Goal: Task Accomplishment & Management: Manage account settings

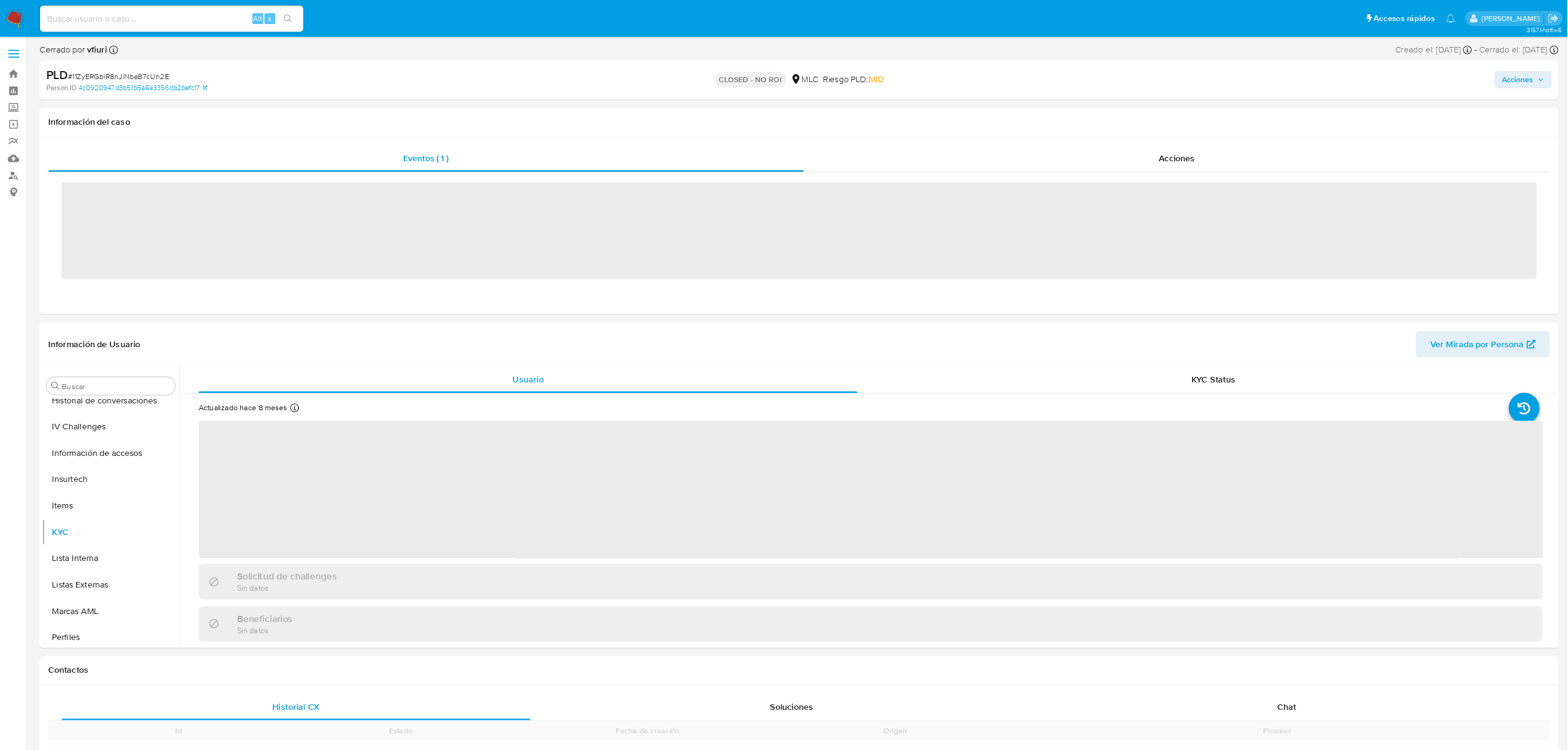
scroll to position [521, 0]
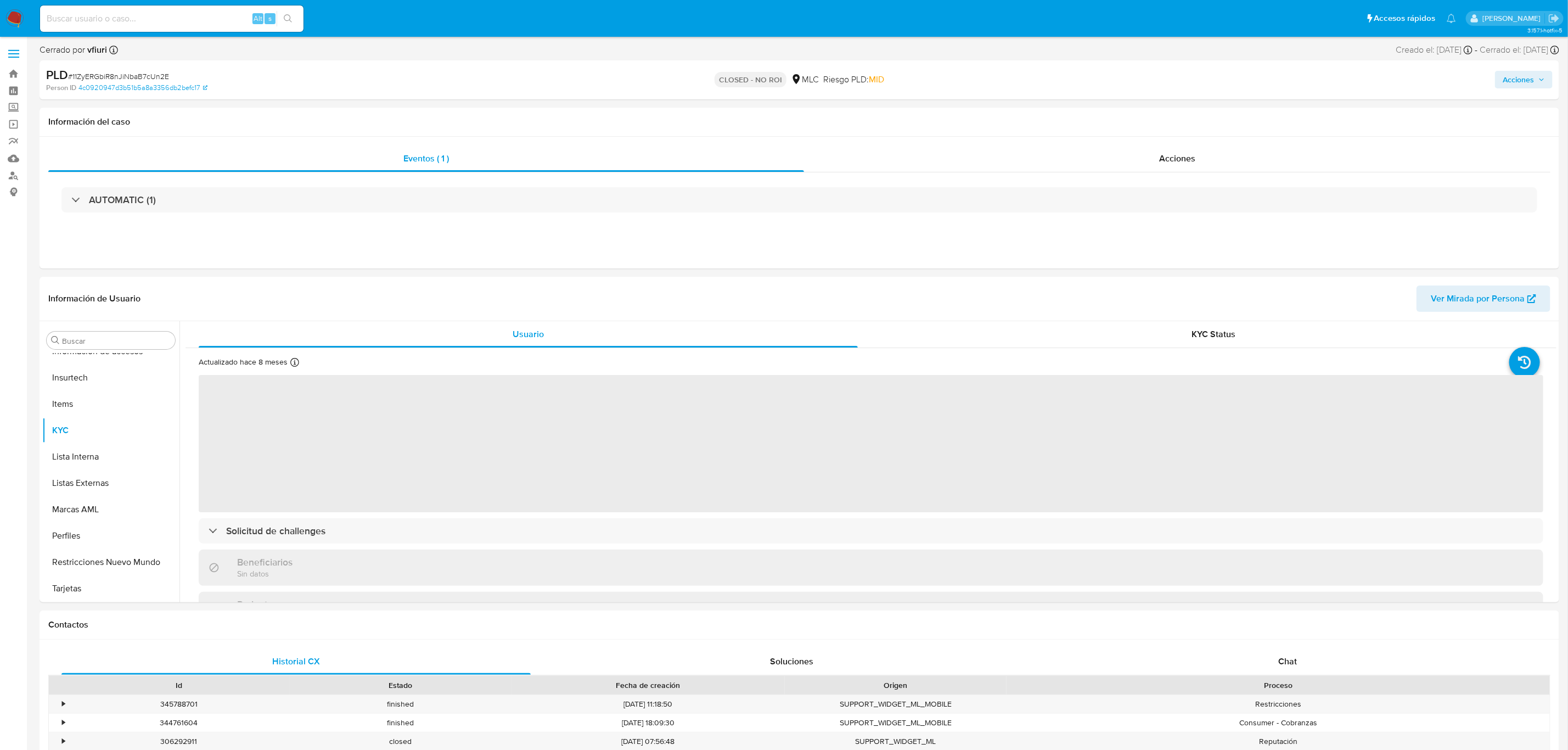
select select "10"
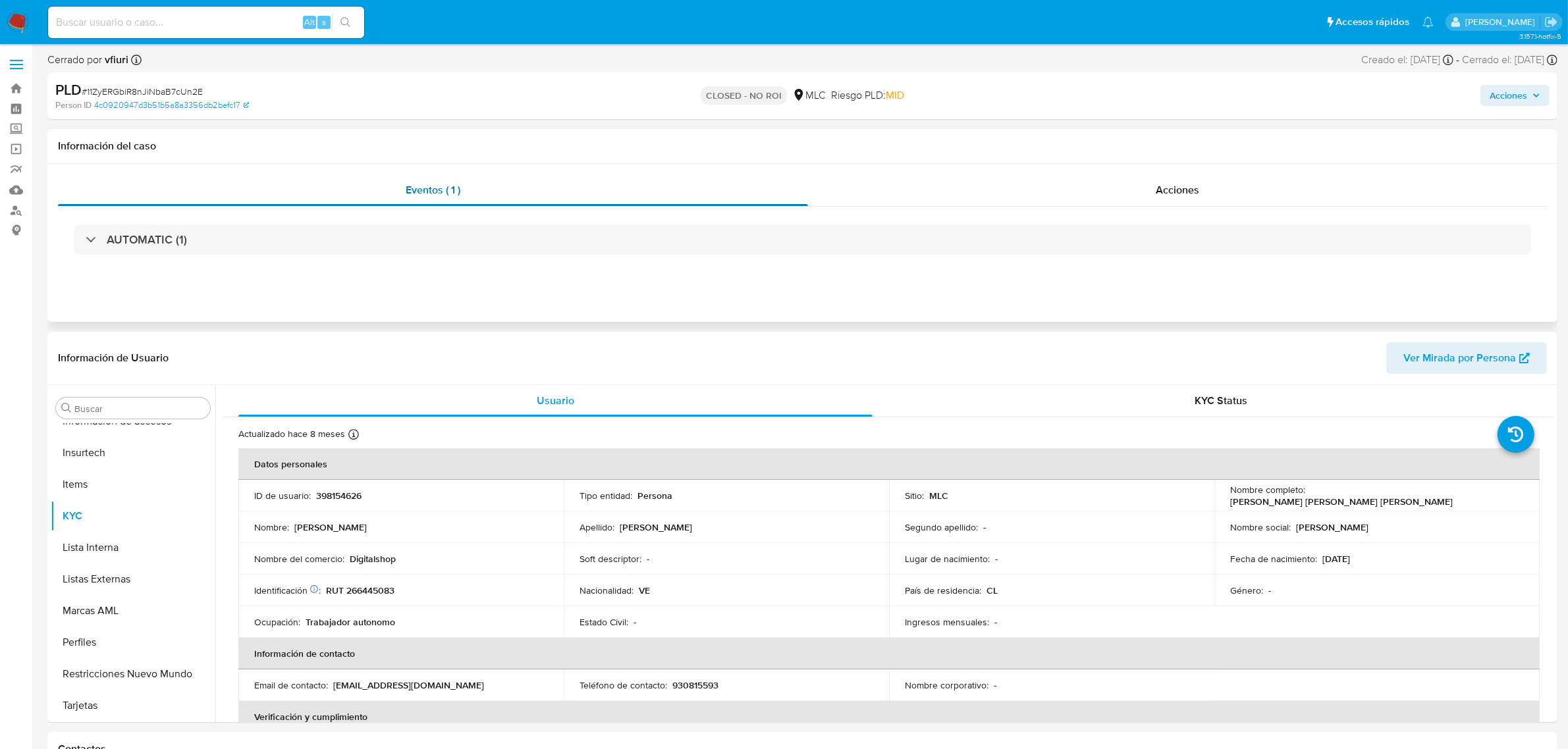
scroll to position [555, 0]
click at [5, 93] on link "Bandeja" at bounding box center [78, 88] width 157 height 21
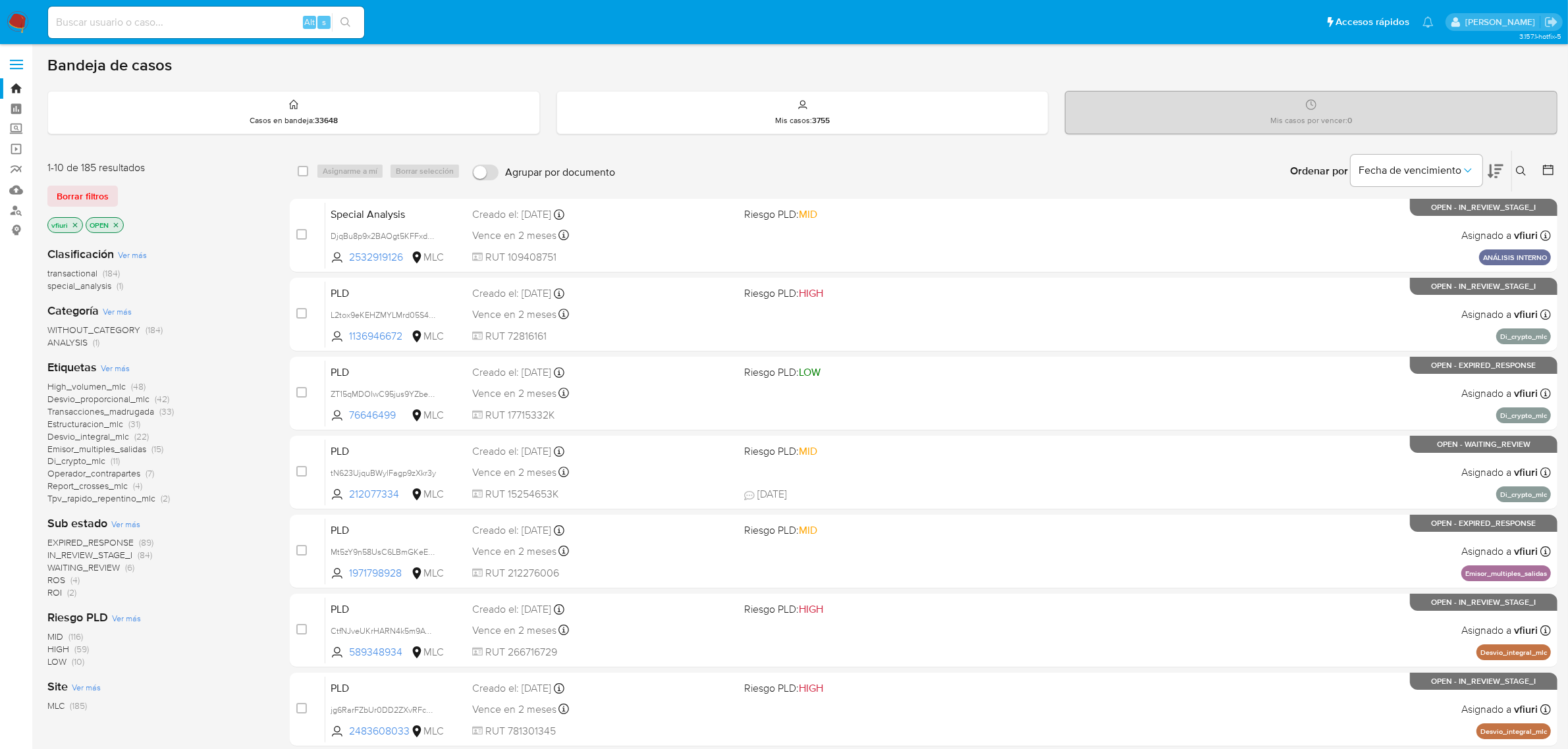
click at [1552, 163] on icon at bounding box center [1548, 170] width 13 height 13
click at [1551, 163] on icon at bounding box center [1548, 170] width 13 height 13
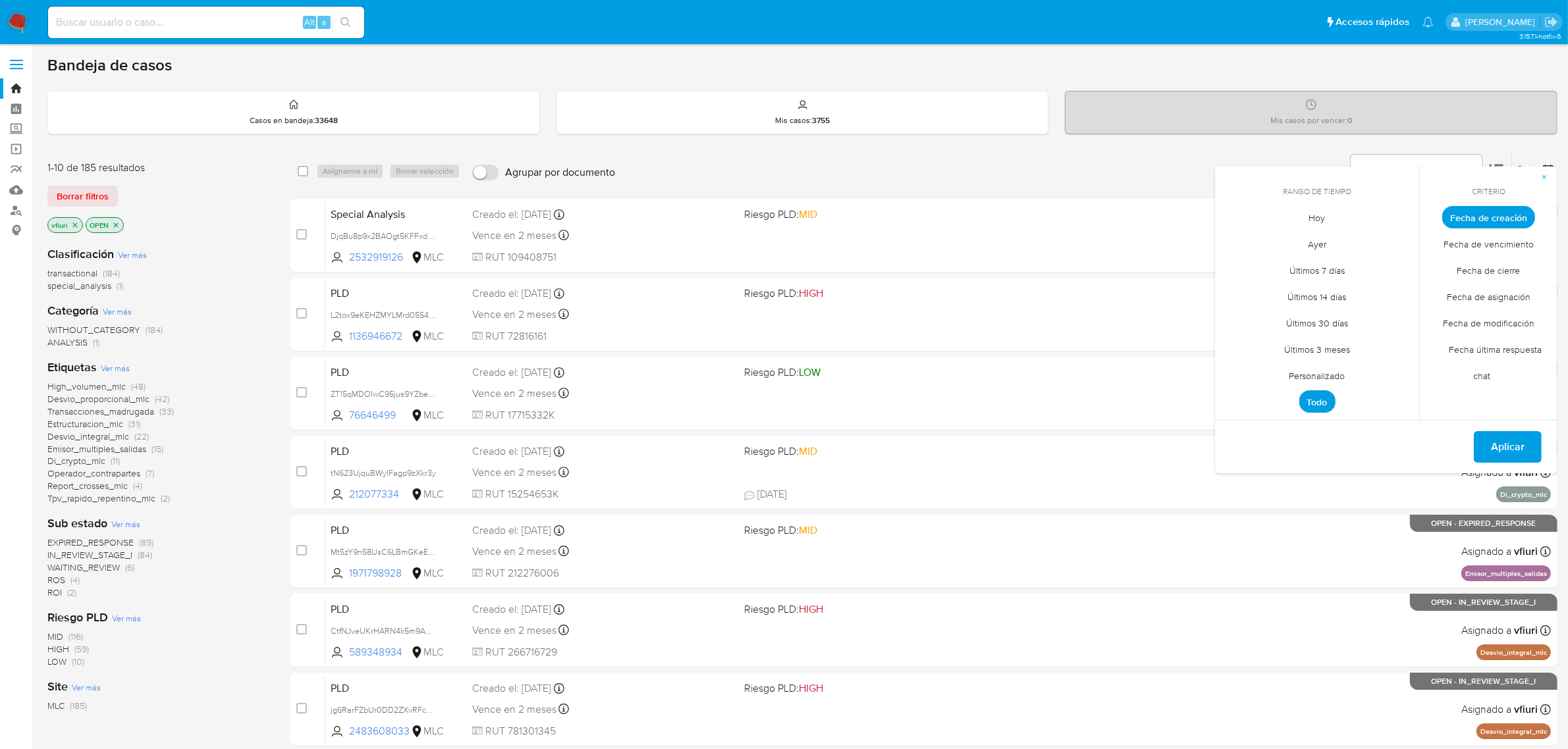
click at [1339, 367] on span "Personalizado" at bounding box center [1317, 376] width 83 height 27
click at [1240, 244] on icon "Mes anterior" at bounding box center [1235, 241] width 16 height 16
click at [1316, 344] on button "12" at bounding box center [1317, 343] width 21 height 21
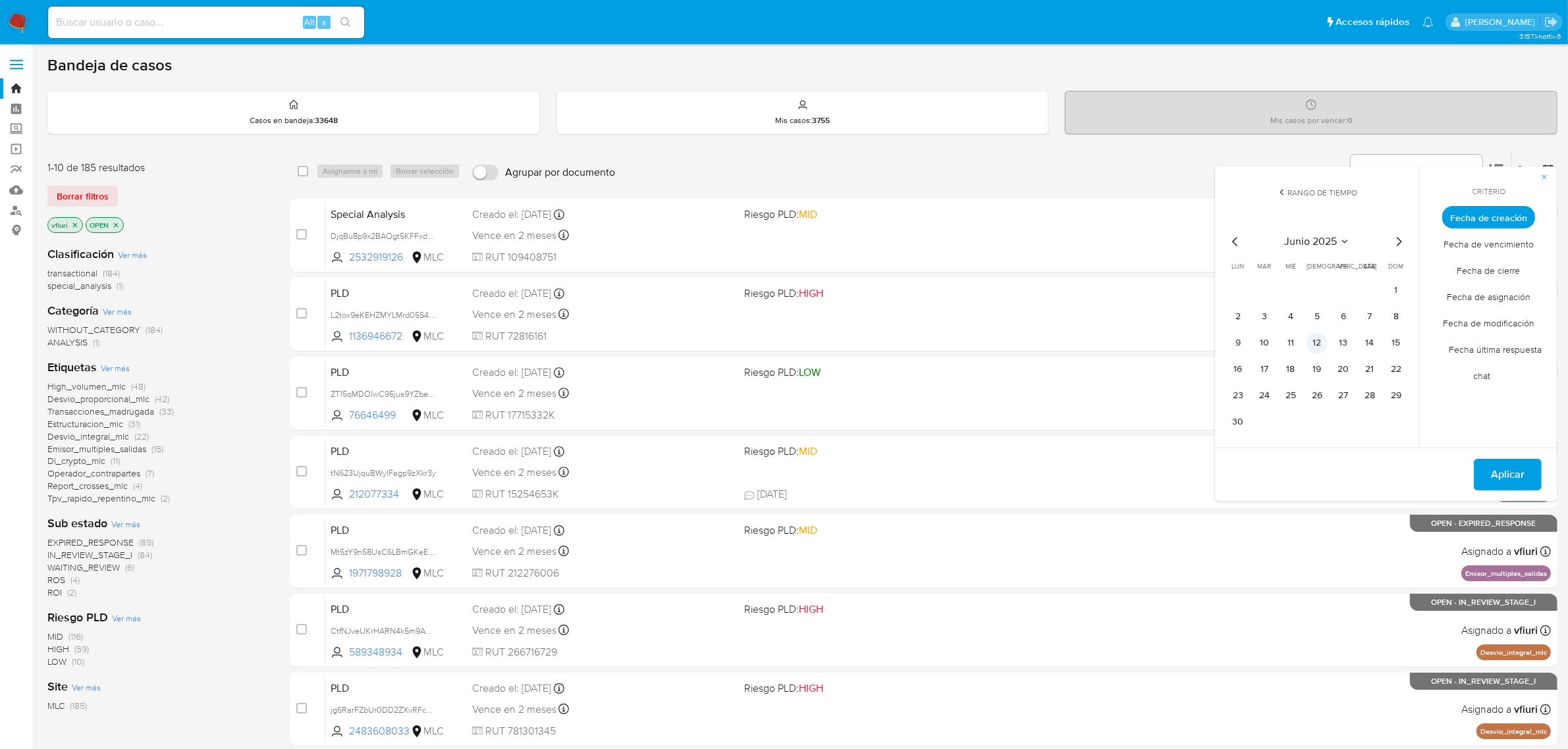
click at [1316, 344] on button "12" at bounding box center [1317, 343] width 21 height 21
click at [1505, 480] on span "Aplicar" at bounding box center [1508, 474] width 34 height 29
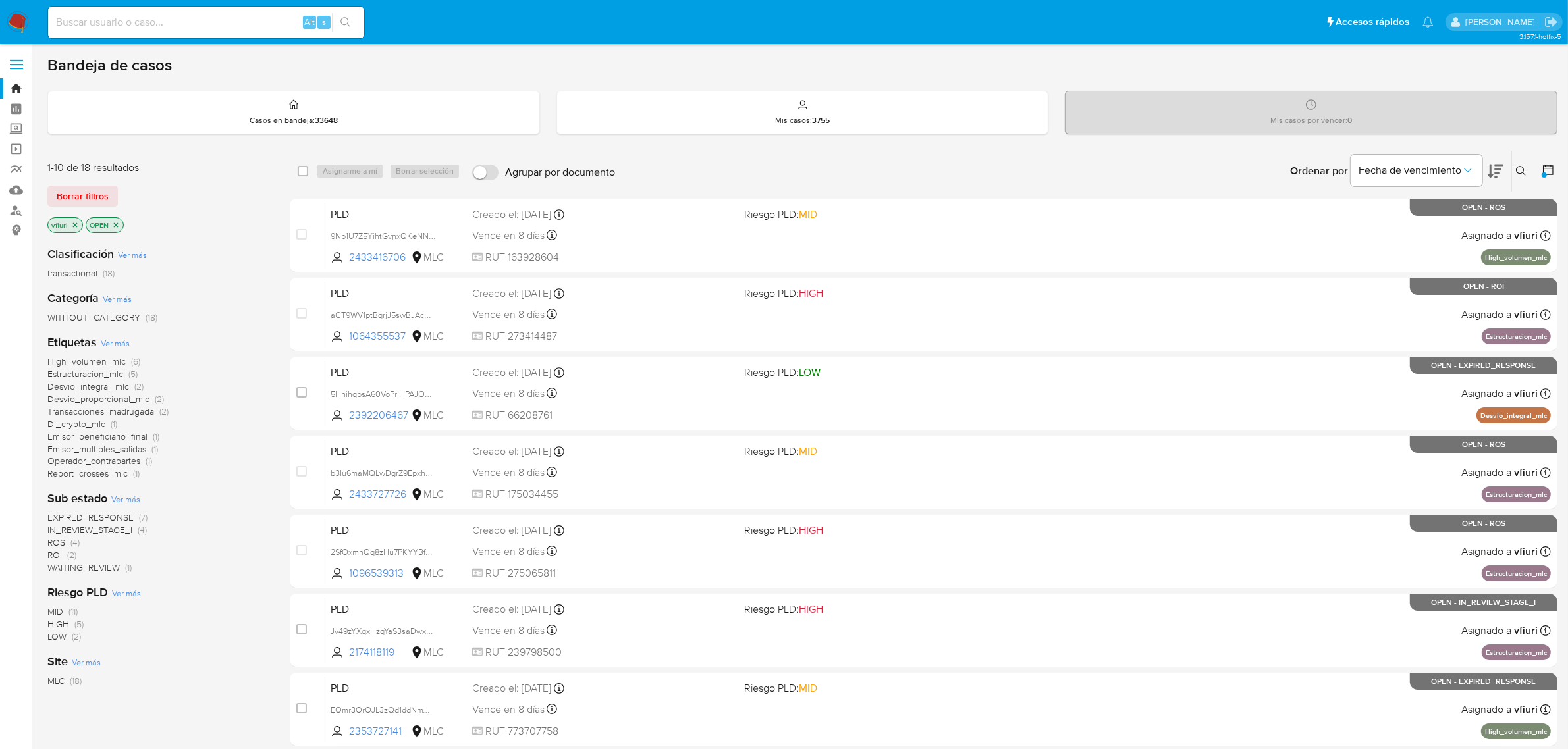
click at [199, 325] on div "Clasificación Ver más transactional (18) Categoría Ver más WITHOUT_CATEGORY (18…" at bounding box center [158, 461] width 221 height 452
click at [51, 554] on span "ROI" at bounding box center [55, 555] width 15 height 13
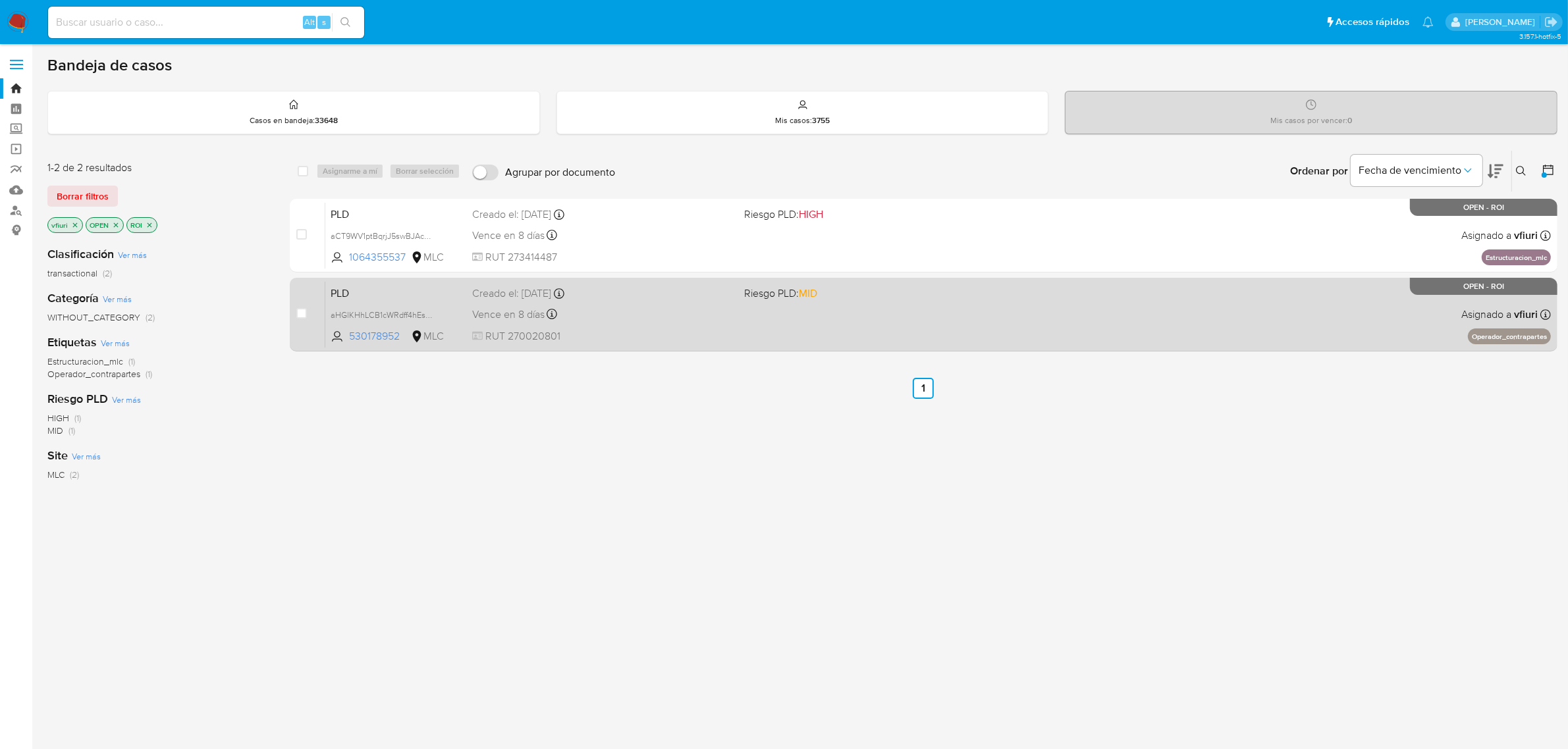
click at [843, 321] on div "PLD aHGlKHhLCB1cWRdff4hEsKlc 530178952 MLC Riesgo PLD: MID Creado el: 12/06/202…" at bounding box center [938, 314] width 1226 height 67
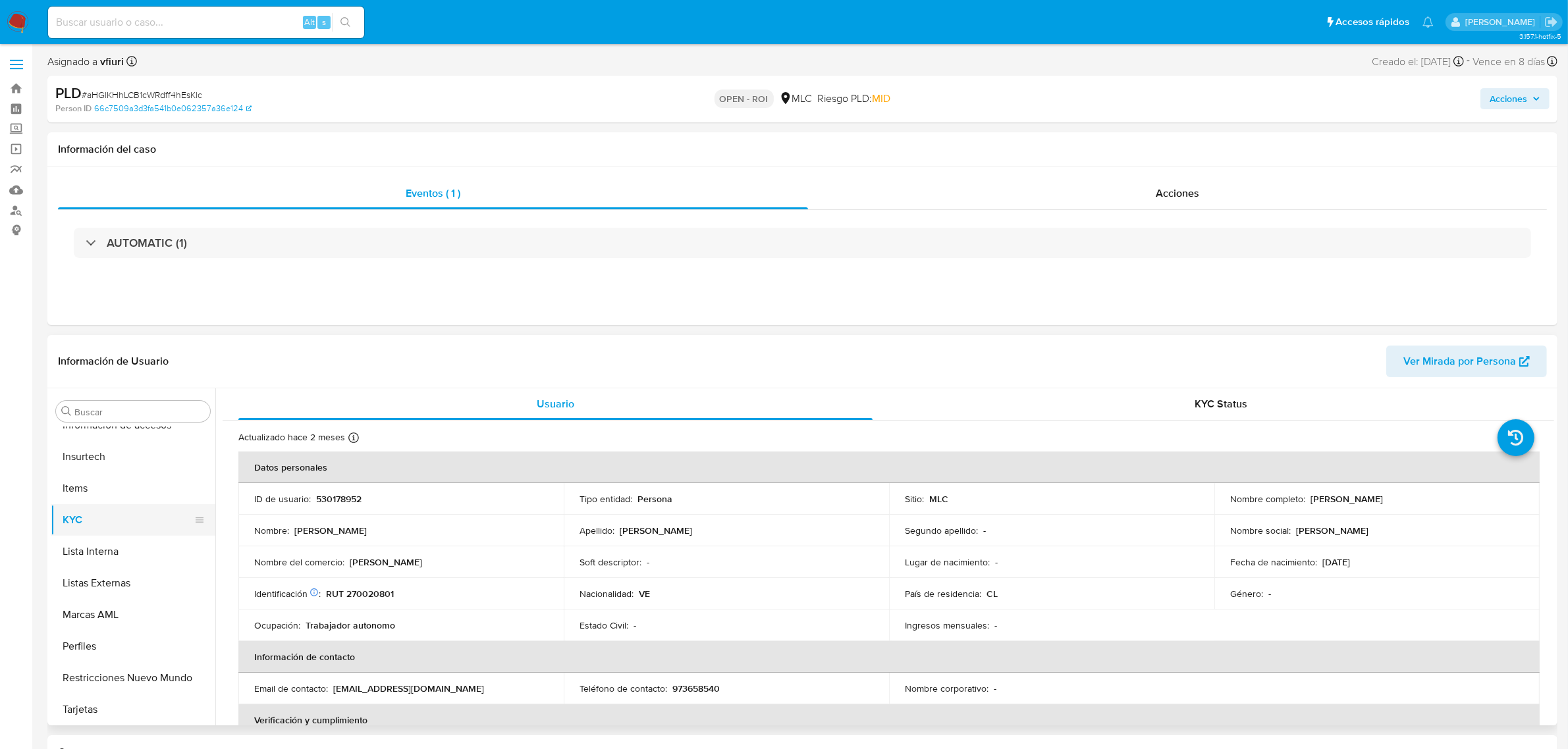
select select "10"
click at [1181, 199] on span "Acciones" at bounding box center [1177, 193] width 44 height 15
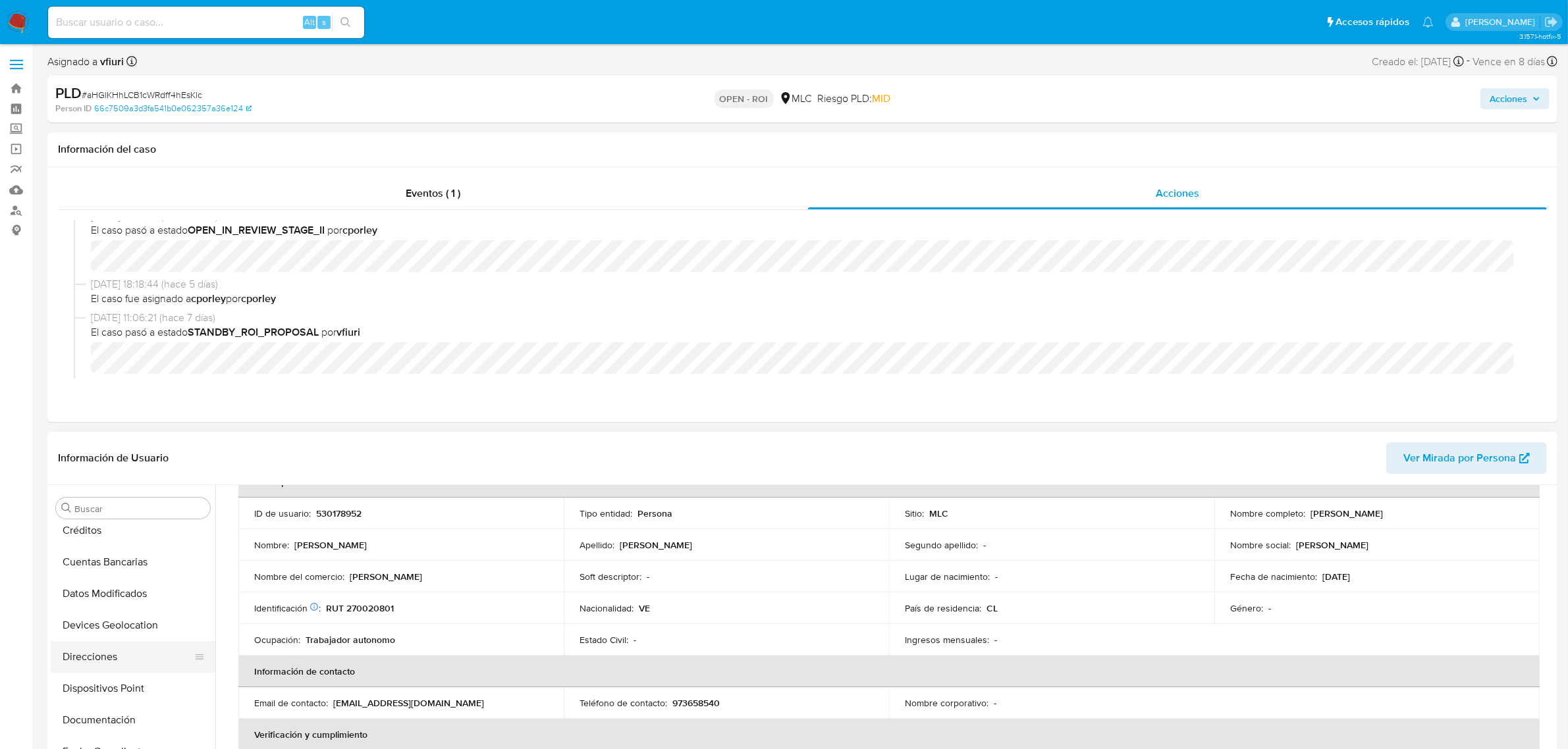
scroll to position [165, 0]
click at [120, 686] on button "Documentación" at bounding box center [128, 691] width 154 height 31
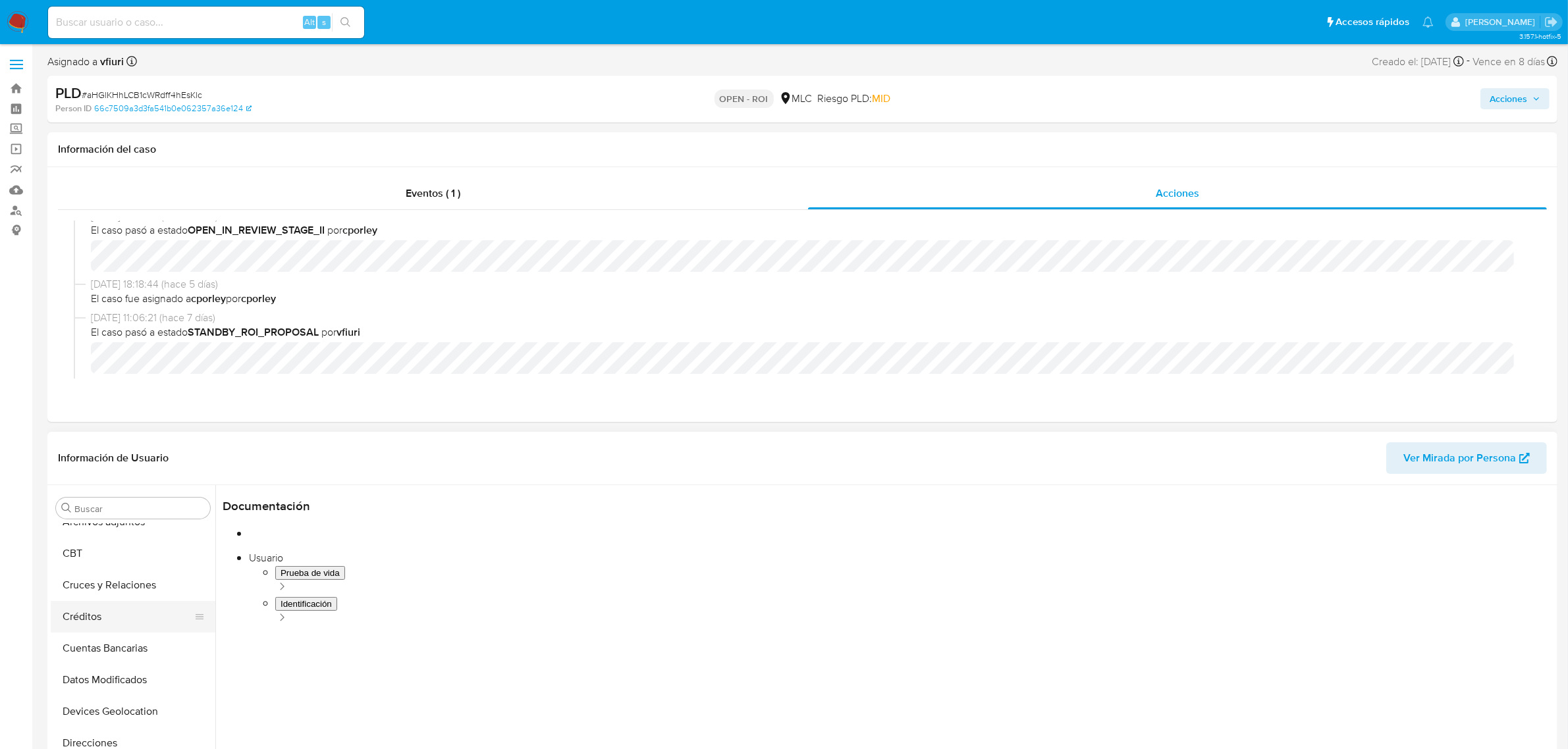
scroll to position [0, 0]
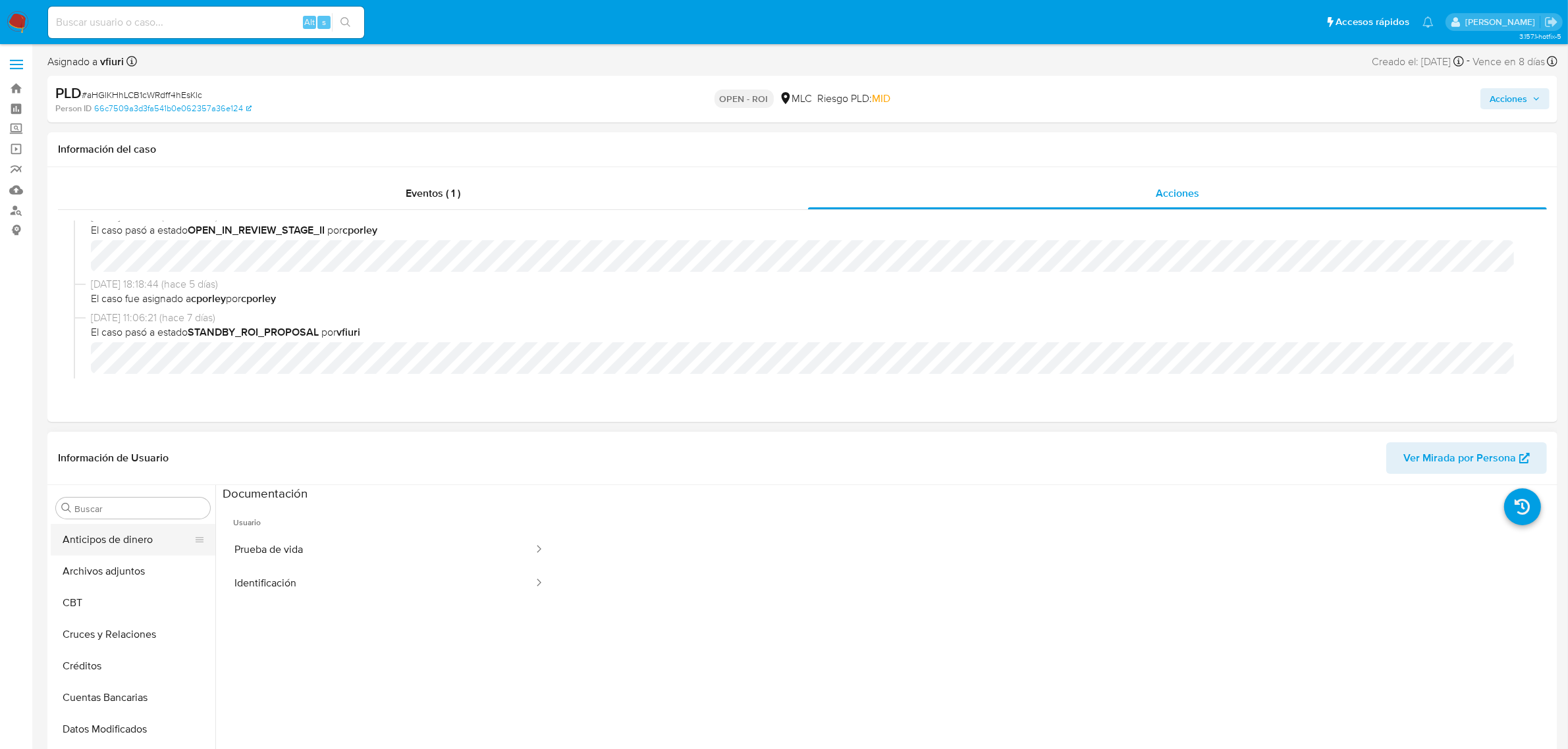
click at [103, 541] on button "Anticipos de dinero" at bounding box center [128, 540] width 154 height 31
click at [115, 581] on button "Archivos adjuntos" at bounding box center [128, 571] width 154 height 31
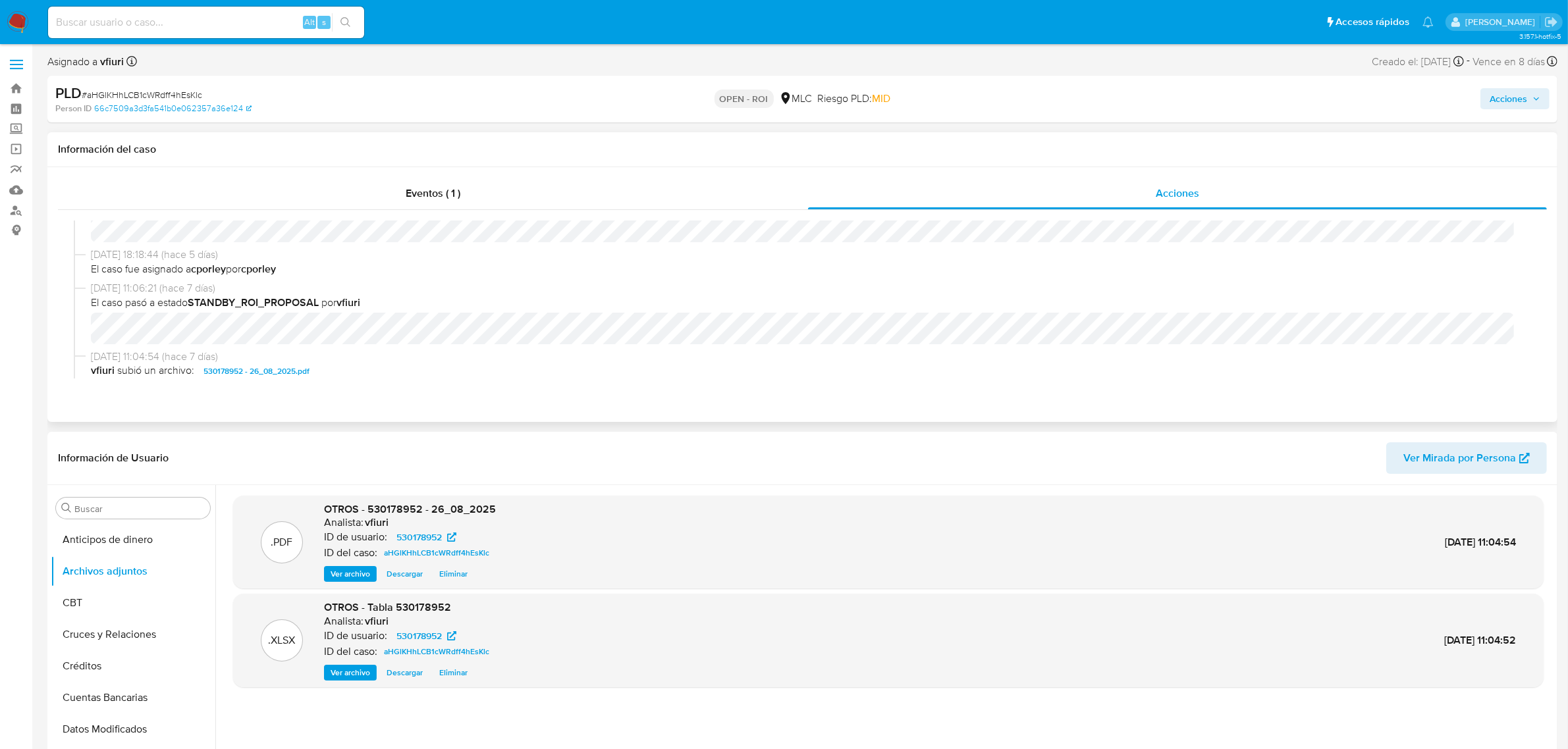
scroll to position [247, 0]
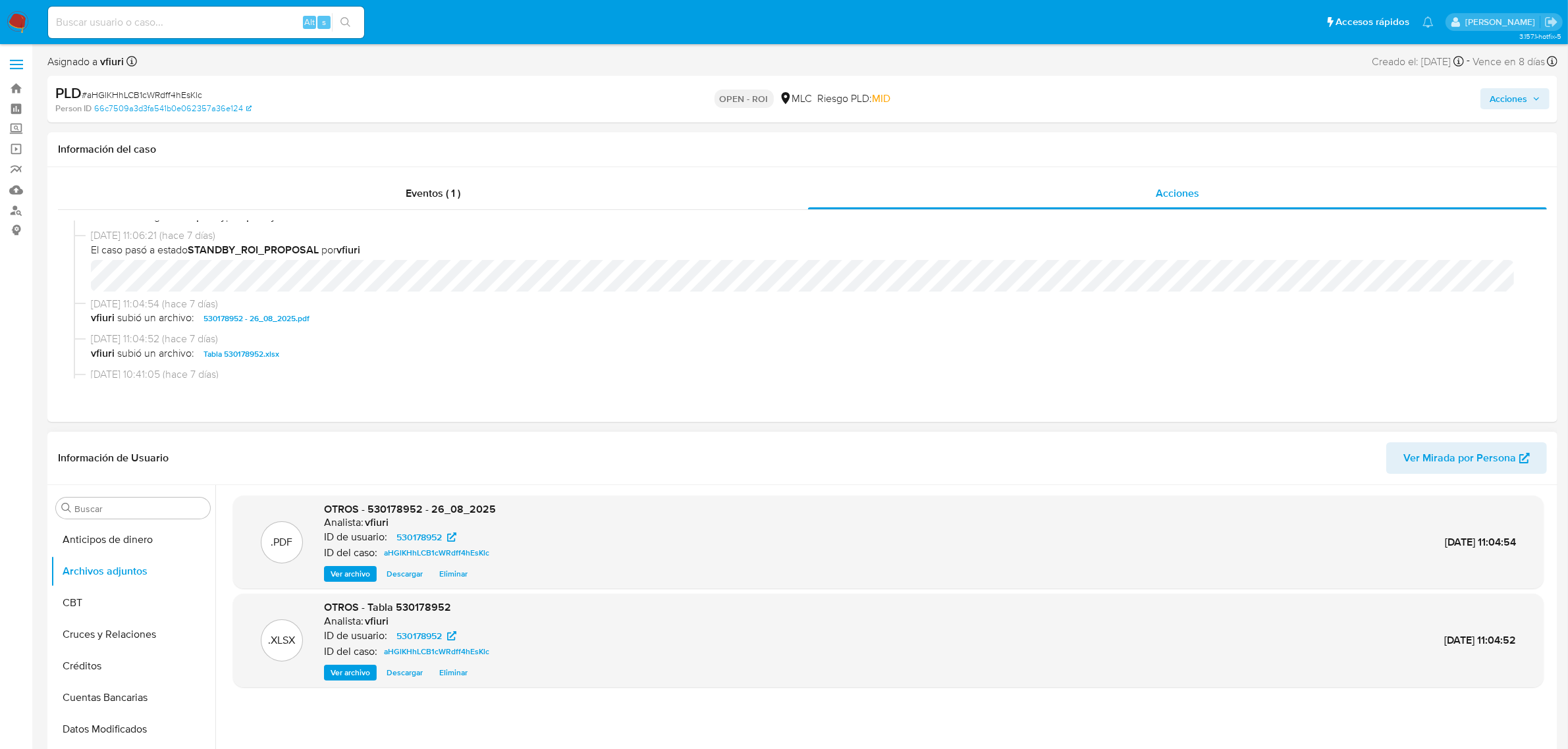
click at [365, 576] on span "Ver archivo" at bounding box center [350, 574] width 40 height 13
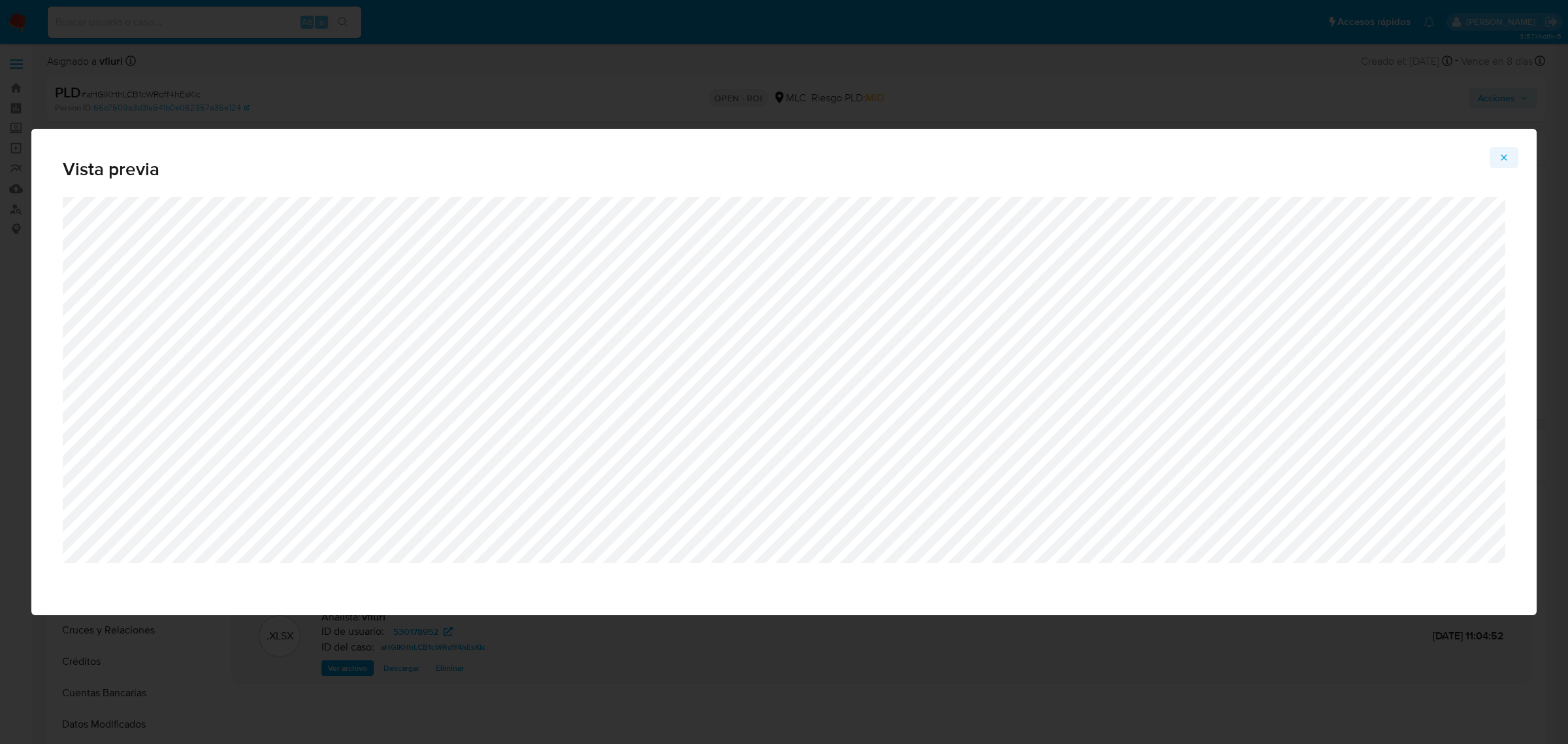
click at [1505, 160] on icon "Attachment preview" at bounding box center [1504, 157] width 11 height 11
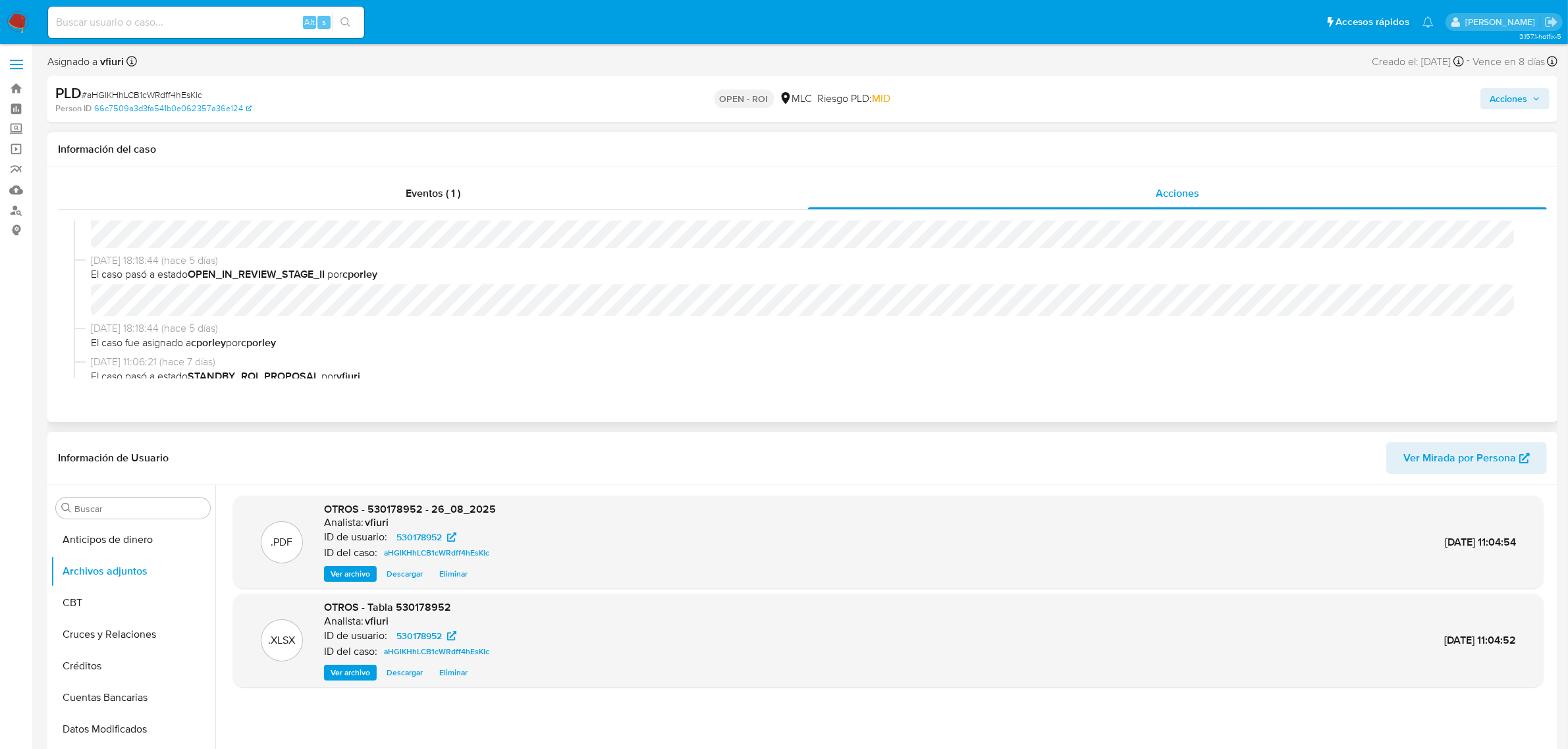
scroll to position [0, 0]
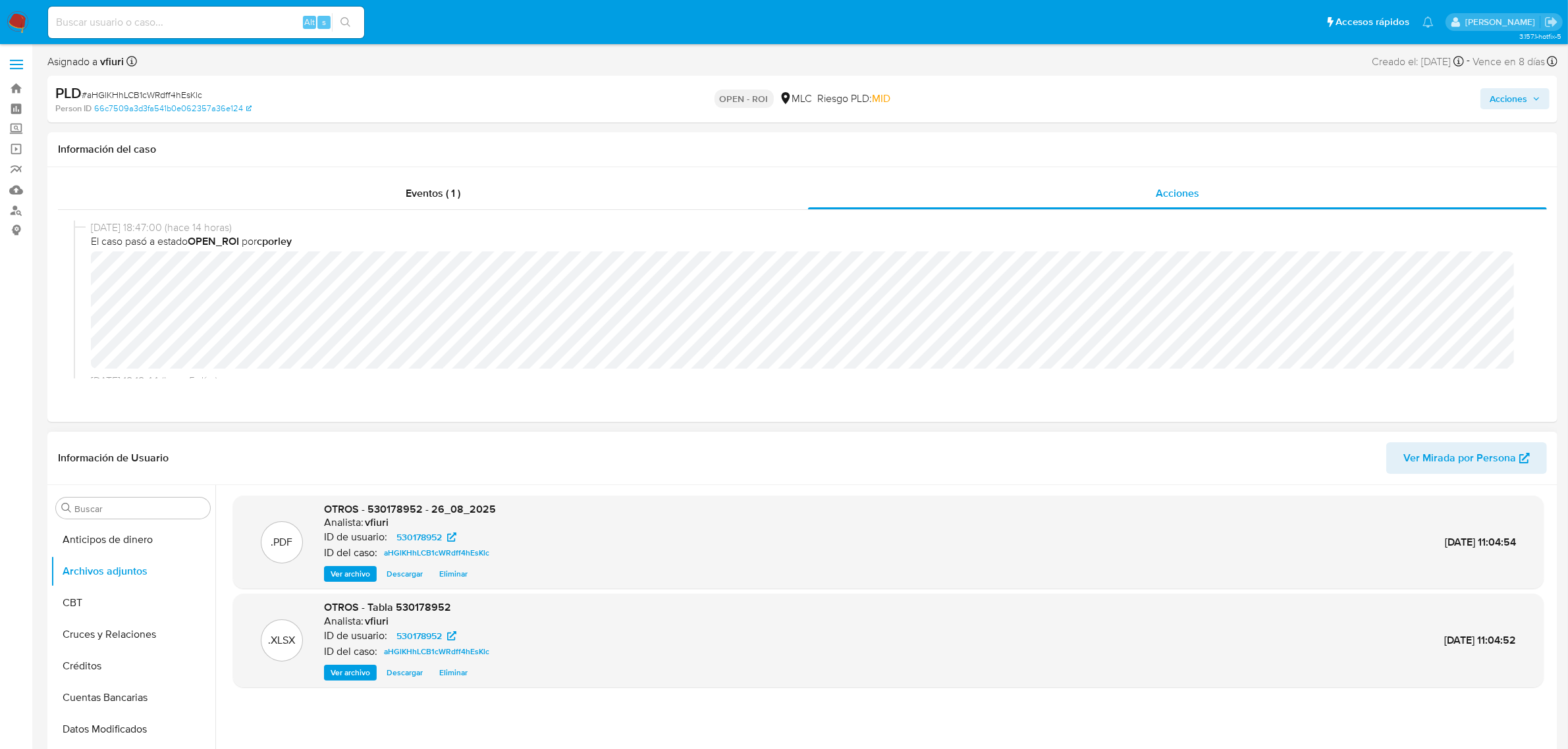
click at [1502, 103] on span "Acciones" at bounding box center [1509, 99] width 38 height 21
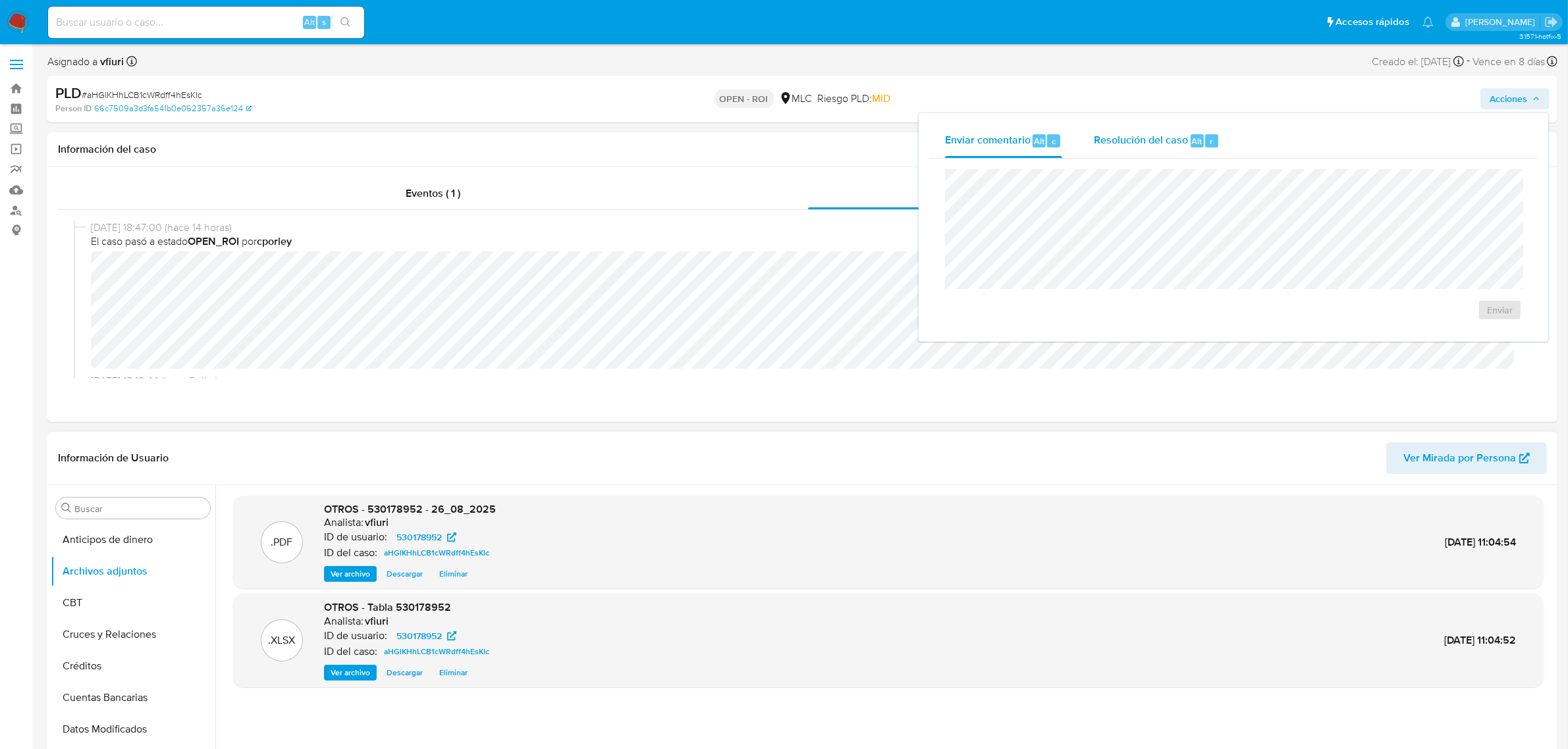
click at [1205, 142] on div "r" at bounding box center [1212, 141] width 13 height 13
click at [1433, 330] on span "ROI" at bounding box center [1462, 323] width 64 height 29
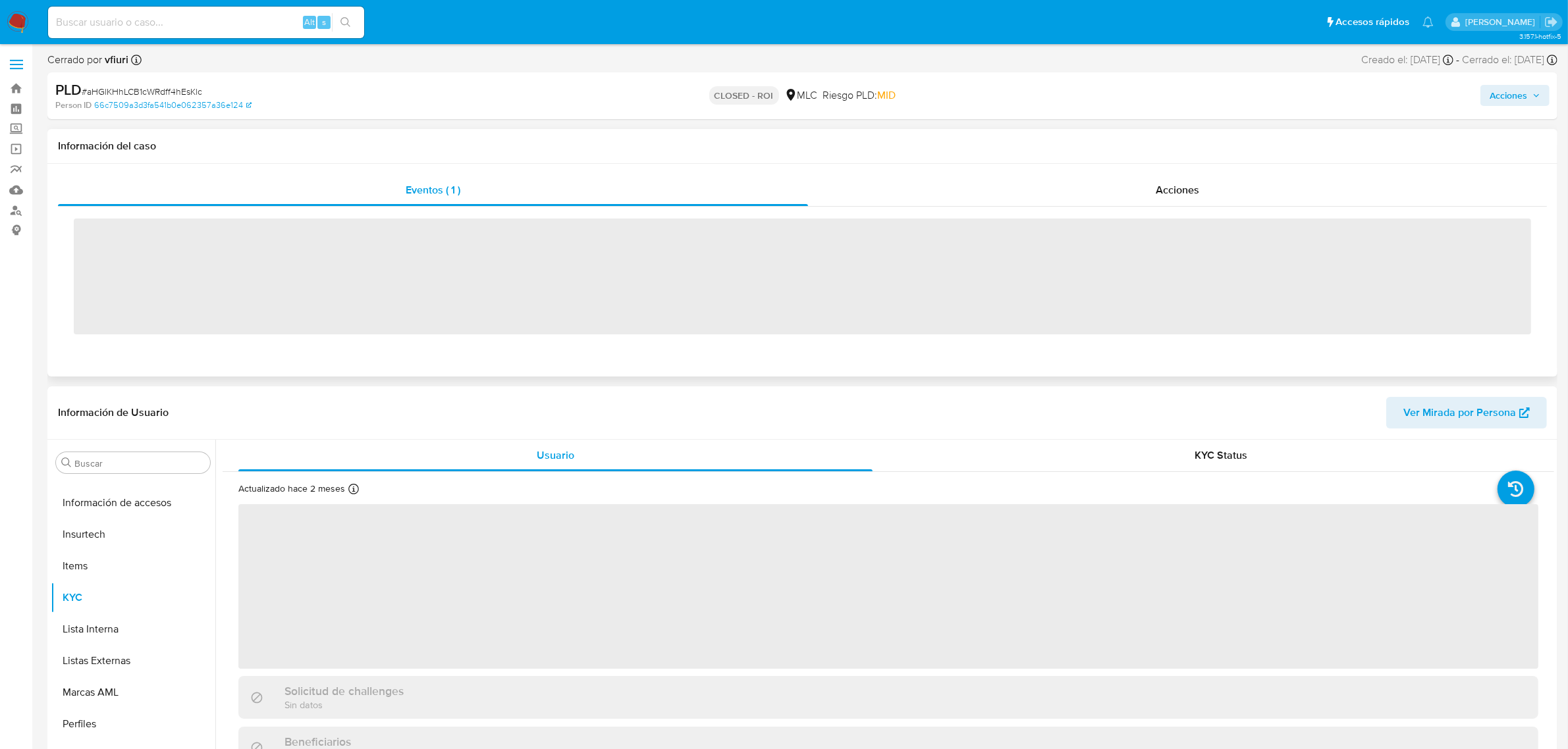
scroll to position [555, 0]
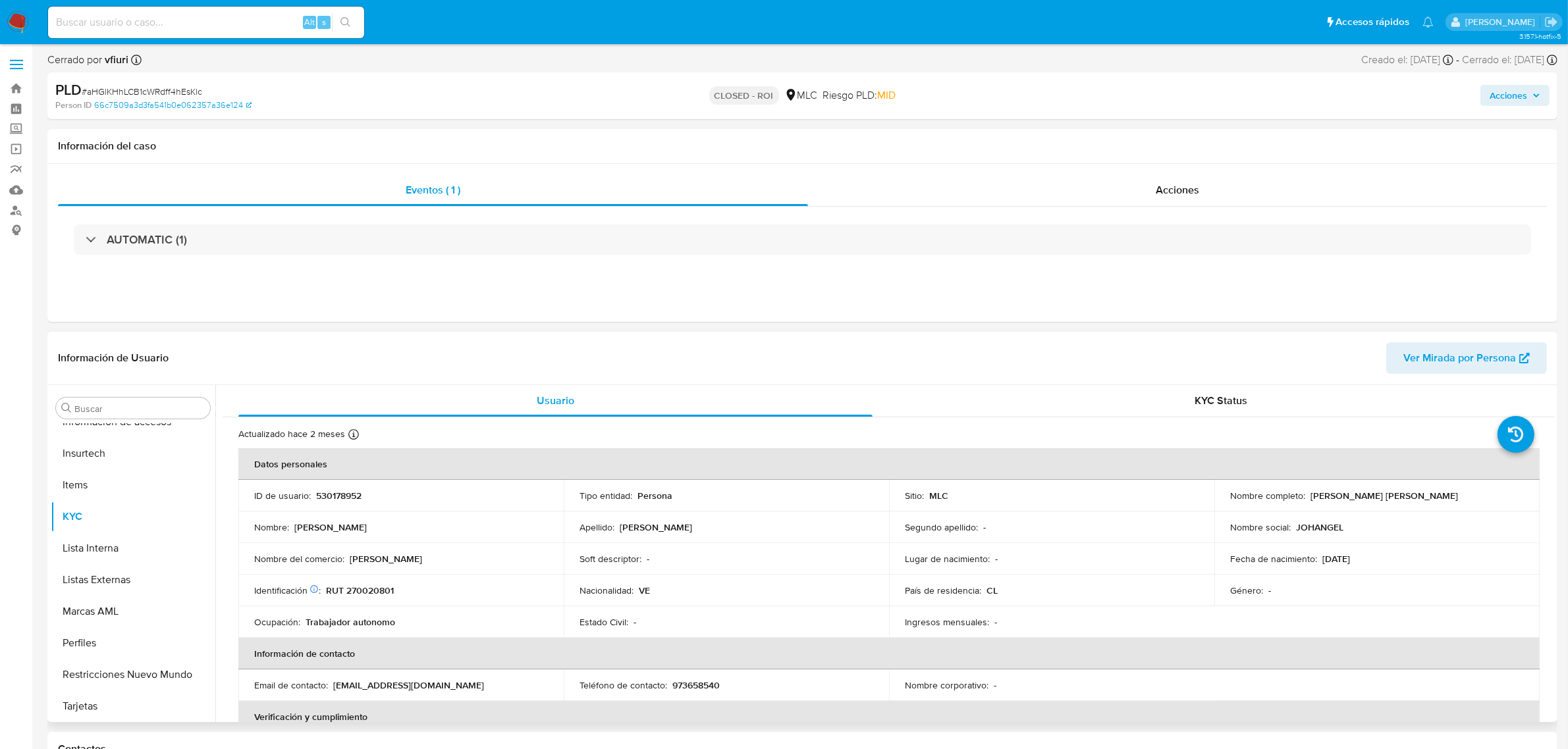
select select "10"
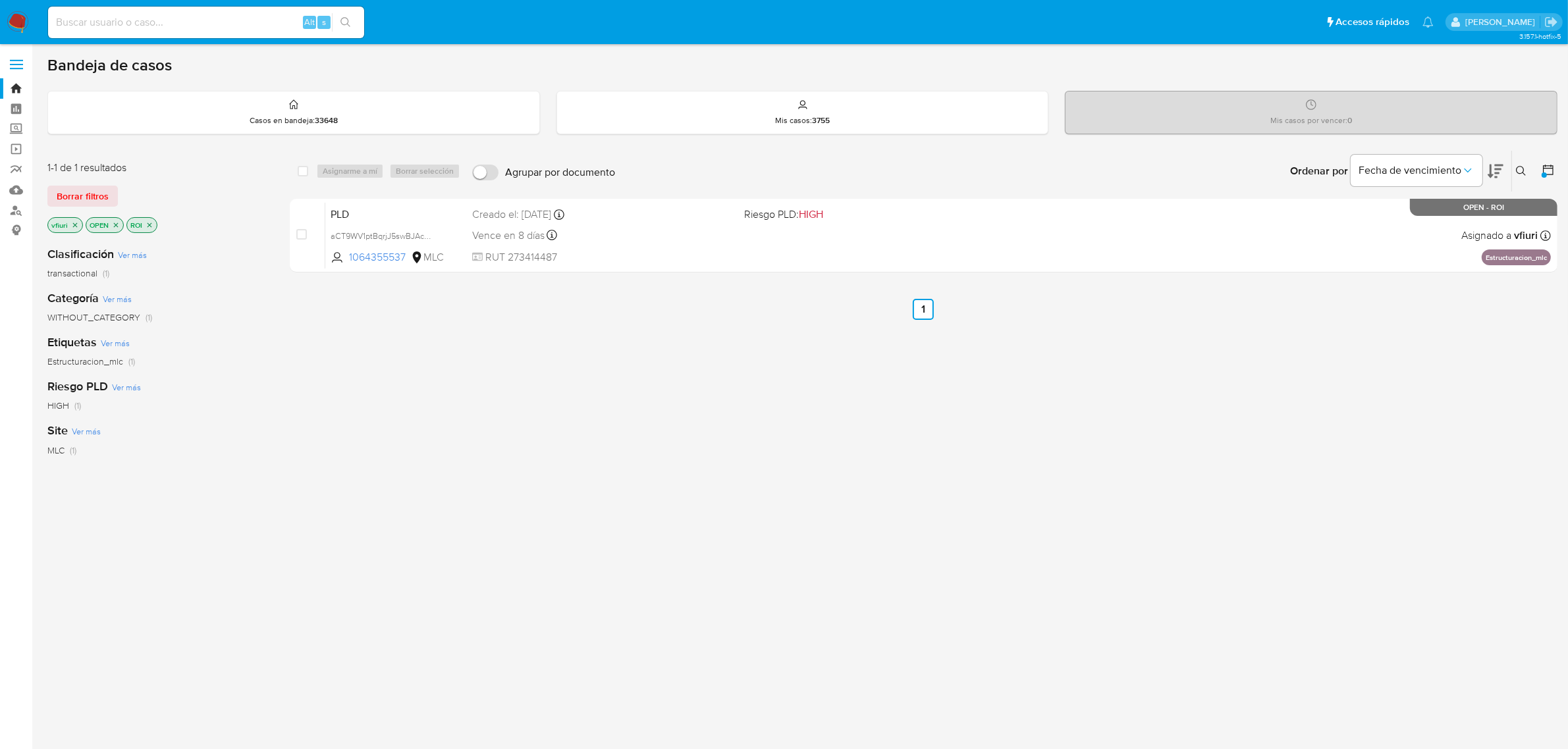
click at [153, 219] on p "ROI" at bounding box center [142, 225] width 30 height 15
click at [153, 221] on icon "close-filter" at bounding box center [150, 225] width 8 height 8
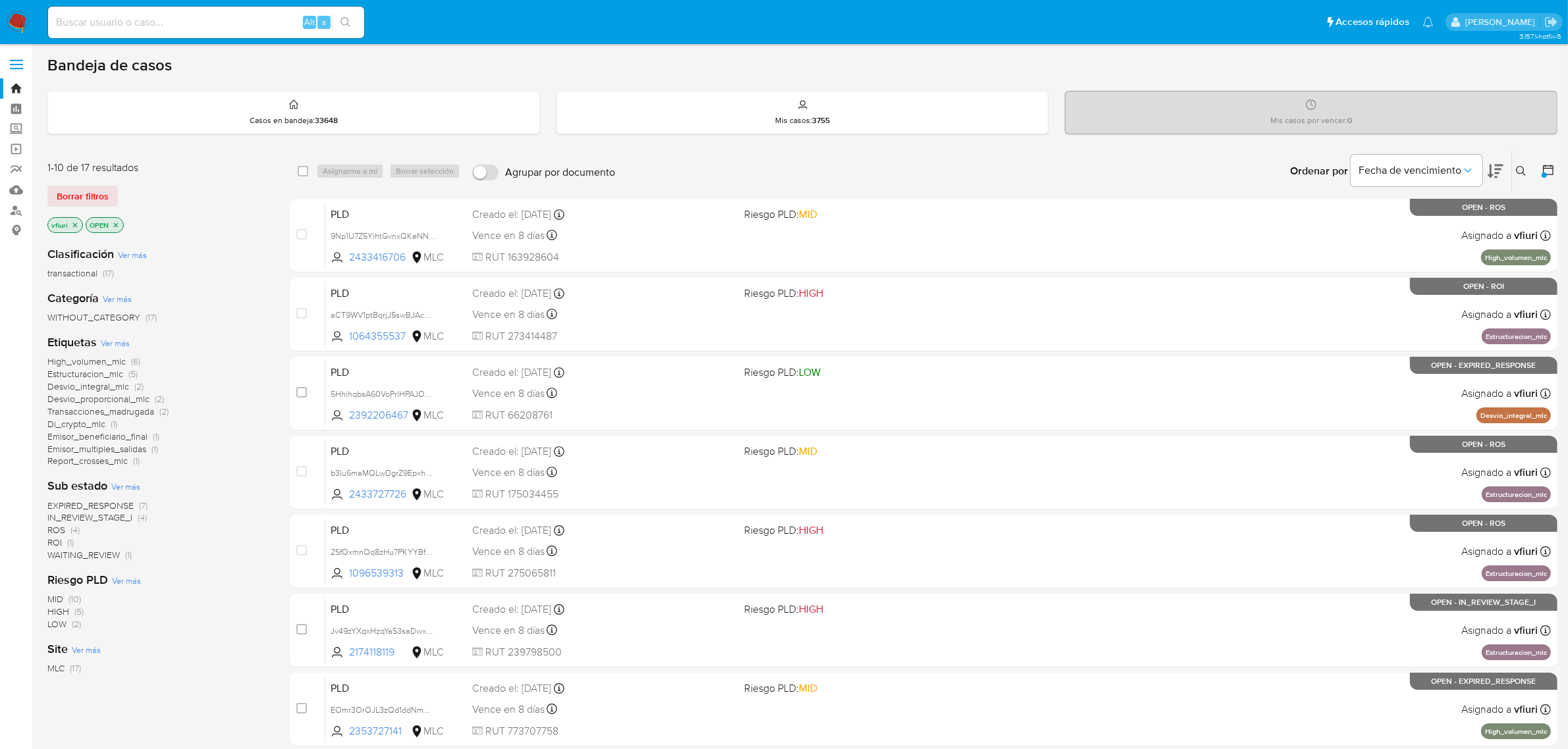
drag, startPoint x: 82, startPoint y: 225, endPoint x: 76, endPoint y: 224, distance: 6.1
click at [80, 225] on div "vfiuri" at bounding box center [65, 225] width 35 height 16
click at [76, 224] on icon "close-filter" at bounding box center [75, 225] width 8 height 8
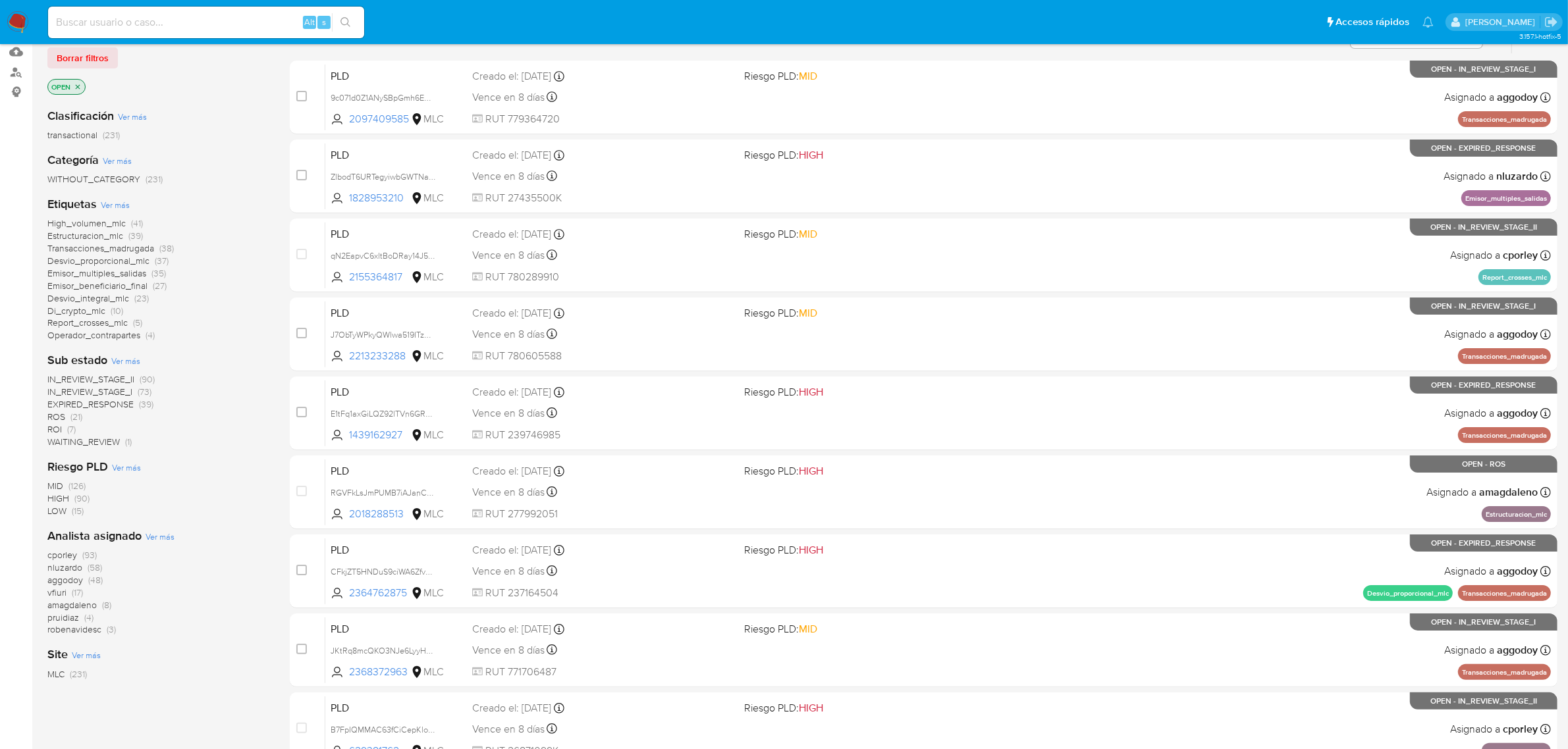
scroll to position [165, 0]
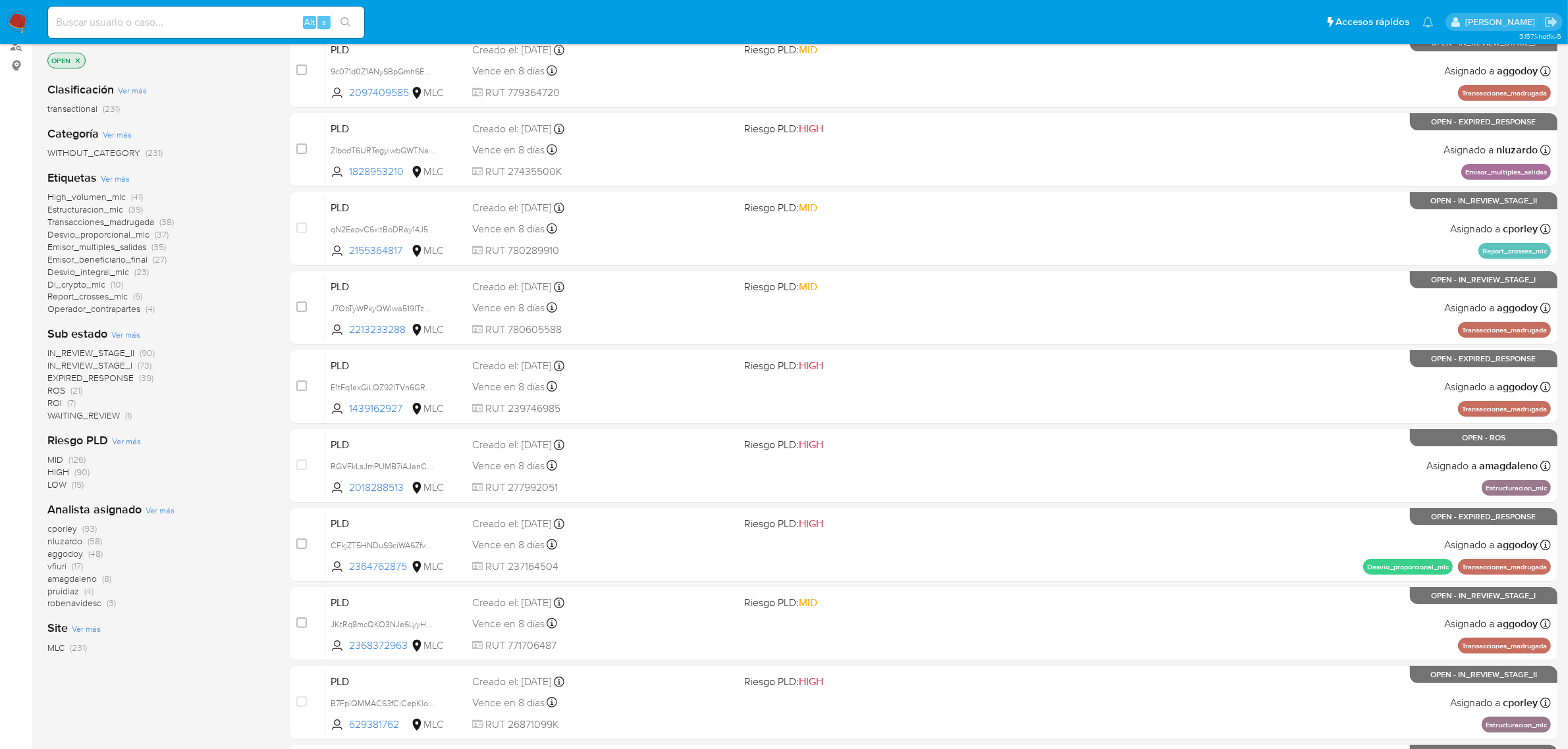
drag, startPoint x: 89, startPoint y: 551, endPoint x: 103, endPoint y: 550, distance: 14.0
click at [103, 550] on div "cporley (93) nluzardo (58) aggodoy (48) vfiuri (17) amagdaleno (8) pruidiaz (4)…" at bounding box center [158, 565] width 221 height 87
drag, startPoint x: 103, startPoint y: 540, endPoint x: 96, endPoint y: 548, distance: 10.6
click at [106, 538] on div "cporley (93) nluzardo (58) aggodoy (48) vfiuri (17) amagdaleno (8) pruidiaz (4)…" at bounding box center [158, 565] width 221 height 87
drag, startPoint x: 90, startPoint y: 550, endPoint x: 103, endPoint y: 550, distance: 13.0
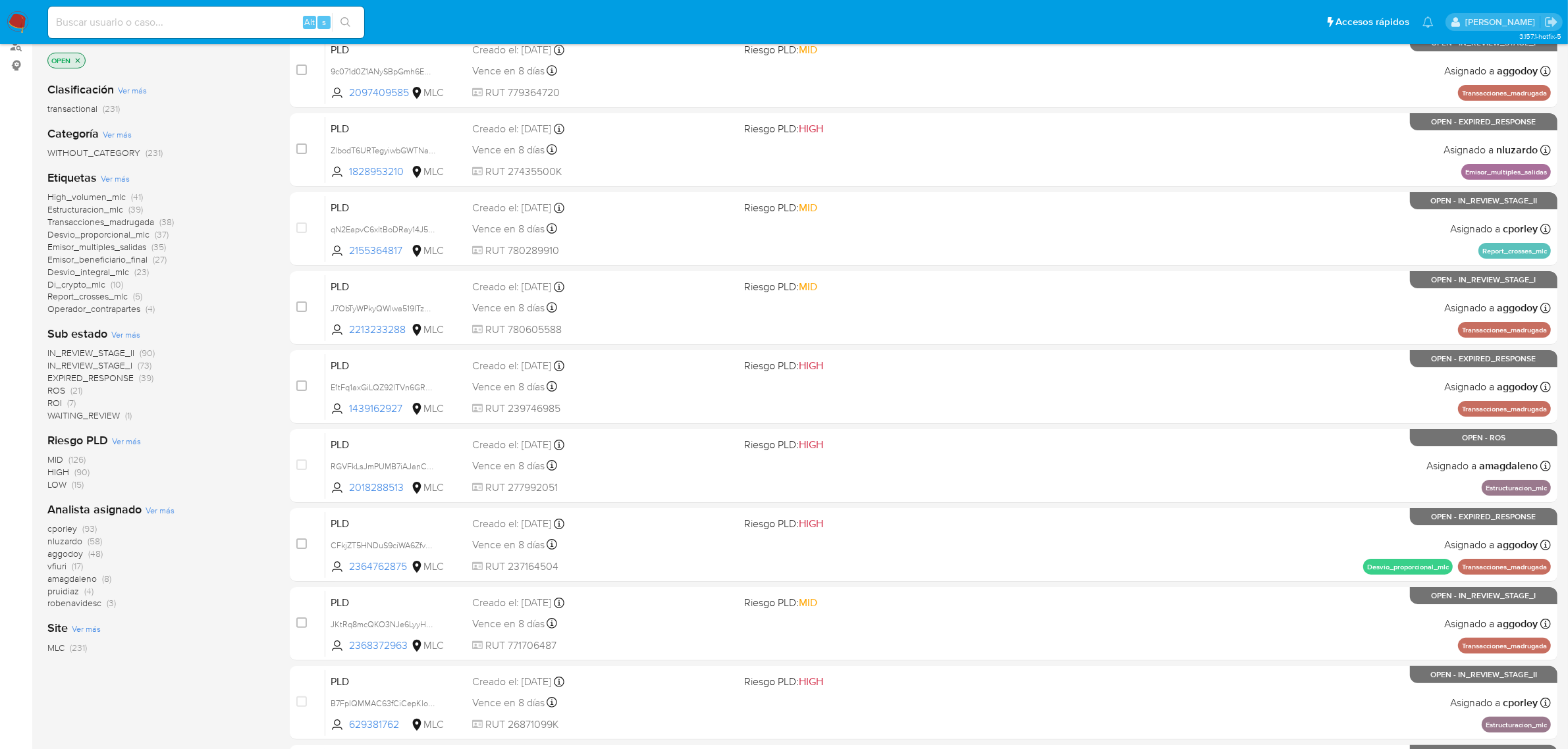
click at [103, 550] on div "cporley (93) nluzardo (58) aggodoy (48) vfiuri (17) amagdaleno (8) pruidiaz (4)…" at bounding box center [158, 565] width 221 height 87
click at [235, 503] on div "Analista asignado Ver más cporley (93) nluzardo (58) aggodoy (48) vfiuri (17) a…" at bounding box center [158, 556] width 221 height 109
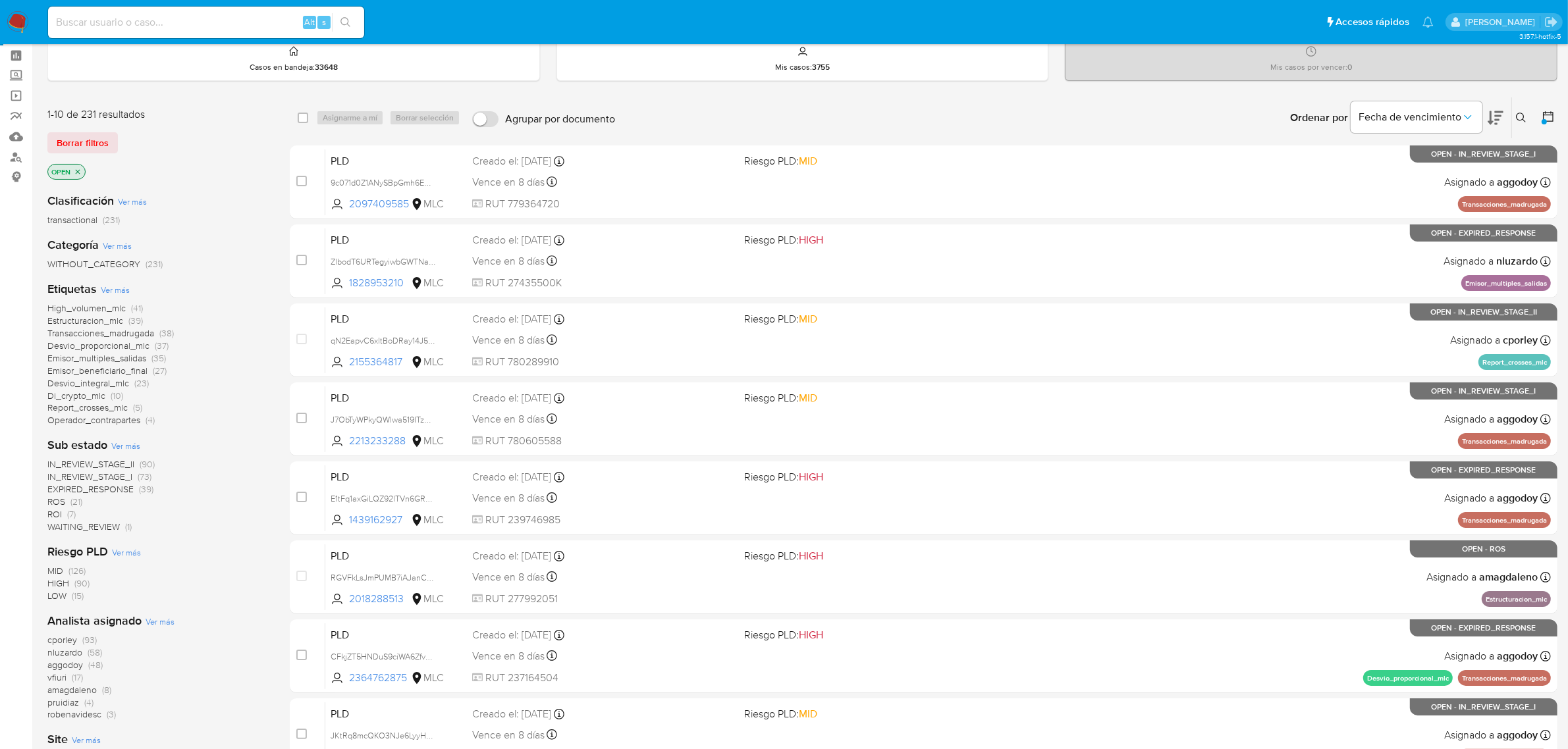
scroll to position [82, 0]
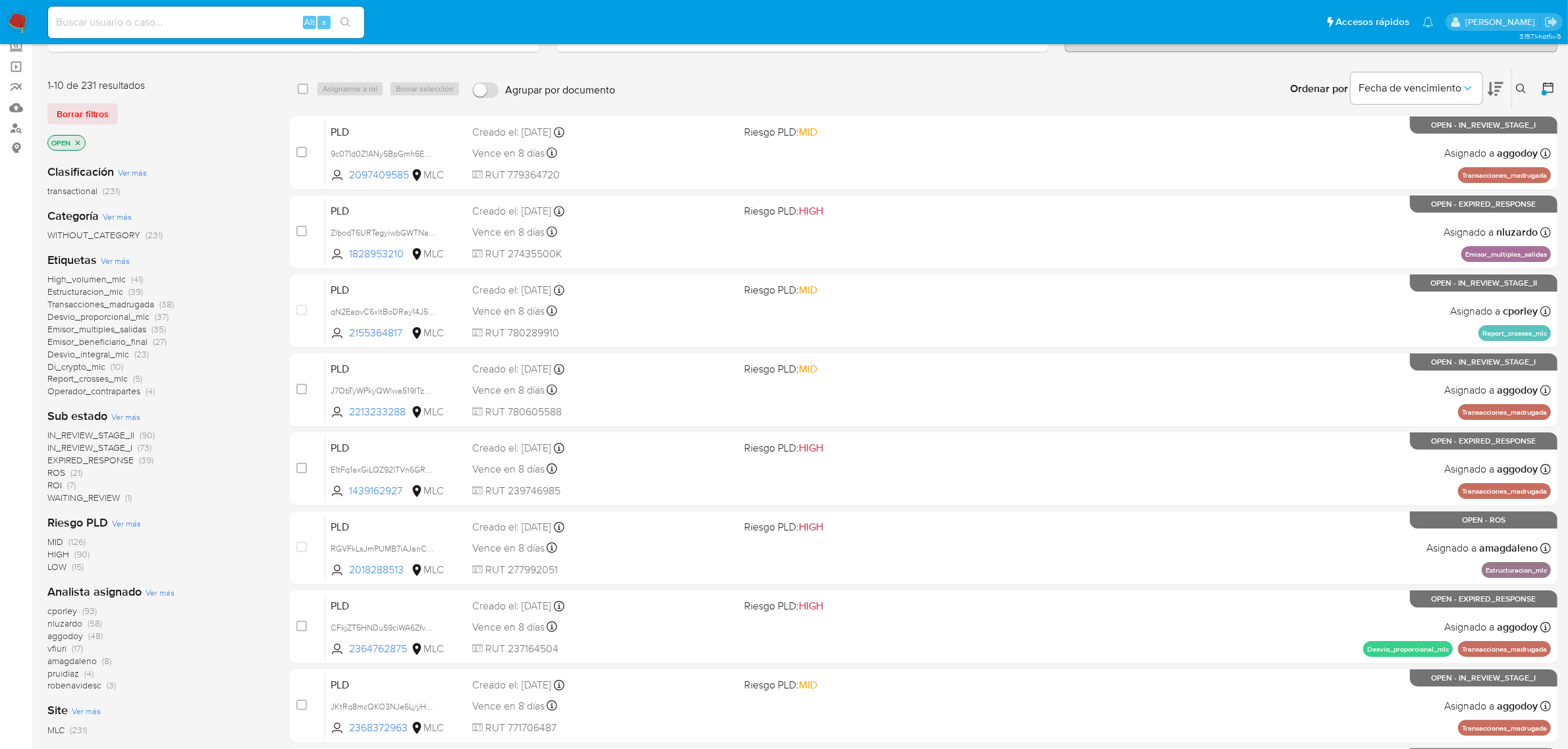
click at [106, 444] on span "IN_REVIEW_STAGE_I" at bounding box center [90, 447] width 85 height 13
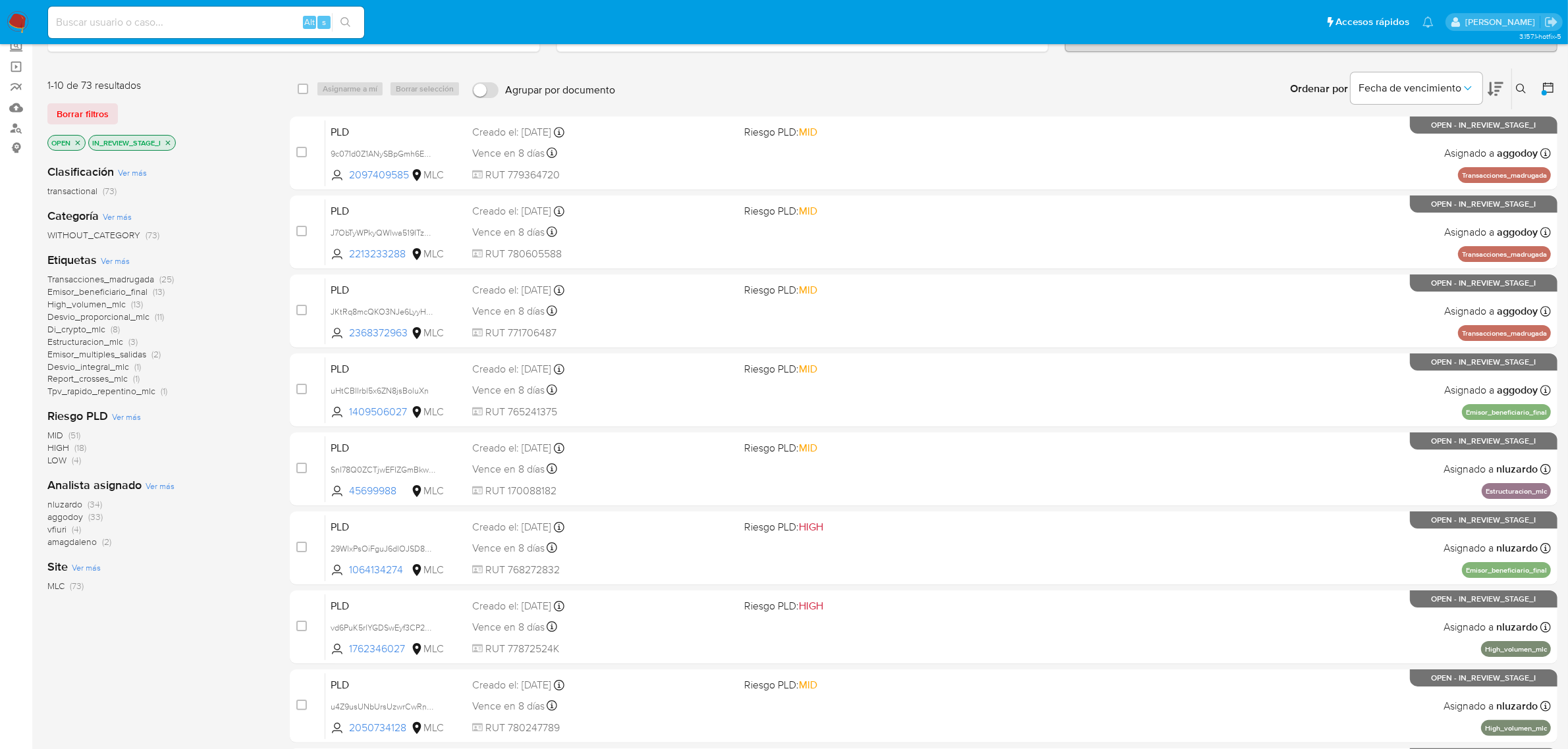
drag, startPoint x: 100, startPoint y: 518, endPoint x: 110, endPoint y: 518, distance: 10.0
click at [110, 518] on div "nluzardo (34) aggodoy (33) vfiuri (4) amagdaleno (2)" at bounding box center [158, 523] width 221 height 50
drag, startPoint x: 87, startPoint y: 518, endPoint x: 124, endPoint y: 515, distance: 37.1
click at [124, 515] on div "nluzardo (34) aggodoy (33) vfiuri (4) amagdaleno (2)" at bounding box center [158, 523] width 221 height 50
click at [152, 531] on div "nluzardo (34) aggodoy (33) vfiuri (4) amagdaleno (2)" at bounding box center [158, 523] width 221 height 50
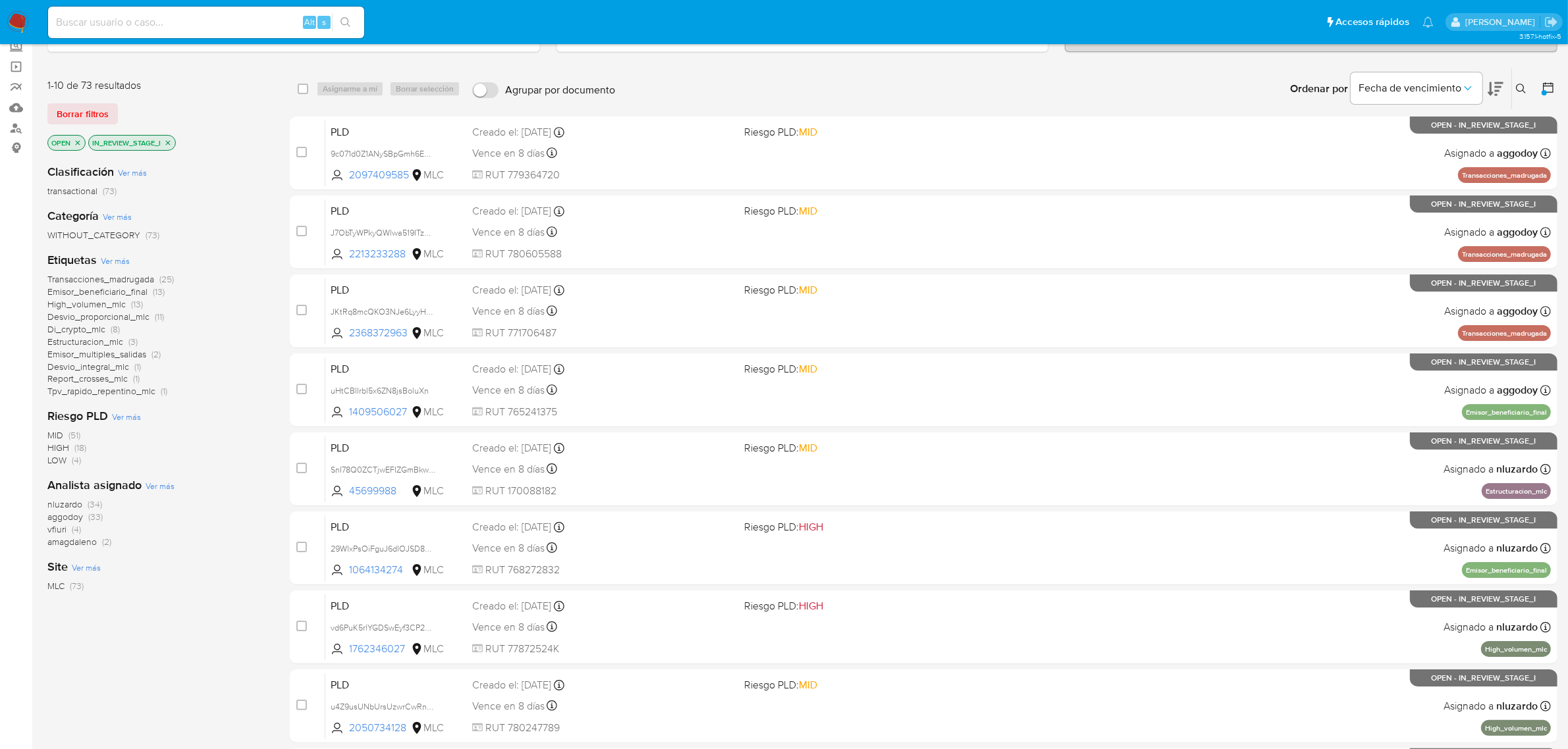
click at [171, 143] on icon "close-filter" at bounding box center [168, 143] width 8 height 8
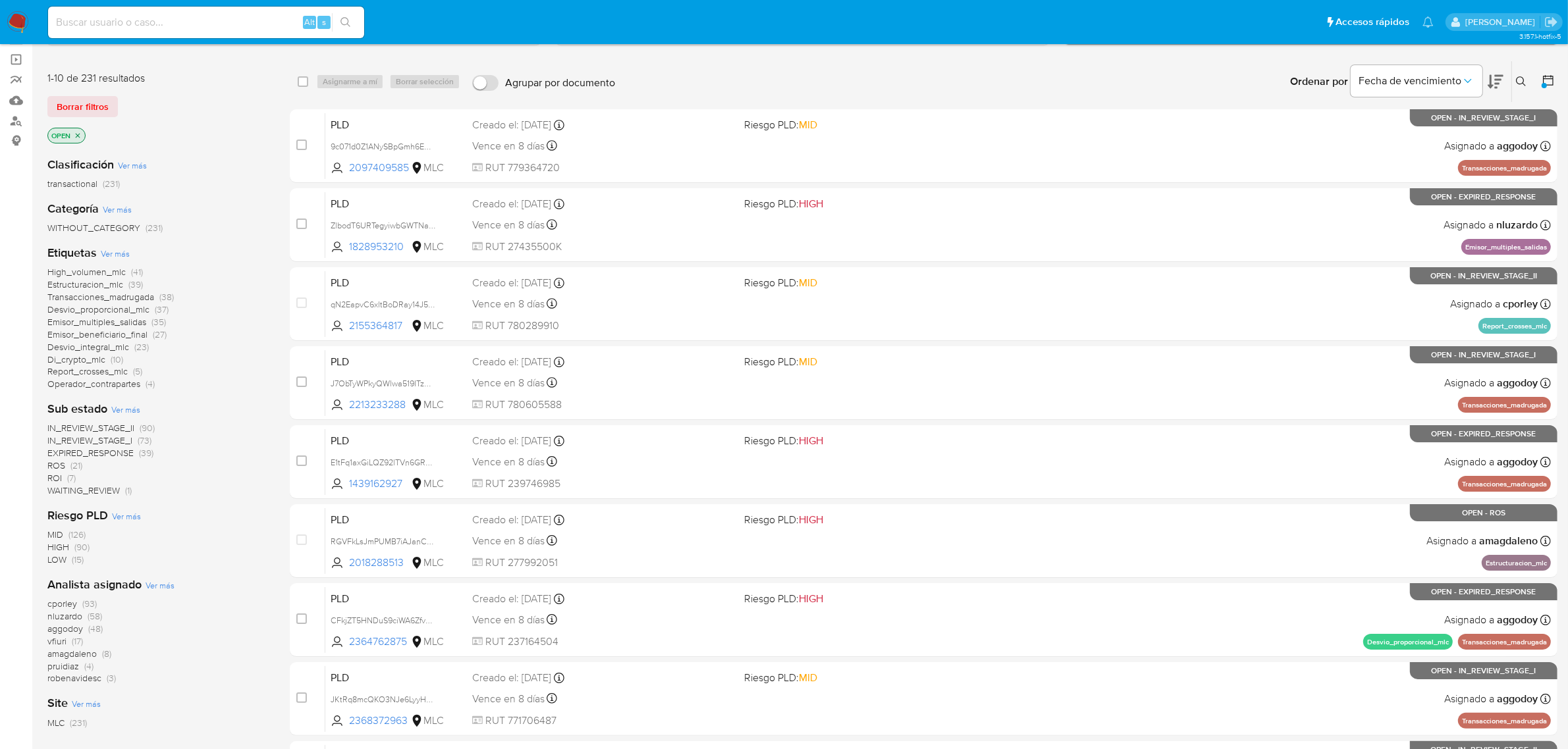
scroll to position [165, 0]
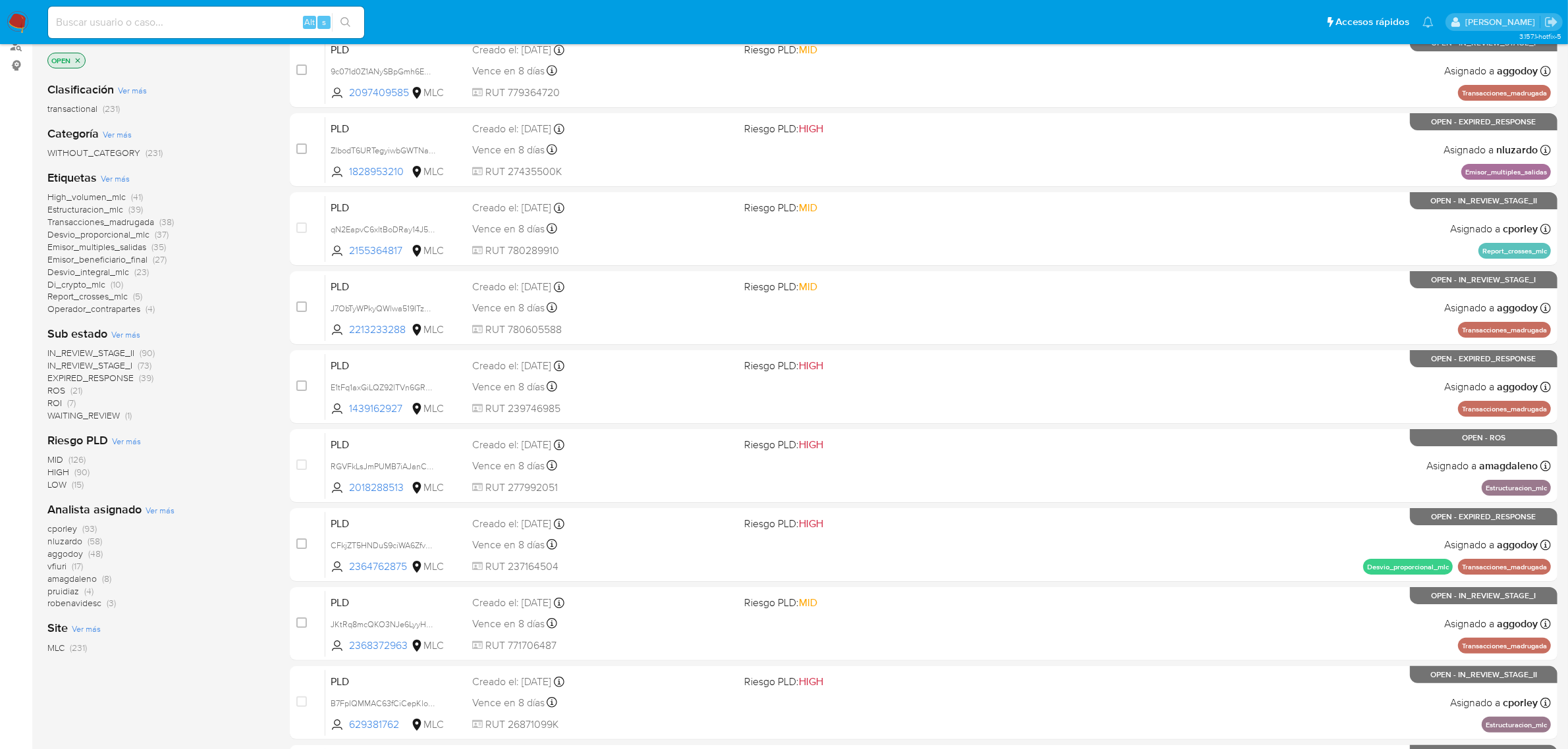
click at [54, 568] on span "vfiuri" at bounding box center [57, 566] width 19 height 13
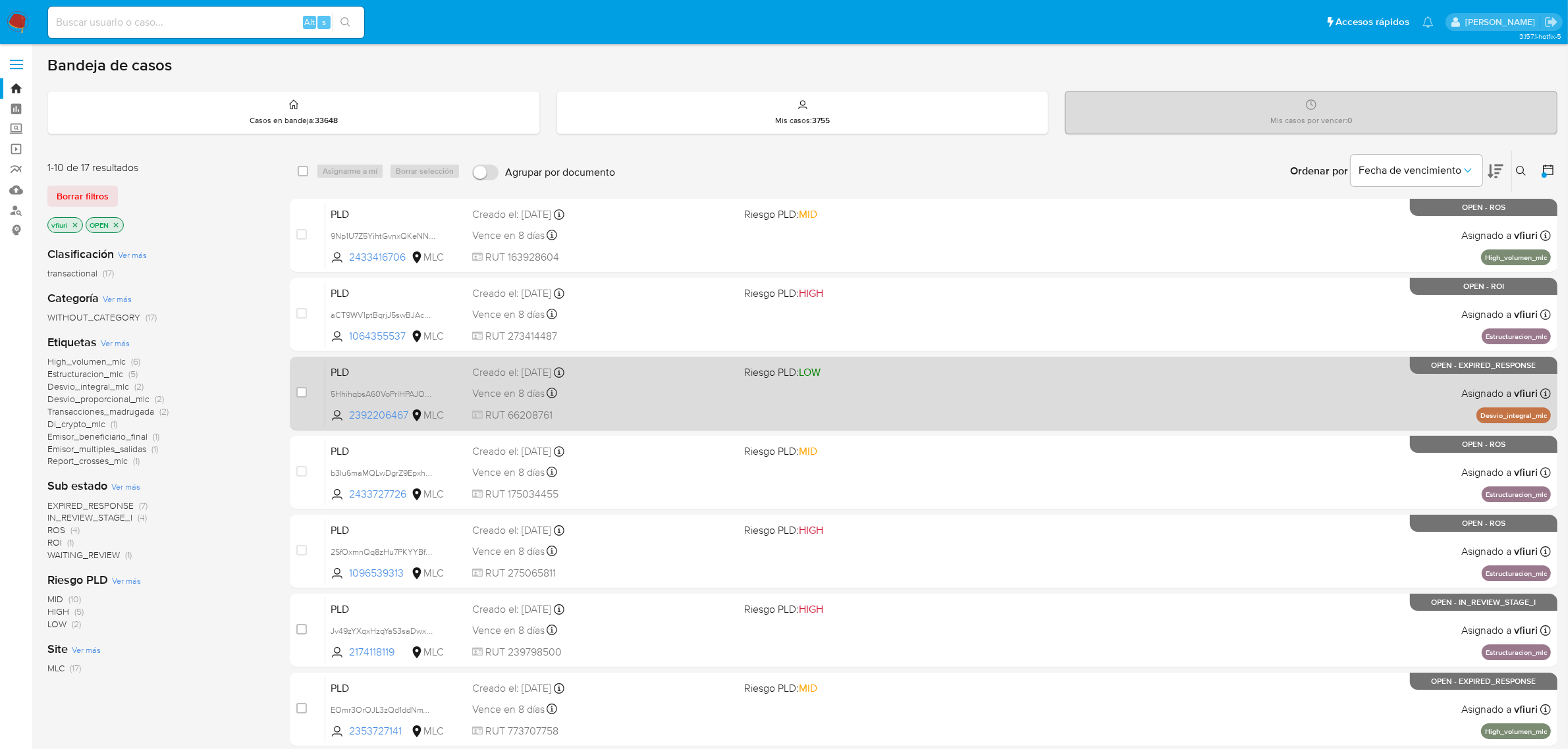
click at [603, 410] on span "RUT 66208761" at bounding box center [603, 415] width 262 height 15
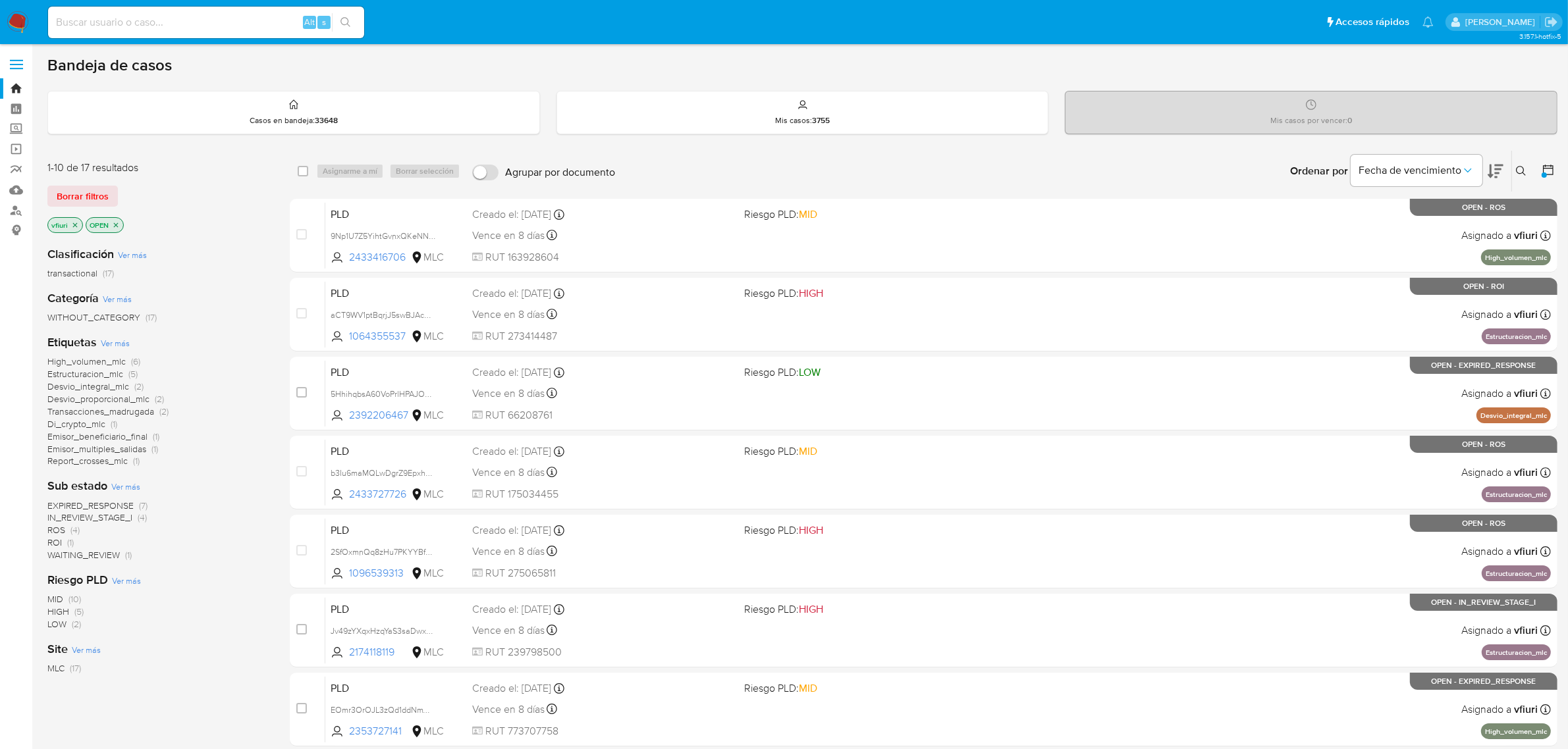
click at [166, 30] on input at bounding box center [205, 22] width 316 height 17
paste input "490239763"
type input "490239763"
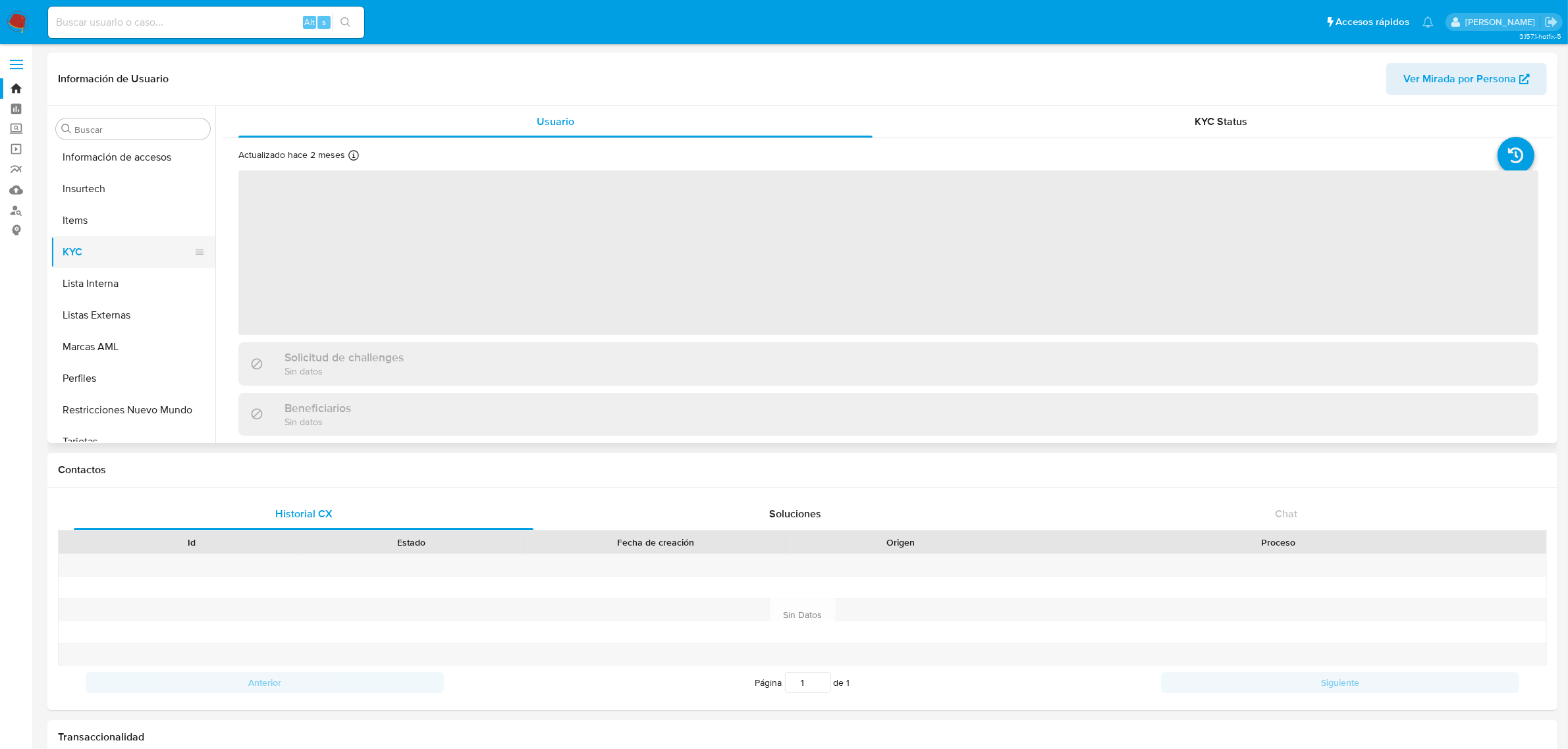
scroll to position [555, 0]
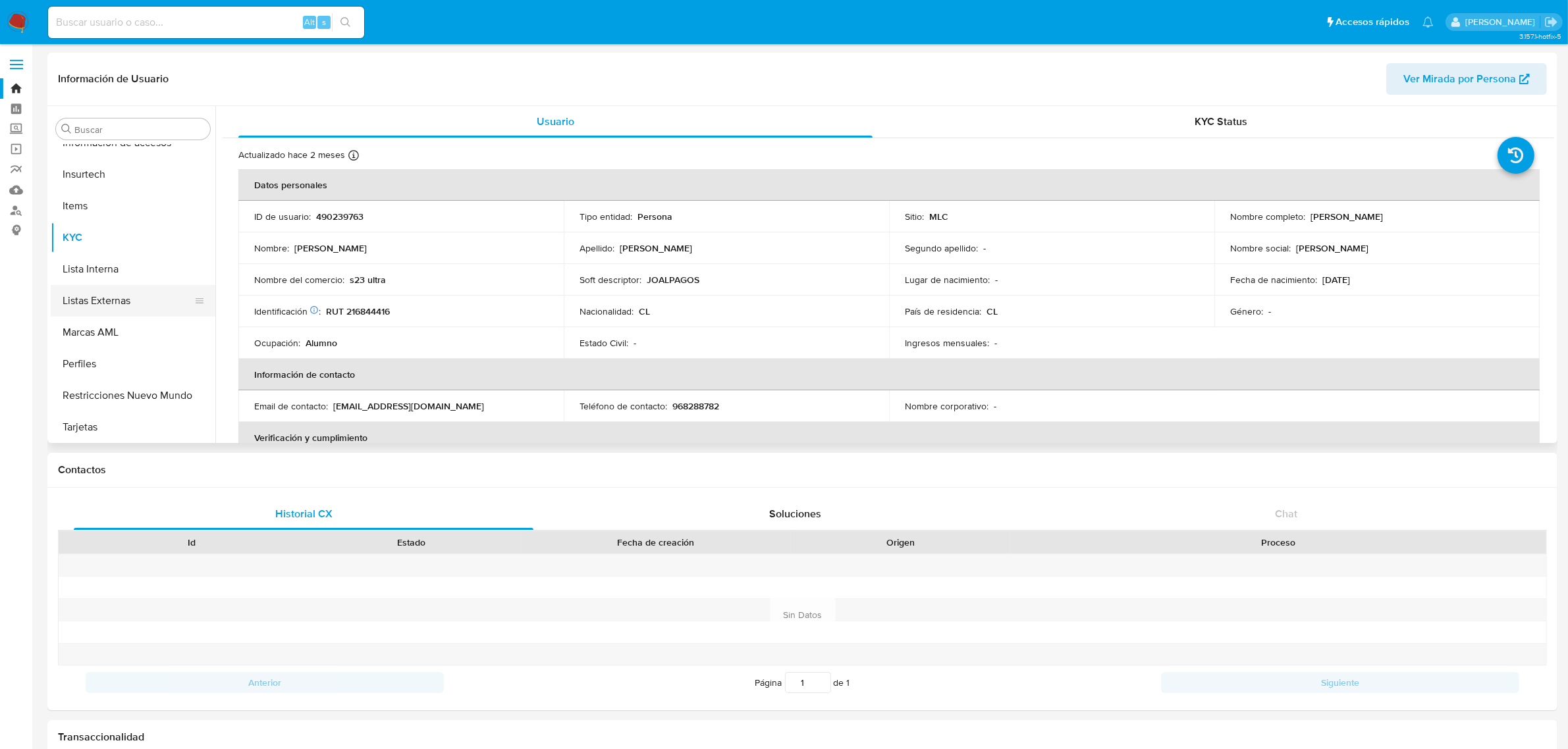
select select "10"
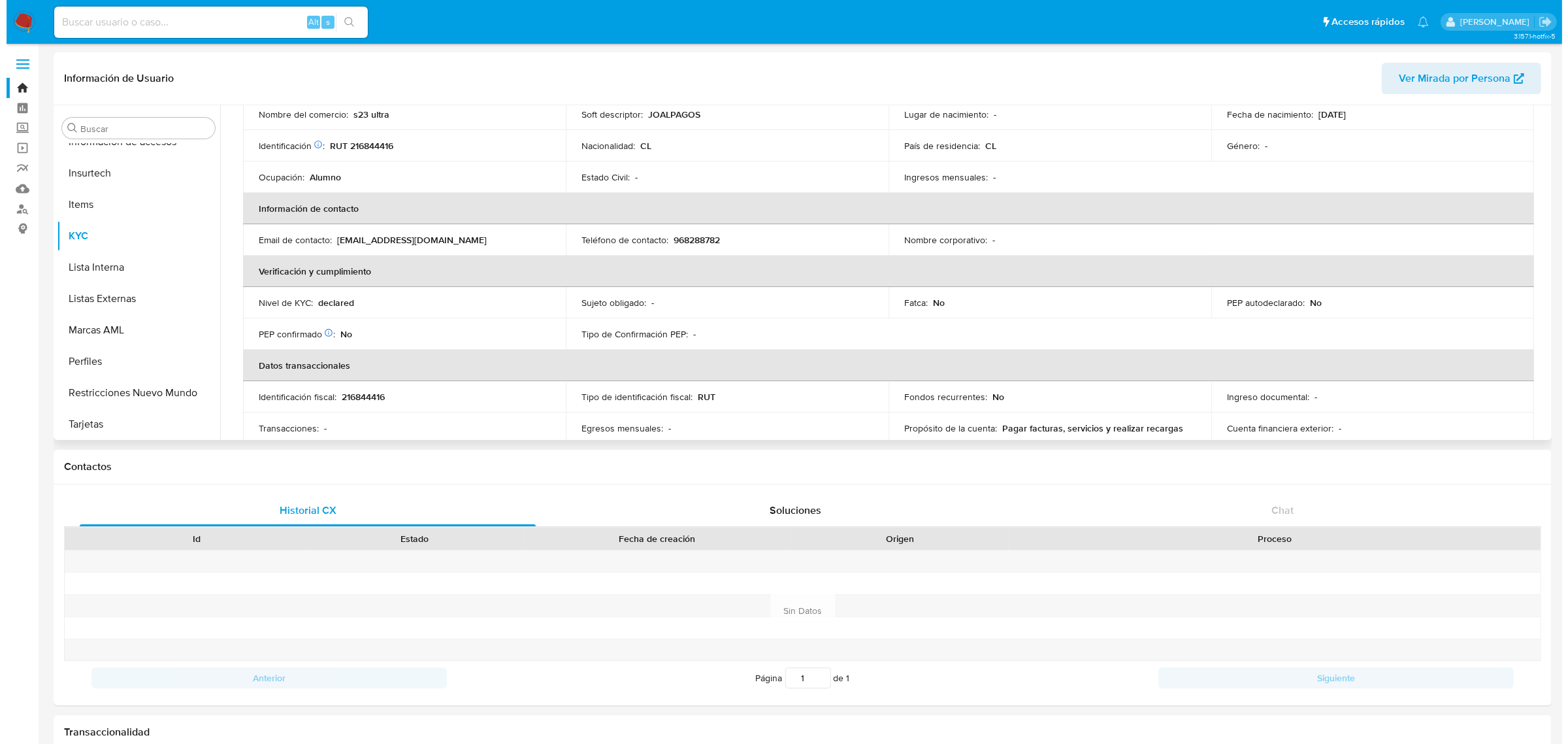
scroll to position [82, 0]
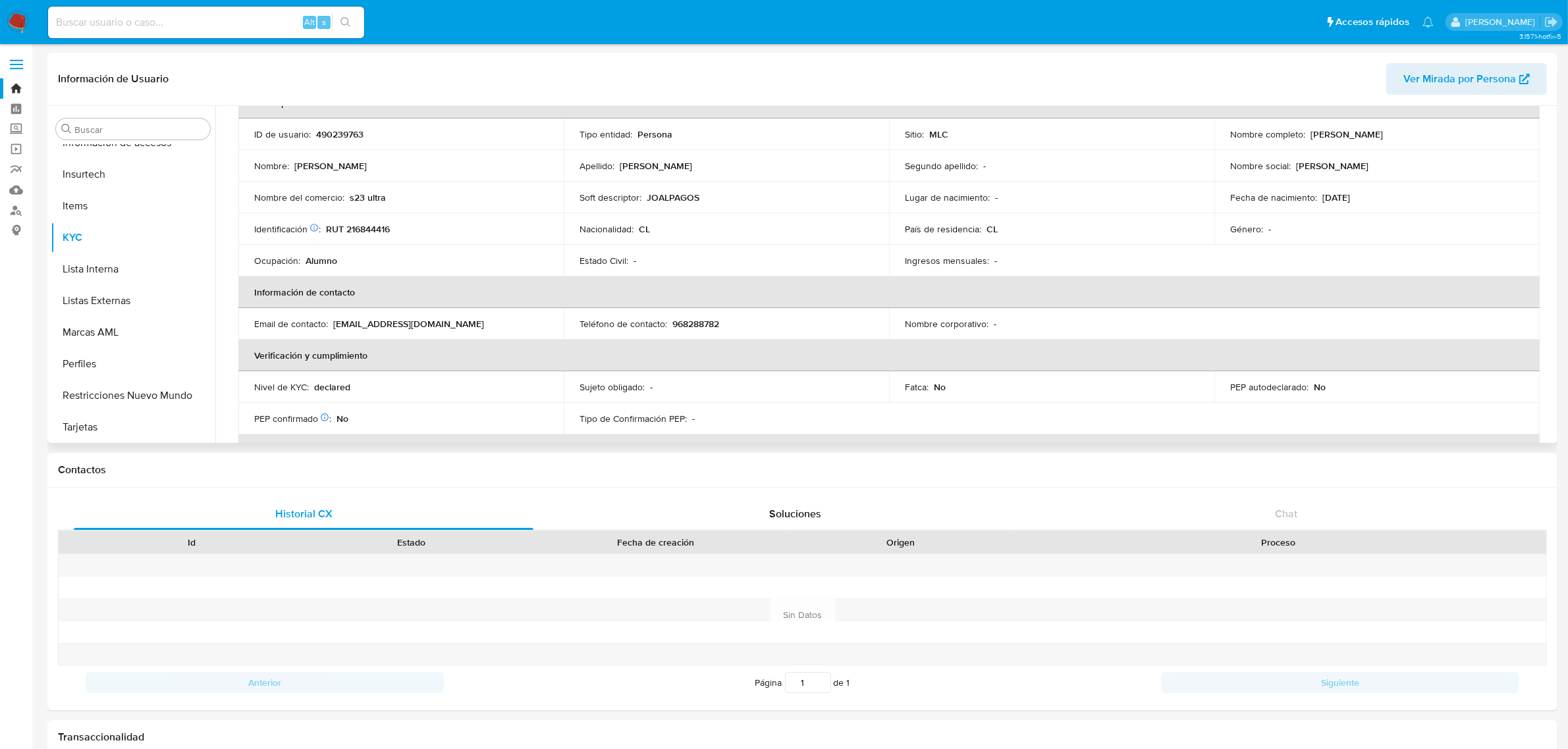
drag, startPoint x: 1307, startPoint y: 135, endPoint x: 1468, endPoint y: 148, distance: 161.5
click at [1468, 148] on td "Nombre completo : Joal Nair Navarro Irarrázabal" at bounding box center [1377, 134] width 326 height 31
copy p "Joal Nair Navarro Irarrázabal"
drag, startPoint x: 397, startPoint y: 227, endPoint x: 331, endPoint y: 231, distance: 66.1
click at [331, 231] on div "Identificación Nº de serie: 519567985 : RUT 216844416" at bounding box center [401, 229] width 293 height 12
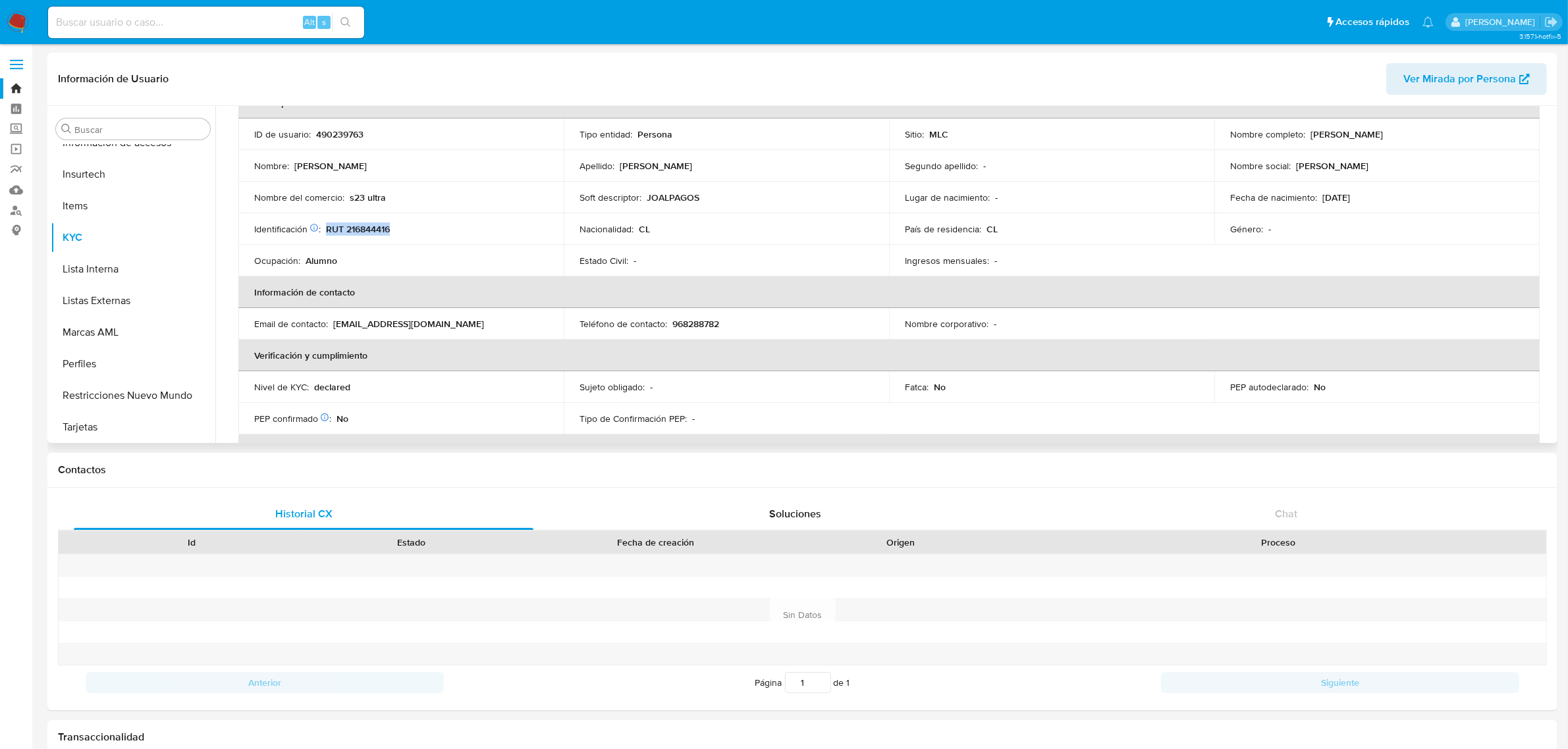
drag, startPoint x: 325, startPoint y: 228, endPoint x: 397, endPoint y: 231, distance: 72.1
click at [397, 231] on div "Identificación Nº de serie: 519567985 : RUT 216844416" at bounding box center [401, 229] width 293 height 12
copy p "RUT 216844416"
drag, startPoint x: 1307, startPoint y: 204, endPoint x: 1359, endPoint y: 204, distance: 52.0
click at [1359, 204] on td "Fecha de nacimiento : 13/10/2004" at bounding box center [1377, 197] width 326 height 31
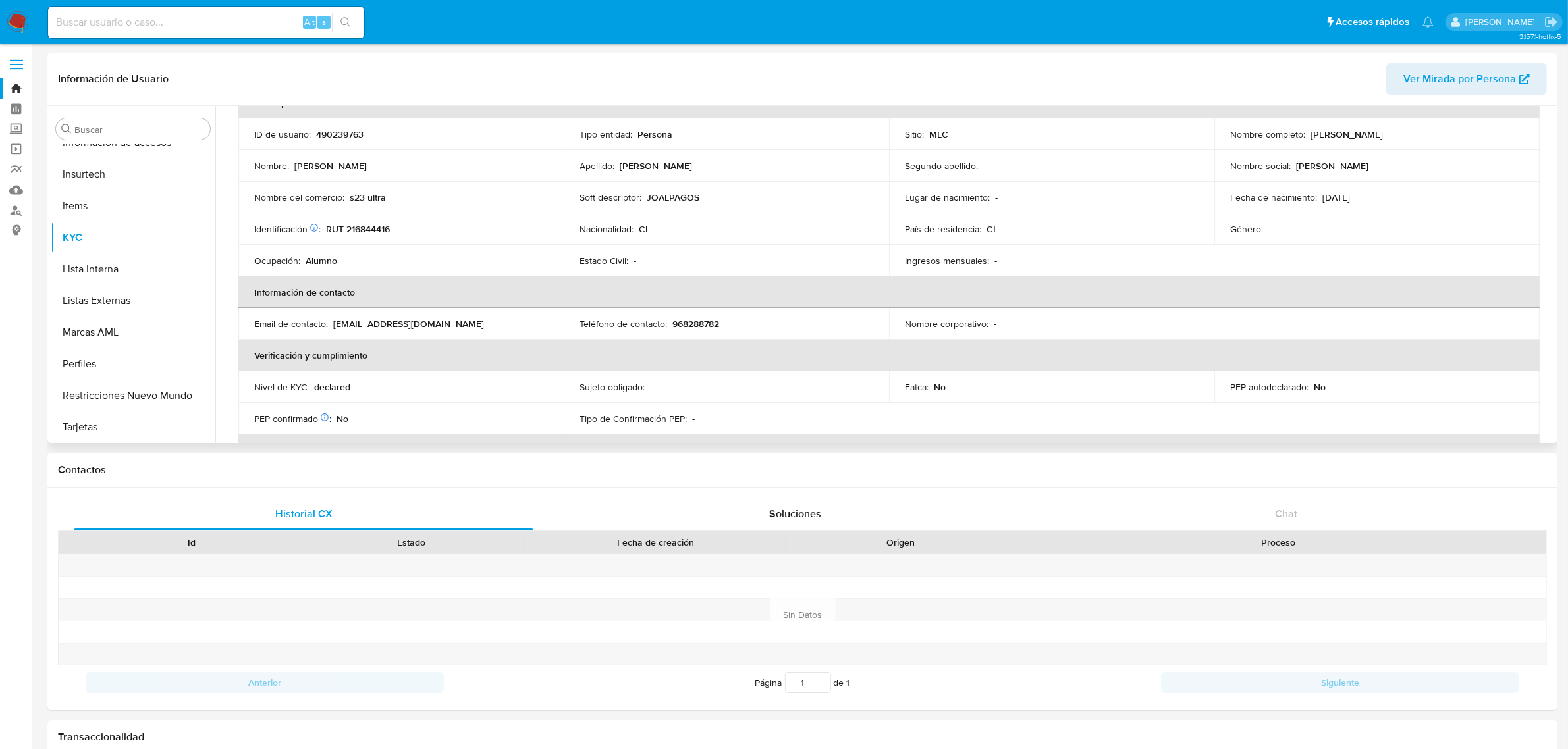
click at [1359, 204] on td "Fecha de nacimiento : 13/10/2004" at bounding box center [1377, 197] width 326 height 31
click at [369, 232] on p "RUT 216844416" at bounding box center [357, 229] width 63 height 12
drag, startPoint x: 368, startPoint y: 255, endPoint x: 368, endPoint y: 228, distance: 27.0
click at [368, 228] on p "RUT 216844416" at bounding box center [357, 229] width 63 height 12
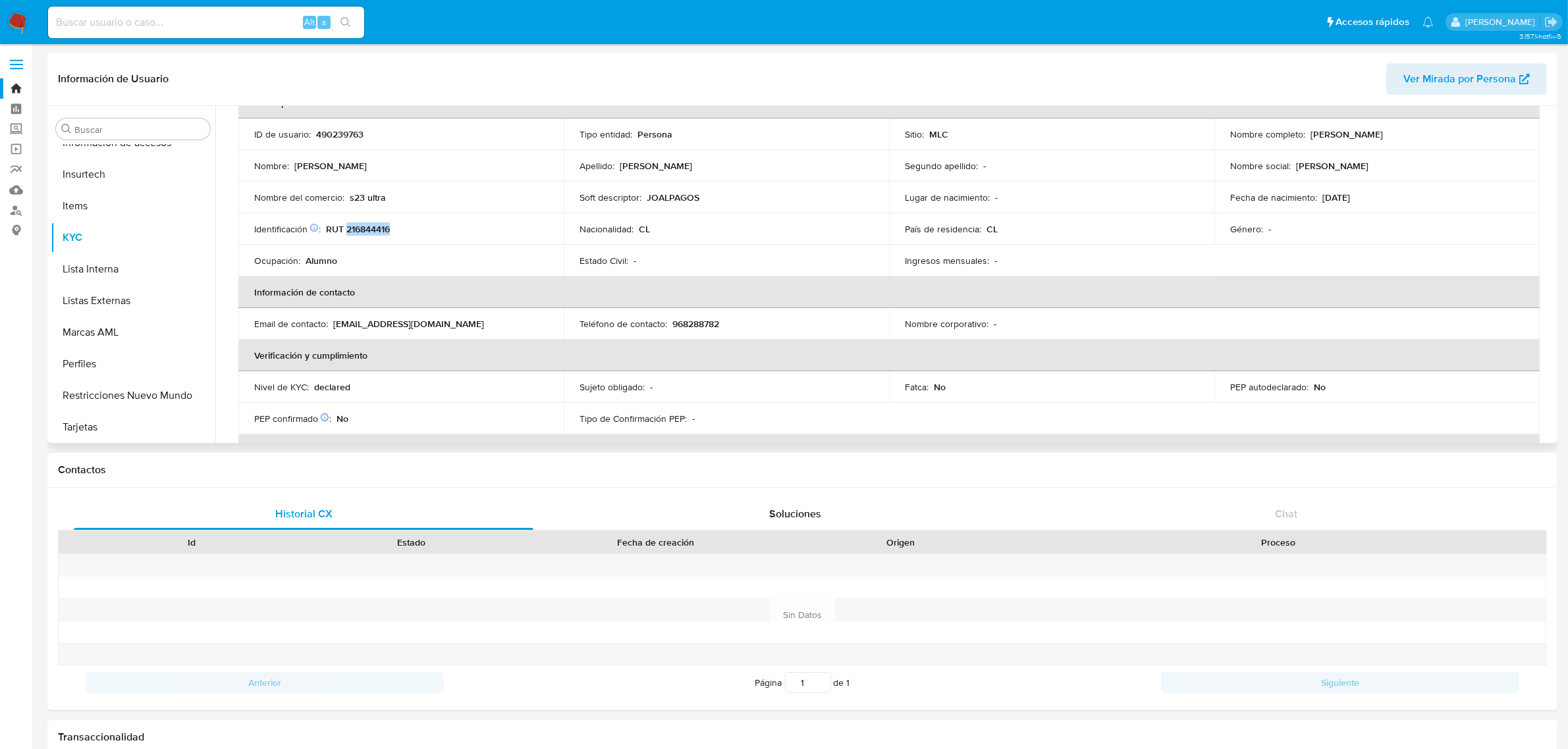
click at [368, 228] on p "RUT 216844416" at bounding box center [357, 229] width 63 height 12
copy p "216844416"
click at [120, 17] on input at bounding box center [205, 22] width 316 height 17
paste input "6620876"
type input "6620876"
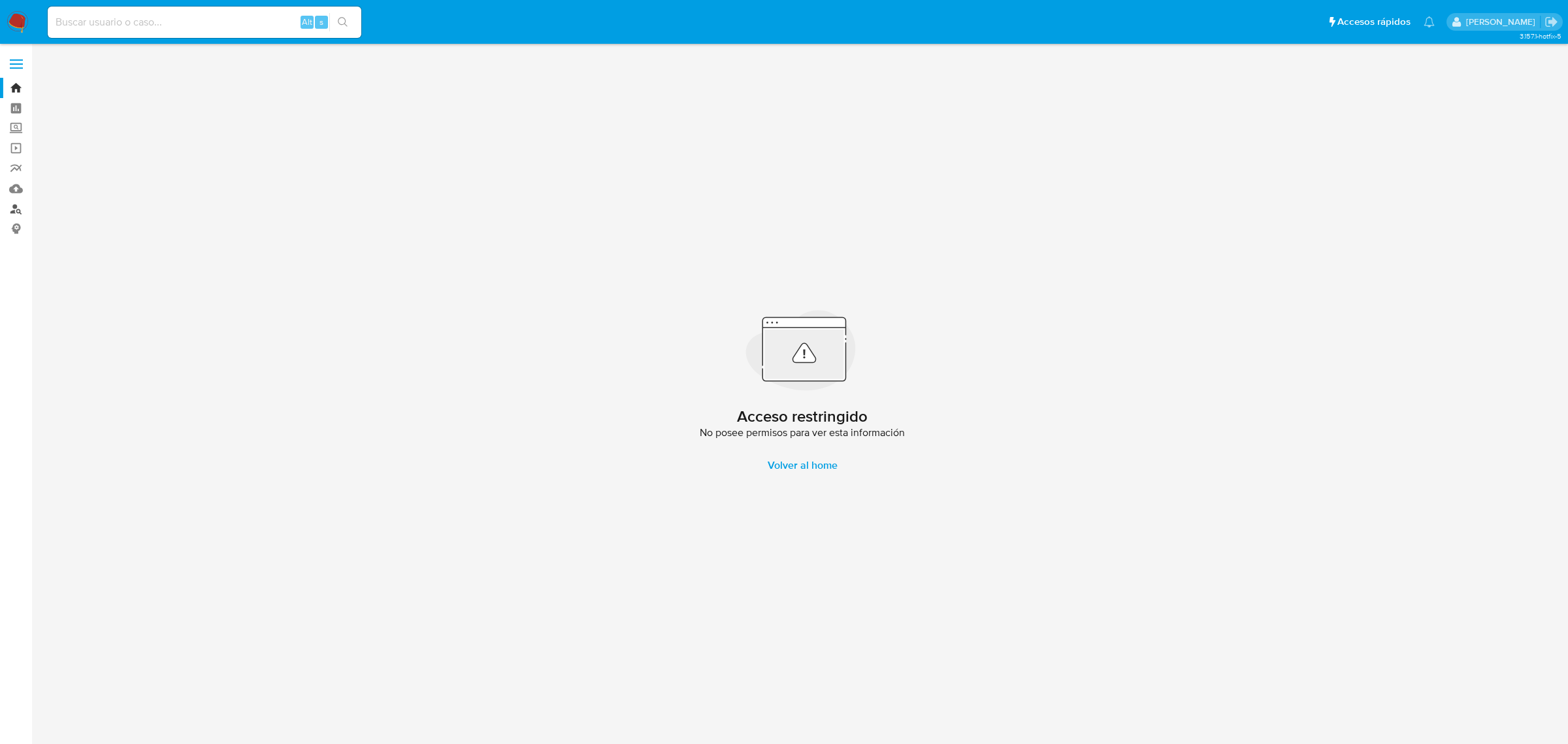
click at [14, 205] on link "Buscador de personas" at bounding box center [78, 209] width 155 height 20
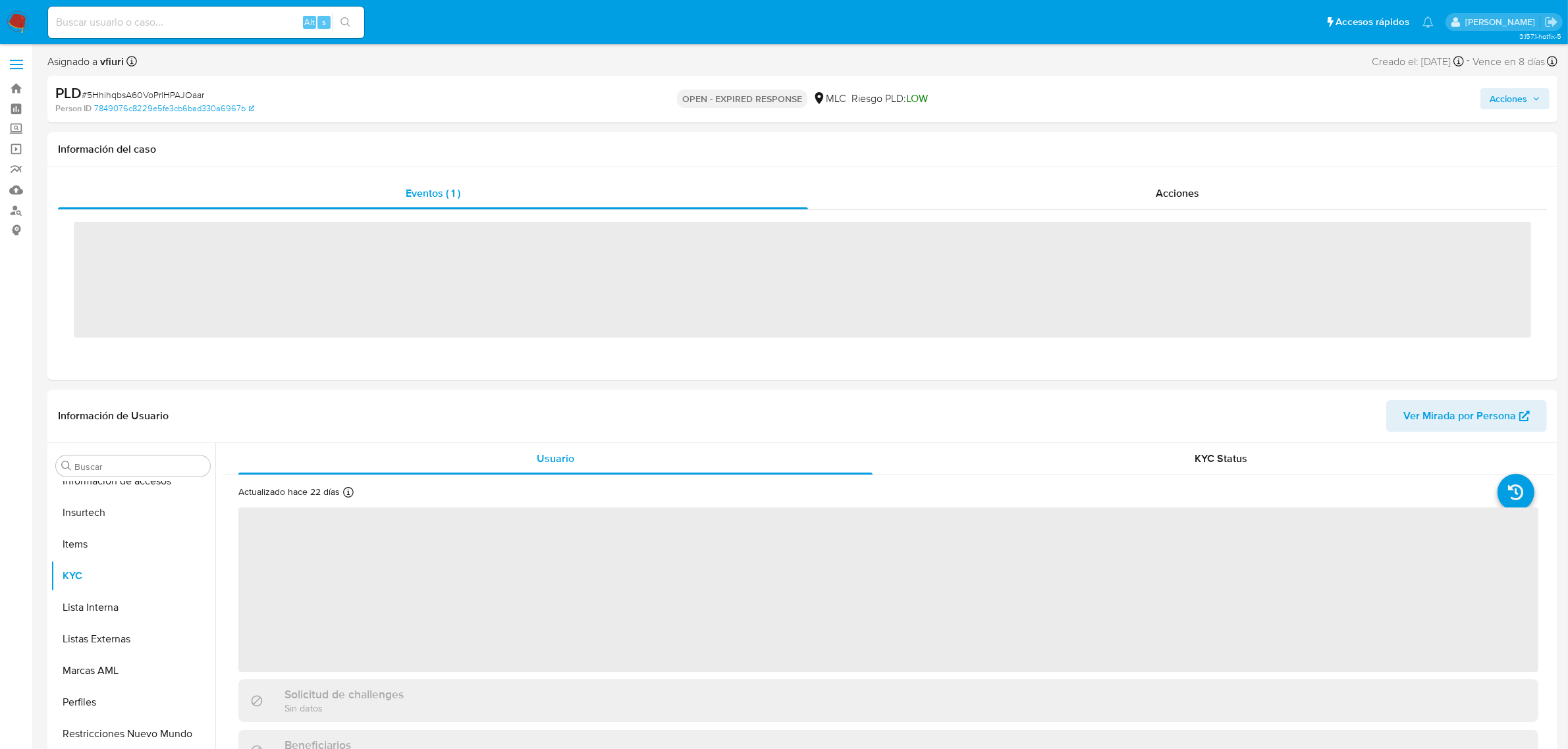
scroll to position [555, 0]
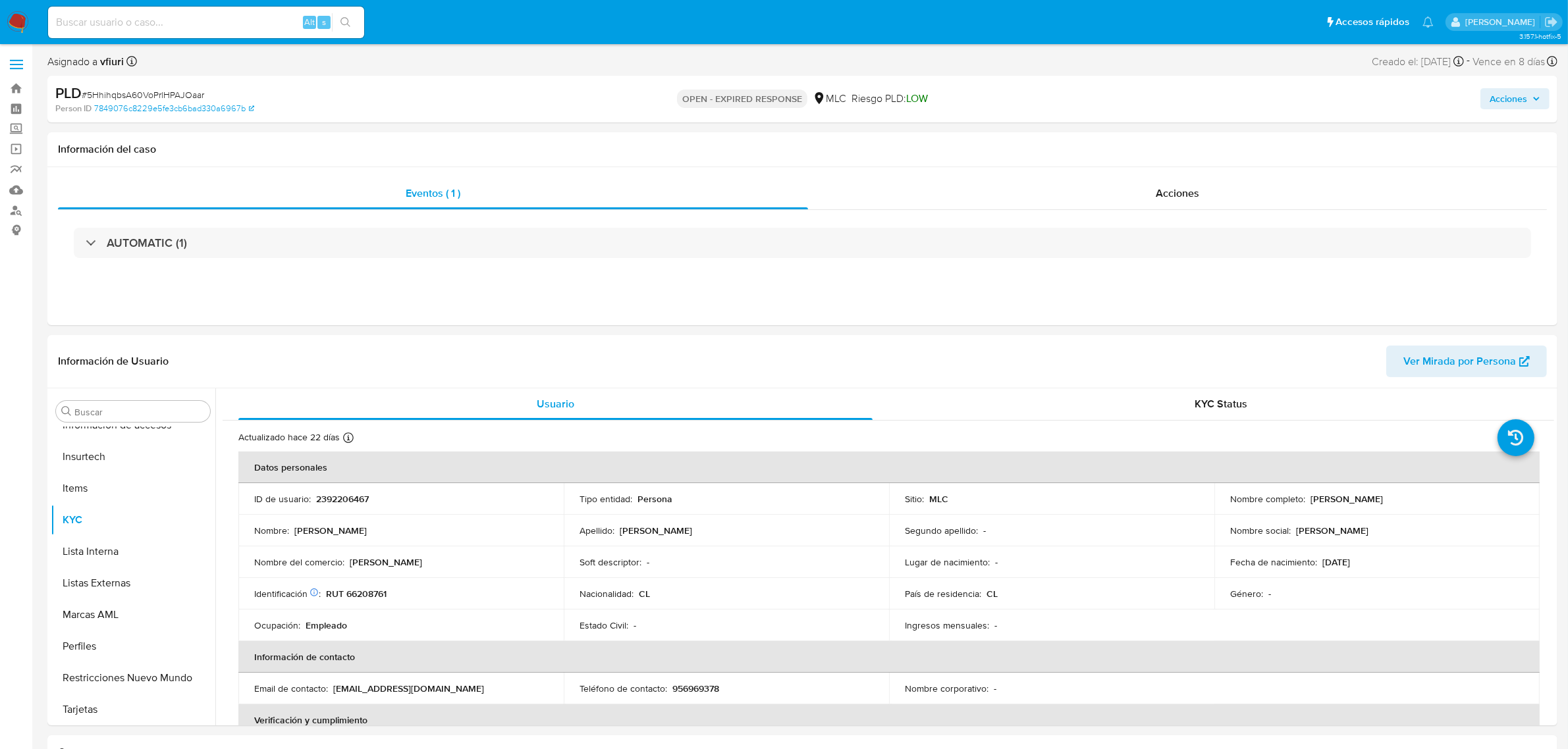
select select "10"
click at [334, 499] on p "2392206467" at bounding box center [342, 499] width 53 height 12
click at [337, 501] on p "2392206467" at bounding box center [342, 499] width 53 height 12
drag, startPoint x: 339, startPoint y: 501, endPoint x: 325, endPoint y: 494, distance: 15.7
click at [325, 494] on p "2392206467" at bounding box center [342, 499] width 53 height 12
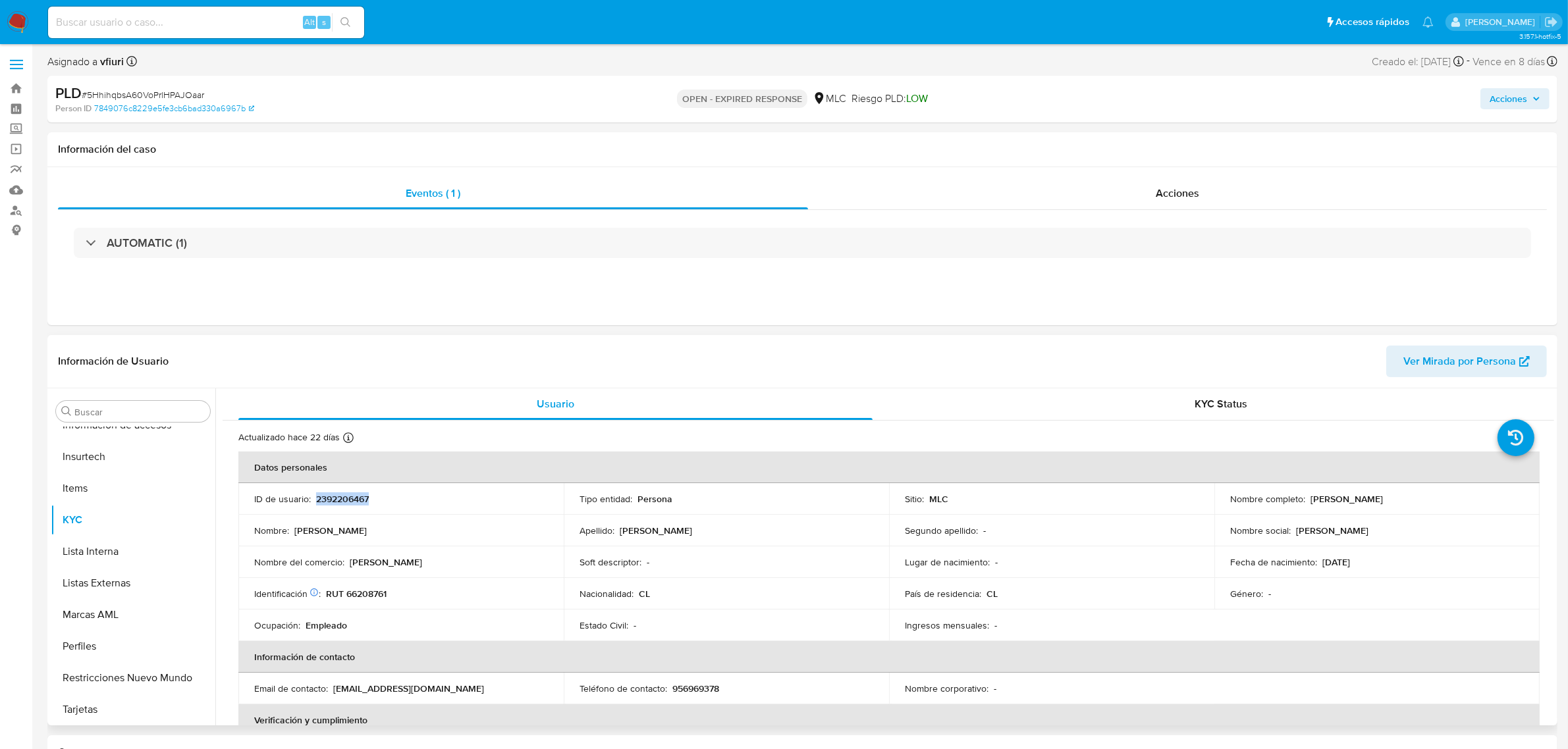
click at [325, 494] on p "2392206467" at bounding box center [342, 499] width 53 height 12
copy p "2392206467"
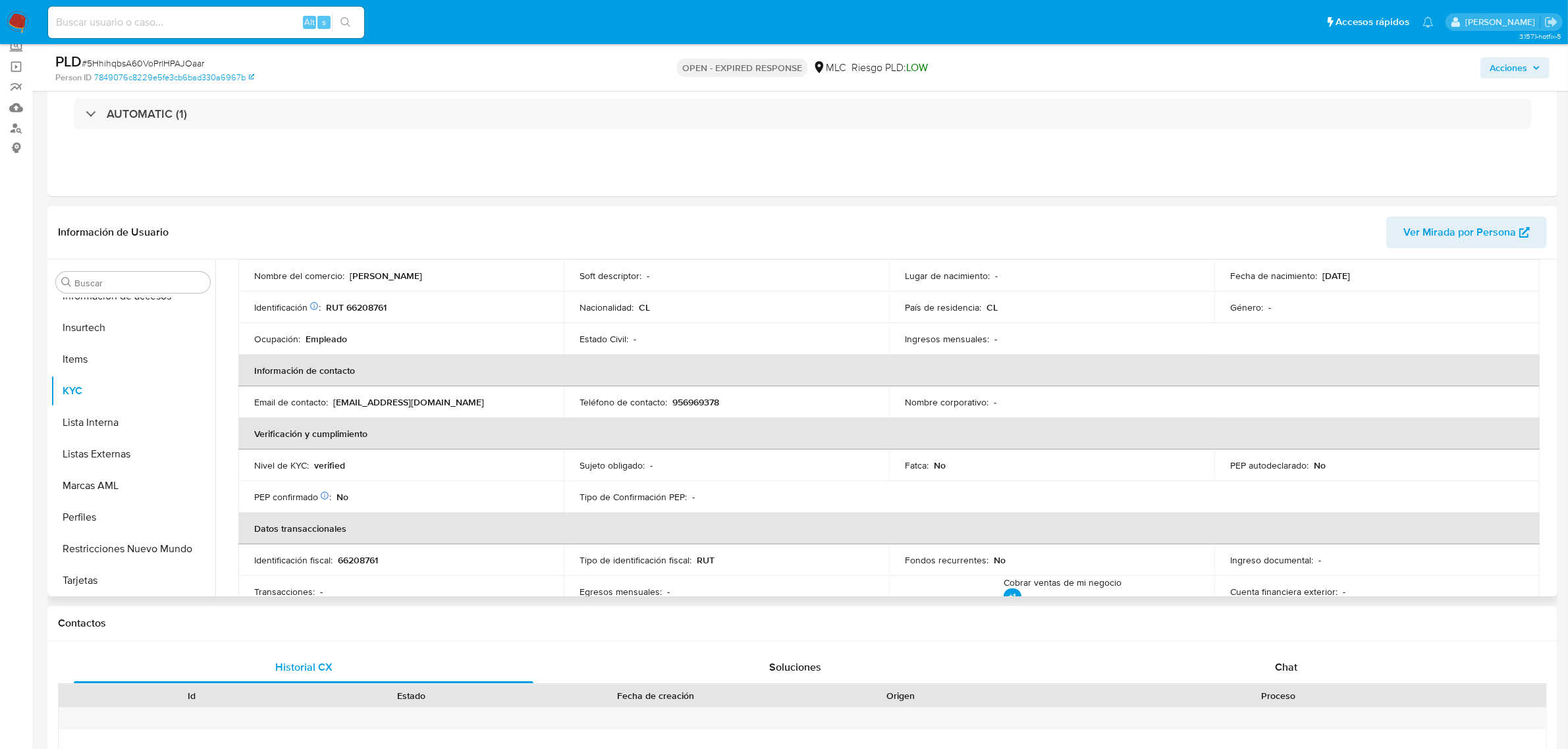
scroll to position [0, 0]
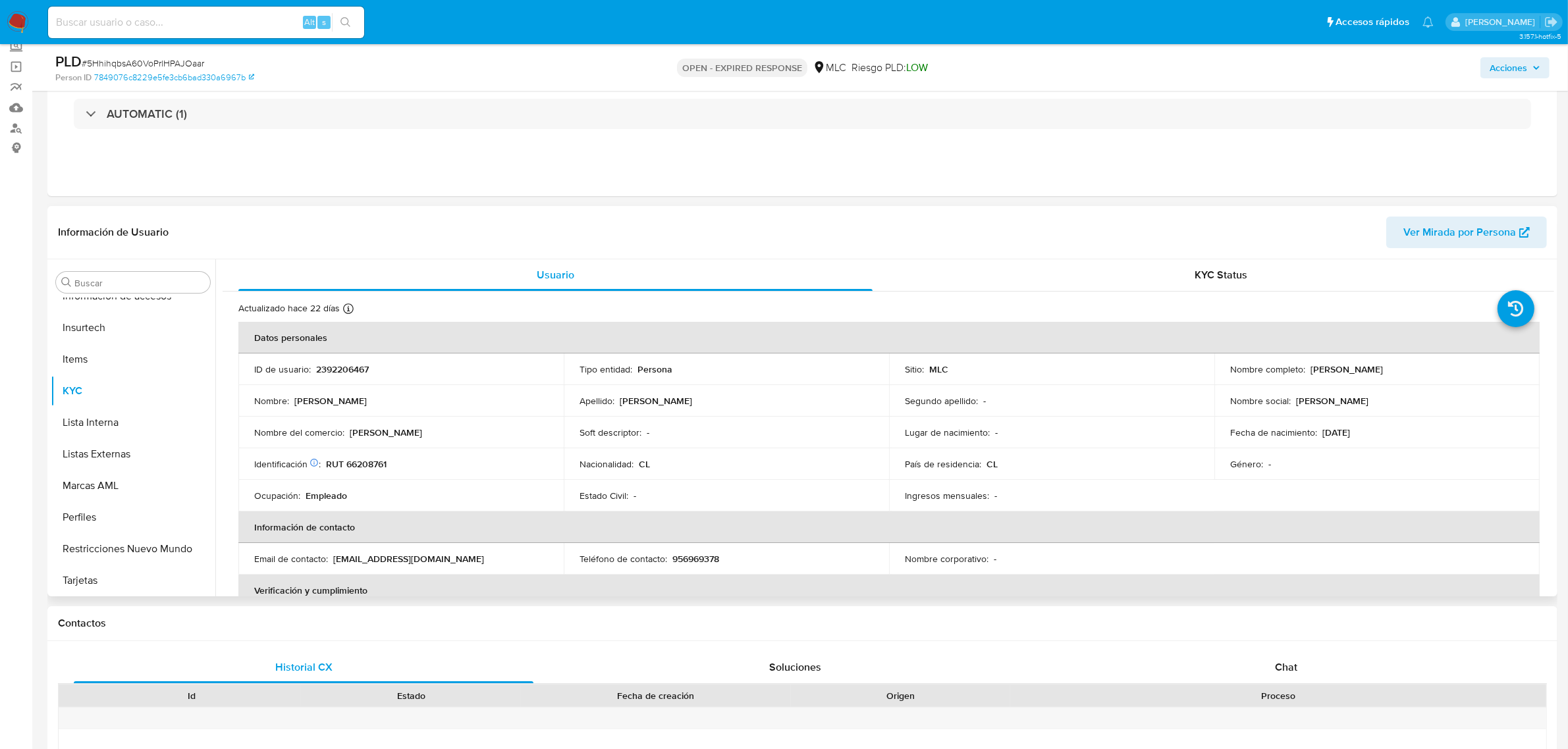
click at [382, 463] on p "RUT 66208761" at bounding box center [355, 464] width 60 height 12
copy p "66208761"
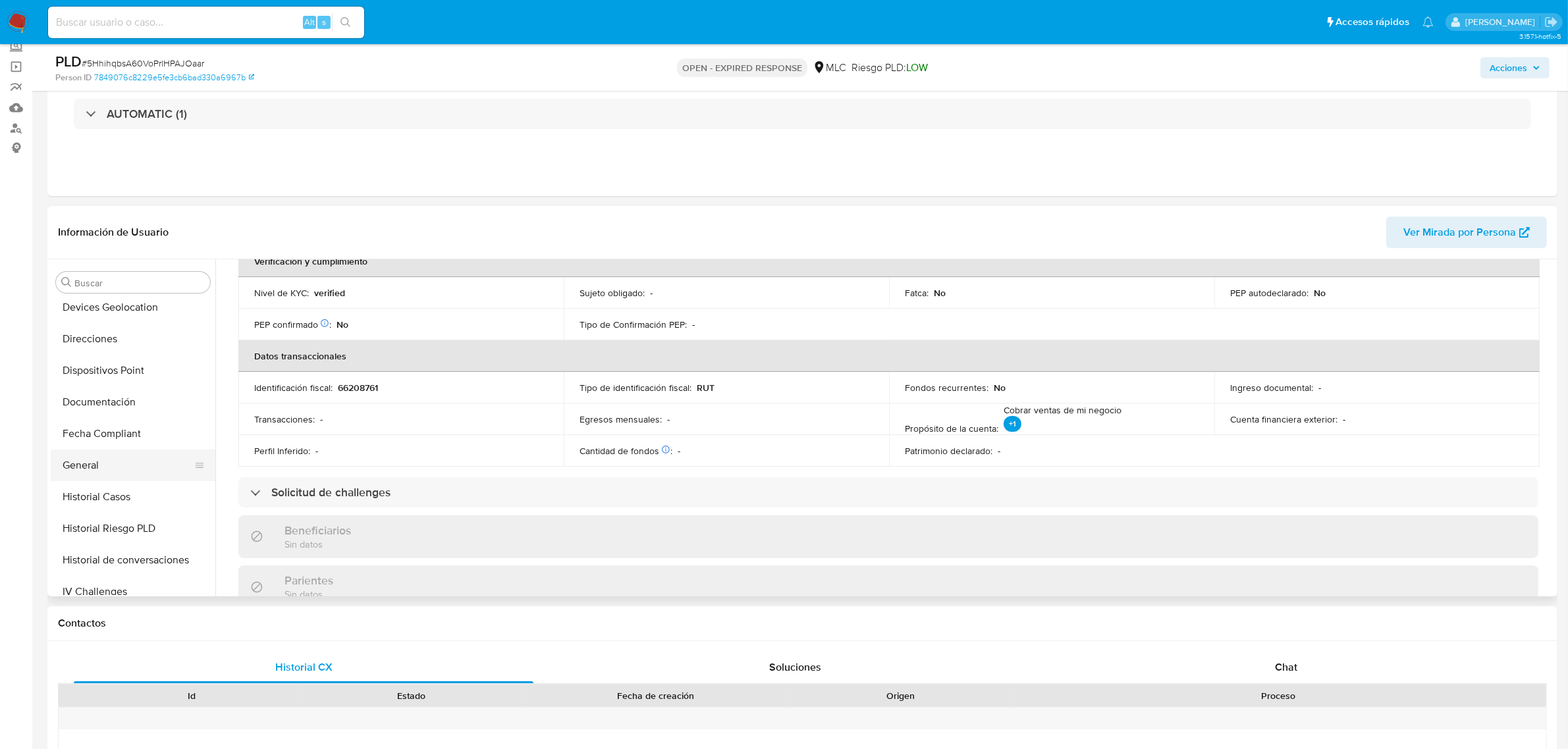
scroll to position [226, 0]
click at [132, 398] on button "Documentación" at bounding box center [128, 404] width 154 height 31
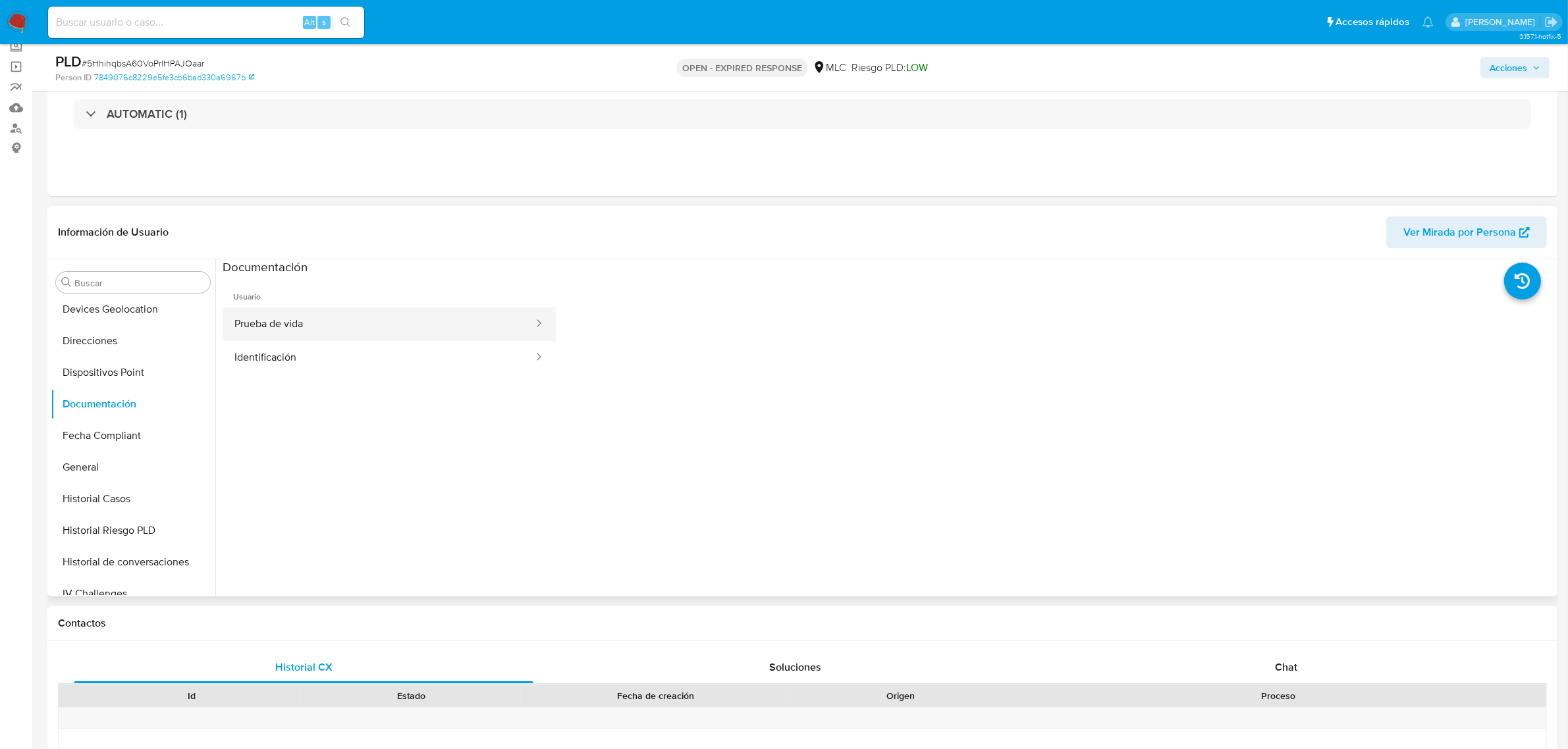
click at [291, 322] on button "Prueba de vida" at bounding box center [378, 324] width 312 height 34
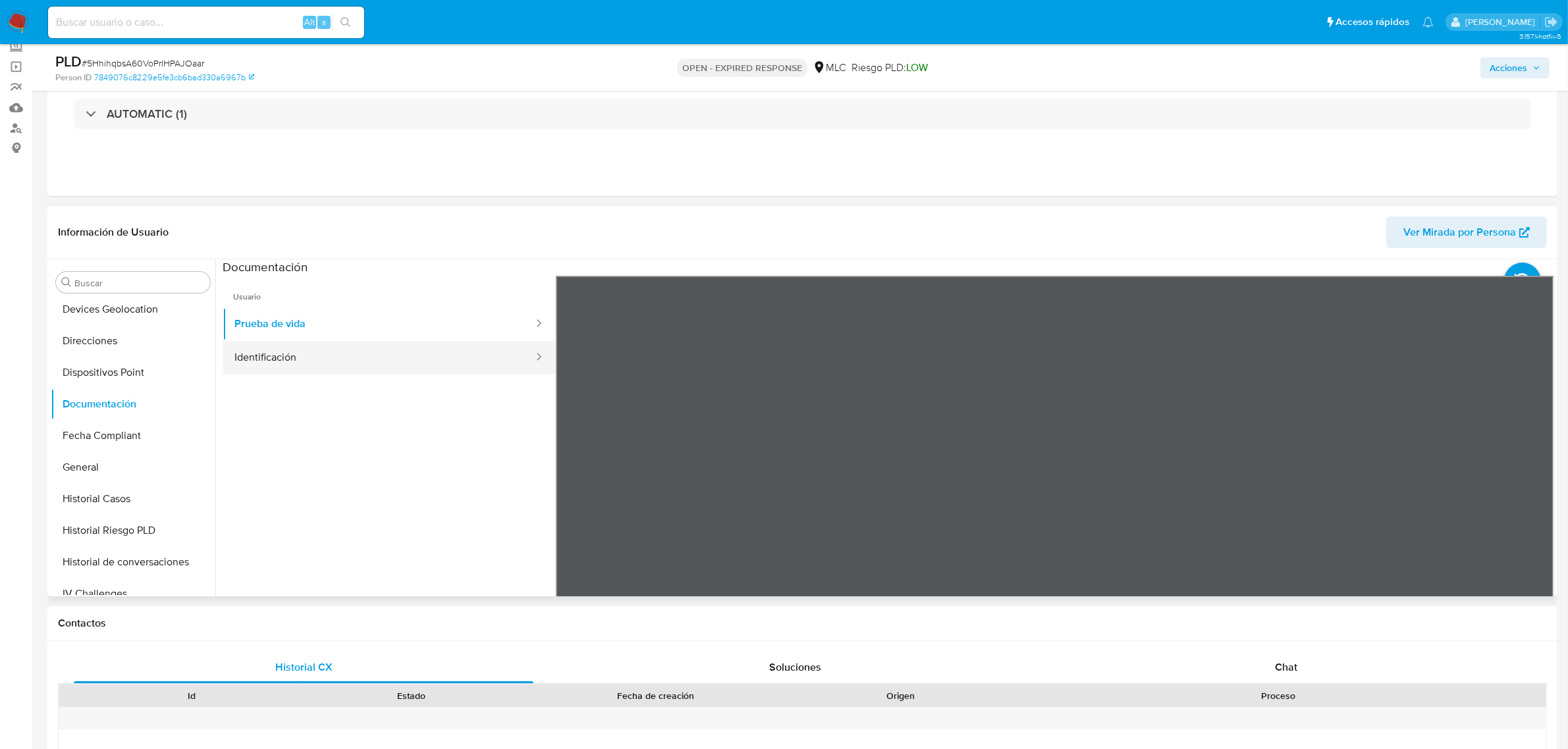
click at [311, 355] on button "Identificación" at bounding box center [378, 358] width 312 height 34
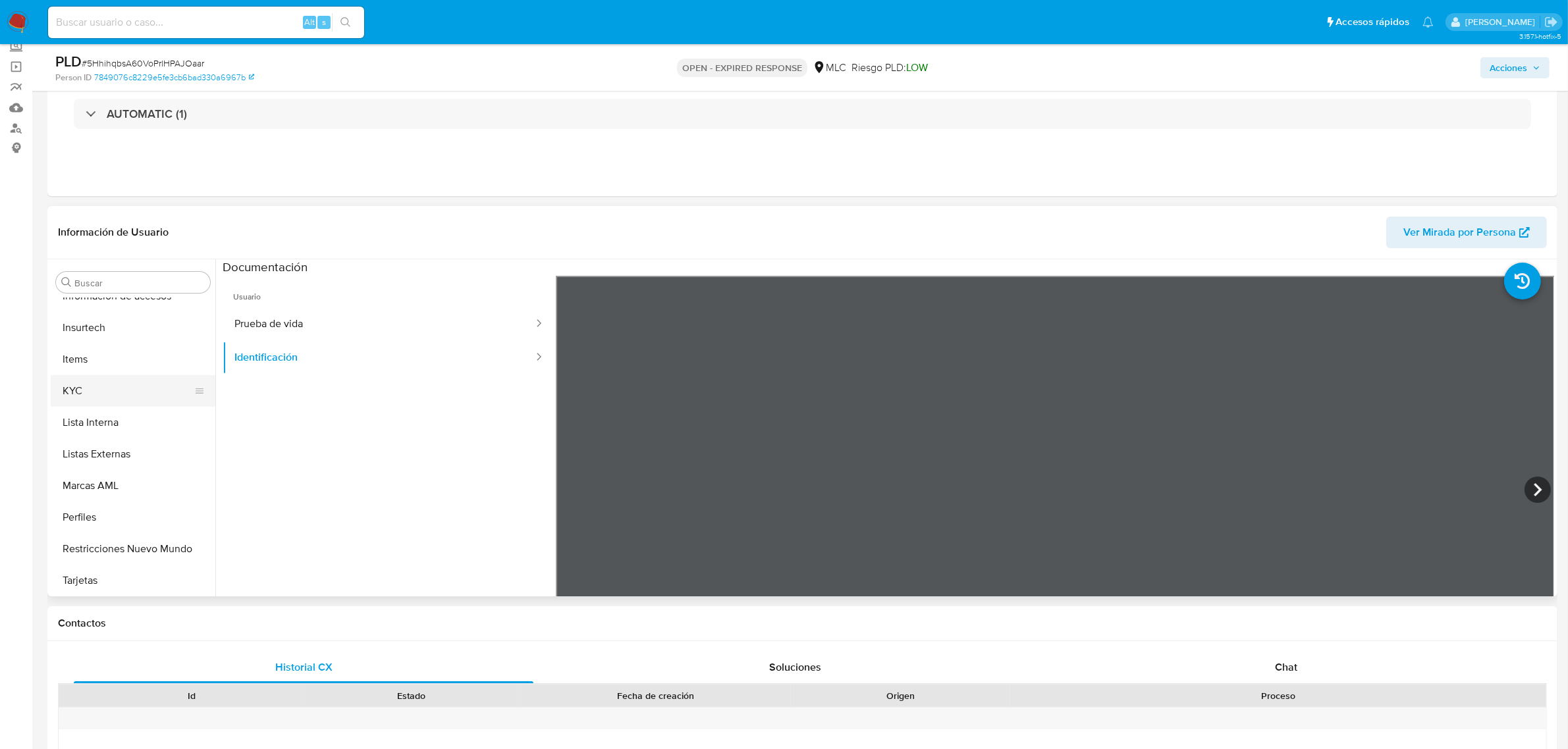
click at [83, 390] on button "KYC" at bounding box center [128, 391] width 154 height 31
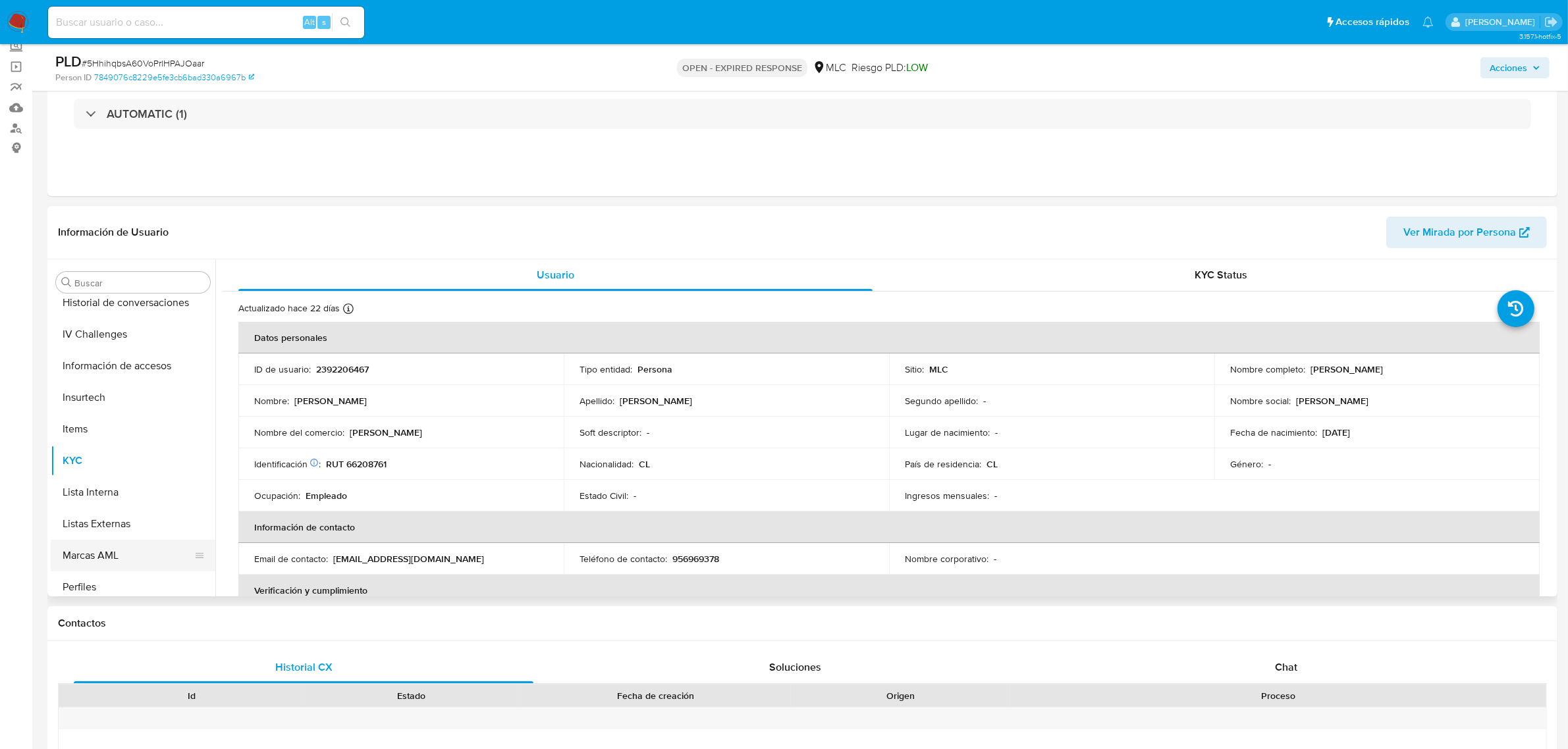
scroll to position [391, 0]
click at [120, 350] on button "Historial Riesgo PLD" at bounding box center [128, 366] width 154 height 31
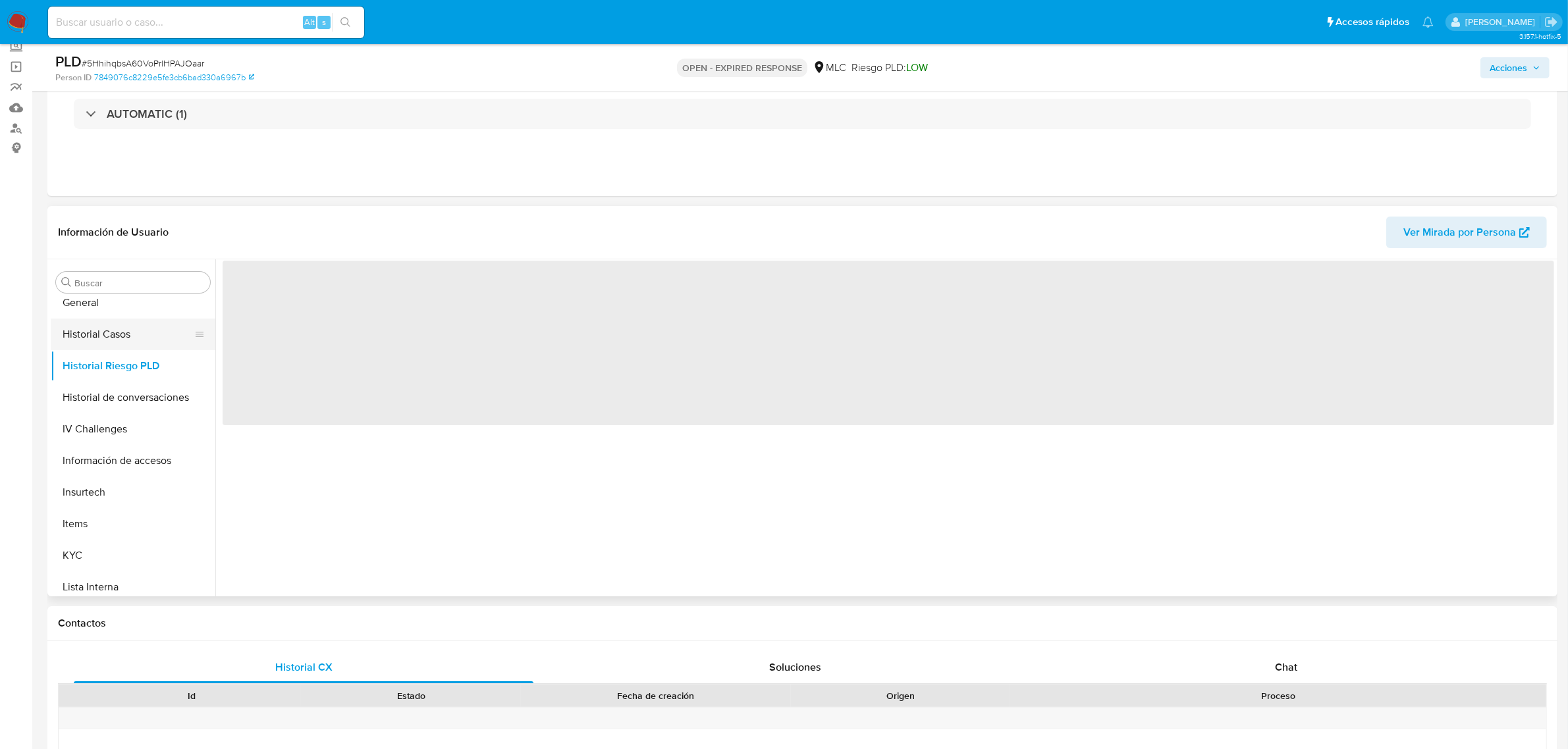
click at [120, 333] on button "Historial Casos" at bounding box center [128, 335] width 154 height 31
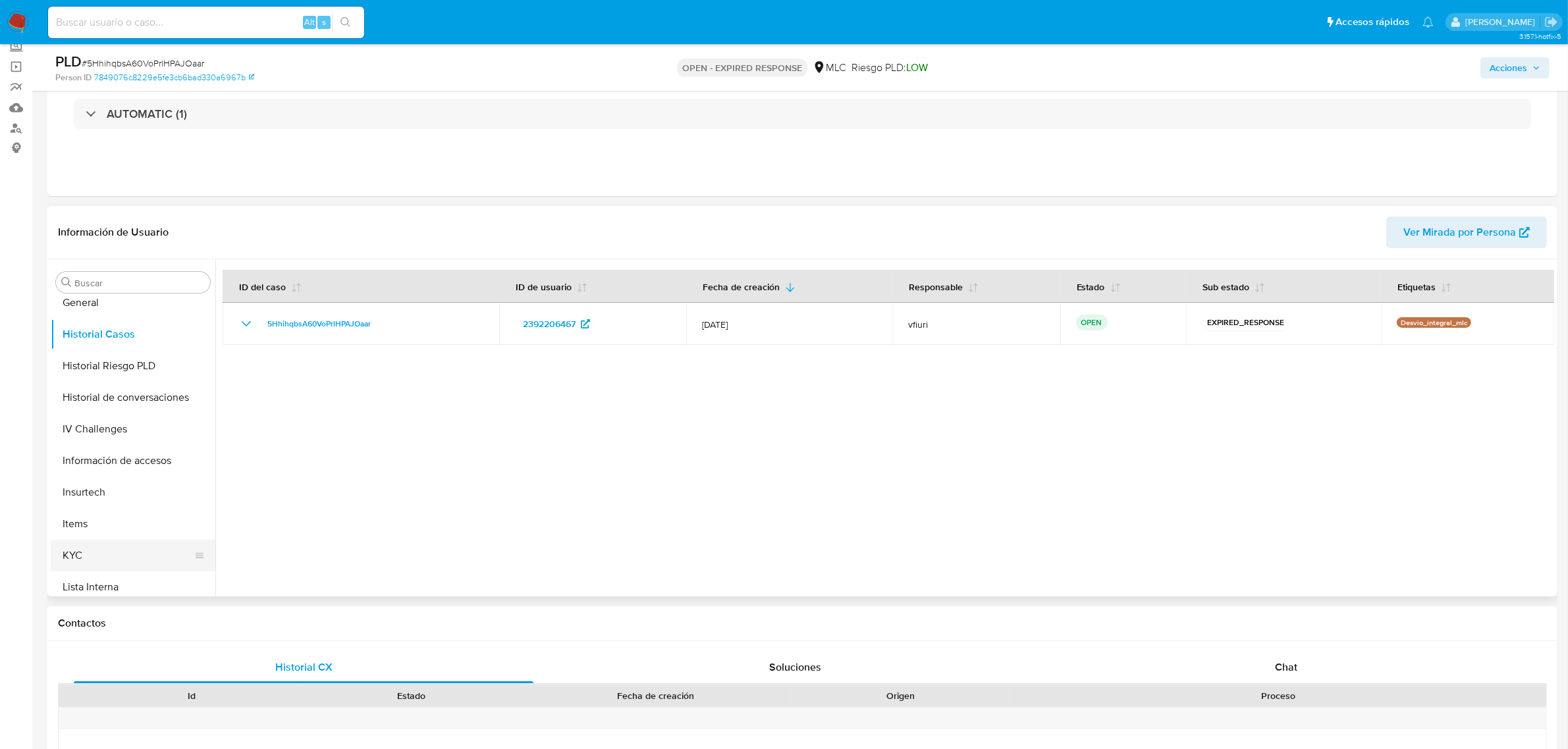
click at [97, 543] on button "KYC" at bounding box center [128, 555] width 154 height 31
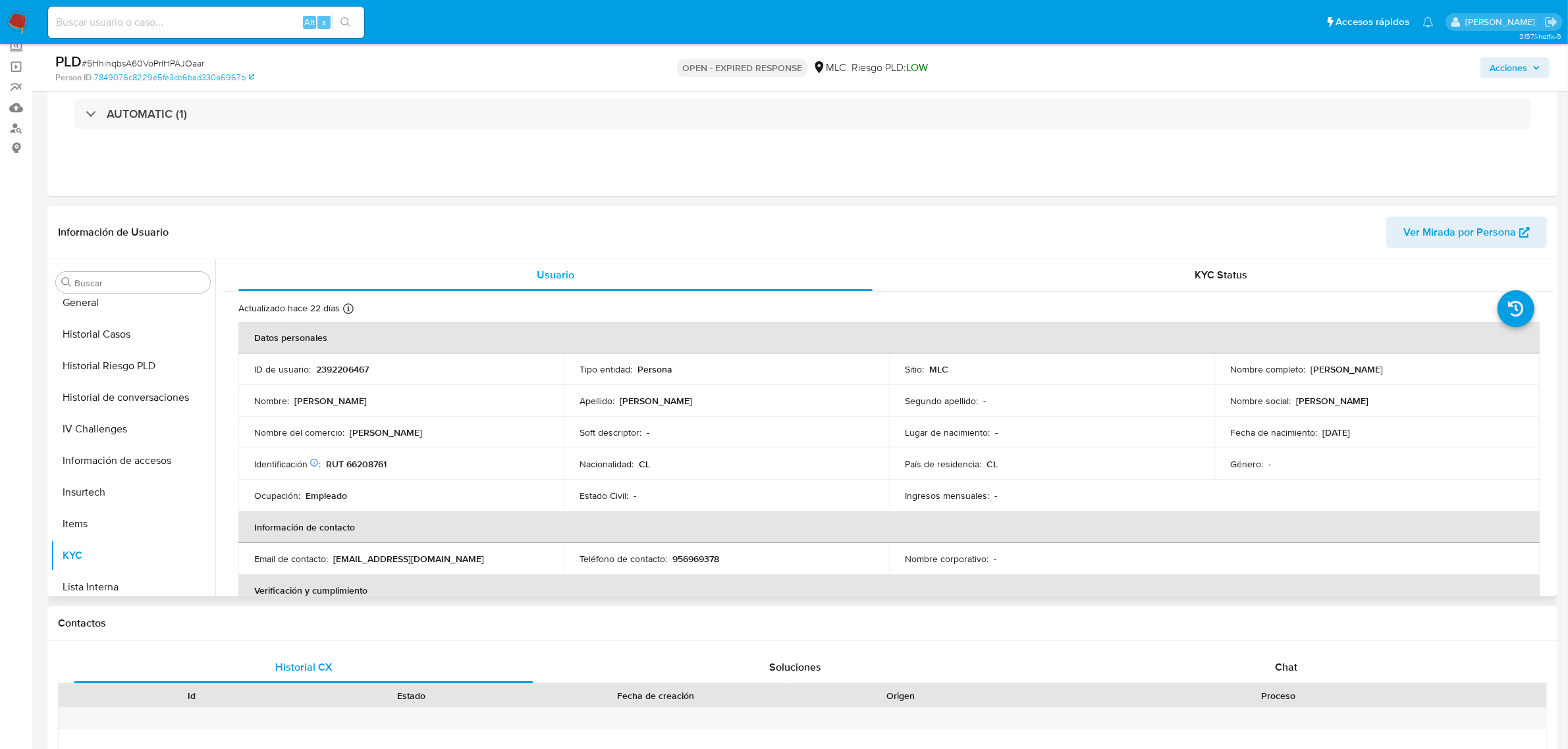
drag, startPoint x: 366, startPoint y: 455, endPoint x: 358, endPoint y: 466, distance: 13.6
click at [366, 456] on td "Identificación Nº de serie: 528293627 : RUT 66208761" at bounding box center [401, 464] width 326 height 31
click at [358, 466] on p "RUT 66208761" at bounding box center [355, 464] width 60 height 12
copy p "66208761"
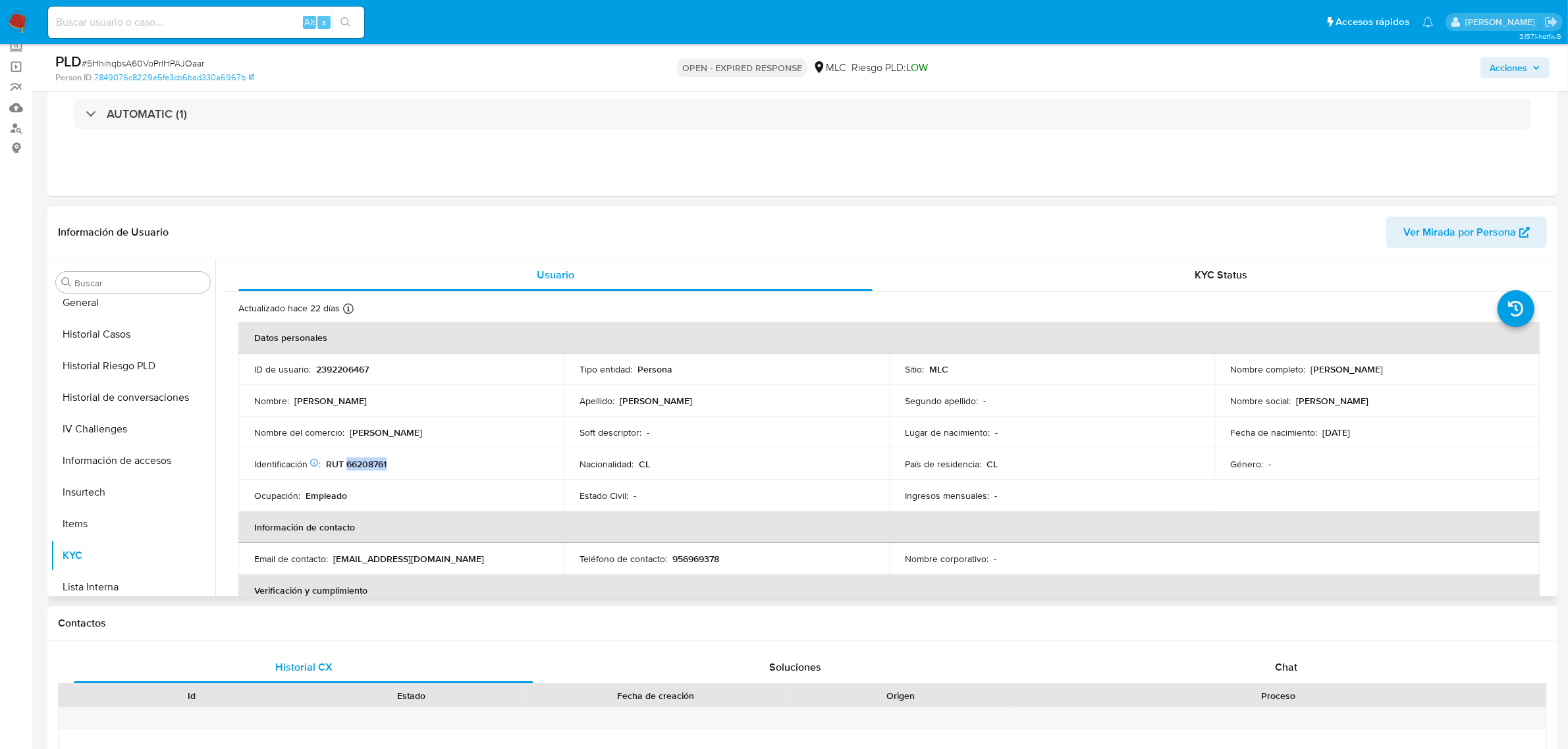
drag, startPoint x: 1307, startPoint y: 371, endPoint x: 1438, endPoint y: 372, distance: 131.0
click at [1438, 372] on div "Nombre completo : Salomé Barraza Delgado" at bounding box center [1377, 369] width 293 height 12
copy p "Salomé Barraza Delgado"
click at [101, 410] on button "Documentación" at bounding box center [128, 404] width 154 height 31
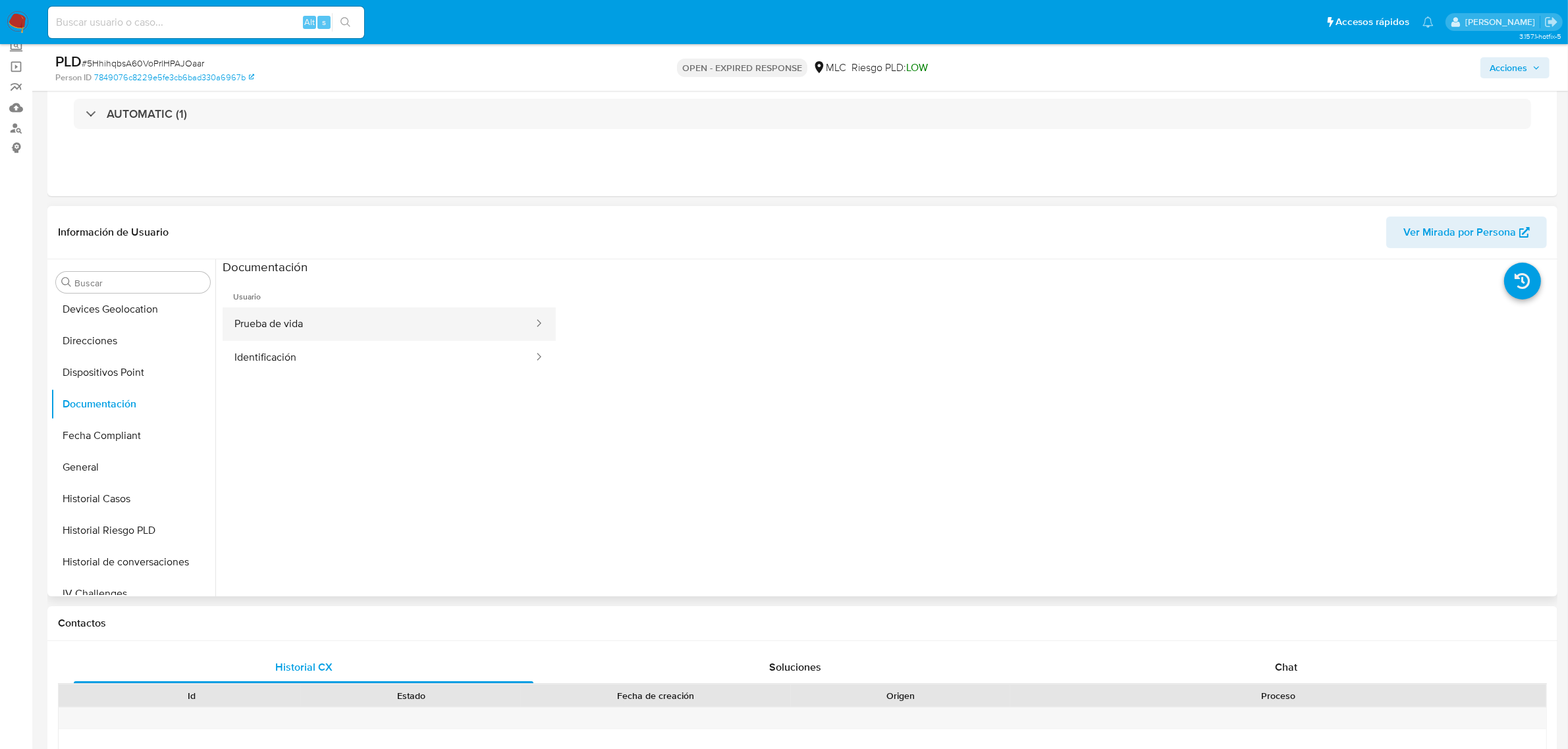
click at [320, 339] on button "Prueba de vida" at bounding box center [378, 324] width 312 height 34
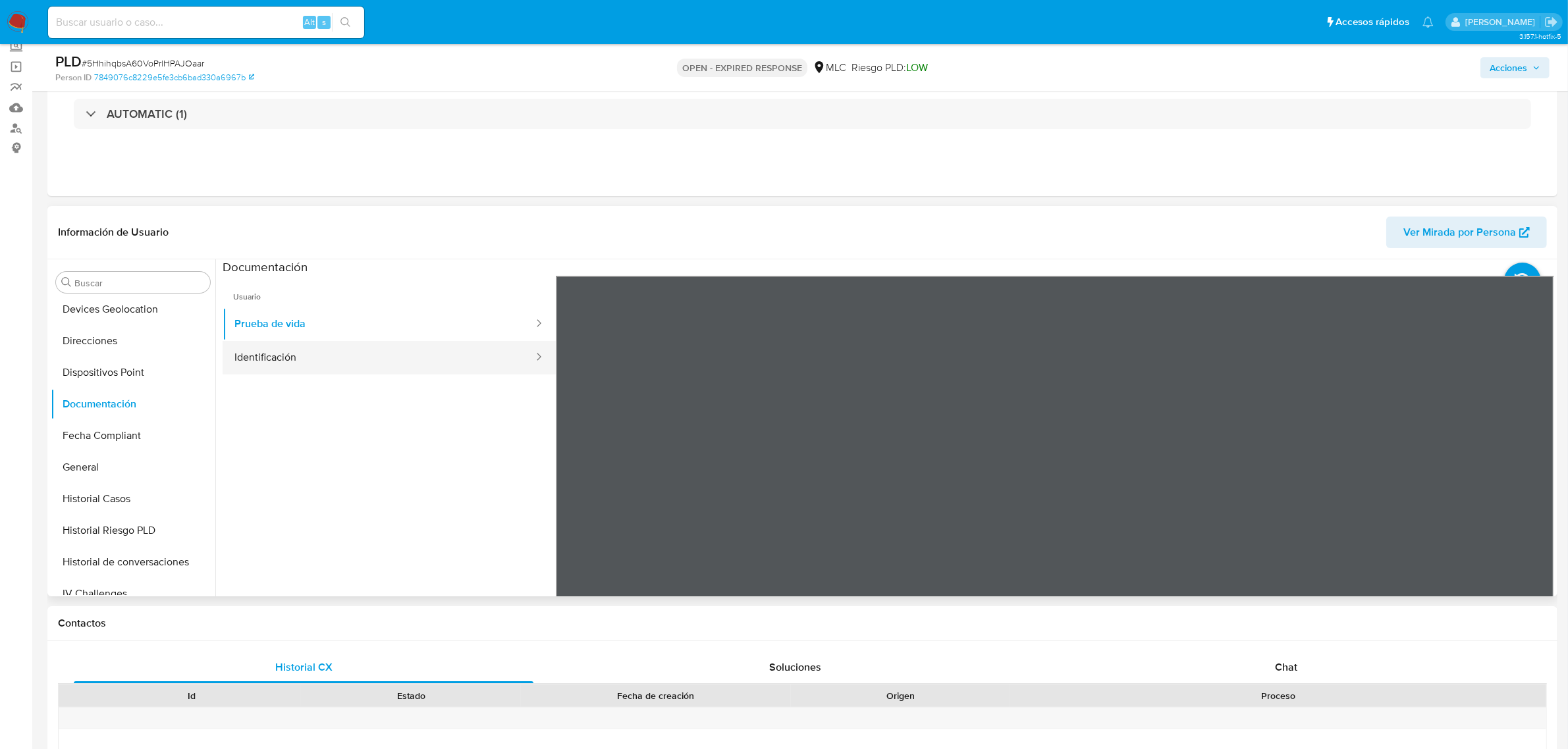
click at [332, 363] on button "Identificación" at bounding box center [378, 358] width 312 height 34
click at [1529, 481] on icon at bounding box center [1537, 489] width 26 height 26
click at [270, 329] on button "Prueba de vida" at bounding box center [378, 324] width 312 height 34
drag, startPoint x: 1027, startPoint y: 370, endPoint x: 847, endPoint y: 405, distance: 183.4
click at [847, 405] on div at bounding box center [1055, 492] width 999 height 432
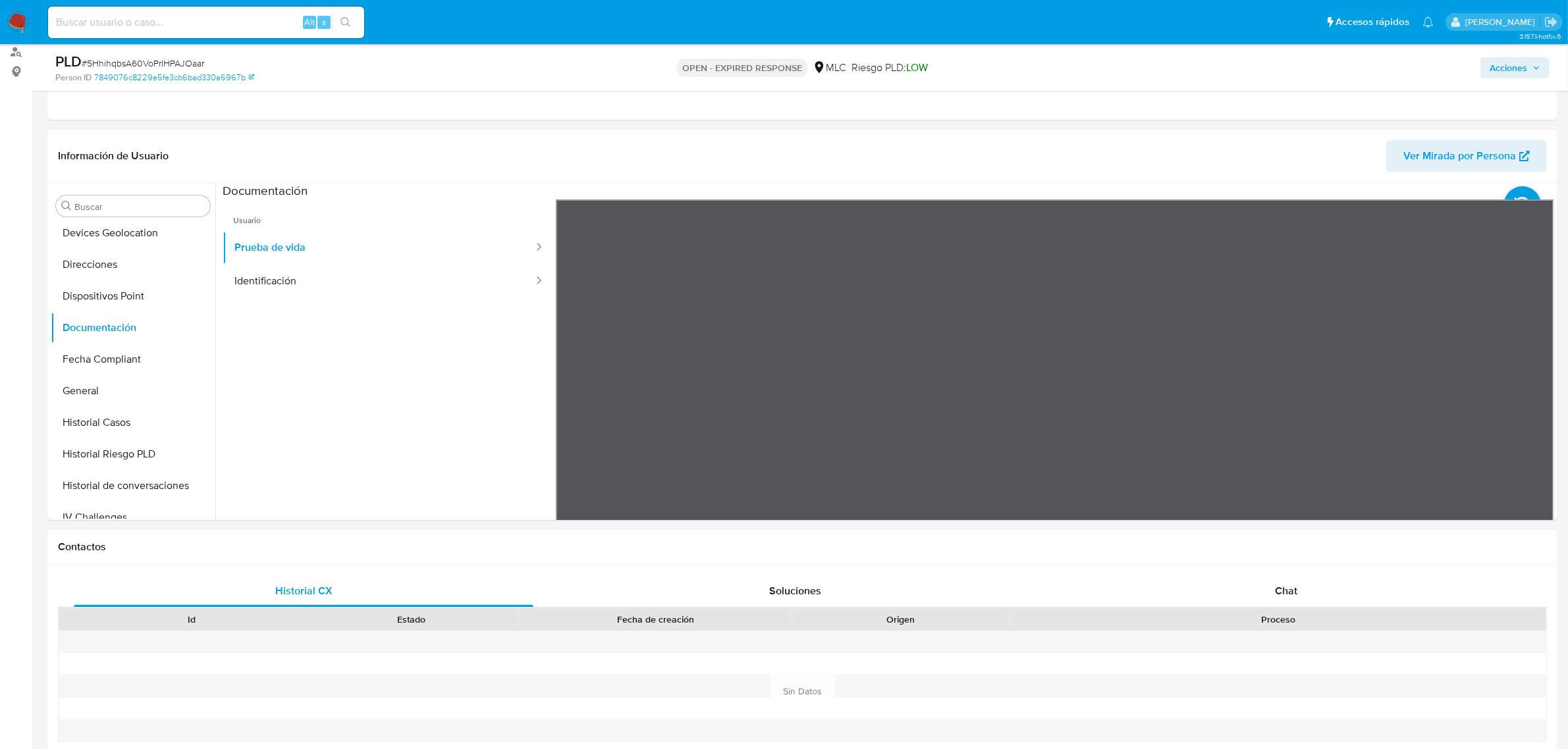
scroll to position [165, 0]
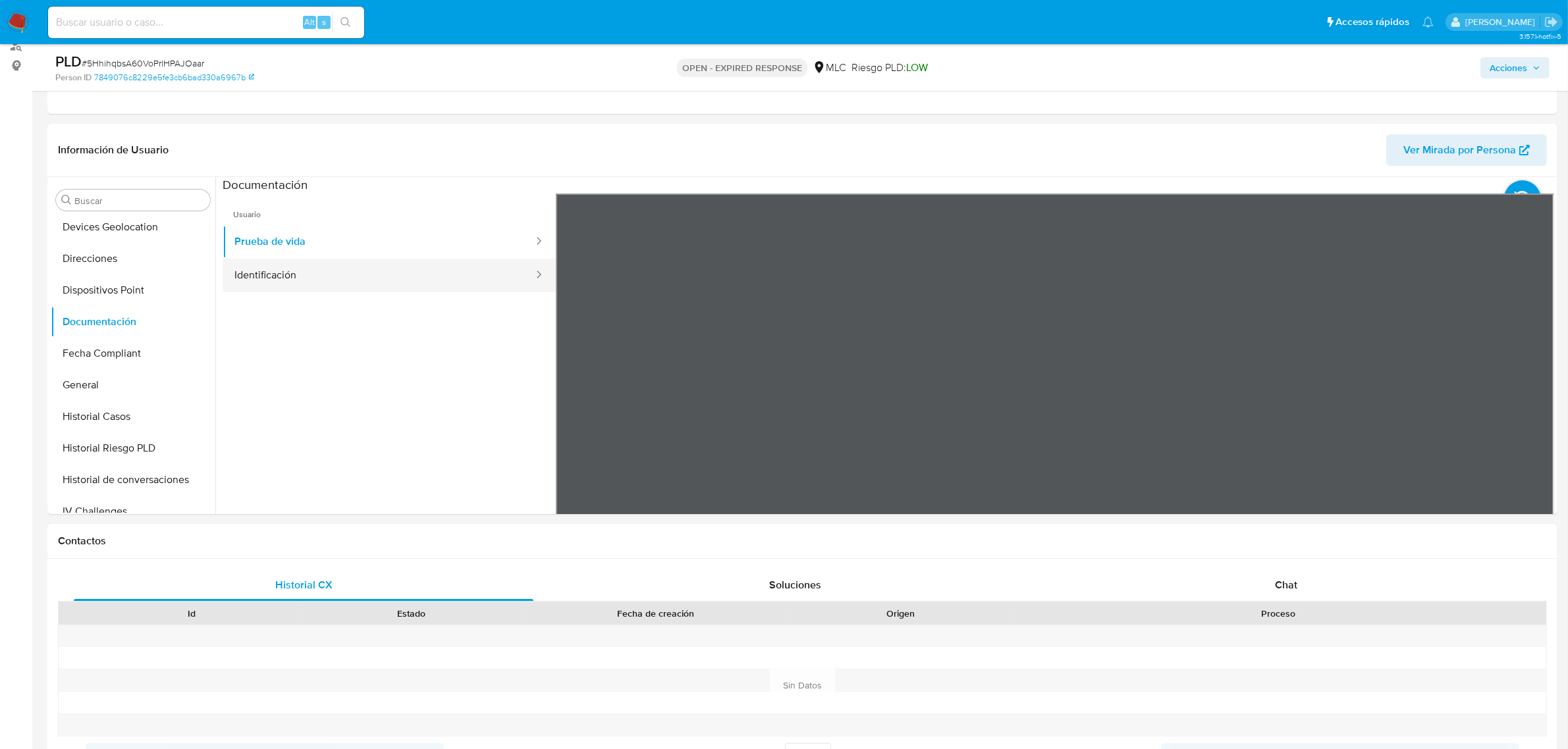
click at [275, 281] on button "Identificación" at bounding box center [378, 275] width 312 height 34
click at [1524, 405] on icon at bounding box center [1537, 408] width 26 height 26
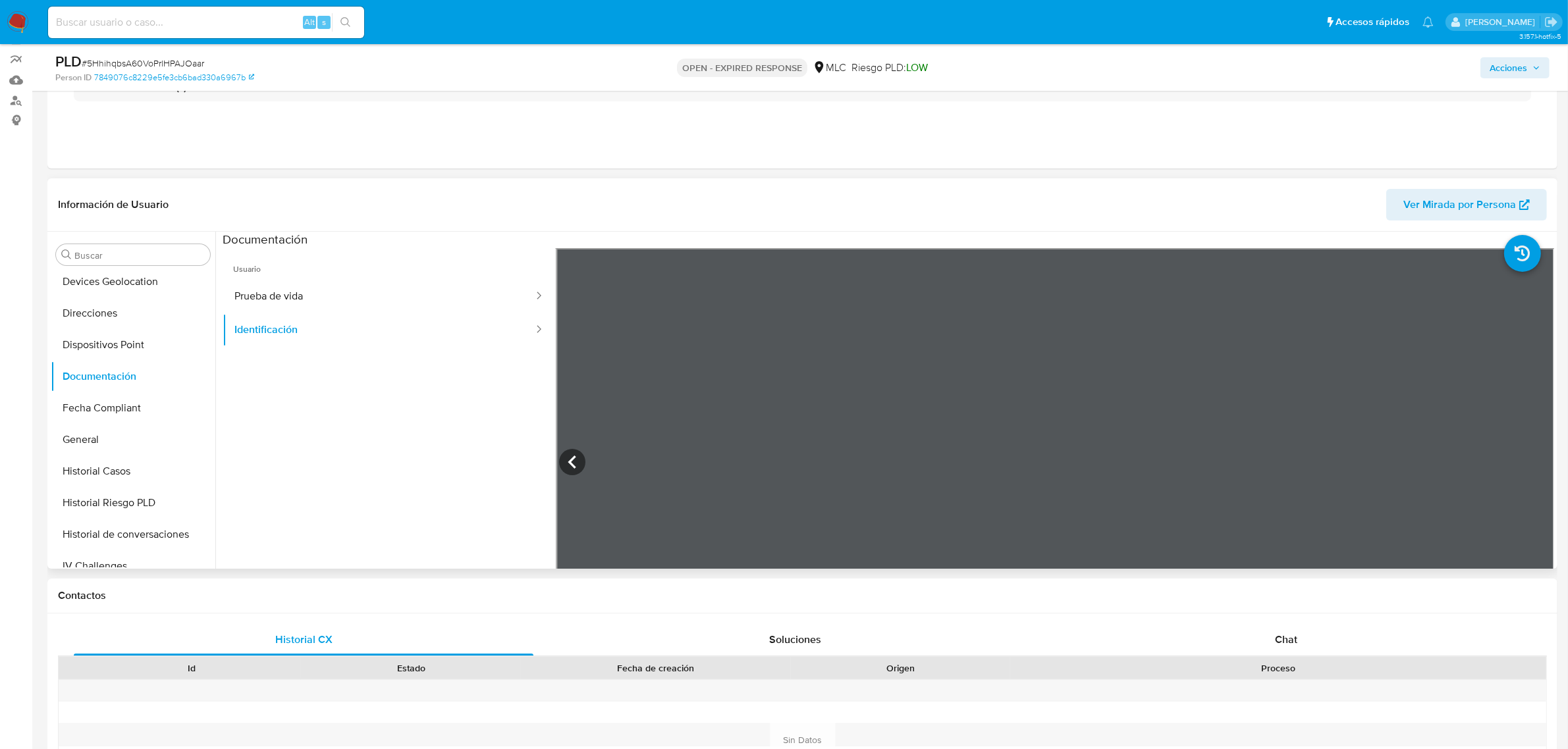
scroll to position [82, 0]
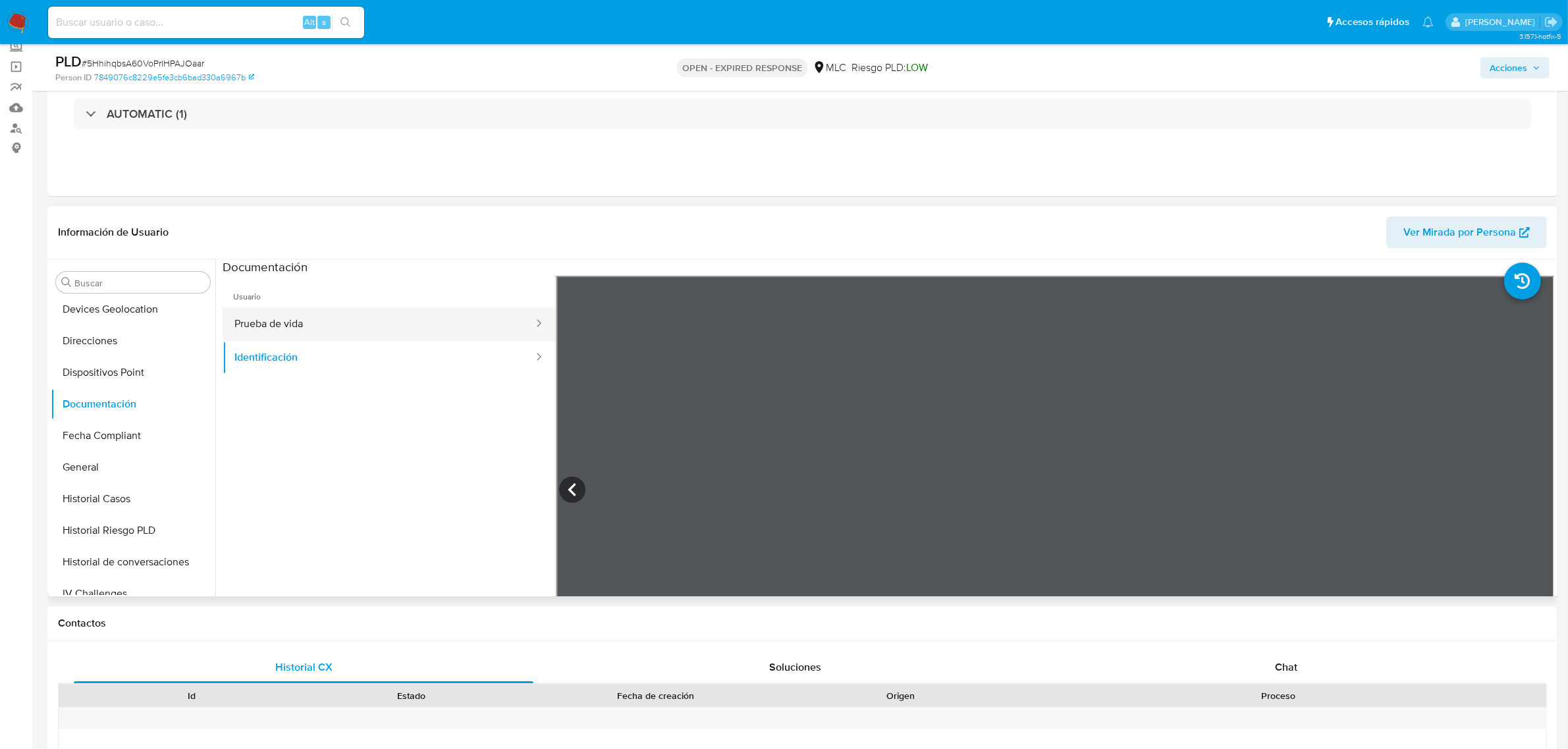
click at [299, 315] on button "Prueba de vida" at bounding box center [378, 324] width 312 height 34
click at [299, 366] on button "Identificación" at bounding box center [378, 358] width 312 height 34
click at [1537, 489] on icon at bounding box center [1537, 489] width 8 height 13
click at [316, 308] on button "Prueba de vida" at bounding box center [378, 324] width 312 height 34
click at [451, 362] on button "Identificación" at bounding box center [378, 358] width 312 height 34
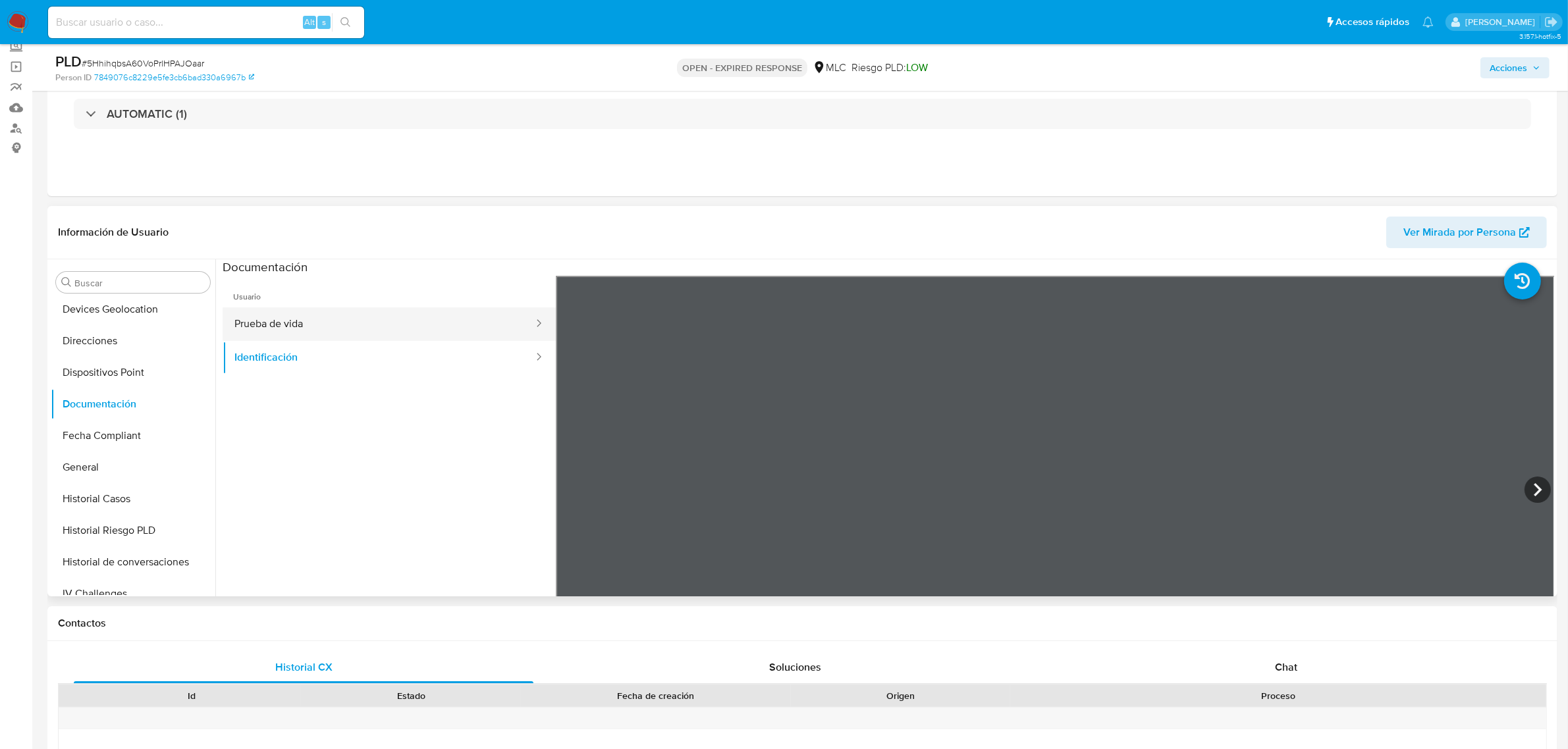
click at [284, 316] on button "Prueba de vida" at bounding box center [378, 324] width 312 height 34
click at [393, 344] on button "Identificación" at bounding box center [378, 358] width 312 height 34
click at [1535, 496] on icon at bounding box center [1537, 489] width 26 height 26
click at [570, 499] on icon at bounding box center [572, 489] width 26 height 26
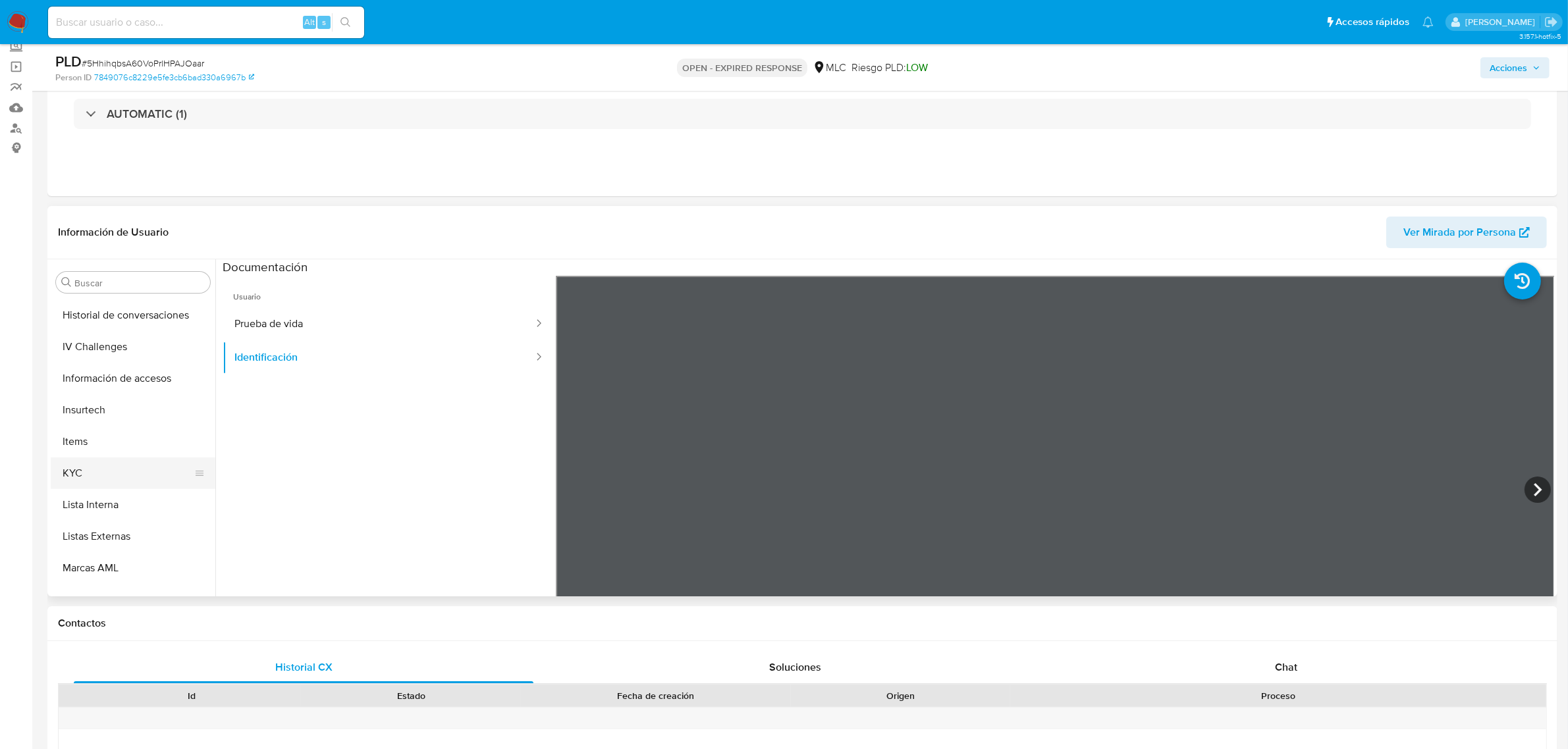
click at [84, 471] on button "KYC" at bounding box center [128, 473] width 154 height 31
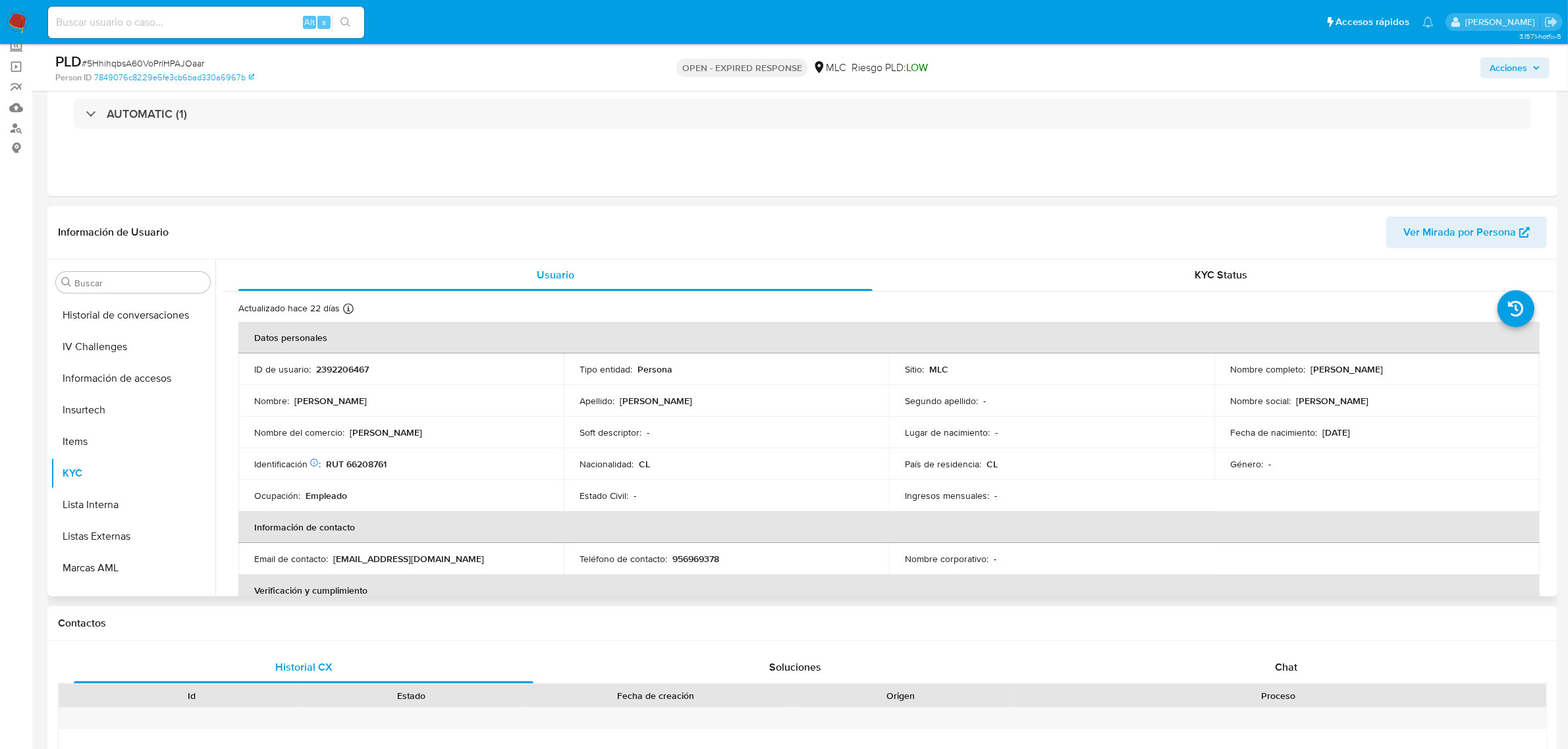
click at [389, 463] on div "Identificación Nº de serie: 528293627 : RUT 66208761" at bounding box center [401, 464] width 293 height 12
click at [383, 466] on p "RUT 66208761" at bounding box center [355, 464] width 60 height 12
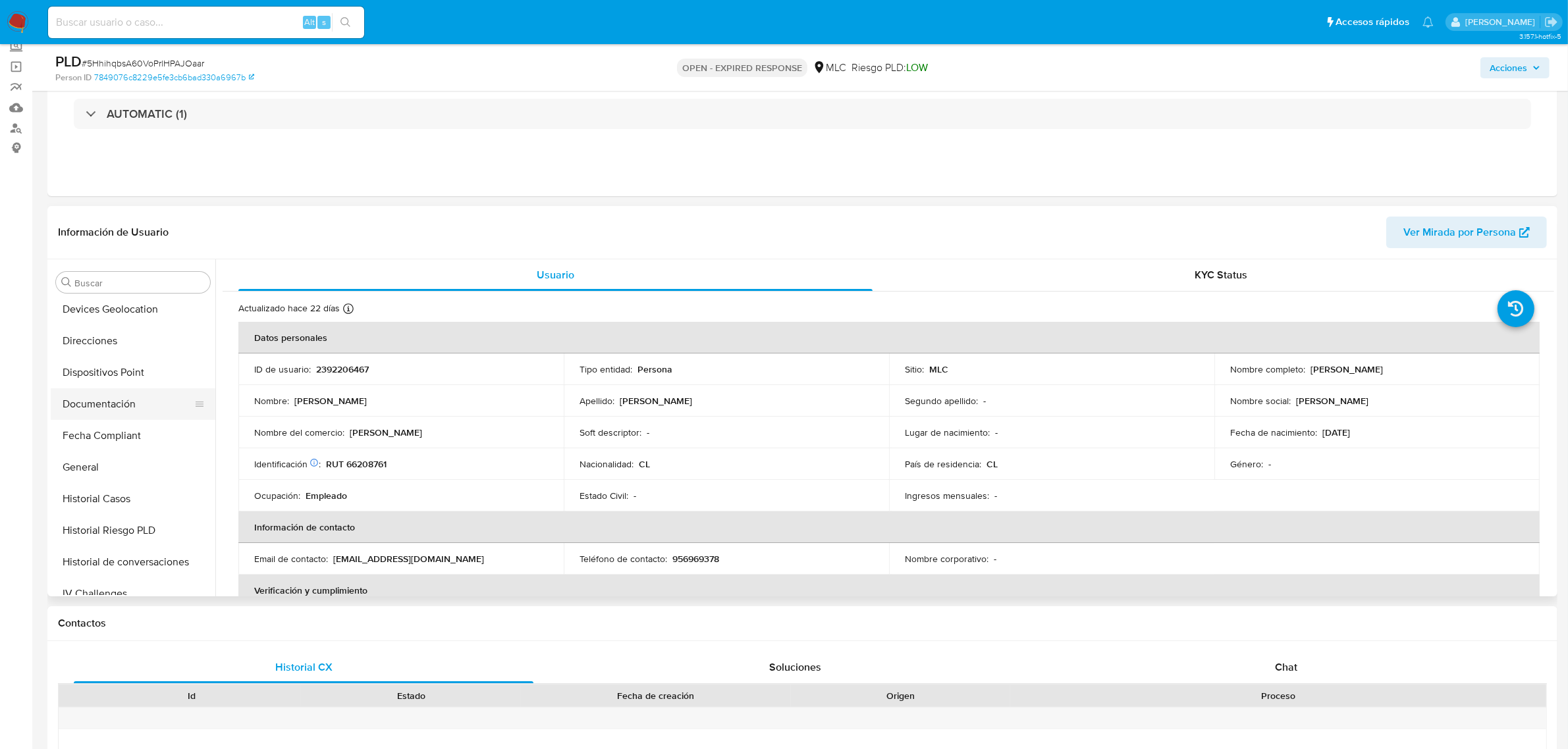
drag, startPoint x: 109, startPoint y: 382, endPoint x: 110, endPoint y: 391, distance: 9.1
click at [110, 382] on button "Dispositivos Point" at bounding box center [134, 372] width 165 height 31
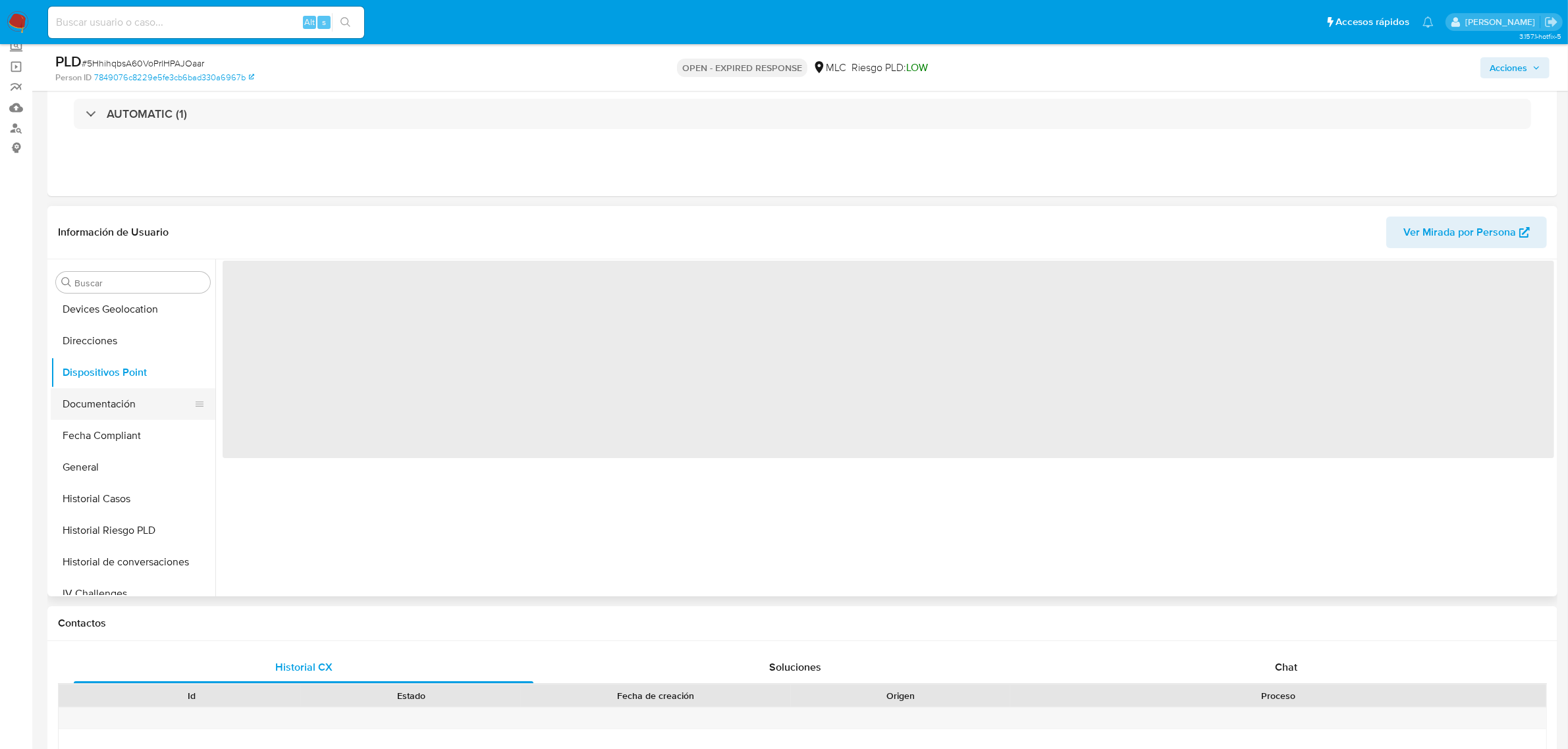
click at [110, 398] on button "Documentación" at bounding box center [128, 404] width 154 height 31
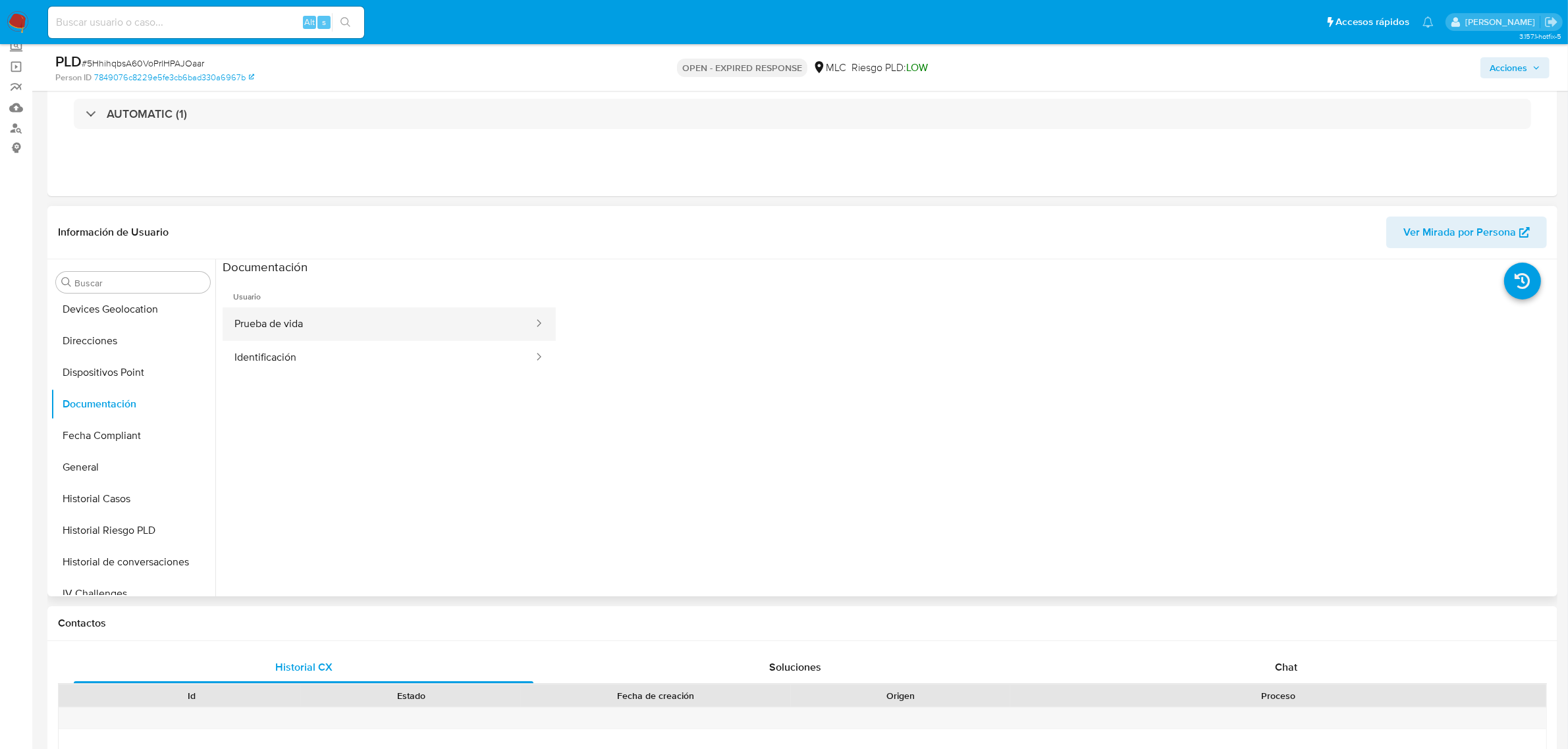
click at [306, 330] on button "Prueba de vida" at bounding box center [378, 324] width 312 height 34
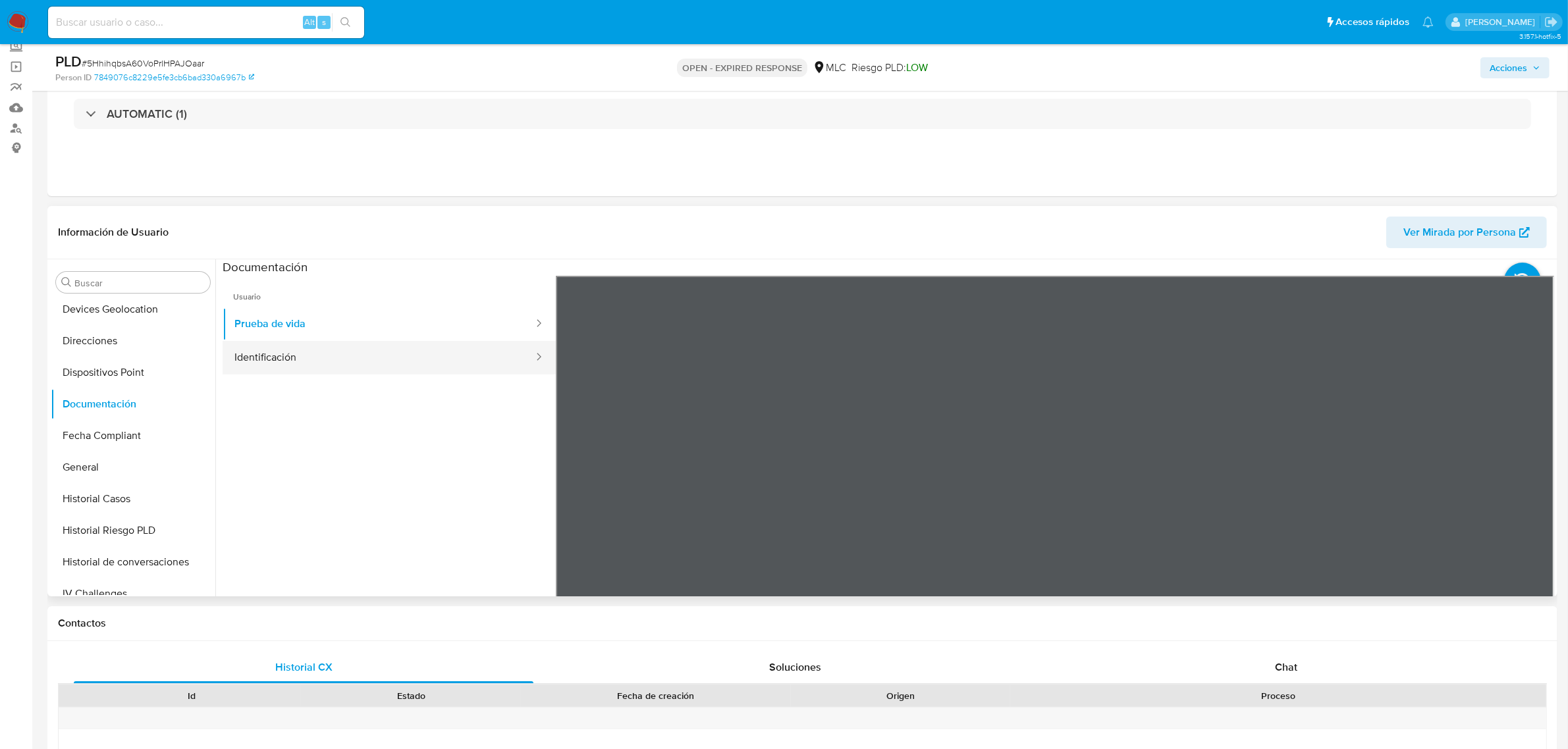
click at [371, 355] on button "Identificación" at bounding box center [378, 358] width 312 height 34
click at [1524, 488] on icon at bounding box center [1537, 489] width 26 height 26
click at [580, 483] on icon at bounding box center [572, 489] width 26 height 26
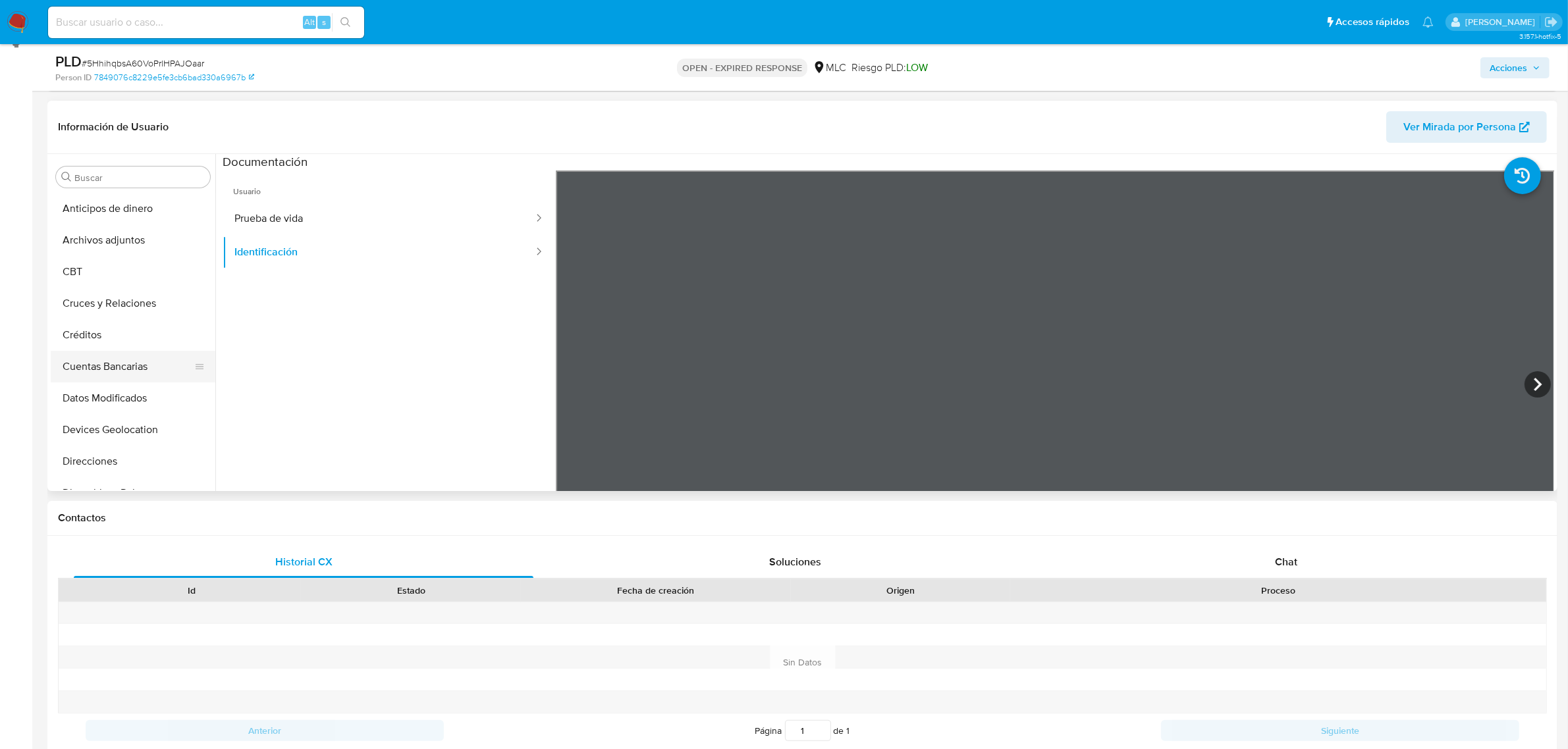
scroll to position [165, 0]
click at [103, 413] on button "General" at bounding box center [128, 423] width 154 height 31
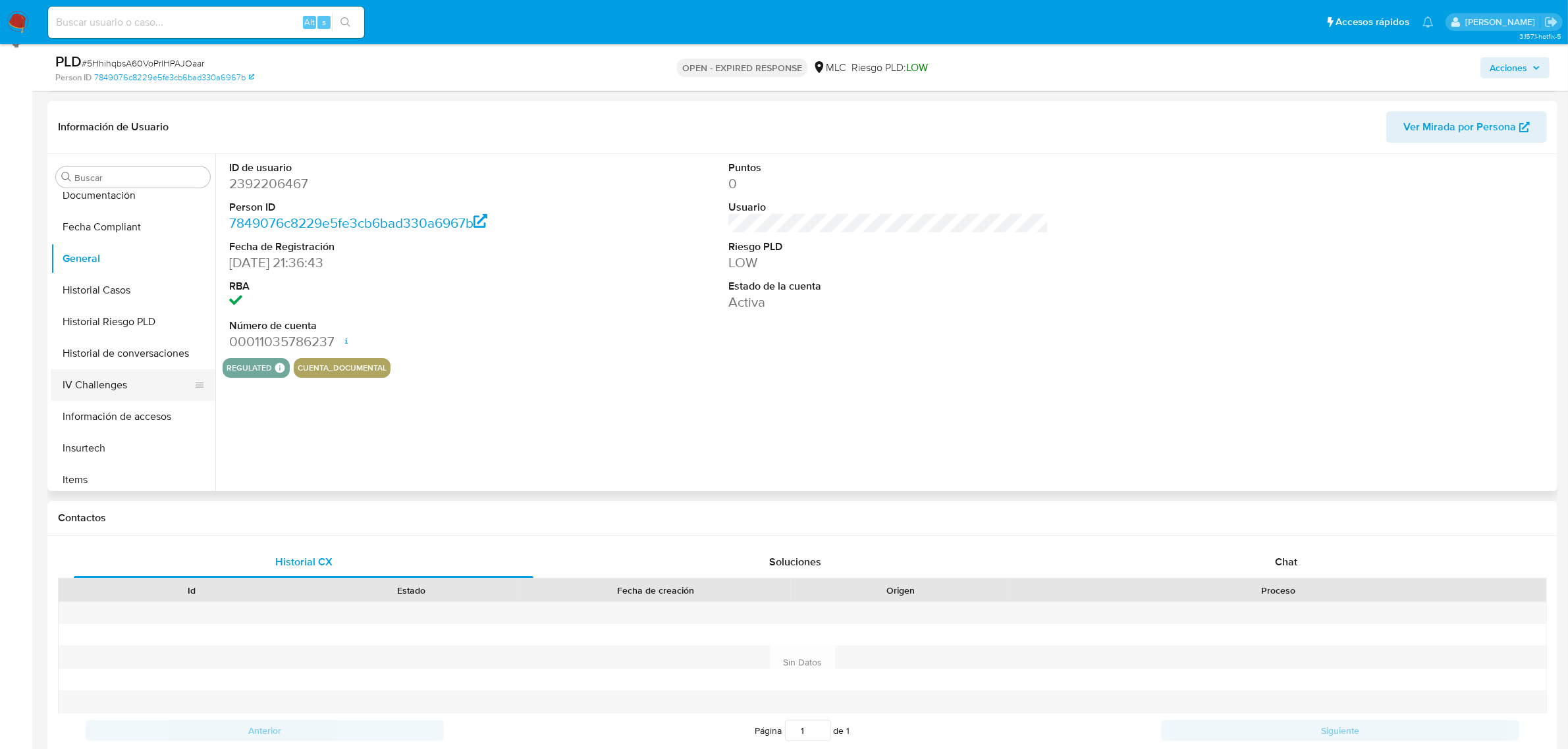
scroll to position [494, 0]
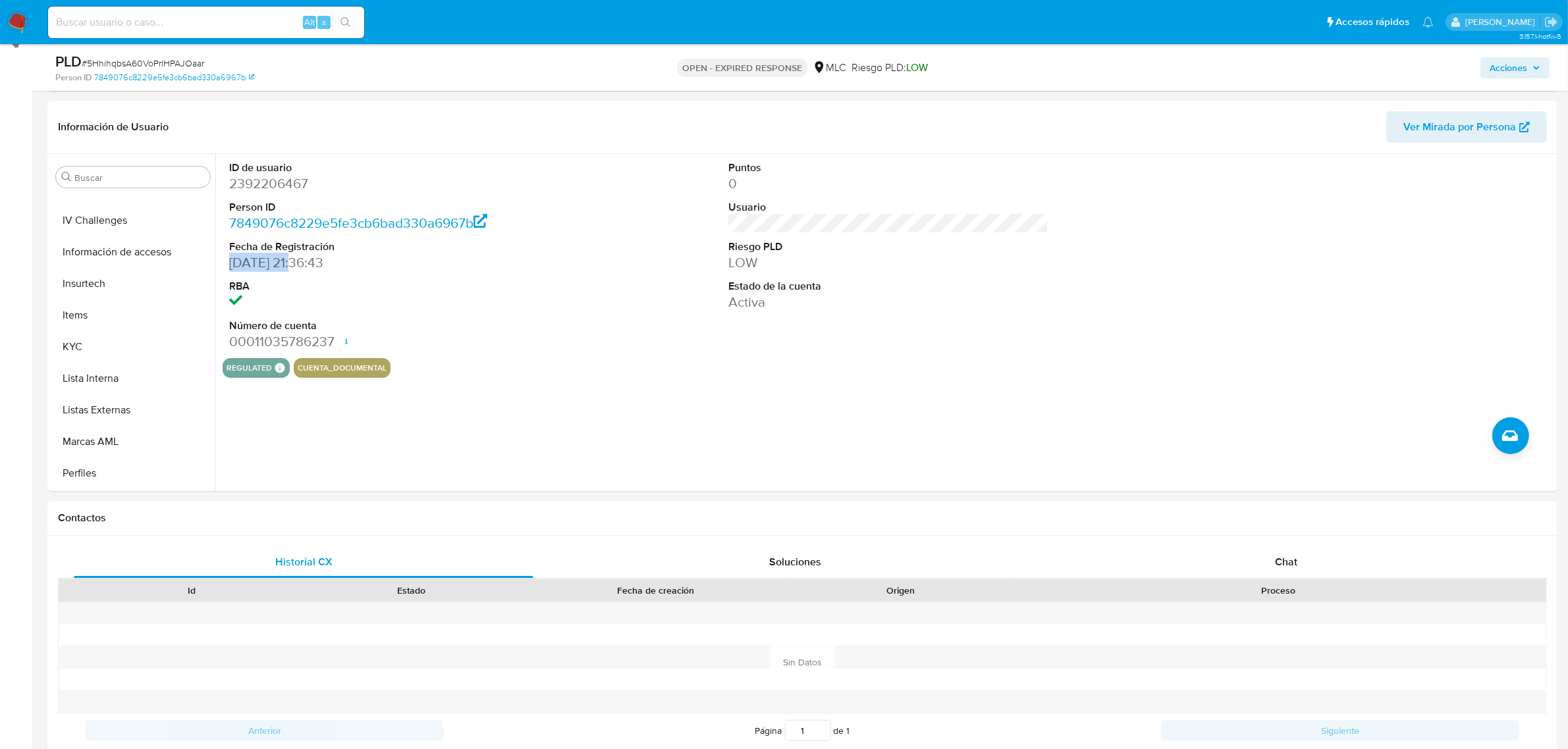
drag, startPoint x: 300, startPoint y: 267, endPoint x: 225, endPoint y: 259, distance: 75.4
click at [225, 259] on div "ID de usuario 2392206467 Person ID 7849076c8229e5fe3cb6bad330a6967b Fecha de Re…" at bounding box center [389, 256] width 333 height 204
click at [87, 277] on button "KYC" at bounding box center [128, 286] width 154 height 31
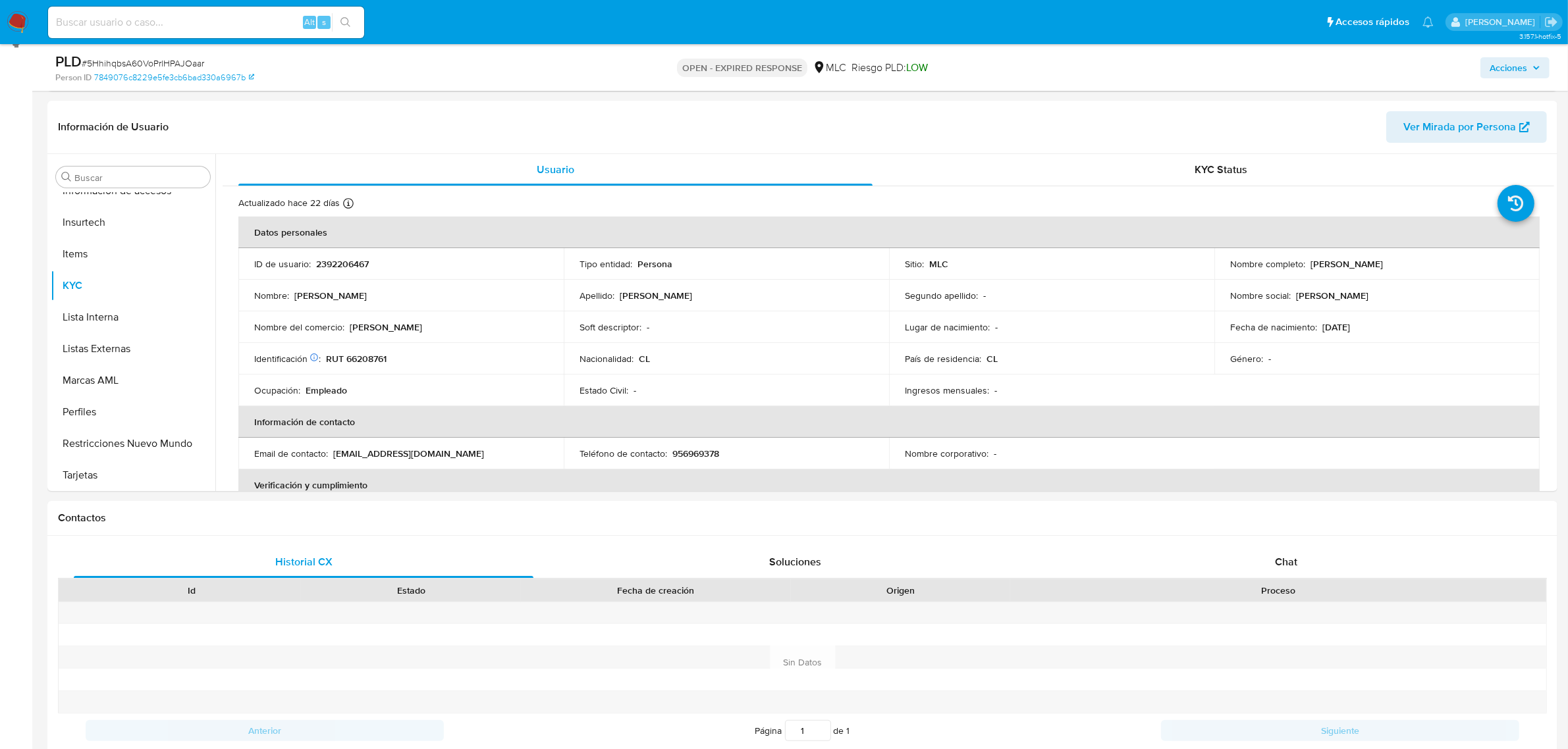
drag, startPoint x: 1307, startPoint y: 264, endPoint x: 1414, endPoint y: 262, distance: 107.0
click at [1414, 262] on div "Nombre completo : Salomé Barraza Delgado" at bounding box center [1377, 264] width 293 height 12
copy p "Salomé Barraza Delgado"
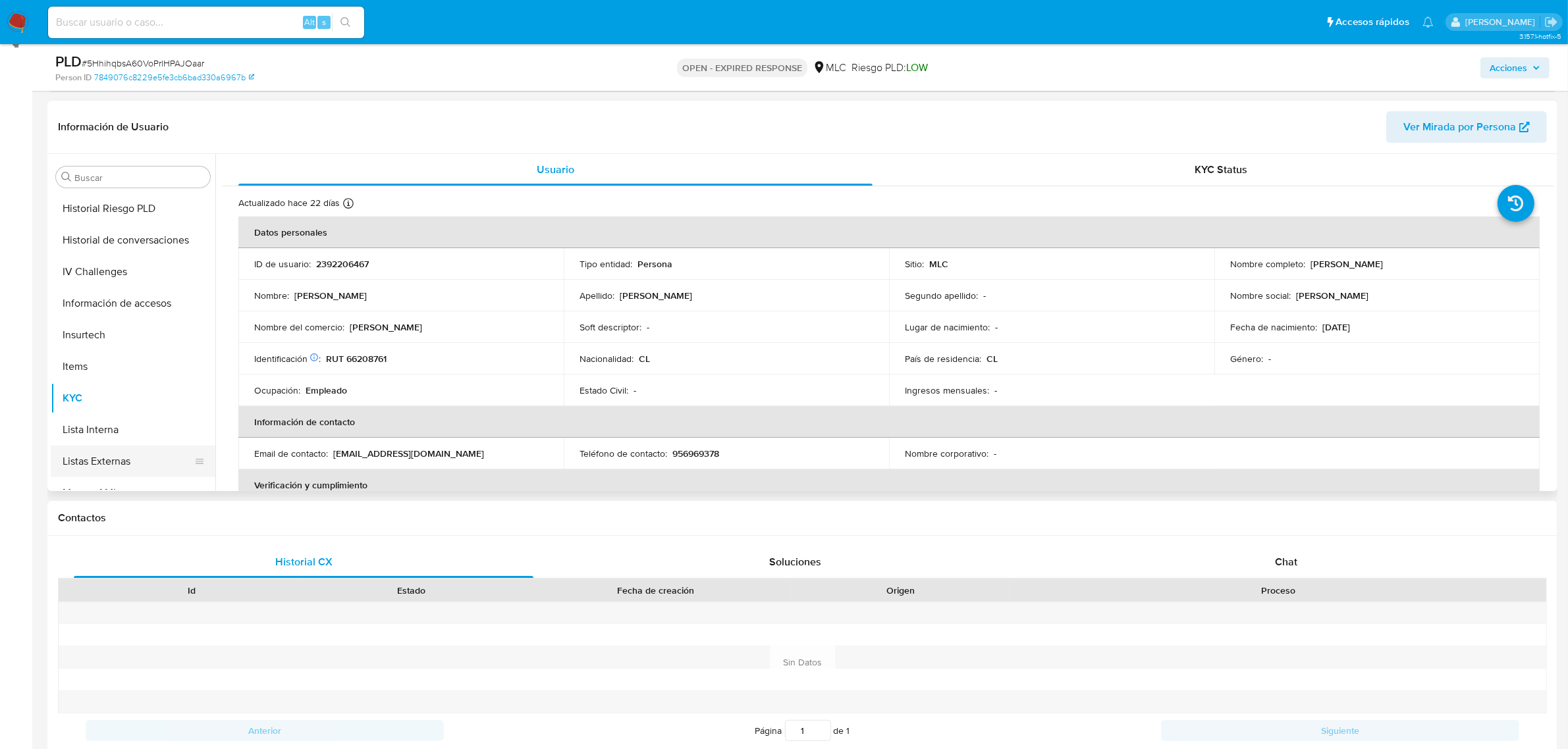
scroll to position [226, 0]
click at [127, 312] on button "Documentación" at bounding box center [128, 298] width 154 height 31
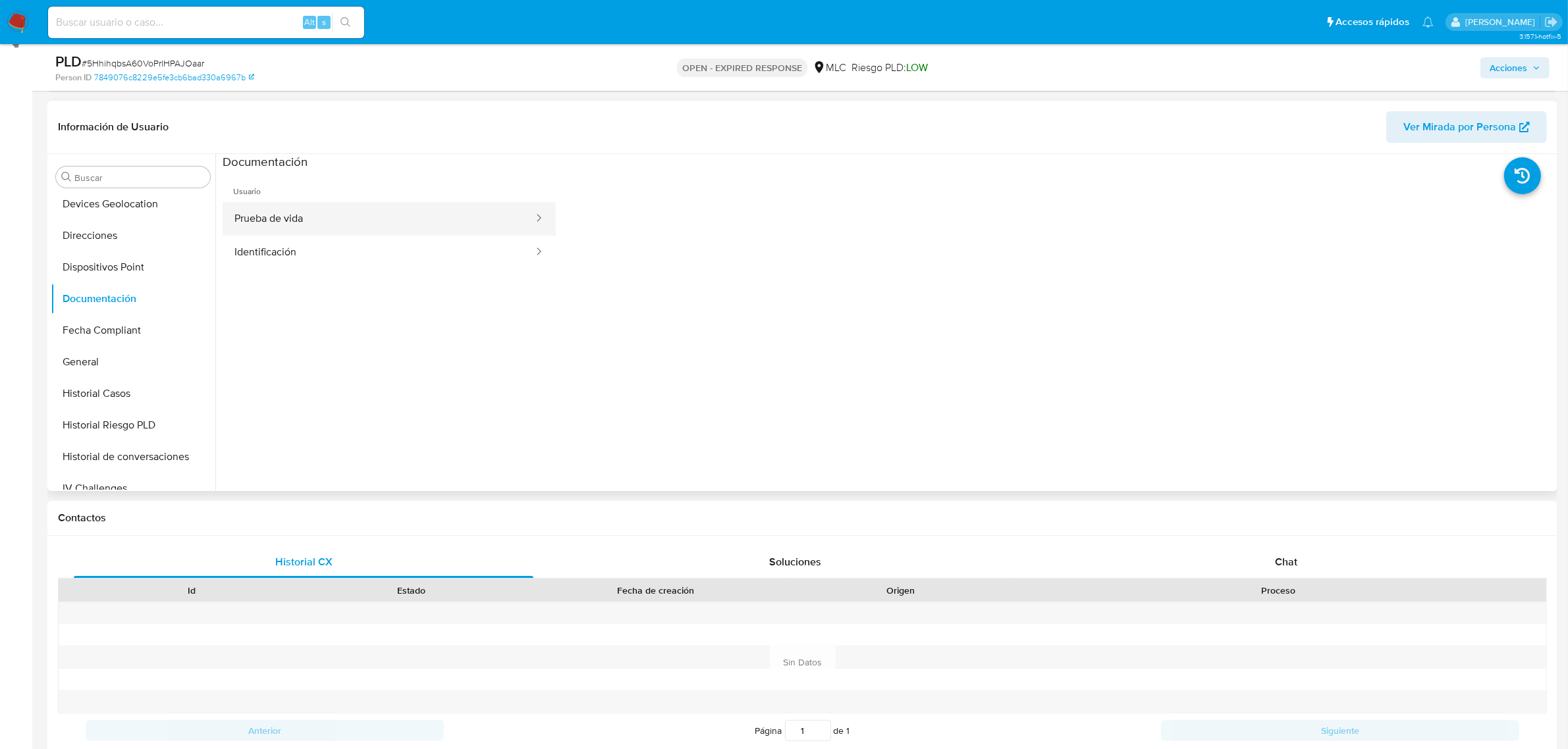
click at [346, 221] on button "Prueba de vida" at bounding box center [378, 218] width 312 height 34
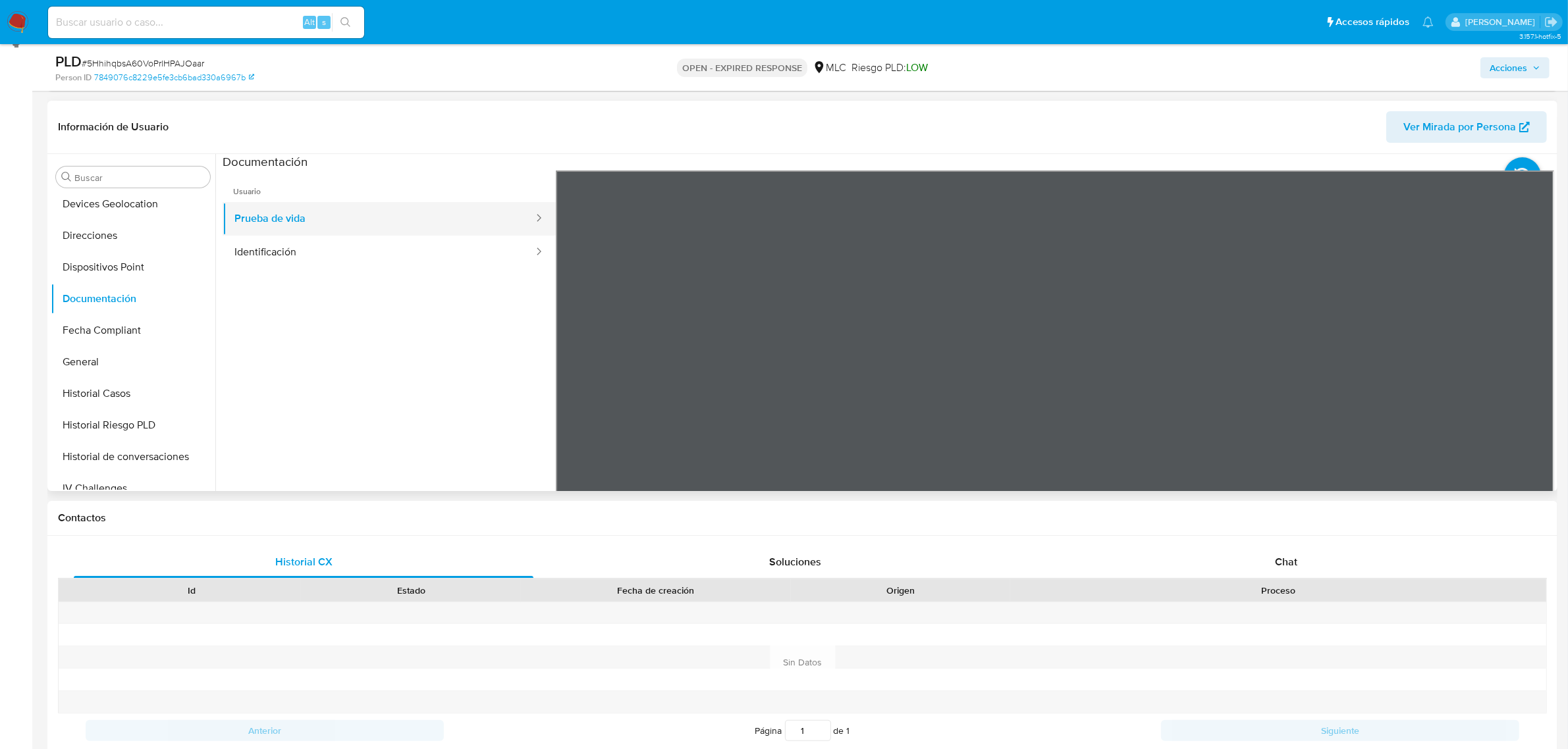
click at [351, 208] on button "Prueba de vida" at bounding box center [378, 218] width 312 height 34
drag, startPoint x: 364, startPoint y: 274, endPoint x: 366, endPoint y: 247, distance: 27.1
click at [364, 259] on ul "Usuario Prueba de vida Identificación" at bounding box center [389, 360] width 333 height 379
click at [369, 241] on button "Identificación" at bounding box center [378, 252] width 312 height 34
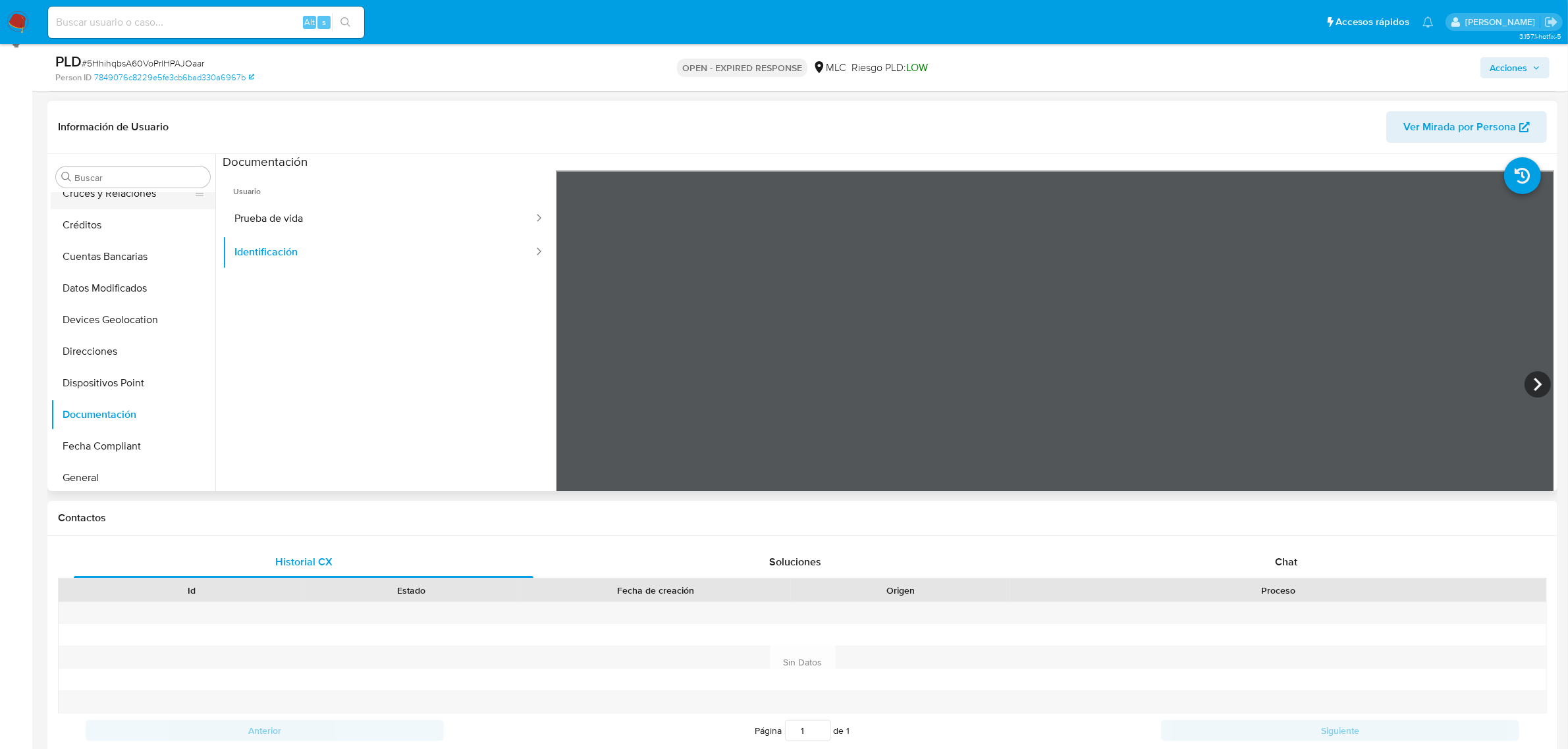
scroll to position [0, 0]
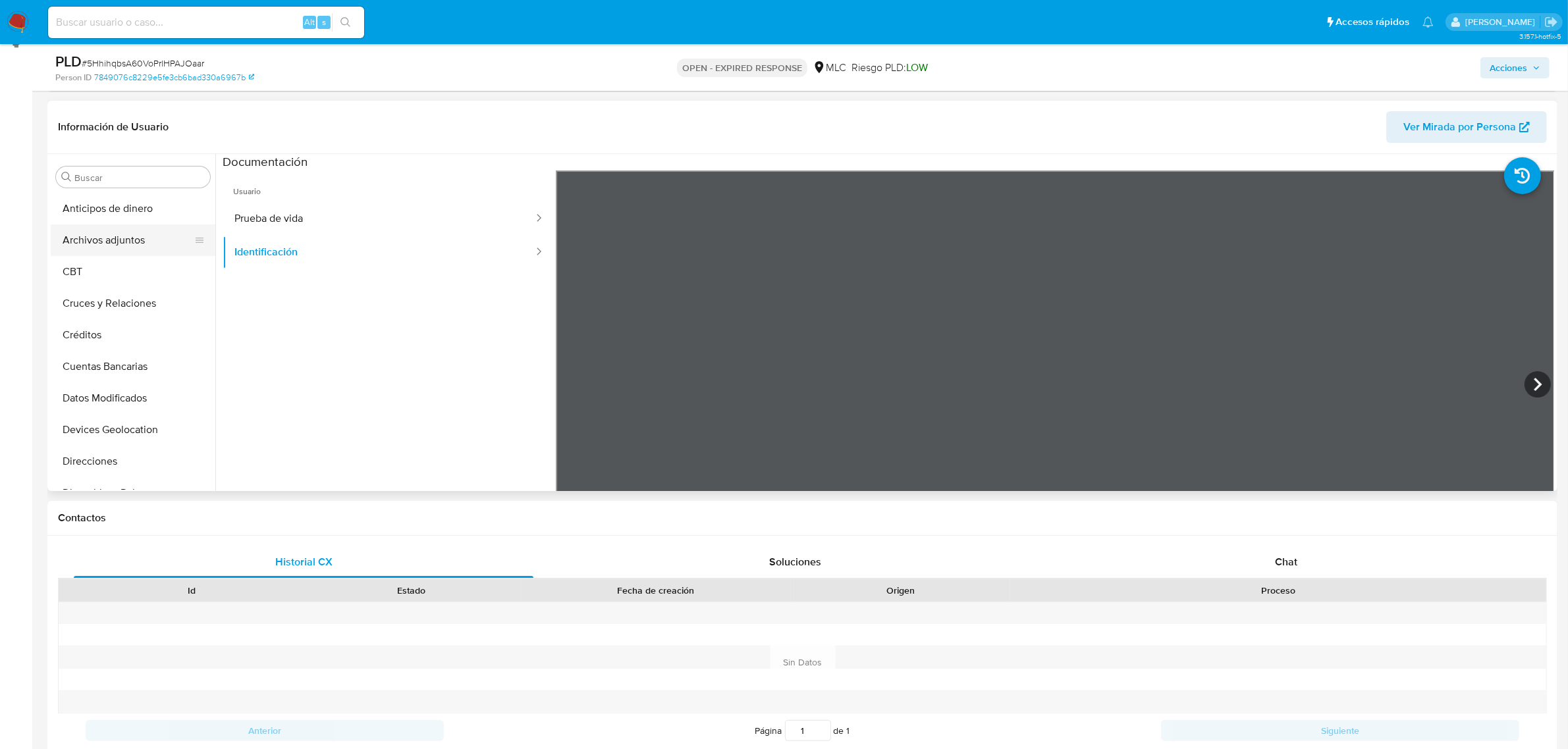
click at [122, 246] on button "Archivos adjuntos" at bounding box center [128, 240] width 154 height 31
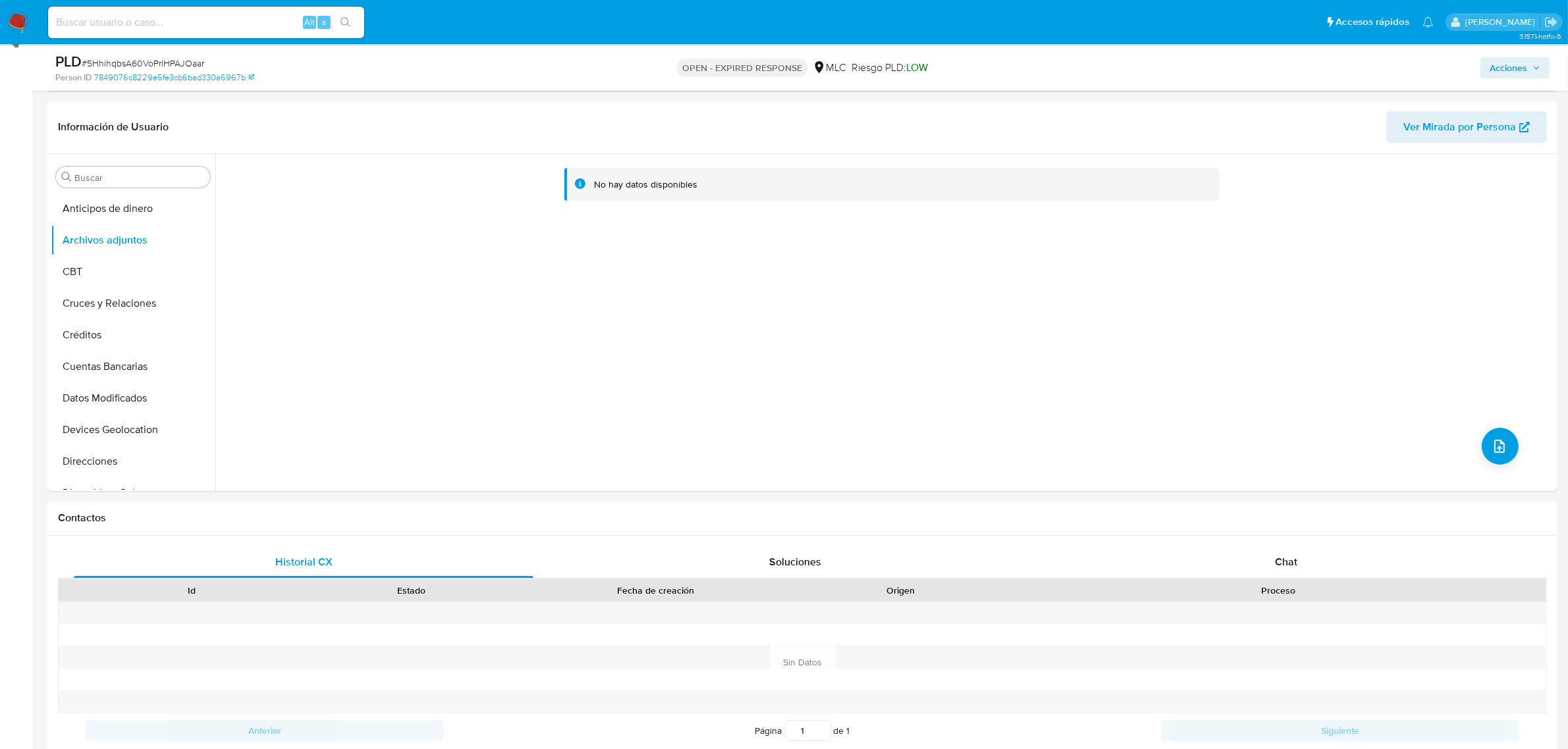
click at [159, 58] on span "# 5HhihqbsA60VoPrlHPAJOaar" at bounding box center [143, 63] width 123 height 13
copy span "5HhihqbsA60VoPrlHPAJOaar"
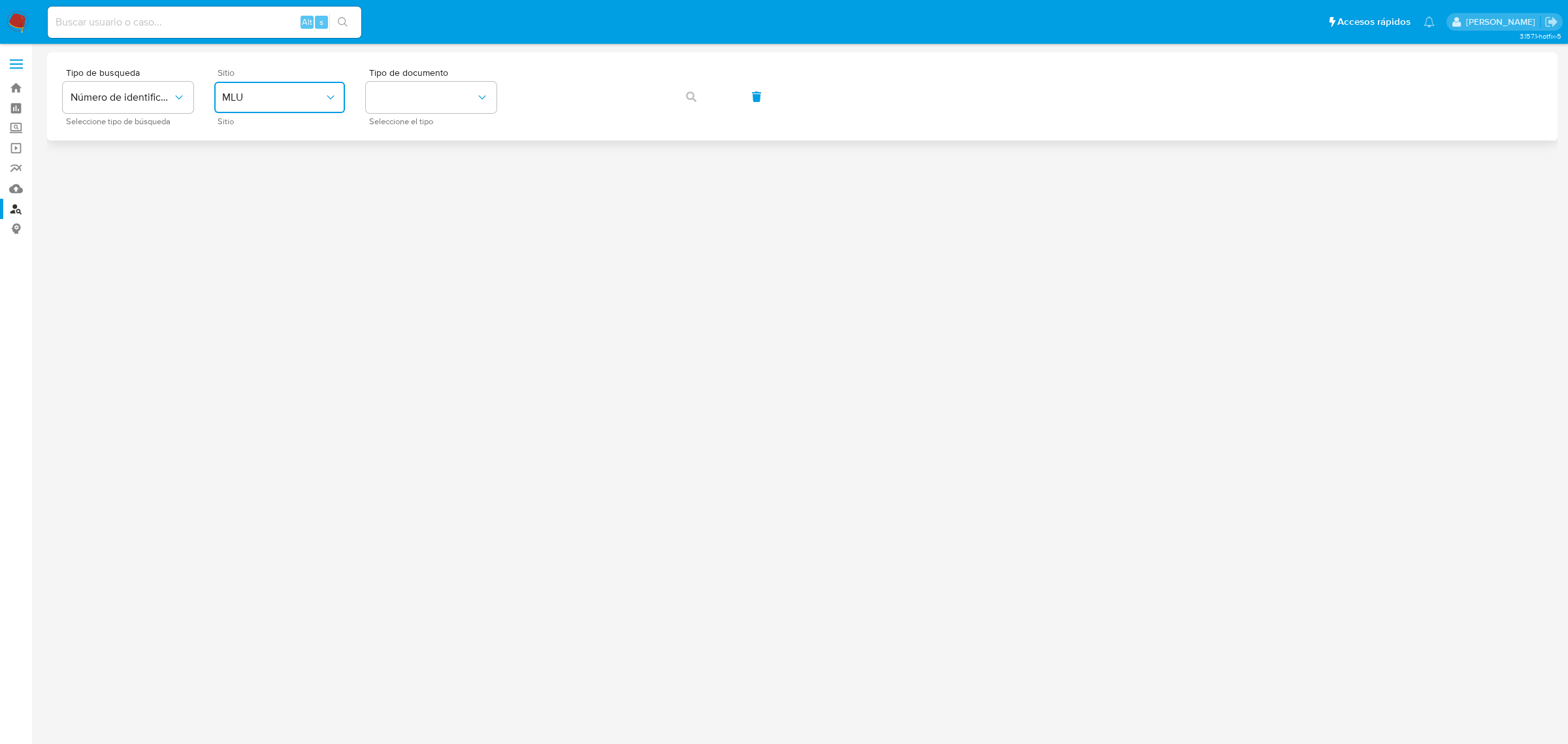
click at [272, 89] on button "MLU" at bounding box center [280, 97] width 131 height 31
click at [250, 311] on div "MLC" at bounding box center [276, 321] width 107 height 31
click at [457, 96] on button "identificationType" at bounding box center [431, 97] width 131 height 31
drag, startPoint x: 448, startPoint y: 125, endPoint x: 524, endPoint y: 115, distance: 76.7
click at [452, 126] on div "RUT RUT" at bounding box center [427, 139] width 107 height 44
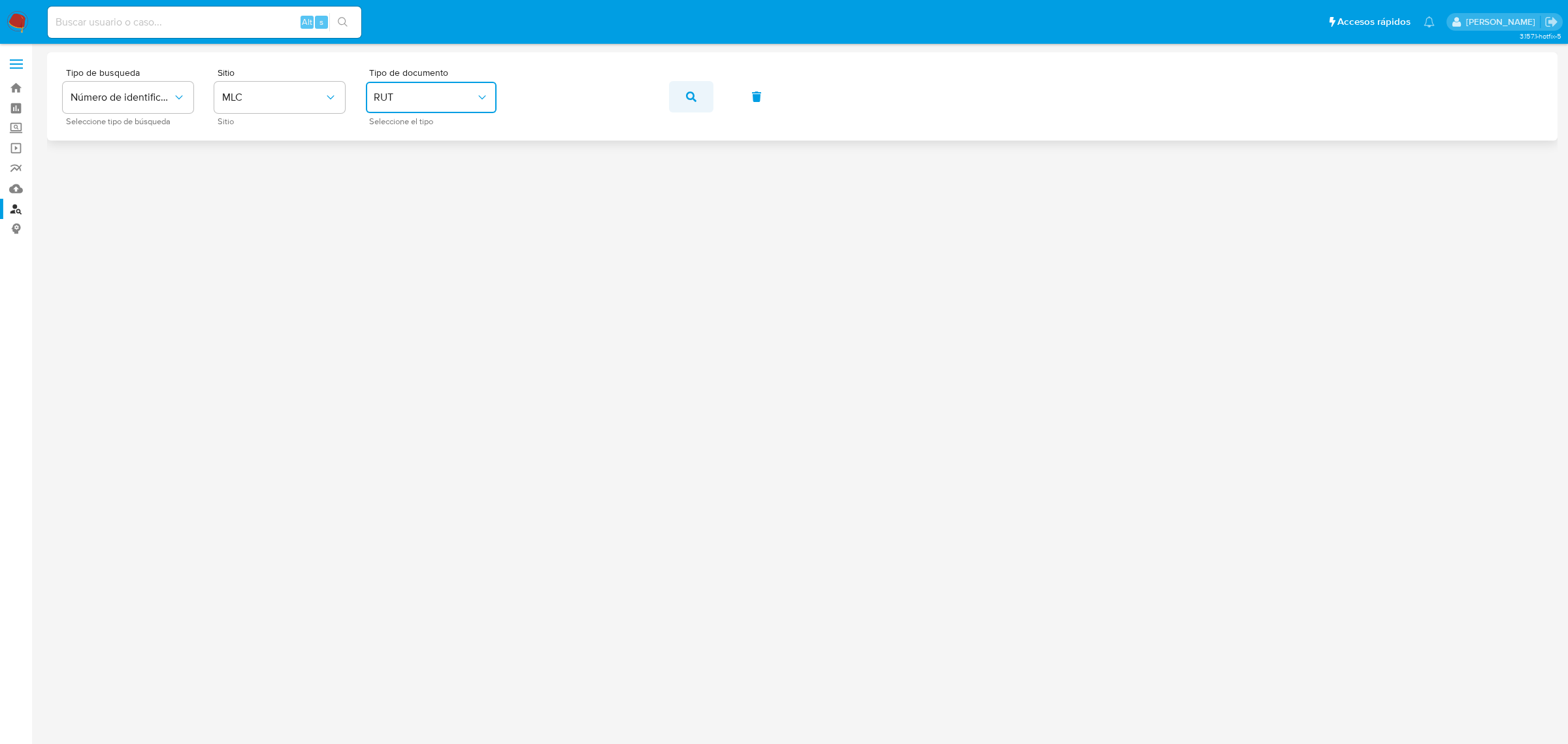
click at [681, 98] on button "button" at bounding box center [691, 97] width 44 height 31
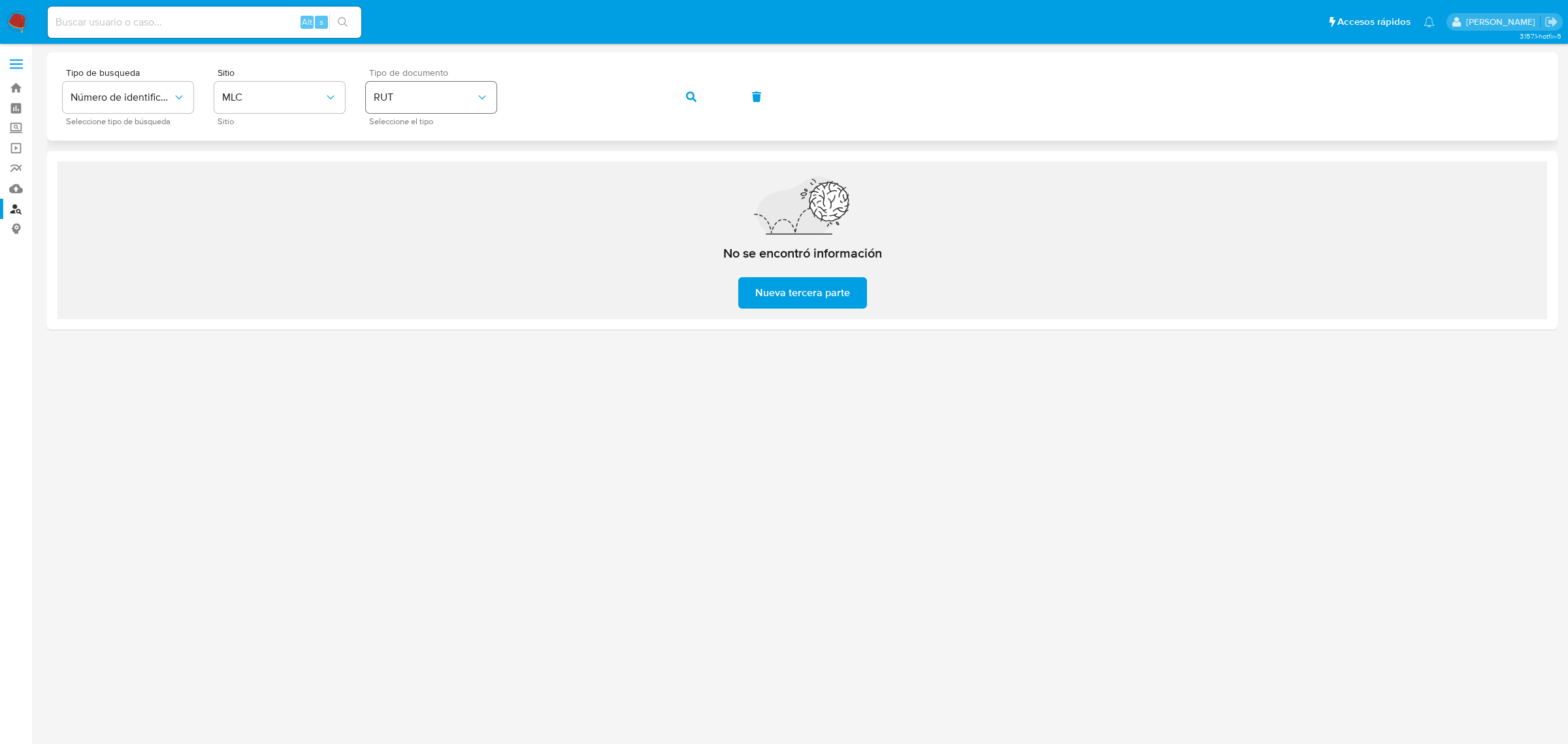
click at [483, 99] on div "Tipo de busqueda Número de identificación Seleccione tipo de búsqueda Sitio MLC…" at bounding box center [802, 96] width 1480 height 56
click at [686, 102] on span "button" at bounding box center [691, 97] width 11 height 29
click at [305, 100] on span "MLC" at bounding box center [273, 97] width 102 height 13
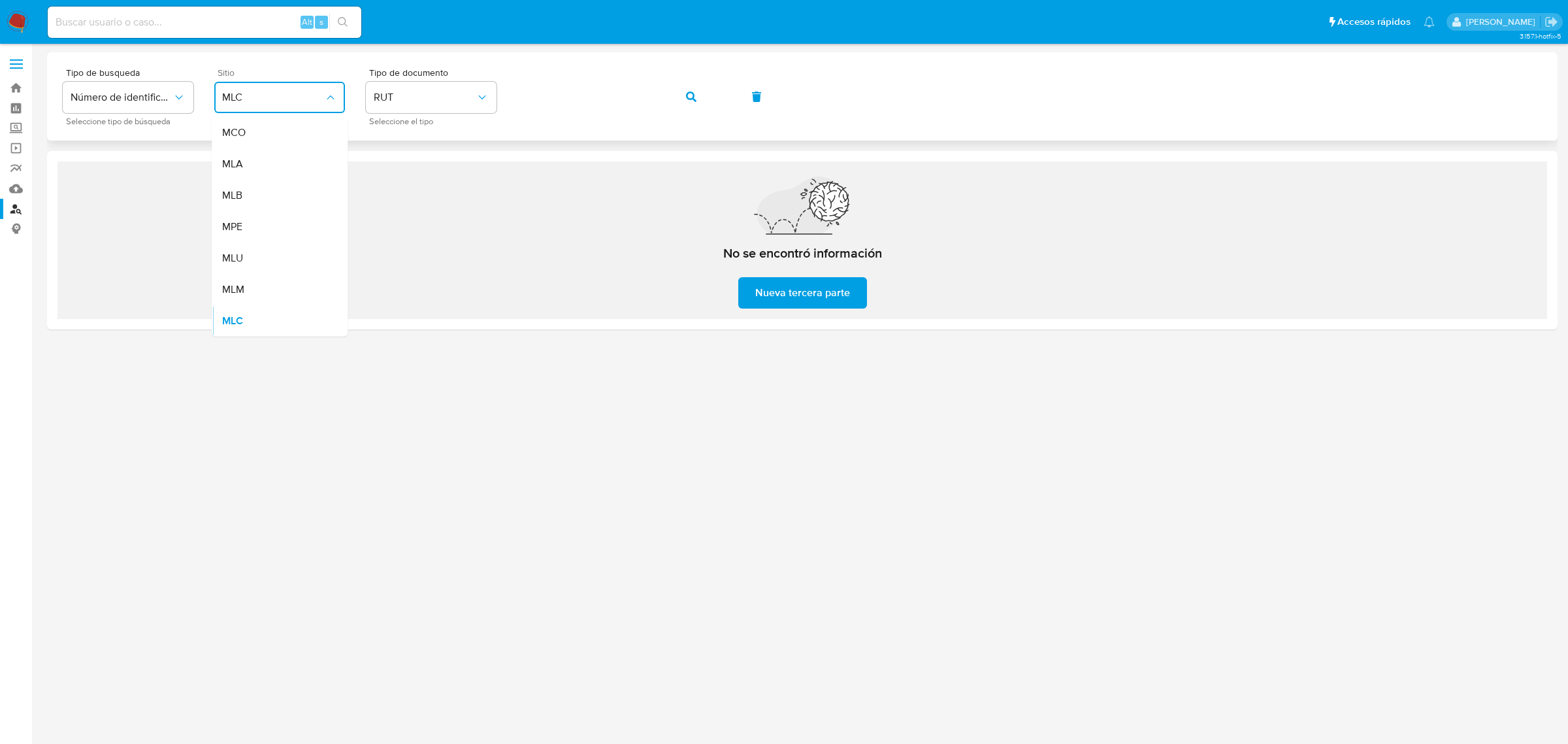
click at [303, 99] on span "MLC" at bounding box center [273, 97] width 102 height 13
click at [501, 99] on div "Tipo de busqueda Número de identificación Seleccione tipo de búsqueda Sitio MLC…" at bounding box center [802, 96] width 1480 height 56
click at [713, 92] on div "Tipo de busqueda Número de identificación Seleccione tipo de búsqueda Sitio MLC…" at bounding box center [802, 96] width 1480 height 56
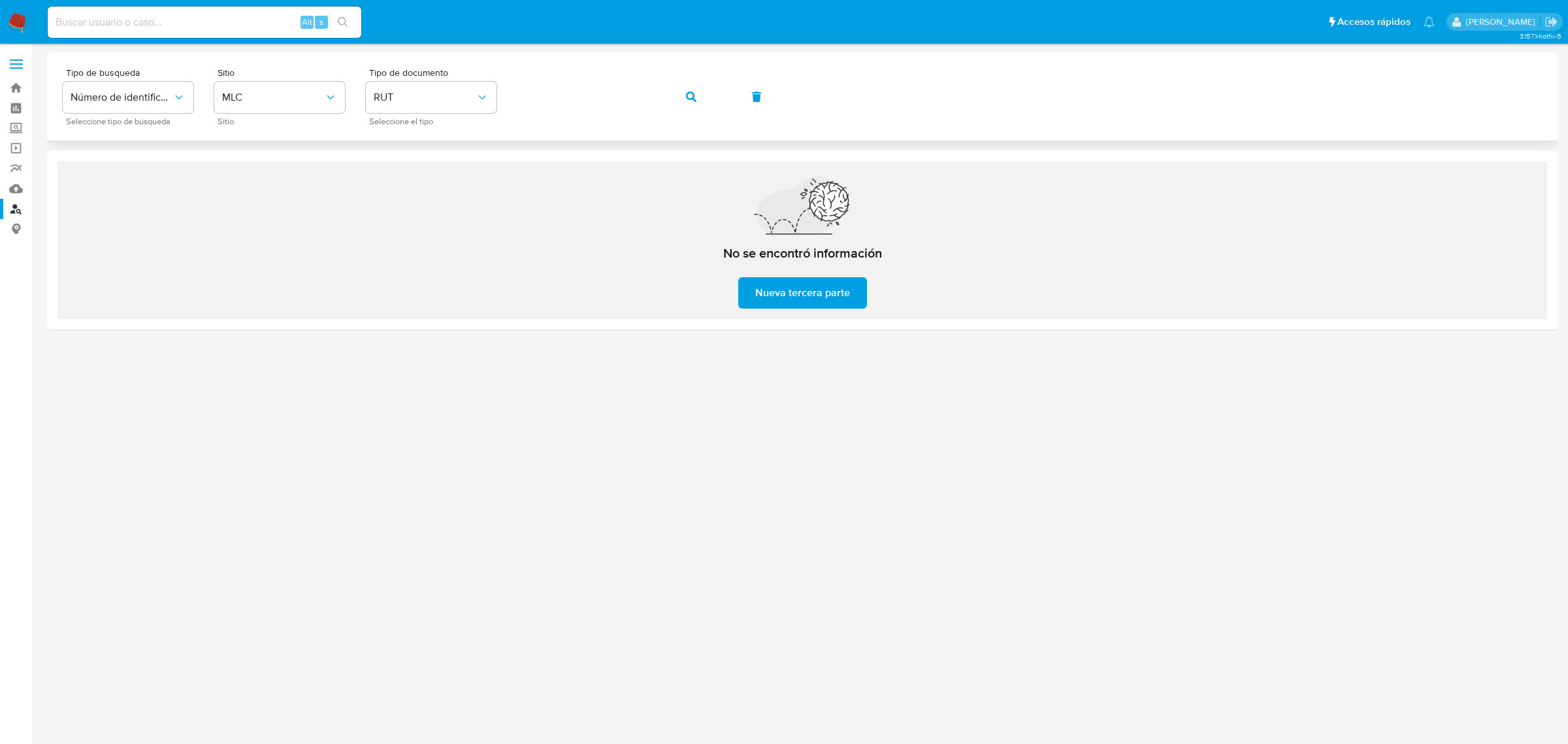
click at [703, 98] on button "button" at bounding box center [691, 97] width 44 height 31
click at [25, 86] on link "Bandeja" at bounding box center [78, 88] width 155 height 20
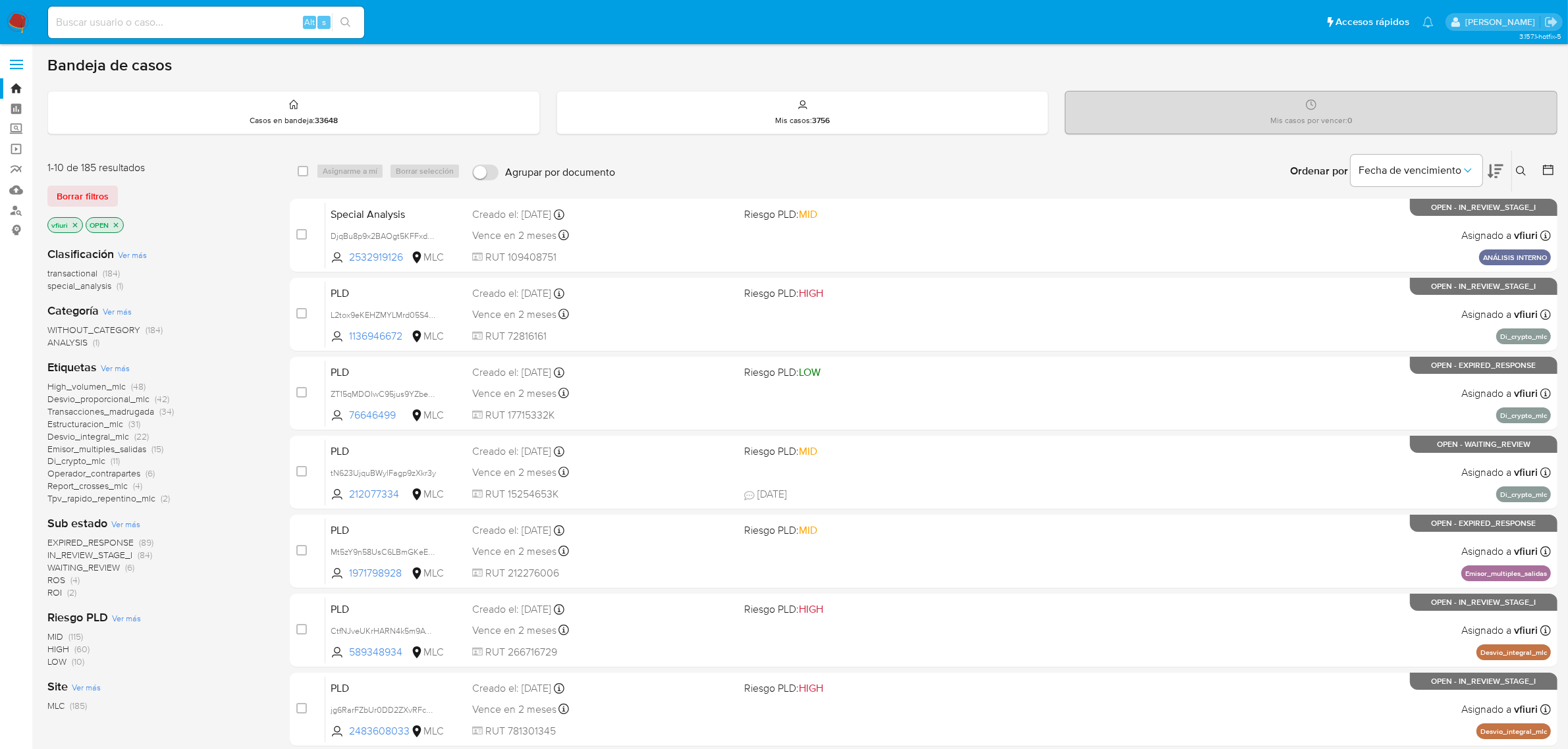
click at [1519, 165] on button at bounding box center [1523, 171] width 21 height 16
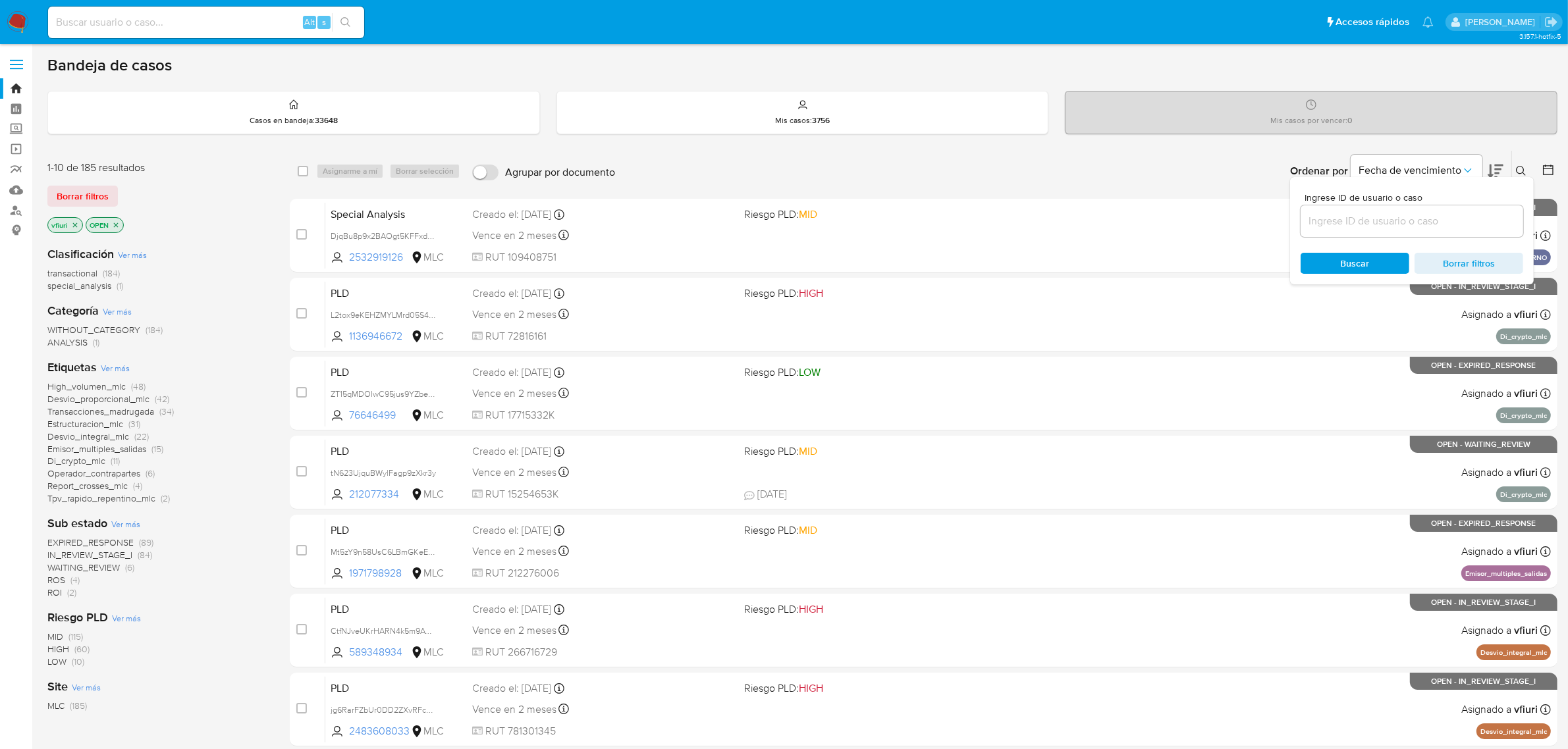
click at [1317, 216] on input at bounding box center [1412, 221] width 223 height 17
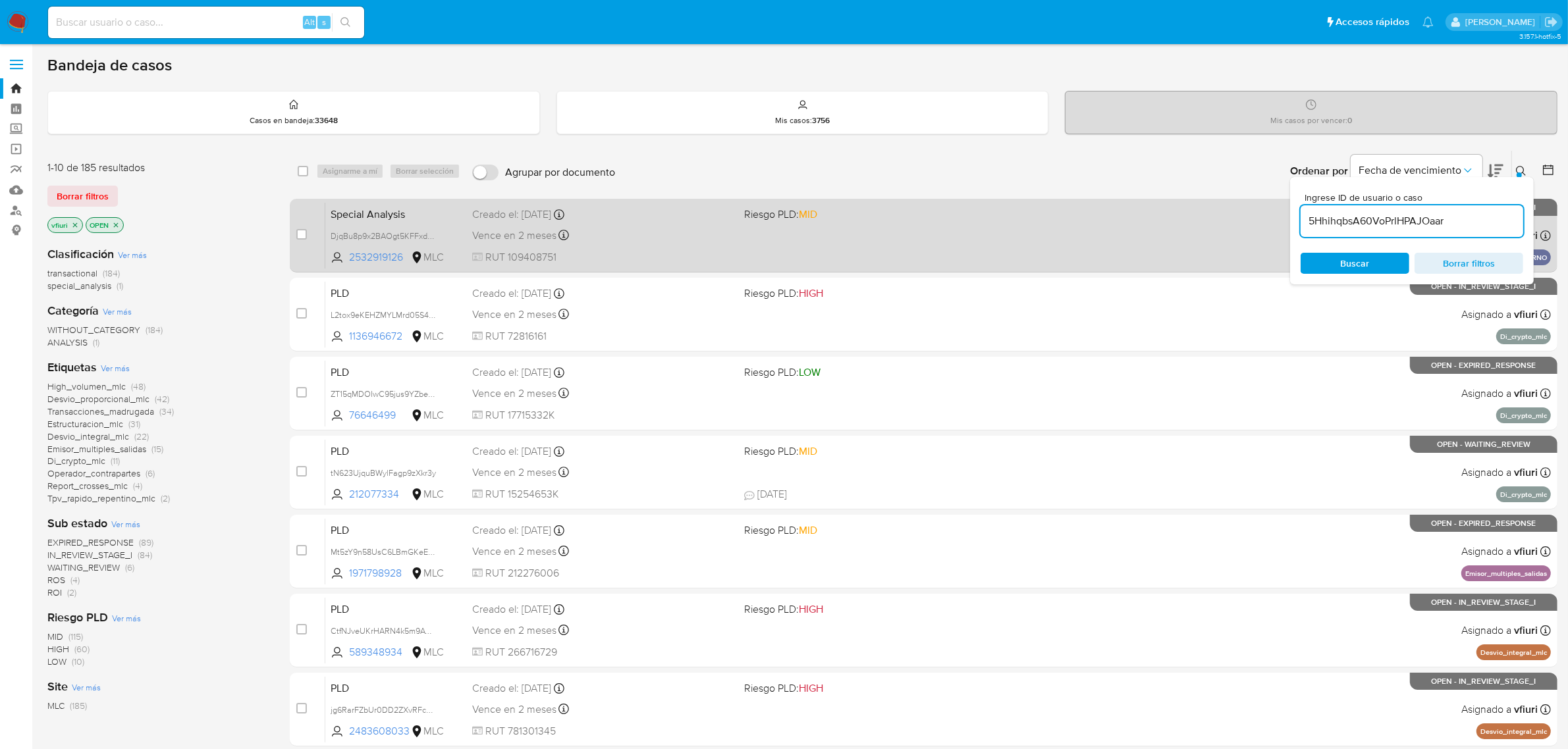
type input "5HhihqbsA60VoPrlHPAJOaar"
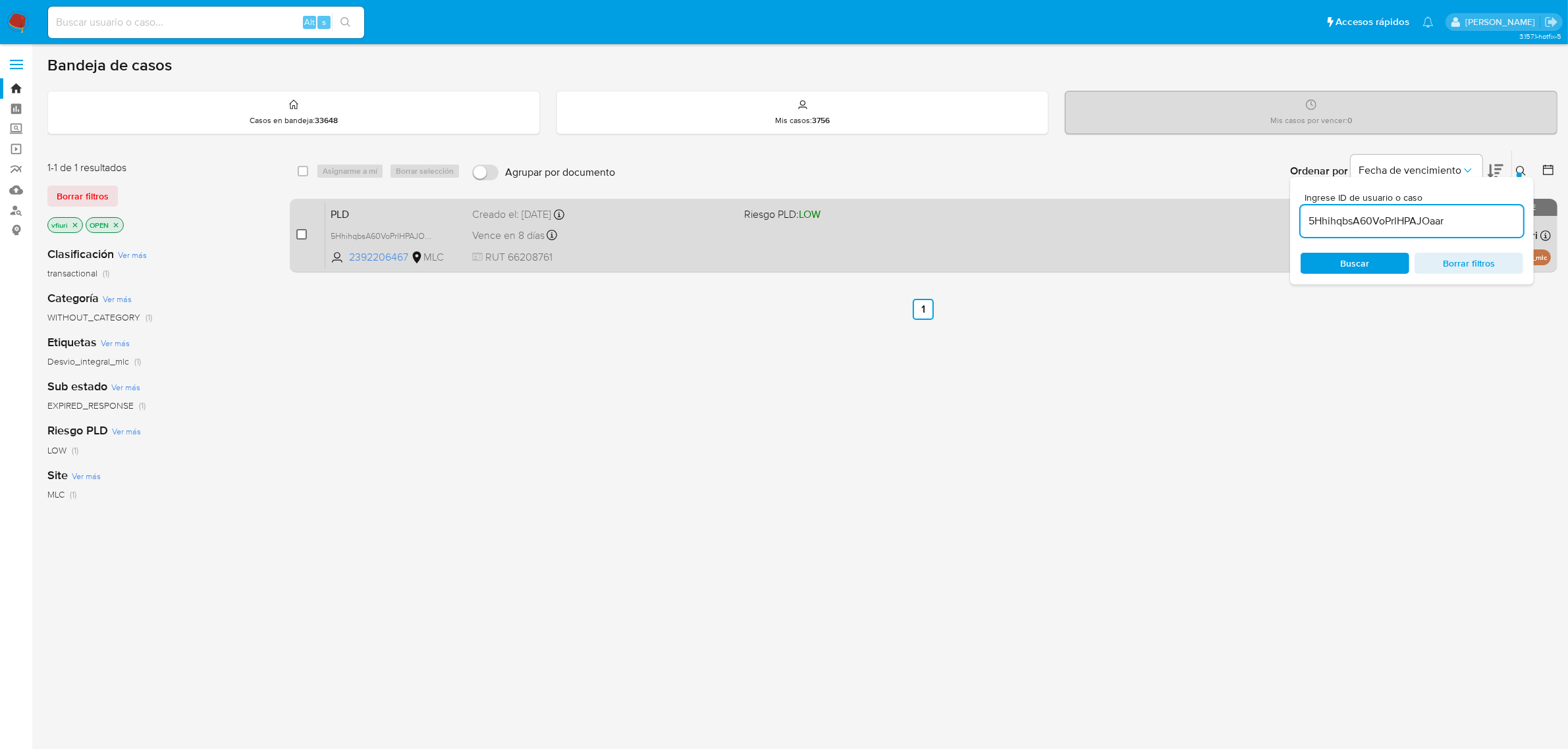
click at [305, 234] on input "checkbox" at bounding box center [301, 234] width 11 height 11
checkbox input "true"
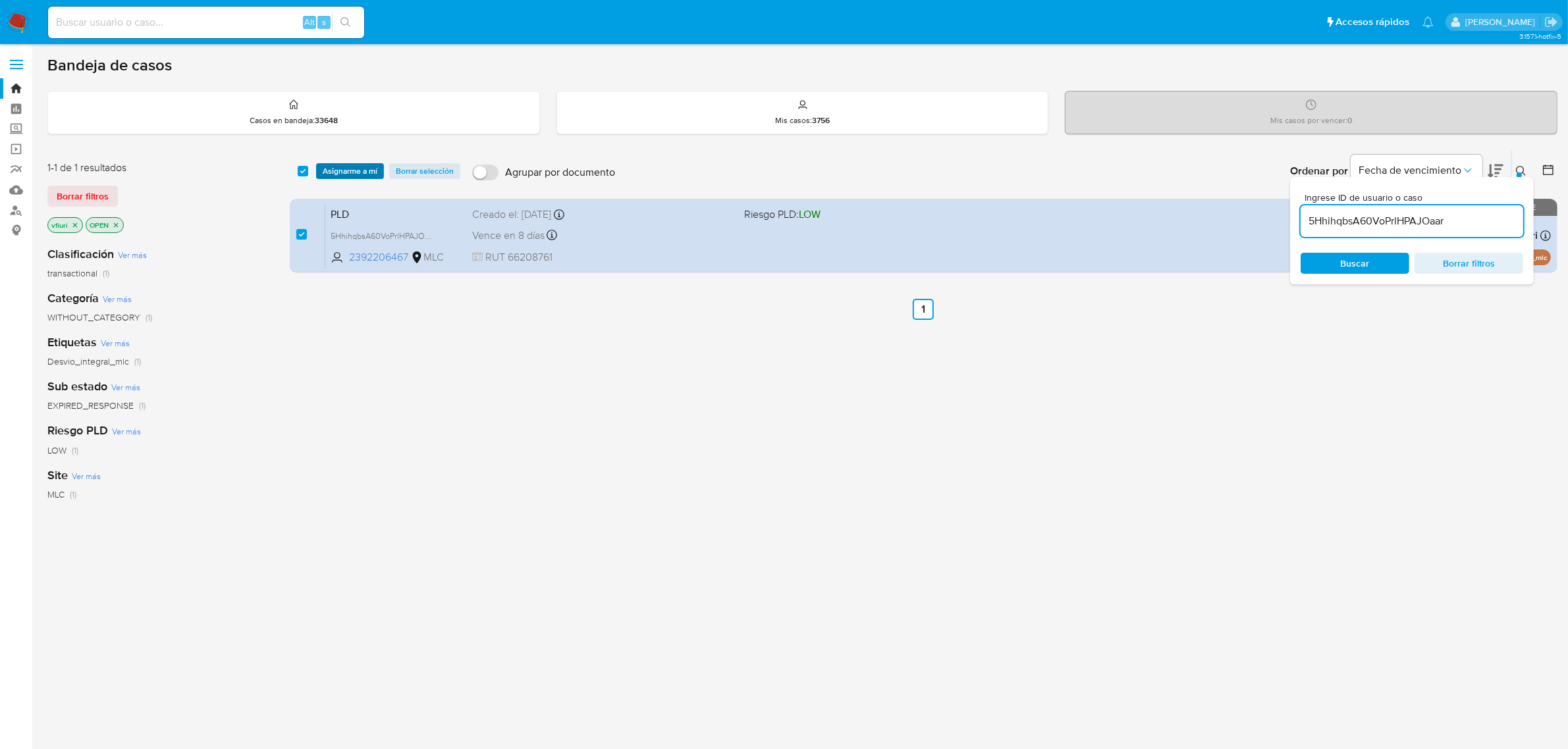
click at [342, 165] on span "Asignarme a mí" at bounding box center [350, 171] width 54 height 13
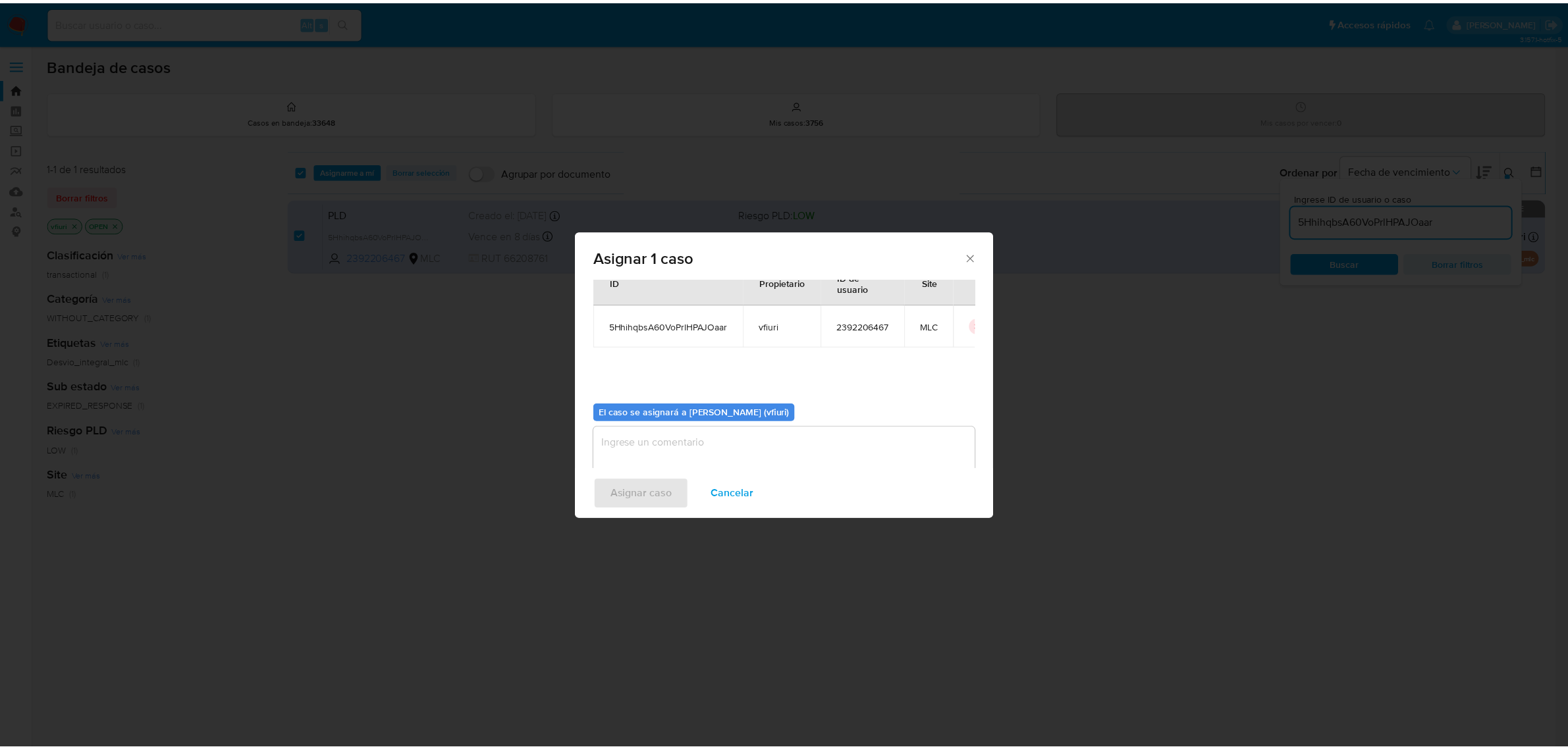
scroll to position [67, 0]
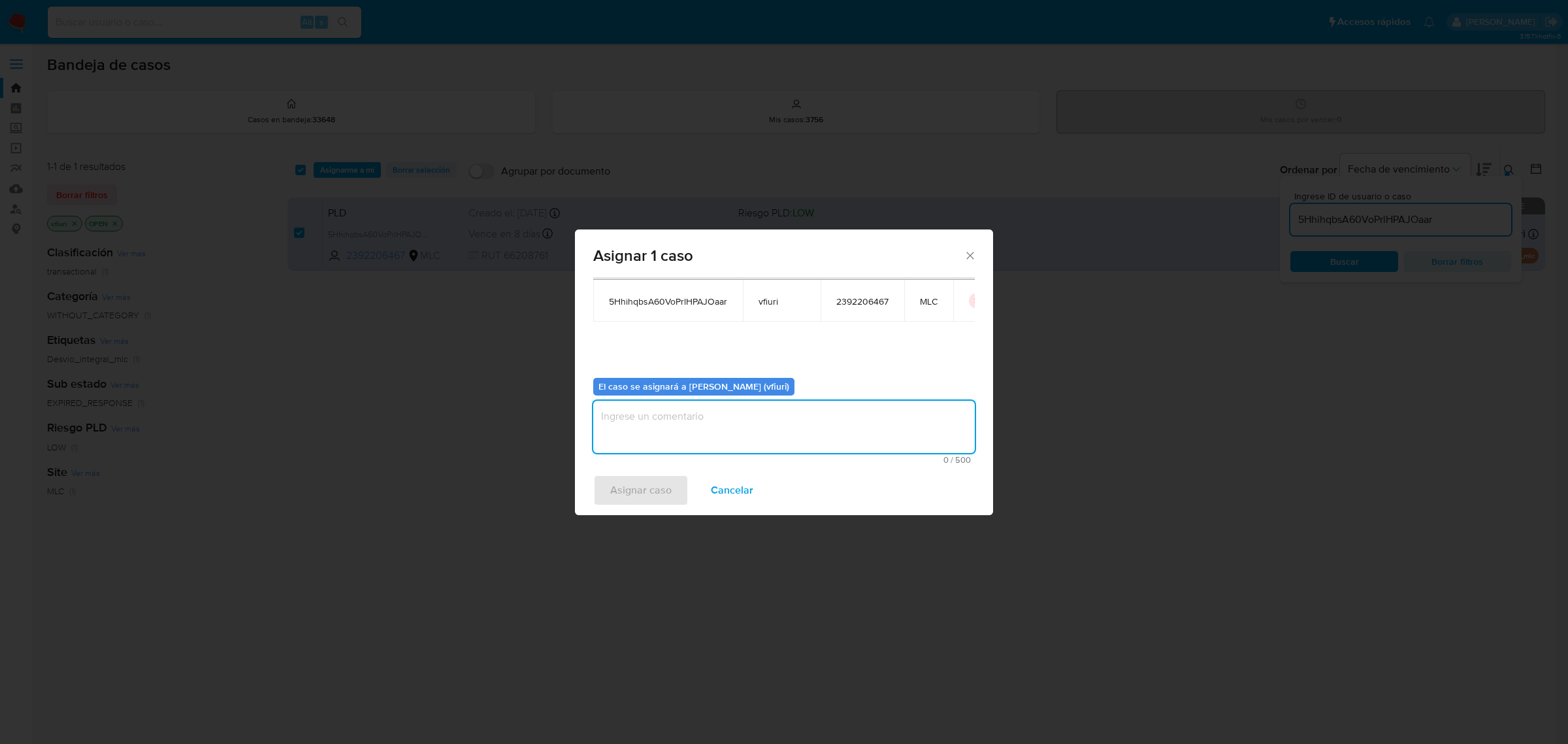
click at [681, 444] on textarea "assign-modal" at bounding box center [784, 427] width 382 height 52
type textarea "-"
click at [624, 481] on span "Asignar caso" at bounding box center [640, 490] width 61 height 29
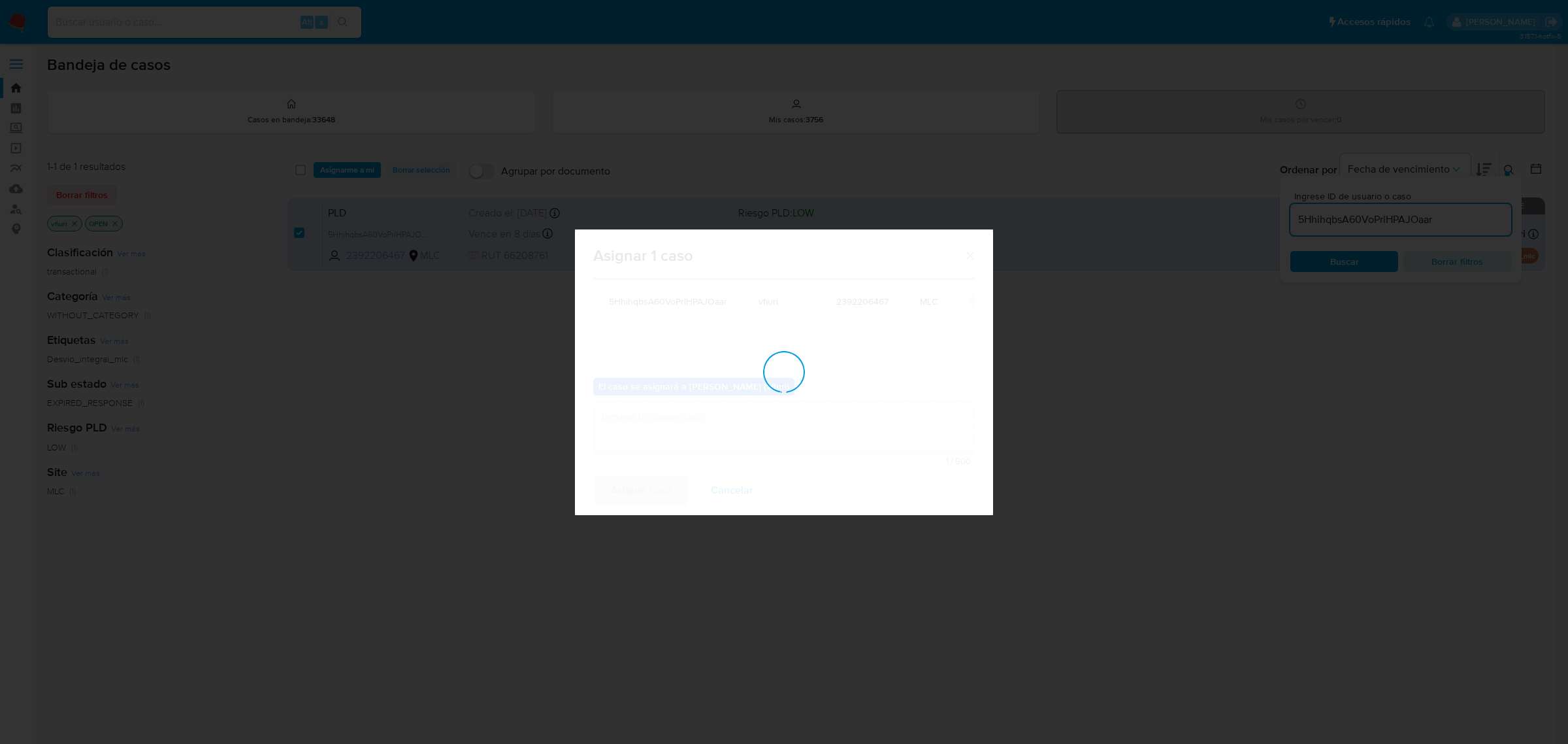
checkbox input "false"
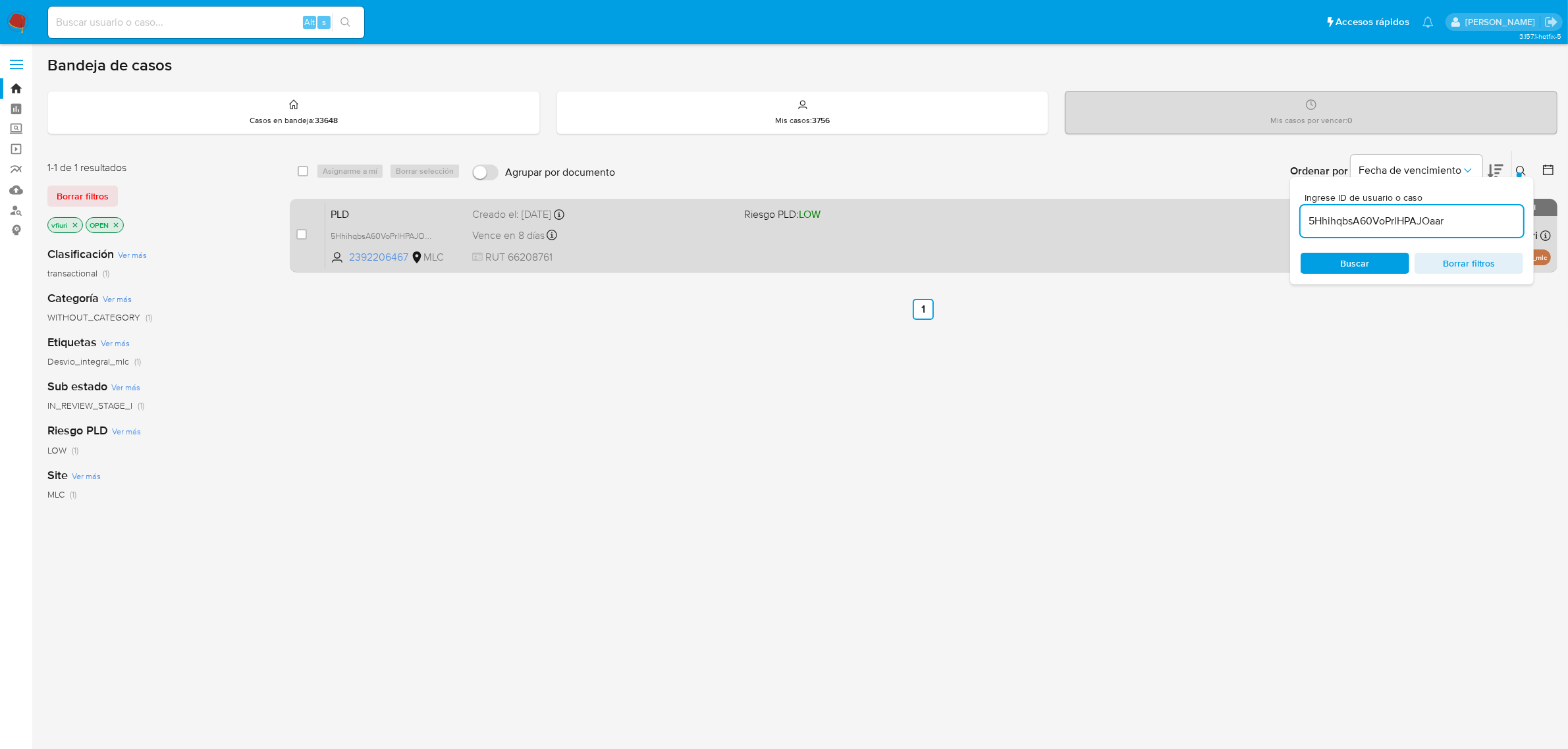
click at [722, 242] on div "Vence en 8 días Vence el 10/09/2025 06:08:25" at bounding box center [603, 236] width 262 height 18
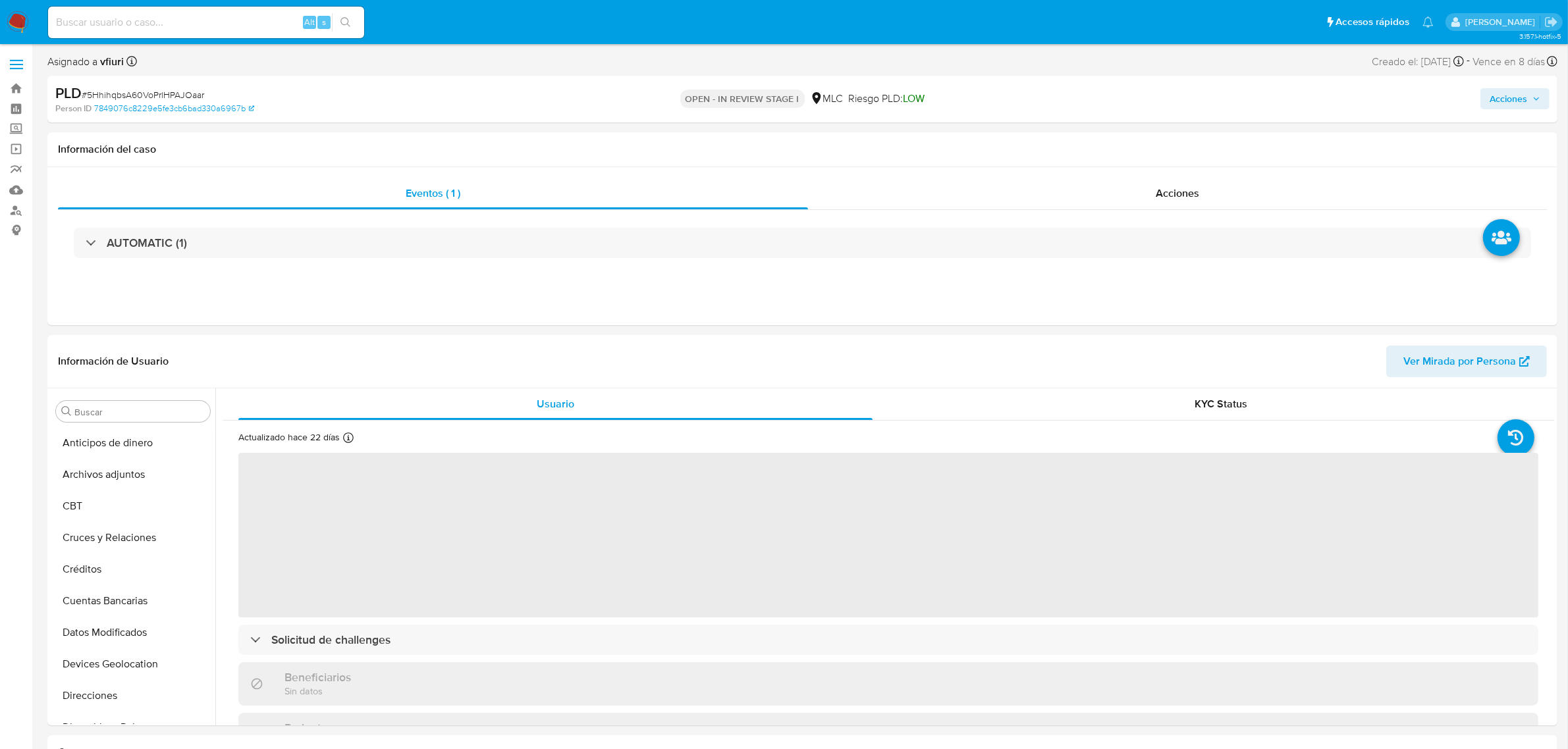
select select "10"
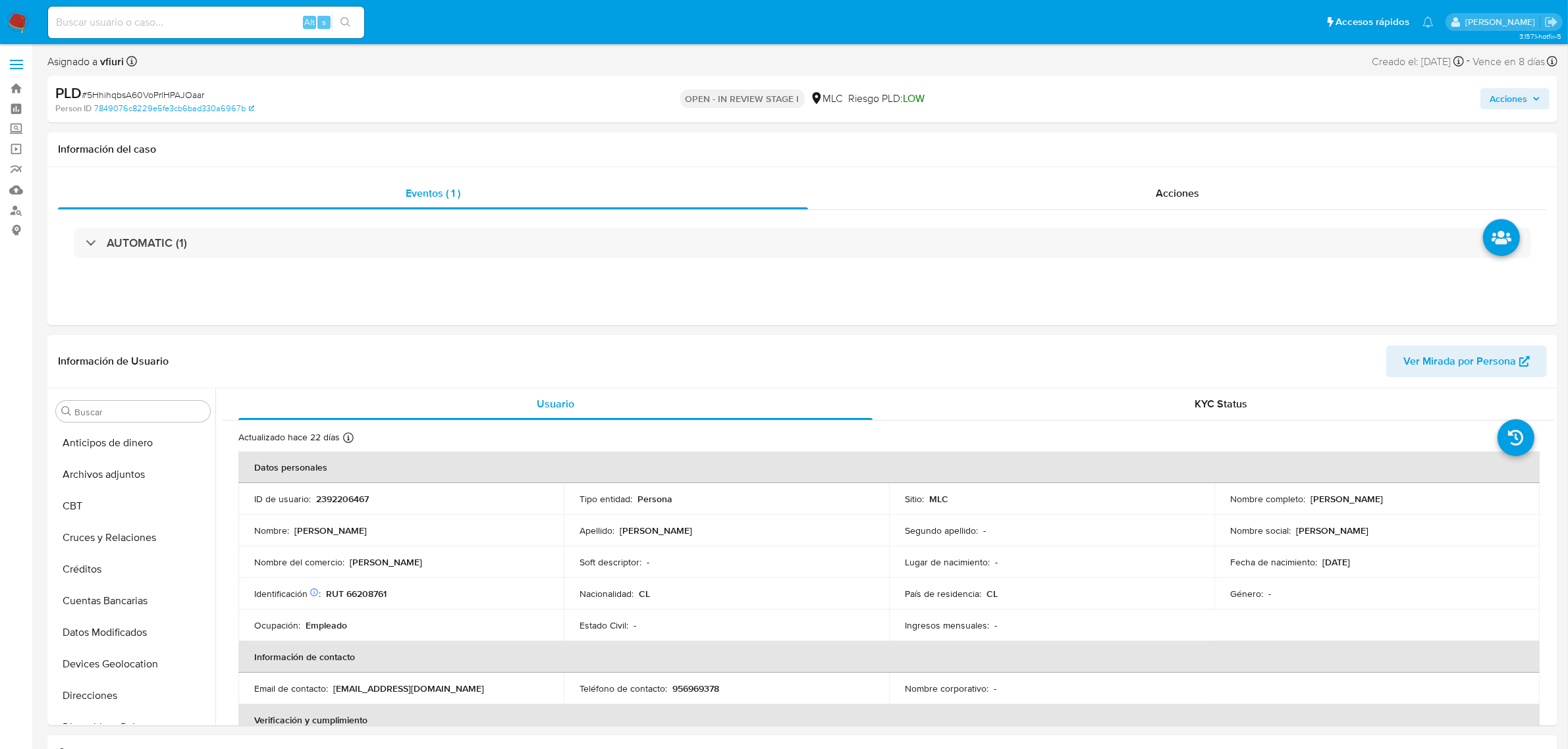
scroll to position [555, 0]
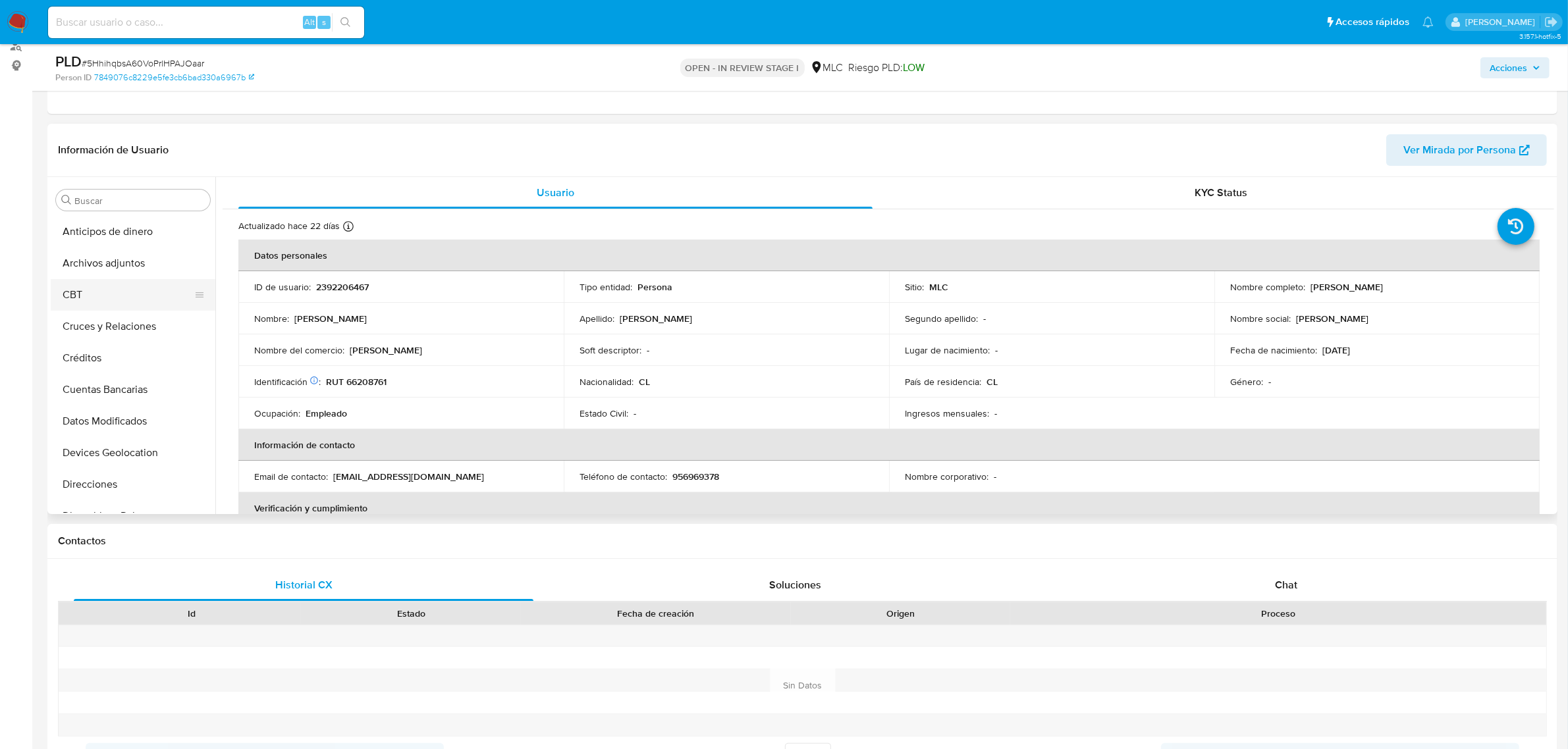
select select "10"
click at [120, 254] on button "Archivos adjuntos" at bounding box center [128, 263] width 154 height 31
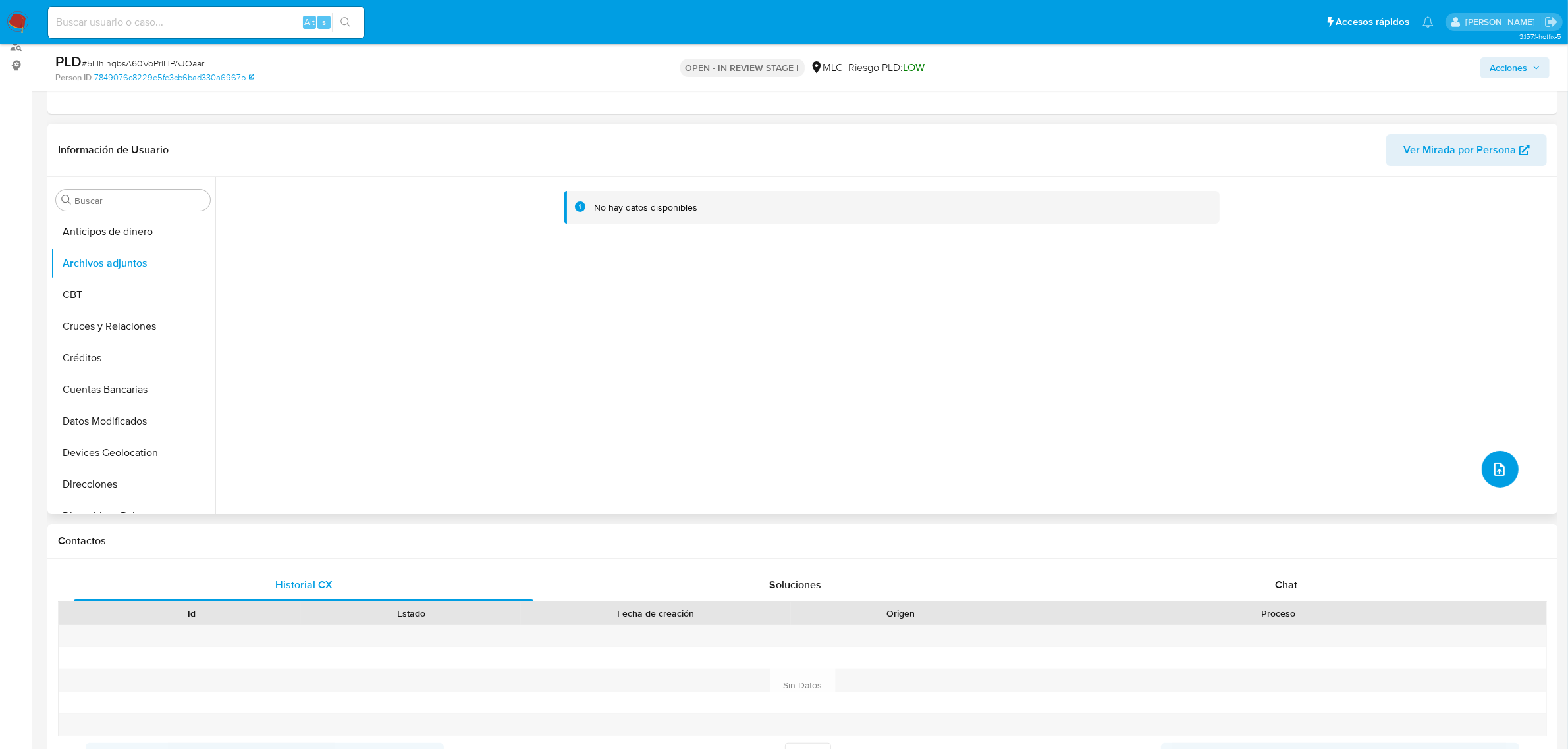
click at [1495, 483] on button "upload-file" at bounding box center [1500, 469] width 37 height 37
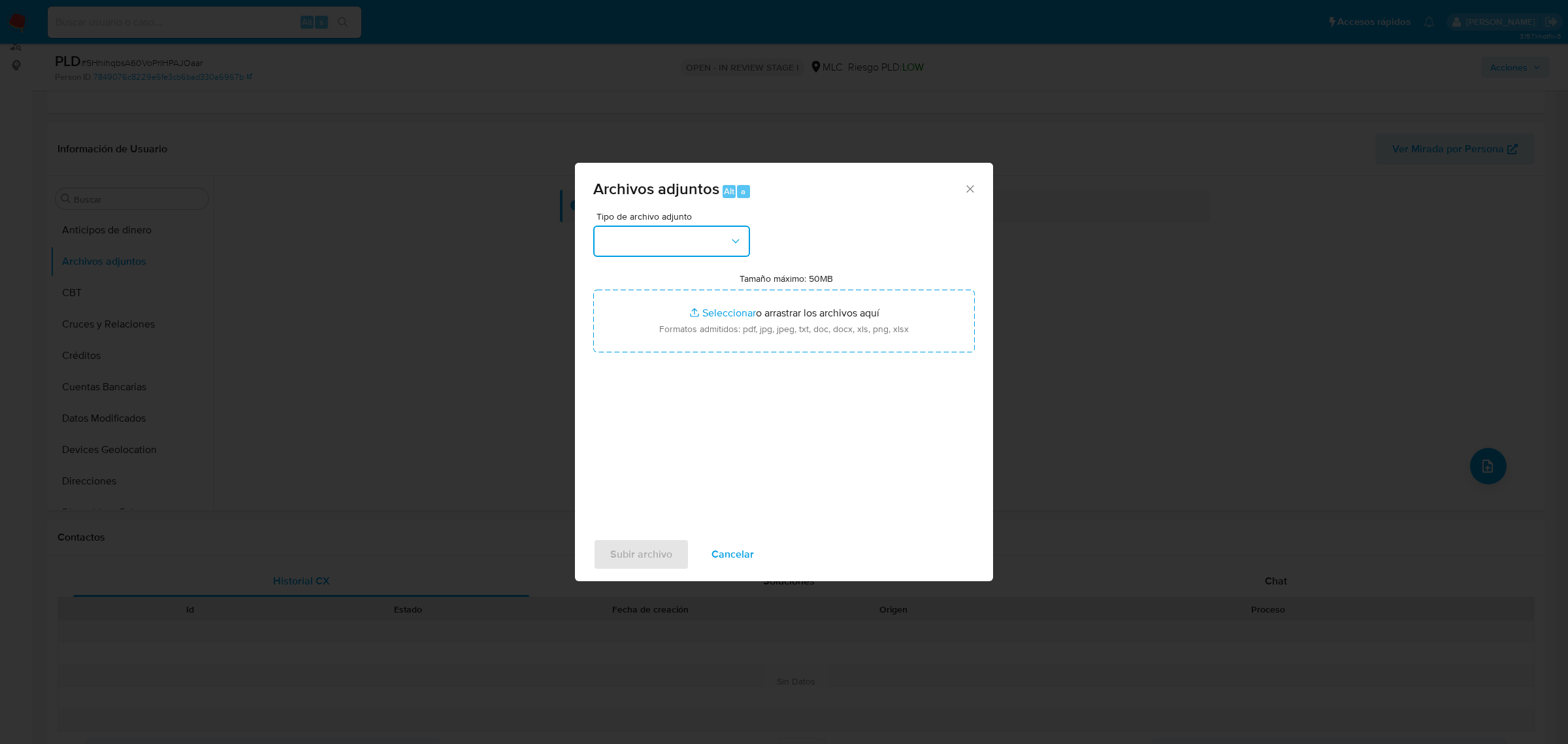
click at [650, 226] on button "button" at bounding box center [672, 241] width 157 height 31
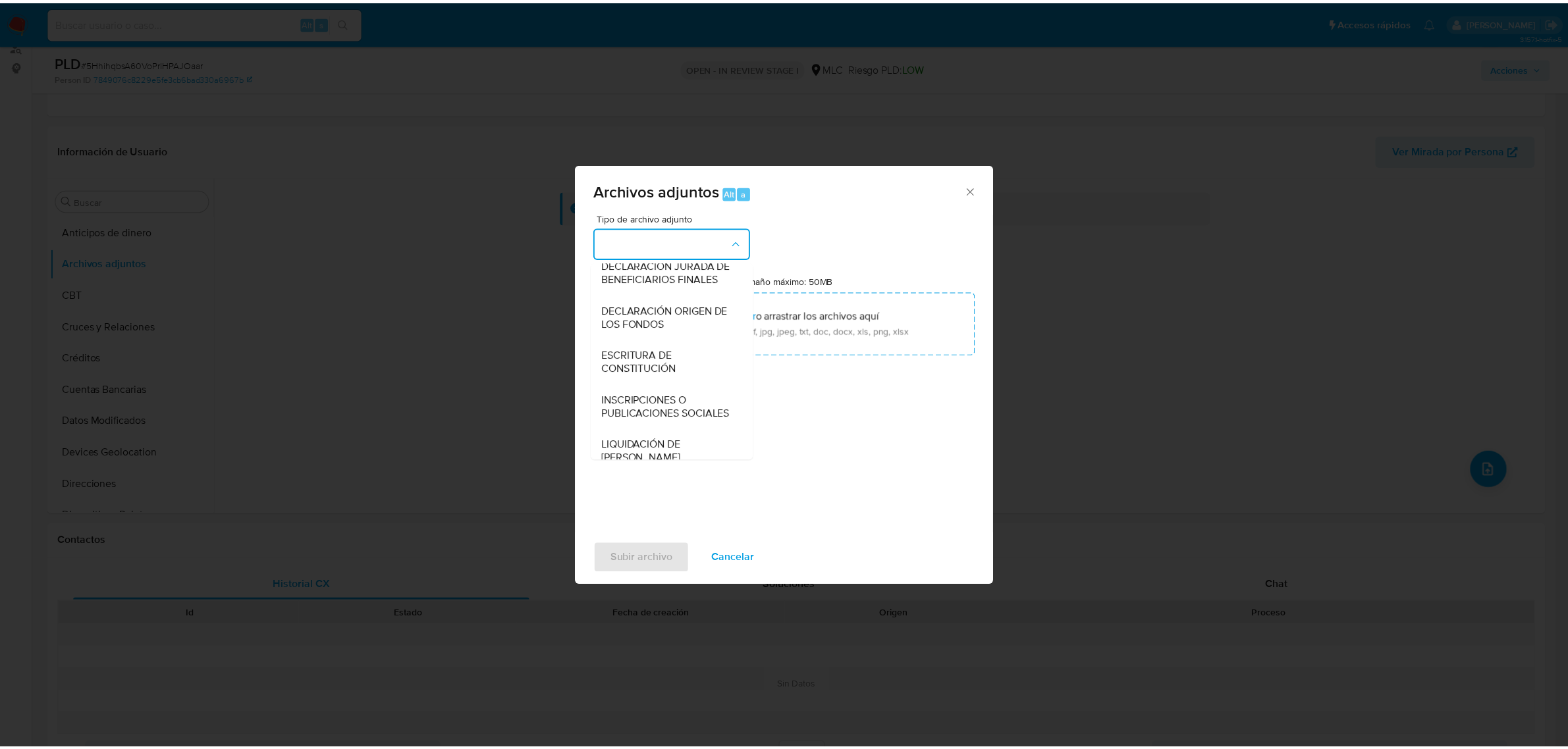
scroll to position [136, 0]
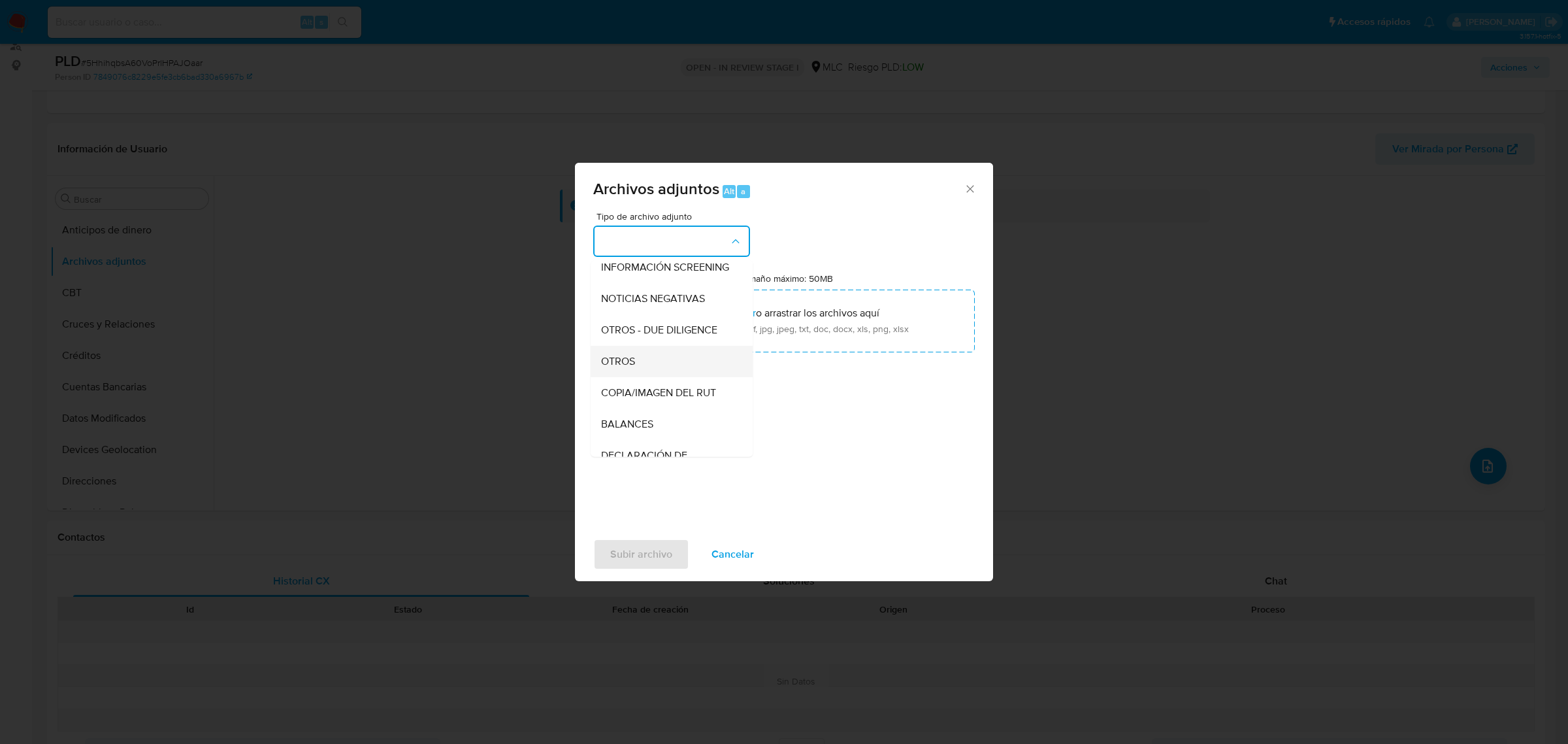
click at [647, 377] on div "OTROS" at bounding box center [667, 361] width 133 height 31
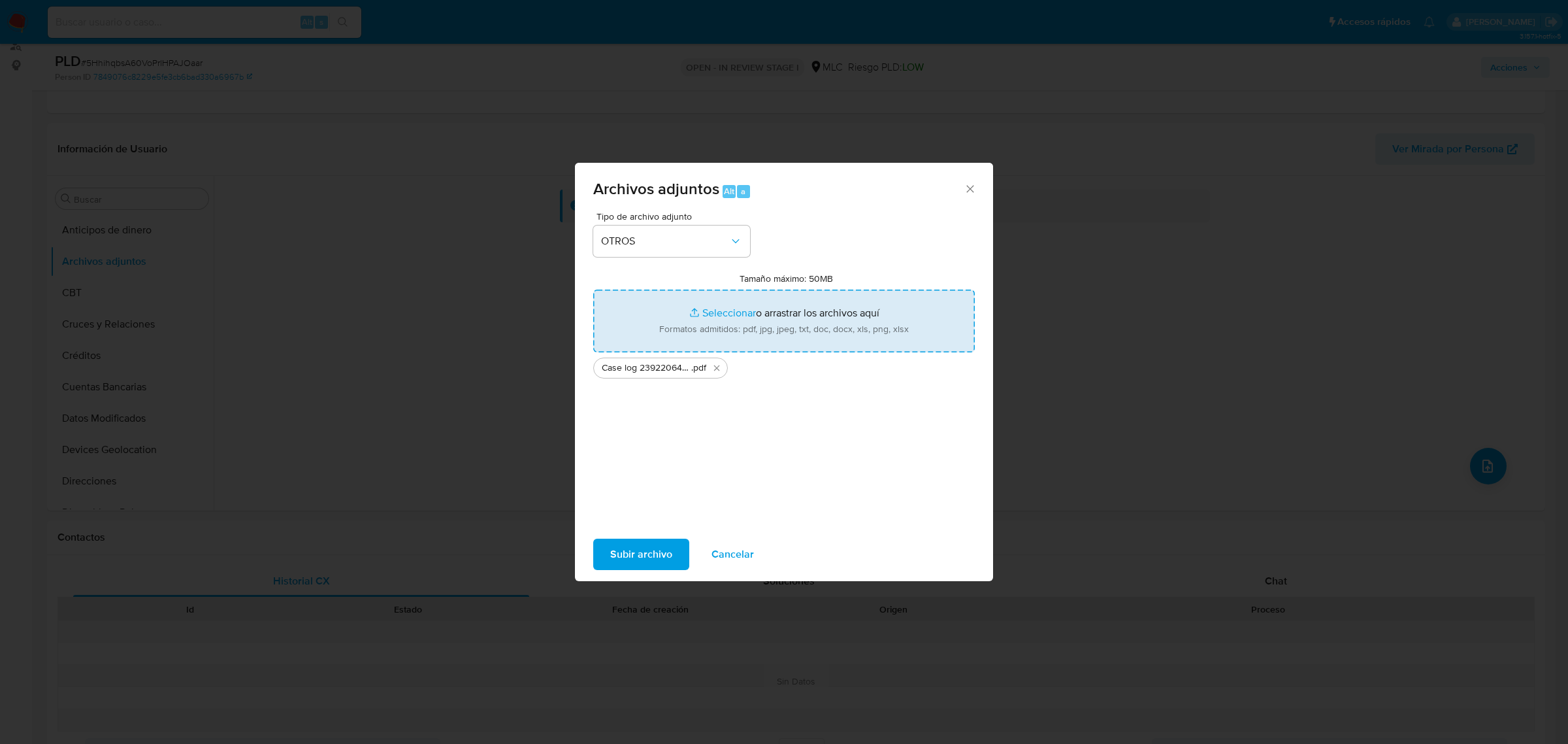
type input "C:\fakepath\Tabla 2392206467.xlsx"
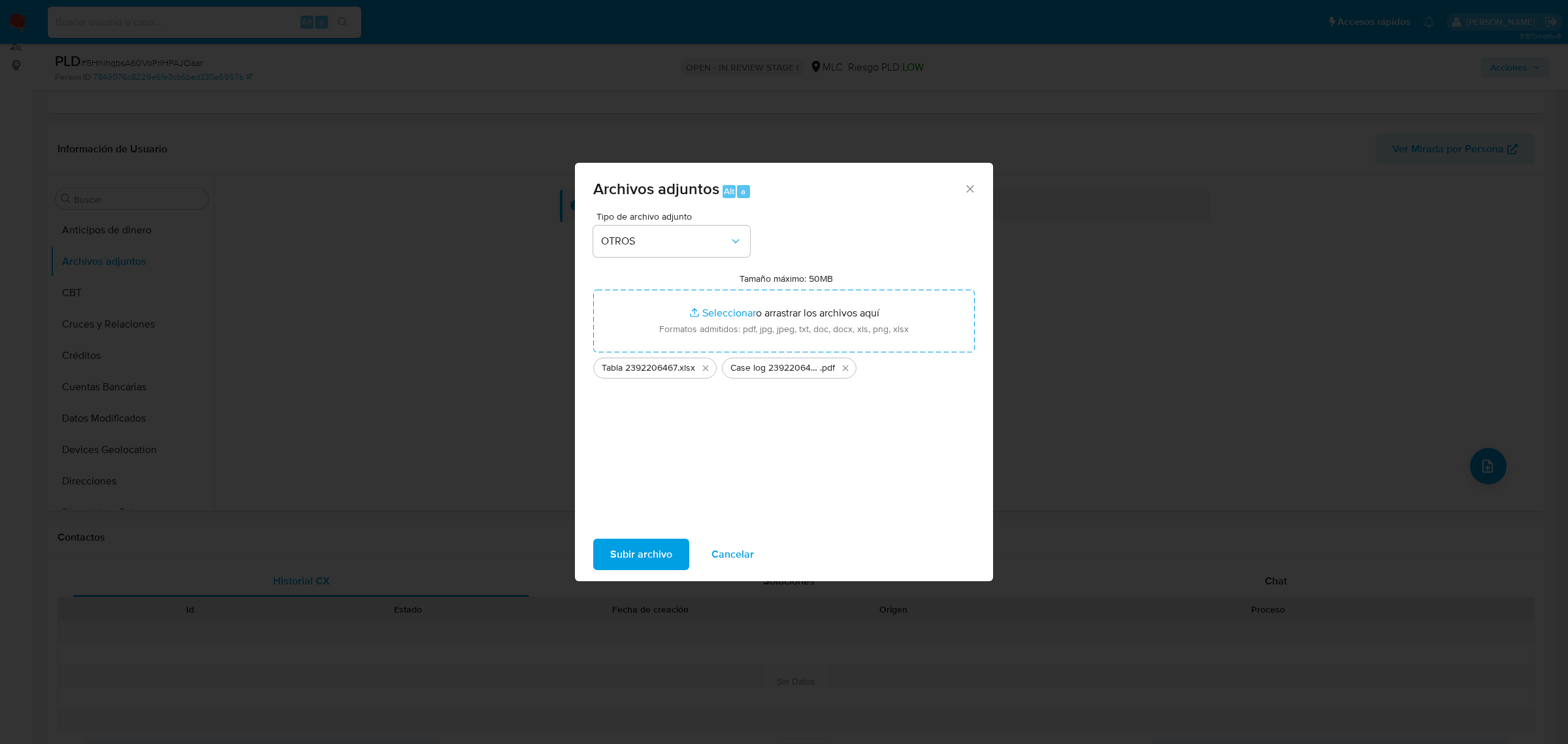
click at [634, 554] on span "Subir archivo" at bounding box center [641, 554] width 62 height 29
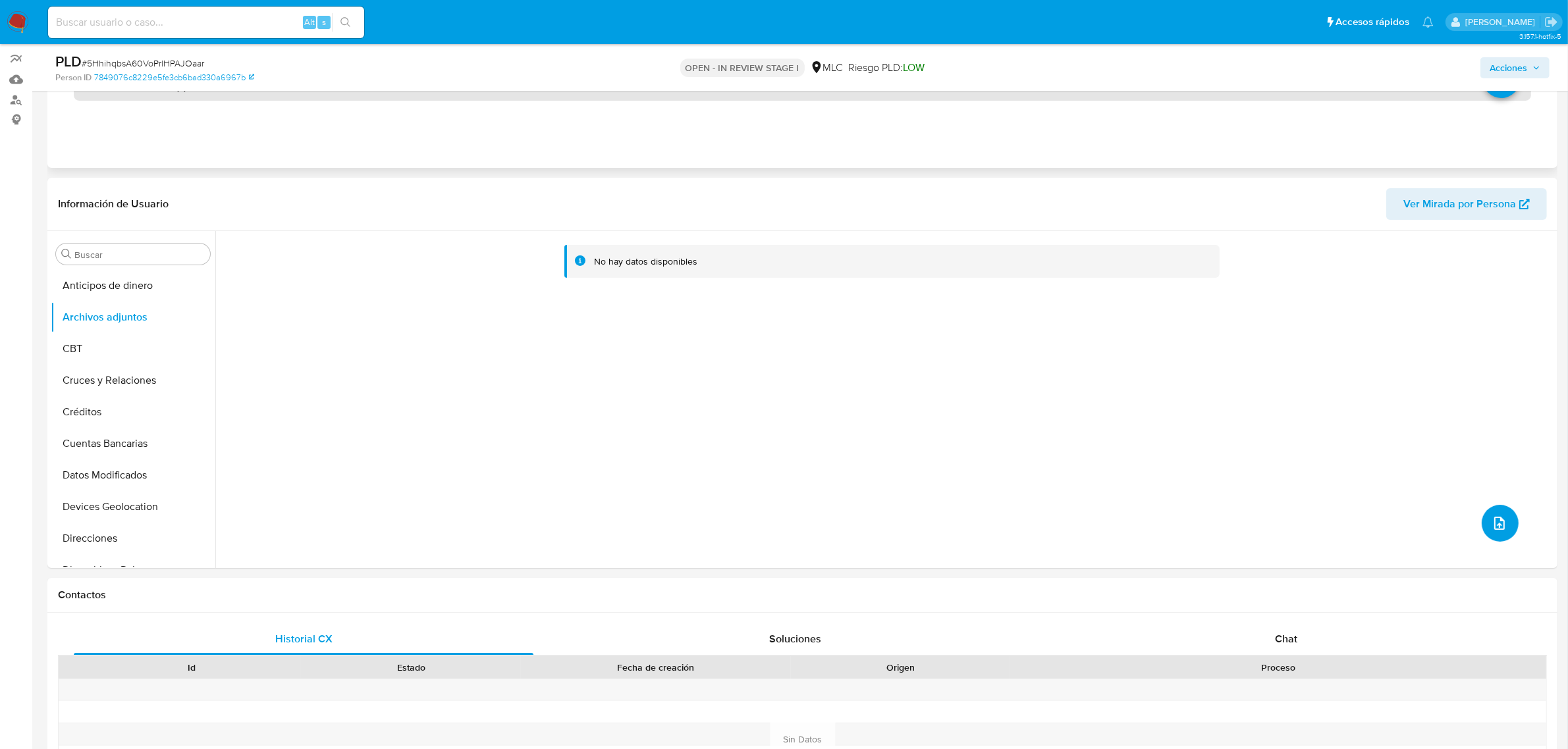
scroll to position [82, 0]
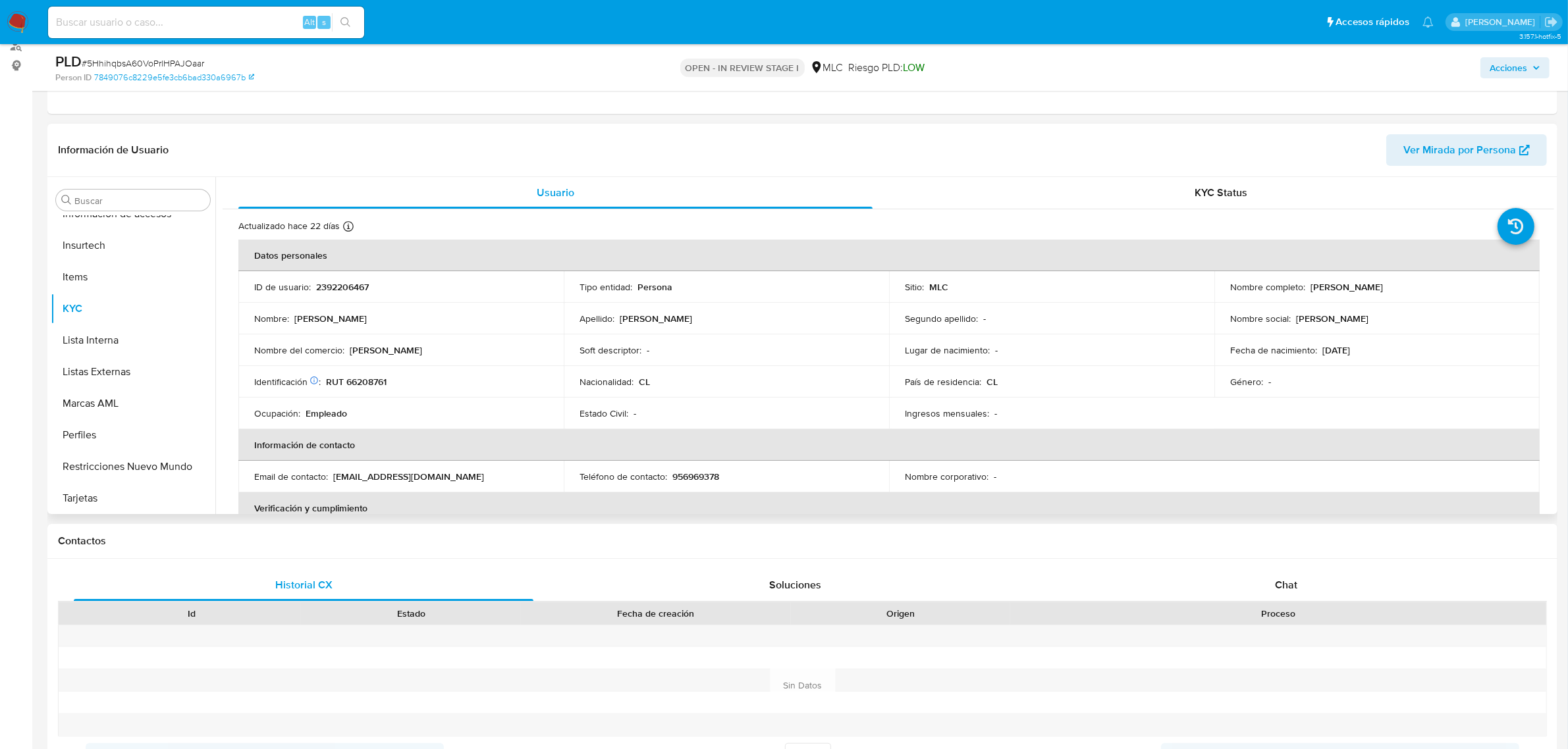
scroll to position [1, 0]
select select "10"
click at [139, 254] on button "Archivos adjuntos" at bounding box center [128, 263] width 154 height 31
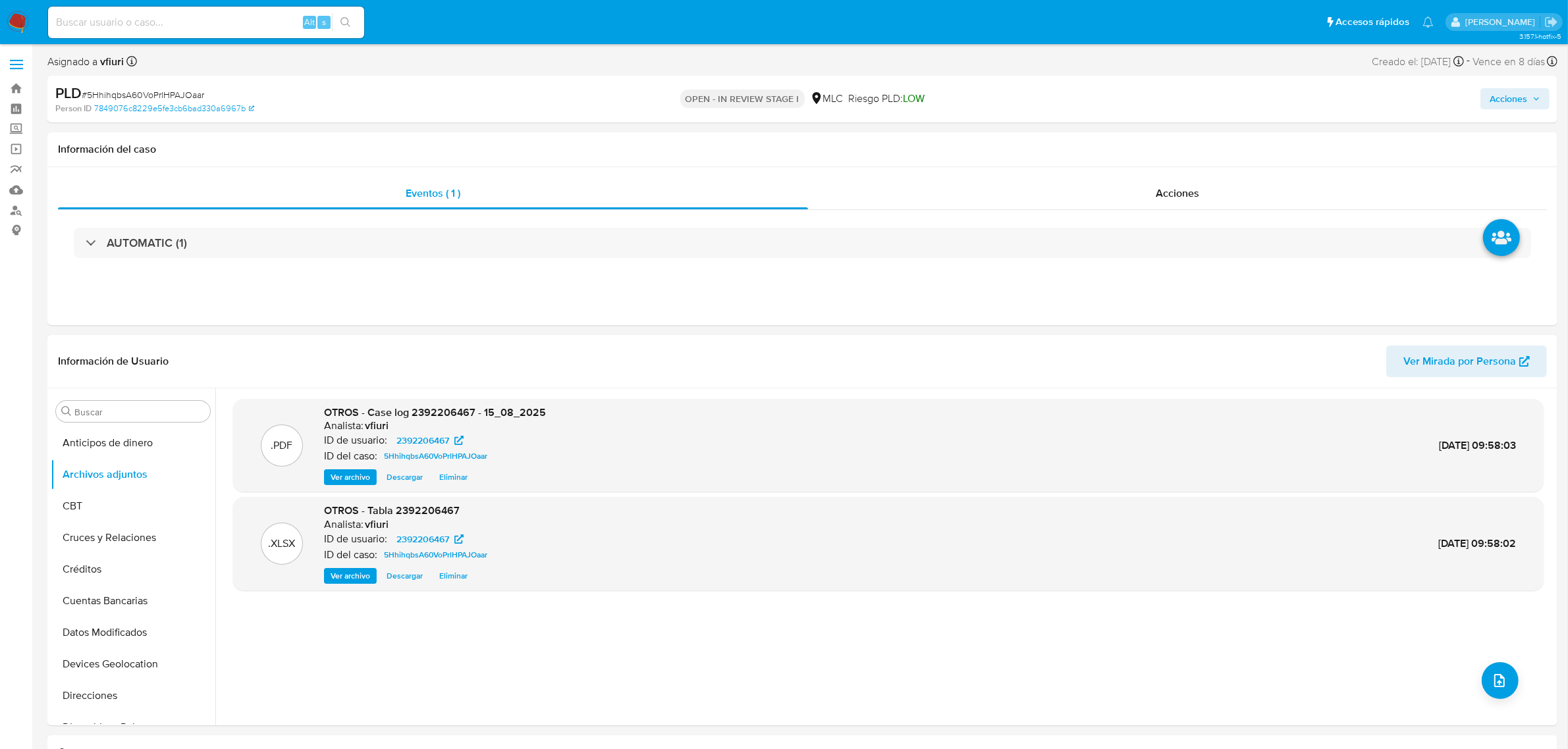
click at [1528, 102] on span "Acciones" at bounding box center [1515, 99] width 51 height 18
click at [1140, 135] on span "Resolución del caso" at bounding box center [1141, 140] width 94 height 15
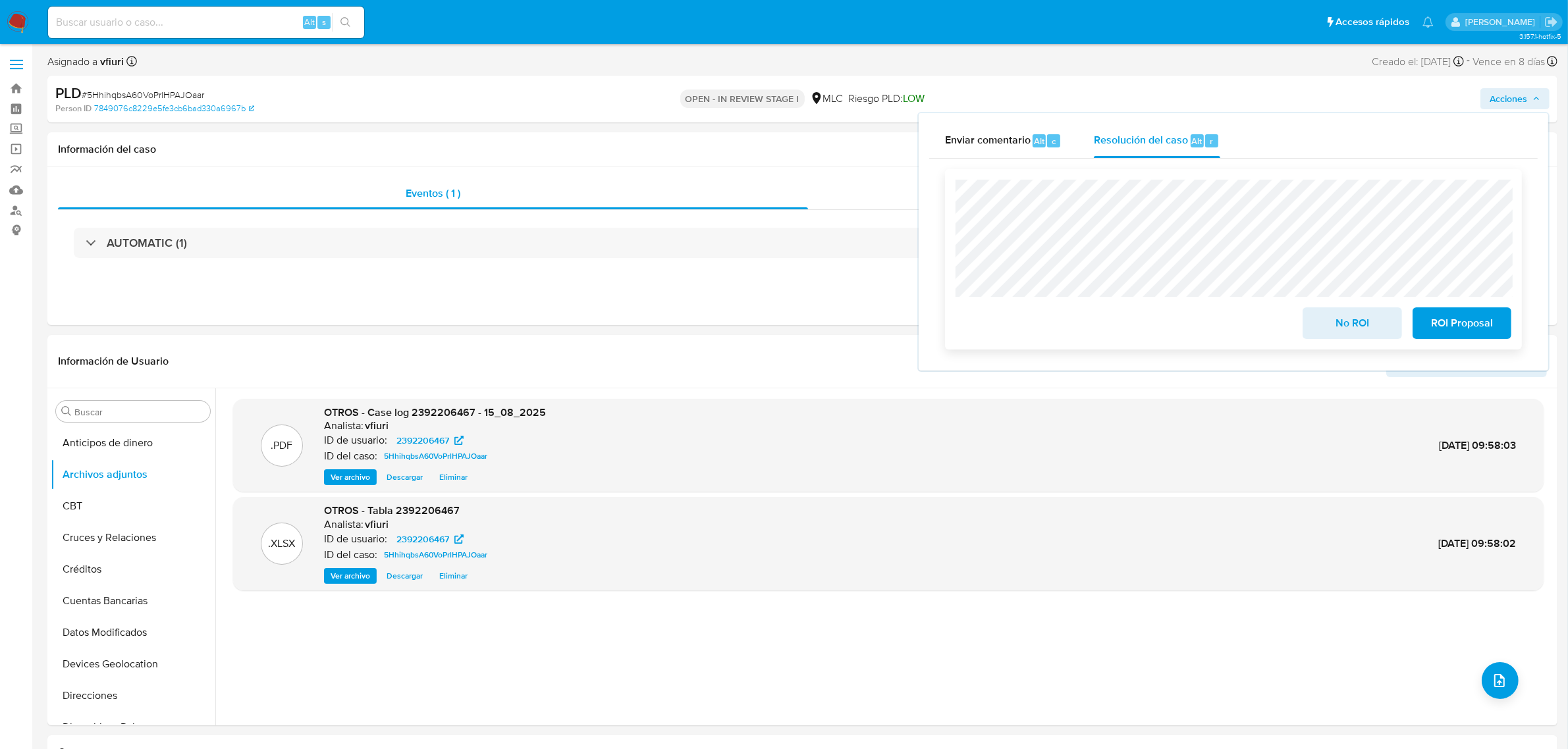
click at [1453, 330] on span "ROI Proposal" at bounding box center [1462, 323] width 64 height 29
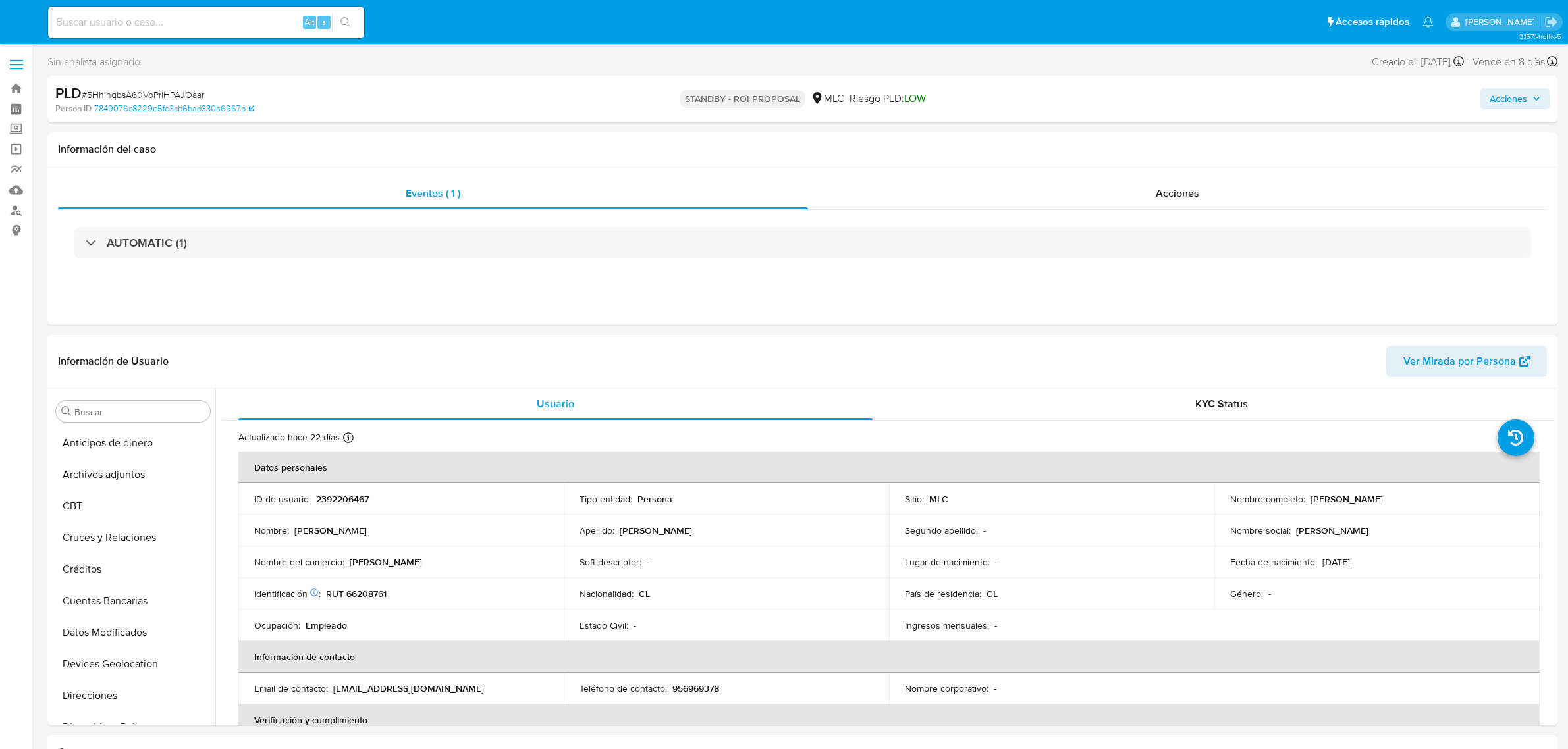
select select "10"
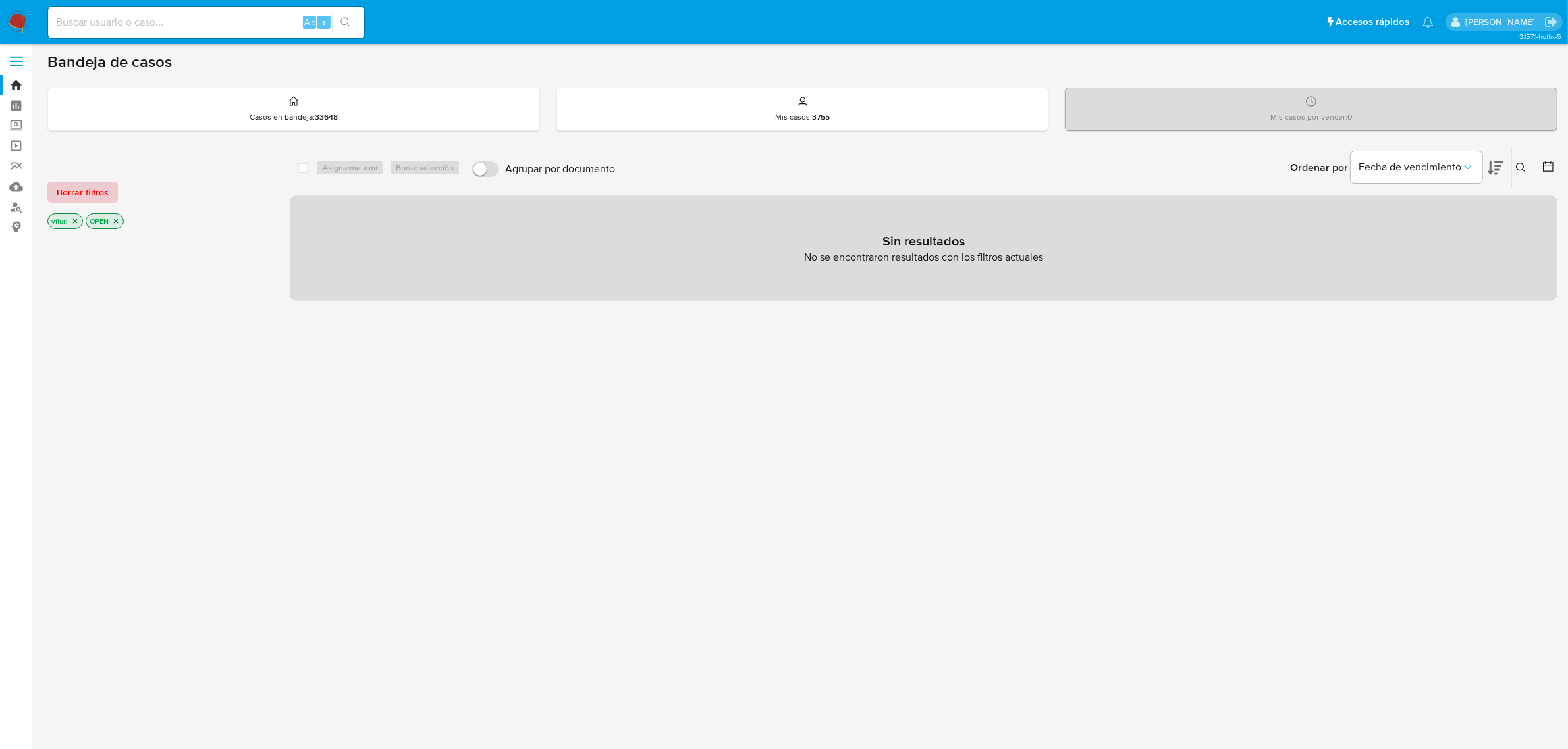
scroll to position [4, 0]
click at [113, 221] on icon "close-filter" at bounding box center [116, 221] width 8 height 8
click at [1516, 166] on icon at bounding box center [1521, 167] width 11 height 11
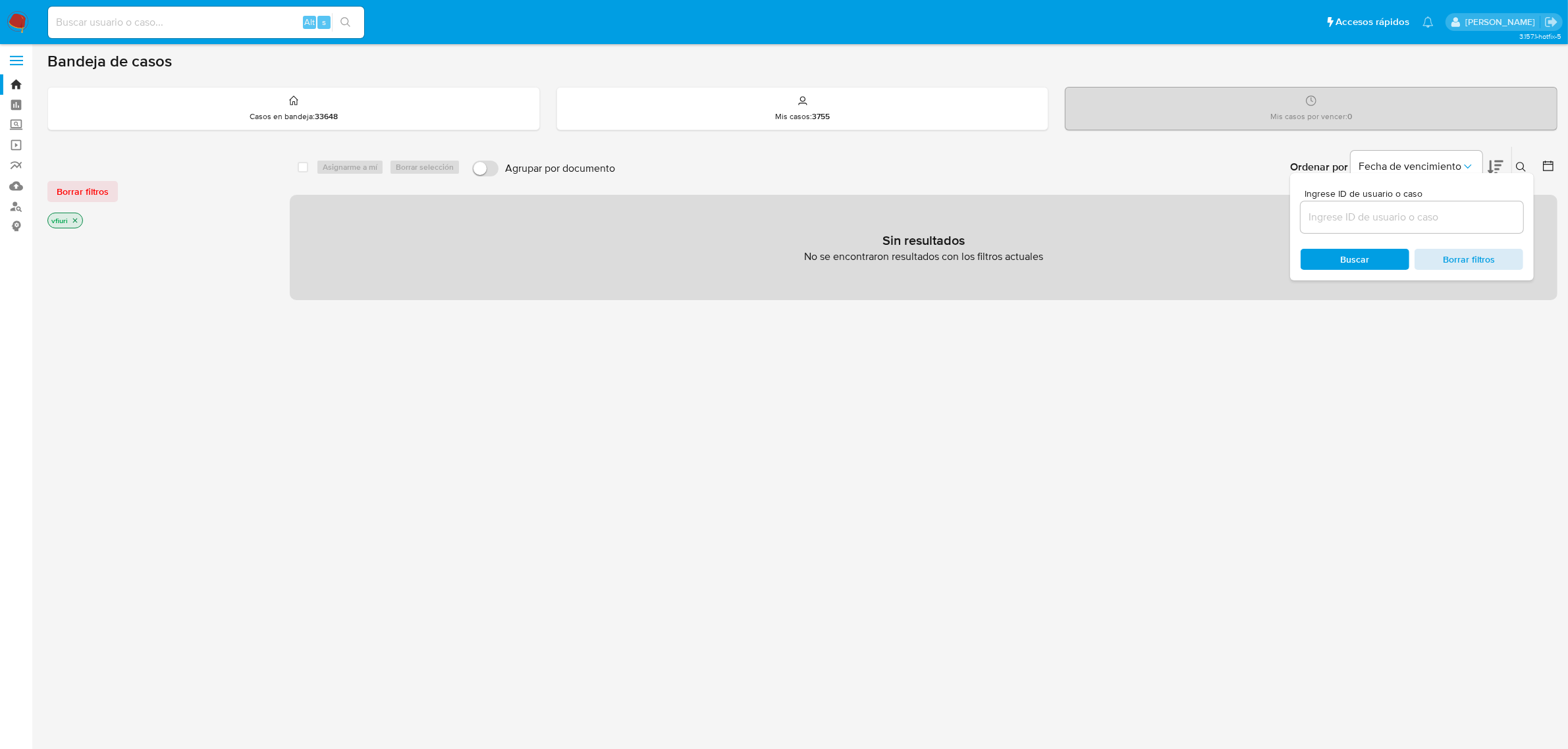
click at [1475, 259] on span "Borrar filtros" at bounding box center [1468, 260] width 90 height 18
click at [12, 83] on link "Bandeja" at bounding box center [78, 88] width 157 height 21
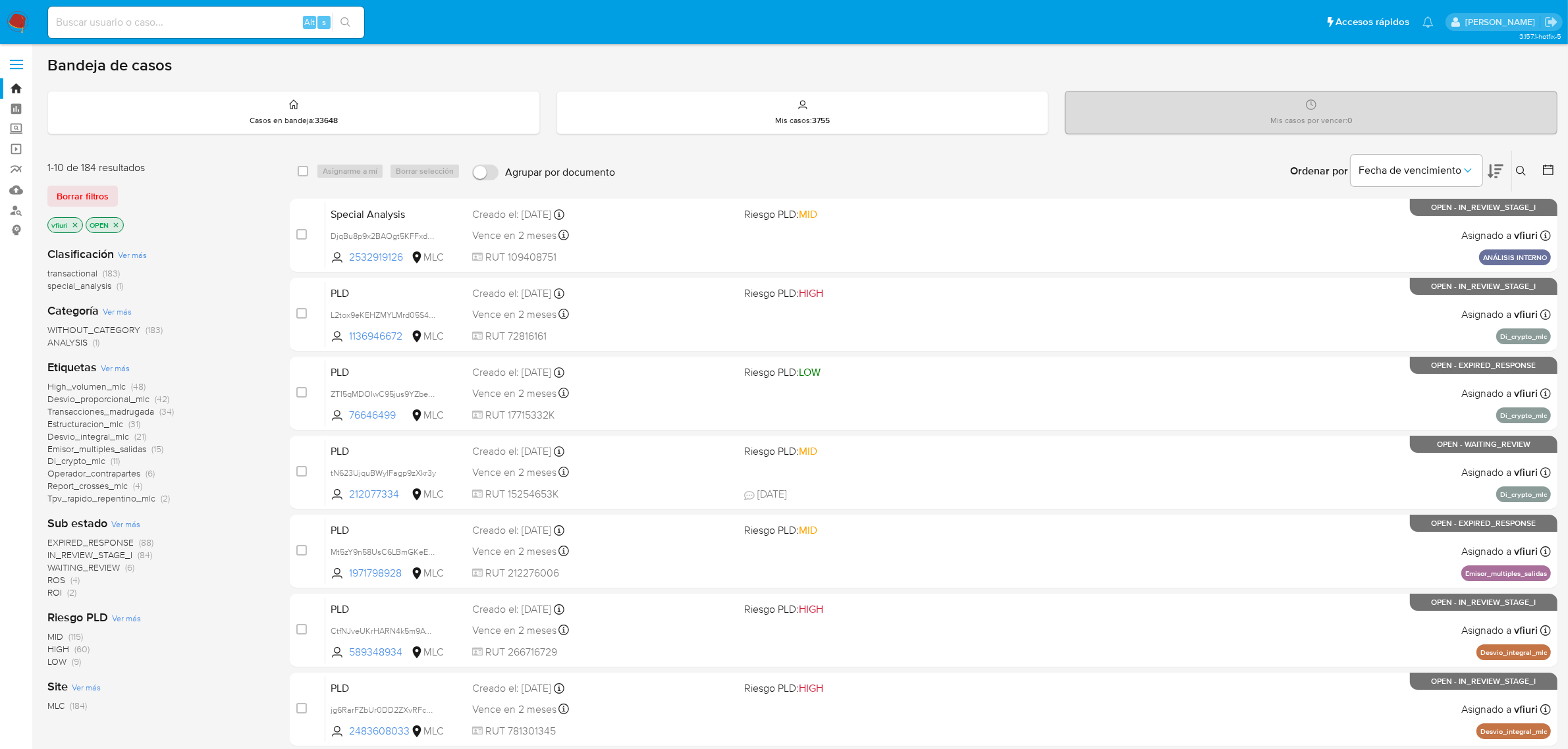
click at [1549, 163] on icon at bounding box center [1548, 170] width 13 height 13
click at [1543, 175] on icon at bounding box center [1548, 170] width 13 height 13
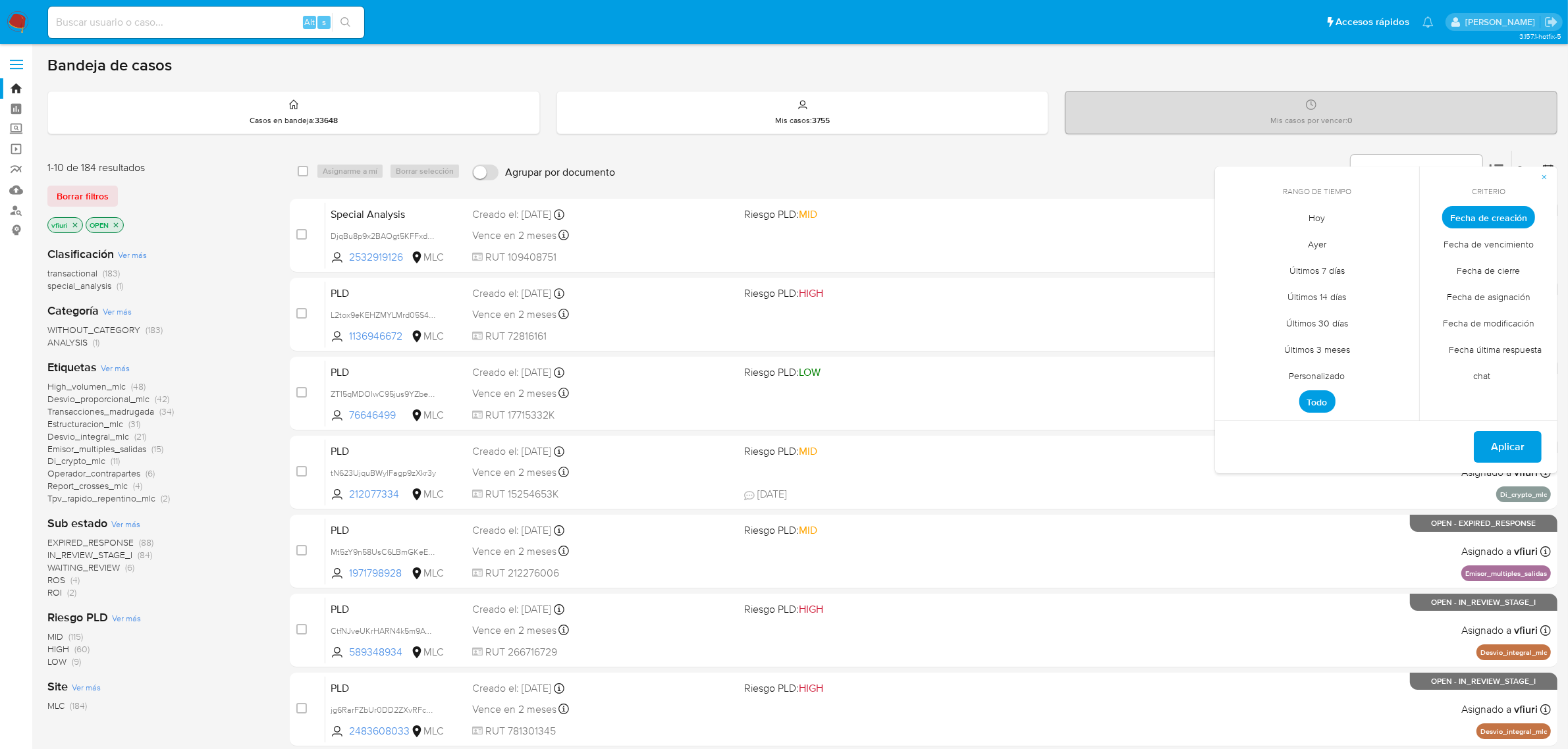
click at [1295, 367] on span "Personalizado" at bounding box center [1317, 376] width 83 height 27
click at [1236, 238] on icon "Mes anterior" at bounding box center [1235, 241] width 5 height 9
click at [1314, 339] on button "12" at bounding box center [1317, 343] width 21 height 21
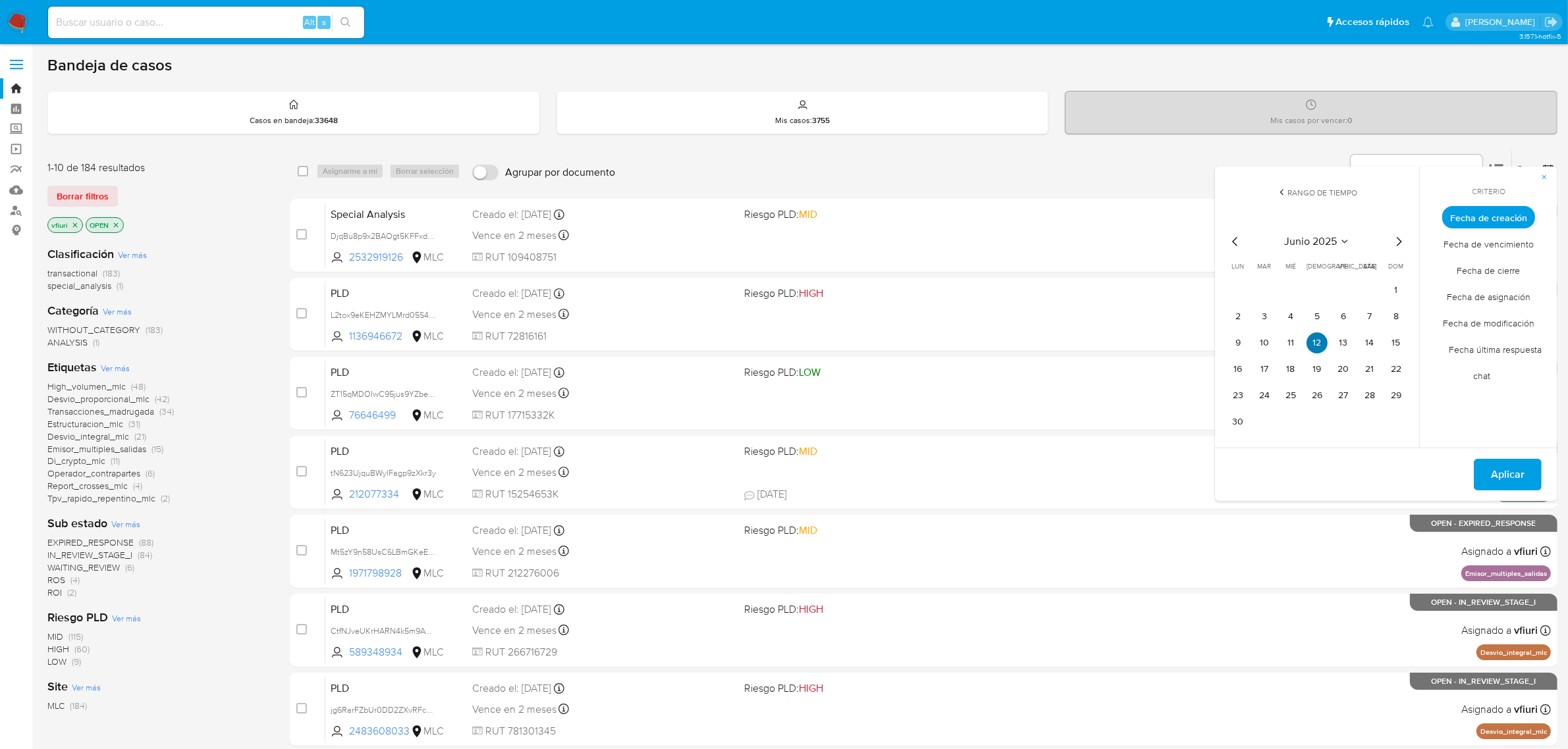
click at [1314, 339] on button "12" at bounding box center [1317, 343] width 21 height 21
click at [1498, 469] on span "Aplicar" at bounding box center [1508, 474] width 34 height 29
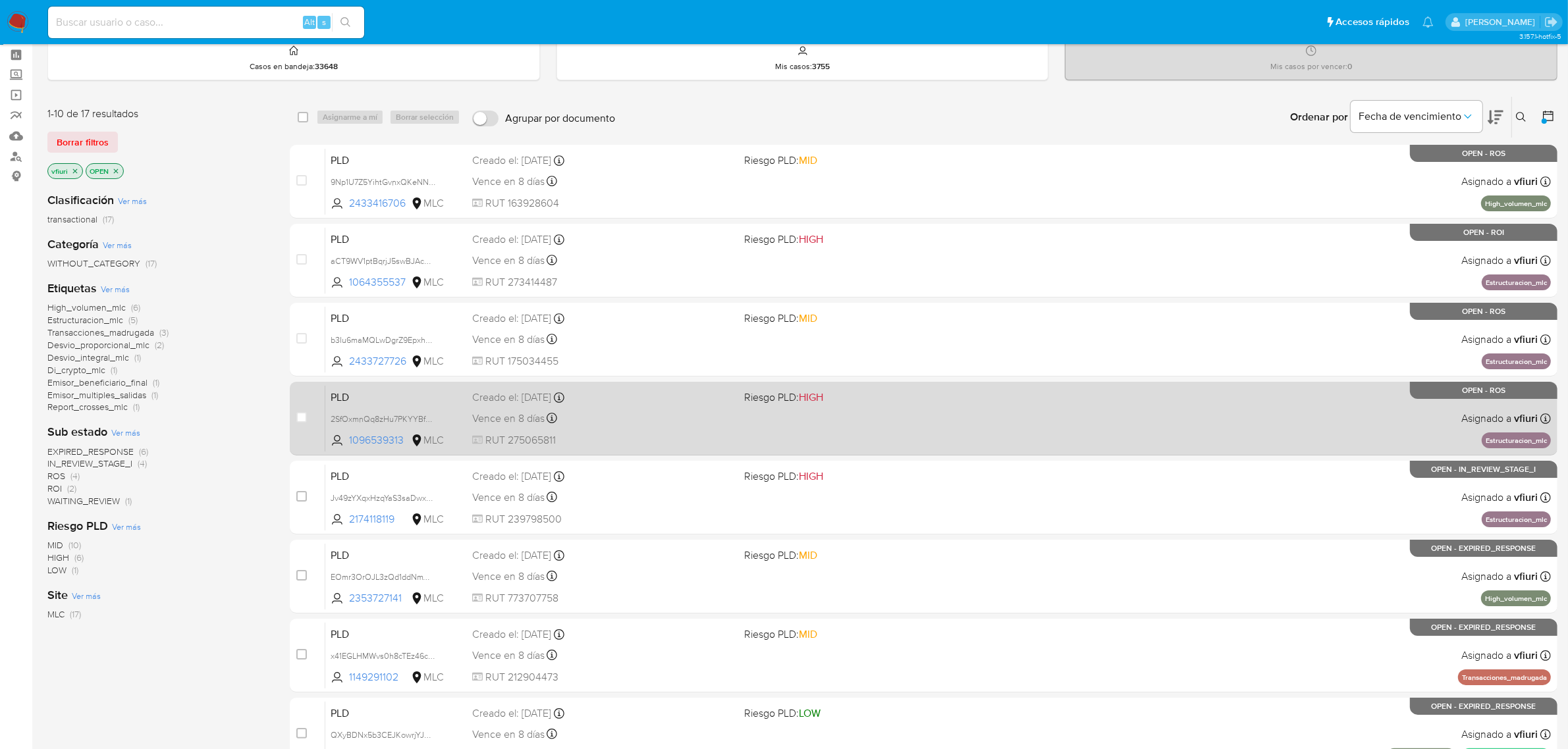
scroll to position [82, 0]
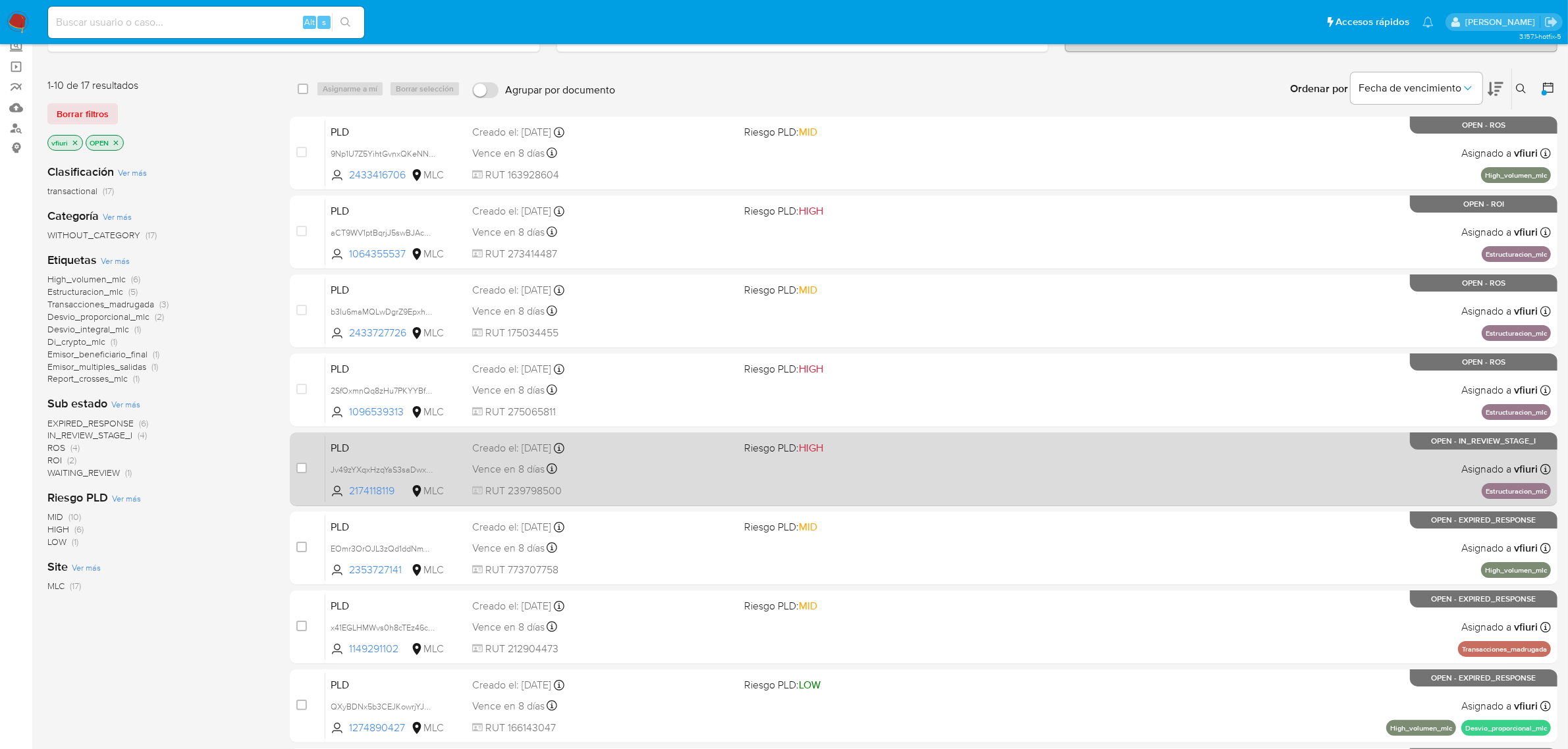
click at [669, 480] on div "PLD Jv49zYXqxHzqYaS3saDwxSza 2174118119 MLC Riesgo PLD: HIGH Creado el: 12/06/2…" at bounding box center [938, 469] width 1226 height 67
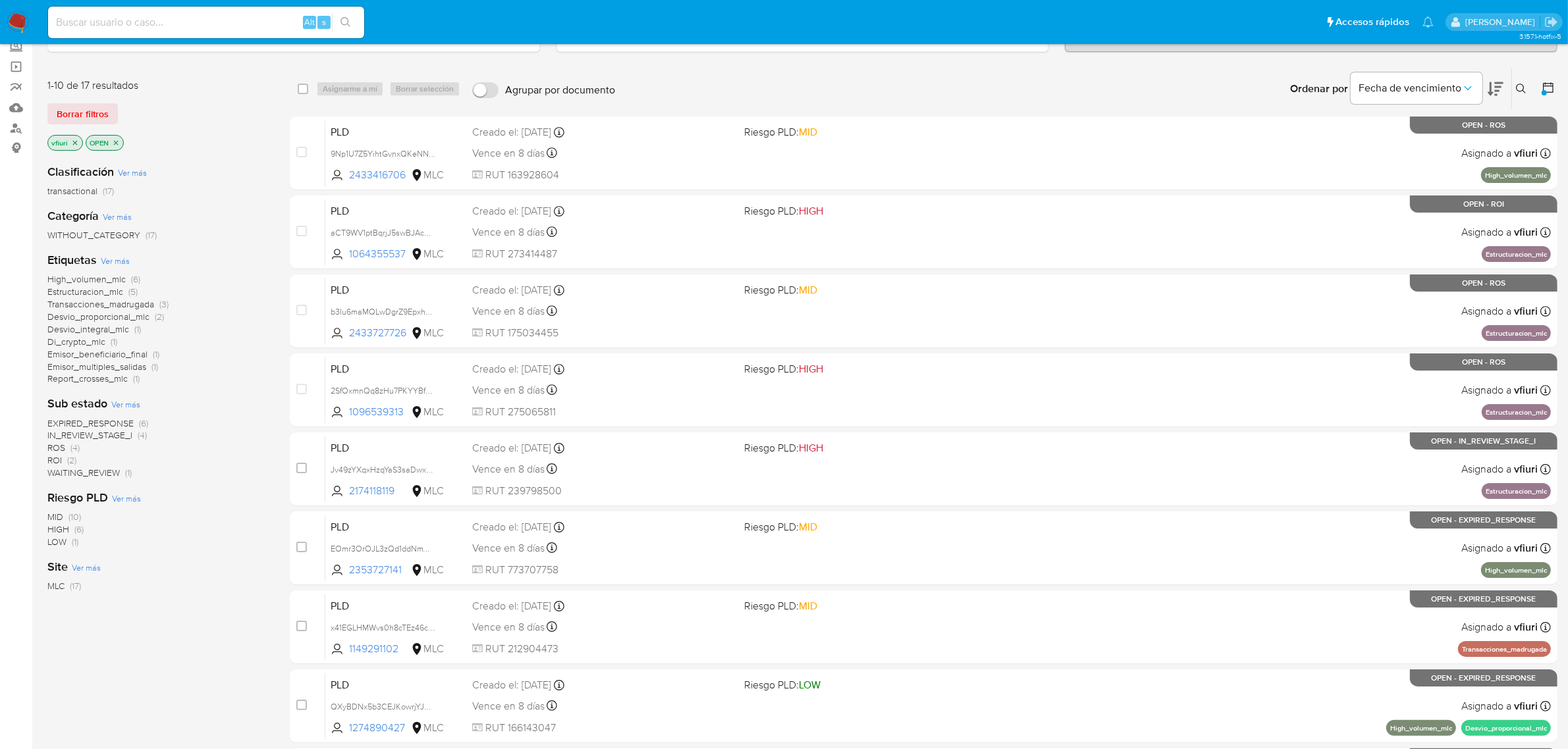
click at [167, 21] on input at bounding box center [205, 22] width 316 height 17
paste input "376033974"
type input "376033974"
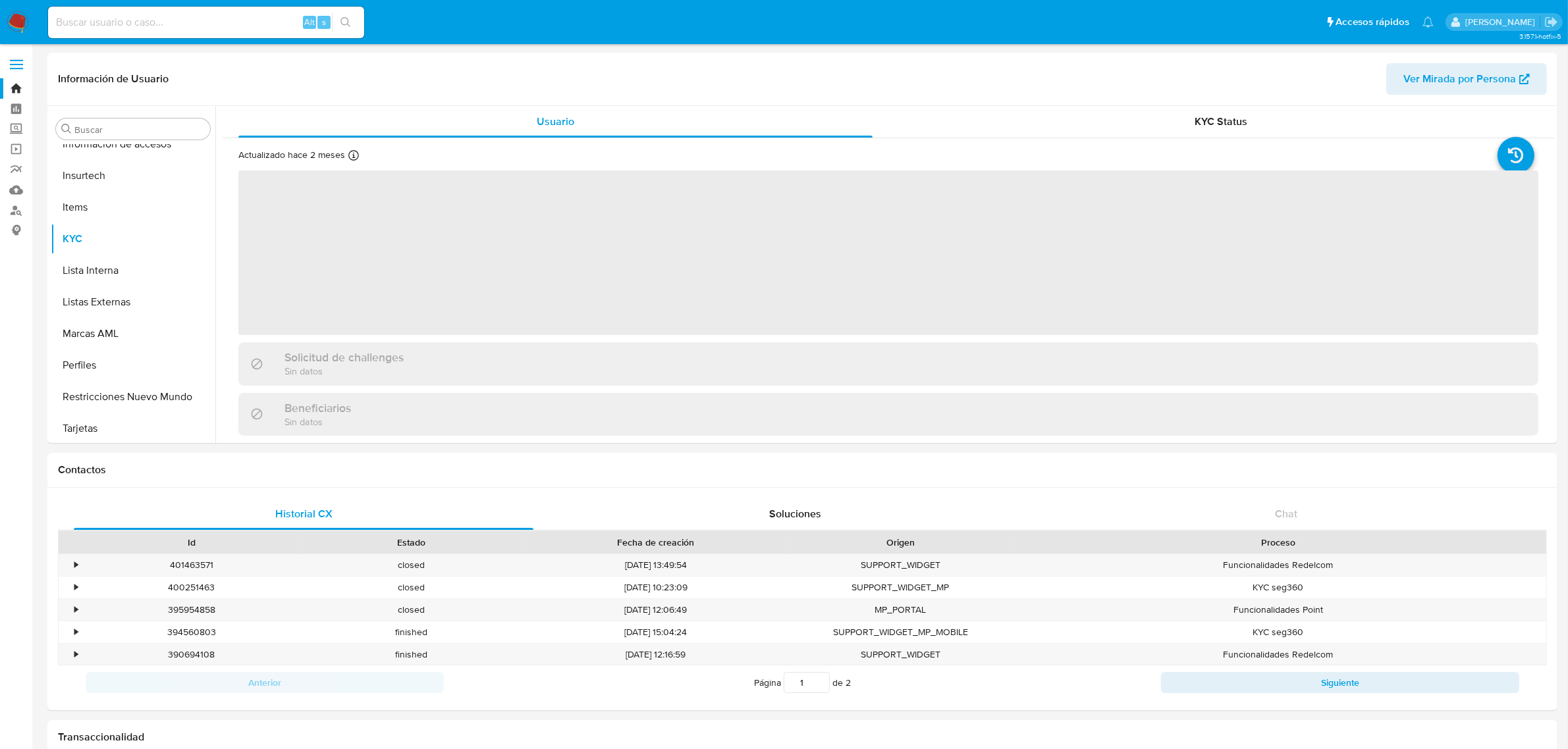
scroll to position [555, 0]
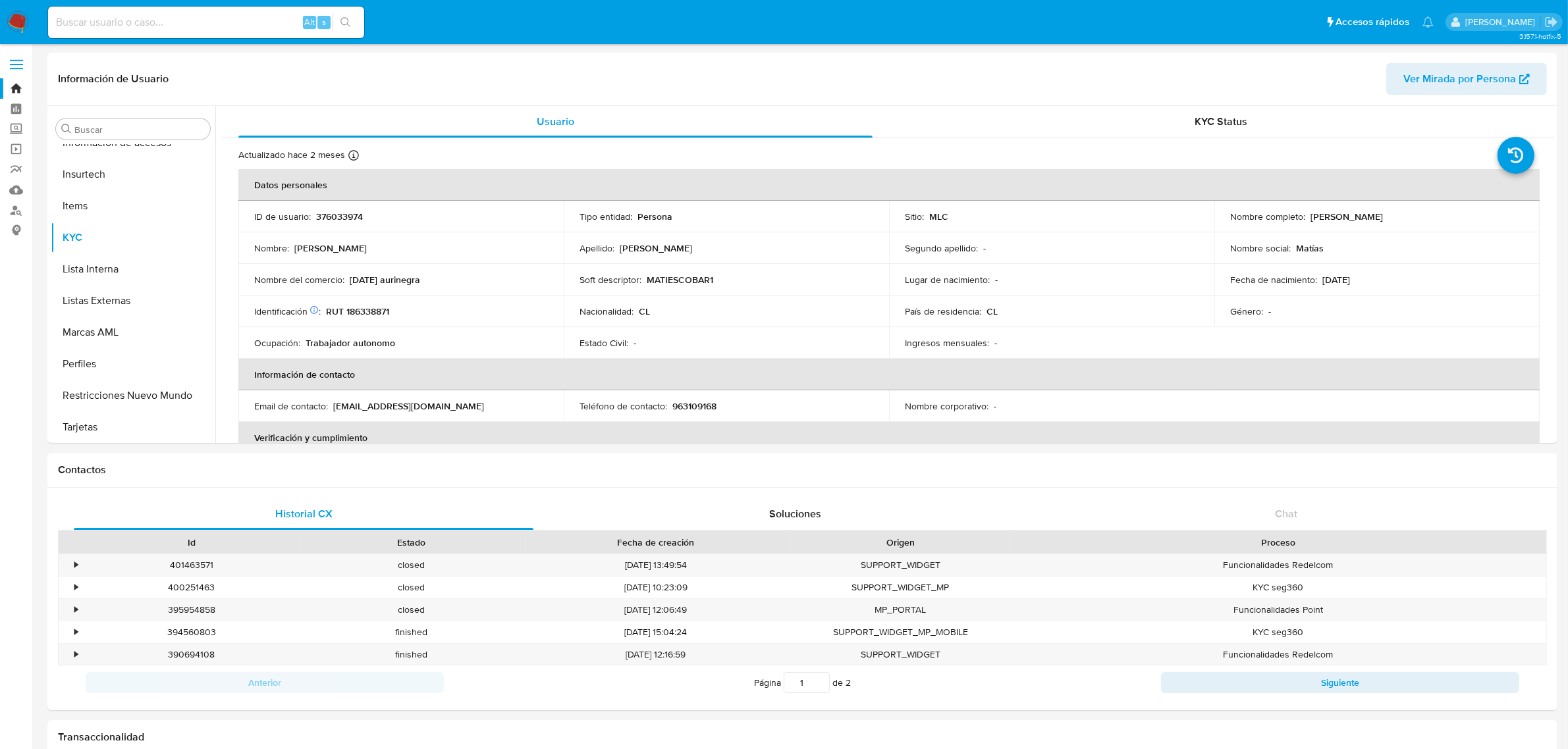
select select "10"
click at [93, 227] on button "General" at bounding box center [128, 232] width 154 height 31
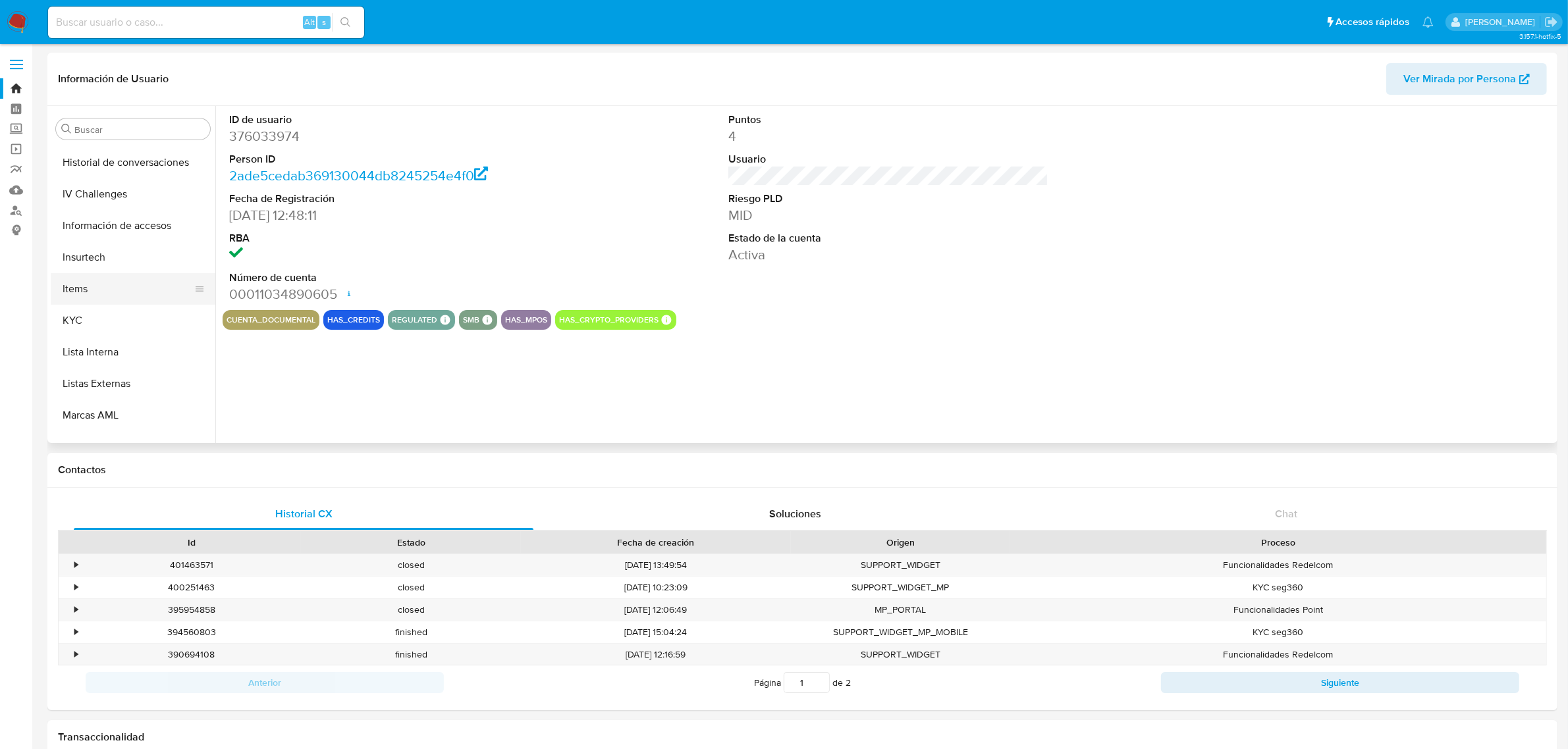
scroll to position [473, 0]
click at [96, 315] on button "KYC" at bounding box center [128, 320] width 154 height 31
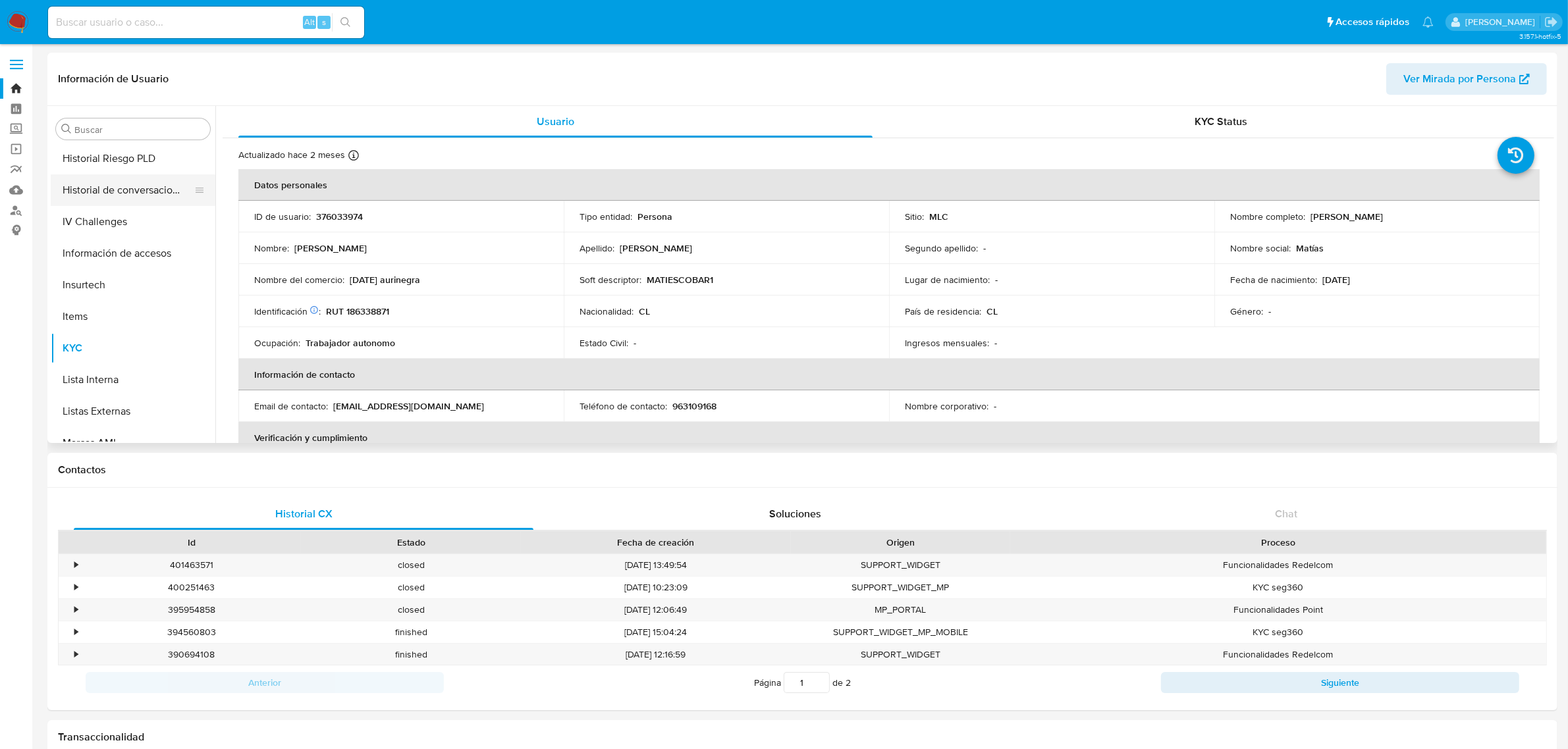
scroll to position [391, 0]
click at [113, 162] on button "General" at bounding box center [128, 149] width 154 height 31
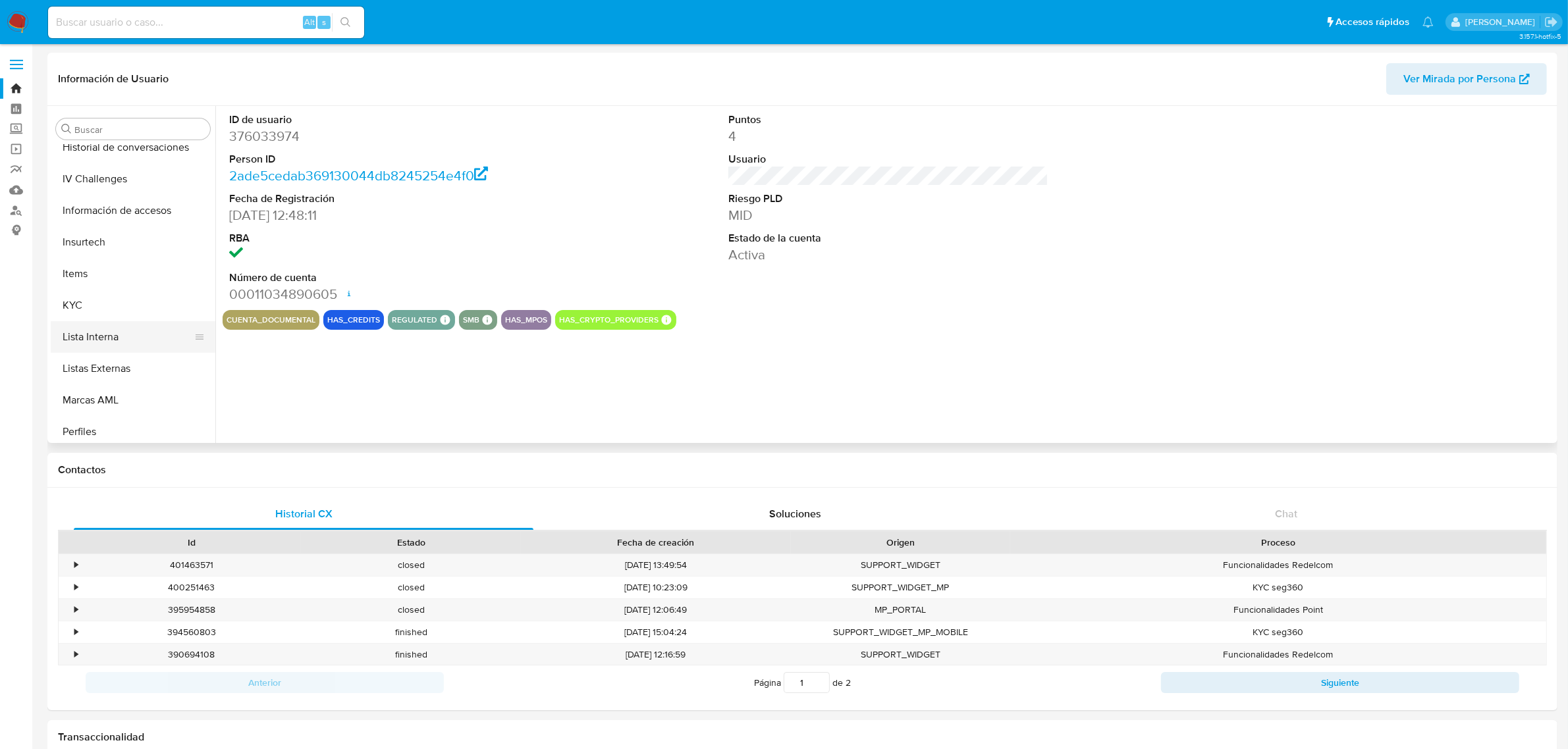
scroll to position [555, 0]
click at [84, 234] on button "KYC" at bounding box center [128, 237] width 154 height 31
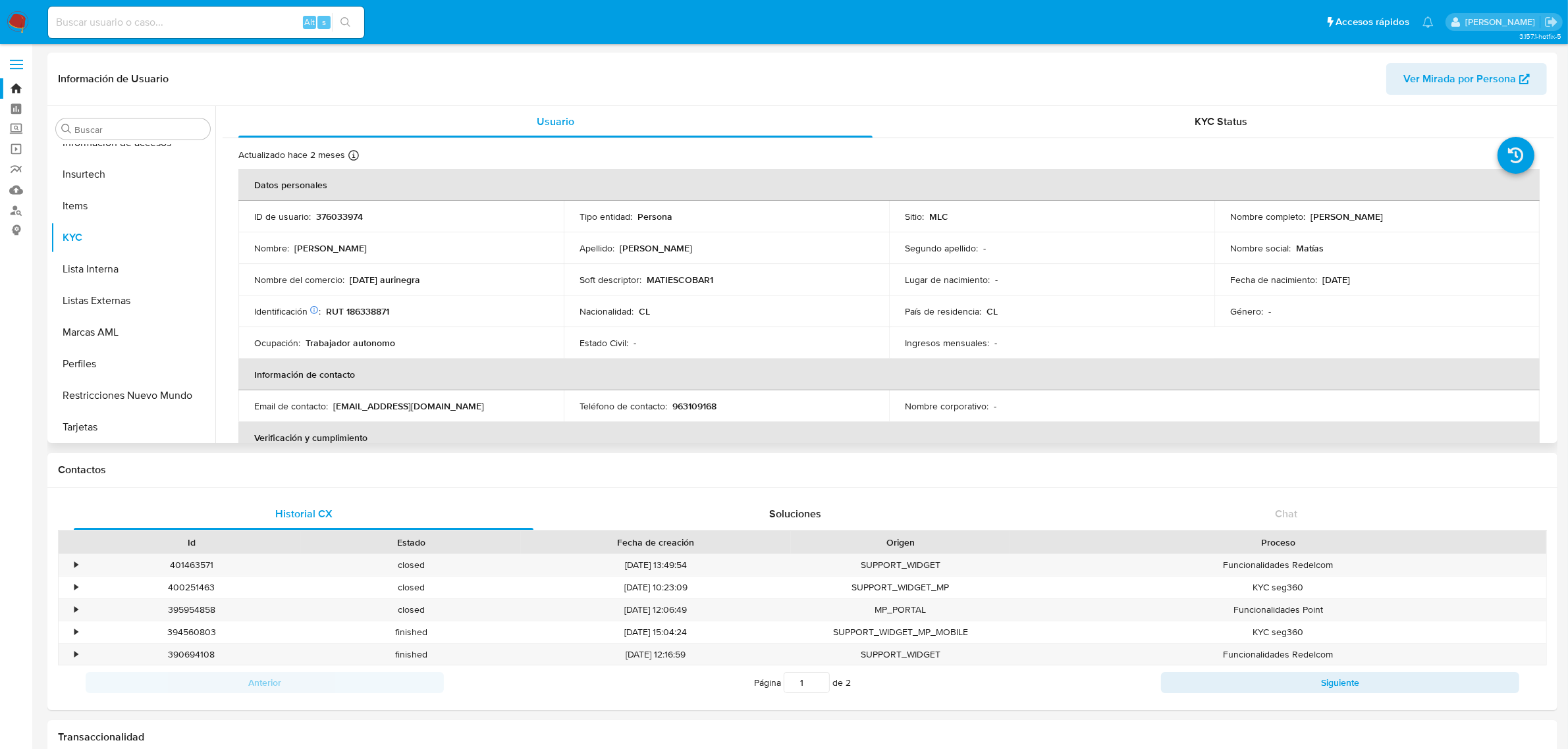
click at [368, 312] on p "RUT 186338871" at bounding box center [357, 311] width 63 height 12
copy p "186338871"
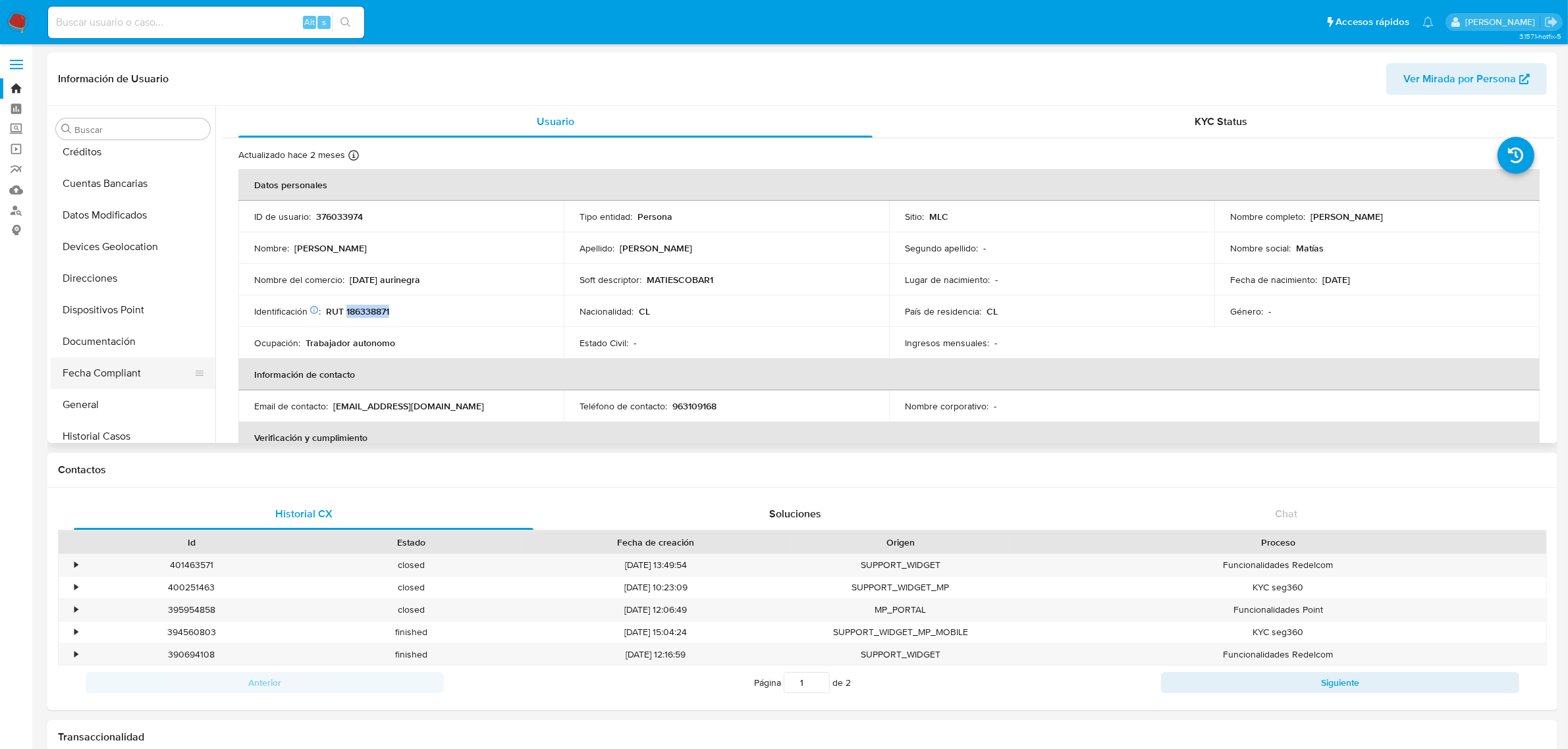
scroll to position [165, 0]
click at [134, 418] on button "Historial Casos" at bounding box center [128, 407] width 154 height 31
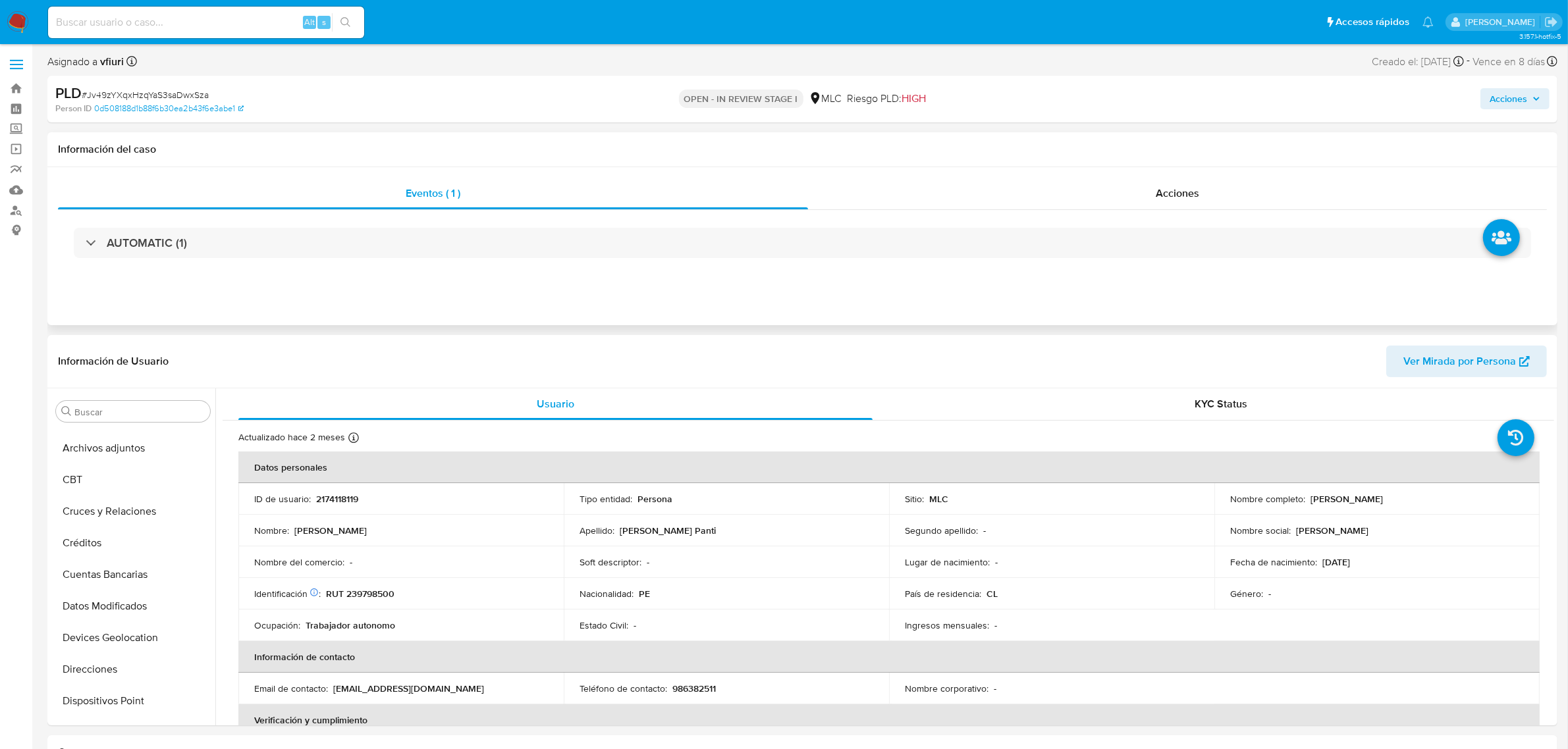
select select "10"
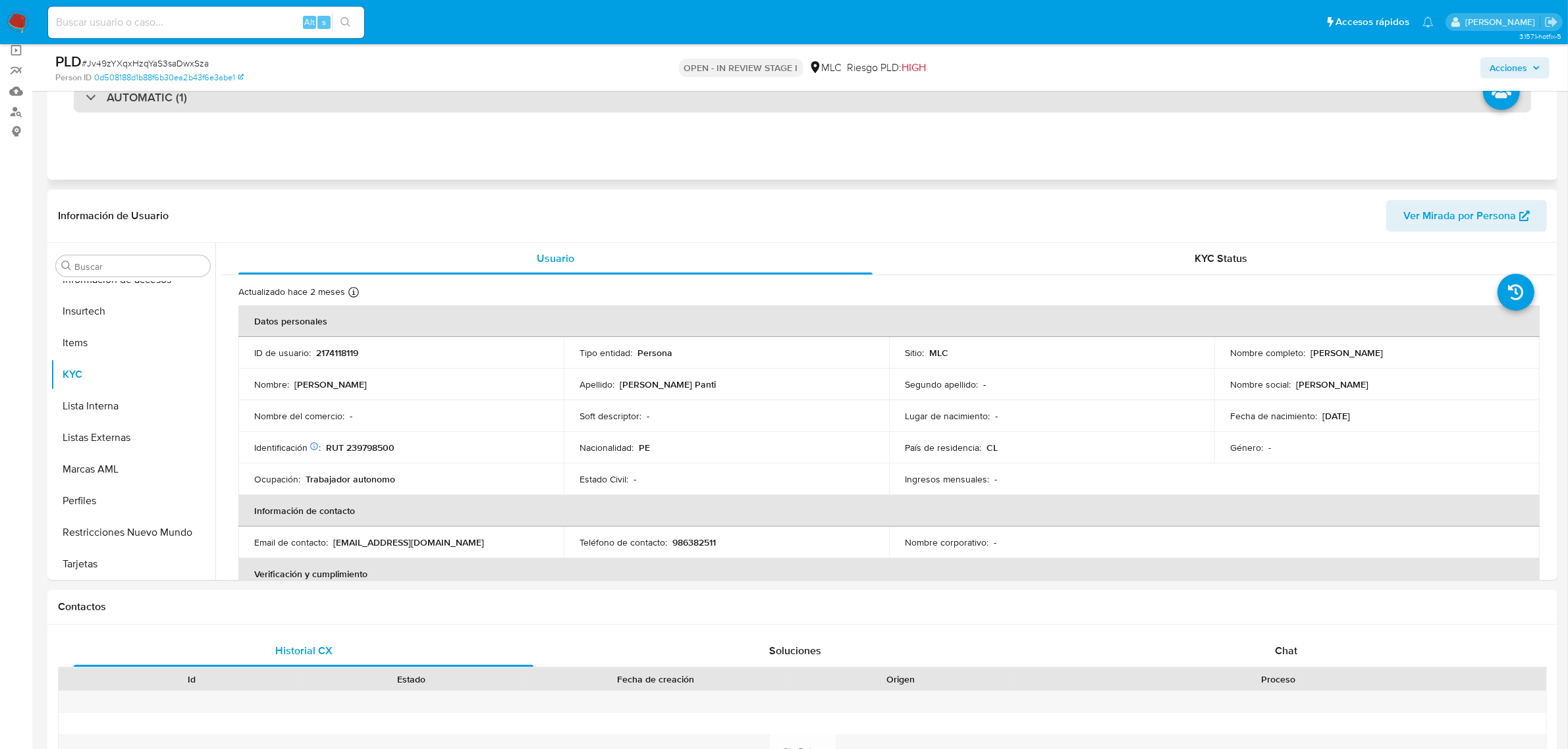
scroll to position [165, 0]
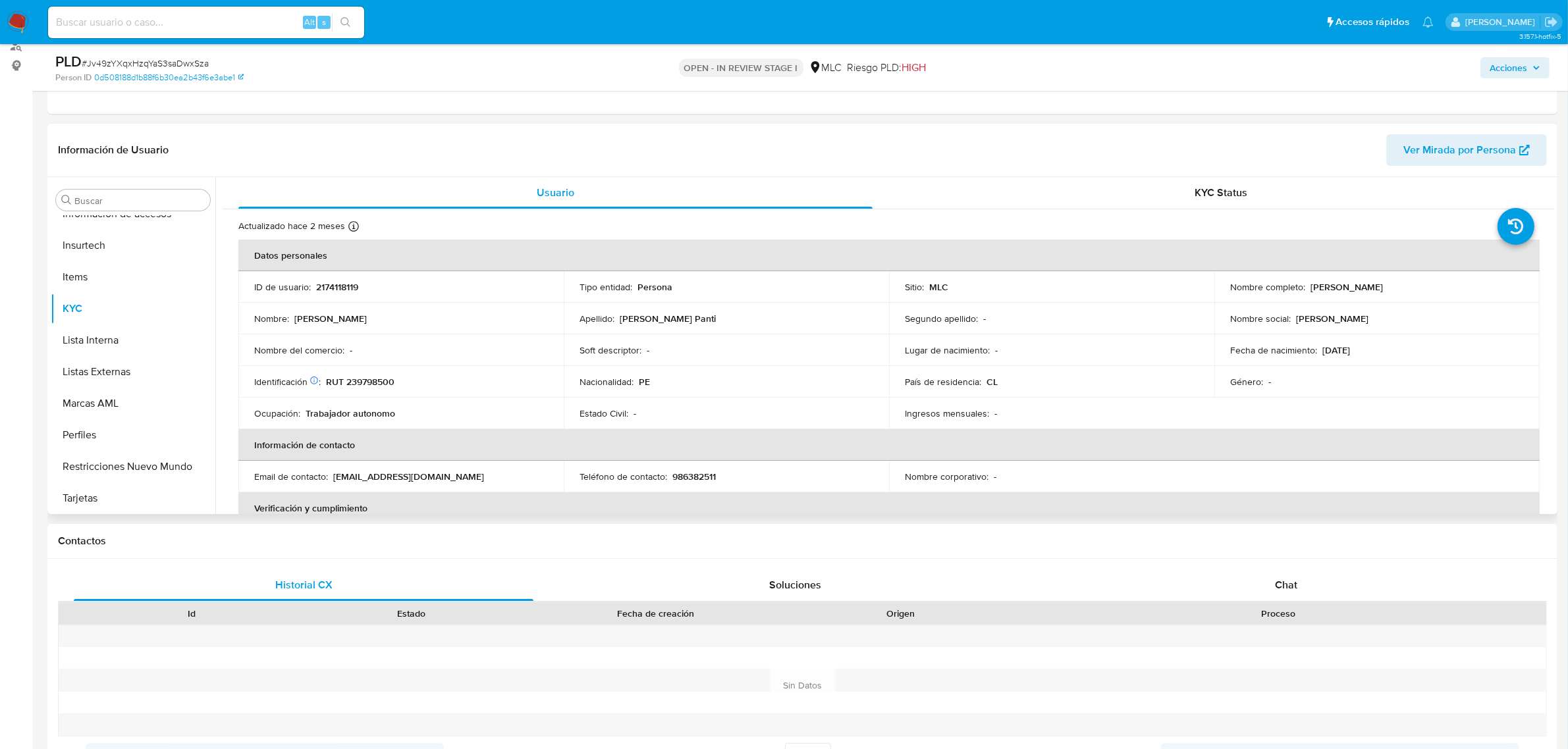
click at [349, 283] on p "2174118119" at bounding box center [336, 287] width 42 height 12
copy p "2174118119"
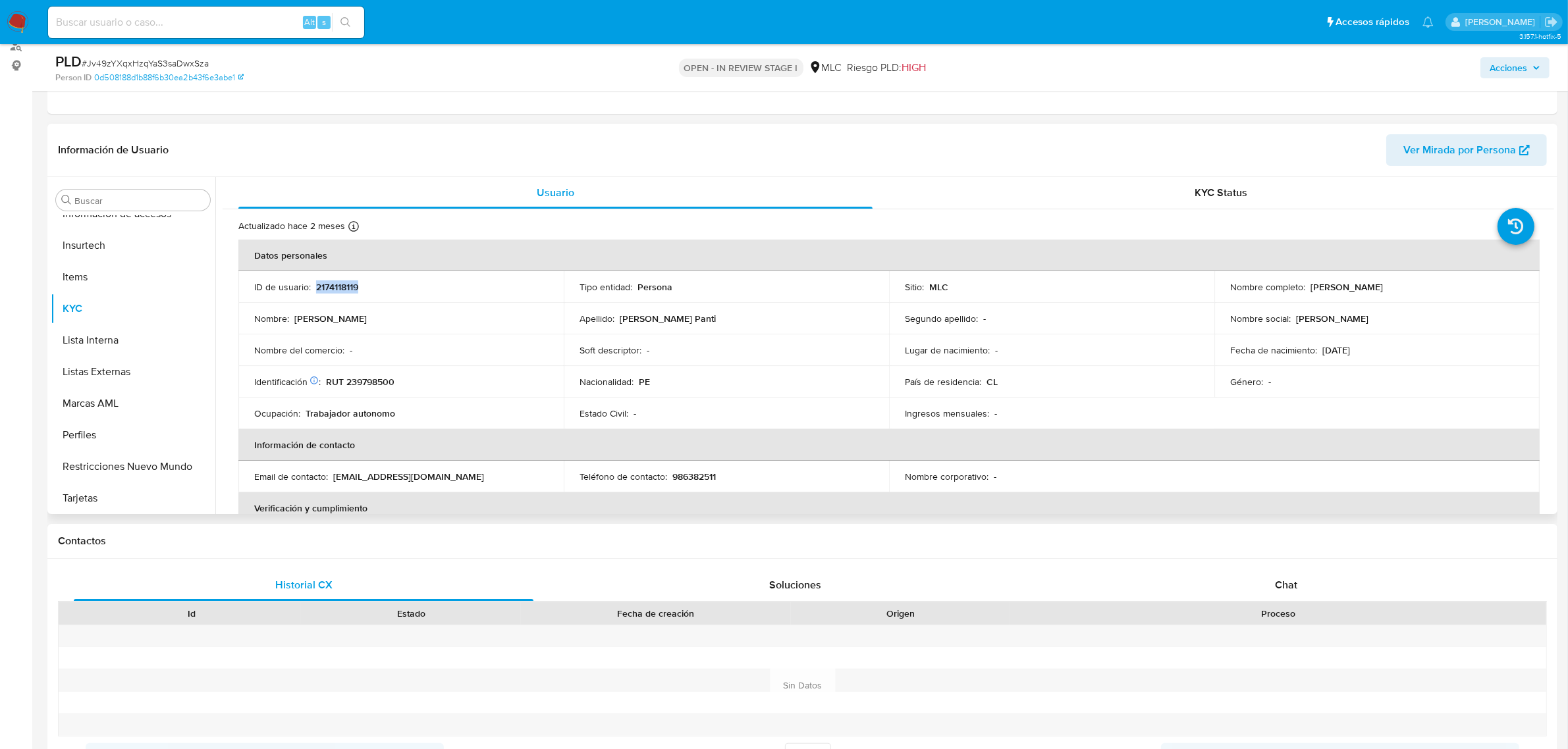
copy p "2174118119"
click at [370, 383] on p "RUT 239798500" at bounding box center [359, 382] width 68 height 12
copy p "239798500"
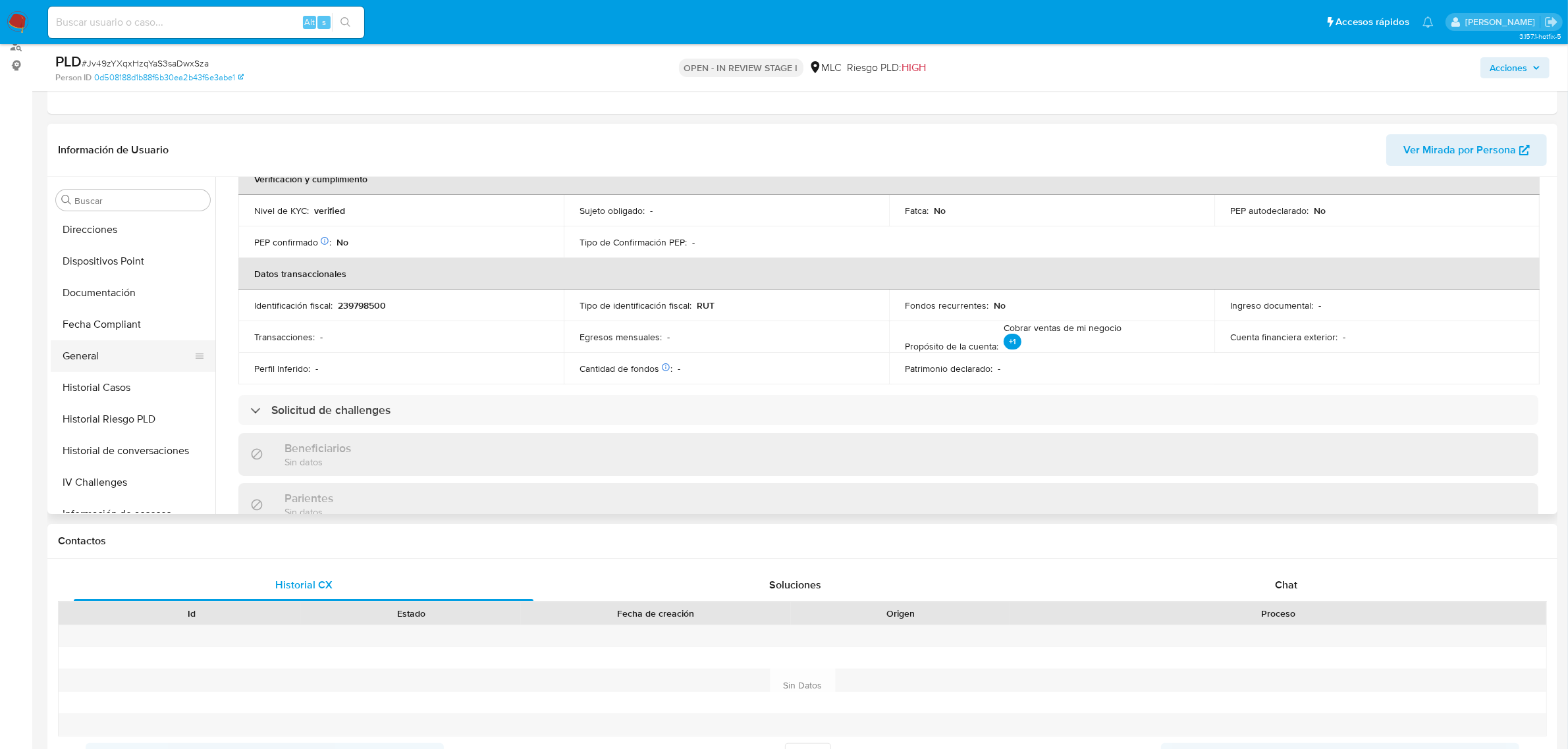
scroll to position [226, 0]
click at [115, 319] on button "Documentación" at bounding box center [128, 321] width 154 height 31
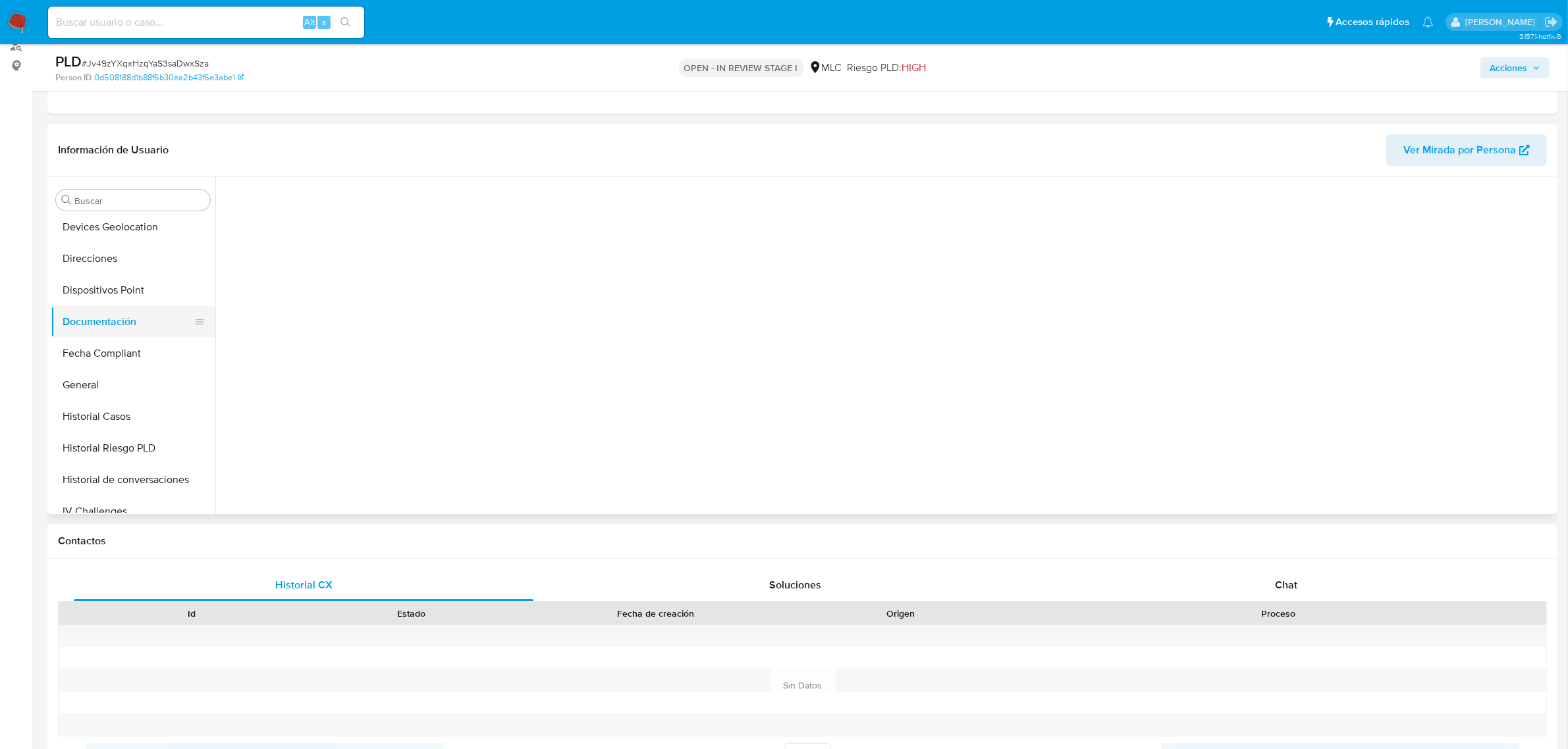
scroll to position [0, 0]
click at [406, 226] on button "Prueba de vida" at bounding box center [378, 241] width 312 height 34
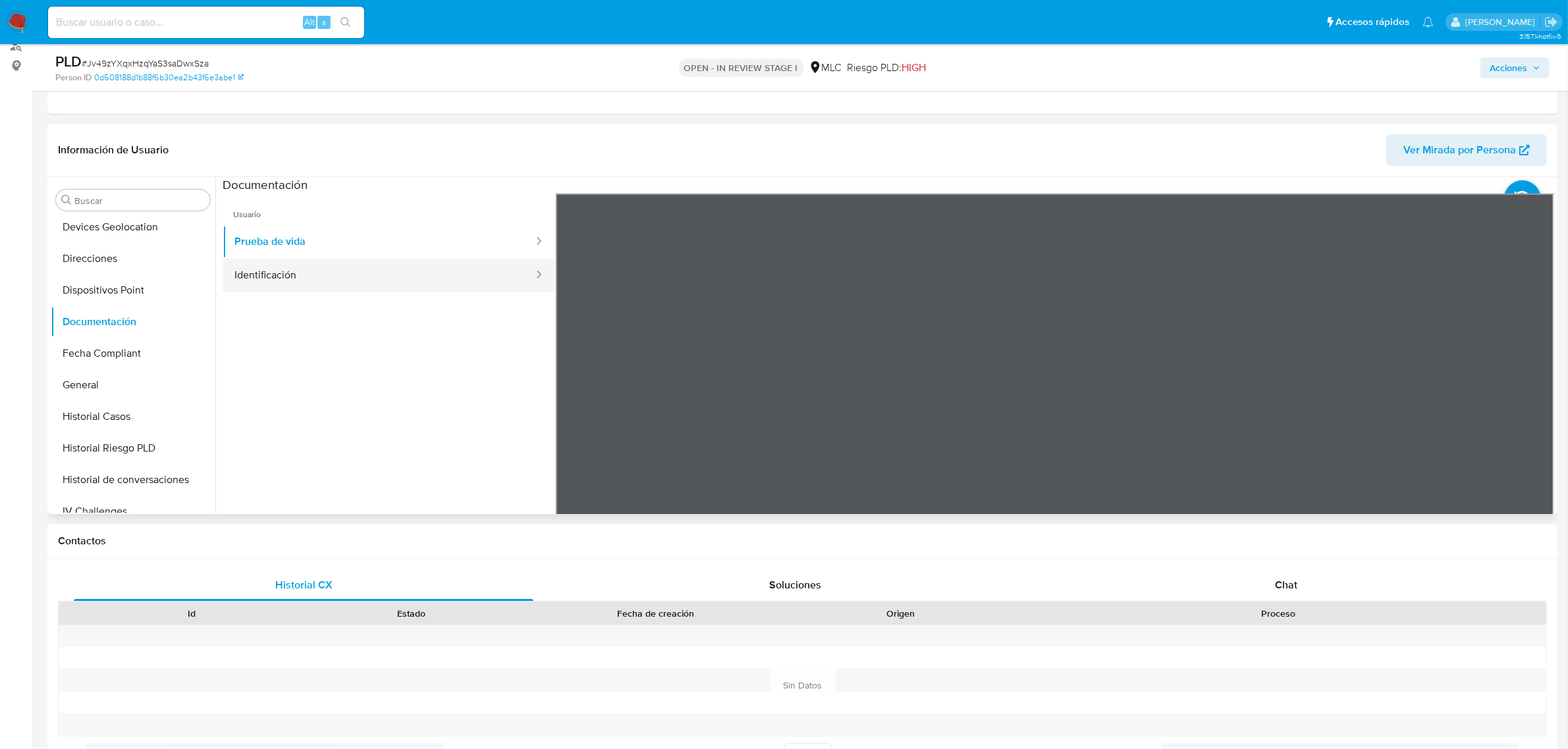
click at [464, 264] on button "Identificación" at bounding box center [378, 275] width 312 height 34
click at [338, 260] on button "Identificación" at bounding box center [378, 275] width 312 height 34
click at [361, 250] on button "Prueba de vida" at bounding box center [378, 241] width 312 height 34
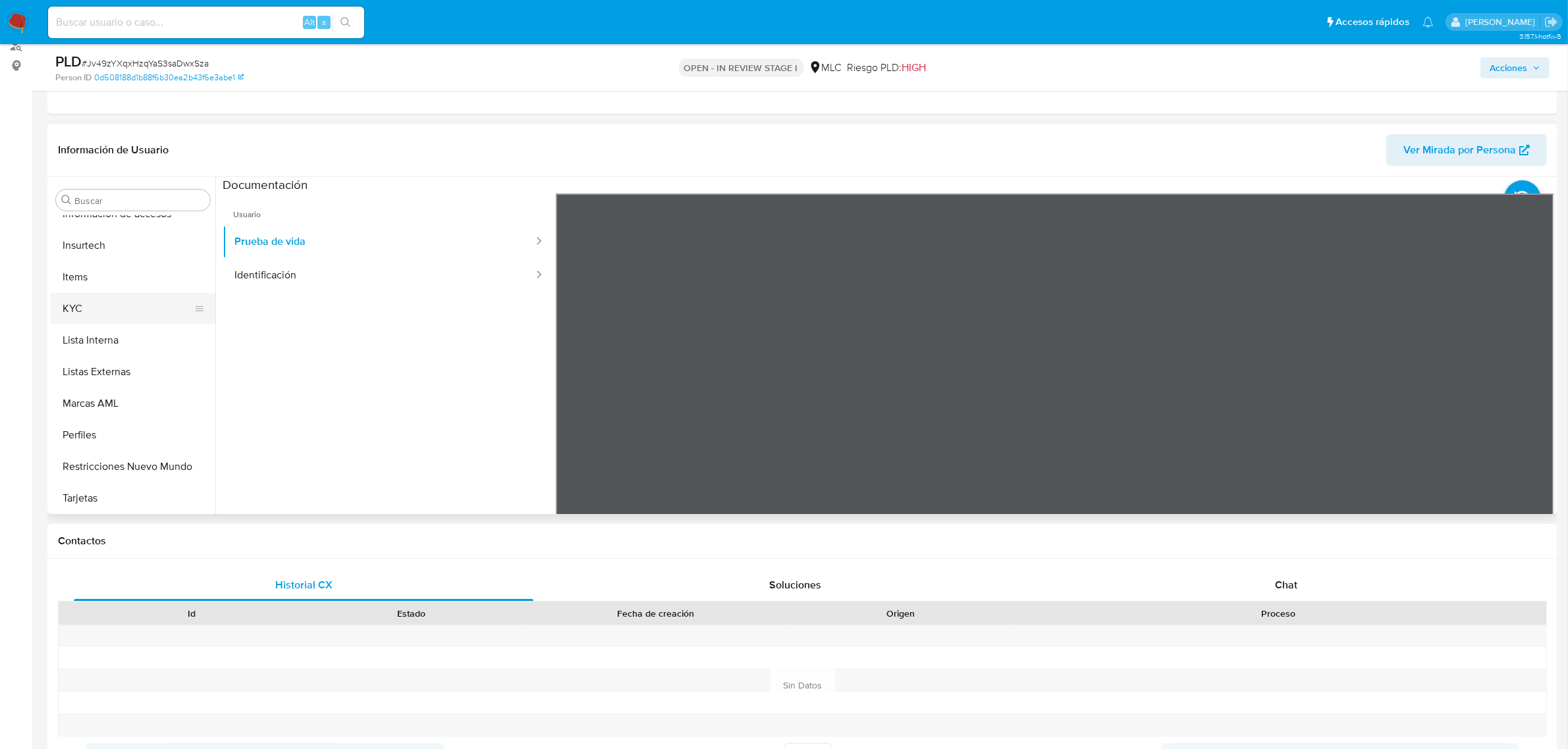
click at [94, 315] on button "KYC" at bounding box center [128, 308] width 154 height 31
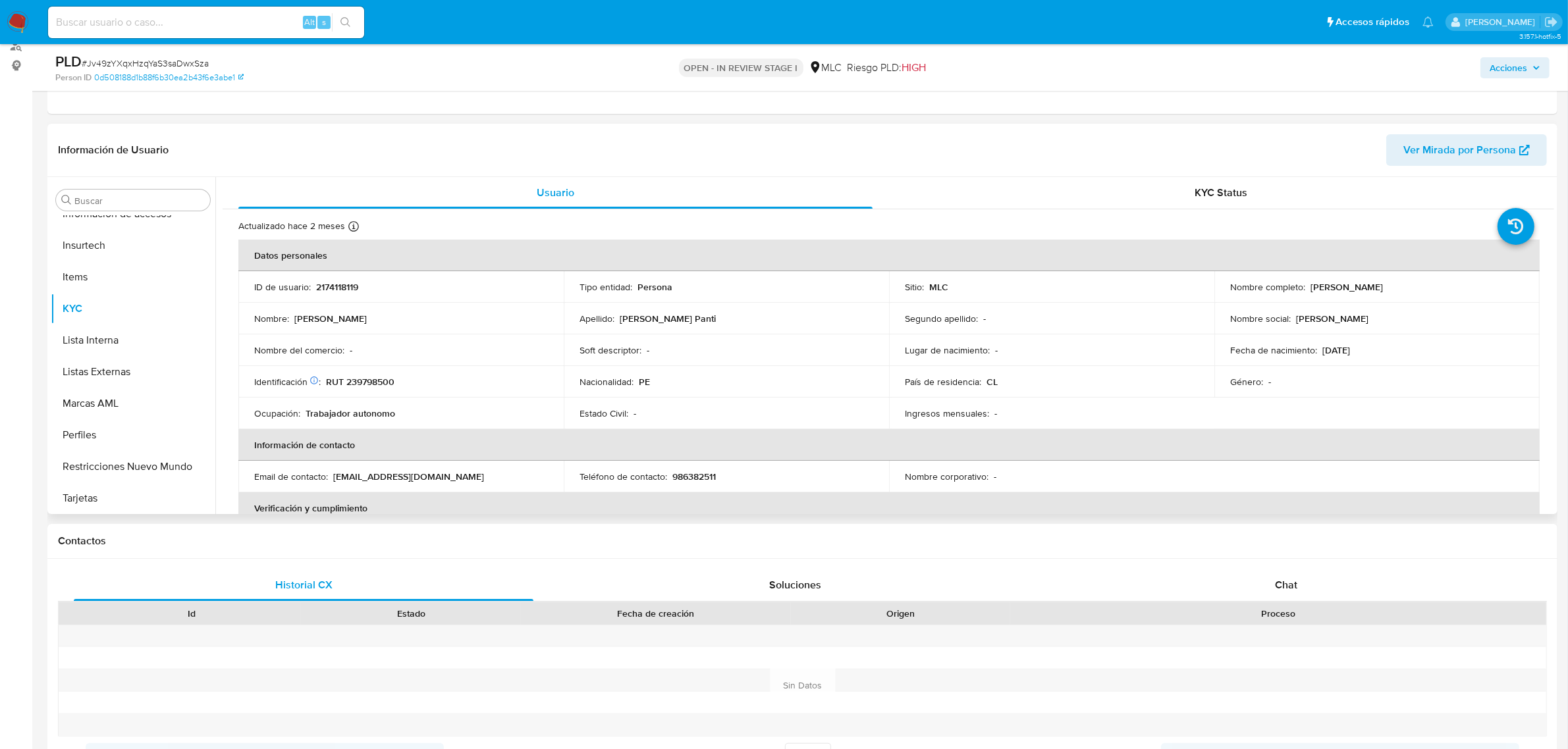
drag, startPoint x: 1307, startPoint y: 288, endPoint x: 1422, endPoint y: 288, distance: 115.0
click at [1422, 288] on div "Nombre completo : Aurelia Castillo Panti" at bounding box center [1377, 287] width 293 height 12
copy p "Aurelia Castillo Panti"
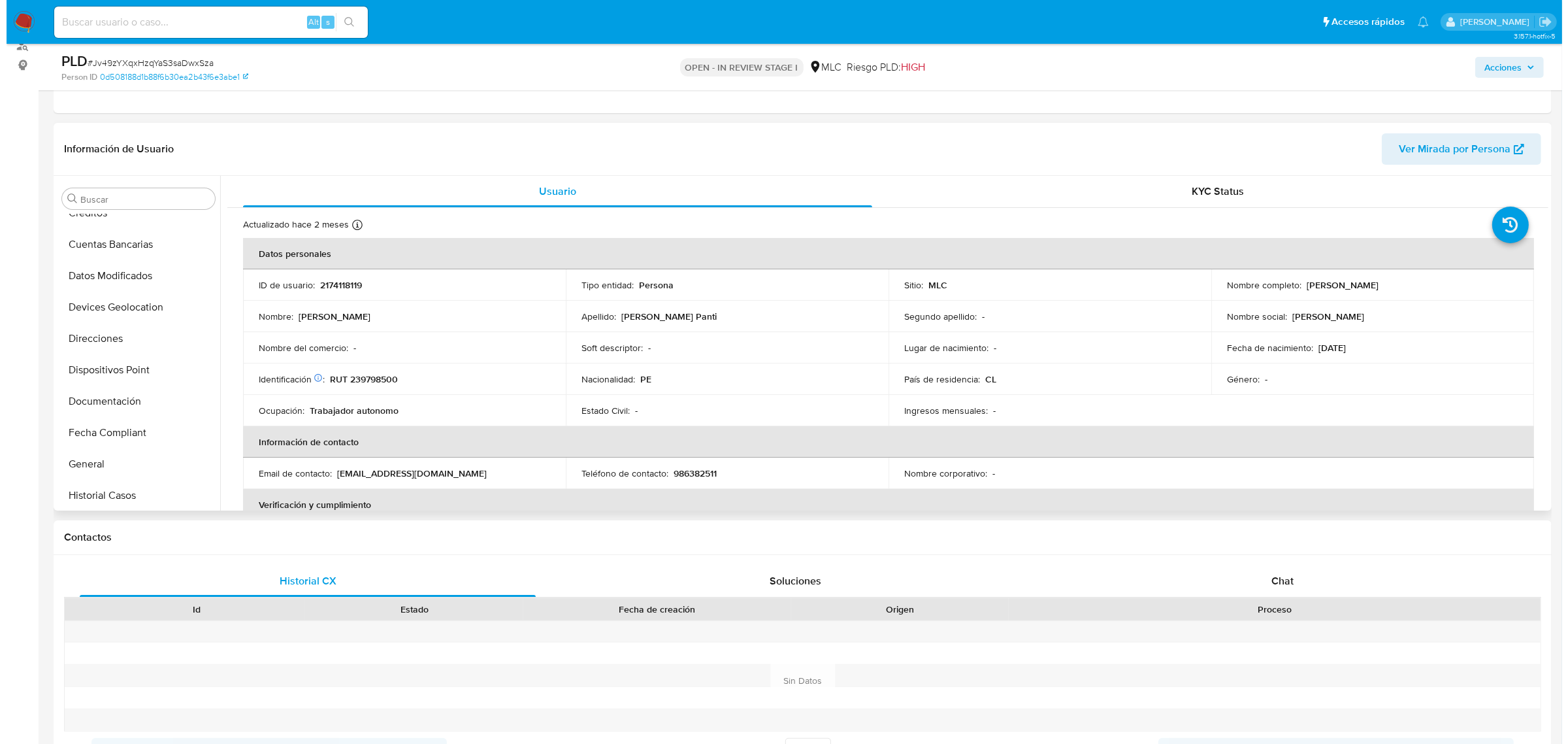
scroll to position [0, 0]
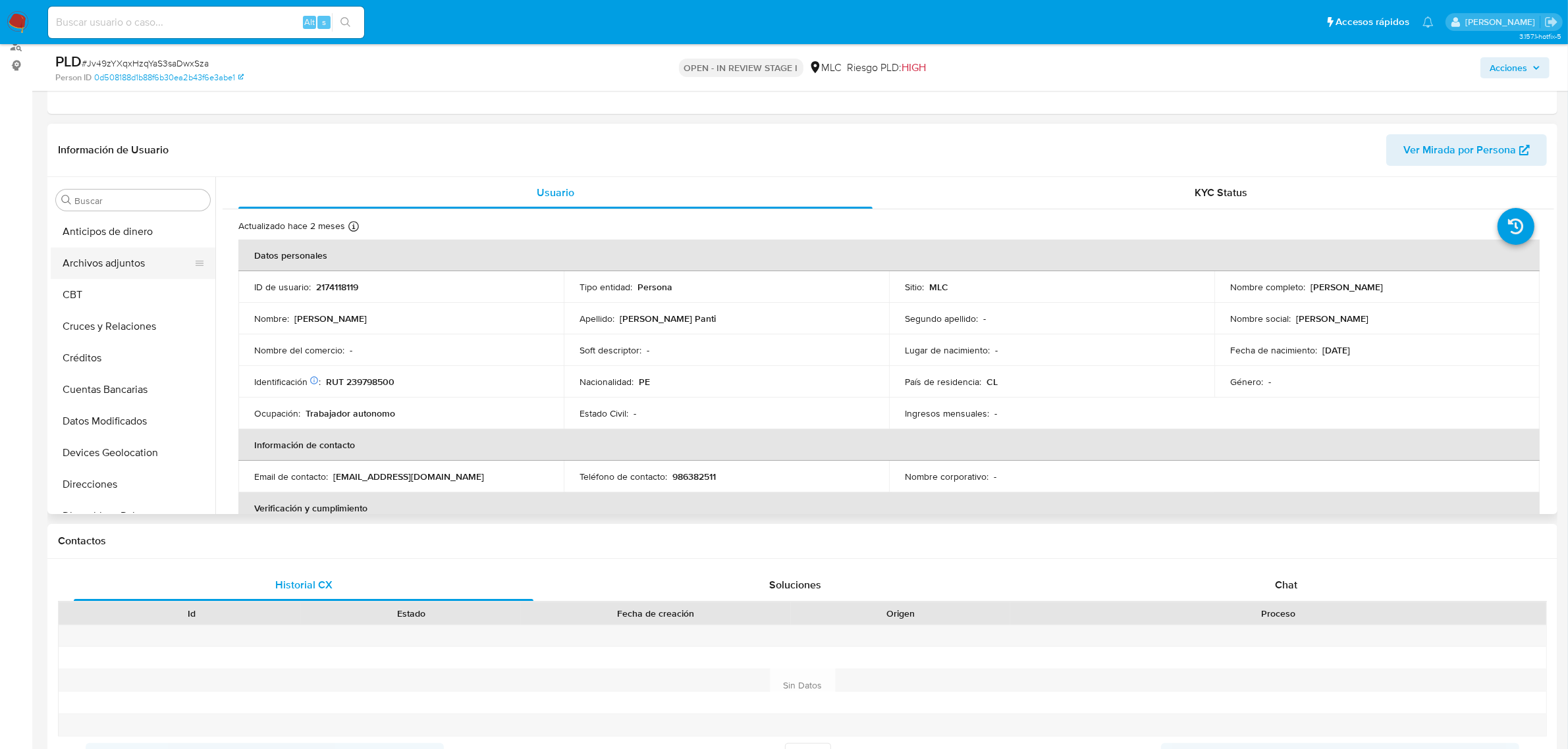
click at [160, 267] on button "Archivos adjuntos" at bounding box center [128, 263] width 154 height 31
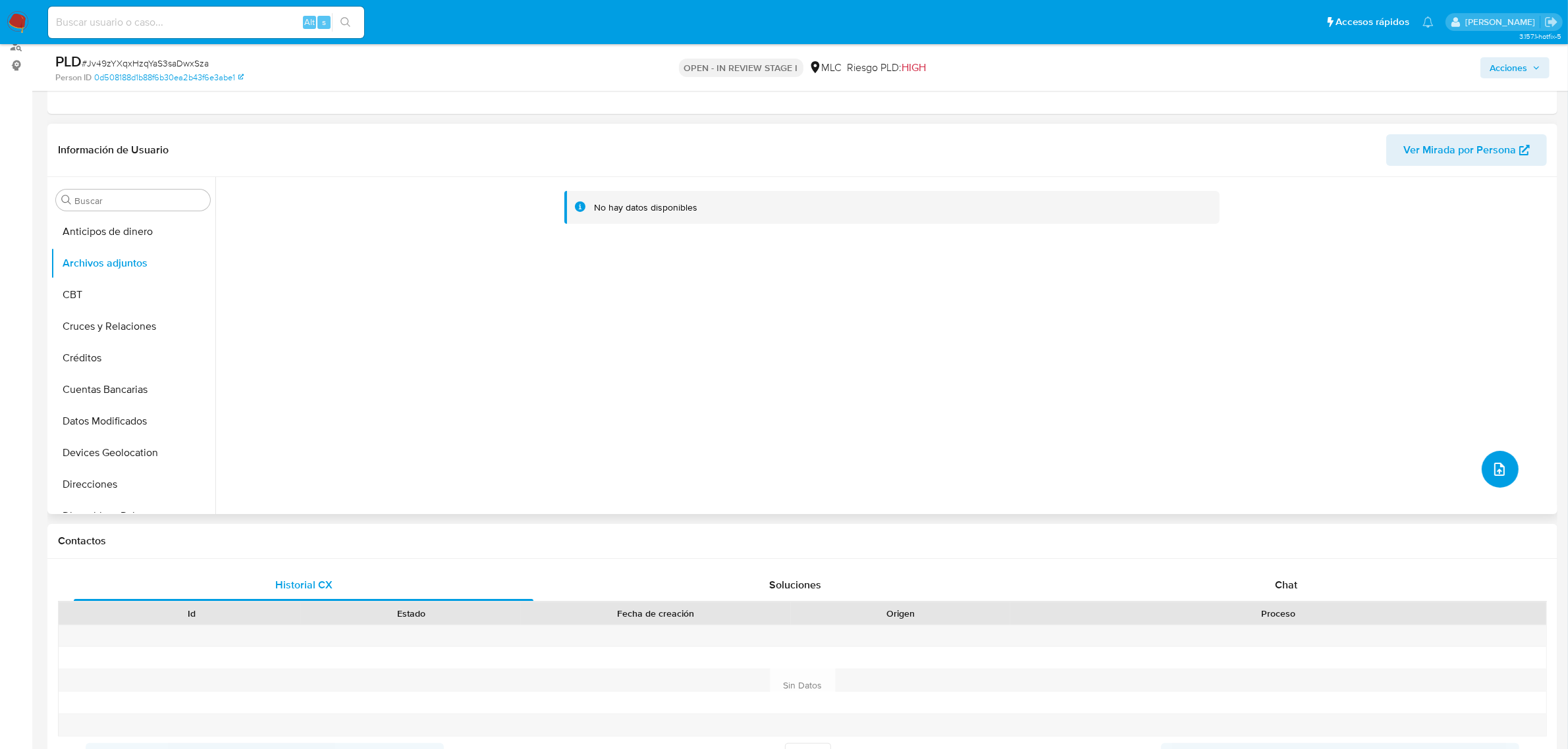
click at [1502, 481] on button "upload-file" at bounding box center [1500, 469] width 37 height 37
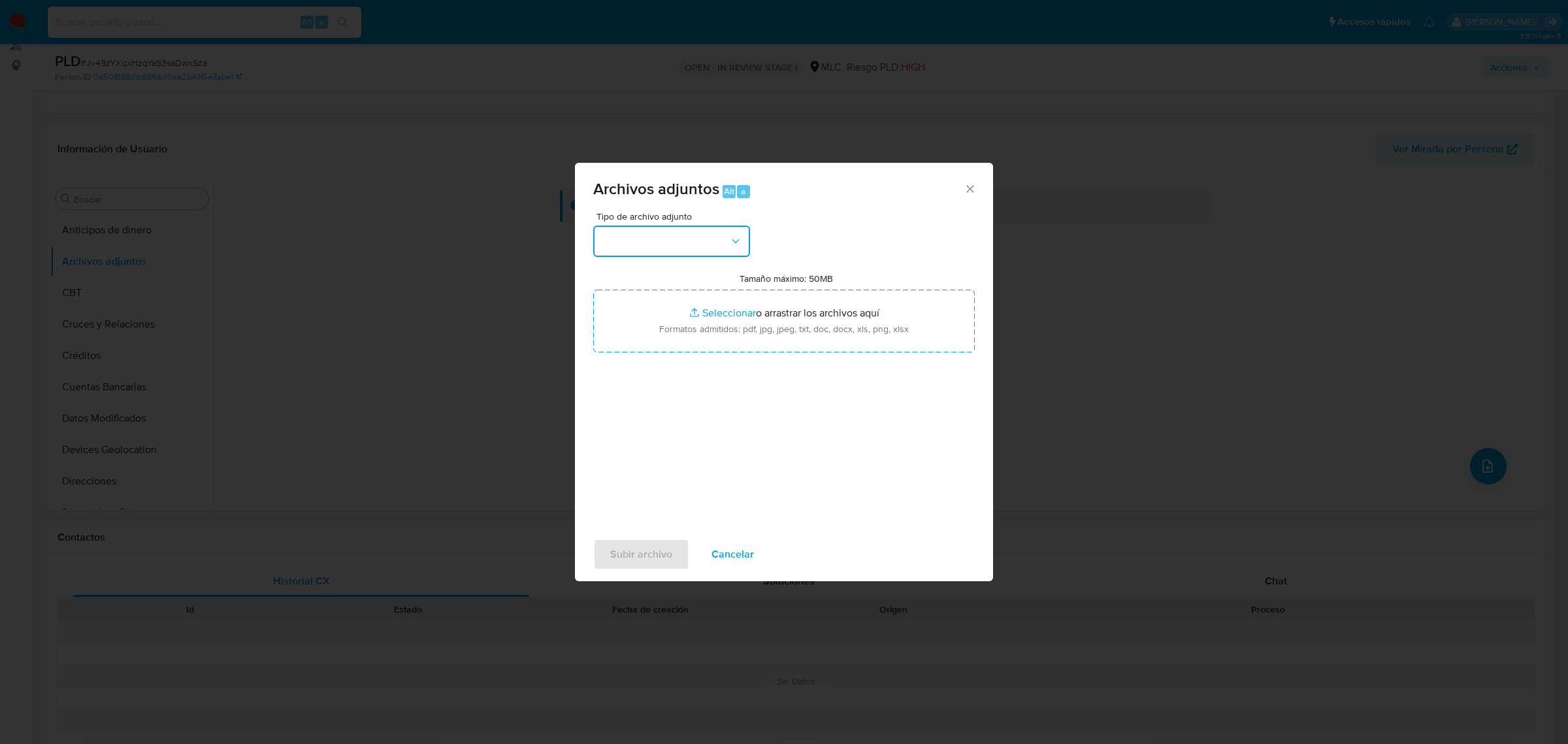
click at [640, 241] on button "button" at bounding box center [672, 241] width 157 height 31
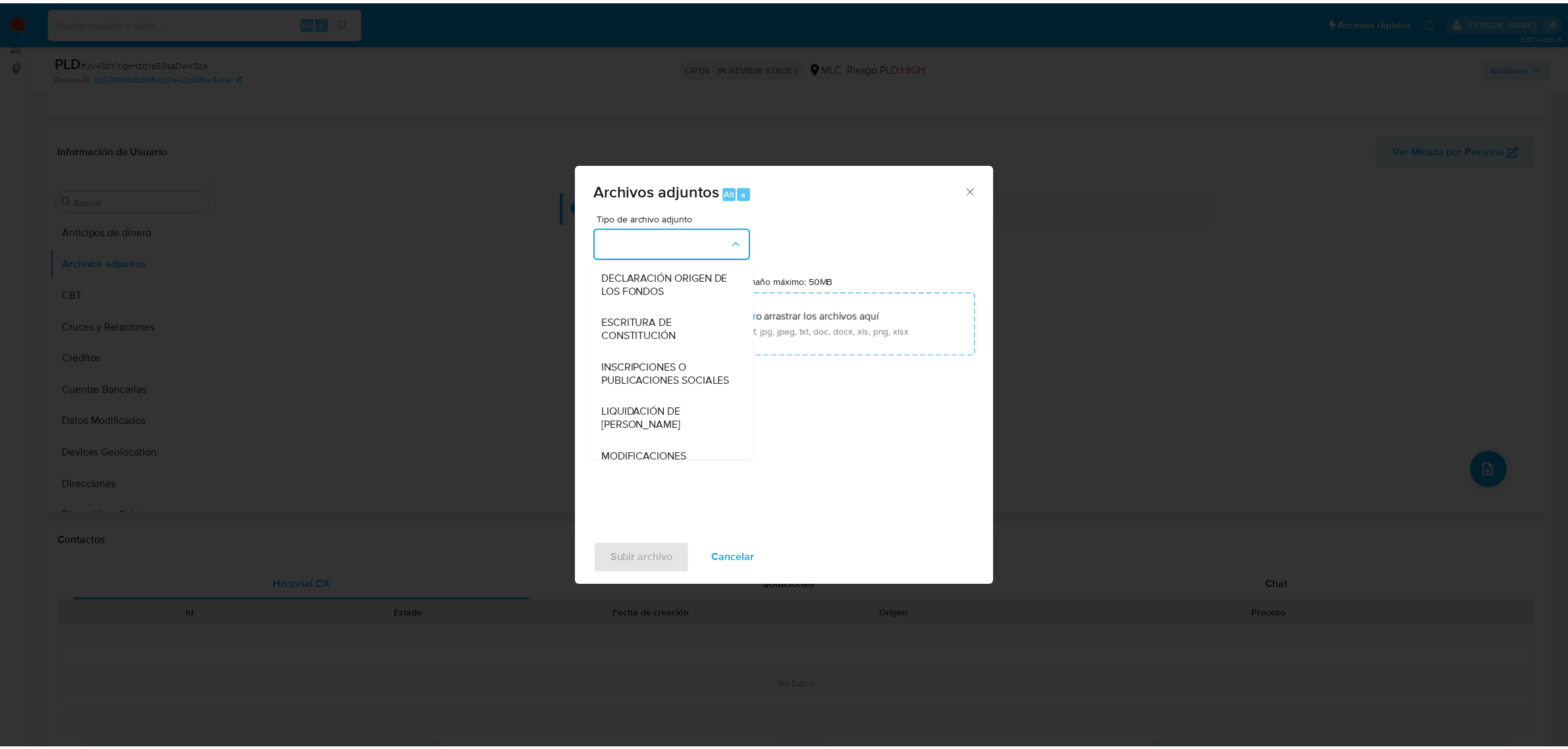
scroll to position [218, 0]
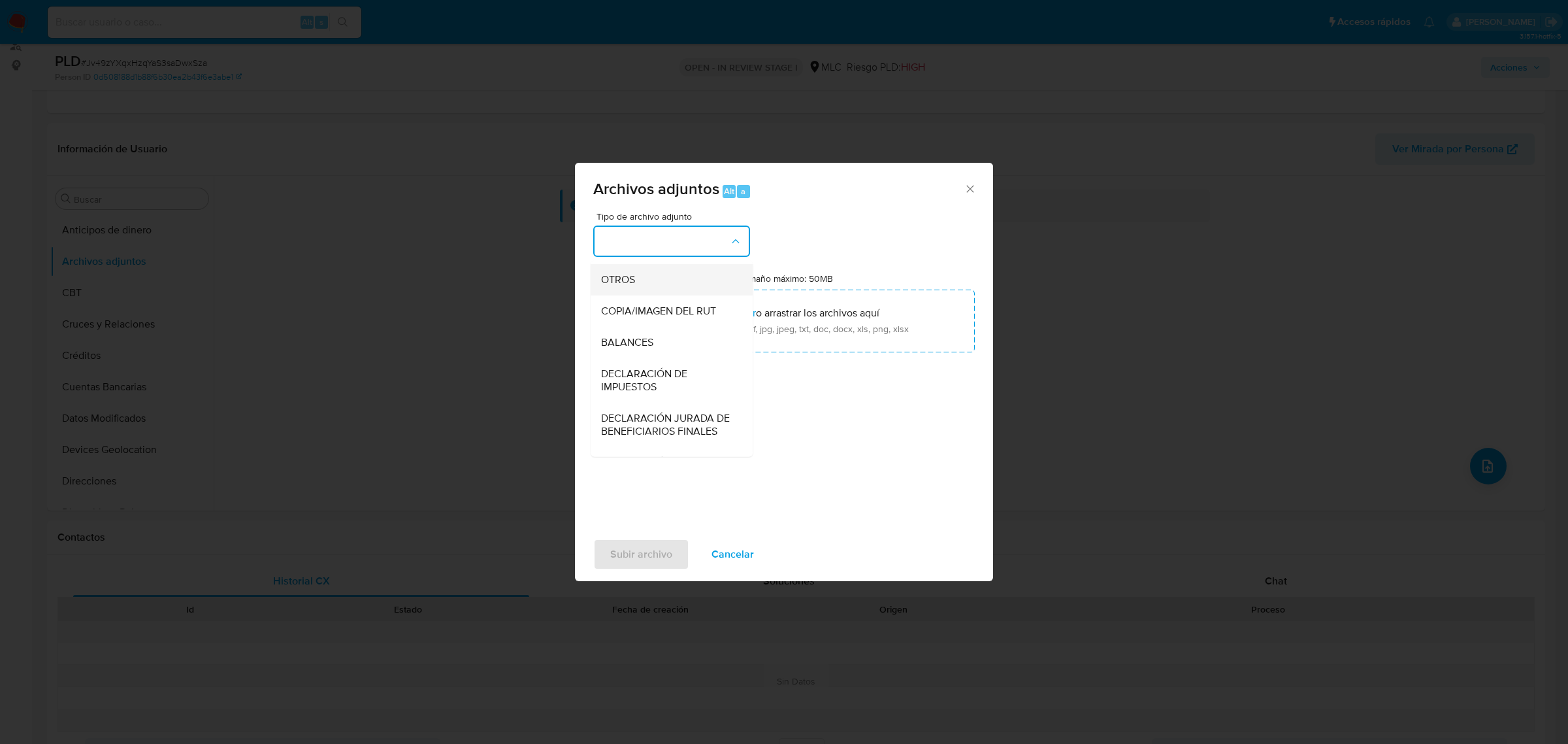
click at [635, 286] on span "OTROS" at bounding box center [618, 279] width 34 height 13
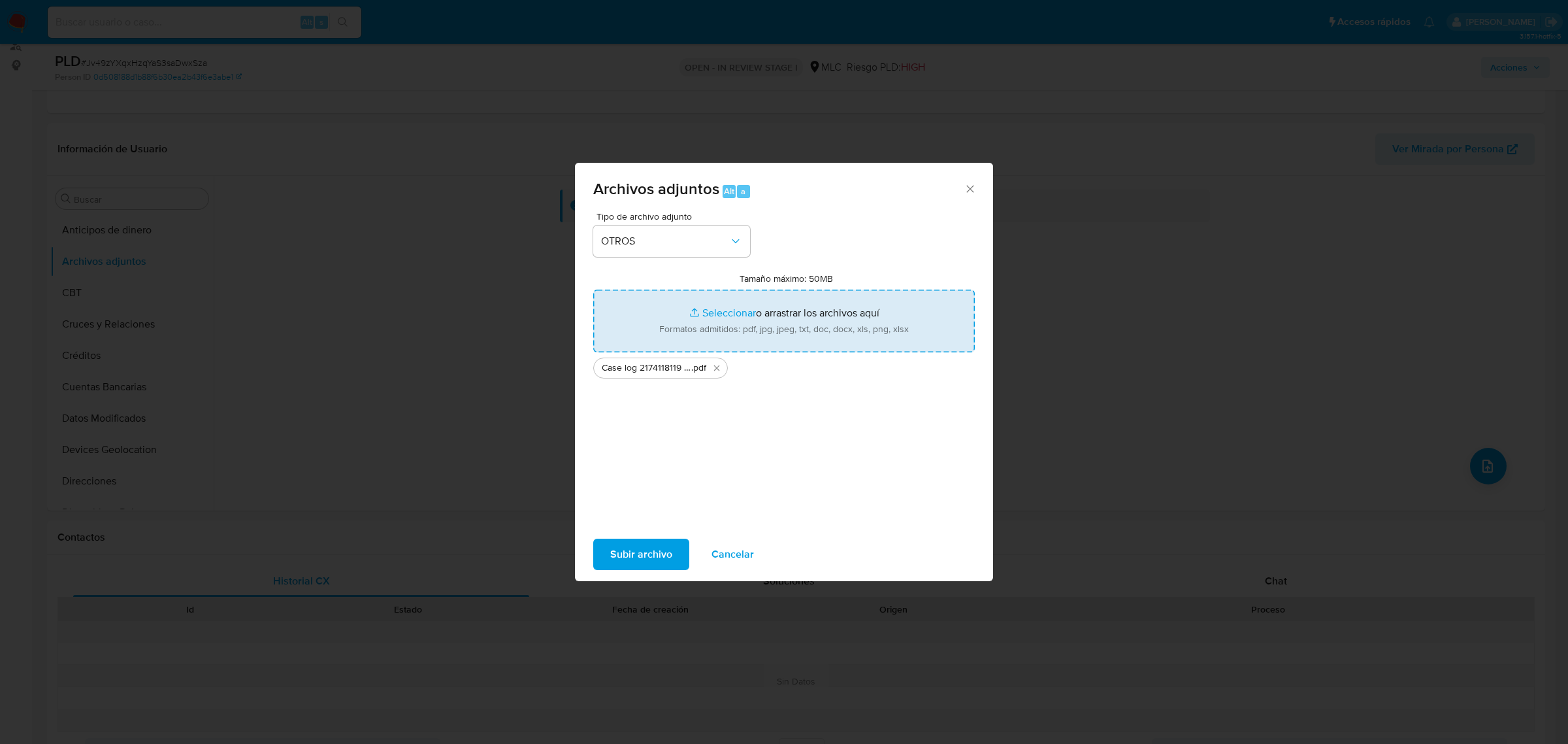
type input "C:\fakepath\Tabla 2174118119.xlsx"
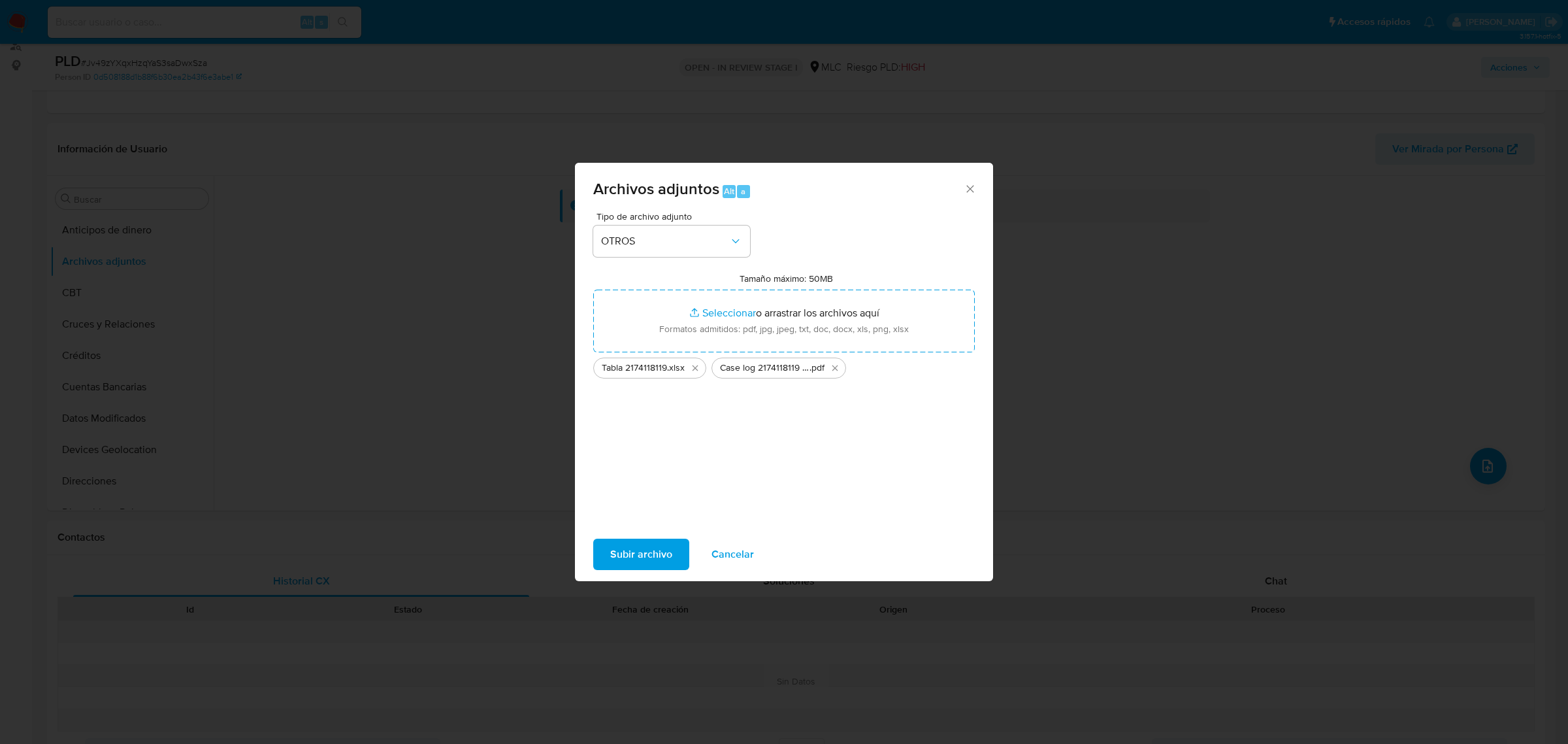
click at [645, 560] on span "Subir archivo" at bounding box center [641, 554] width 62 height 29
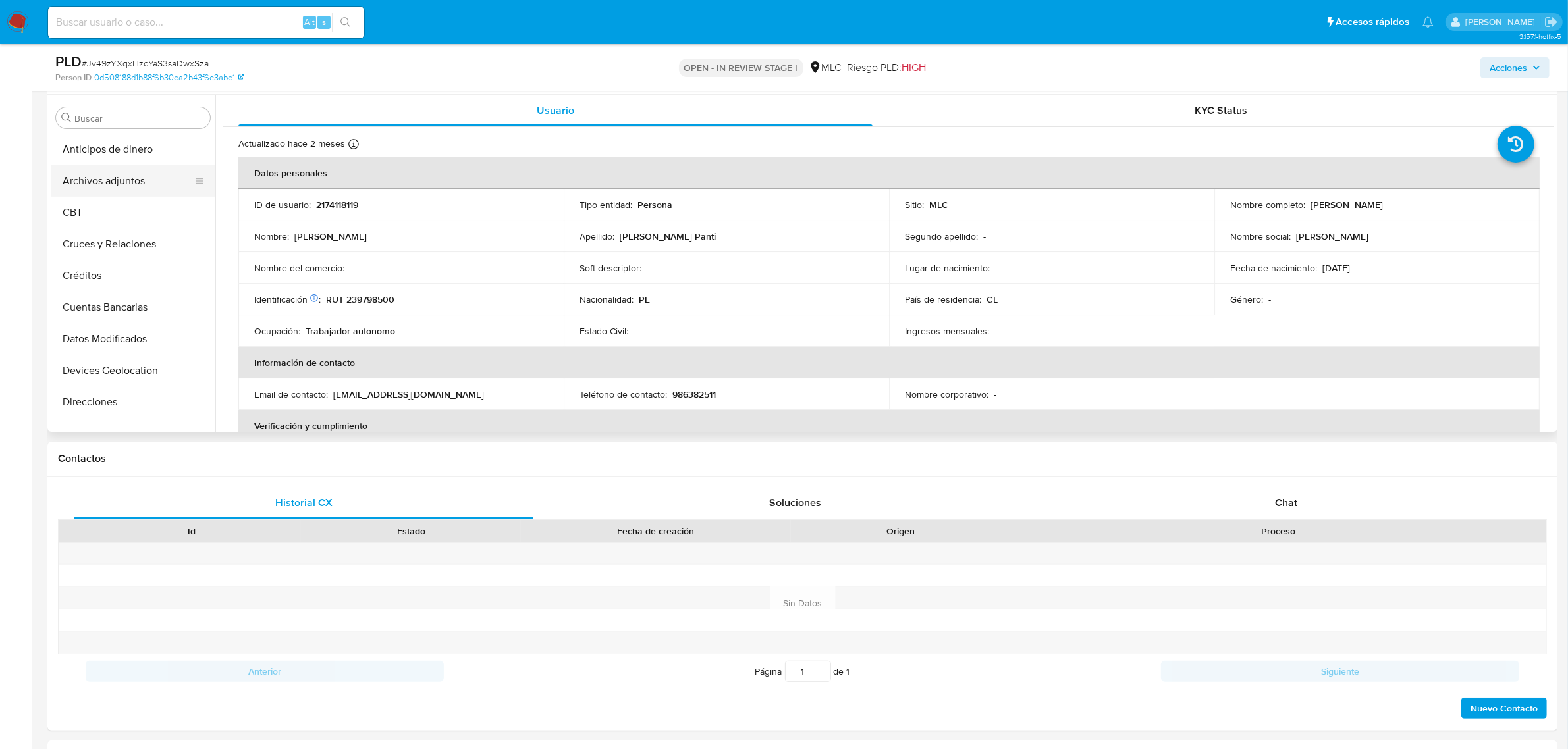
click at [138, 176] on button "Archivos adjuntos" at bounding box center [128, 181] width 154 height 31
select select "10"
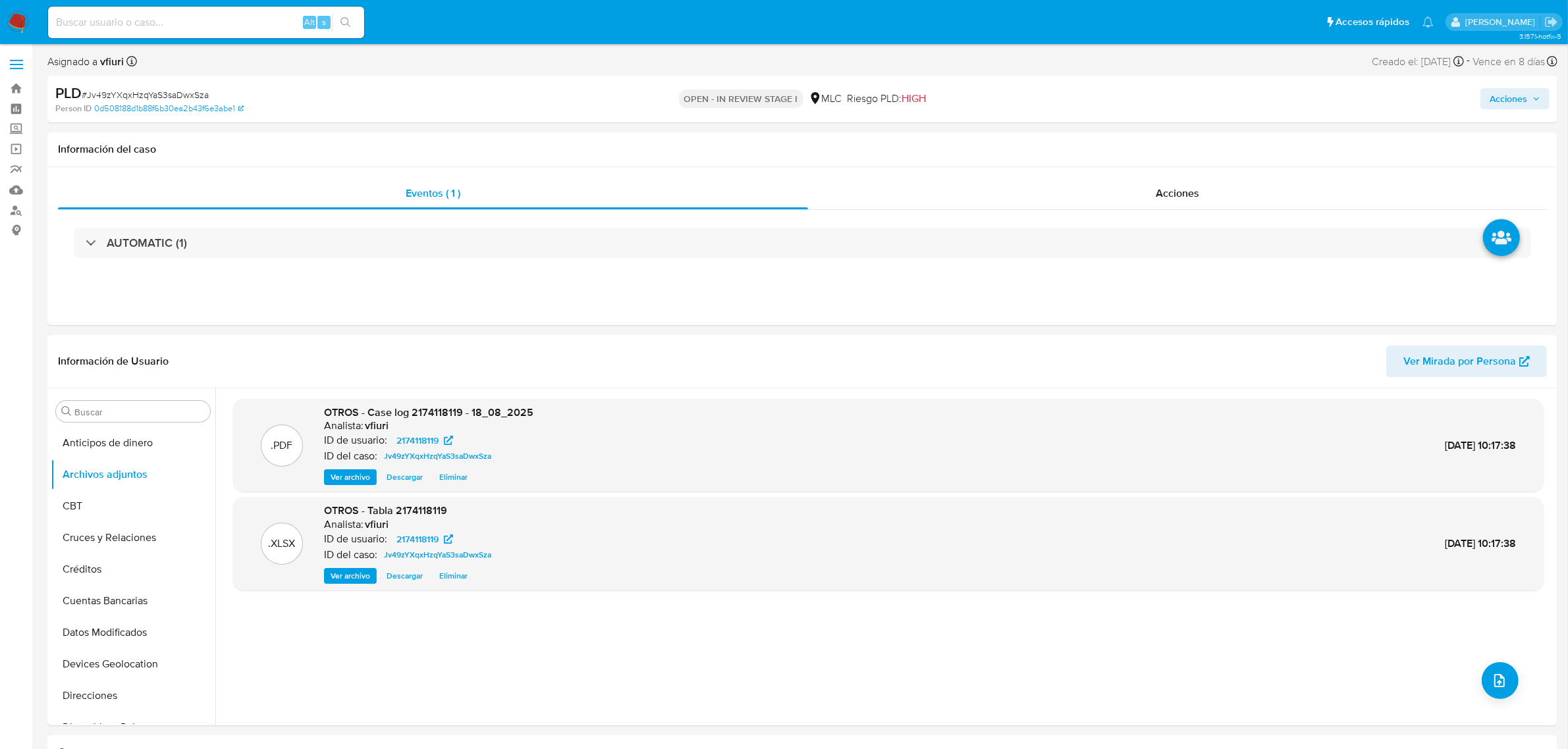
click at [1494, 96] on span "Acciones" at bounding box center [1509, 99] width 38 height 21
click at [1138, 152] on div "Resolución del caso Alt r" at bounding box center [1157, 141] width 126 height 35
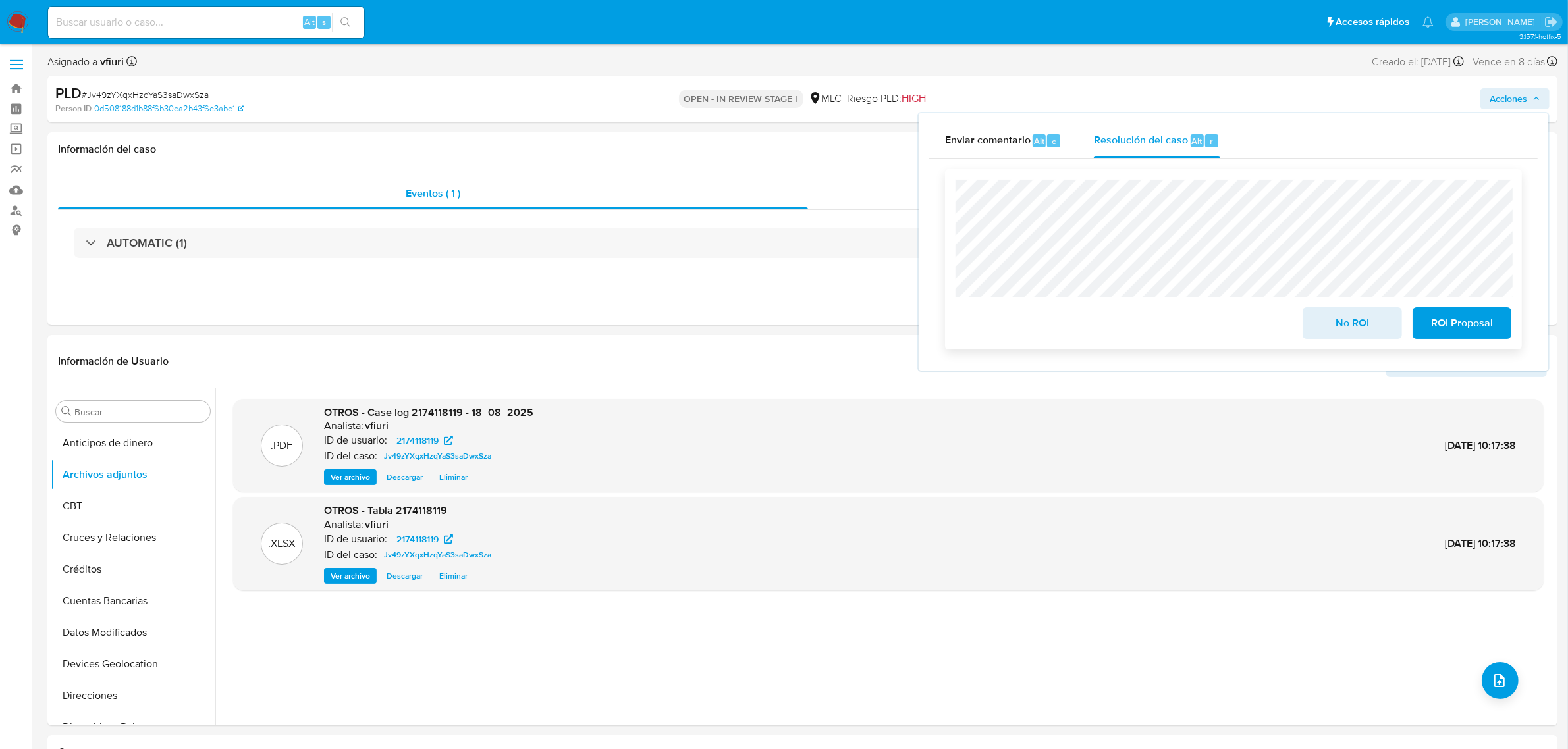
click at [1341, 326] on span "No ROI" at bounding box center [1352, 323] width 64 height 29
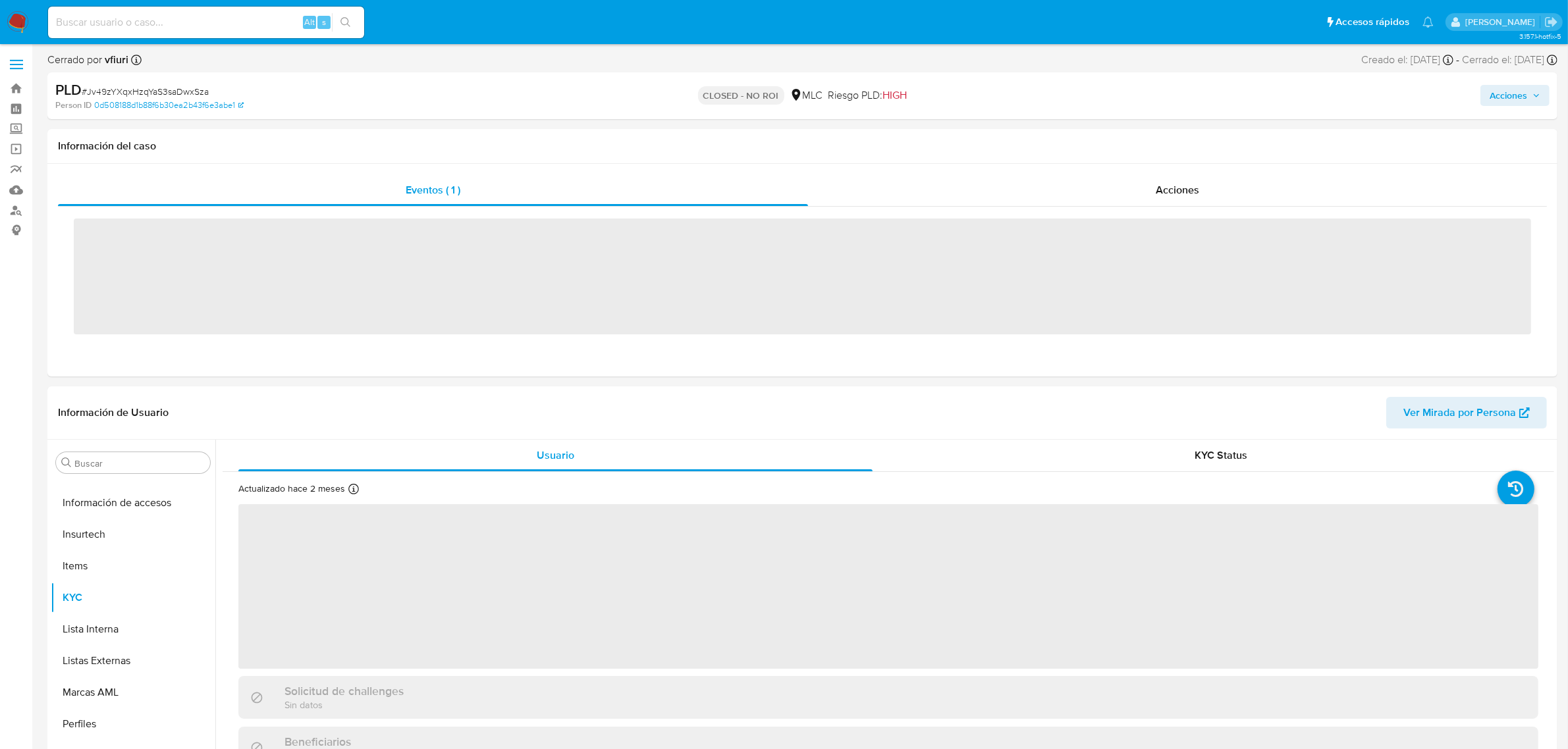
scroll to position [555, 0]
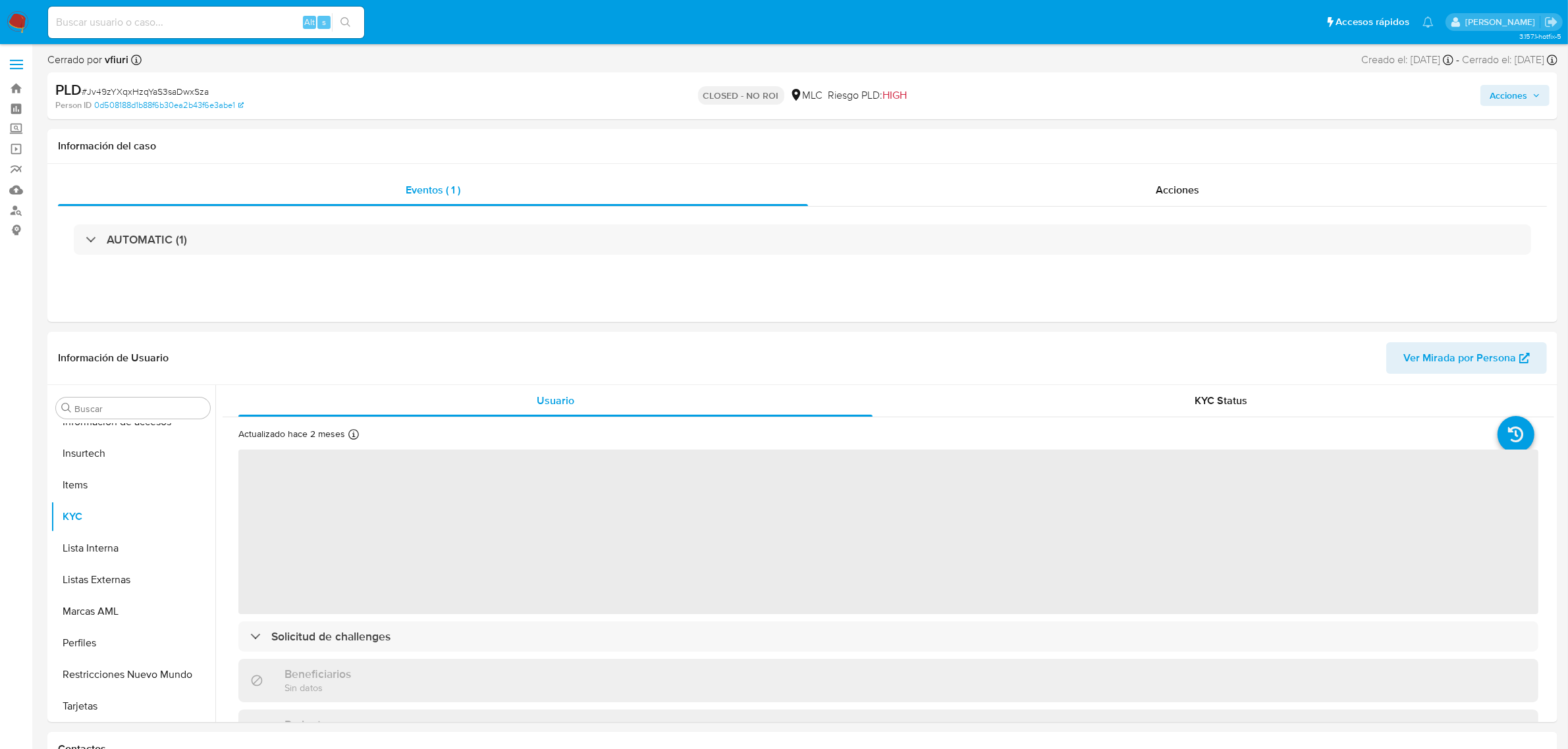
select select "10"
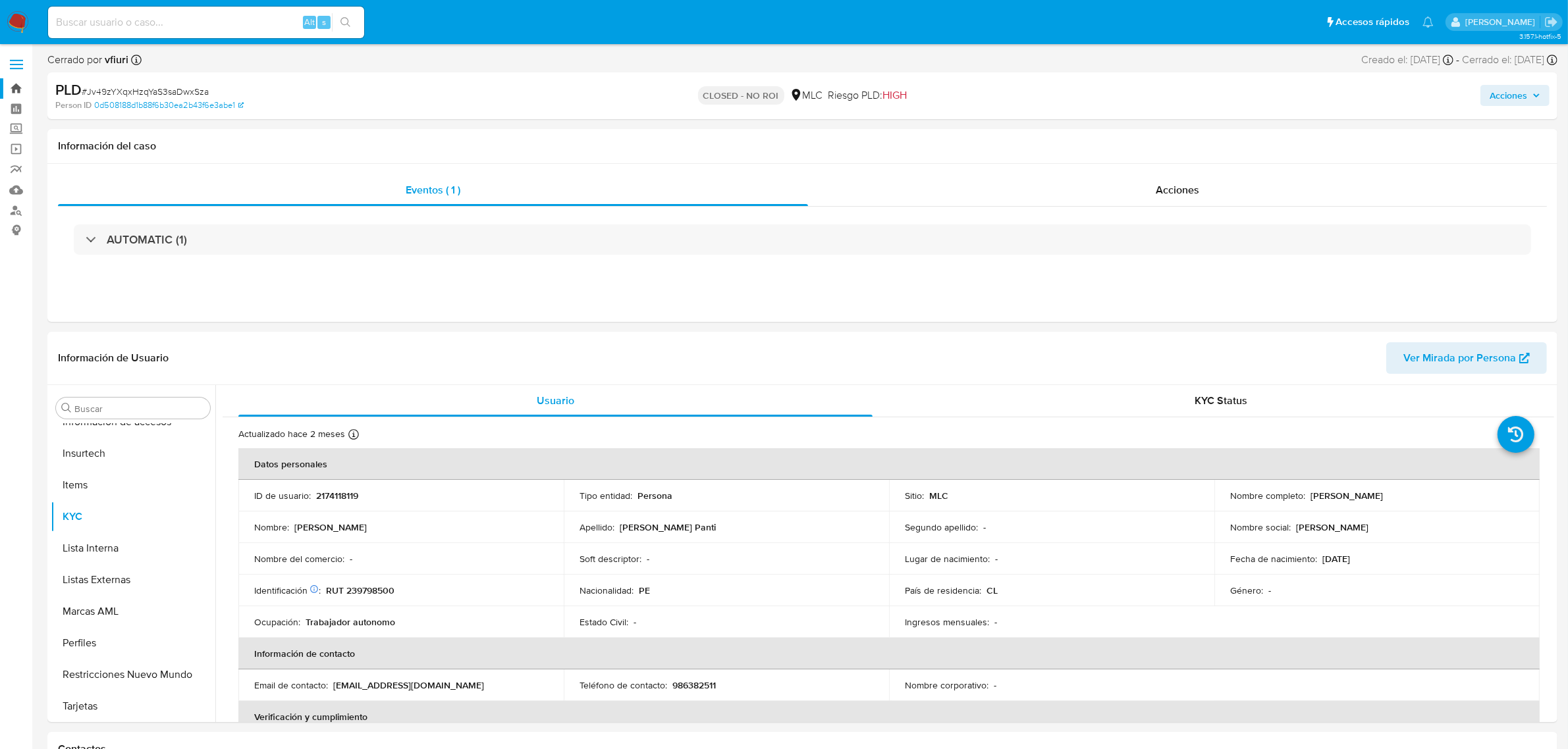
click at [18, 83] on link "Bandeja" at bounding box center [78, 88] width 157 height 21
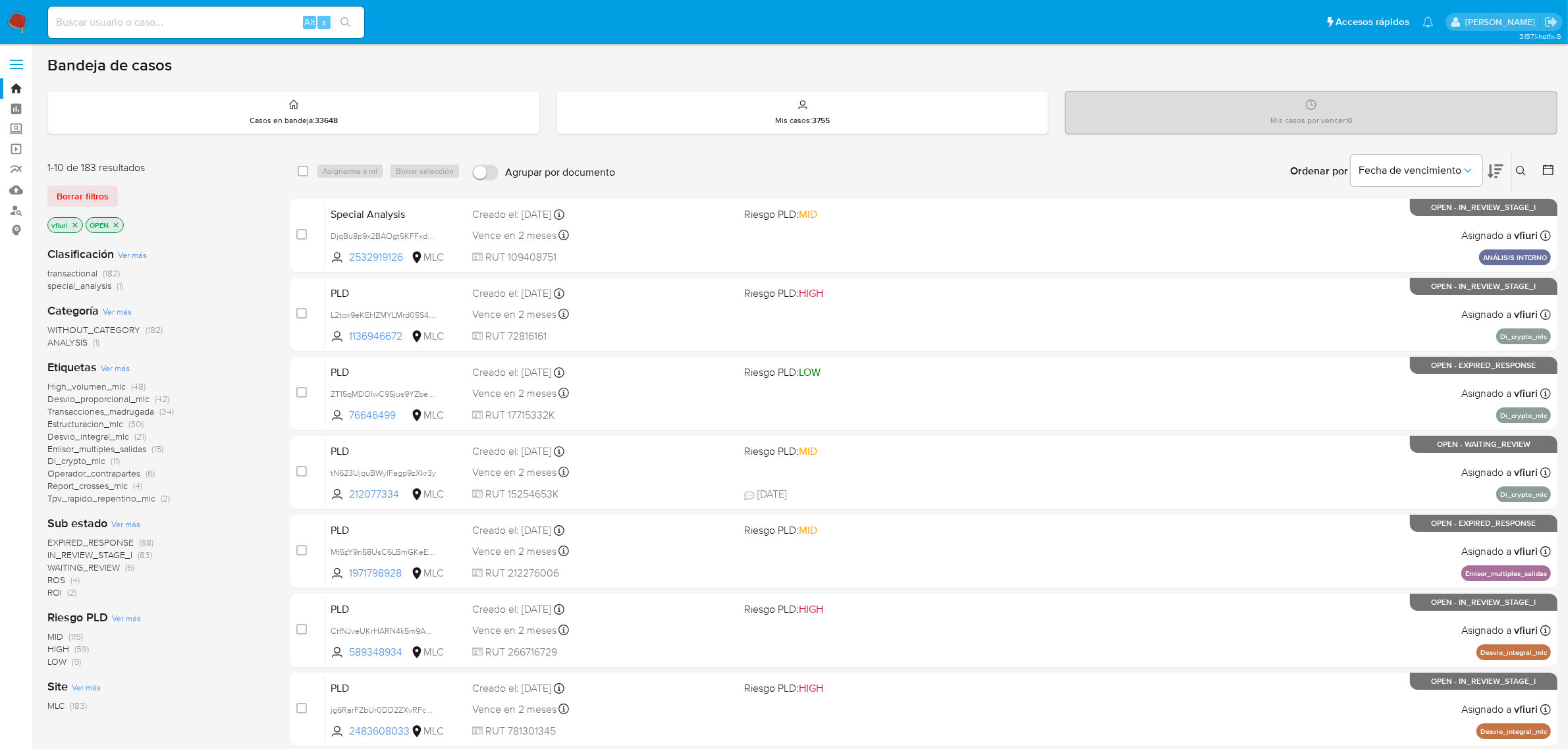
click at [1544, 163] on icon at bounding box center [1548, 170] width 13 height 13
click at [1549, 166] on icon at bounding box center [1548, 170] width 11 height 11
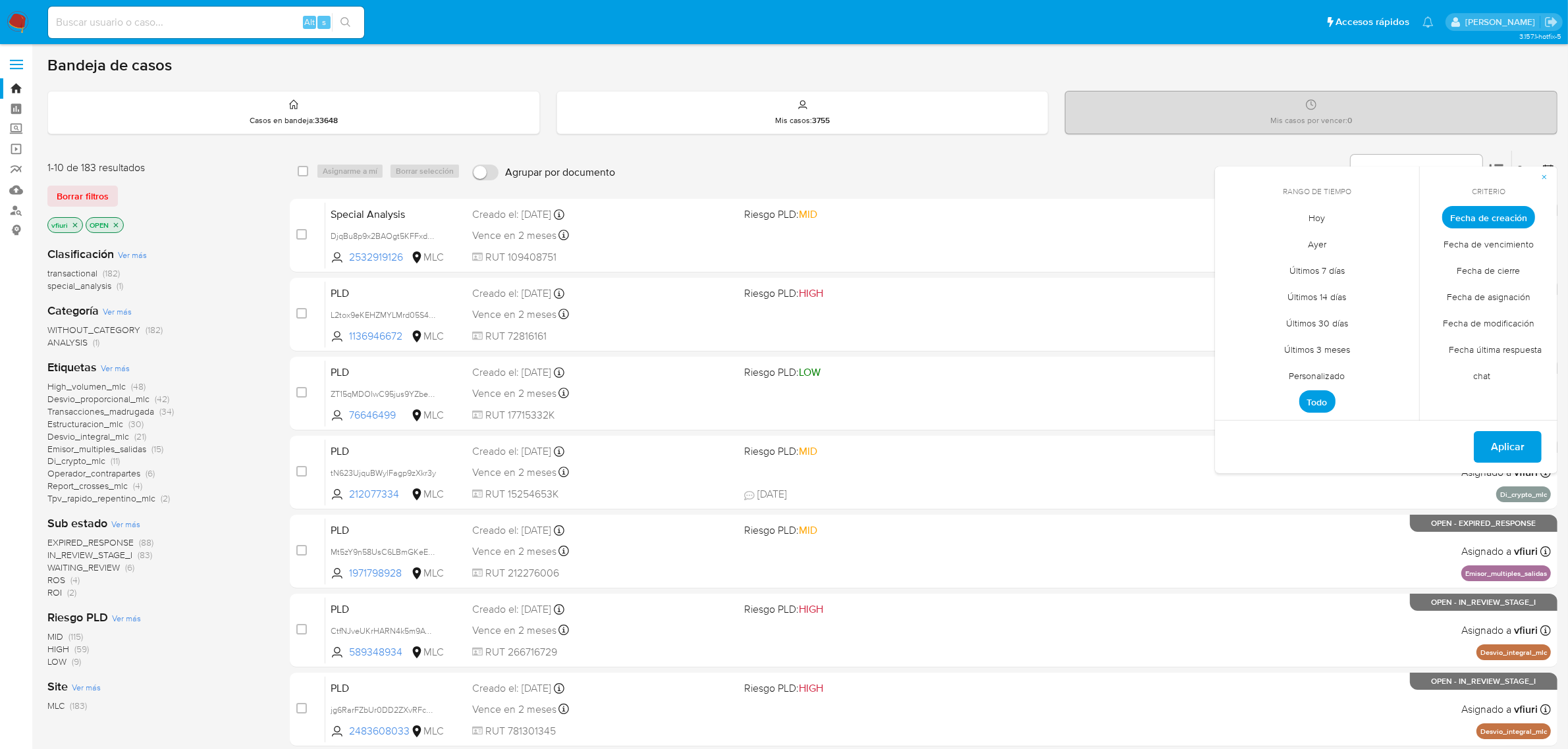
click at [1308, 377] on span "Personalizado" at bounding box center [1317, 376] width 83 height 27
click at [1230, 238] on icon "Mes anterior" at bounding box center [1235, 241] width 16 height 16
click at [1230, 237] on icon "Mes anterior" at bounding box center [1235, 241] width 16 height 16
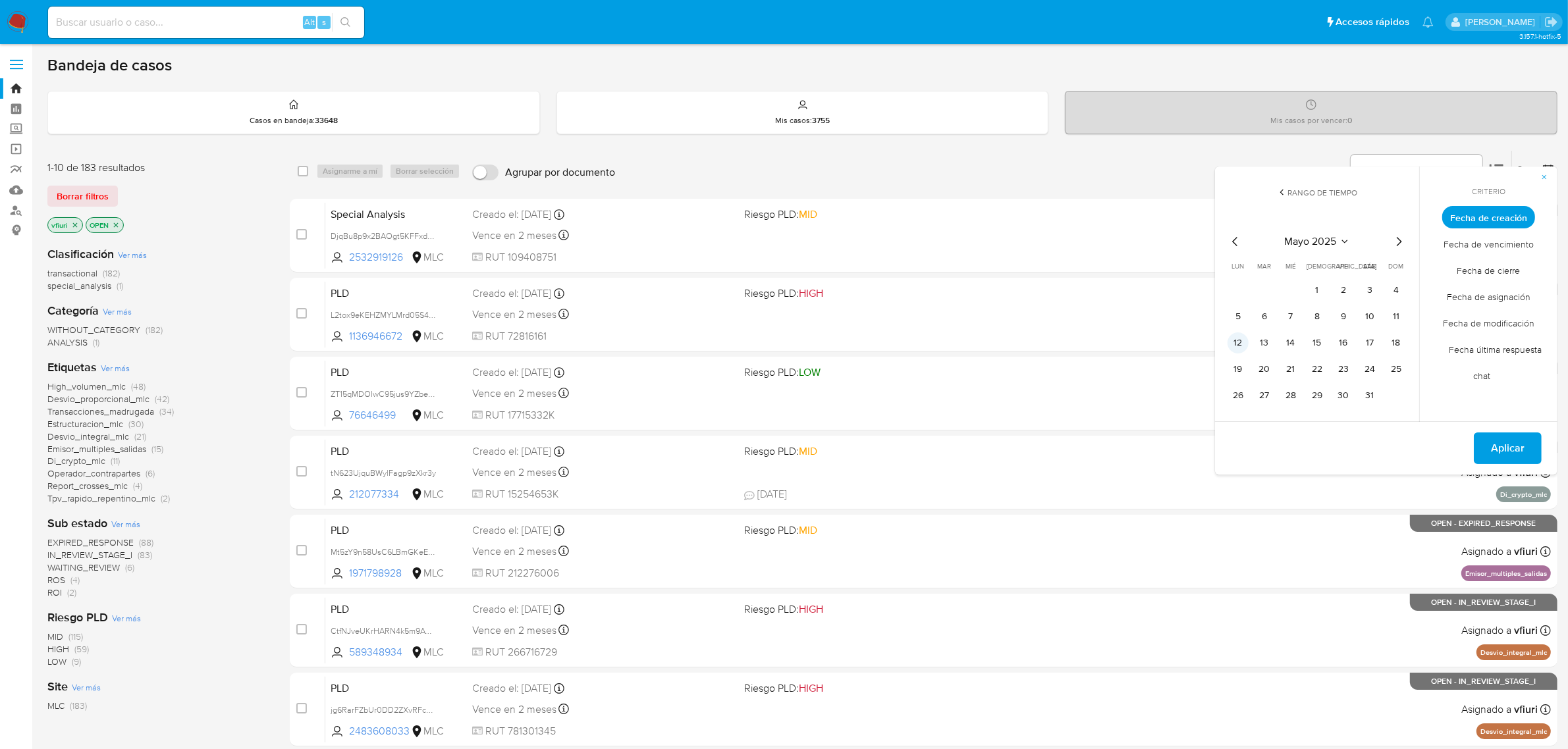
click at [1242, 343] on button "12" at bounding box center [1238, 343] width 21 height 21
click at [1393, 239] on icon "Mes siguiente" at bounding box center [1398, 241] width 16 height 16
click at [1303, 342] on tr "9 10 11 12 13 14 15" at bounding box center [1317, 343] width 179 height 21
click at [1308, 342] on button "12" at bounding box center [1317, 343] width 21 height 21
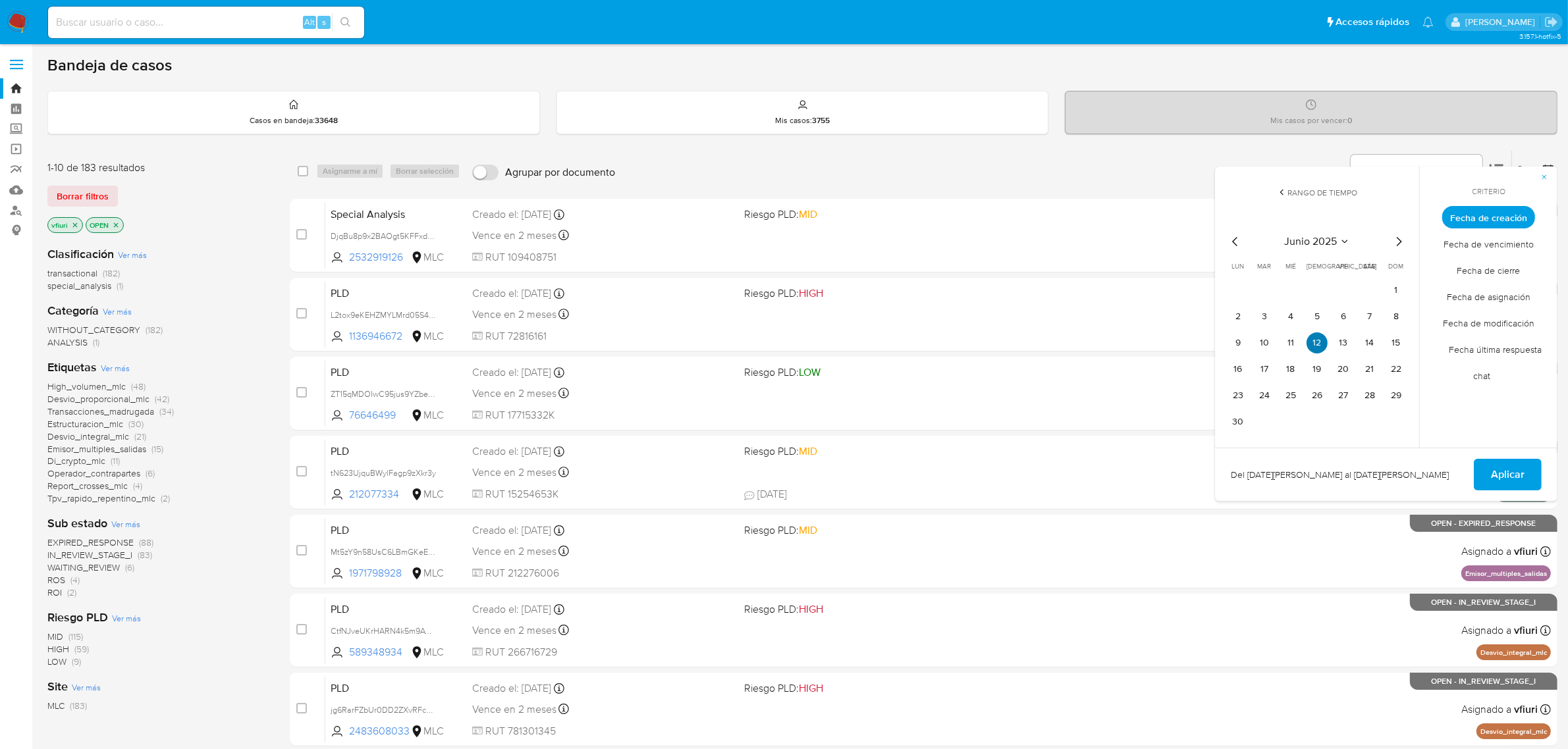
click at [1308, 342] on button "12" at bounding box center [1317, 343] width 21 height 21
click at [1514, 466] on span "Aplicar" at bounding box center [1508, 474] width 34 height 29
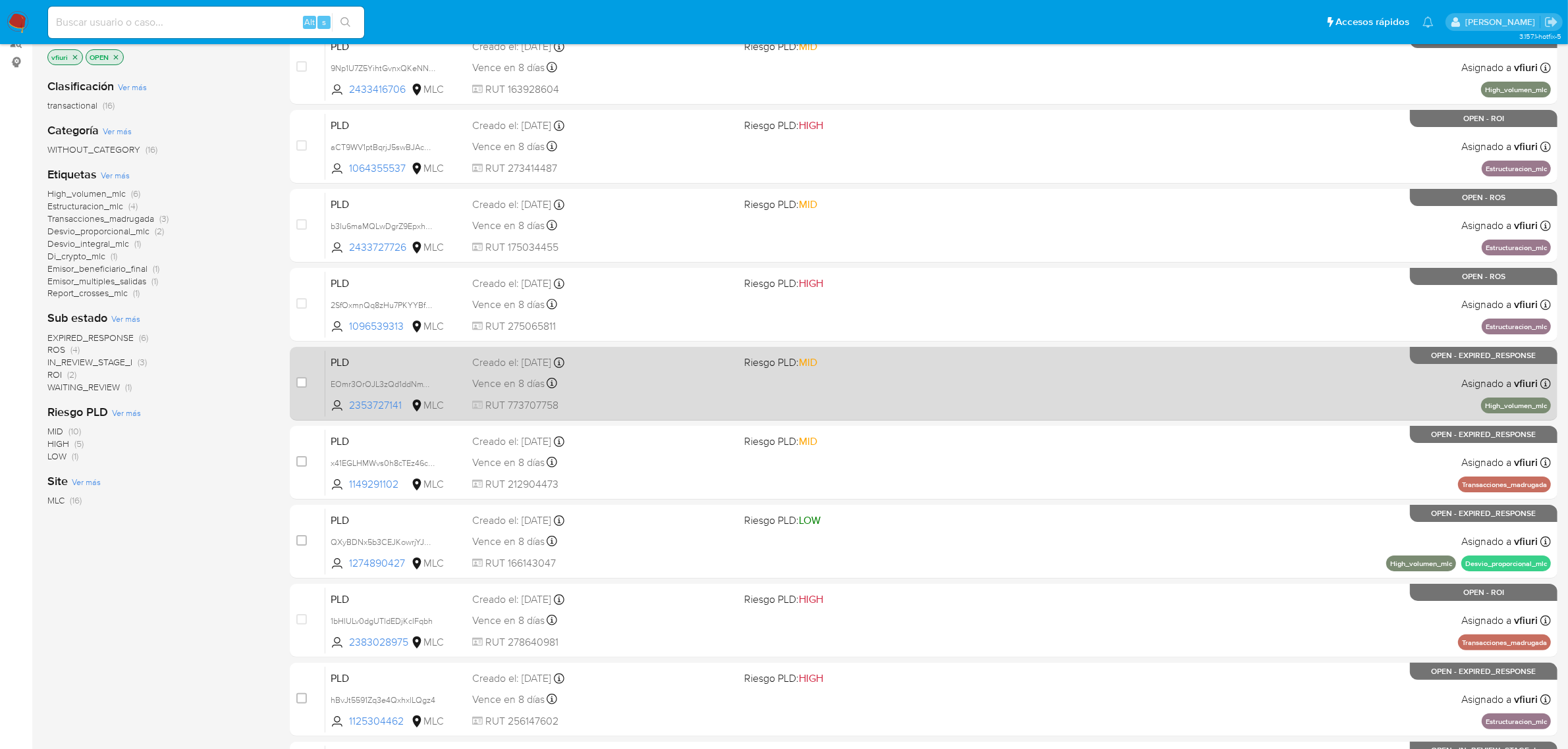
scroll to position [288, 0]
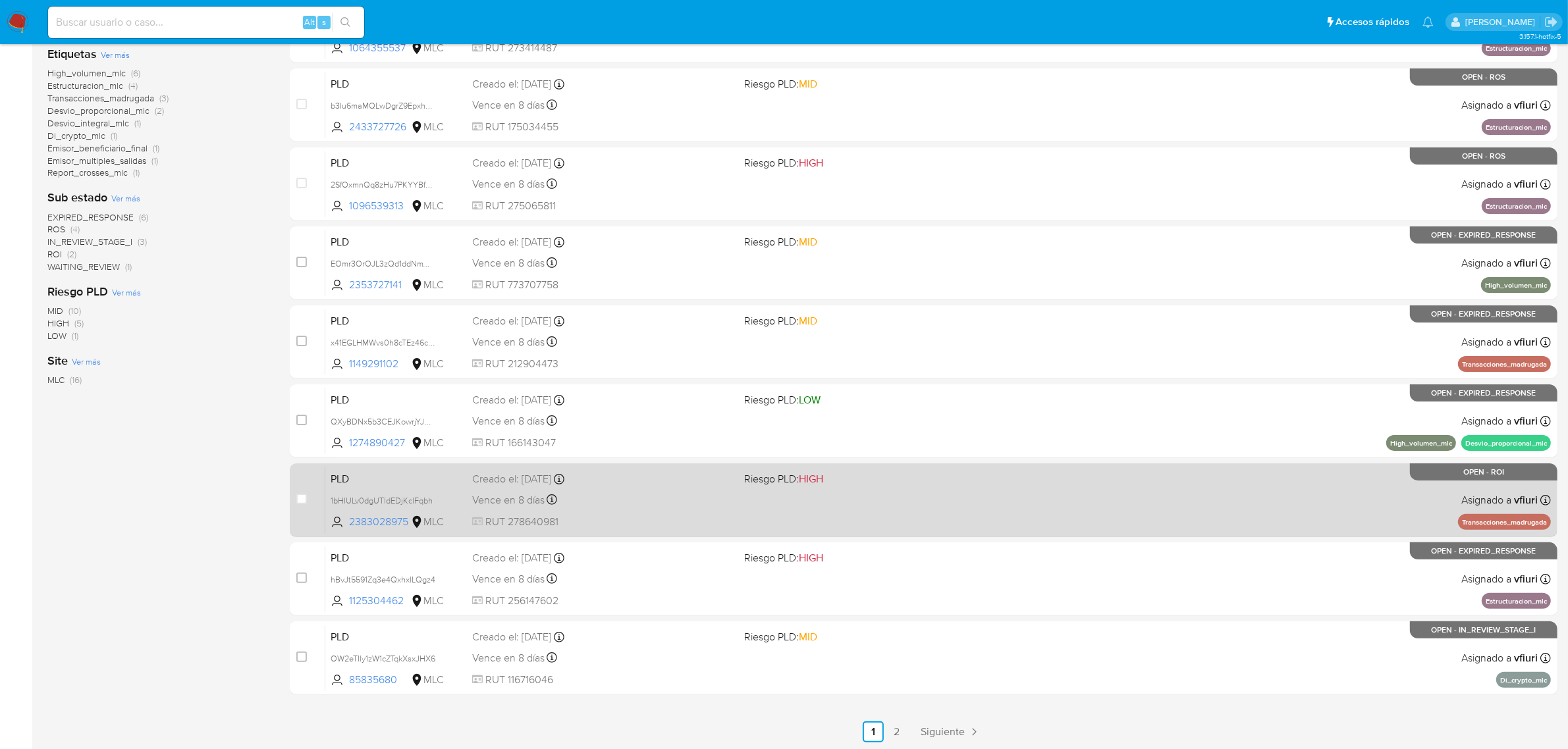
click at [819, 505] on div "PLD 1bHIULv0dgUTldEDjKcIFqbh 2383028975 MLC Riesgo PLD: HIGH Creado el: 12/06/2…" at bounding box center [938, 499] width 1226 height 67
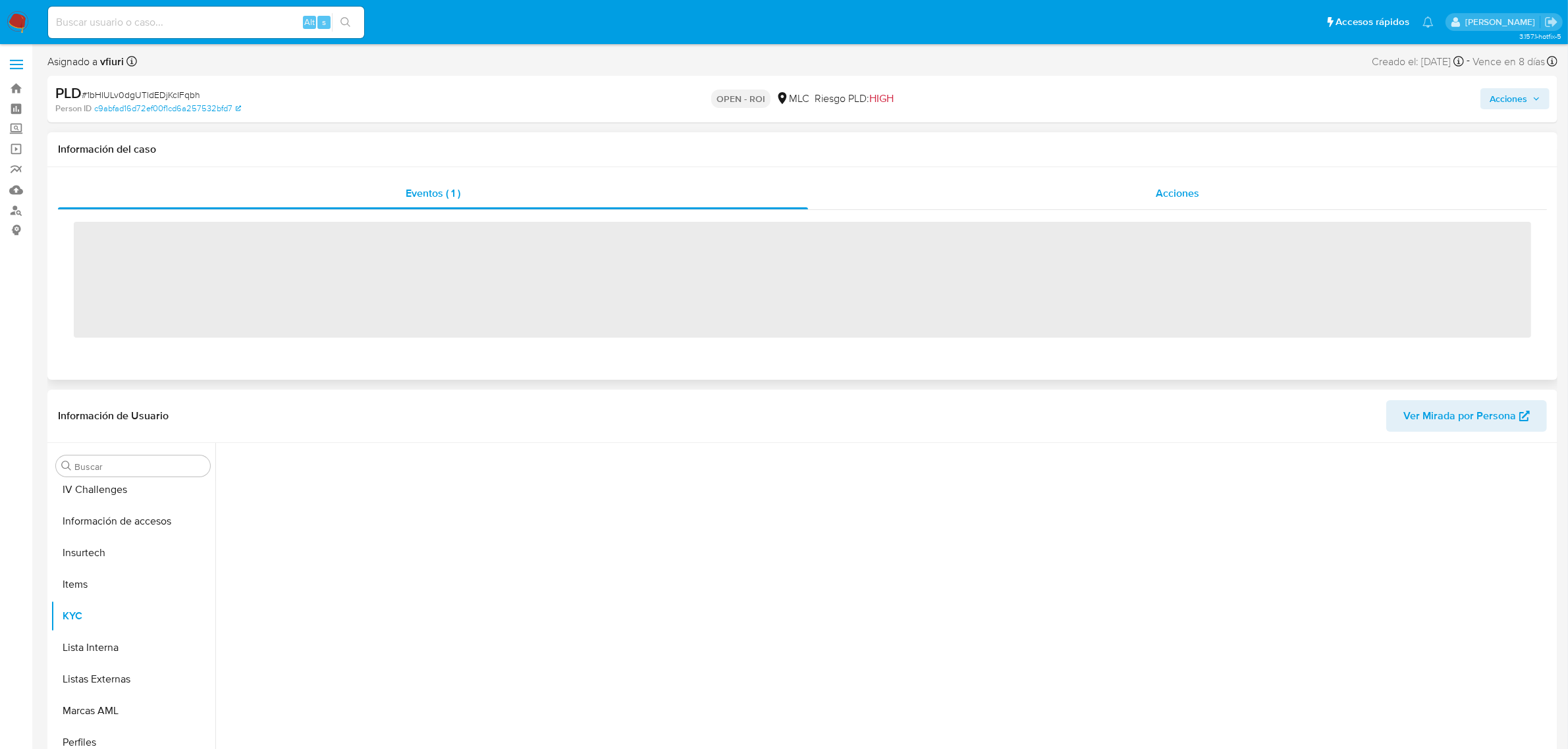
scroll to position [555, 0]
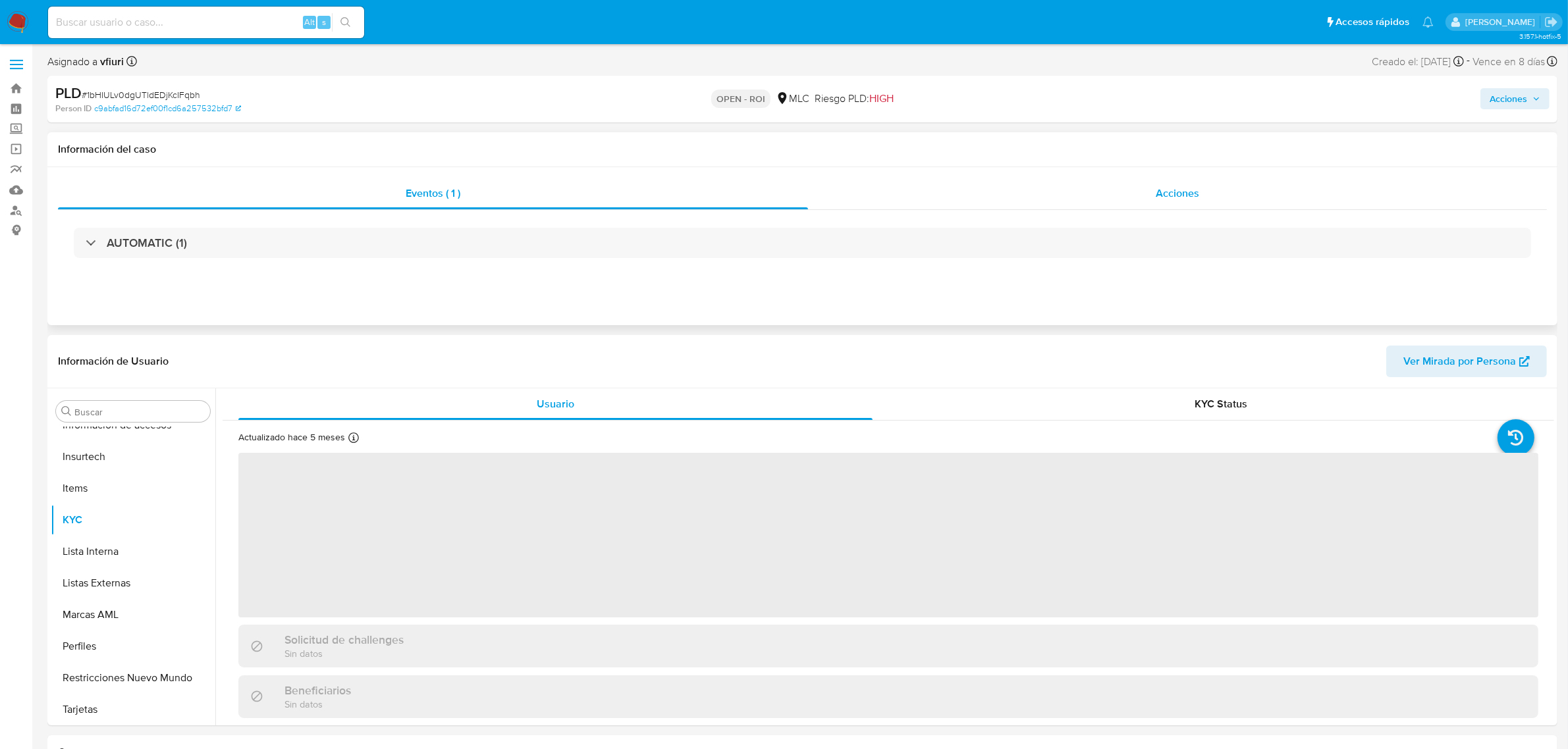
click at [1184, 199] on span "Acciones" at bounding box center [1177, 193] width 44 height 15
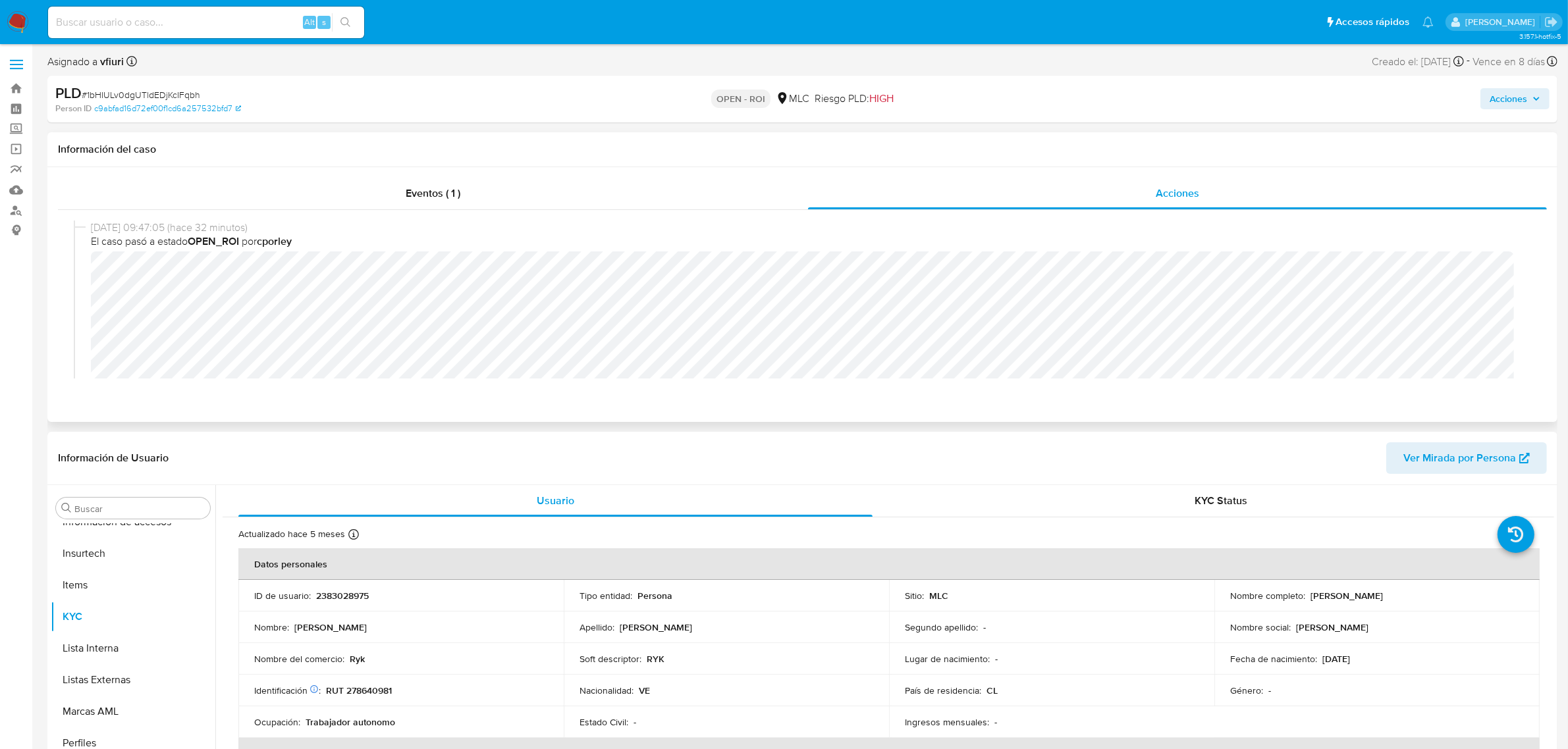
select select "10"
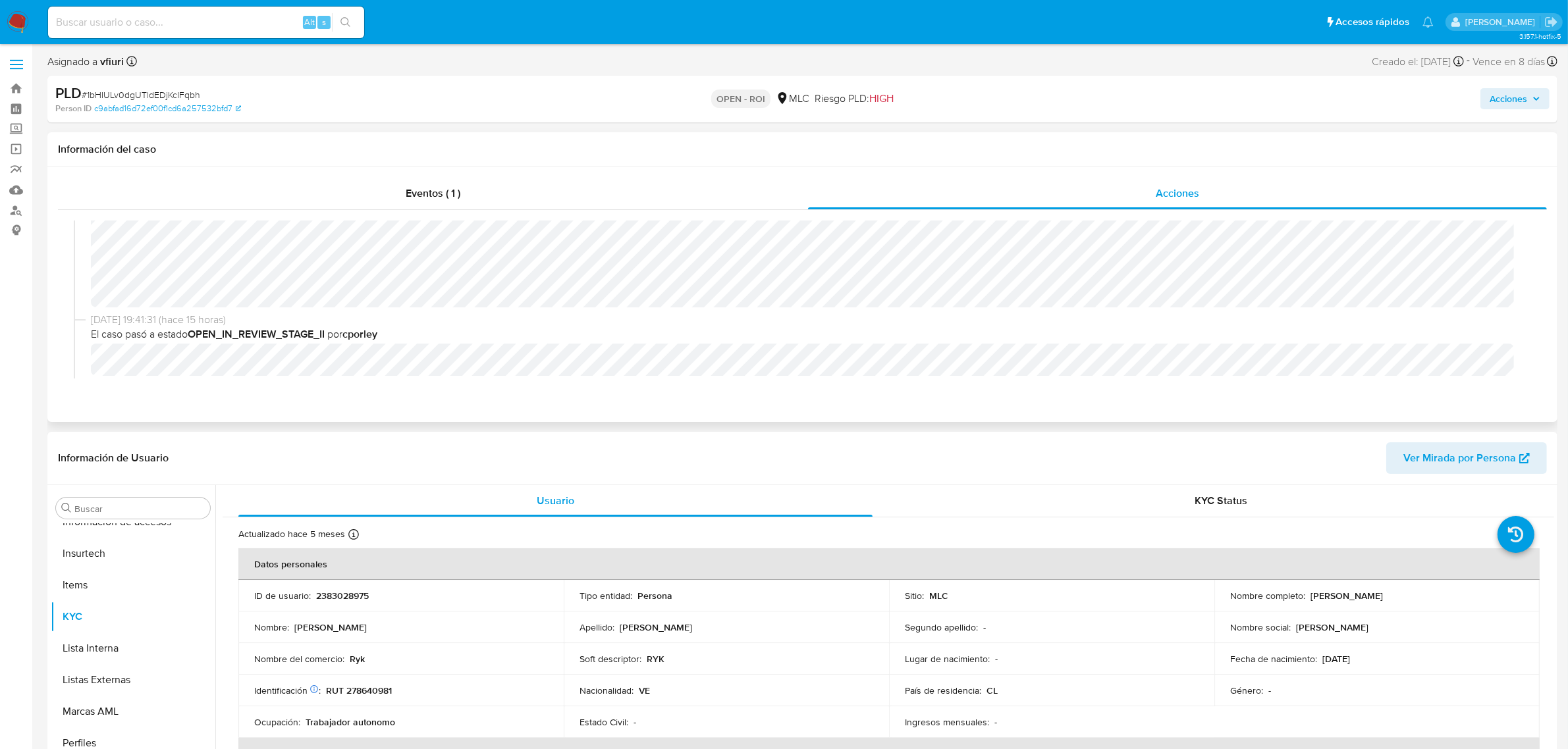
scroll to position [0, 0]
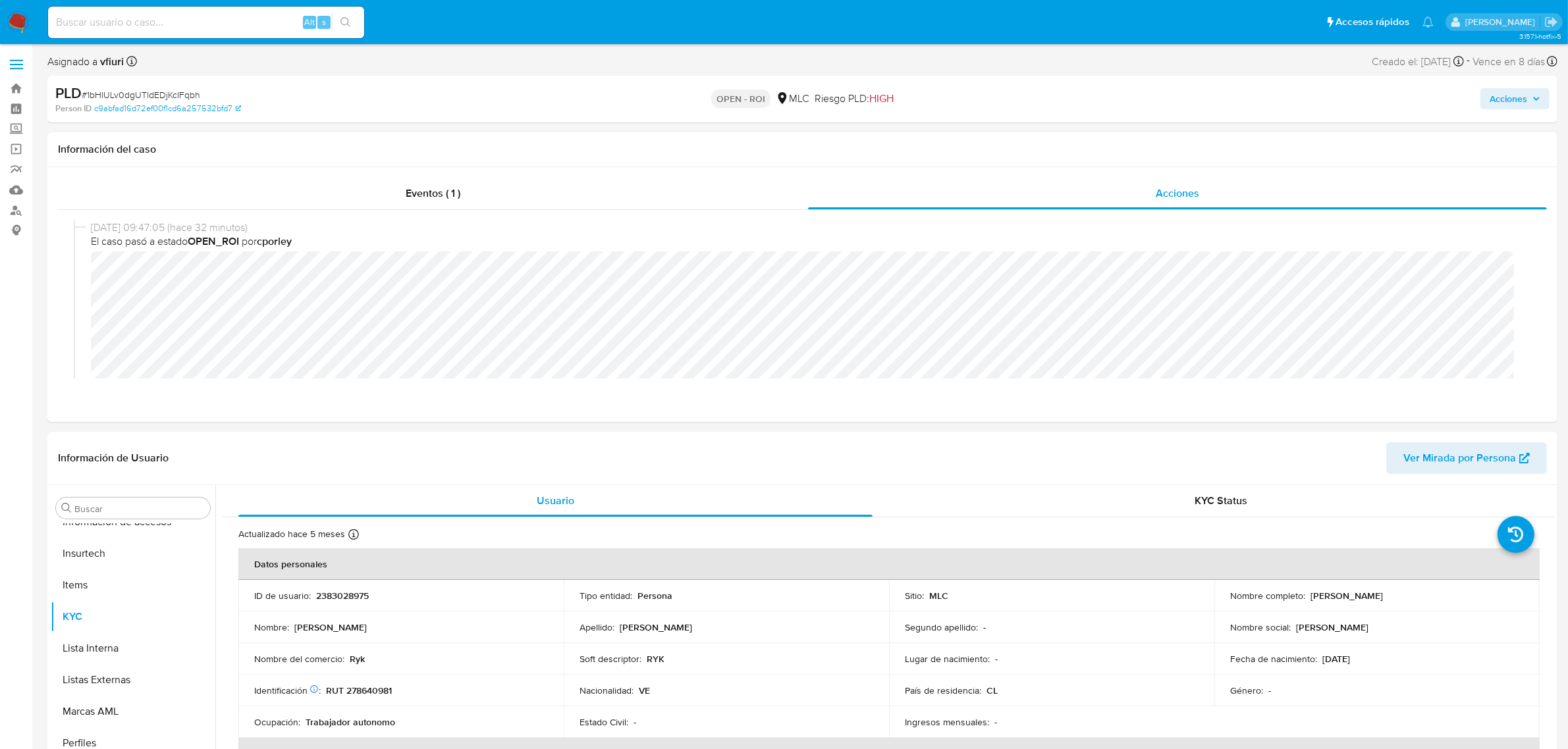
click at [1511, 107] on span "Acciones" at bounding box center [1509, 99] width 38 height 21
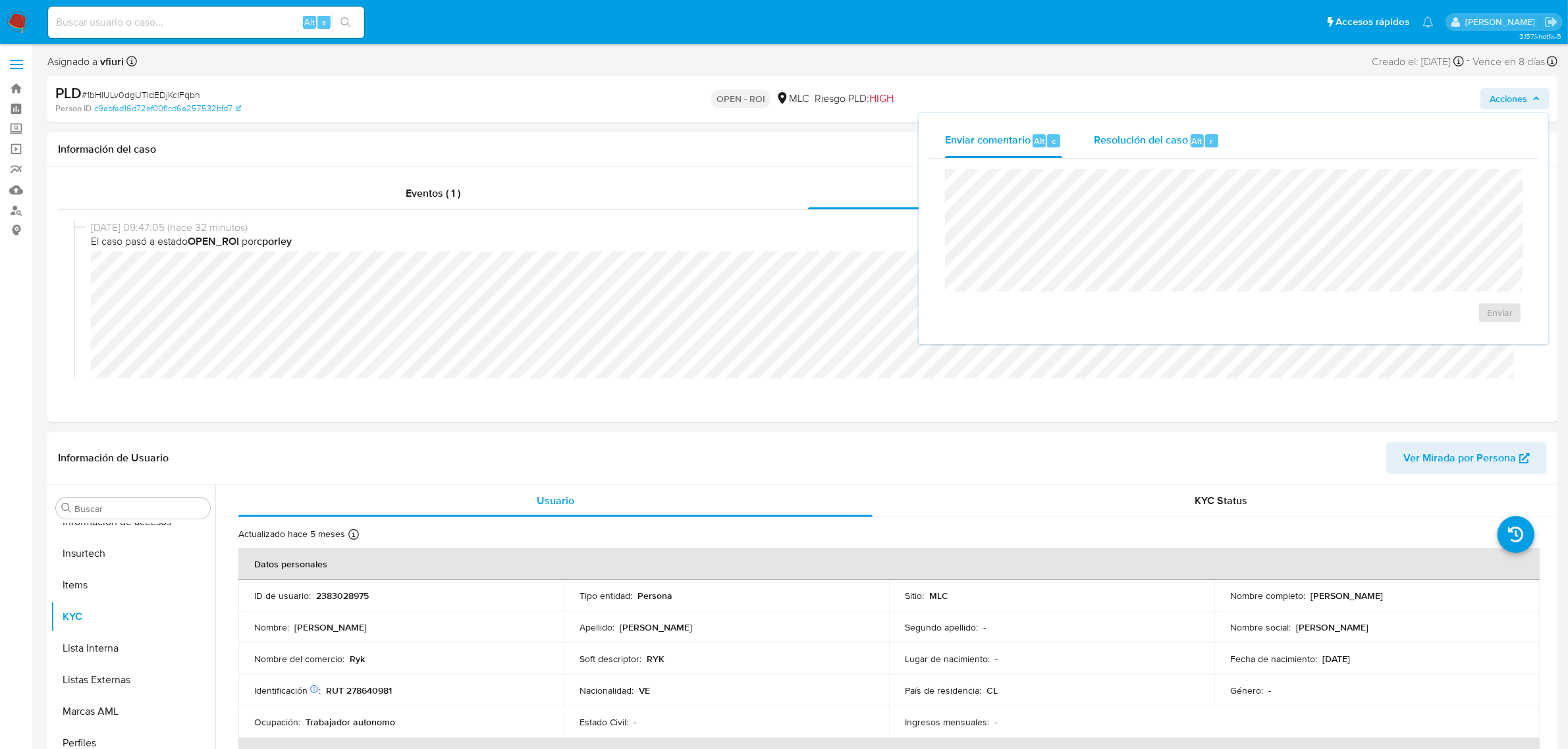
click at [1210, 149] on div "Resolución del caso Alt r" at bounding box center [1157, 141] width 126 height 35
click at [1437, 321] on span "ROI" at bounding box center [1462, 325] width 64 height 29
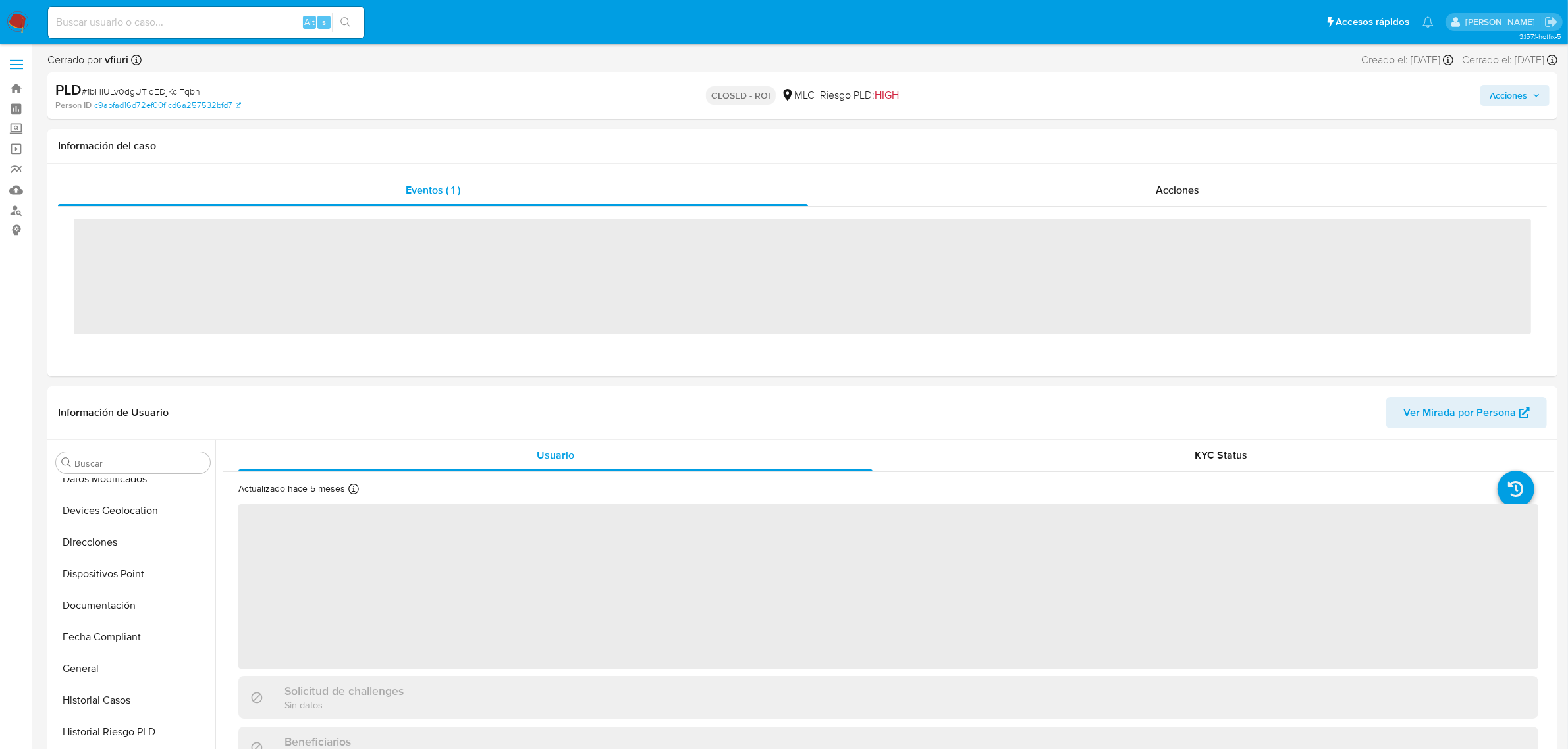
scroll to position [472, 0]
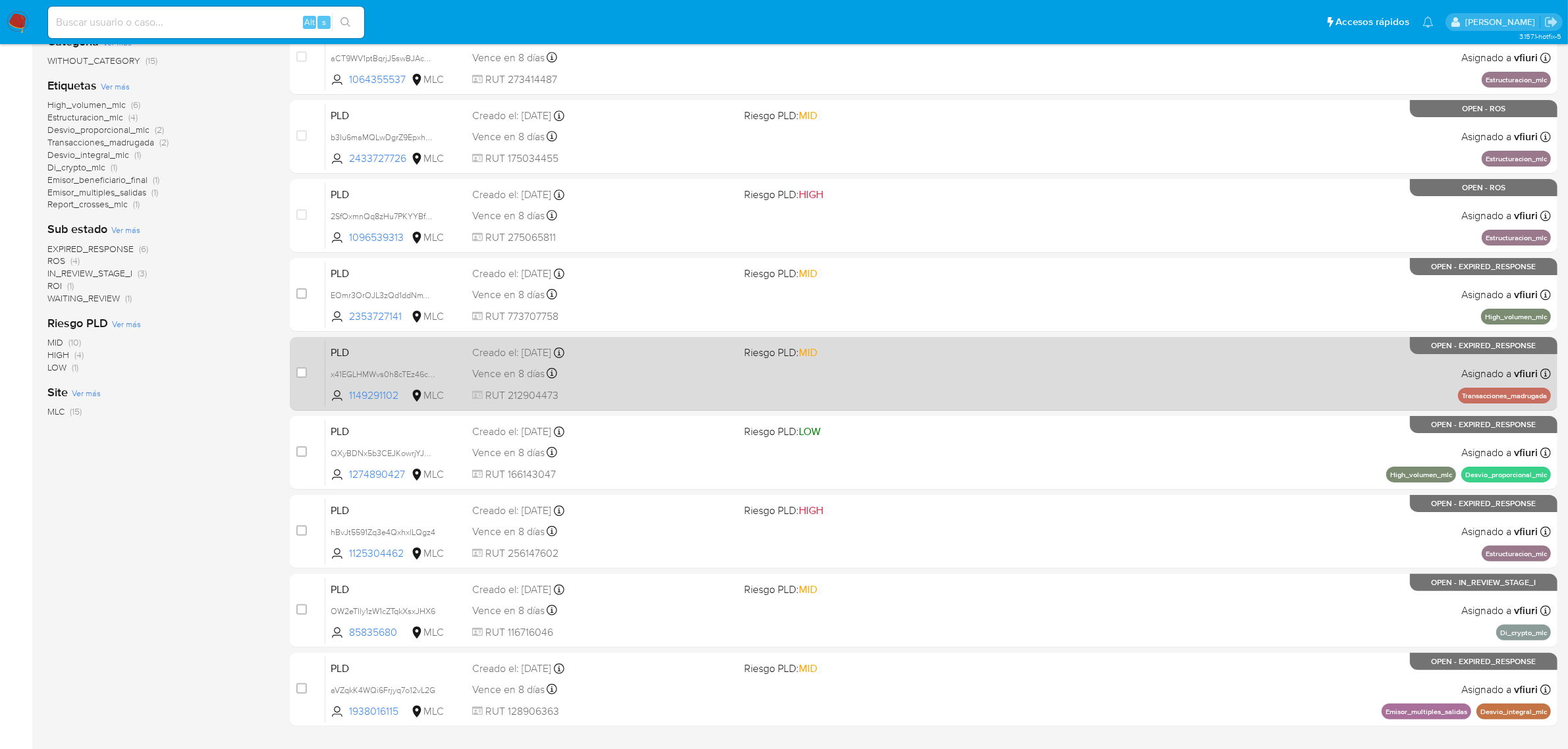
scroll to position [288, 0]
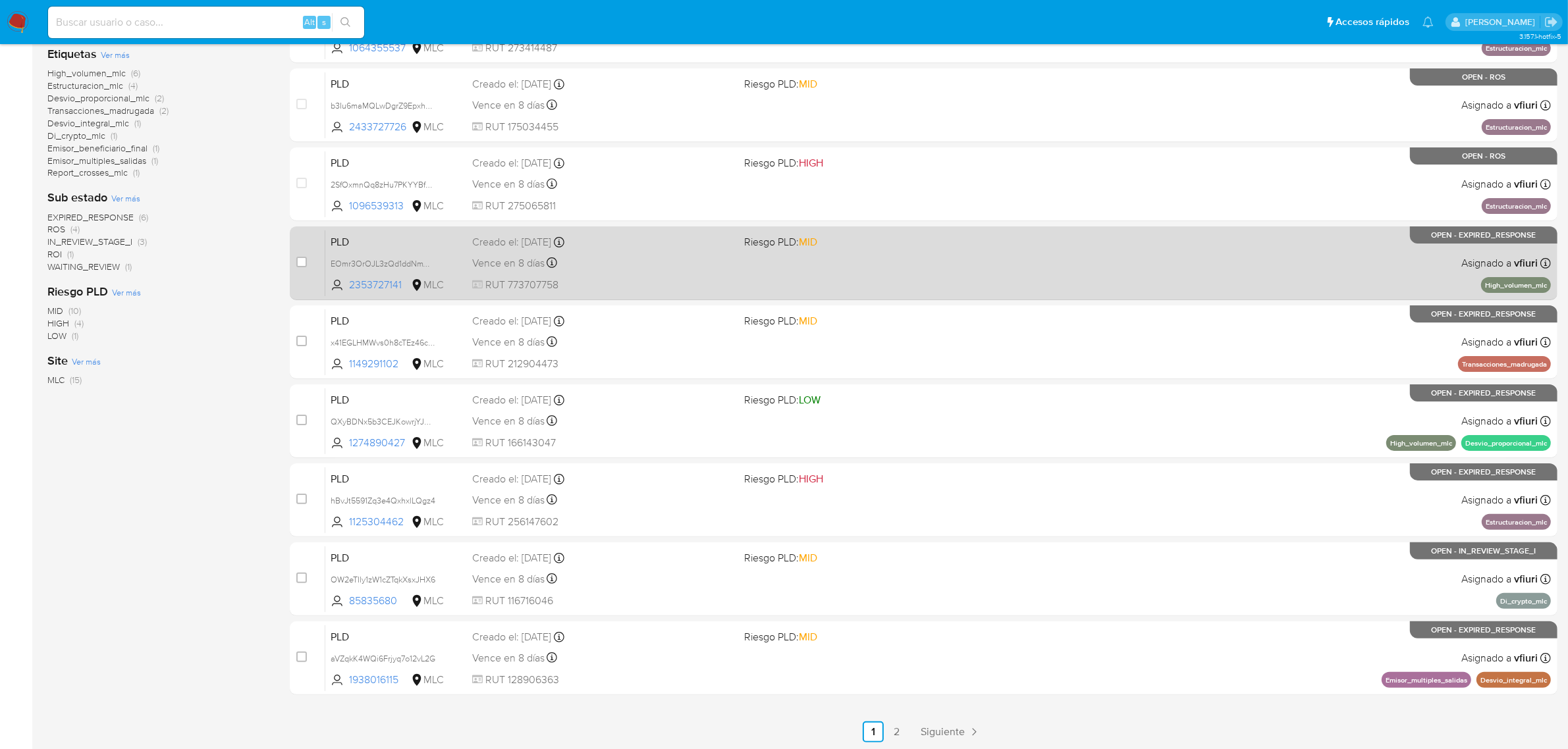
click at [784, 275] on div "PLD EOmr3OrOJL3zQd1ddNmWxVpm 2353727141 MLC Riesgo PLD: MID Creado el: [DATE] C…" at bounding box center [938, 263] width 1226 height 67
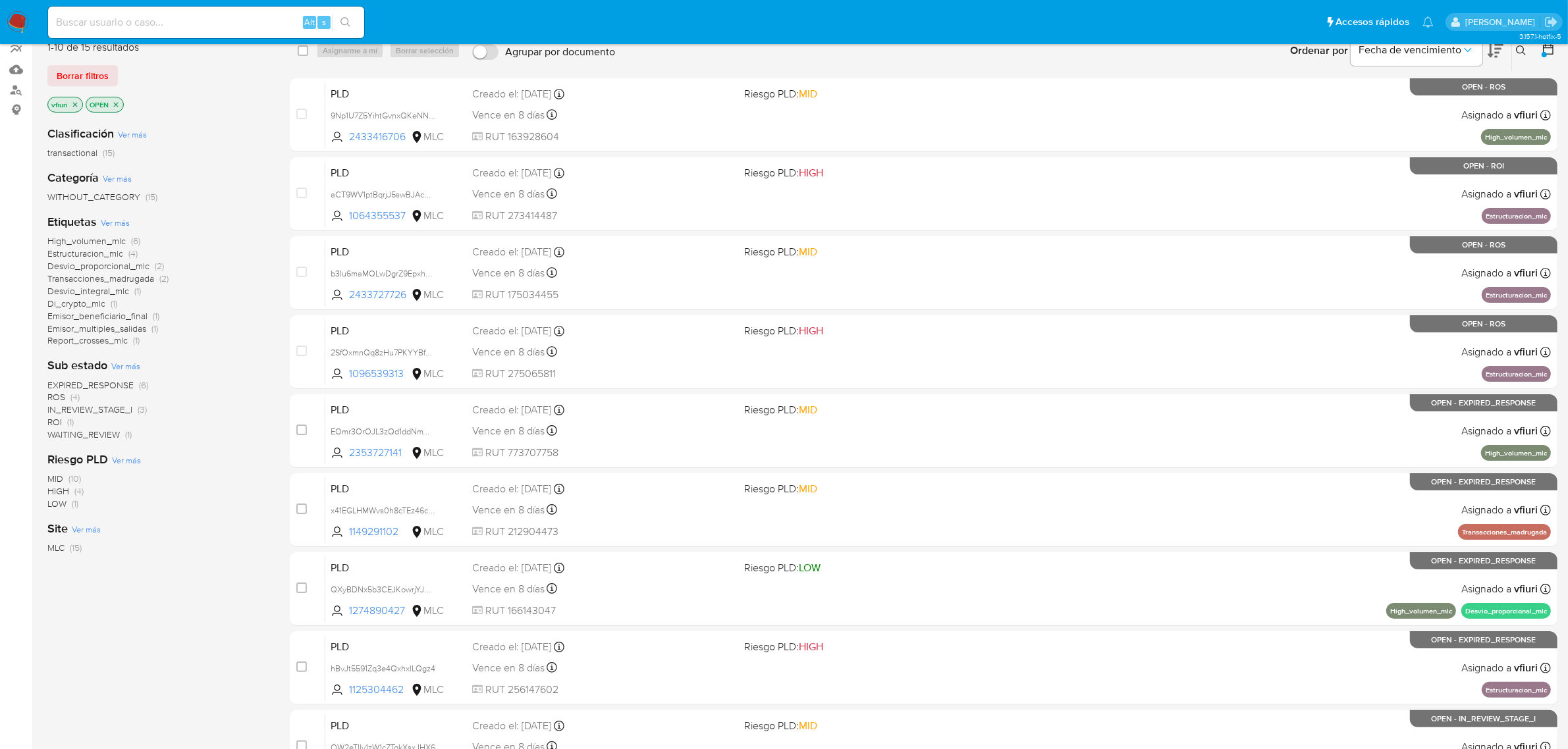
scroll to position [0, 0]
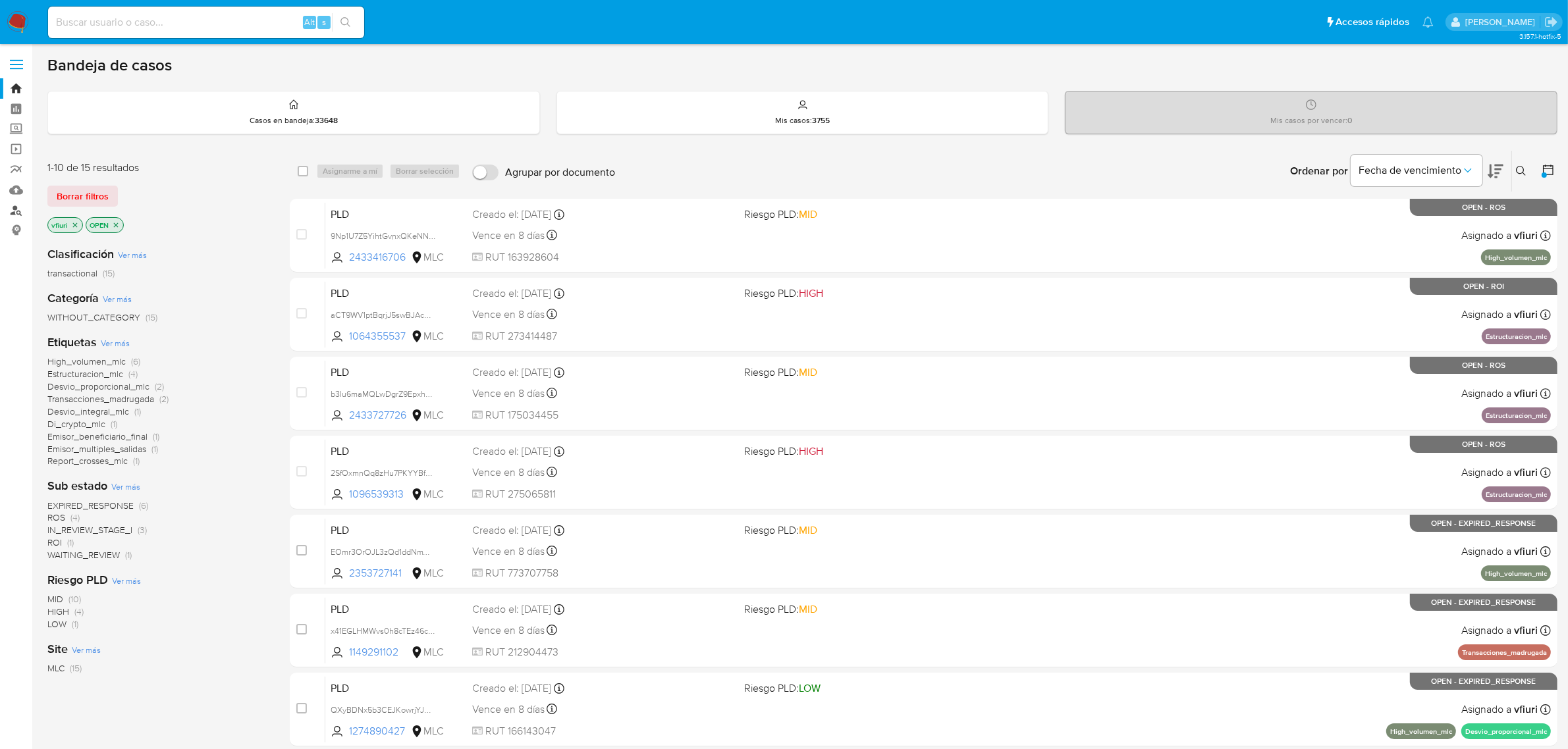
click at [12, 212] on link "Buscador de personas" at bounding box center [78, 210] width 157 height 21
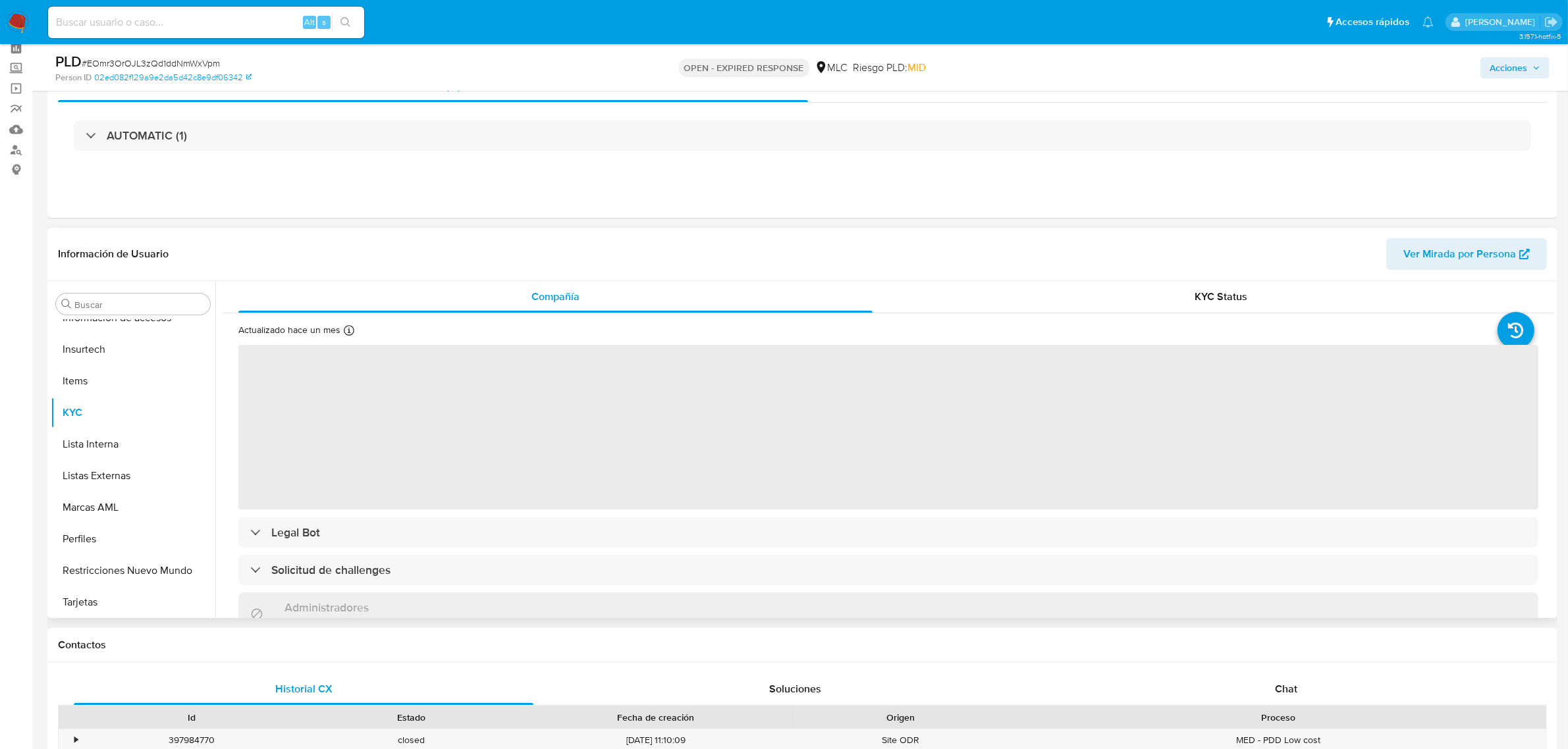
scroll to position [165, 0]
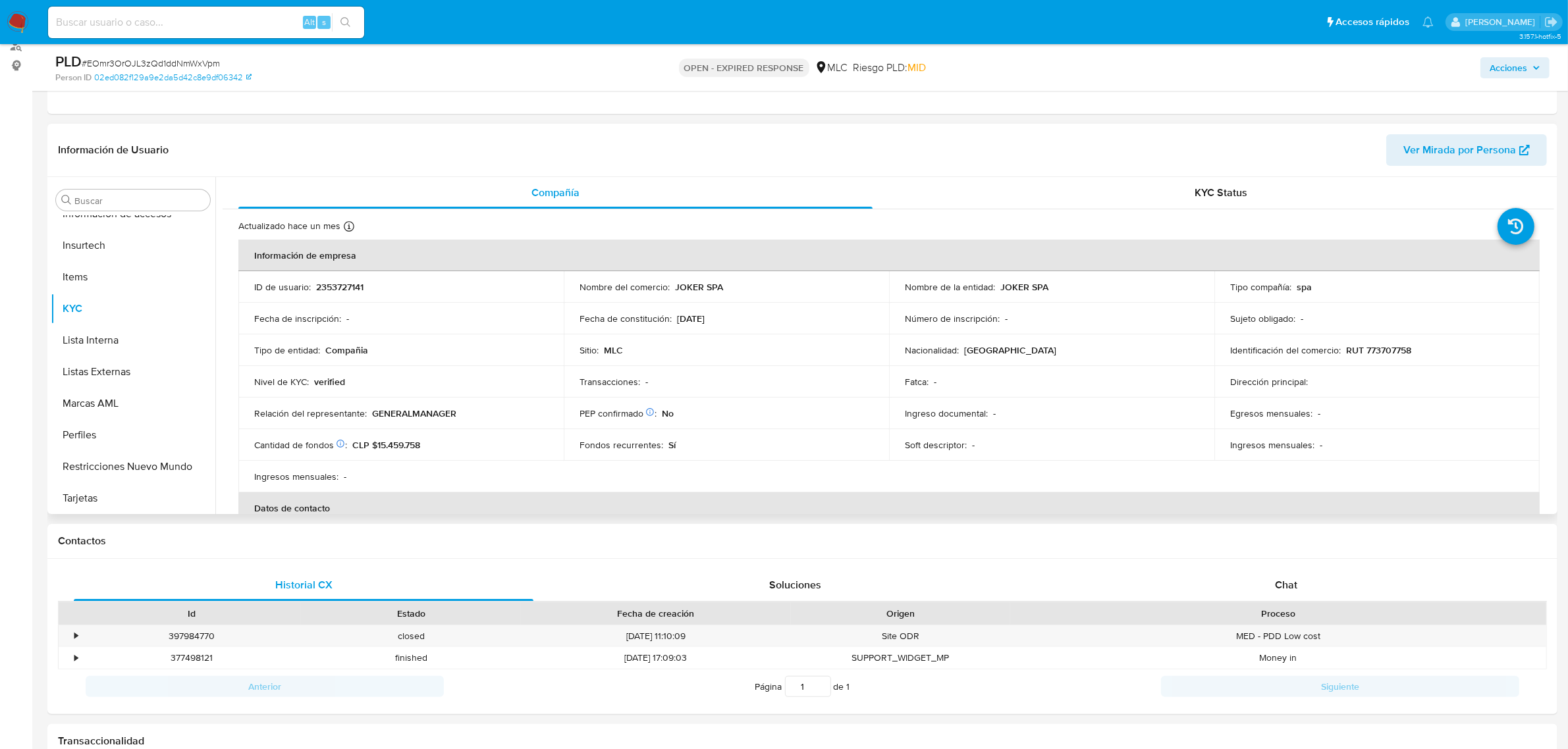
select select "10"
click at [345, 285] on p "2353727141" at bounding box center [340, 287] width 48 height 12
copy p "2353727141"
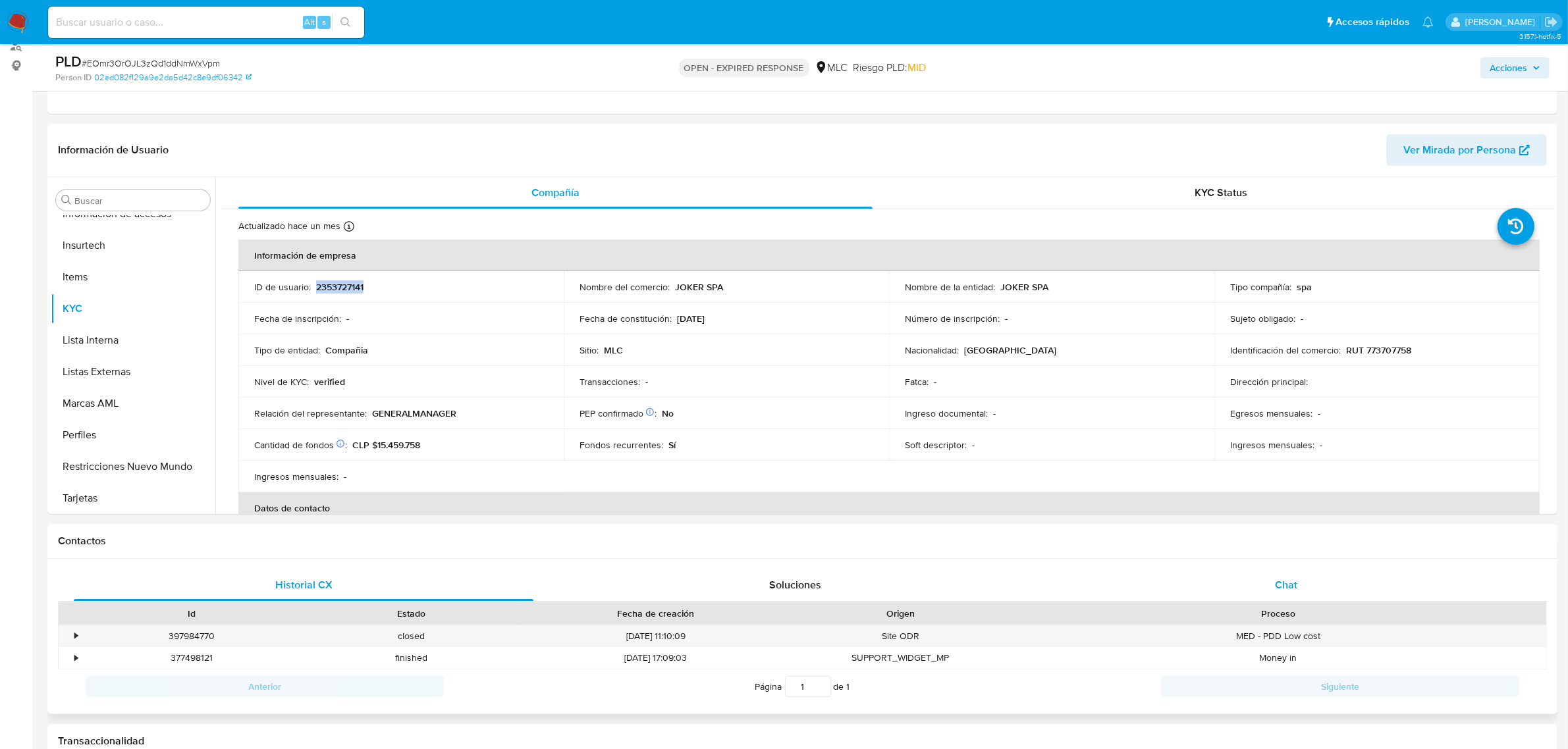
click at [1275, 584] on div "Chat" at bounding box center [1286, 585] width 460 height 31
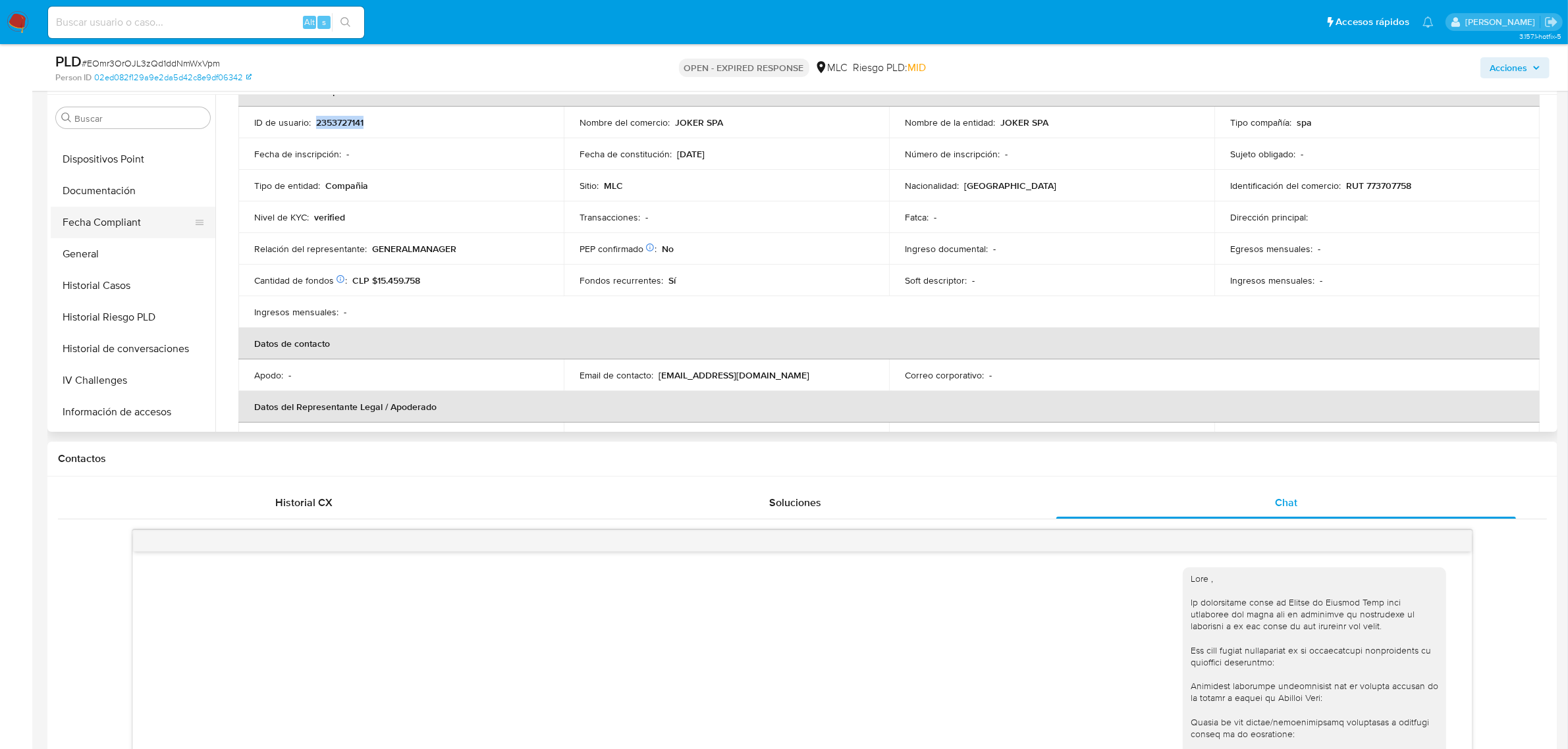
scroll to position [226, 0]
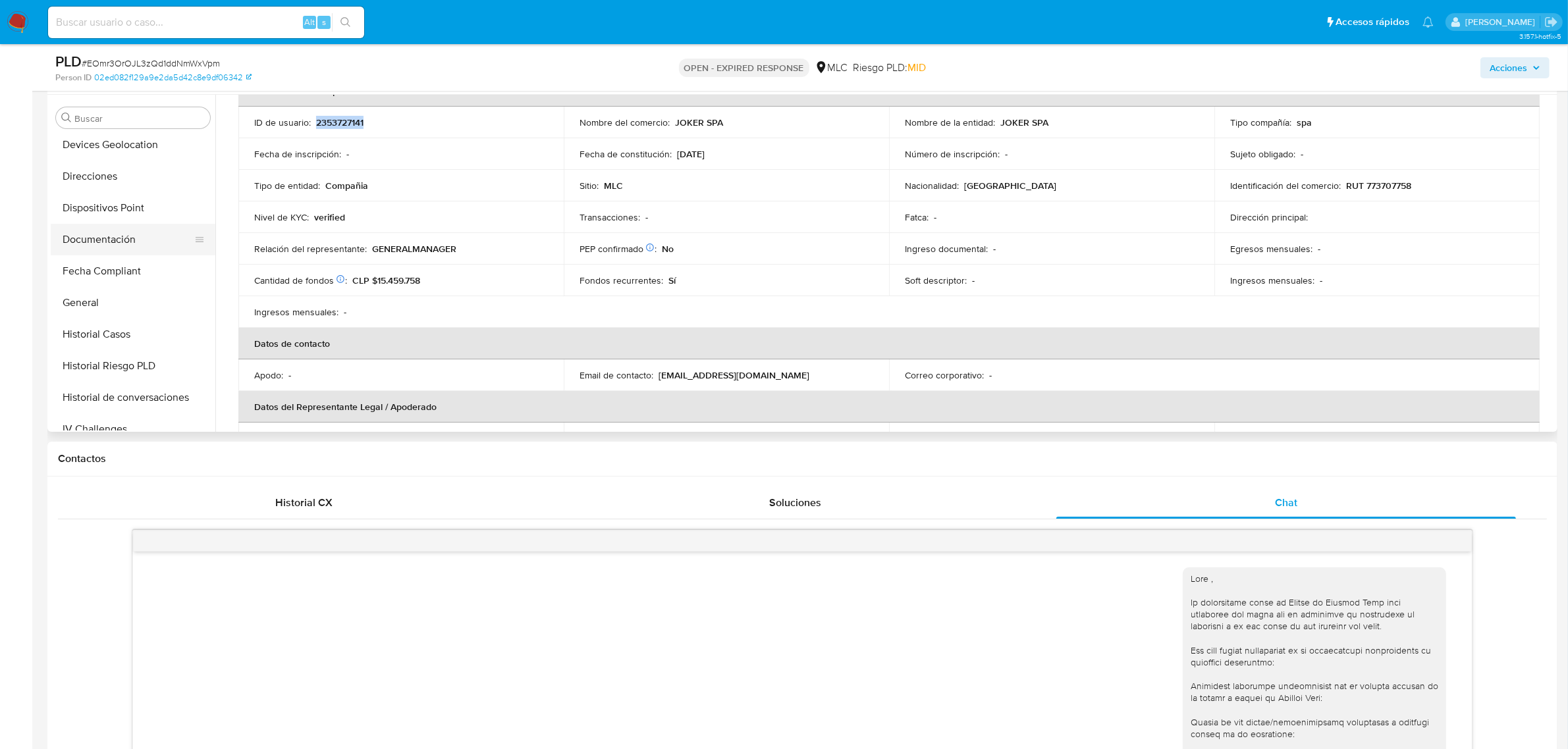
click at [103, 248] on button "Documentación" at bounding box center [128, 240] width 154 height 31
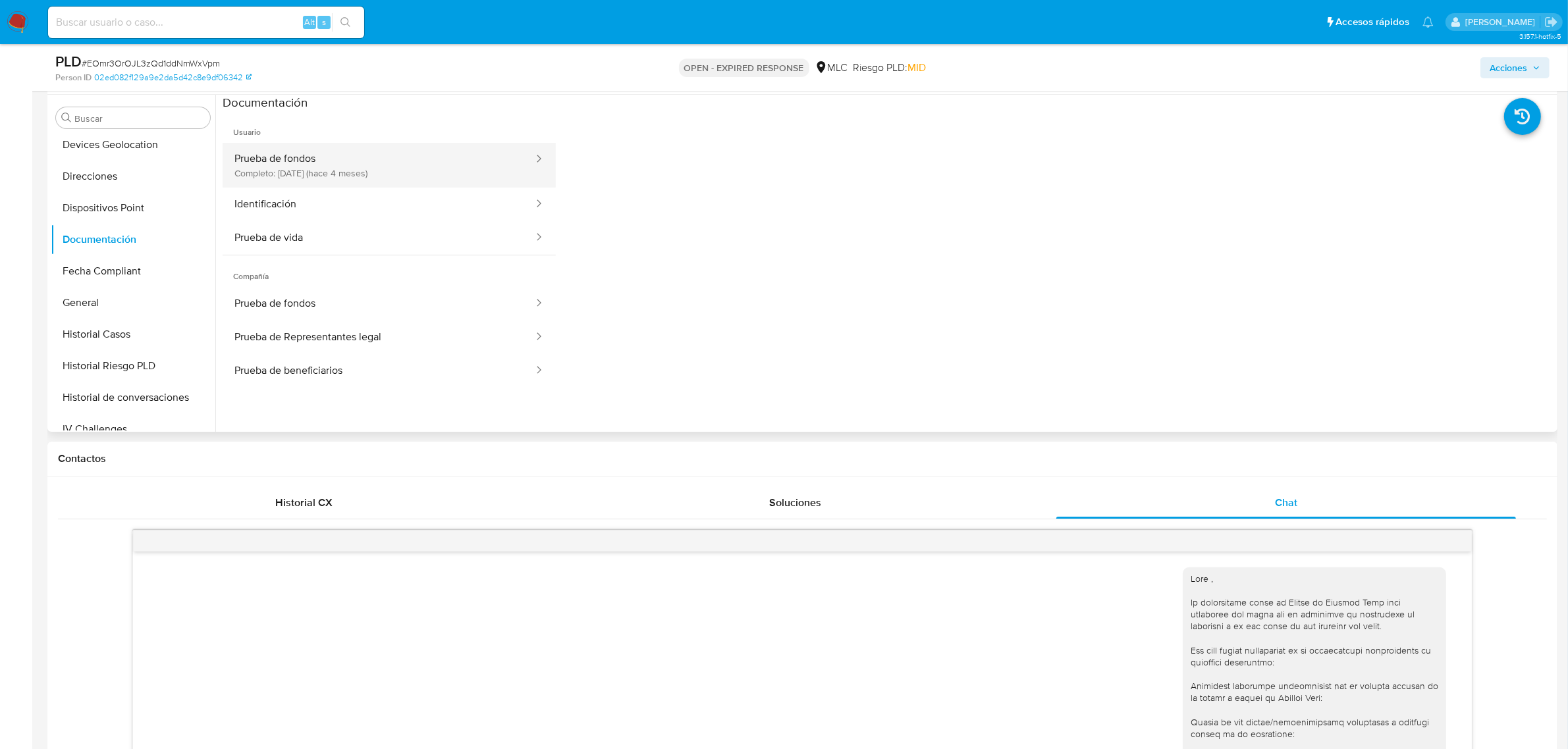
click at [364, 172] on button "Prueba de fondos Completo: 12/05/2025 (hace 4 meses)" at bounding box center [378, 165] width 312 height 44
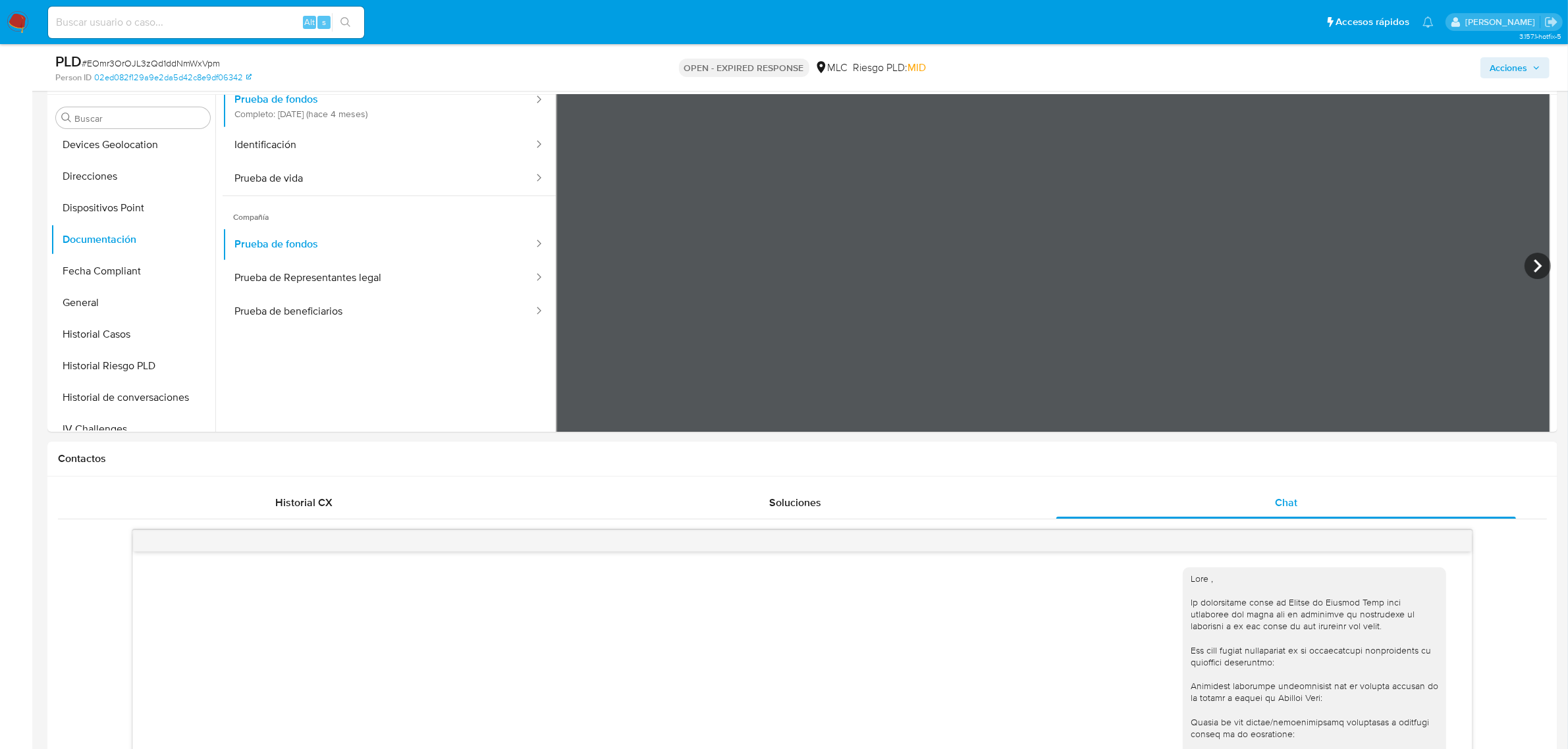
scroll to position [114, 0]
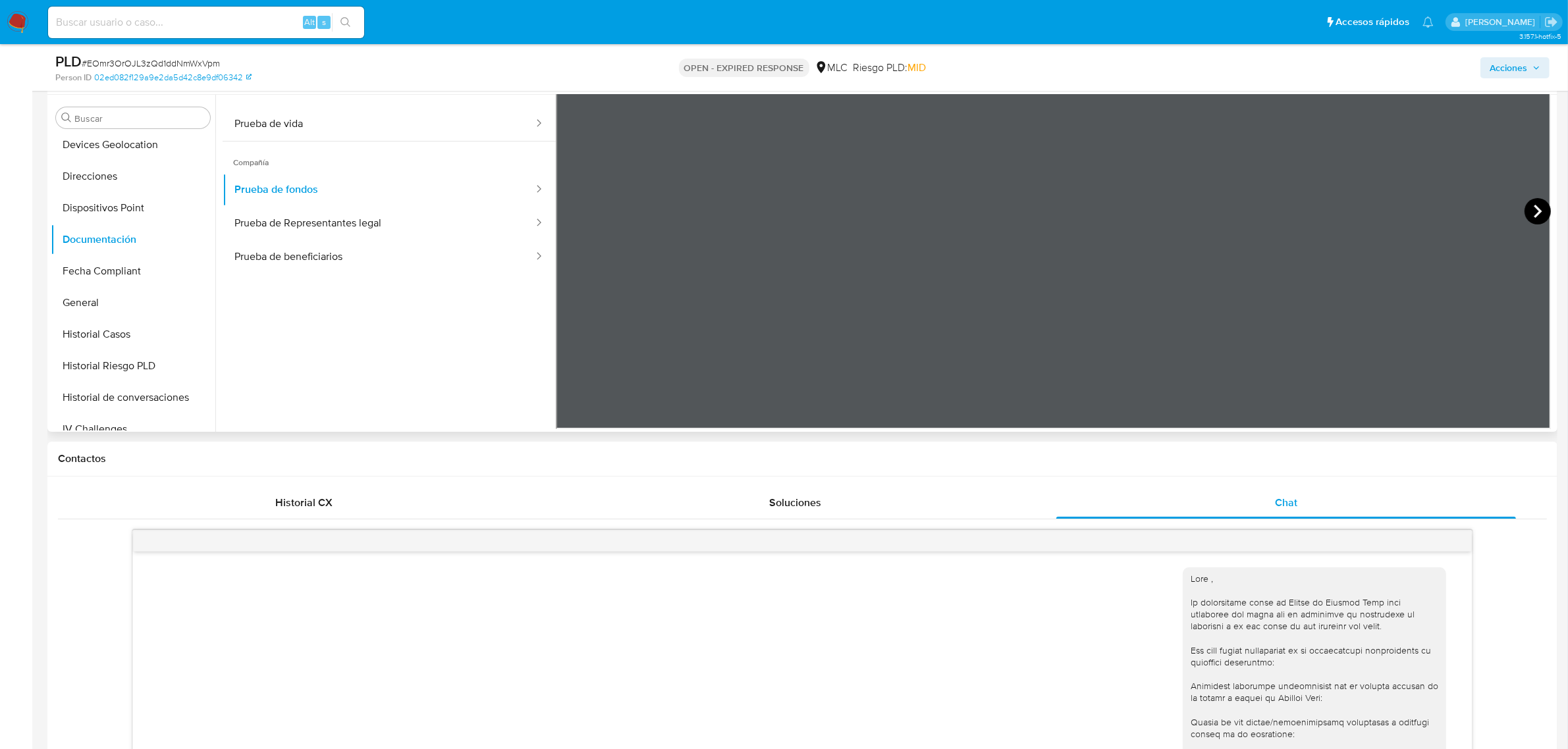
click at [1538, 208] on icon at bounding box center [1537, 211] width 26 height 26
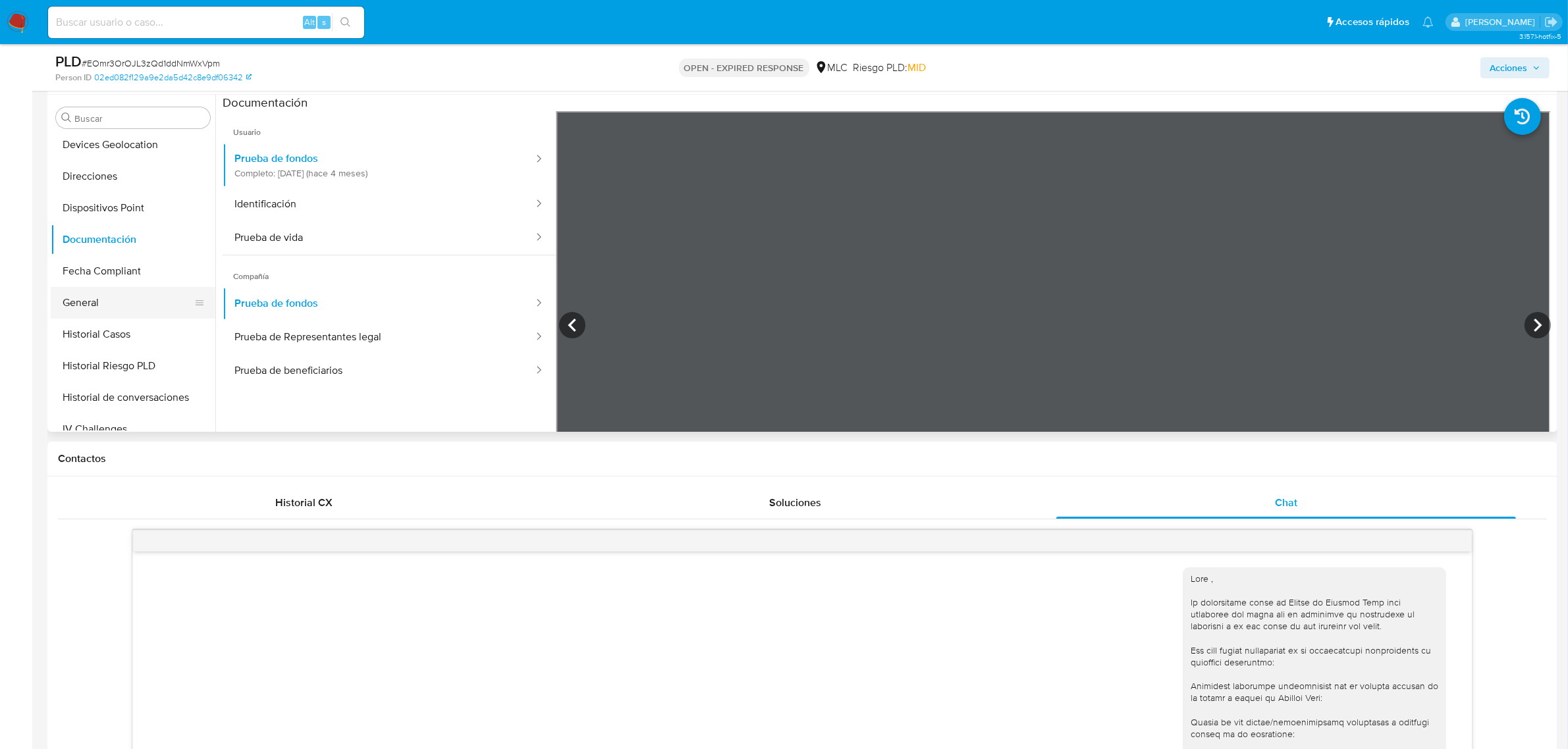
click at [99, 302] on button "General" at bounding box center [128, 302] width 154 height 31
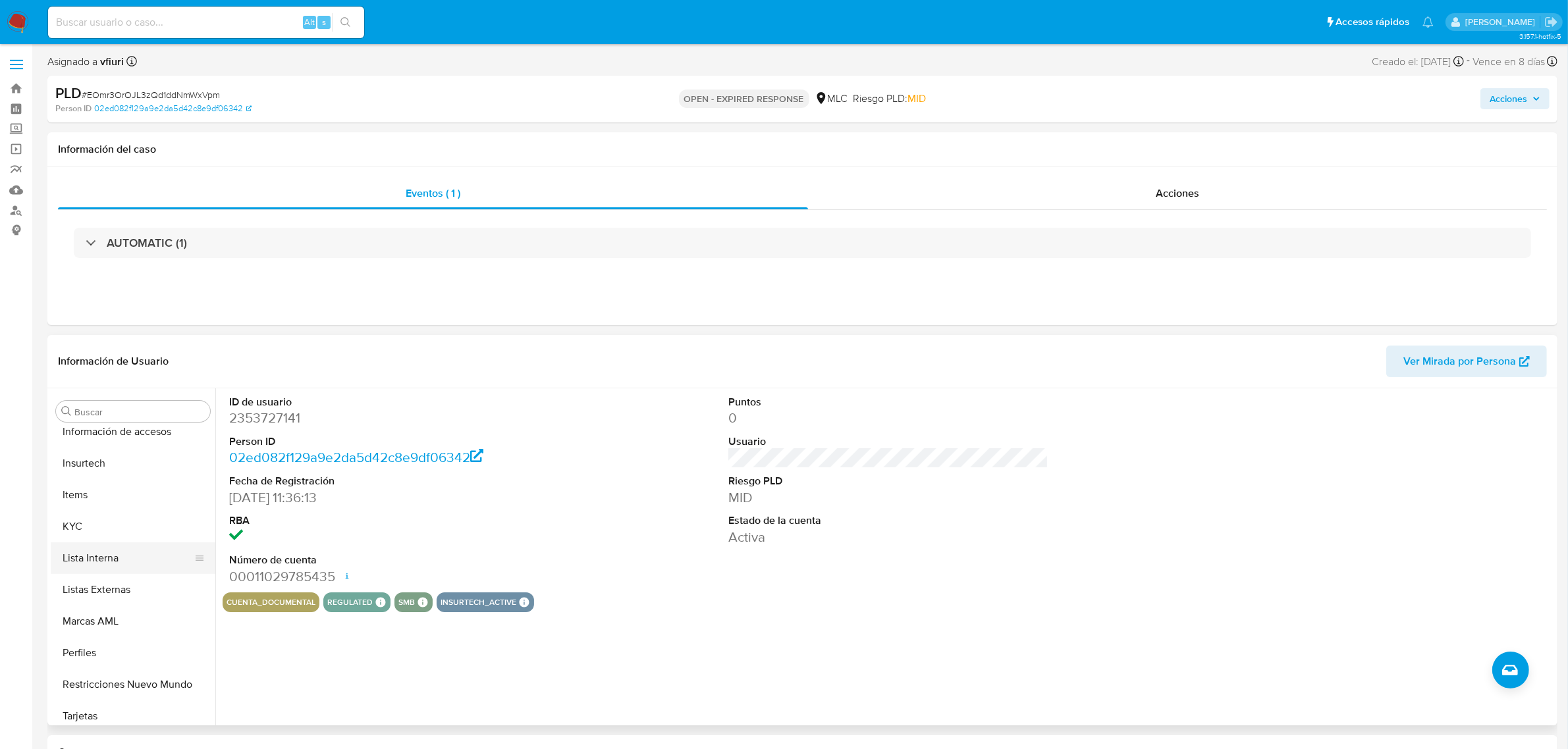
scroll to position [555, 0]
click at [120, 518] on button "KYC" at bounding box center [128, 520] width 154 height 31
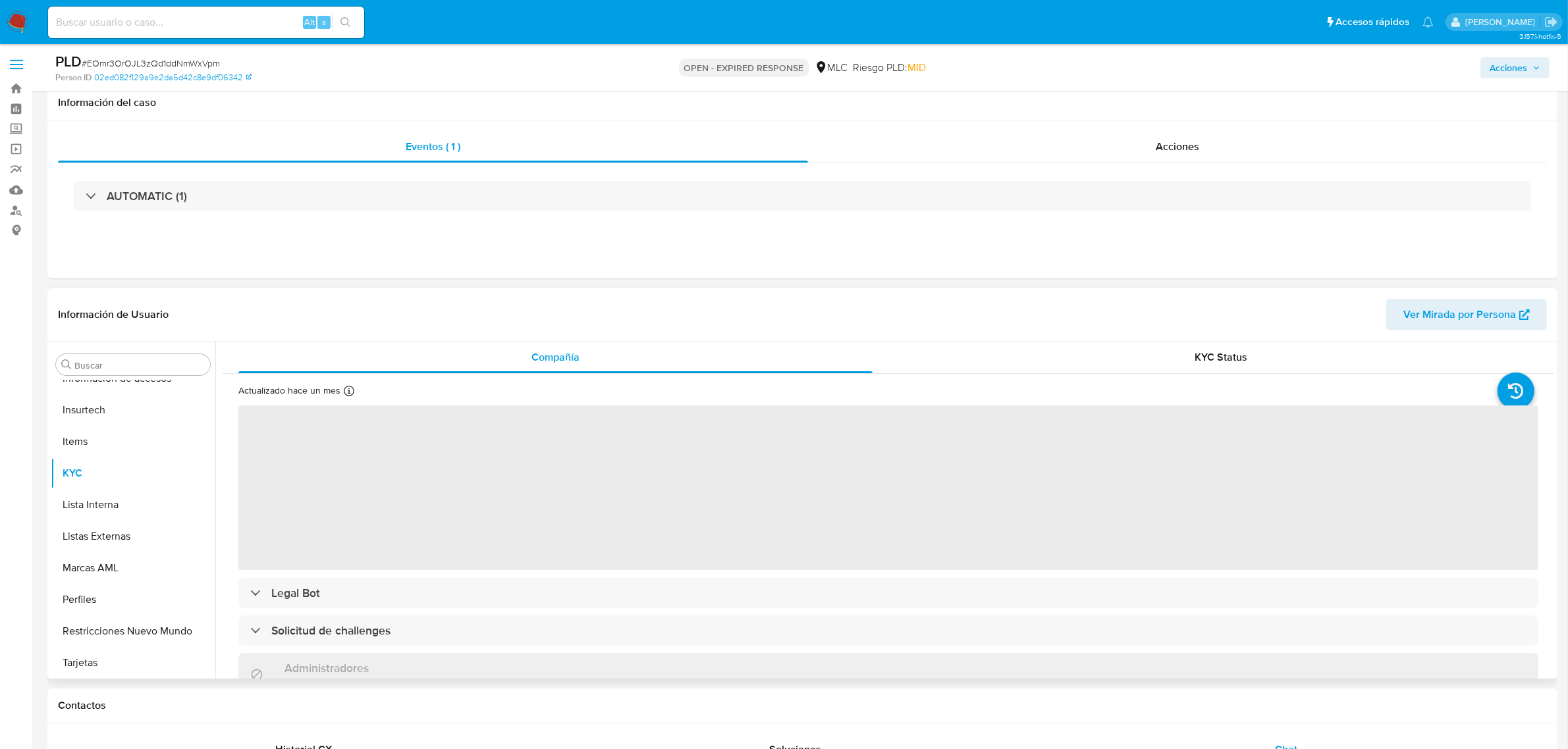
scroll to position [82, 0]
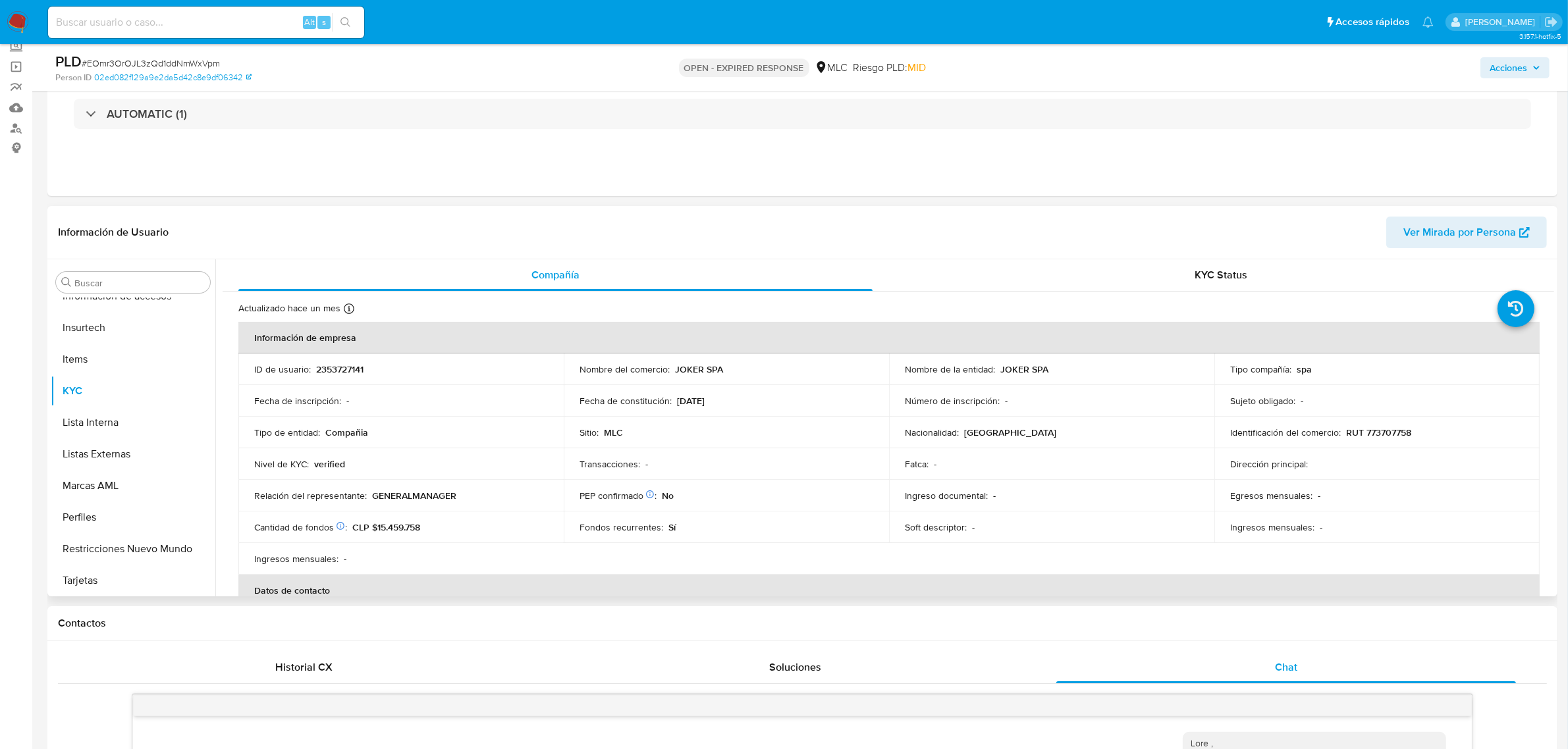
click at [1378, 432] on p "RUT 773707758" at bounding box center [1378, 433] width 65 height 12
click at [1378, 431] on p "RUT 773707758" at bounding box center [1378, 433] width 65 height 12
copy p "773707758"
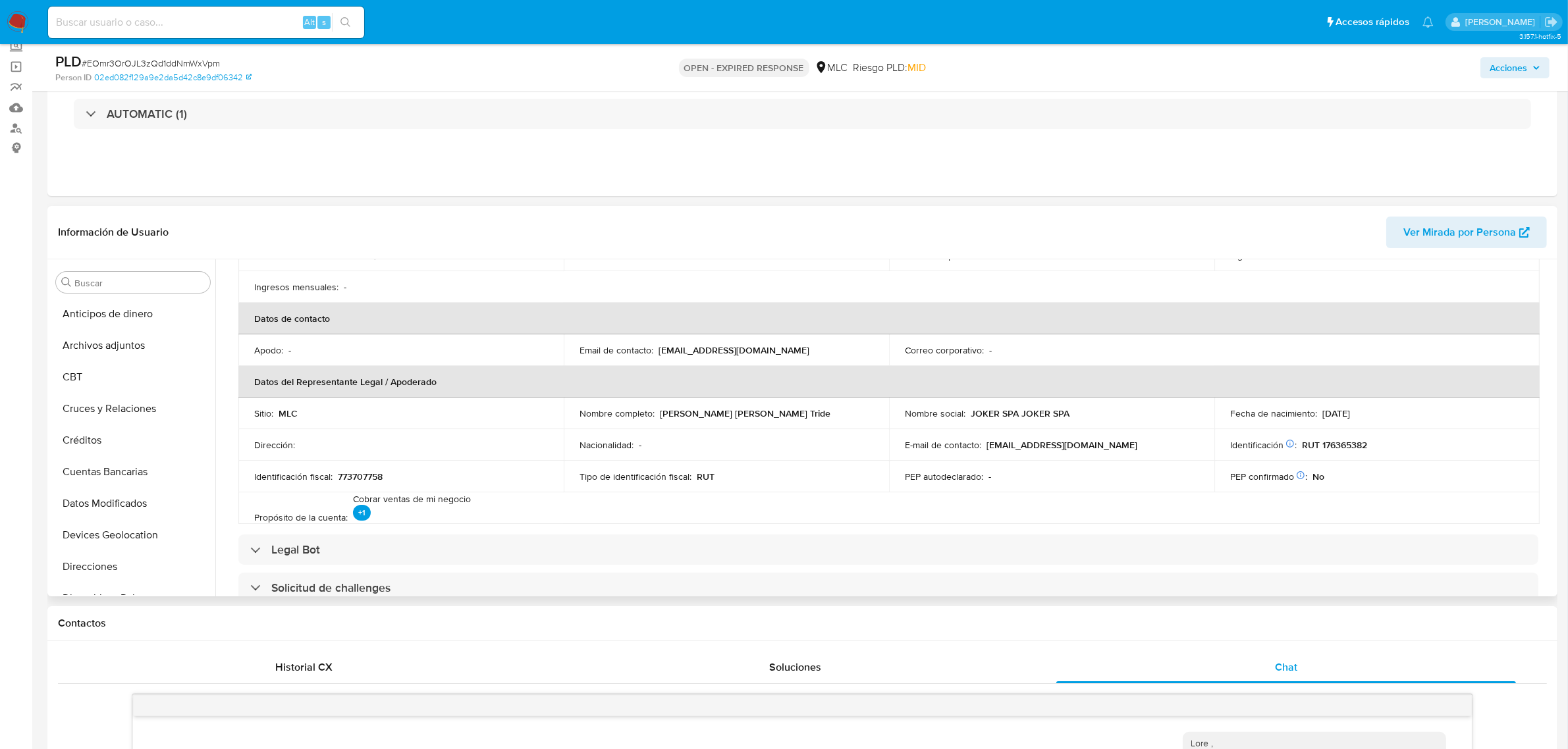
scroll to position [329, 0]
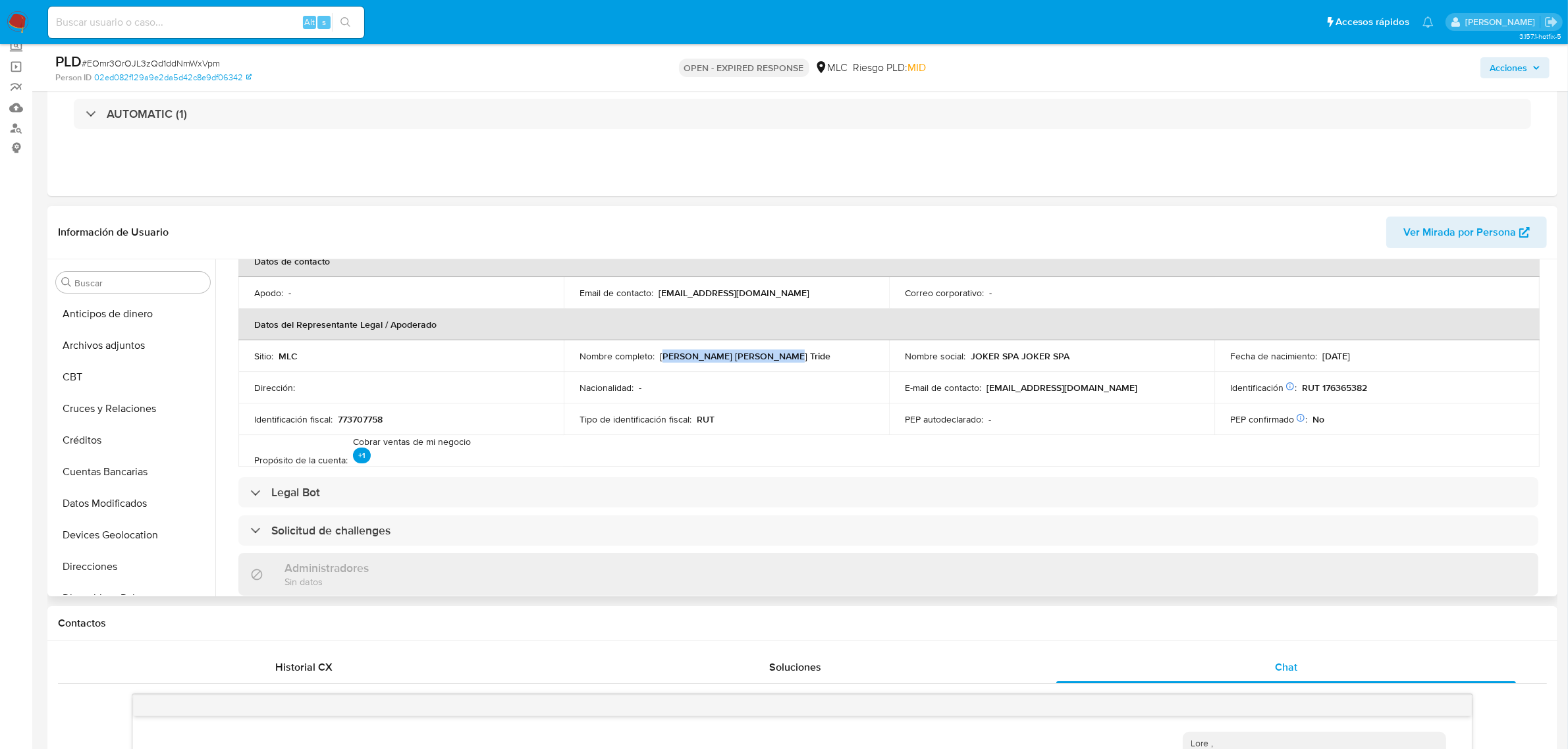
drag, startPoint x: 663, startPoint y: 356, endPoint x: 787, endPoint y: 353, distance: 124.0
click at [787, 353] on div "Nombre completo : Ignacia Andrea Perez Tride" at bounding box center [726, 356] width 293 height 12
drag, startPoint x: 785, startPoint y: 358, endPoint x: 656, endPoint y: 360, distance: 129.0
click at [656, 360] on div "Nombre completo : Ignacia Andrea Perez Tride" at bounding box center [726, 356] width 293 height 12
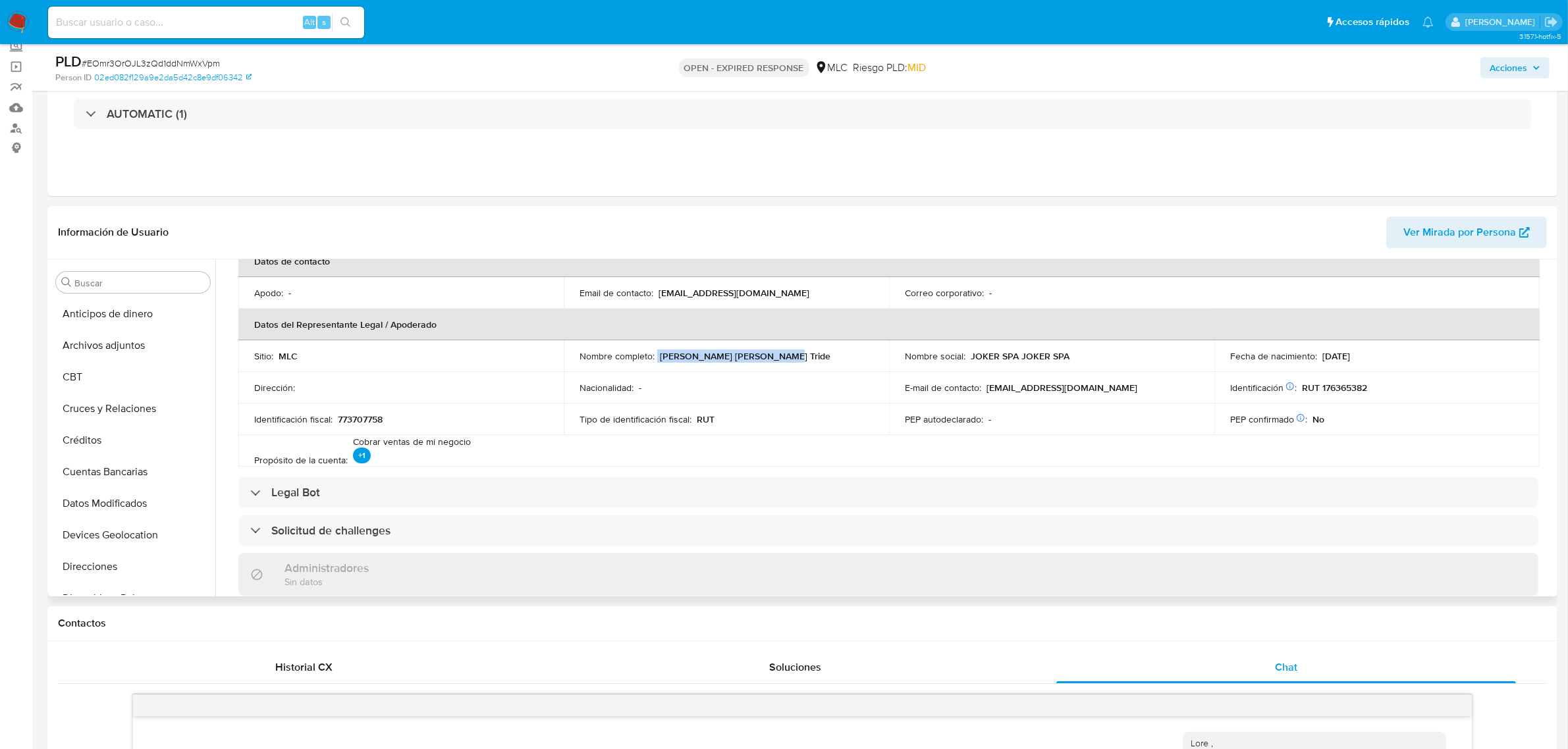
copy div "Ignacia Andrea Perez Tride"
click at [1360, 382] on p "RUT 176365382" at bounding box center [1334, 387] width 65 height 12
copy p "176365382"
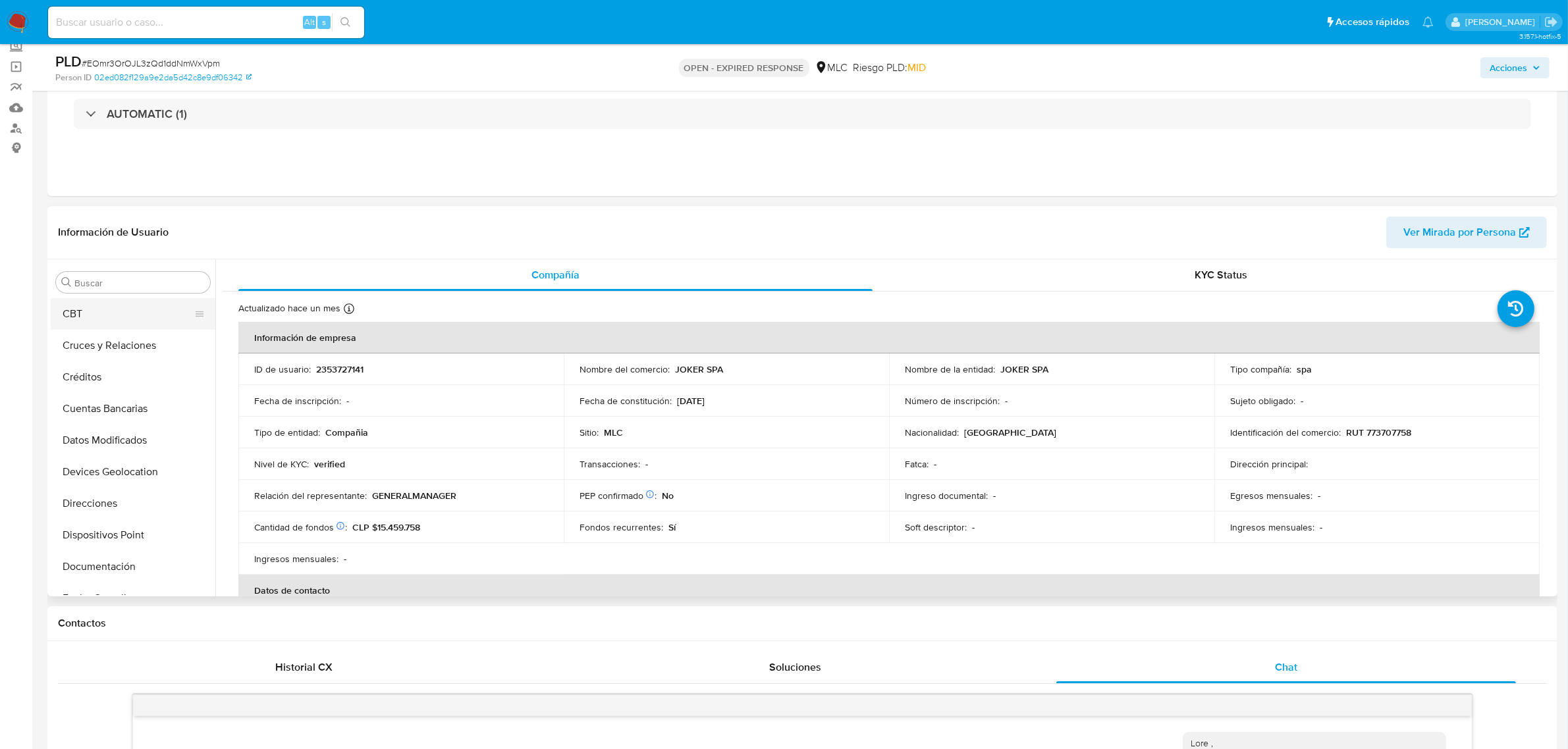
scroll to position [82, 0]
click at [149, 318] on button "Cruces y Relaciones" at bounding box center [128, 326] width 154 height 31
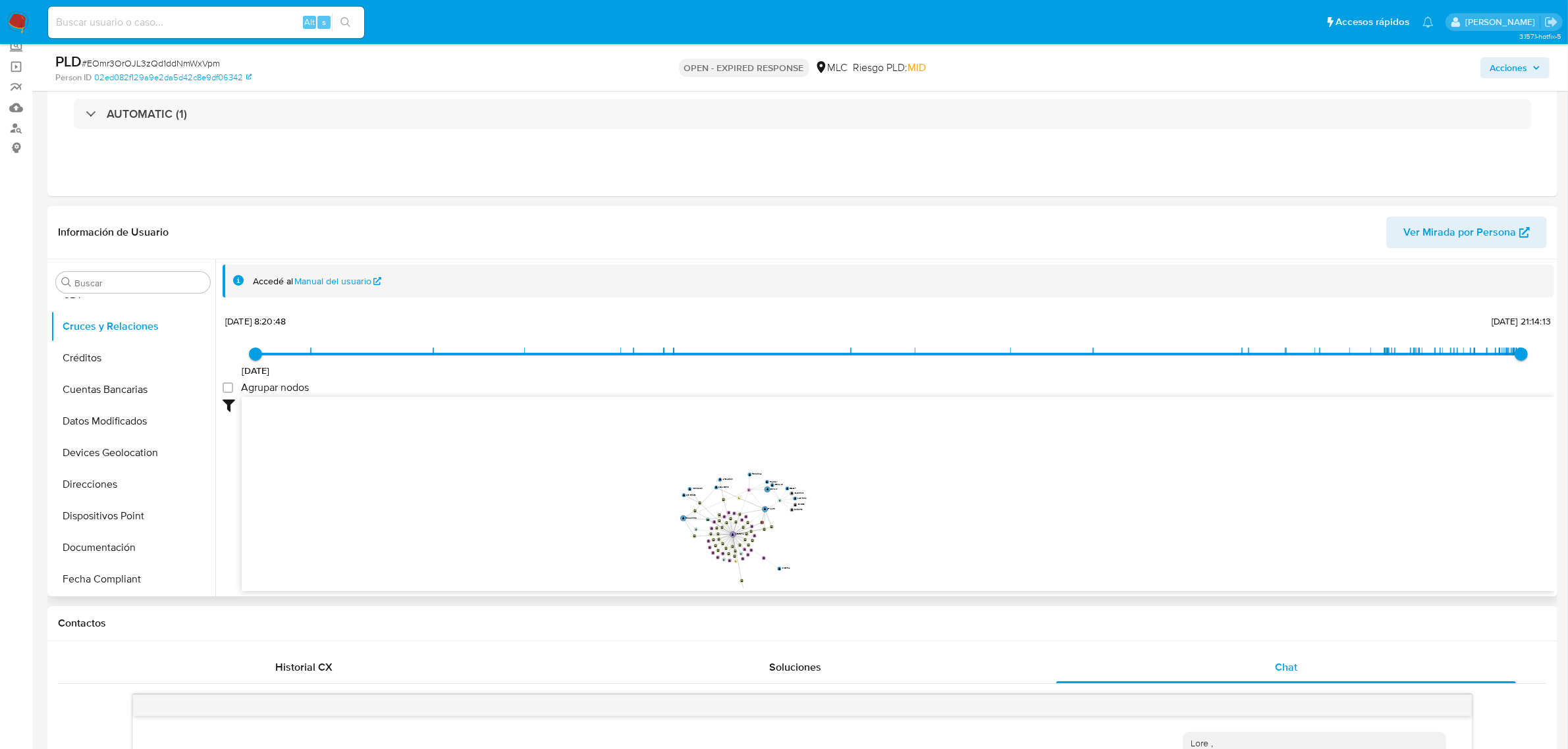
drag, startPoint x: 936, startPoint y: 475, endPoint x: 967, endPoint y: 491, distance: 34.9
click at [967, 491] on icon "device-68af837b133ac17b7d0248b7  user-2353727141  2353727141 device-686e7cc7a…" at bounding box center [898, 493] width 1312 height 191
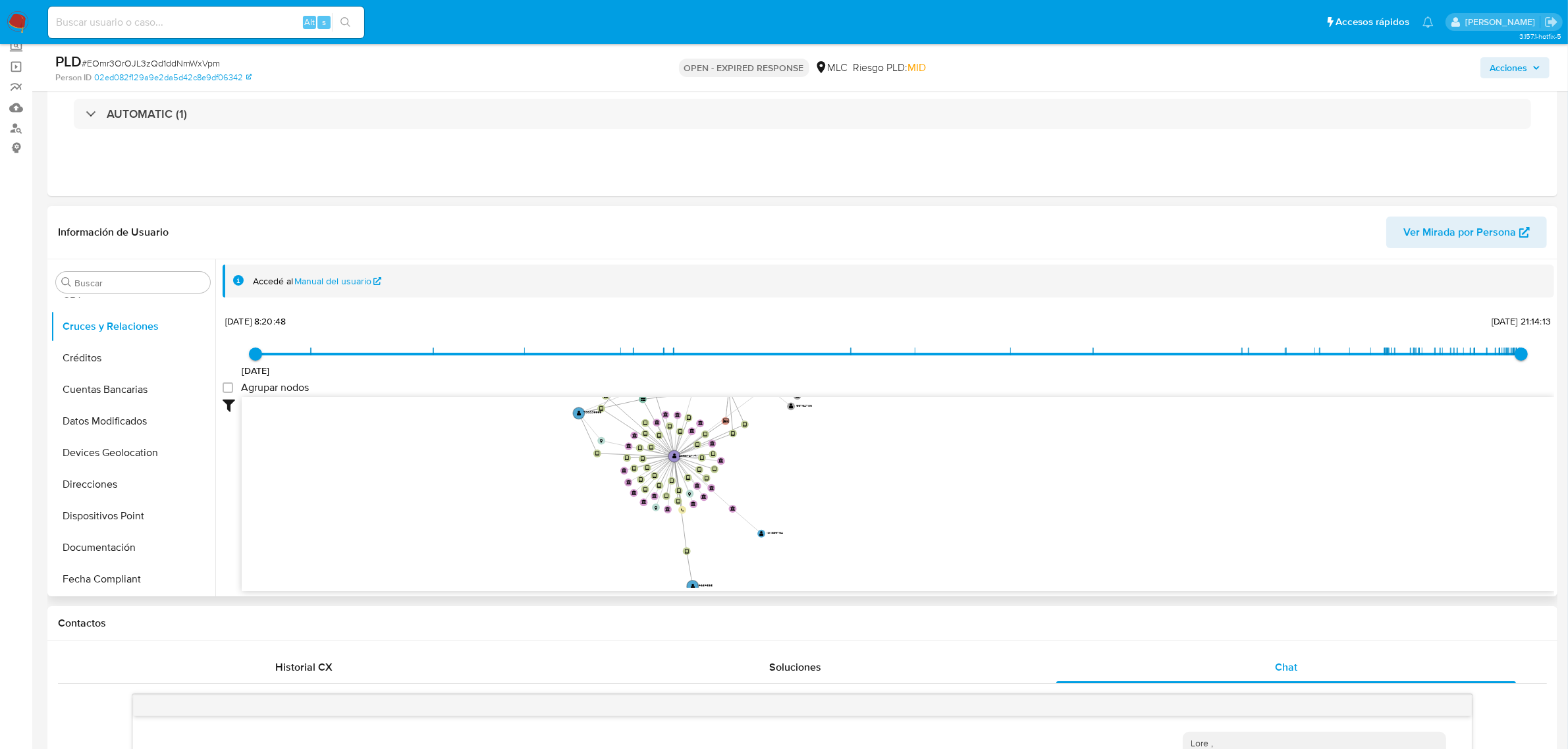
drag, startPoint x: 656, startPoint y: 506, endPoint x: 819, endPoint y: 419, distance: 184.8
click at [815, 419] on icon "device-68af837b133ac17b7d0248b7  user-2353727141  2353727141 device-686e7cc7a…" at bounding box center [898, 493] width 1312 height 191
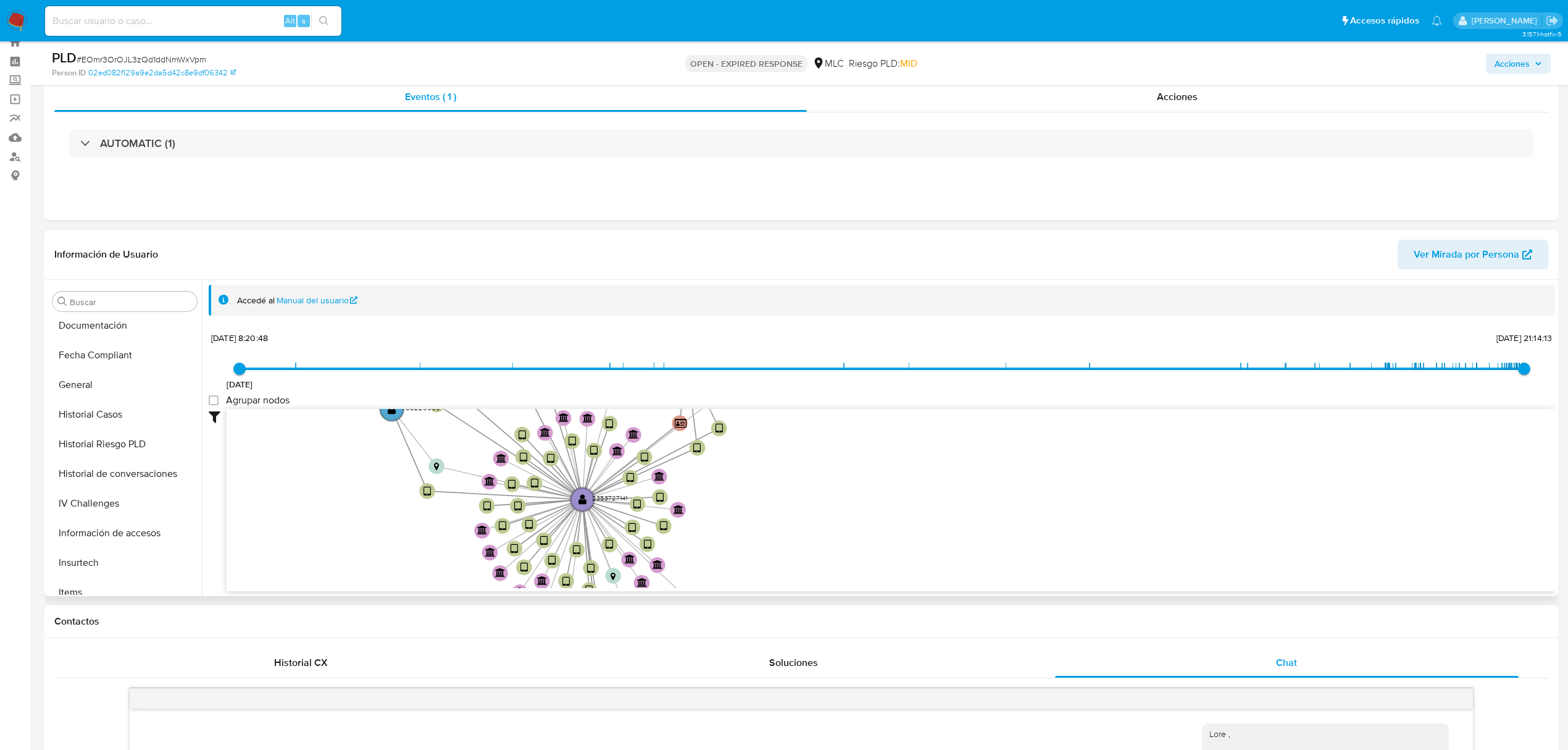
scroll to position [522, 0]
click at [90, 393] on button "KYC" at bounding box center [120, 402] width 145 height 29
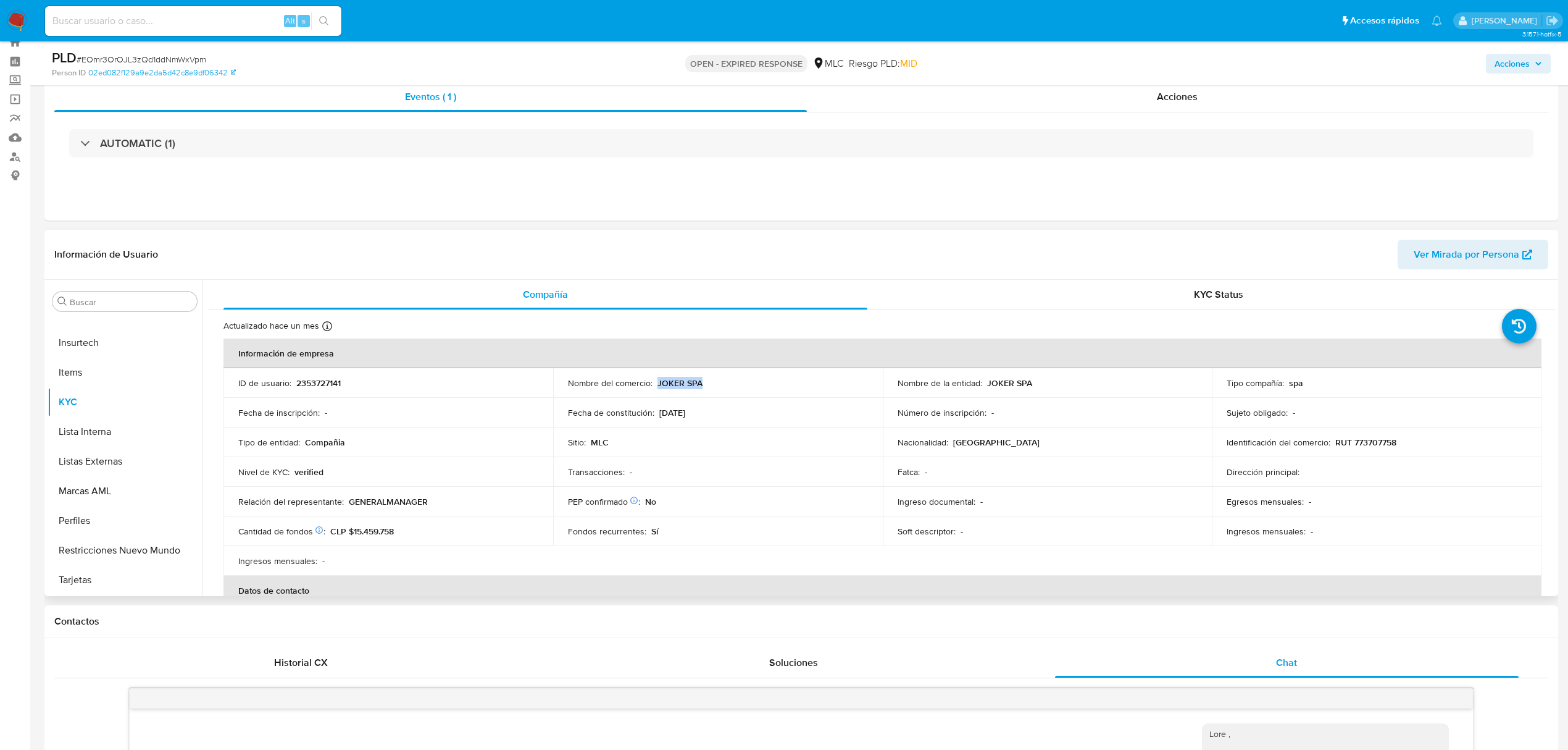
drag, startPoint x: 655, startPoint y: 383, endPoint x: 707, endPoint y: 383, distance: 52.0
click at [707, 383] on div "Nombre del comercio : JOKER SPA" at bounding box center [718, 383] width 300 height 11
copy p "JOKER SPA"
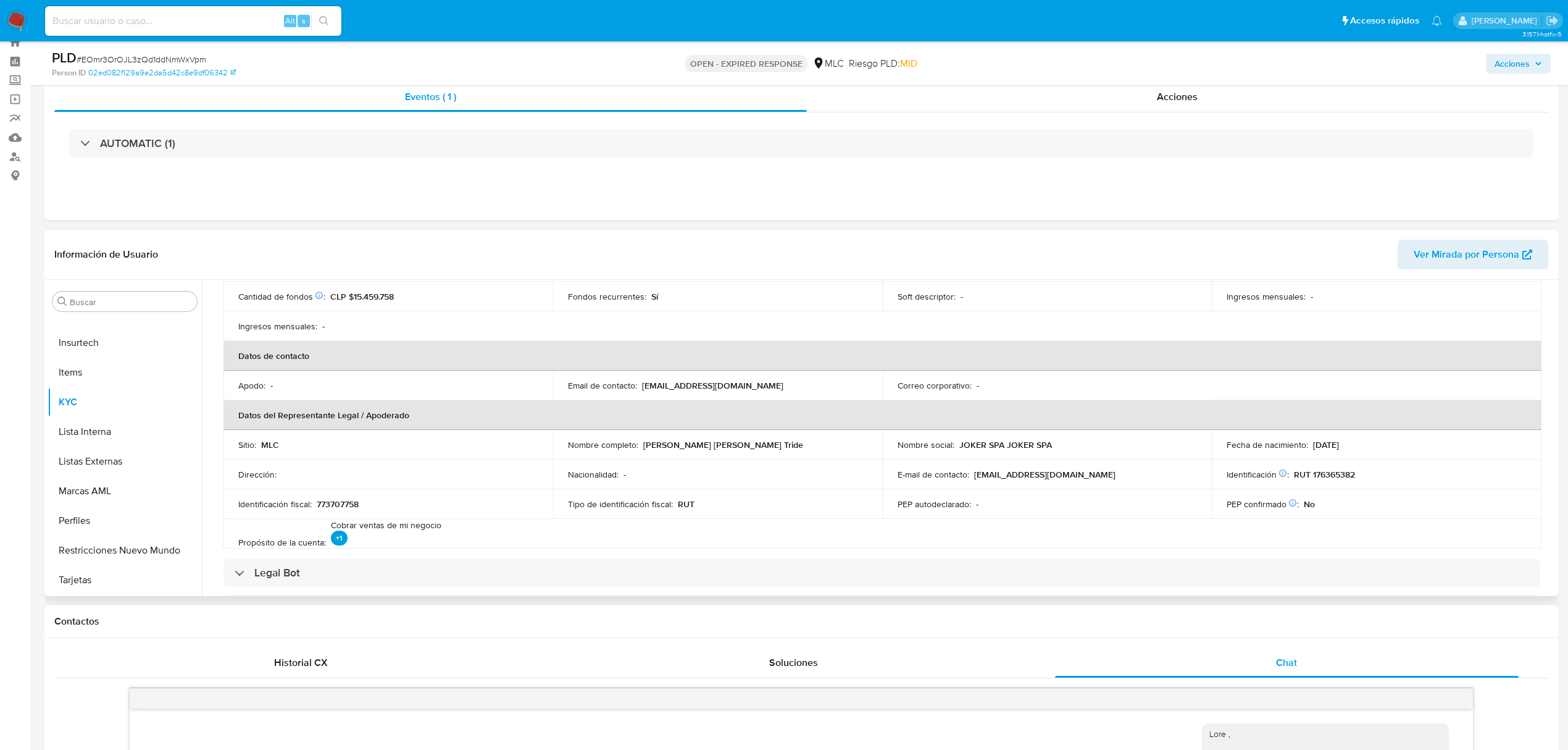
scroll to position [211, 0]
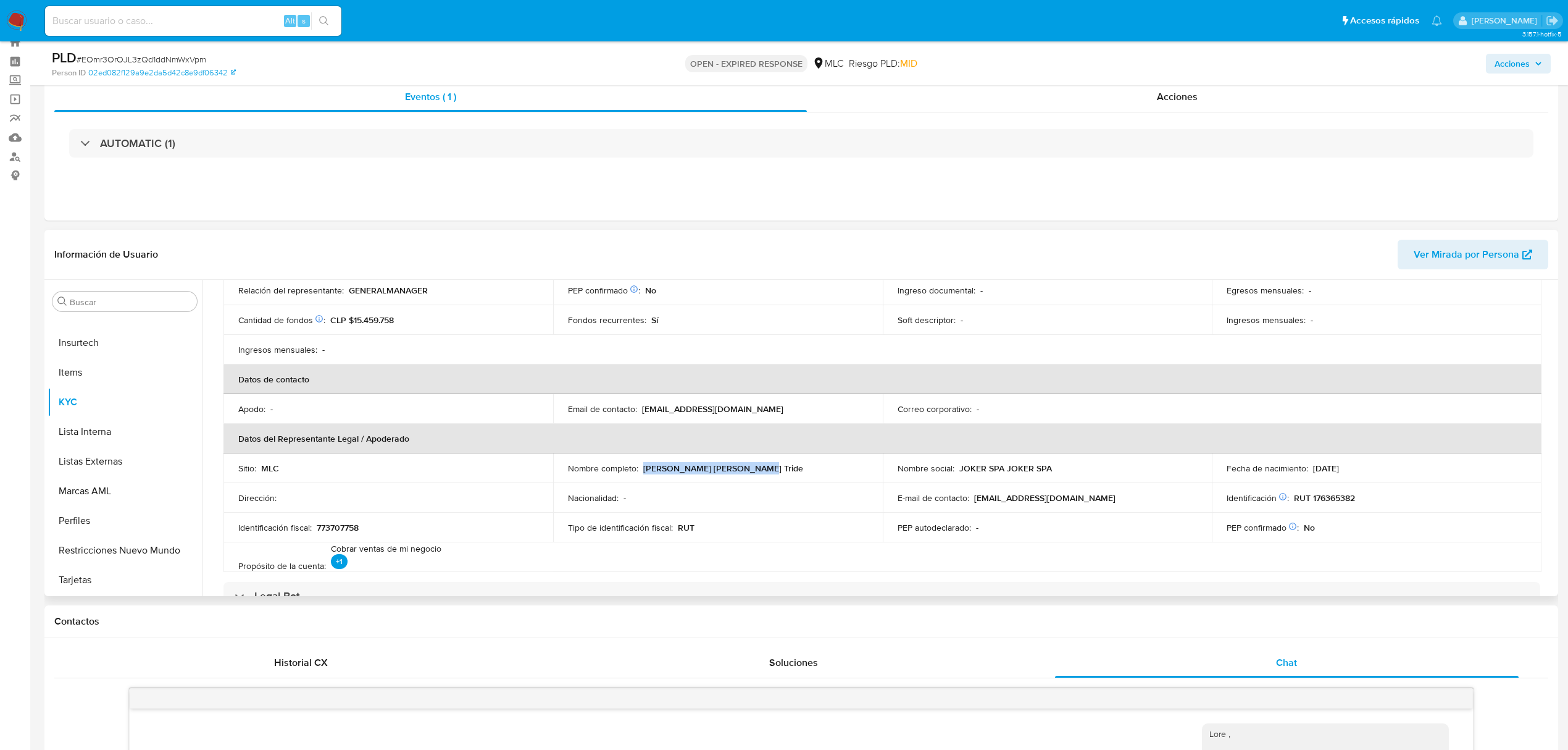
drag, startPoint x: 642, startPoint y: 465, endPoint x: 744, endPoint y: 462, distance: 102.0
click at [744, 462] on p "Ignacia Andrea Perez Tride" at bounding box center [723, 468] width 160 height 11
copy p "Ignacia Andrea Perez Tride"
click at [84, 366] on button "Archivos adjuntos" at bounding box center [120, 360] width 145 height 29
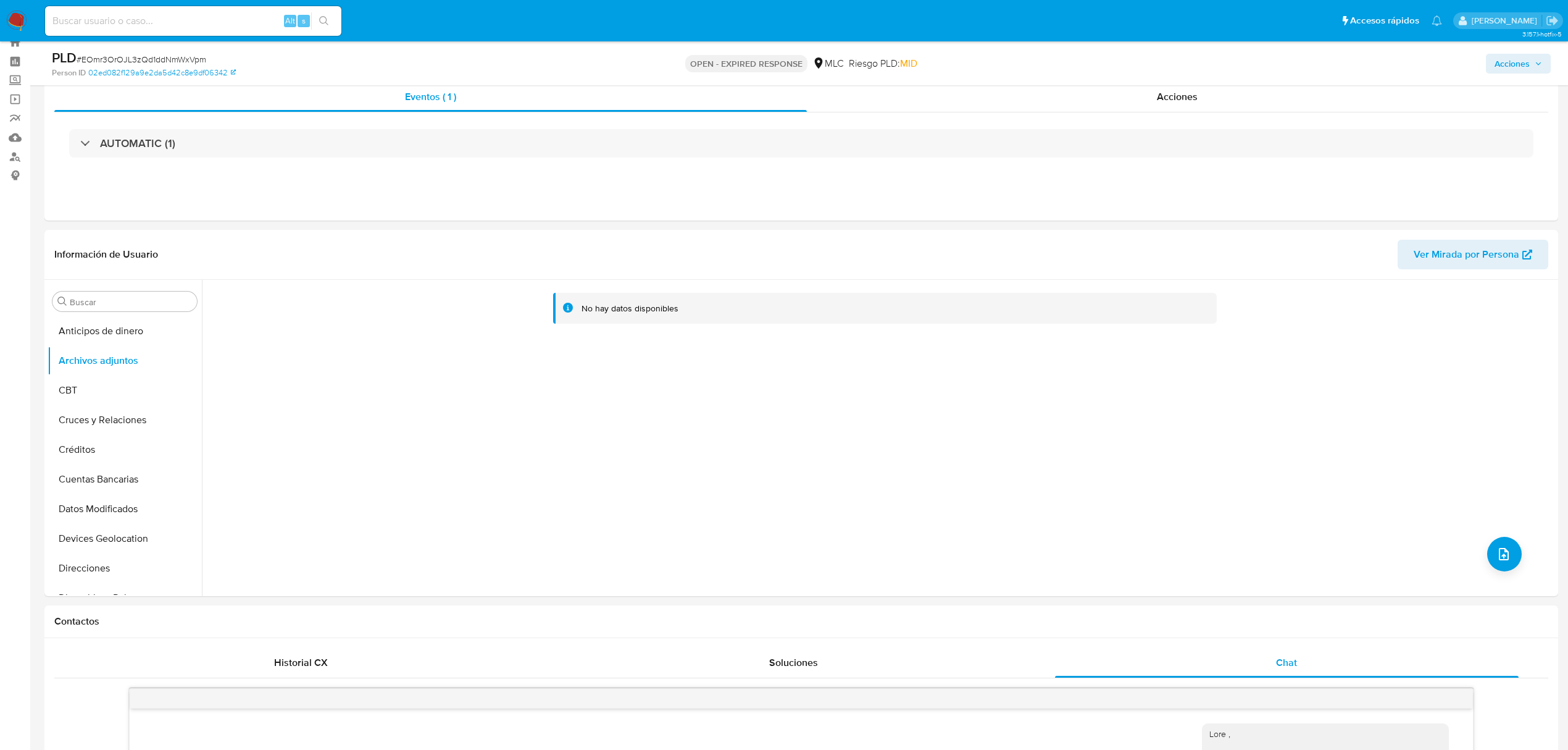
click at [192, 60] on span "# EOmr3OrOJL3zQd1ddNmWxVpm" at bounding box center [141, 60] width 130 height 12
copy span "EOmr3OrOJL3zQd1ddNmWxVpm"
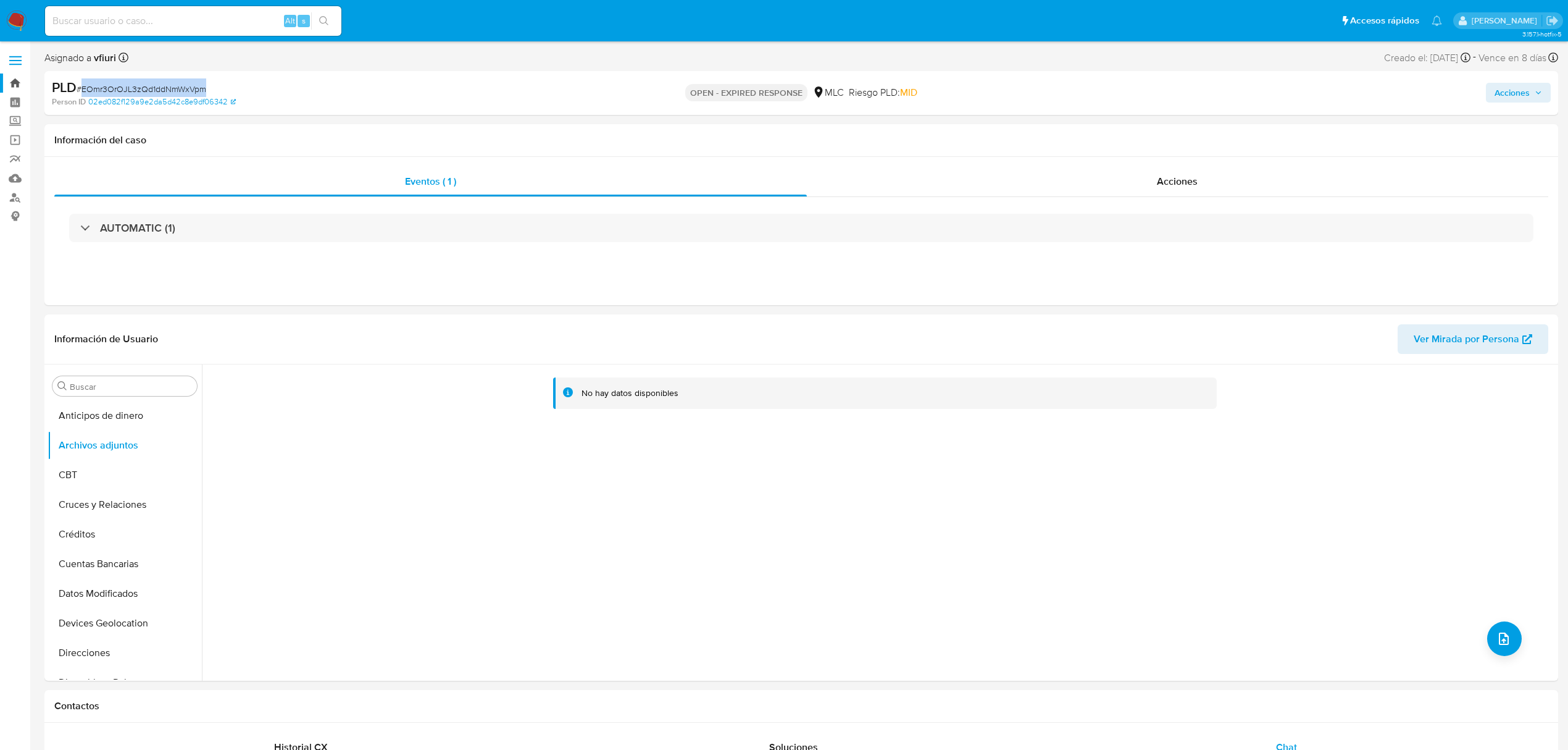
click at [13, 80] on link "Bandeja" at bounding box center [73, 83] width 147 height 19
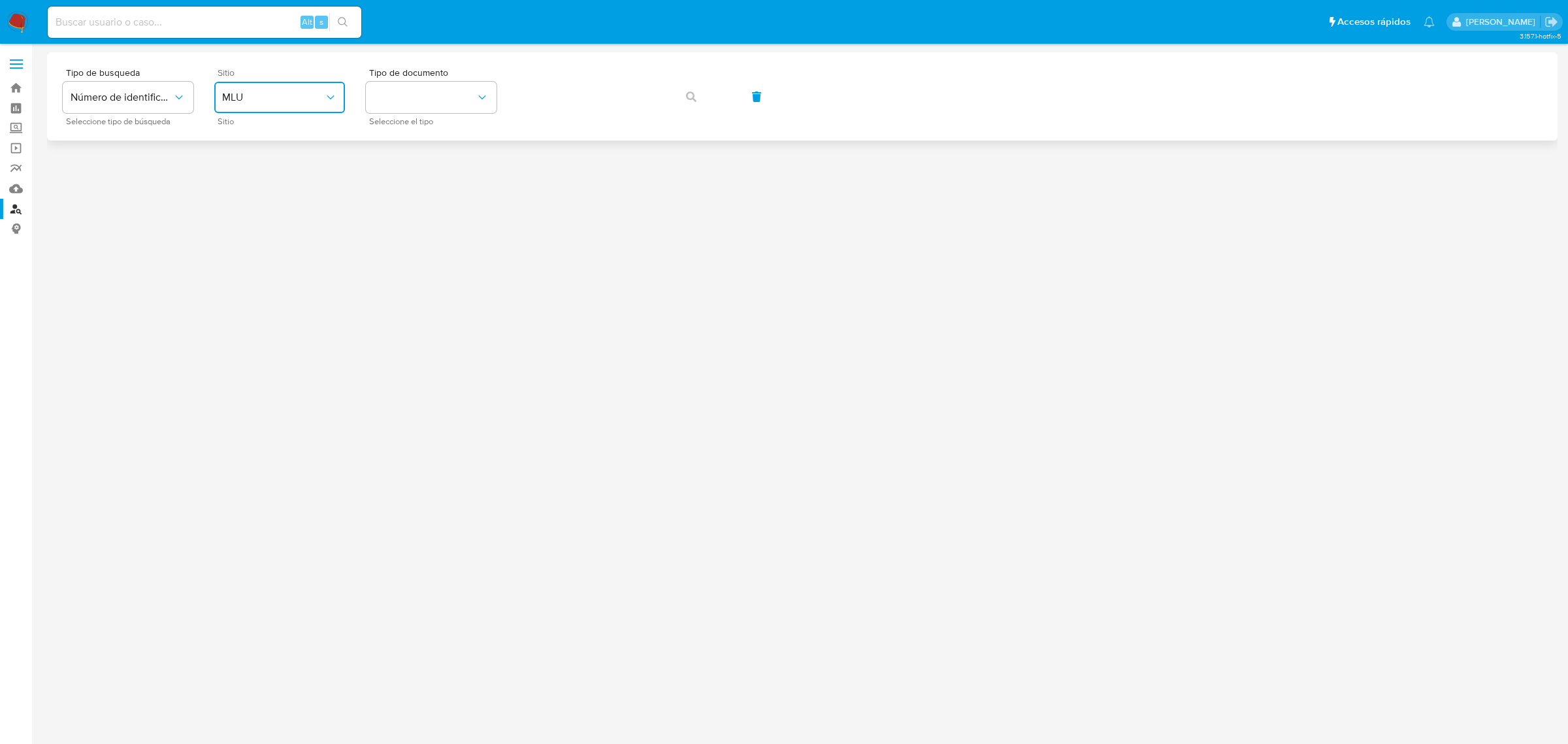
click at [329, 99] on icon "site_id" at bounding box center [330, 97] width 13 height 13
click at [266, 313] on div "MLC" at bounding box center [276, 321] width 107 height 31
click at [421, 99] on button "identificationType" at bounding box center [431, 97] width 131 height 31
click at [422, 136] on div "RUT RUT" at bounding box center [427, 139] width 107 height 44
click at [686, 97] on icon "button" at bounding box center [691, 97] width 11 height 11
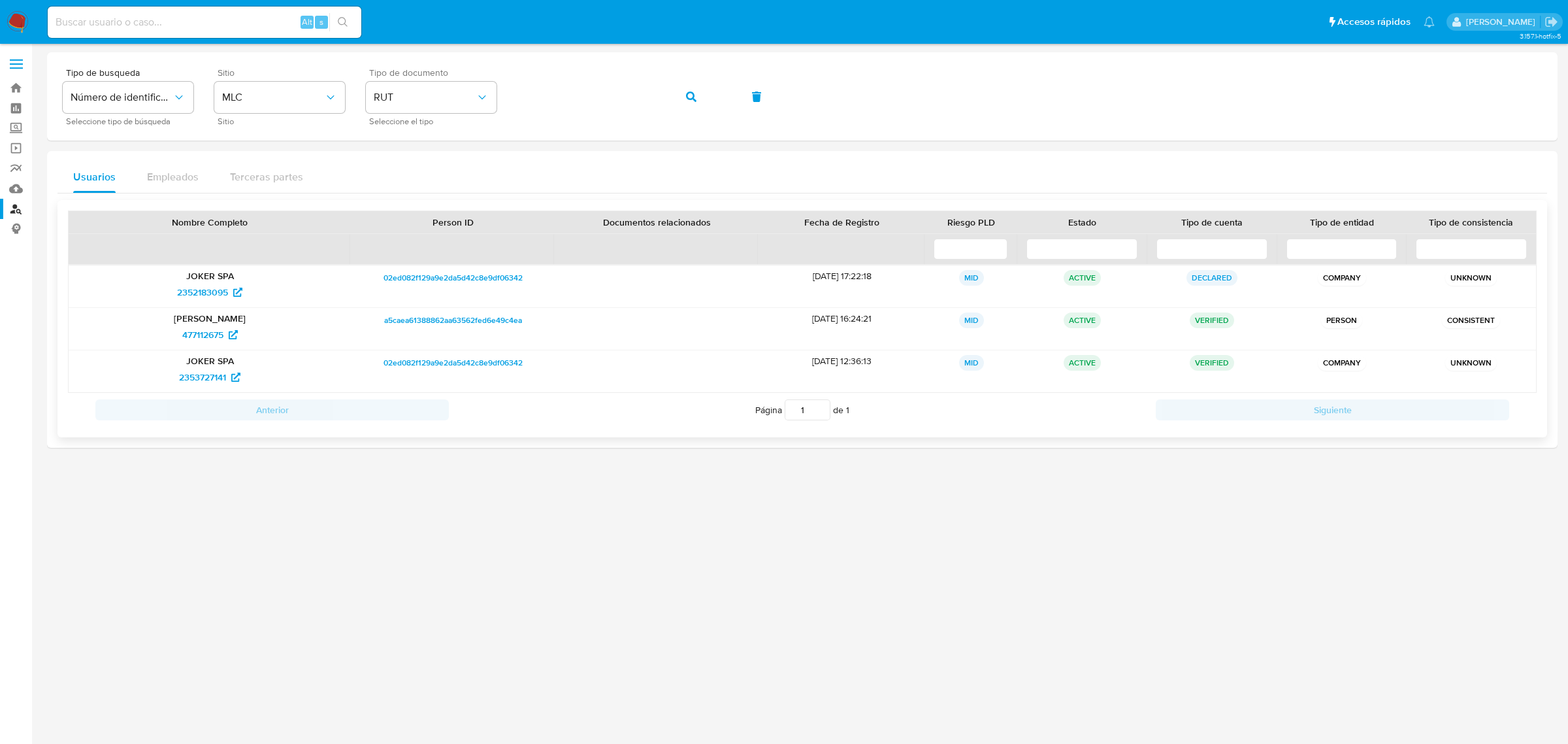
click at [204, 322] on p "[PERSON_NAME]" at bounding box center [209, 318] width 264 height 11
click at [206, 333] on span "477112675" at bounding box center [203, 335] width 41 height 21
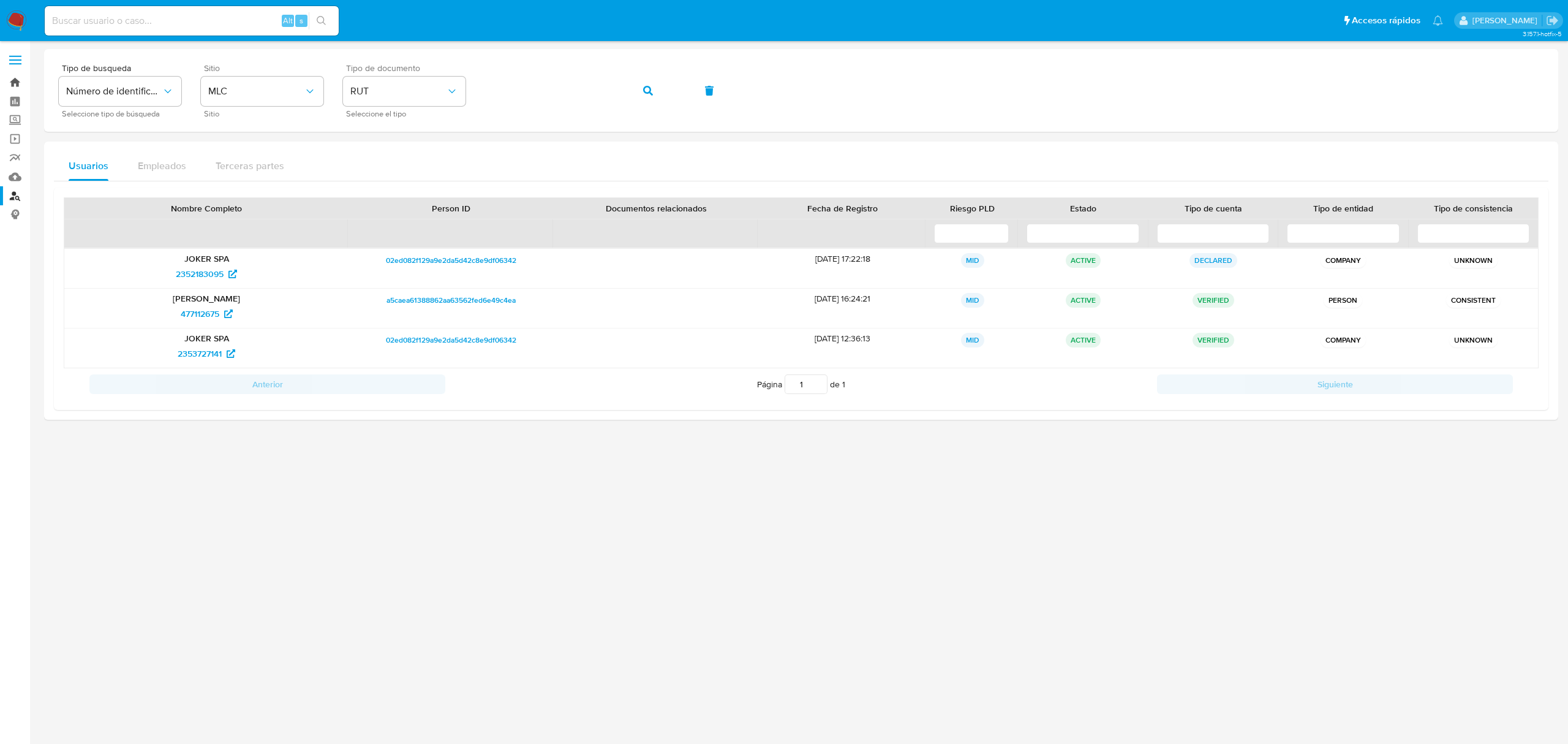
click at [11, 82] on link "Bandeja" at bounding box center [73, 82] width 146 height 19
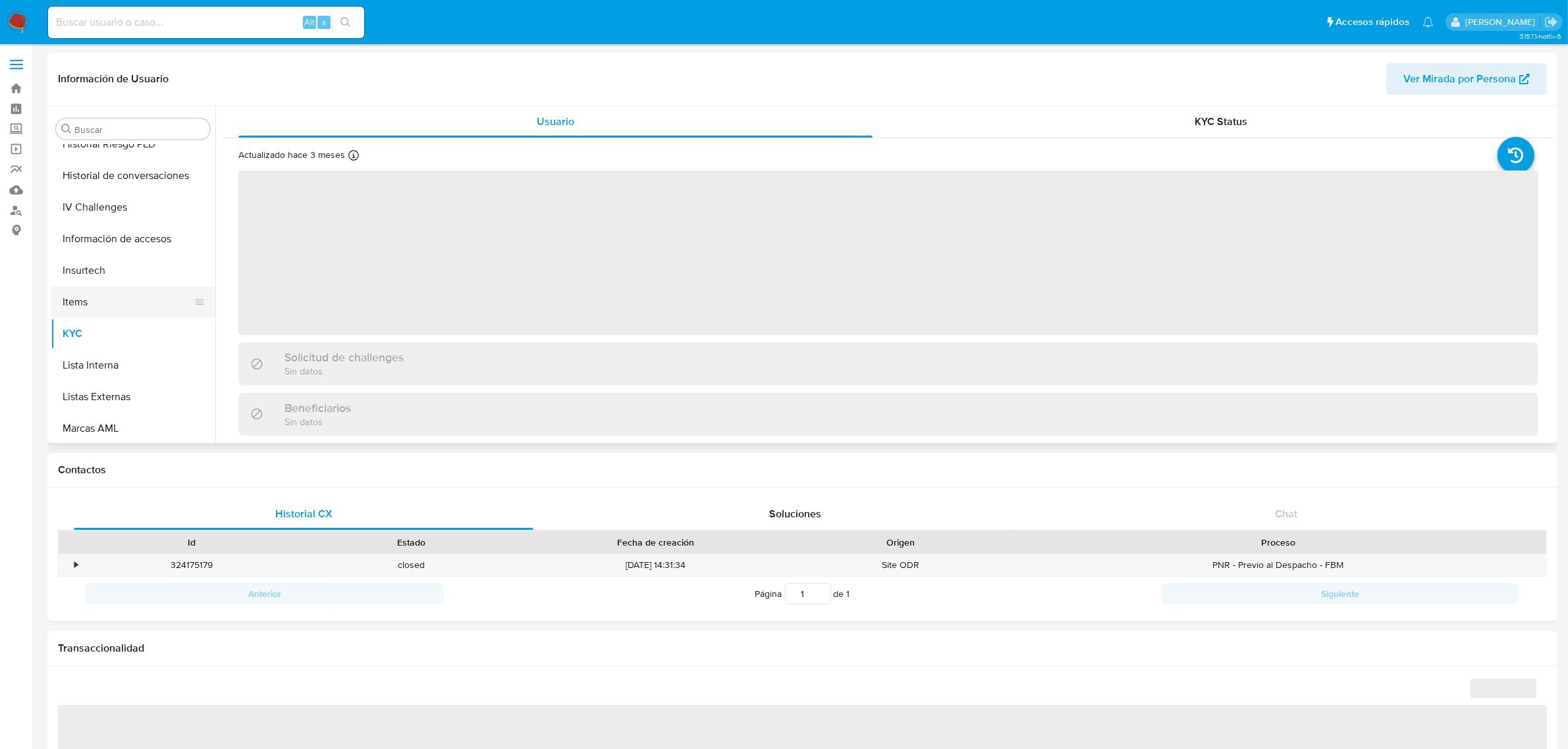
scroll to position [308, 0]
click at [127, 254] on button "Historial Casos" at bounding box center [128, 263] width 154 height 31
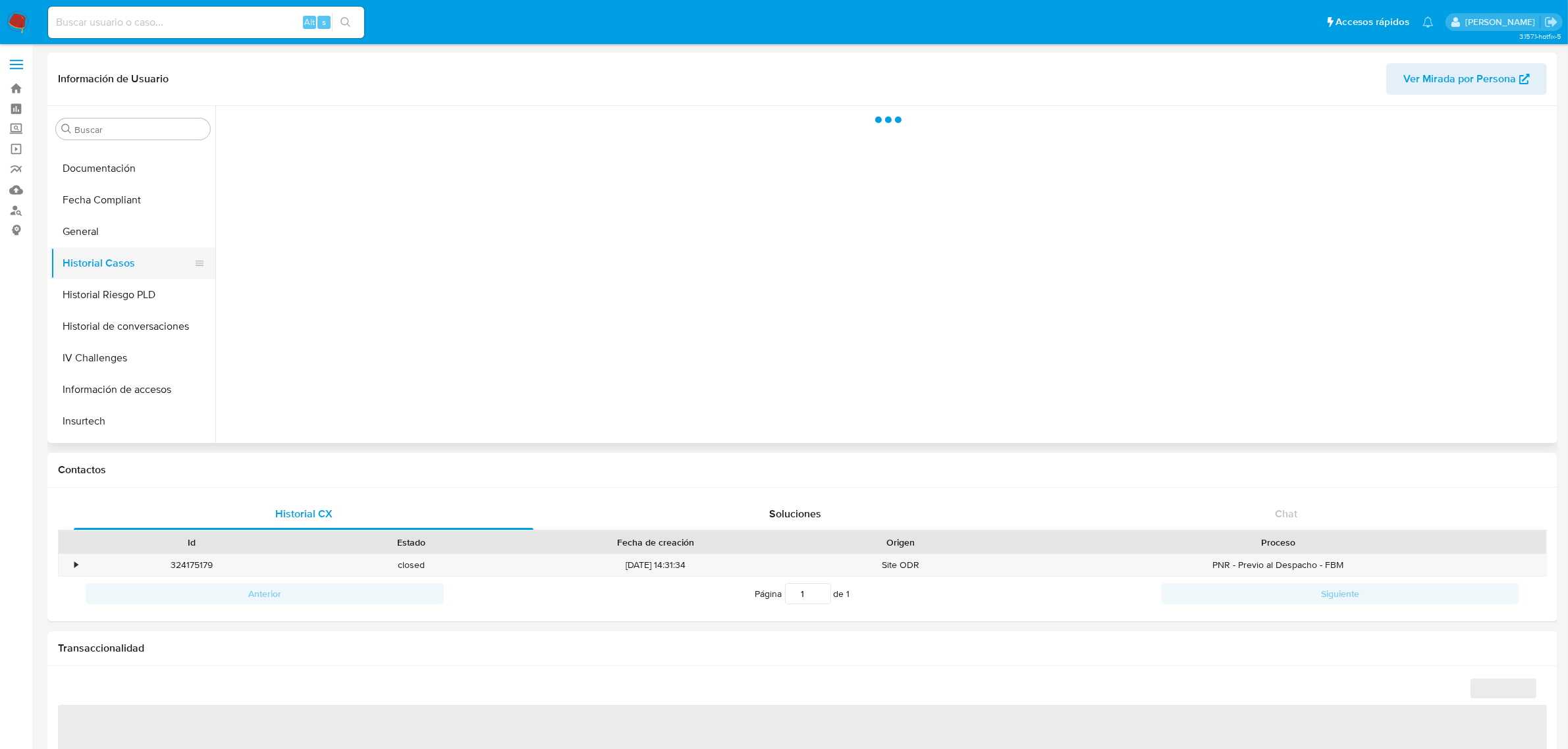
select select "10"
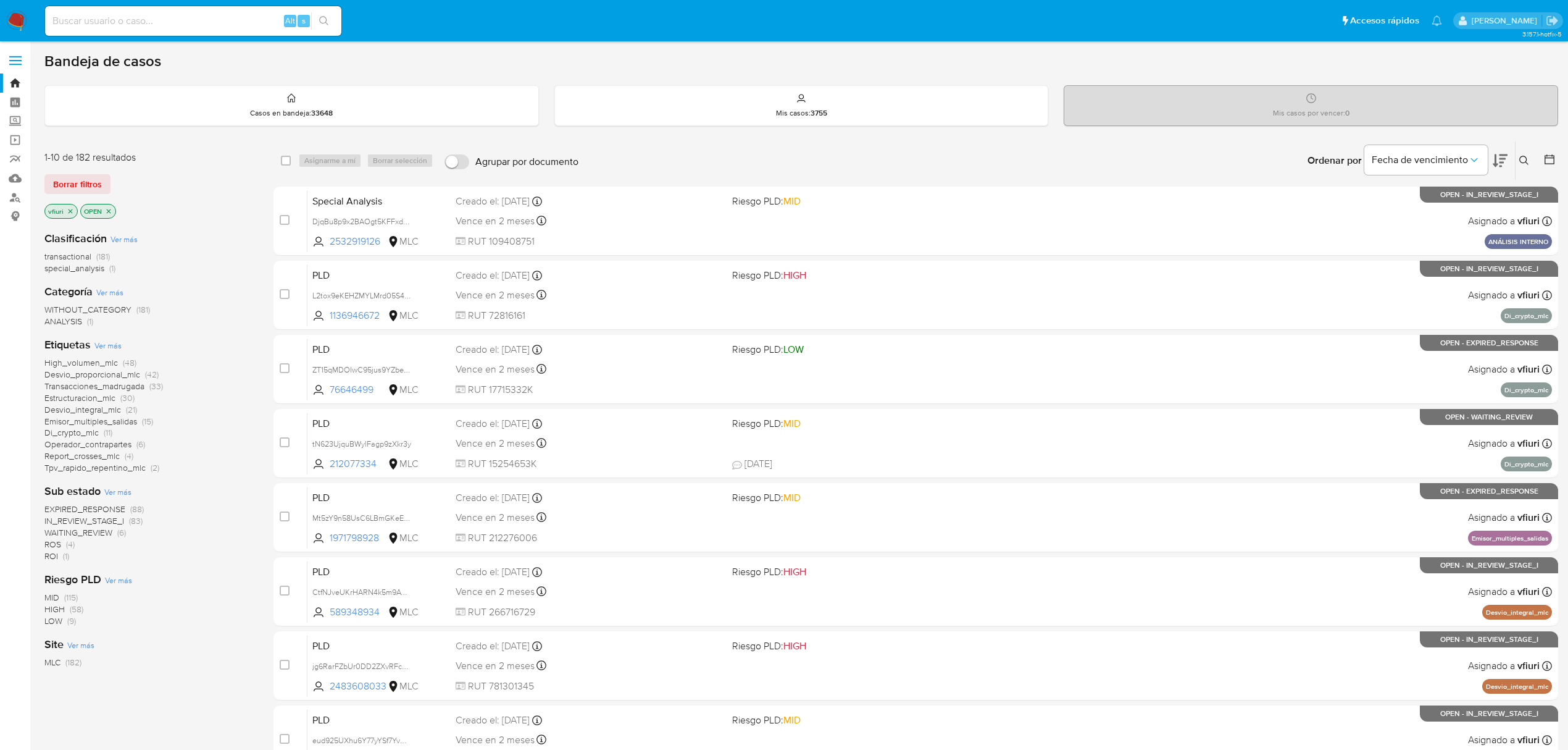
click at [1522, 164] on icon at bounding box center [1524, 160] width 10 height 10
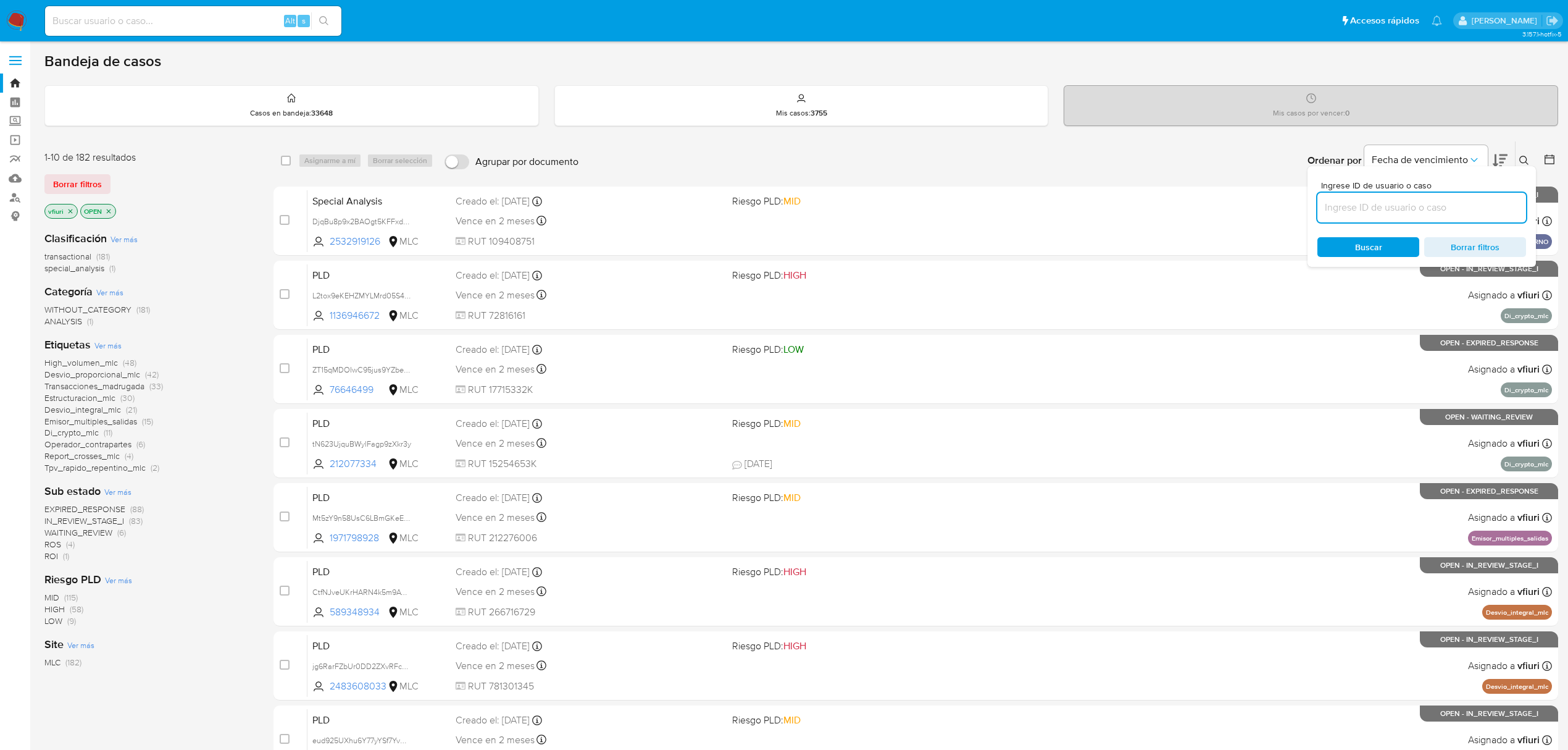
click at [1369, 211] on input at bounding box center [1422, 207] width 209 height 16
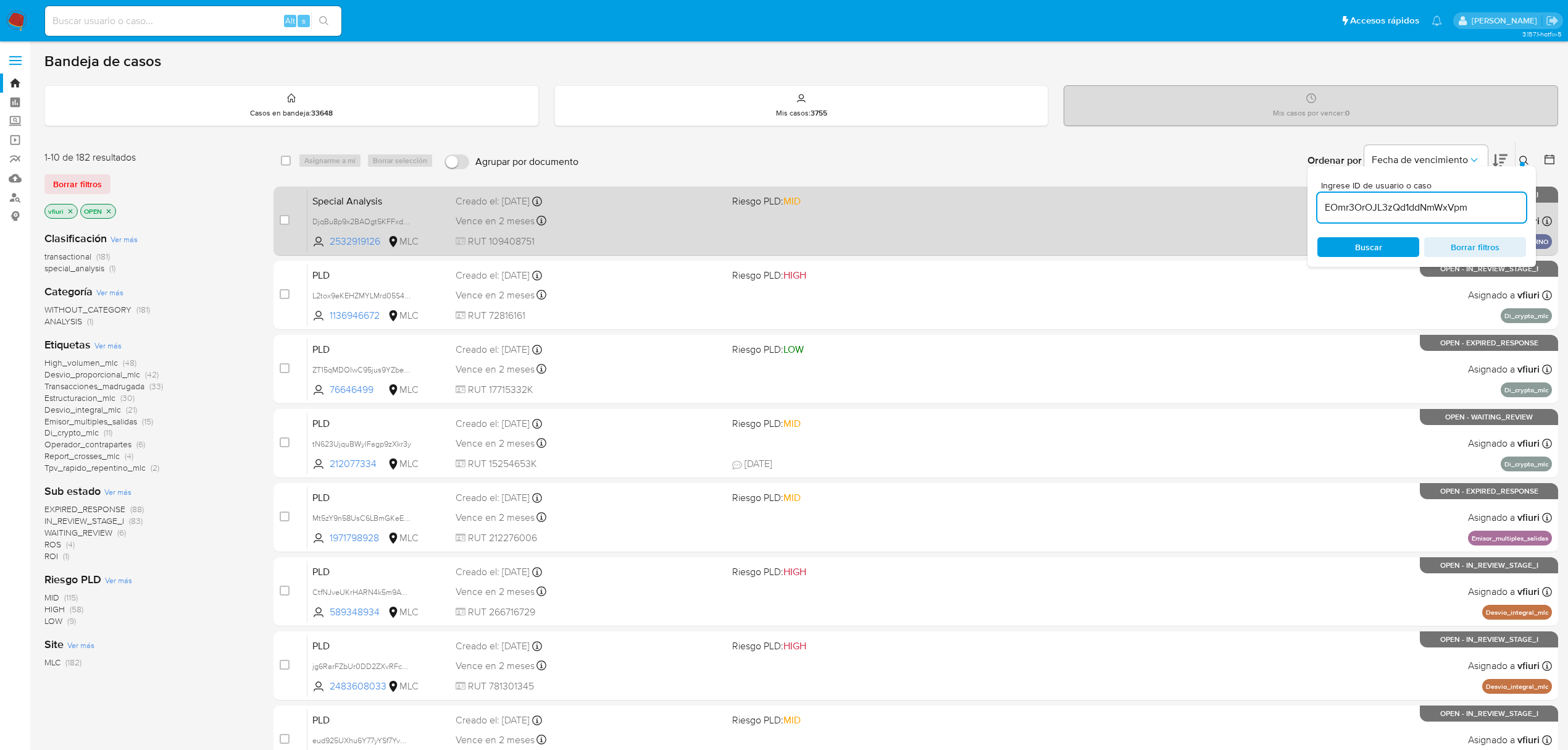
type input "EOmr3OrOJL3zQd1ddNmWxVpm"
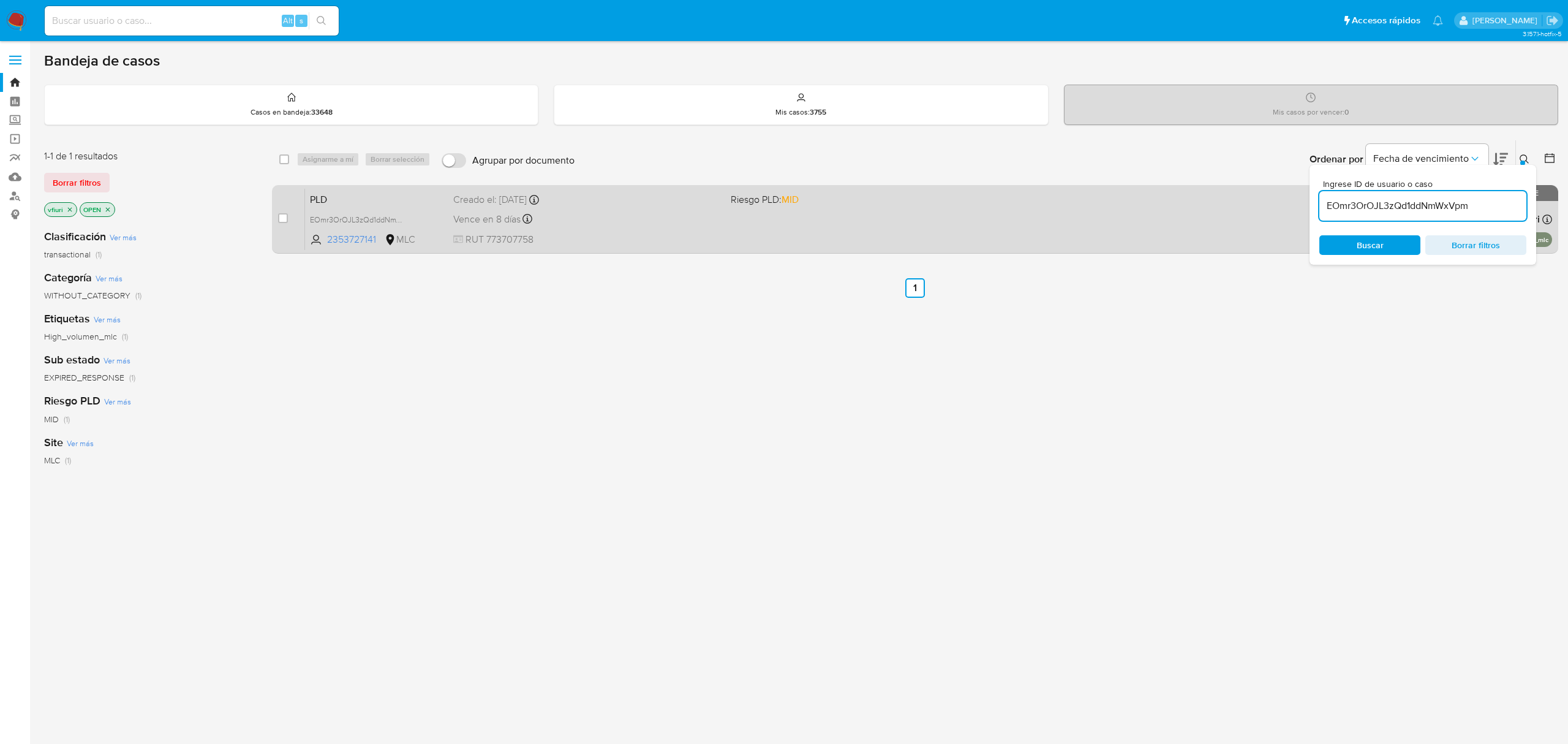
click at [606, 238] on span "RUT 773707758" at bounding box center [587, 240] width 267 height 14
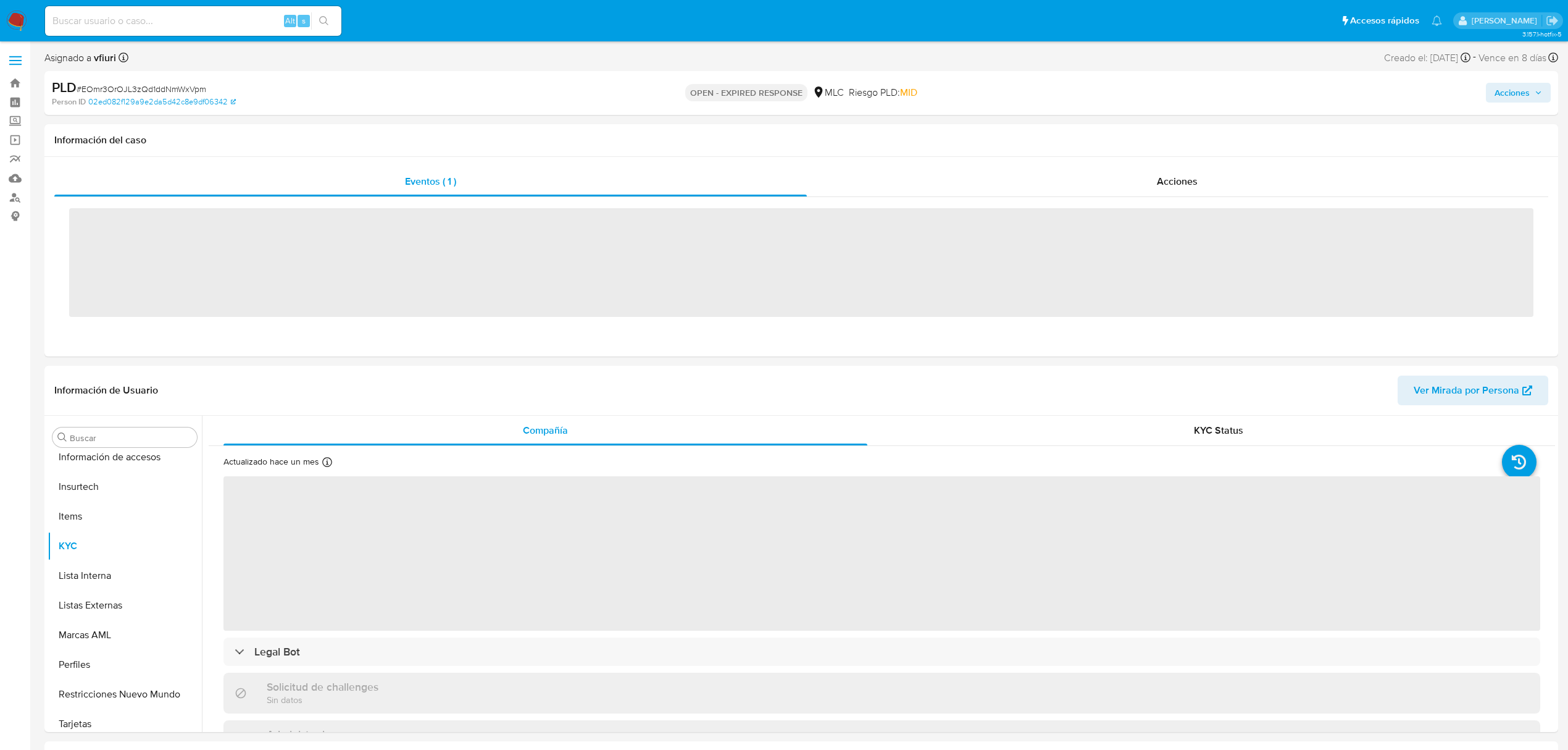
scroll to position [522, 0]
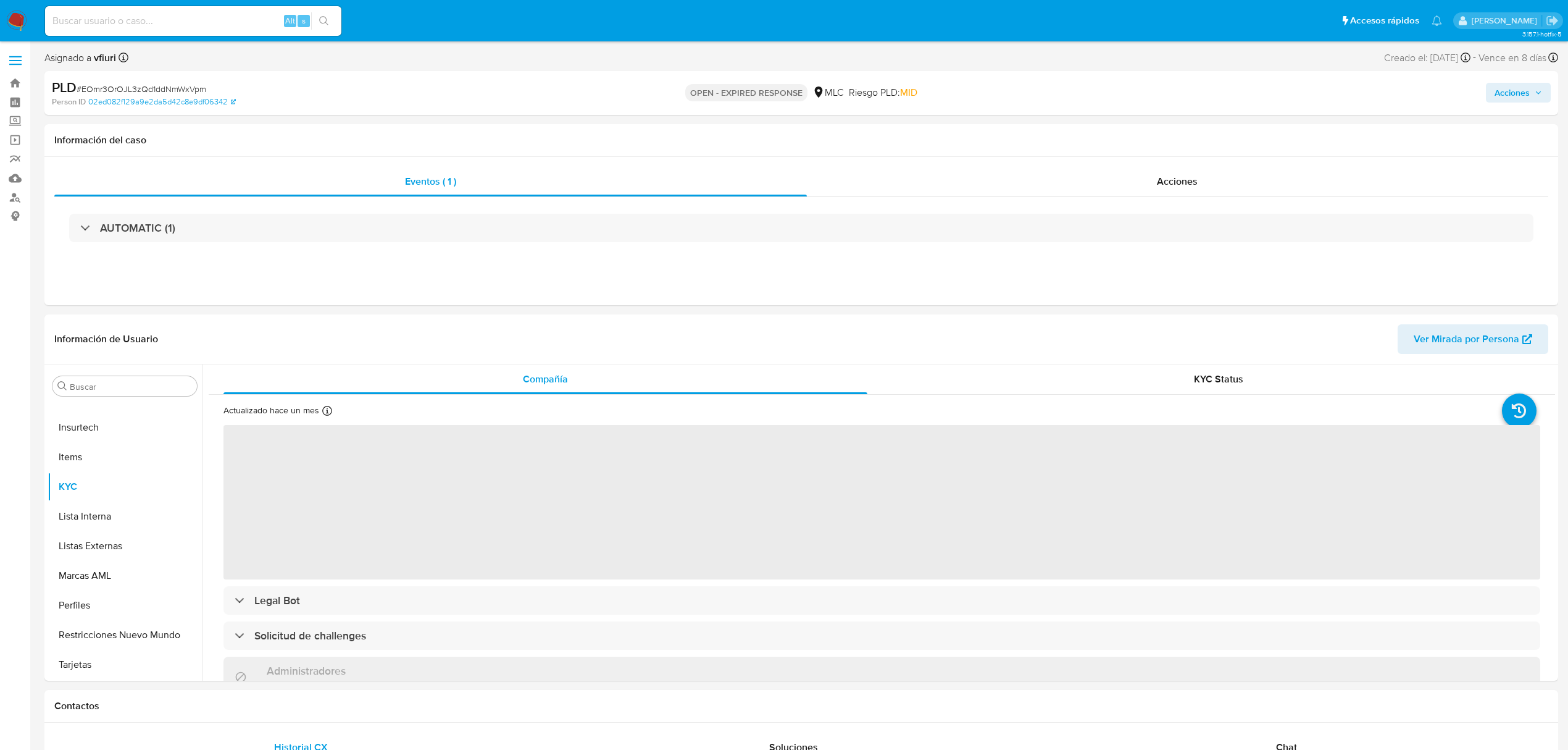
select select "10"
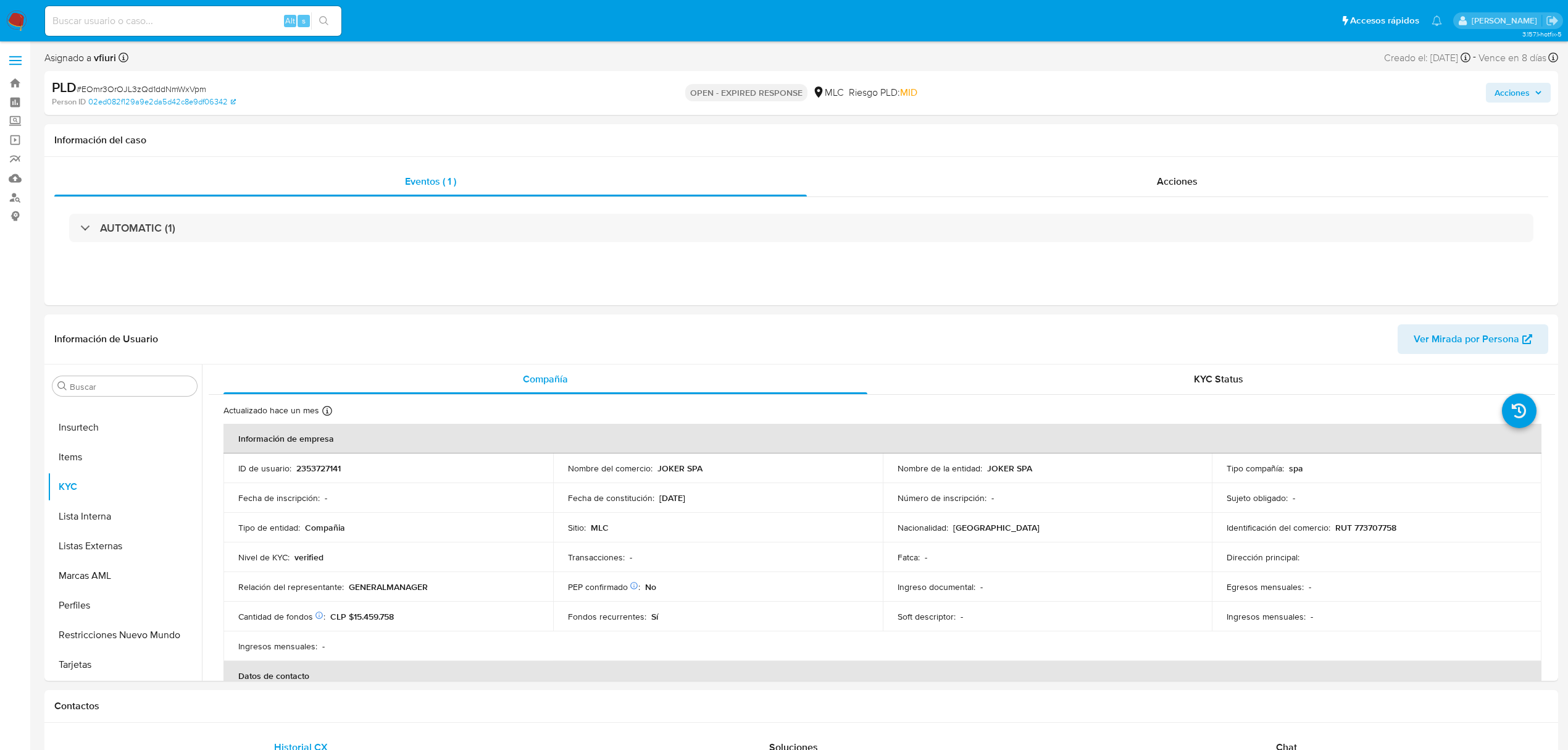
click at [153, 81] on div "PLD # EOmr3OrOJL3zQd1ddNmWxVpm" at bounding box center [299, 87] width 495 height 19
copy span "EOmr3OrOJL3zQd1ddNmWxVpm"
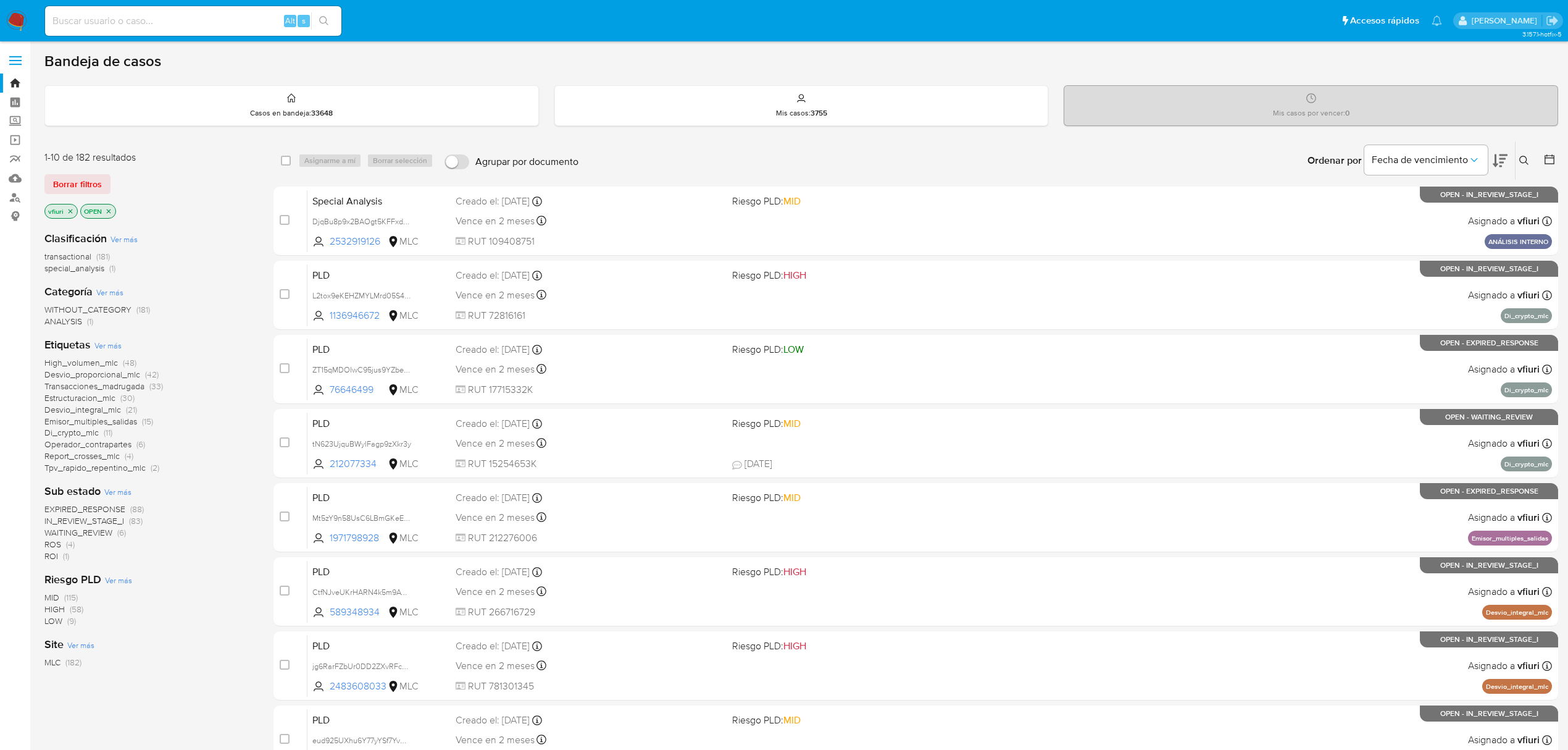
drag, startPoint x: 1527, startPoint y: 165, endPoint x: 1473, endPoint y: 188, distance: 58.7
click at [1527, 164] on button at bounding box center [1525, 160] width 20 height 15
click at [1417, 223] on div "Ingrese ID de usuario o caso Buscar Borrar filtros" at bounding box center [1422, 216] width 229 height 101
click at [1409, 198] on div at bounding box center [1422, 207] width 209 height 29
click at [1413, 201] on input at bounding box center [1422, 207] width 209 height 16
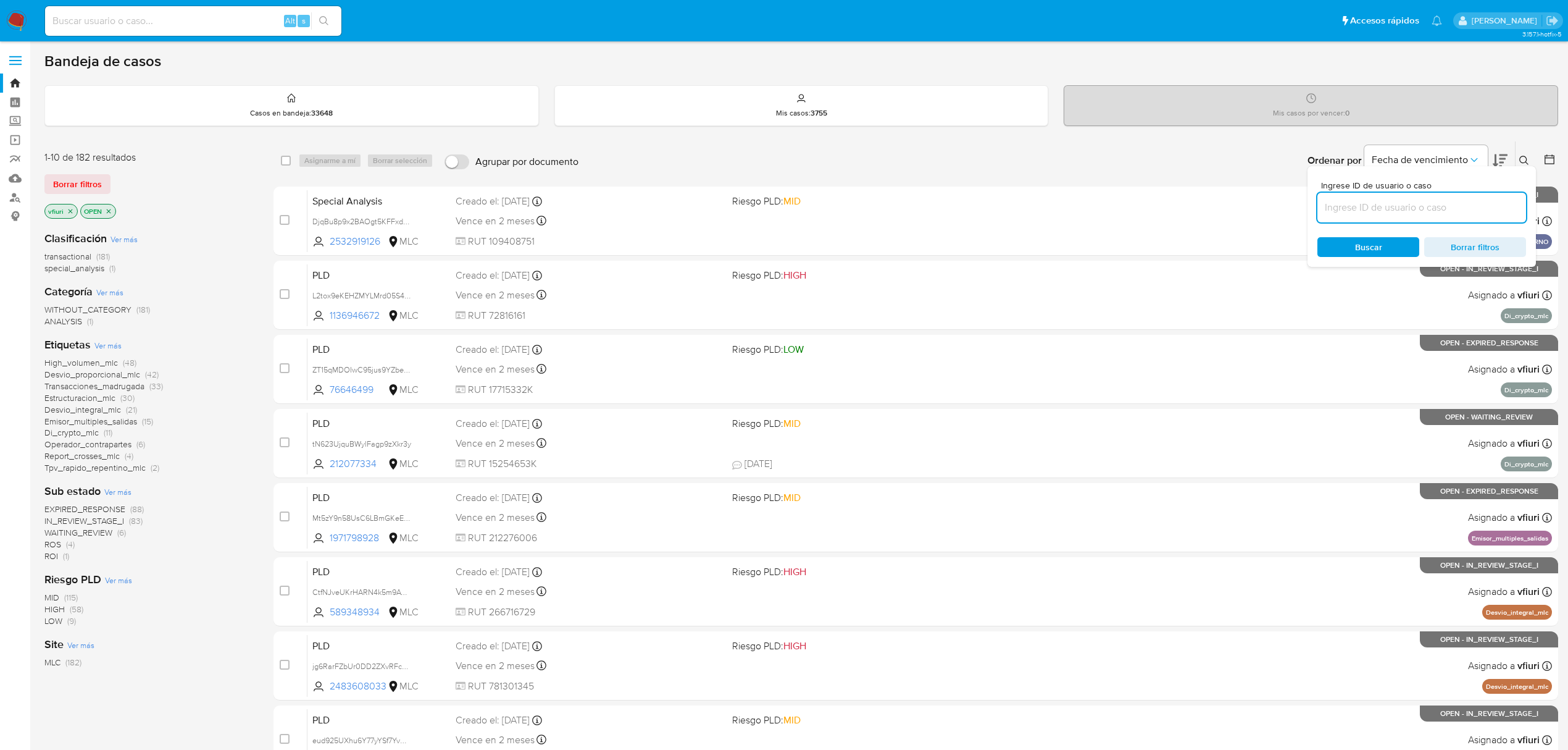
paste input "EOmr3OrOJL3zQd1ddNmWxVpm"
type input "EOmr3OrOJL3zQd1ddNmWxVpm"
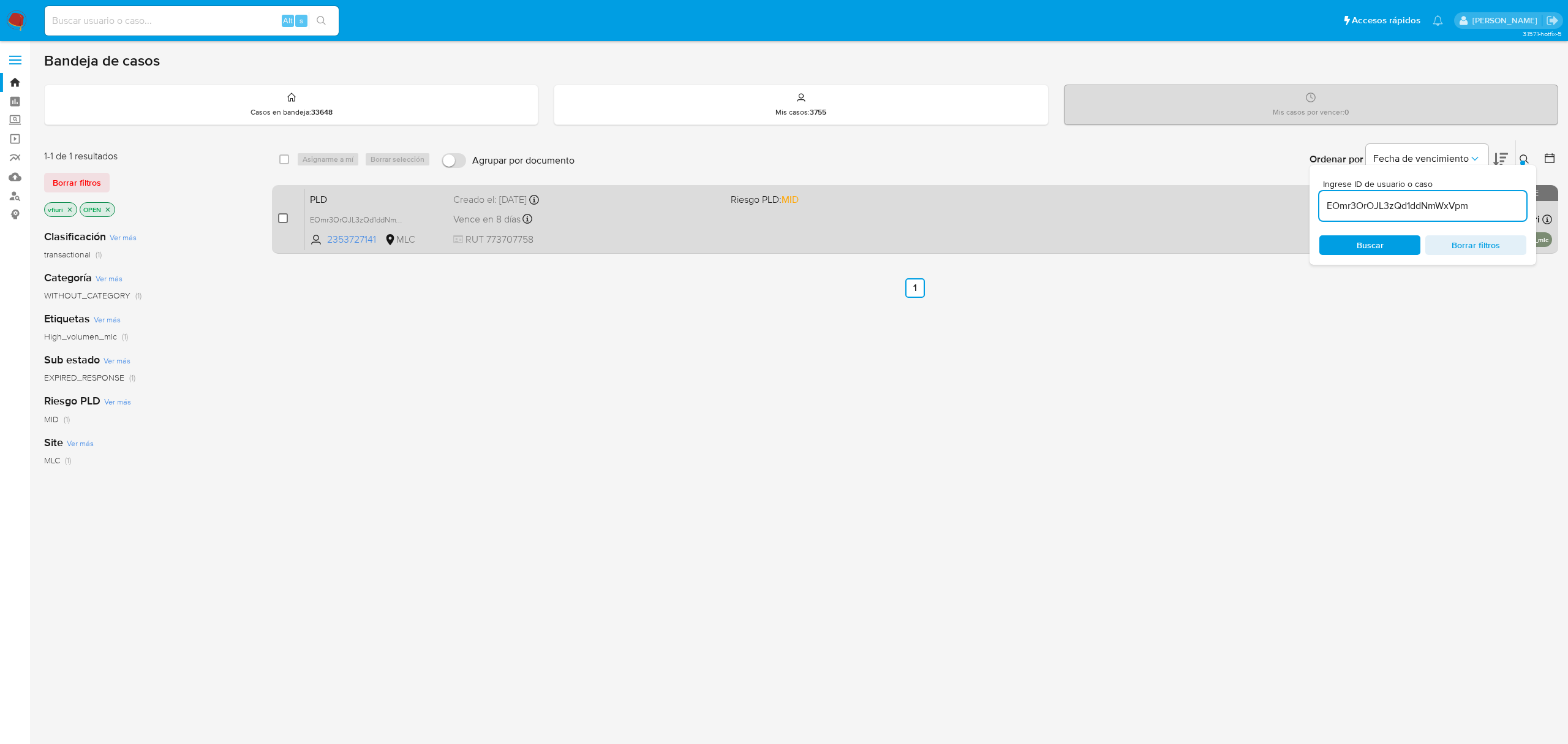
click at [284, 218] on input "checkbox" at bounding box center [283, 218] width 10 height 10
checkbox input "true"
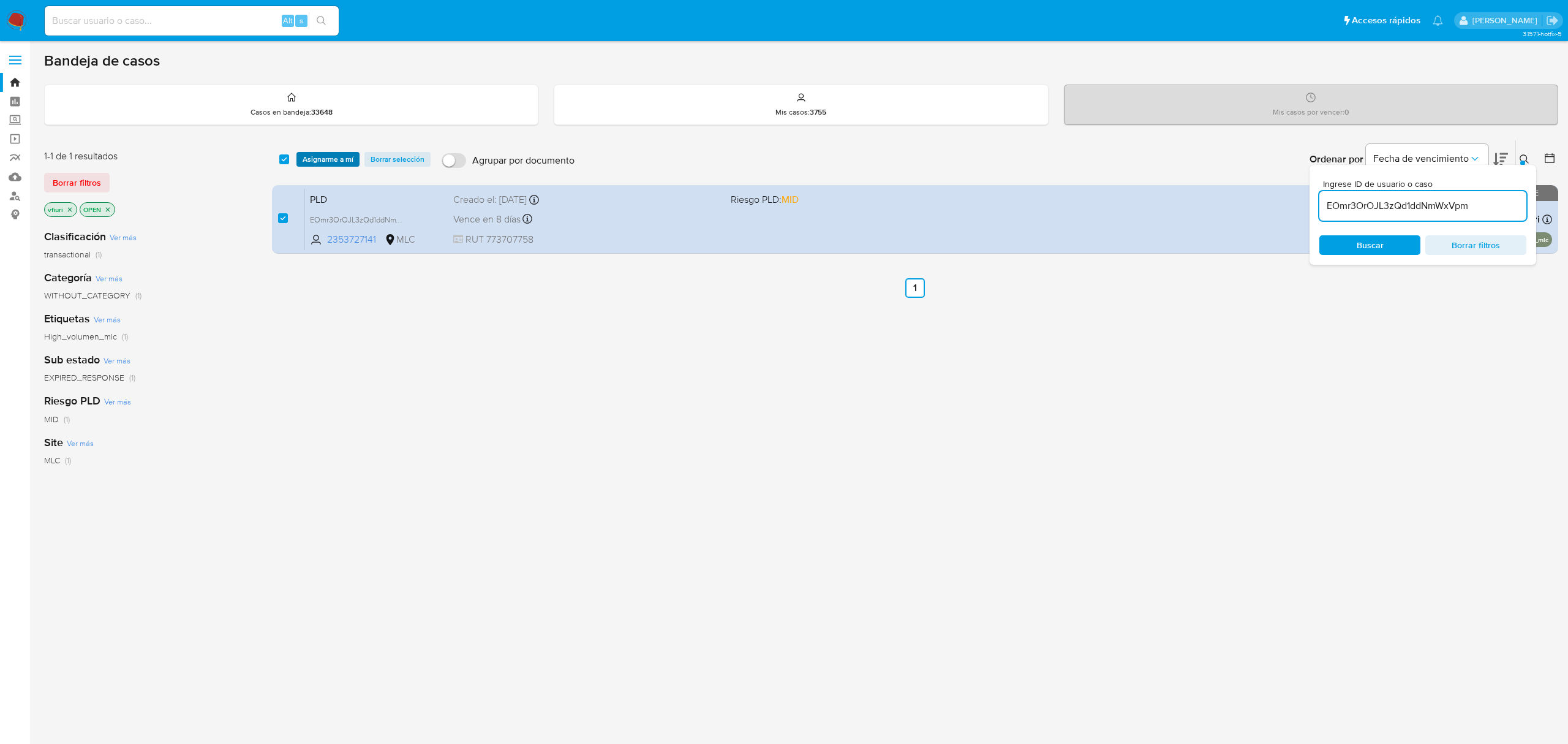
drag, startPoint x: 319, startPoint y: 155, endPoint x: 329, endPoint y: 158, distance: 10.4
click at [320, 155] on span "Asignarme a mí" at bounding box center [328, 160] width 51 height 12
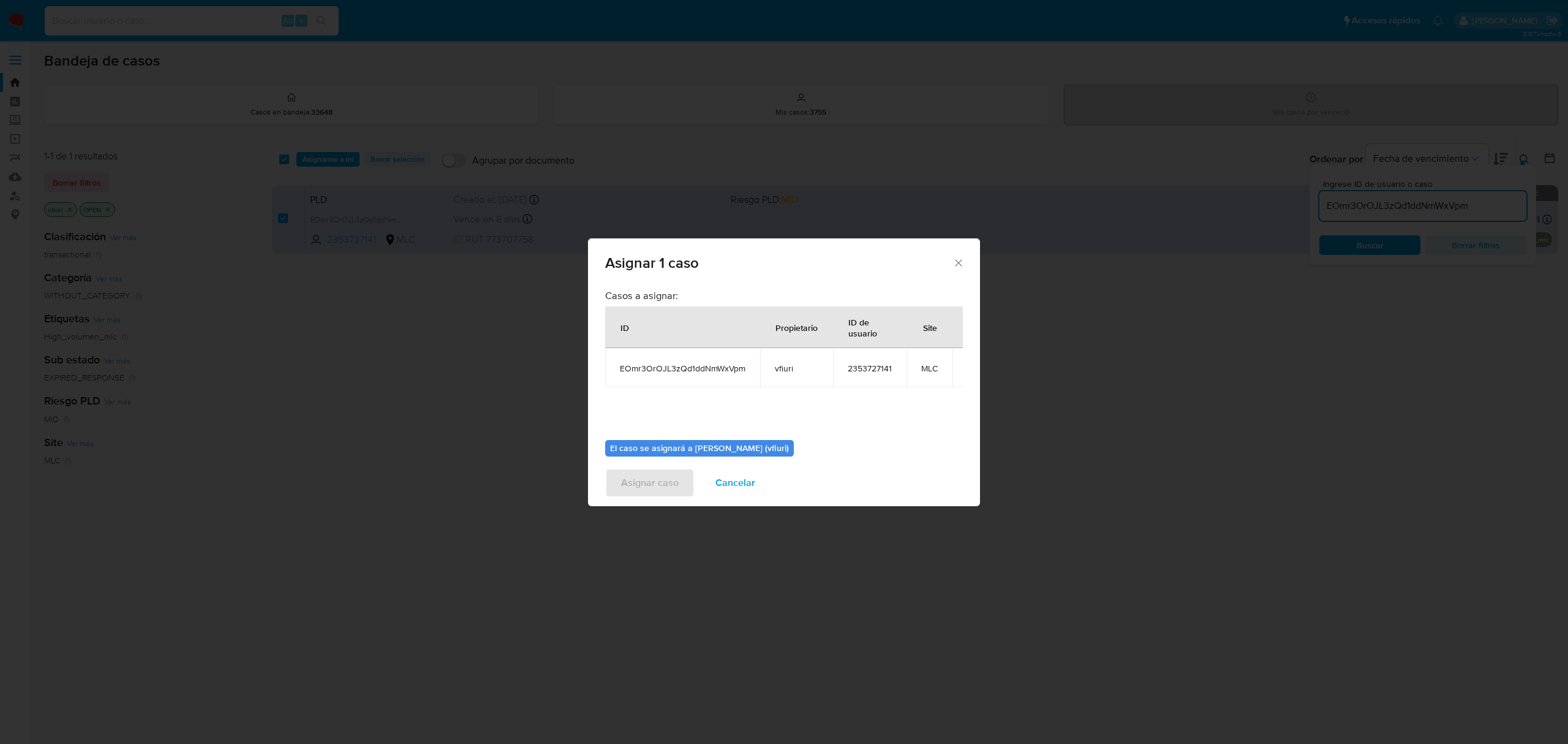
click at [667, 449] on b "El caso se asignará a Valentina Fiuri (vfiuri)" at bounding box center [699, 448] width 179 height 12
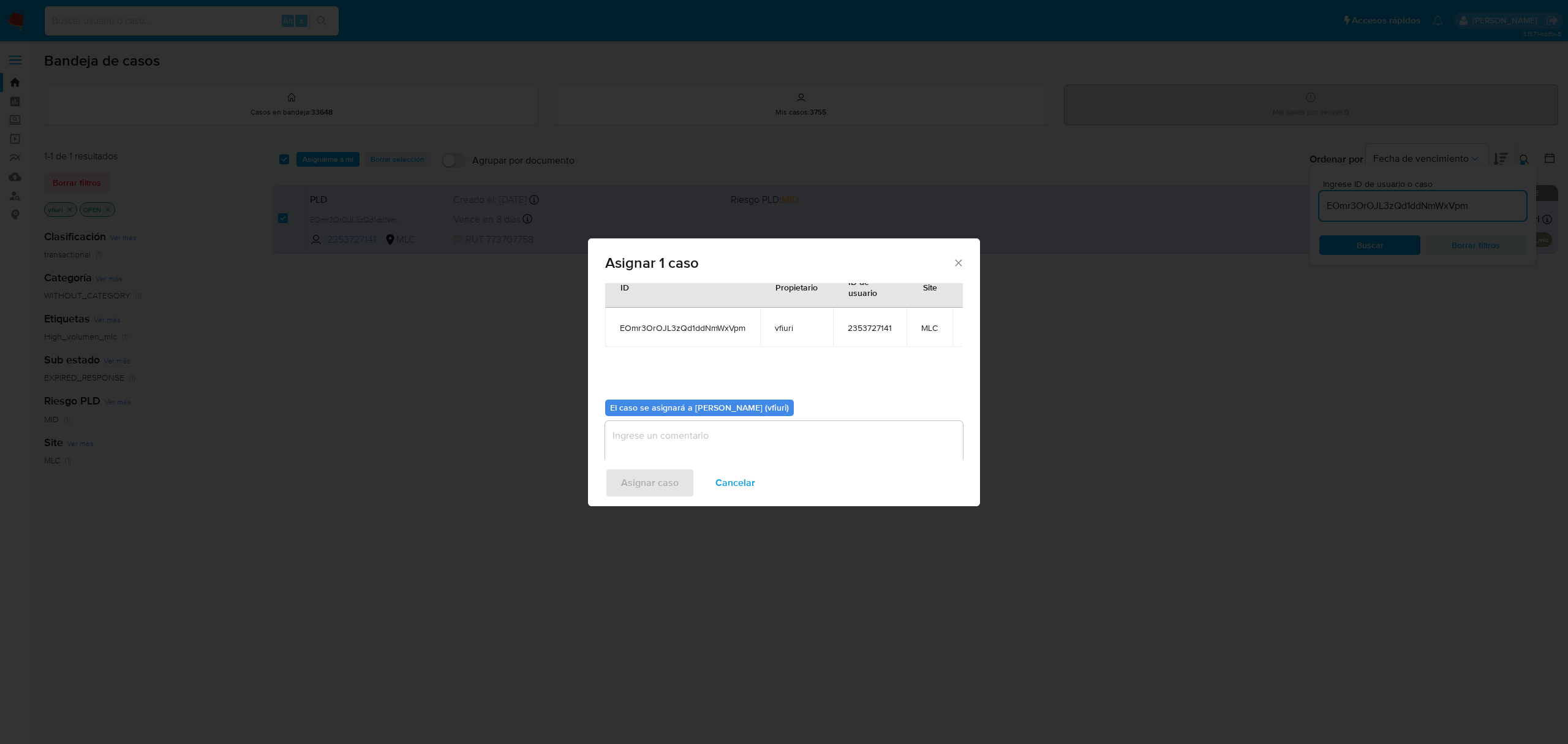
scroll to position [62, 0]
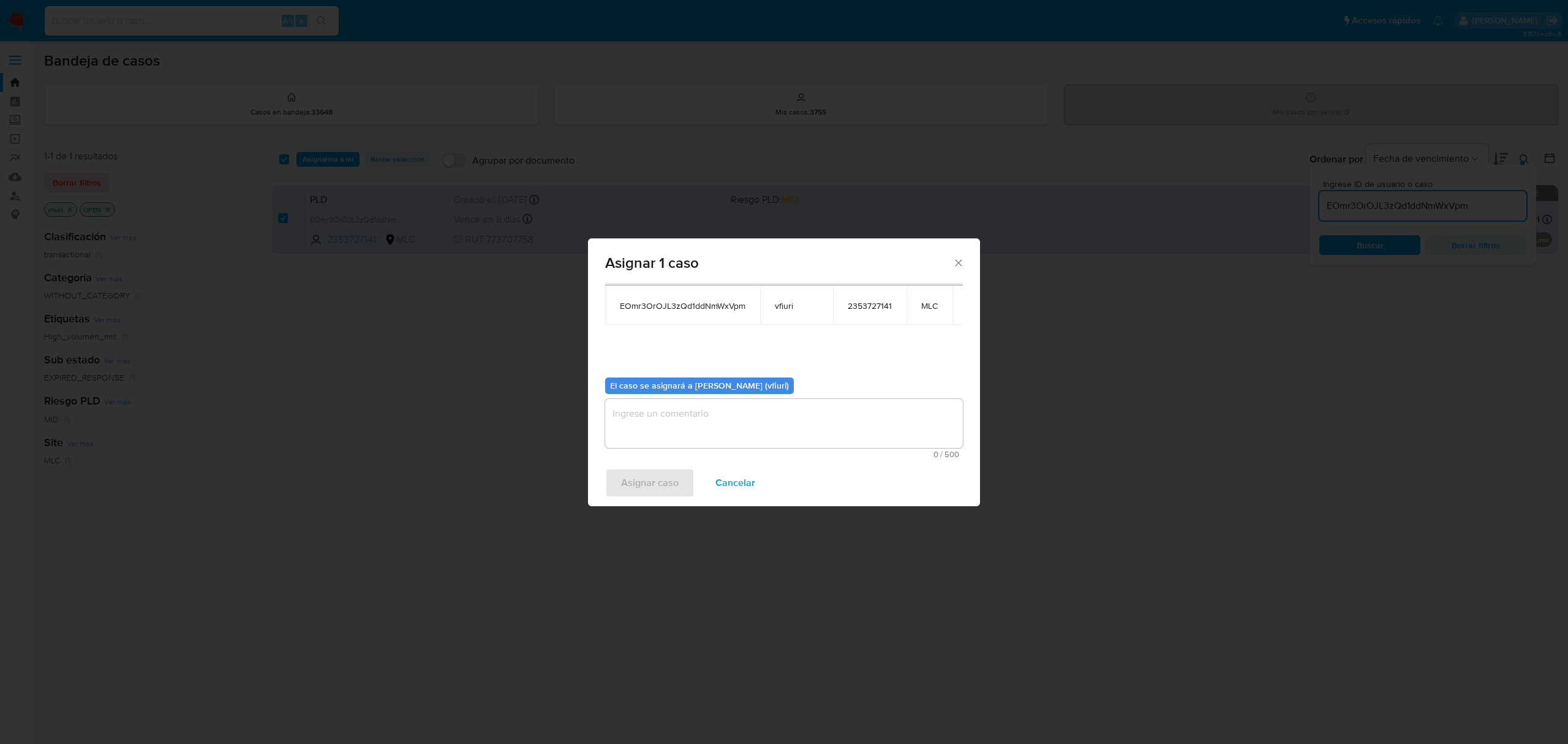
click at [679, 426] on textarea "assign-modal" at bounding box center [784, 423] width 358 height 49
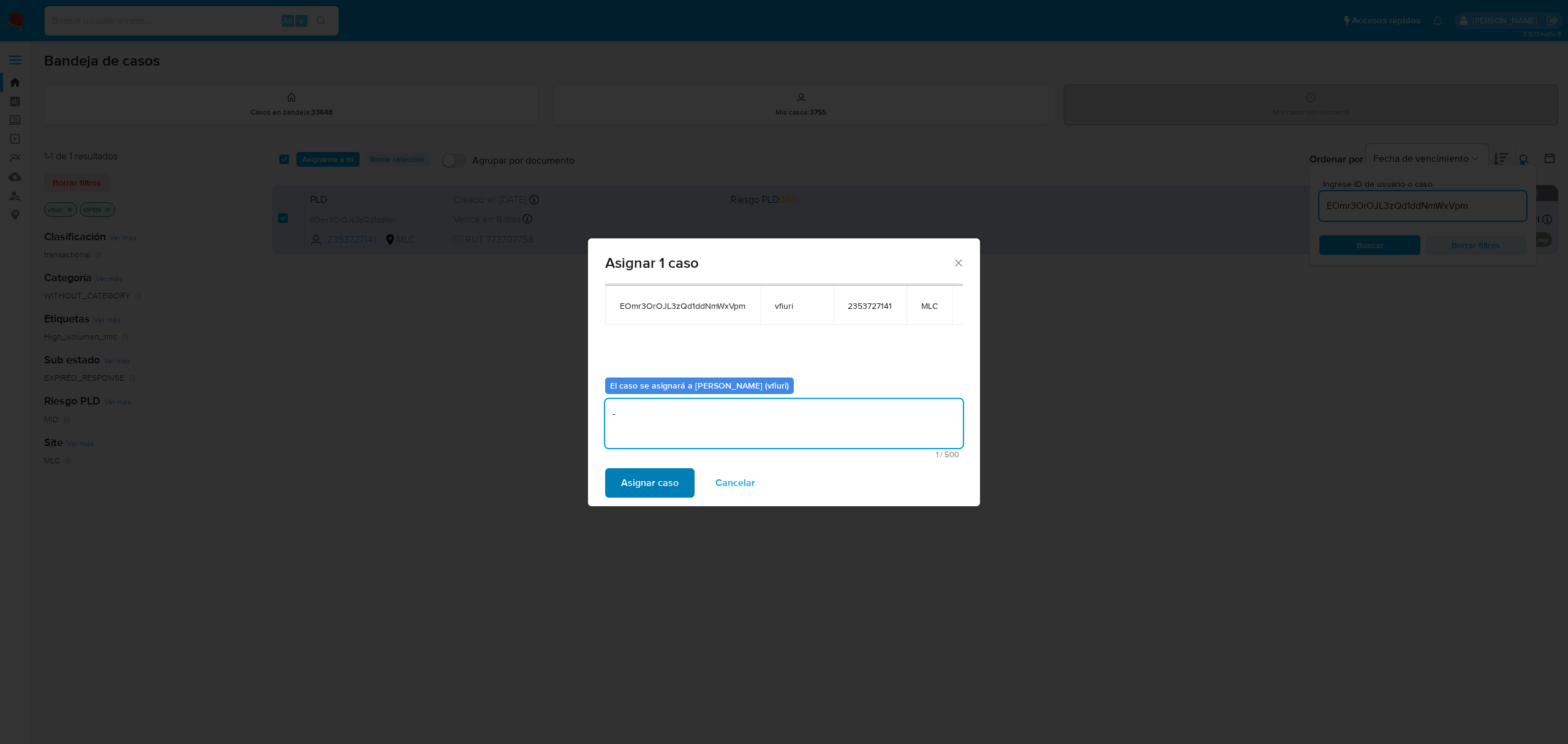
type textarea "-"
click at [633, 490] on span "Asignar caso" at bounding box center [649, 482] width 58 height 27
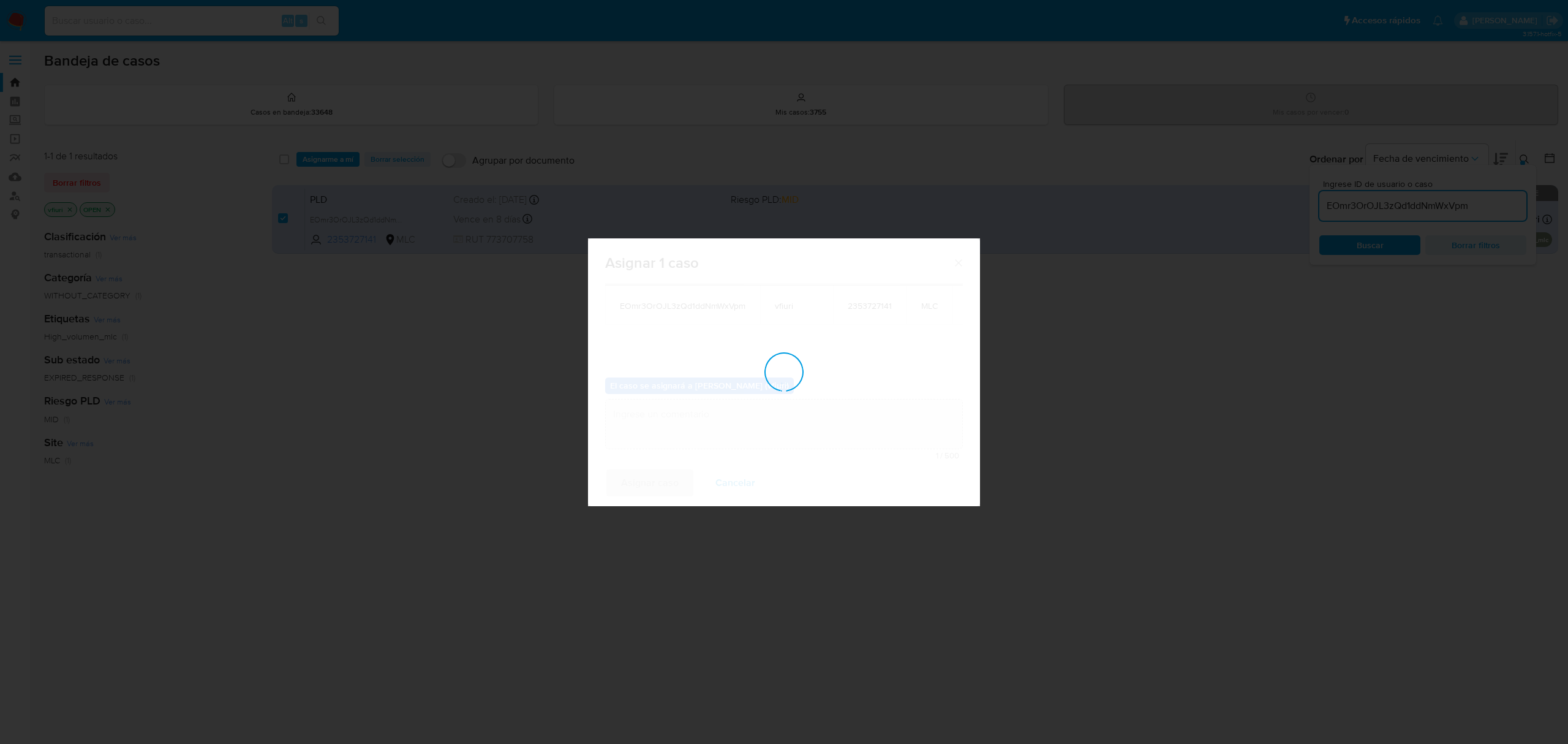
checkbox input "false"
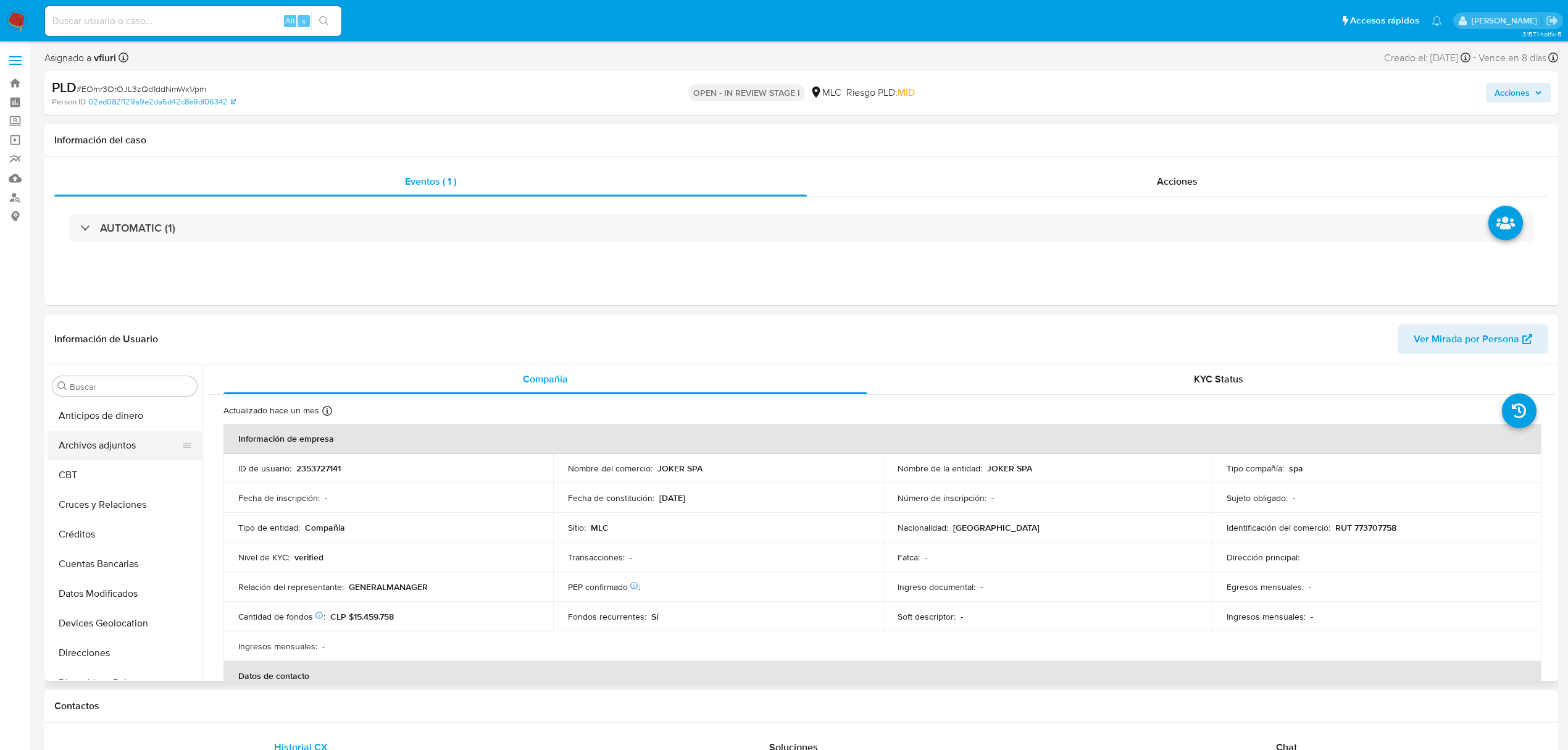
click at [105, 438] on button "Archivos adjuntos" at bounding box center [120, 445] width 145 height 29
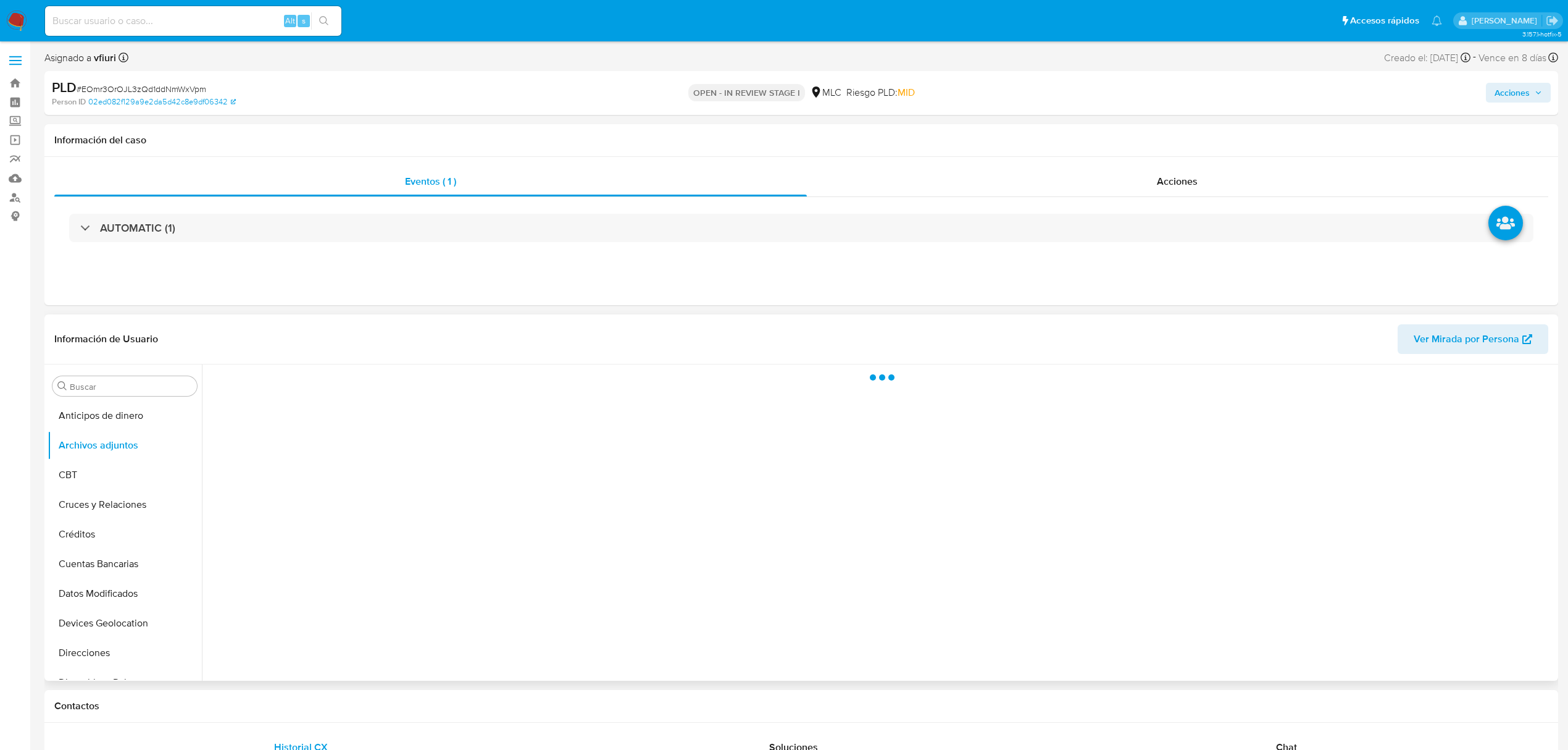
select select "10"
click at [1496, 647] on button "upload-file" at bounding box center [1504, 639] width 35 height 35
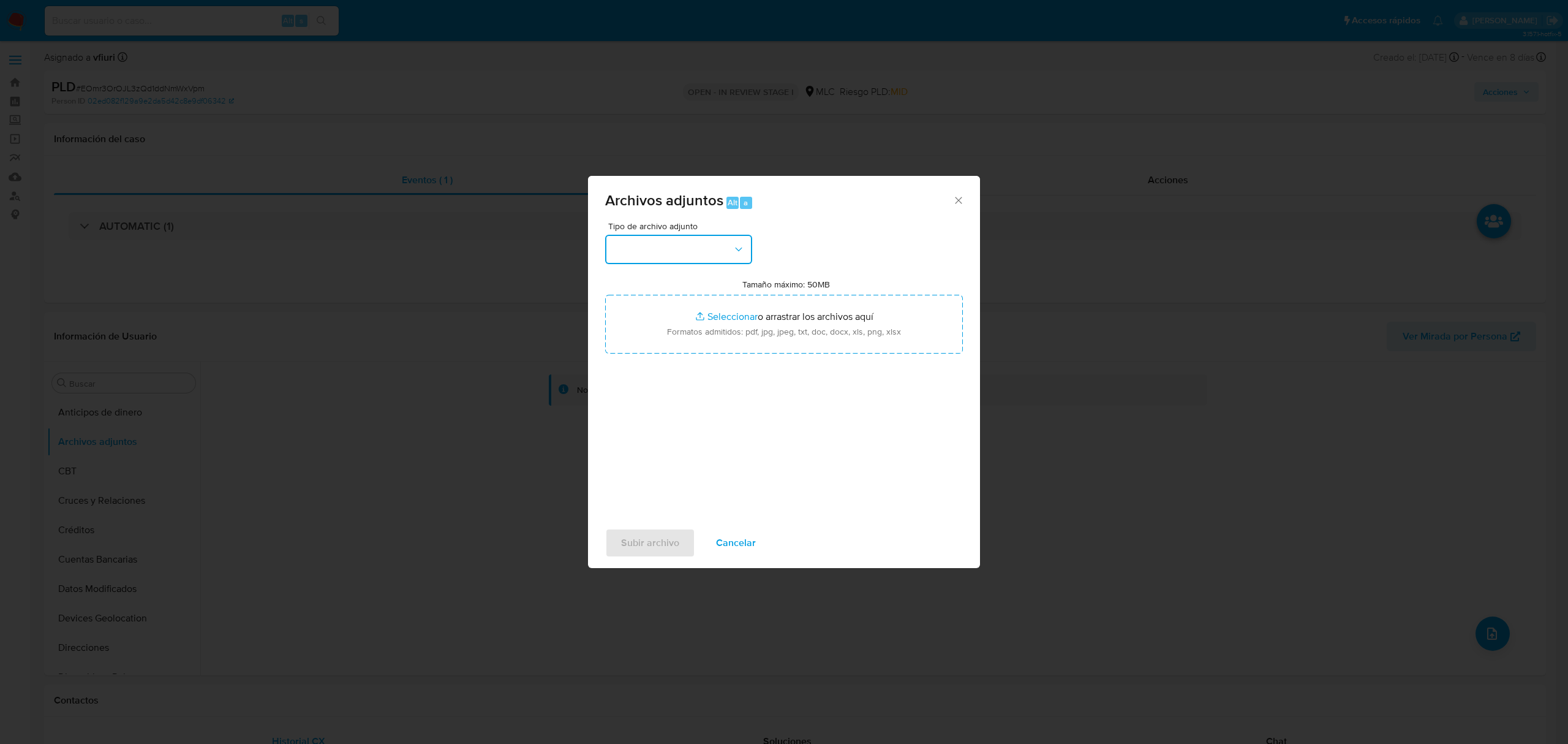
click at [642, 258] on button "button" at bounding box center [679, 249] width 147 height 29
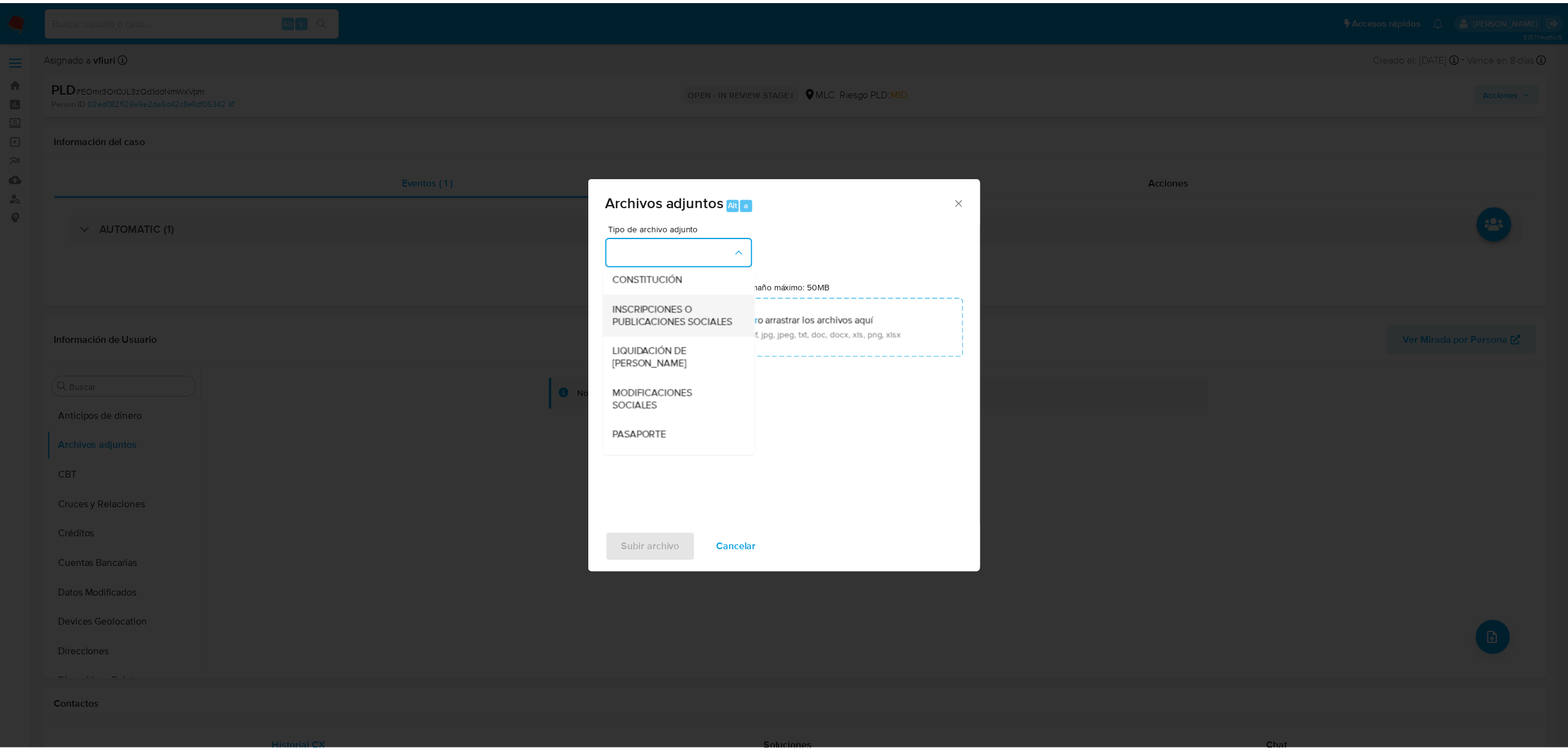
scroll to position [184, 0]
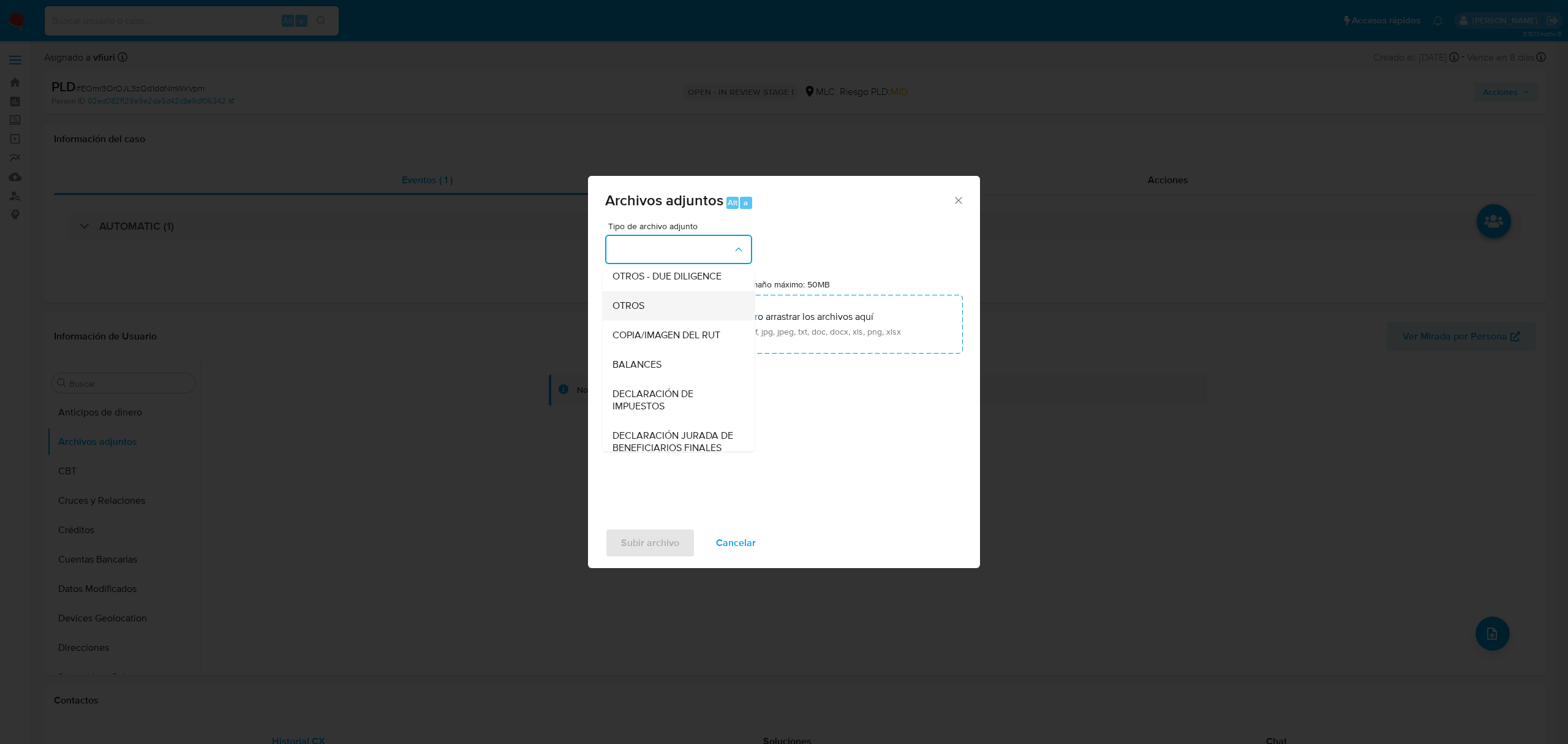
click at [656, 321] on div "OTROS" at bounding box center [675, 305] width 125 height 29
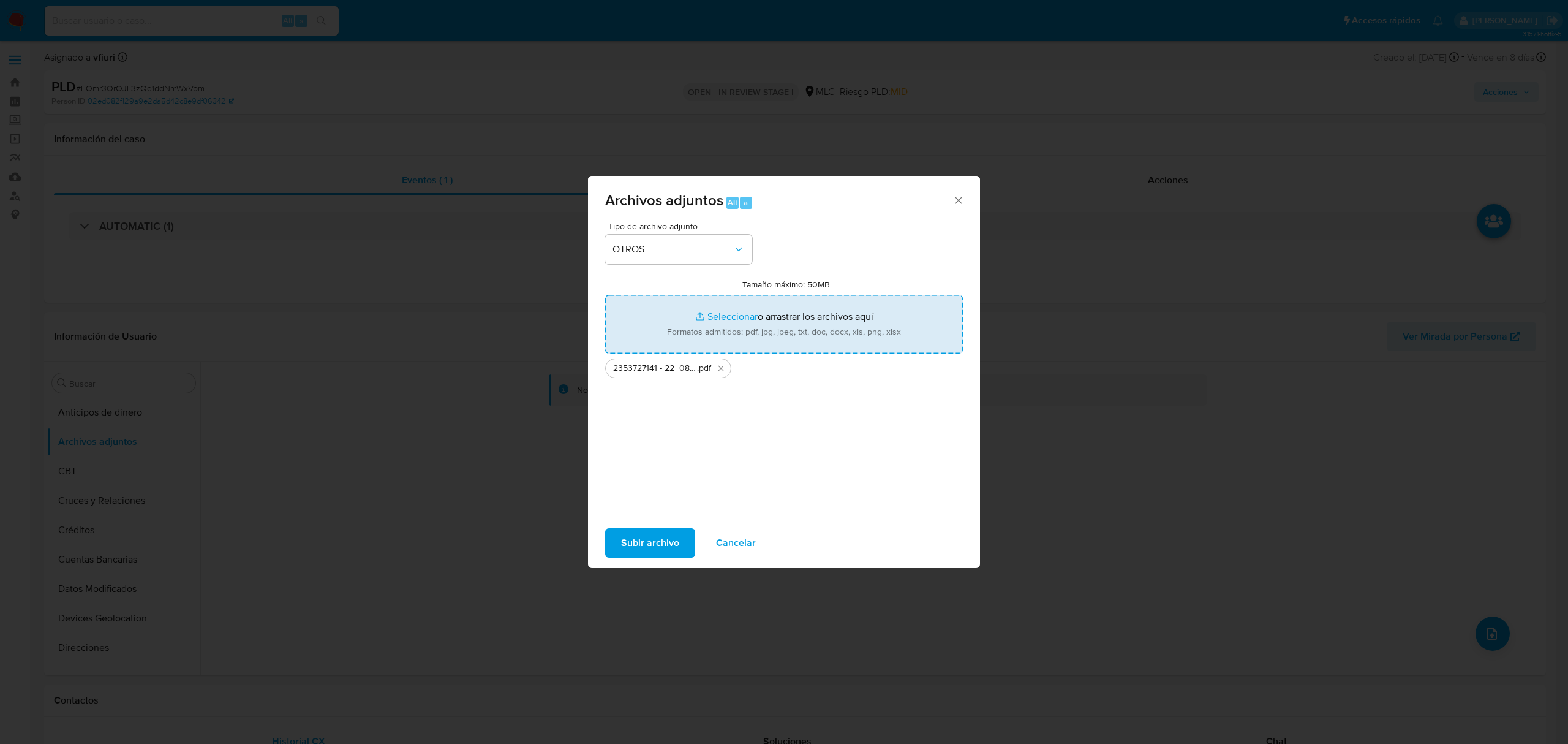
type input "C:\fakepath\Tabla 2353727141 - 22_08_2025.xlsx"
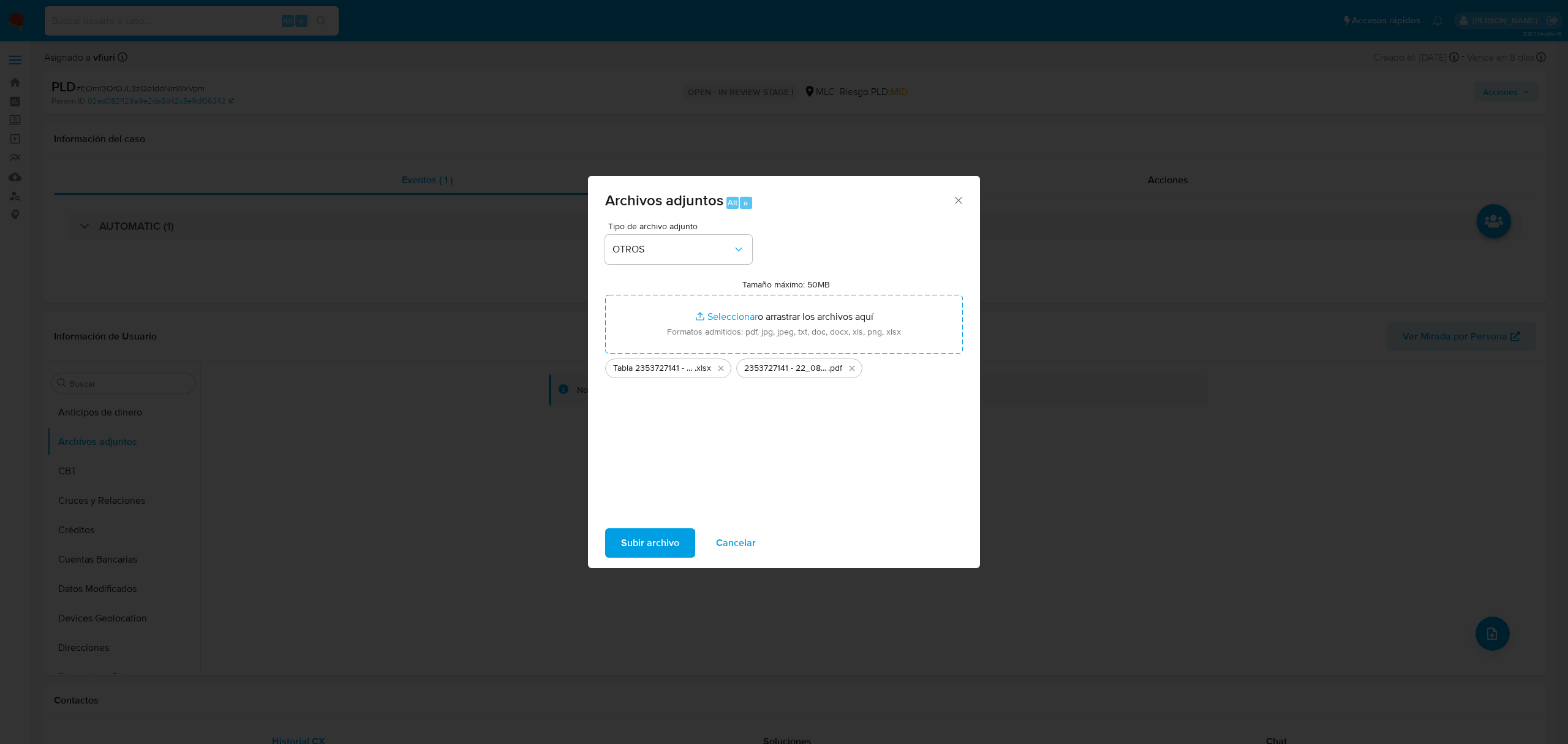
click at [656, 541] on span "Subir archivo" at bounding box center [650, 542] width 58 height 27
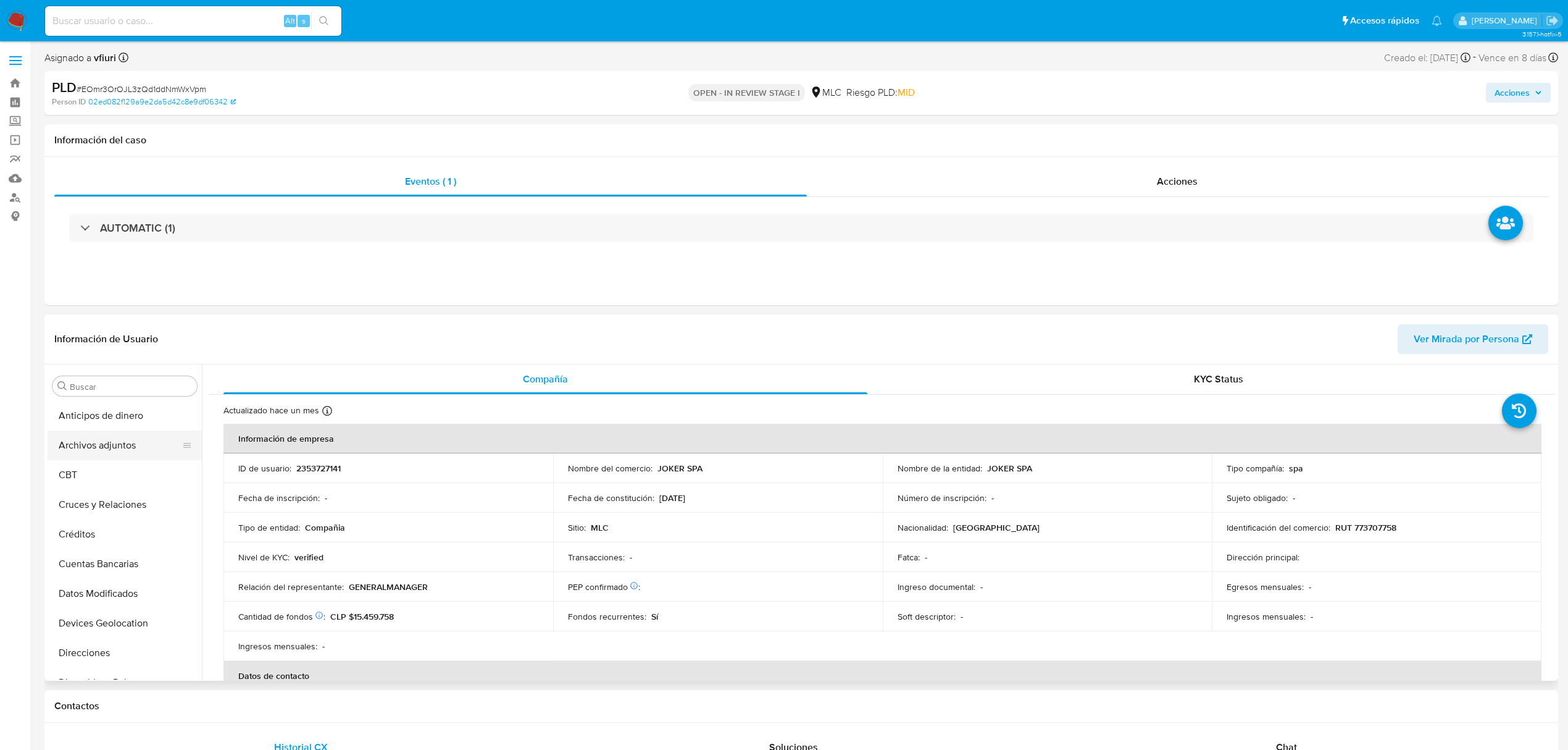
click at [103, 442] on button "Archivos adjuntos" at bounding box center [120, 445] width 145 height 29
select select "10"
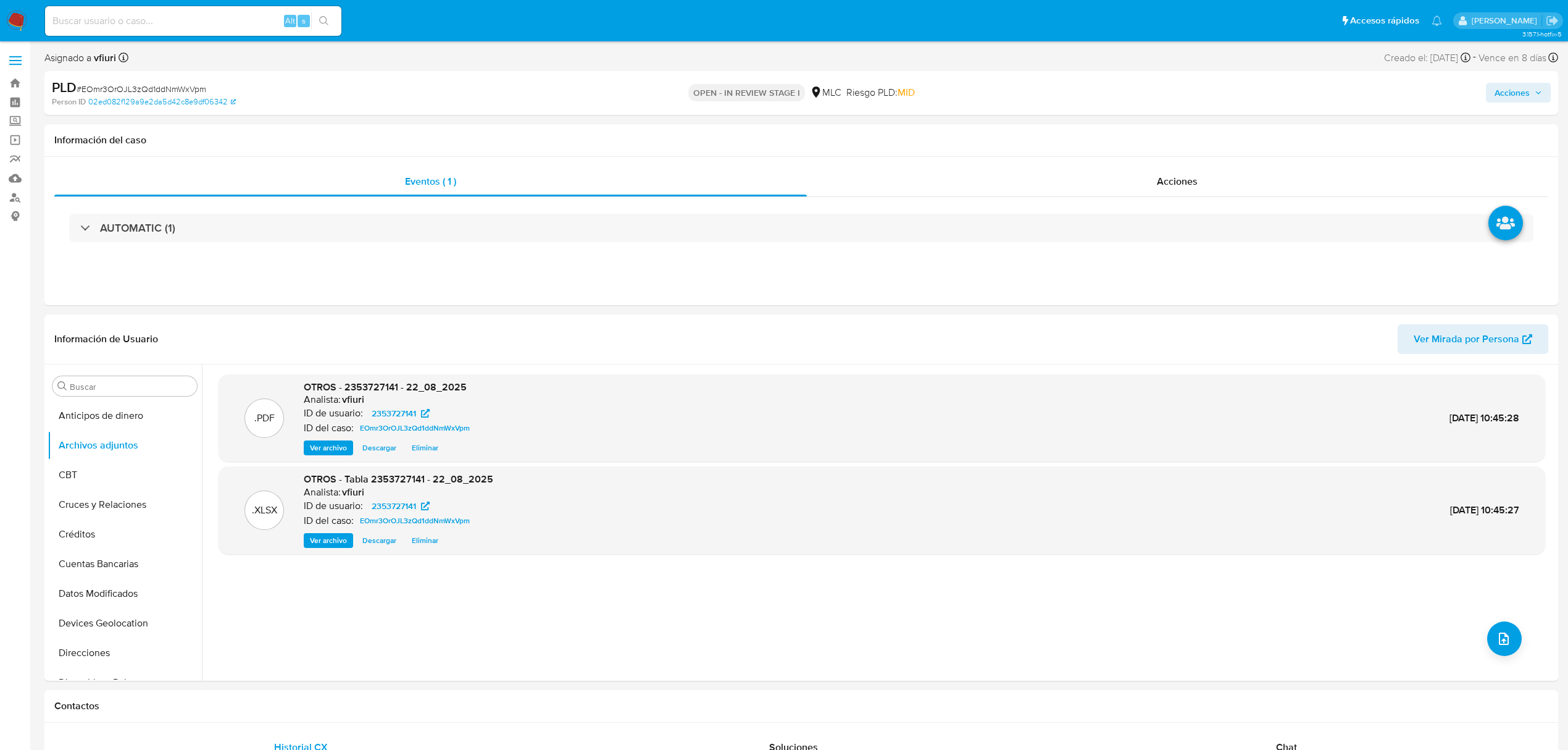
click at [1499, 97] on span "Acciones" at bounding box center [1512, 93] width 36 height 20
drag, startPoint x: 1031, startPoint y: 149, endPoint x: 1053, endPoint y: 146, distance: 22.2
click at [1046, 146] on div "Enviar comentario Alt c Resolución del caso Alt r Enviar" at bounding box center [1254, 213] width 570 height 195
click at [1127, 134] on span "Resolución del caso" at bounding box center [1168, 131] width 88 height 14
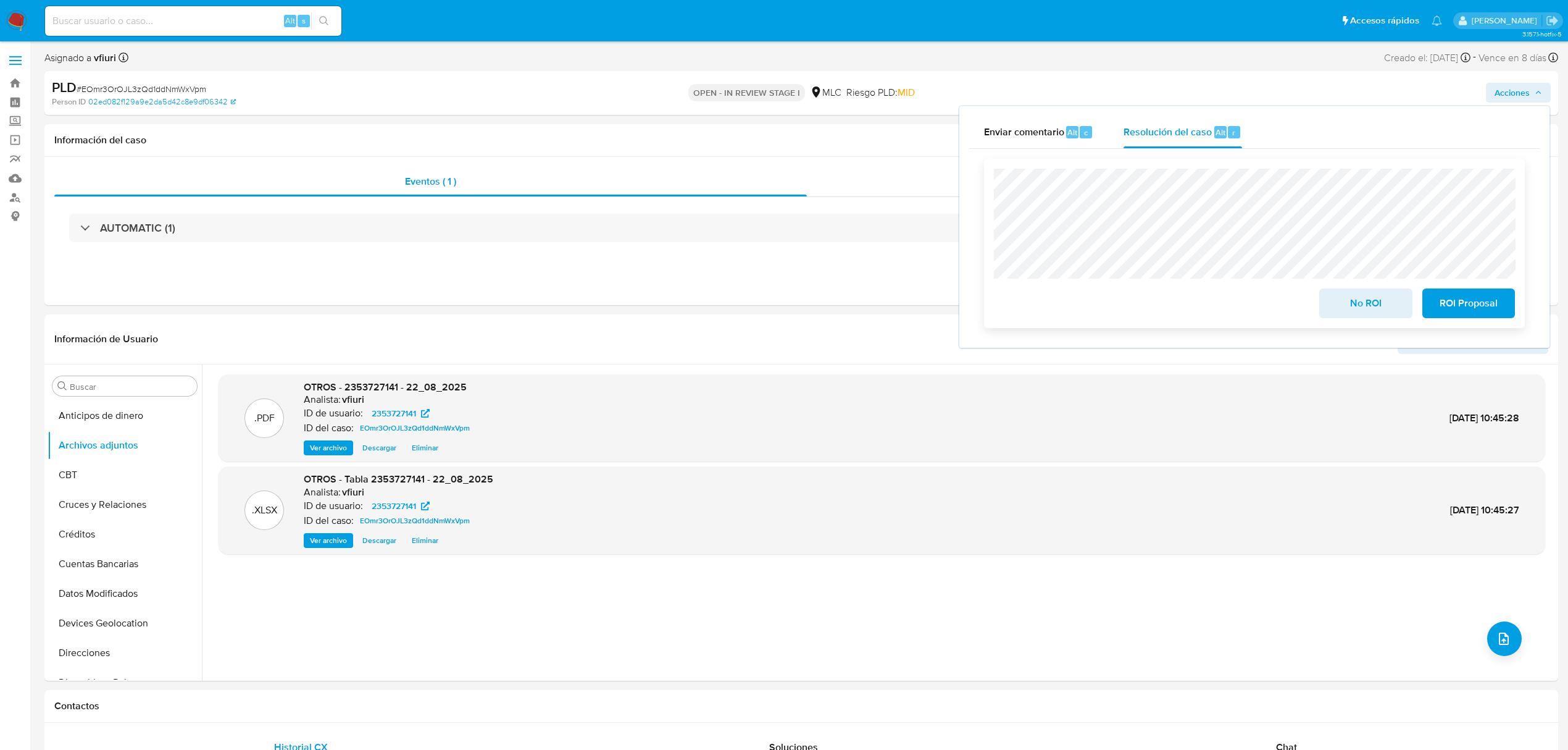
click at [1440, 306] on span "ROI Proposal" at bounding box center [1468, 303] width 60 height 27
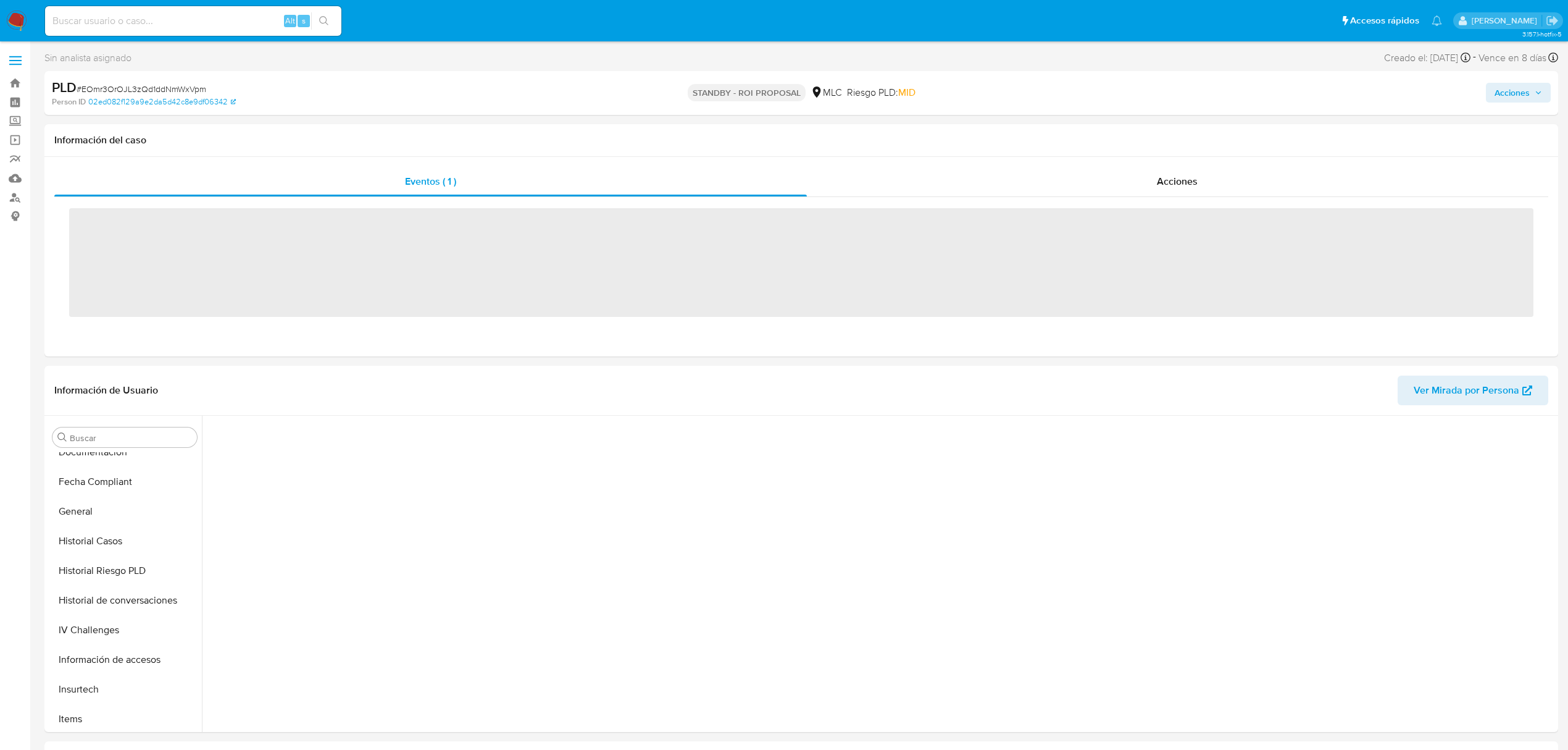
scroll to position [522, 0]
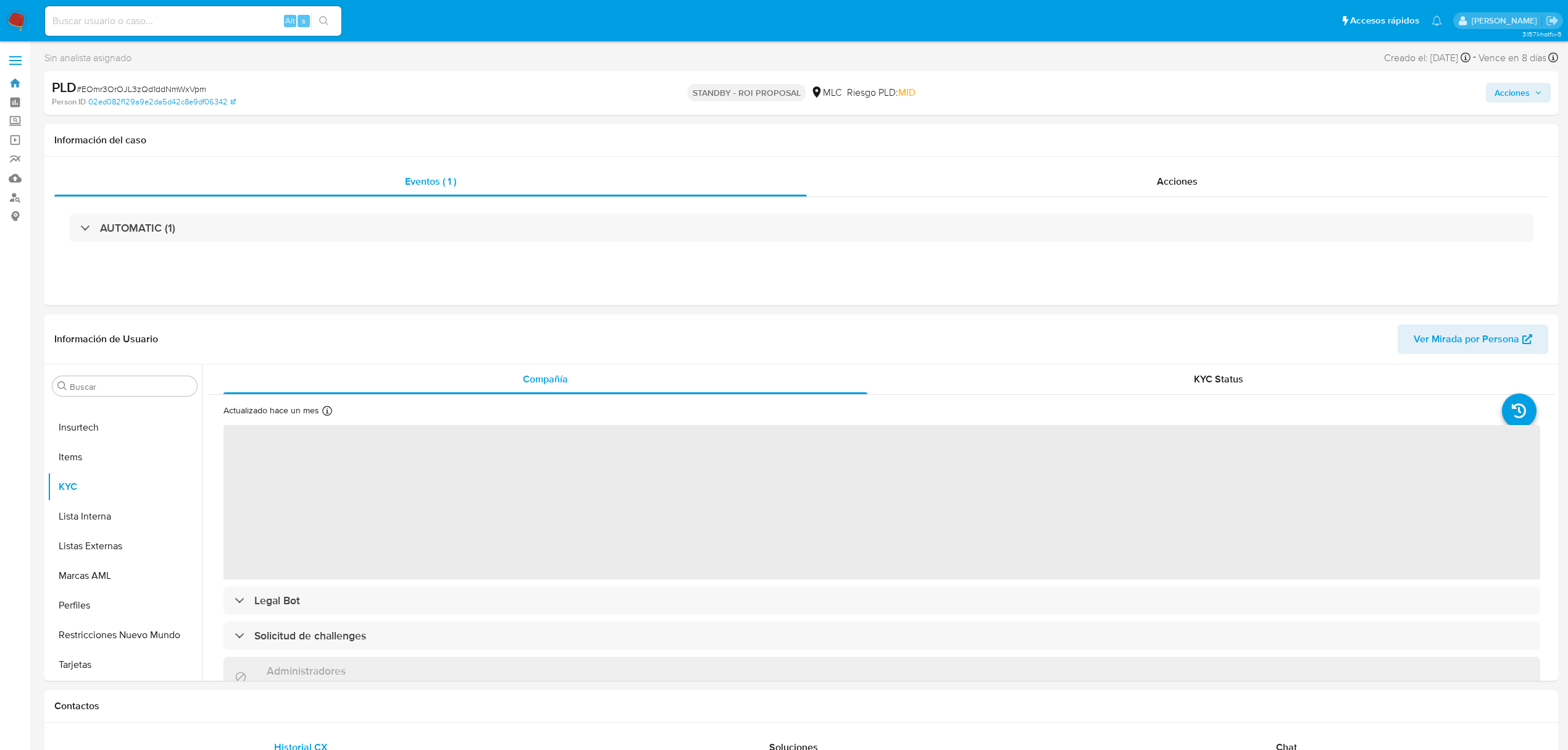
drag, startPoint x: 20, startPoint y: 80, endPoint x: 38, endPoint y: 75, distance: 18.7
click at [20, 80] on link "Bandeja" at bounding box center [73, 83] width 147 height 19
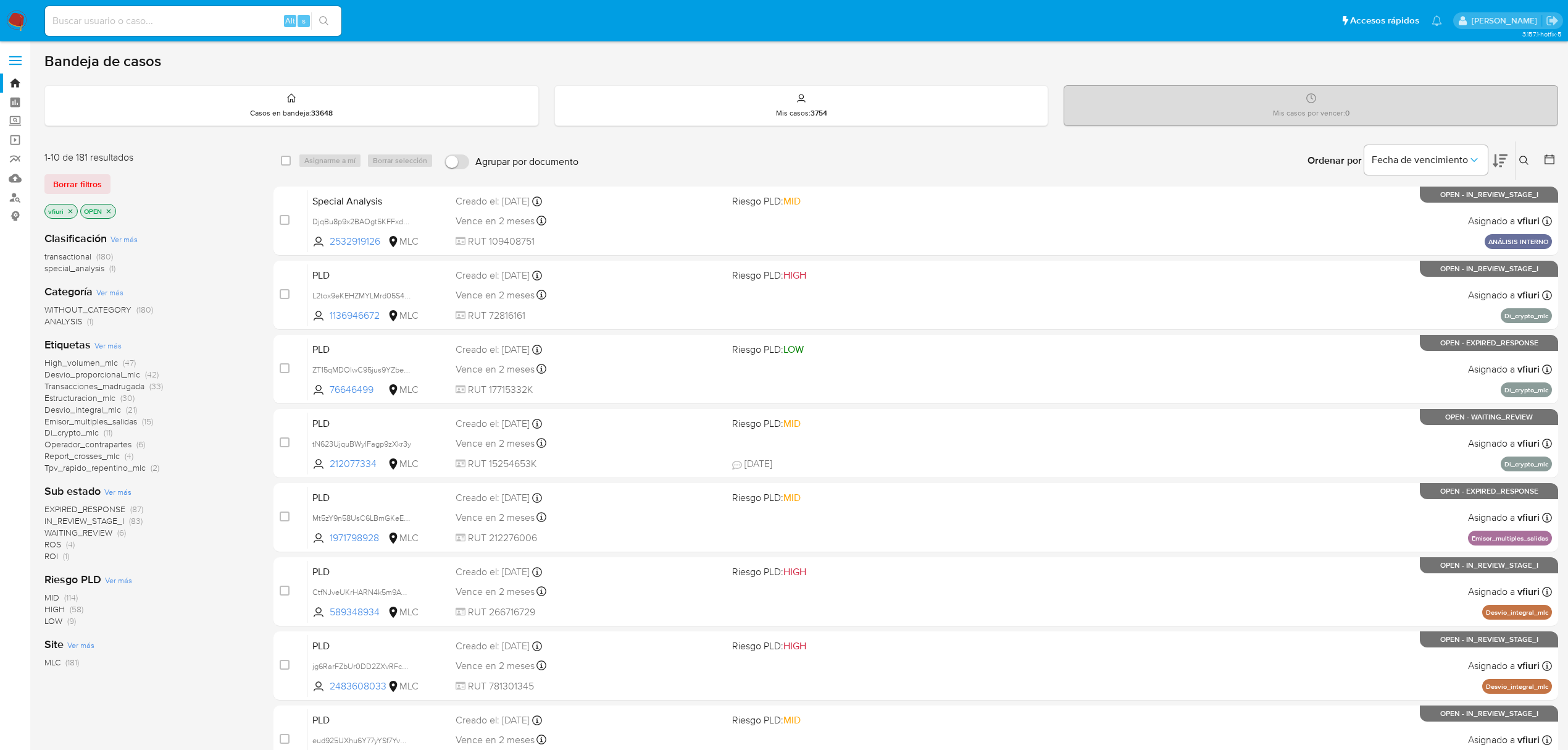
click at [1543, 161] on icon at bounding box center [1549, 159] width 12 height 12
click at [1545, 168] on div at bounding box center [1546, 161] width 22 height 39
click at [1546, 165] on button at bounding box center [1550, 160] width 15 height 15
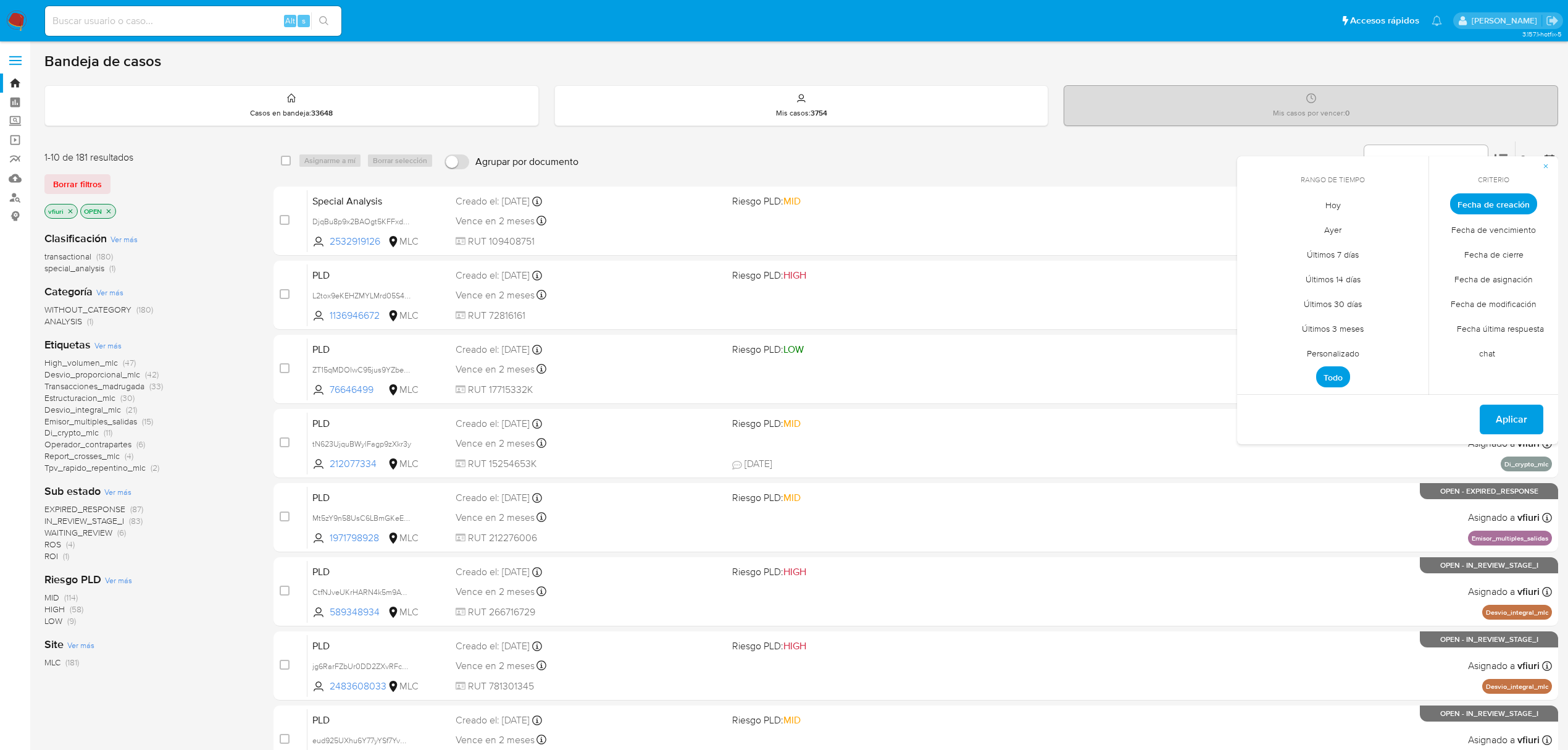
click at [1321, 351] on span "Personalizado" at bounding box center [1332, 353] width 78 height 26
click at [1260, 223] on icon "Mes anterior" at bounding box center [1256, 227] width 15 height 15
click at [1257, 223] on icon "Mes anterior" at bounding box center [1256, 227] width 15 height 15
click at [1338, 322] on button "12" at bounding box center [1333, 322] width 20 height 20
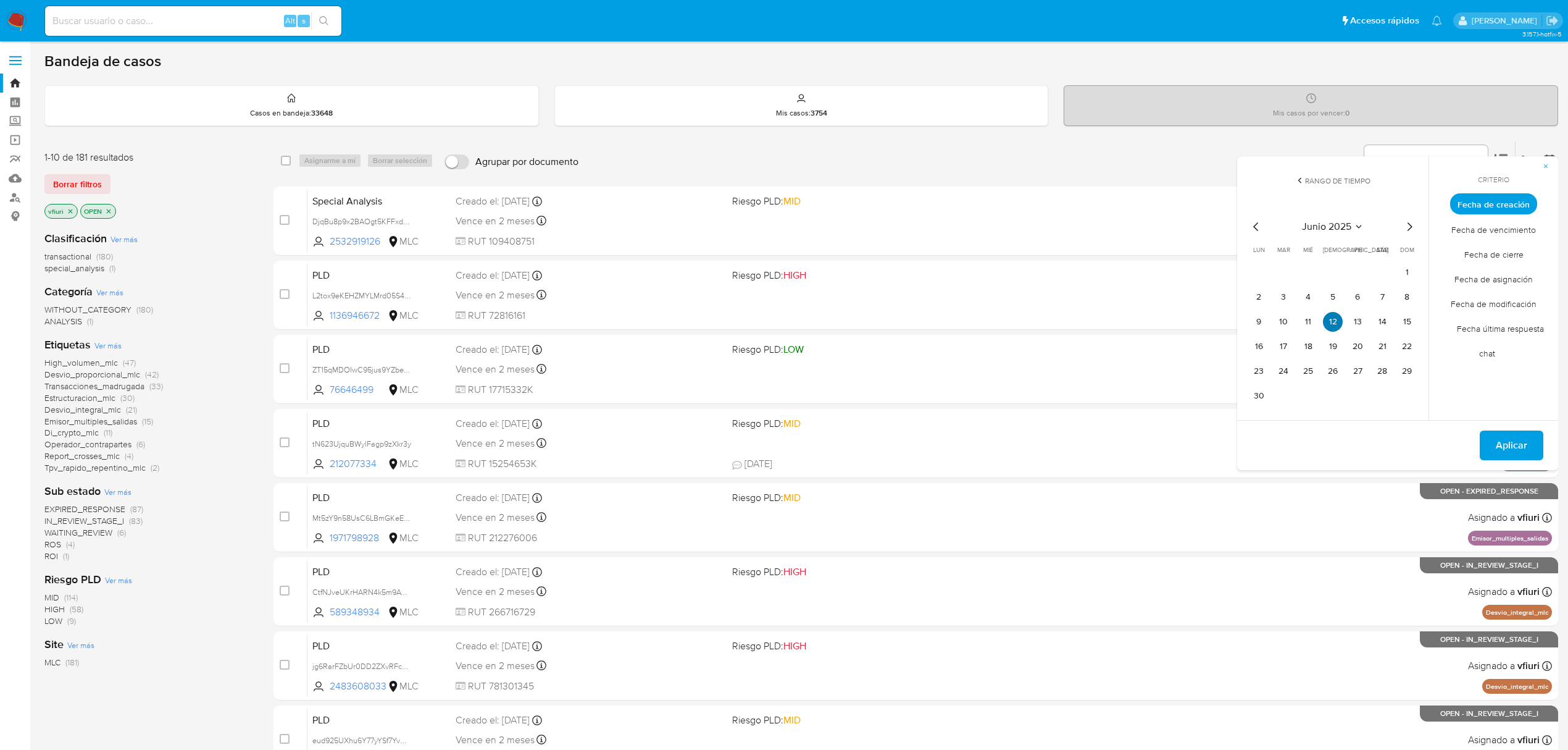
click at [1338, 322] on button "12" at bounding box center [1333, 322] width 20 height 20
click at [1521, 448] on span "Aplicar" at bounding box center [1512, 445] width 32 height 27
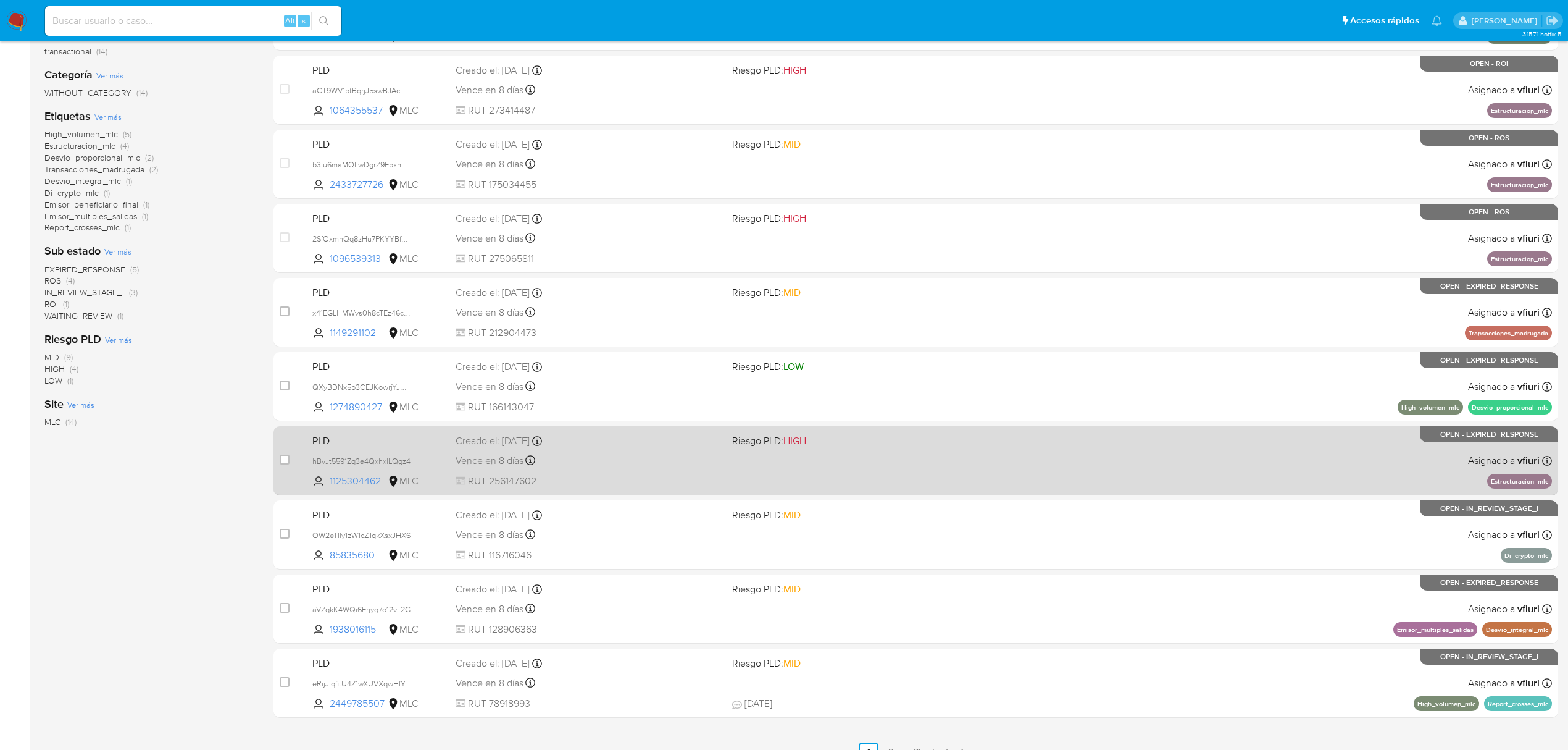
scroll to position [225, 0]
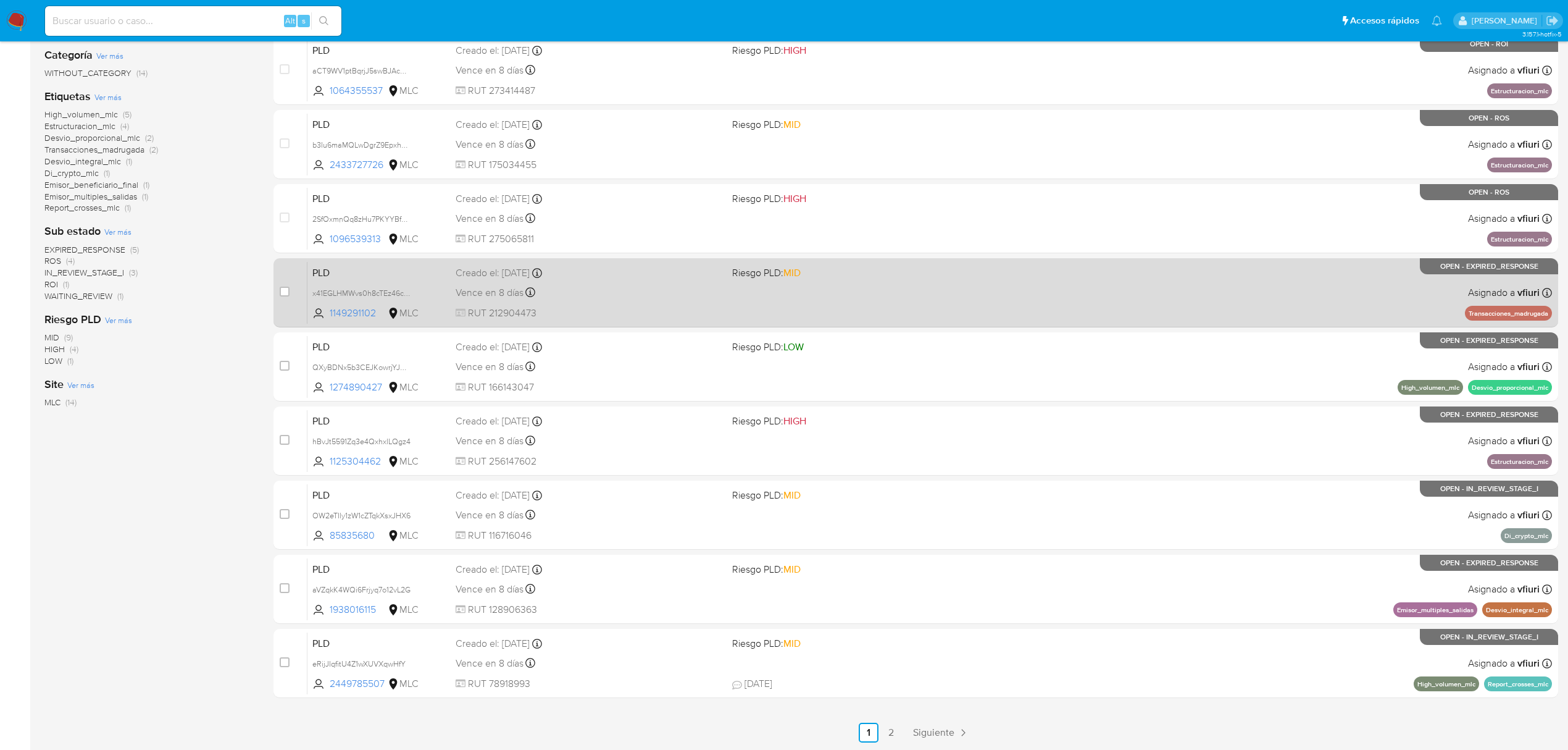
click at [886, 308] on div "PLD x41EGLHMWvs0h8cTEz46cnyh 1149291102 MLC Riesgo PLD: MID Creado el: 12/06/20…" at bounding box center [930, 292] width 1244 height 63
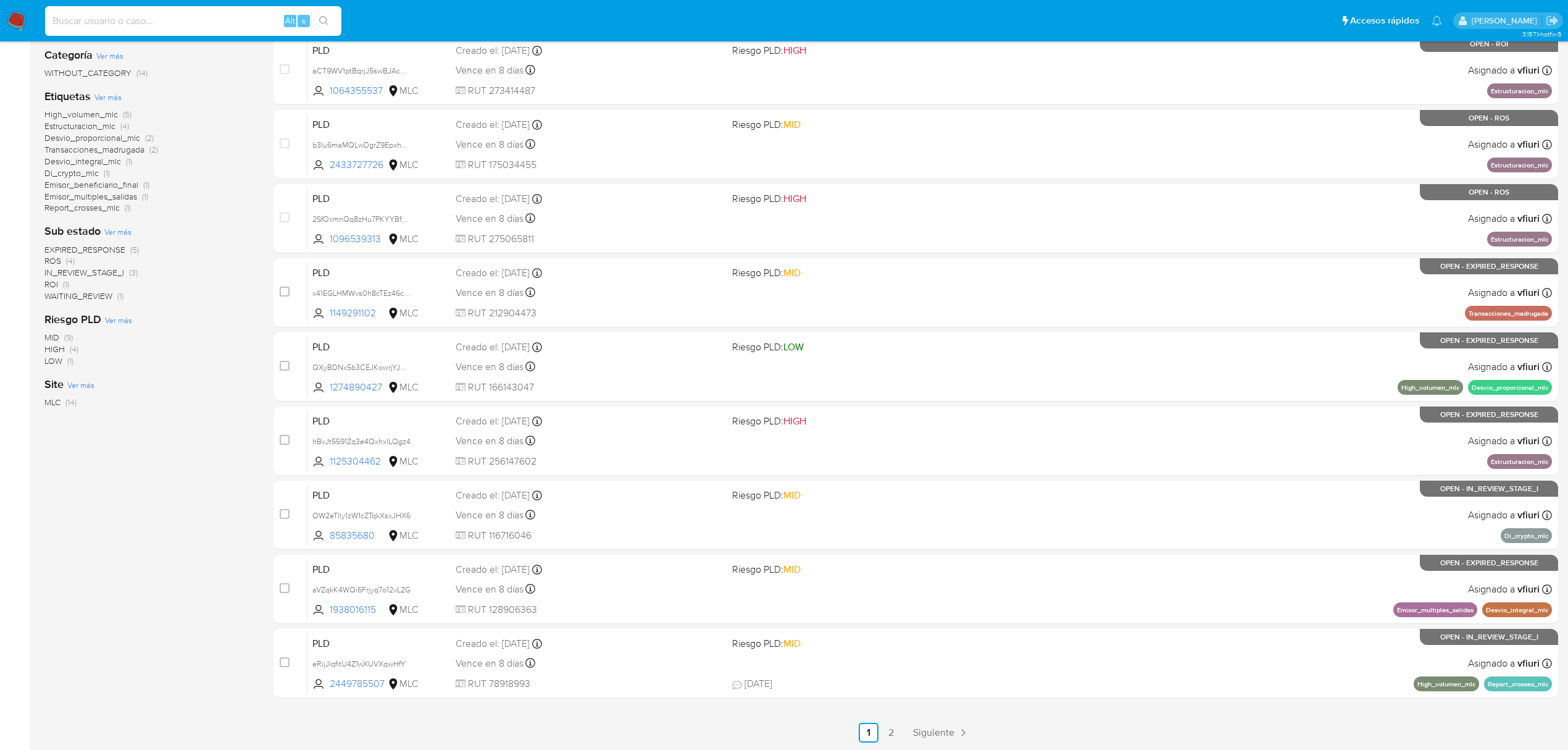
click at [85, 25] on input at bounding box center [192, 21] width 296 height 16
paste input "637929694"
type input "637929694"
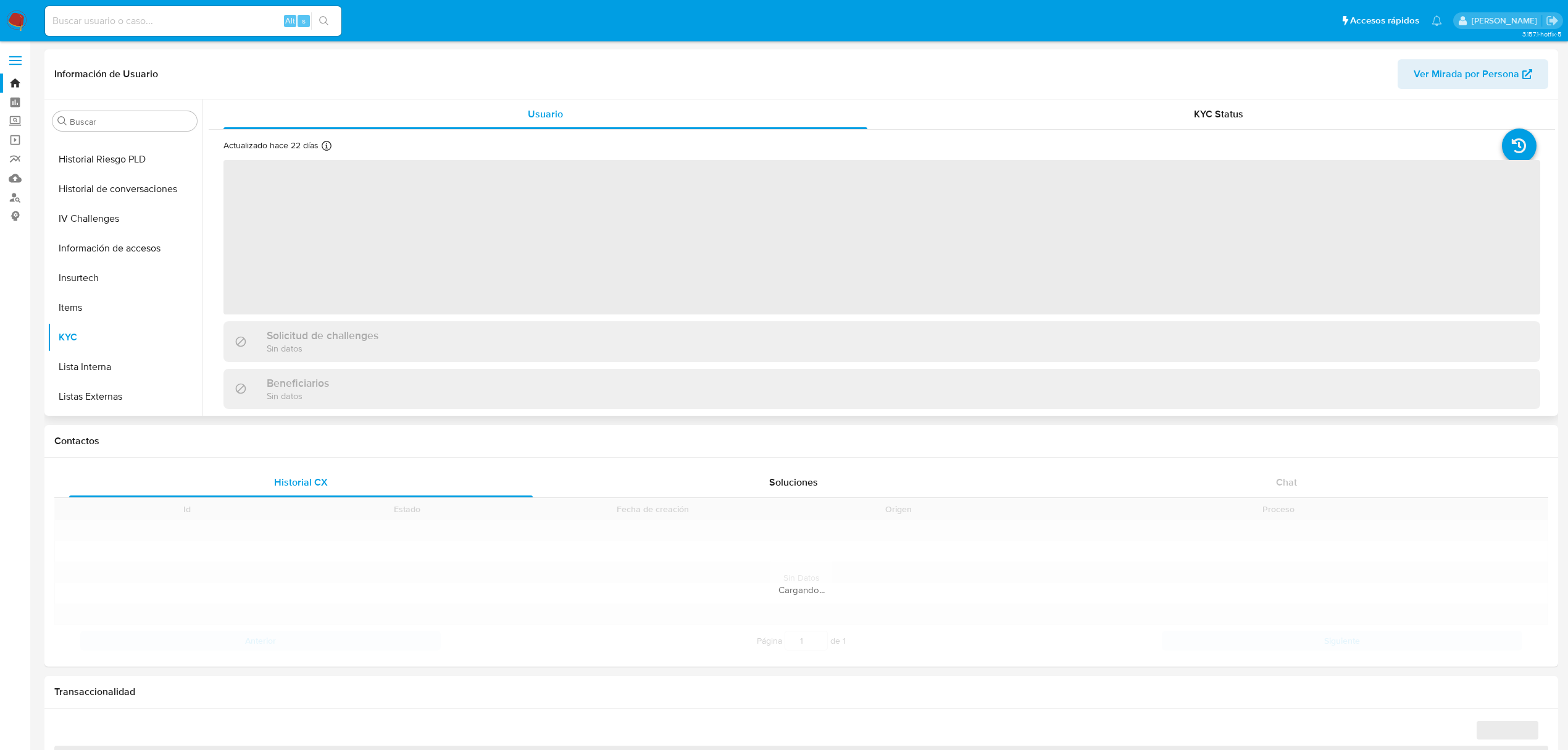
scroll to position [521, 0]
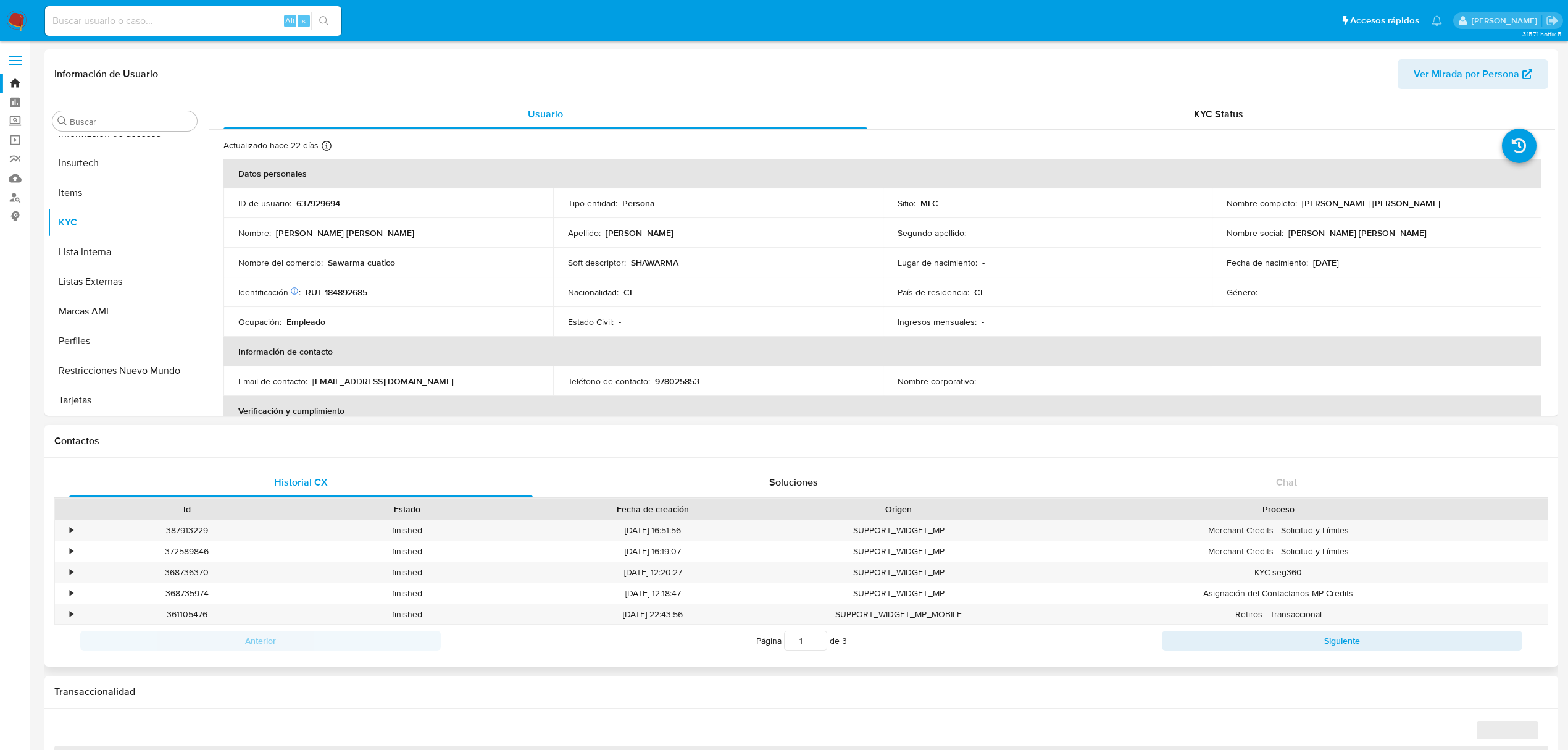
select select "10"
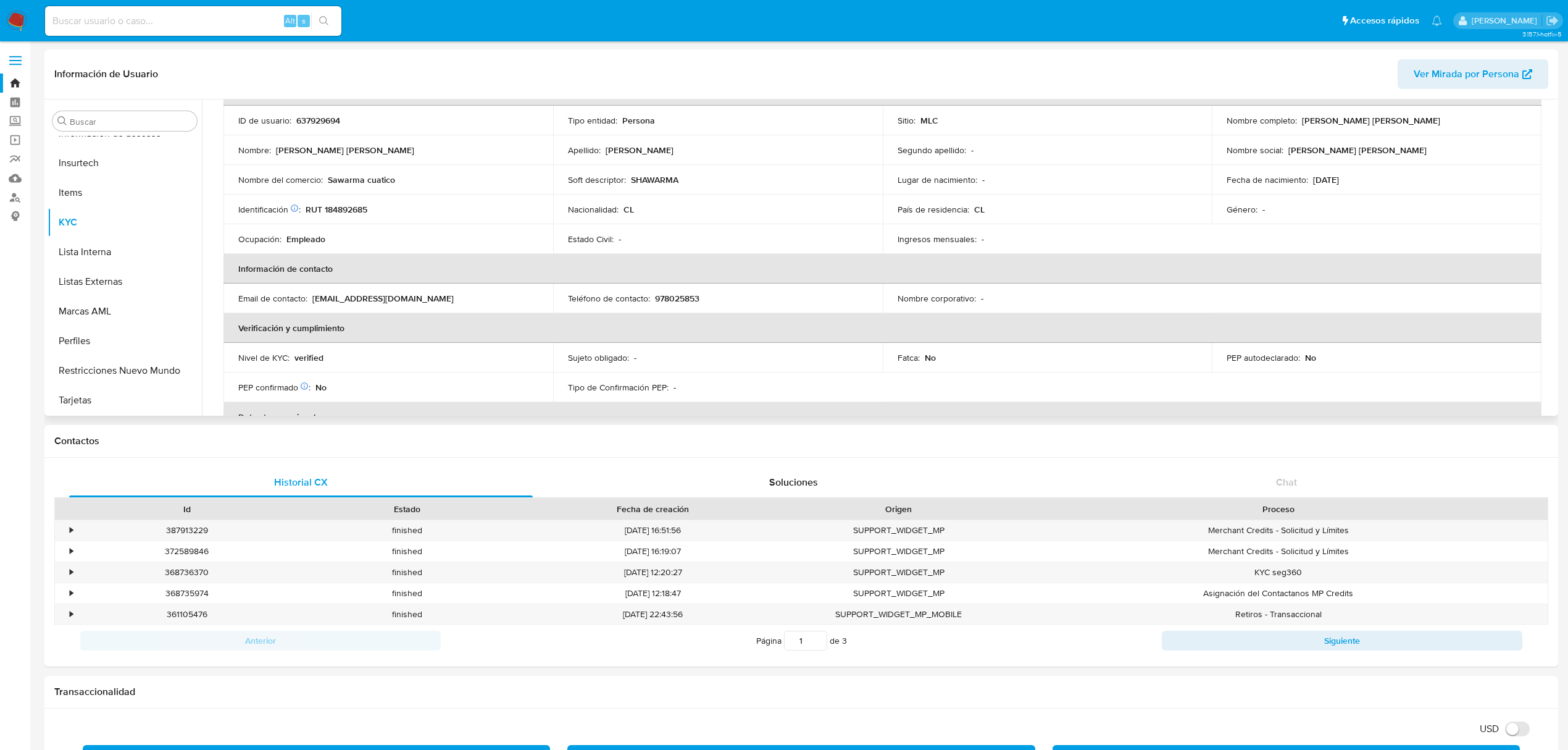
scroll to position [0, 0]
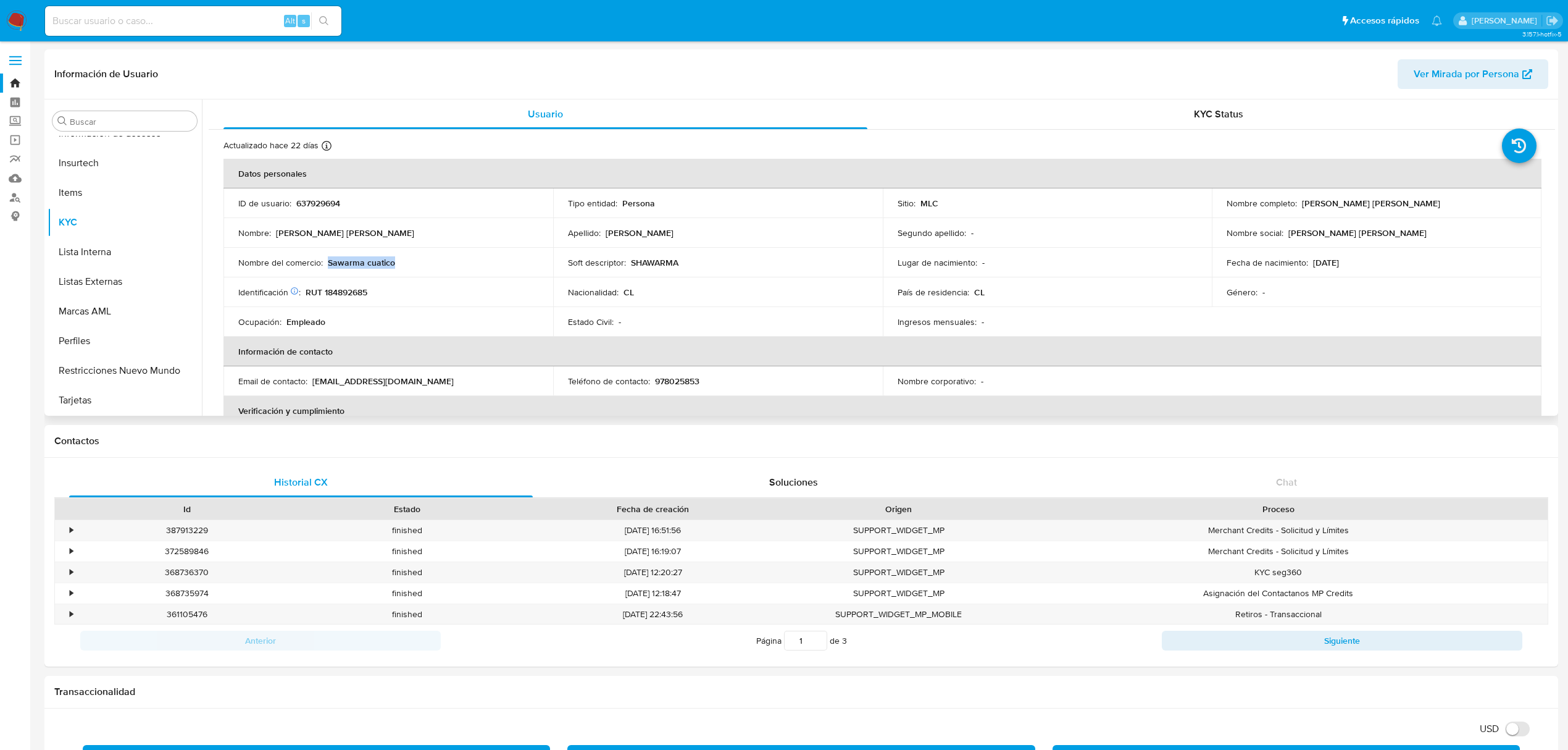
drag, startPoint x: 396, startPoint y: 263, endPoint x: 329, endPoint y: 263, distance: 67.0
click at [329, 263] on div "Nombre del comercio : Sawarma cuatico" at bounding box center [388, 262] width 300 height 11
copy p "Sawarma cuatico"
click at [92, 200] on button "Direcciones" at bounding box center [120, 196] width 145 height 29
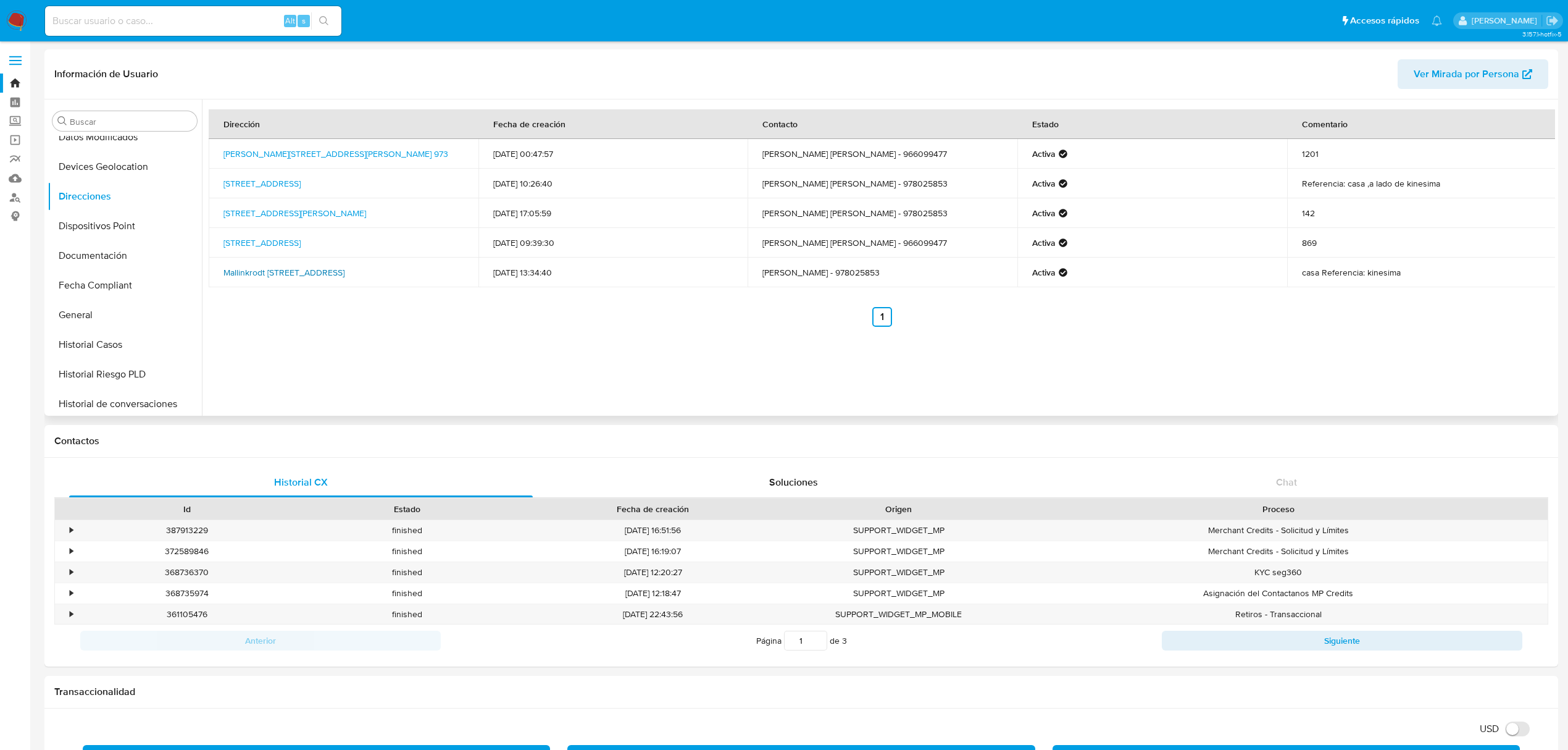
click at [299, 270] on link "Mallinkrodt 135, Providencia, Rm (metropolitana), , Chile 135" at bounding box center [284, 272] width 121 height 12
click at [99, 235] on button "KYC" at bounding box center [120, 222] width 145 height 29
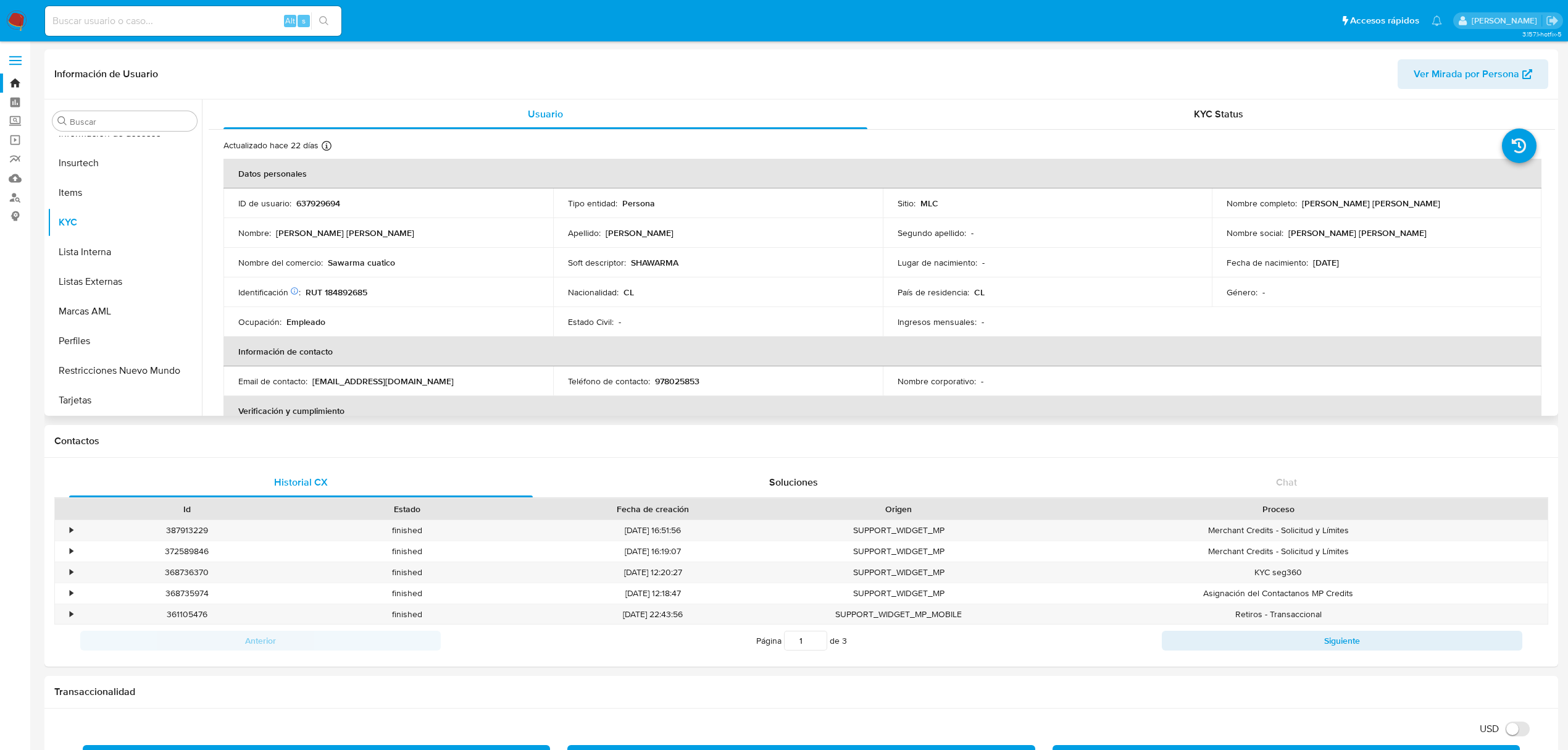
click at [352, 299] on td "Identificación Nº de serie: 522302240 : RUT 184892685" at bounding box center [388, 292] width 330 height 29
click at [352, 292] on p "RUT 184892685" at bounding box center [336, 292] width 62 height 11
copy p "184892685"
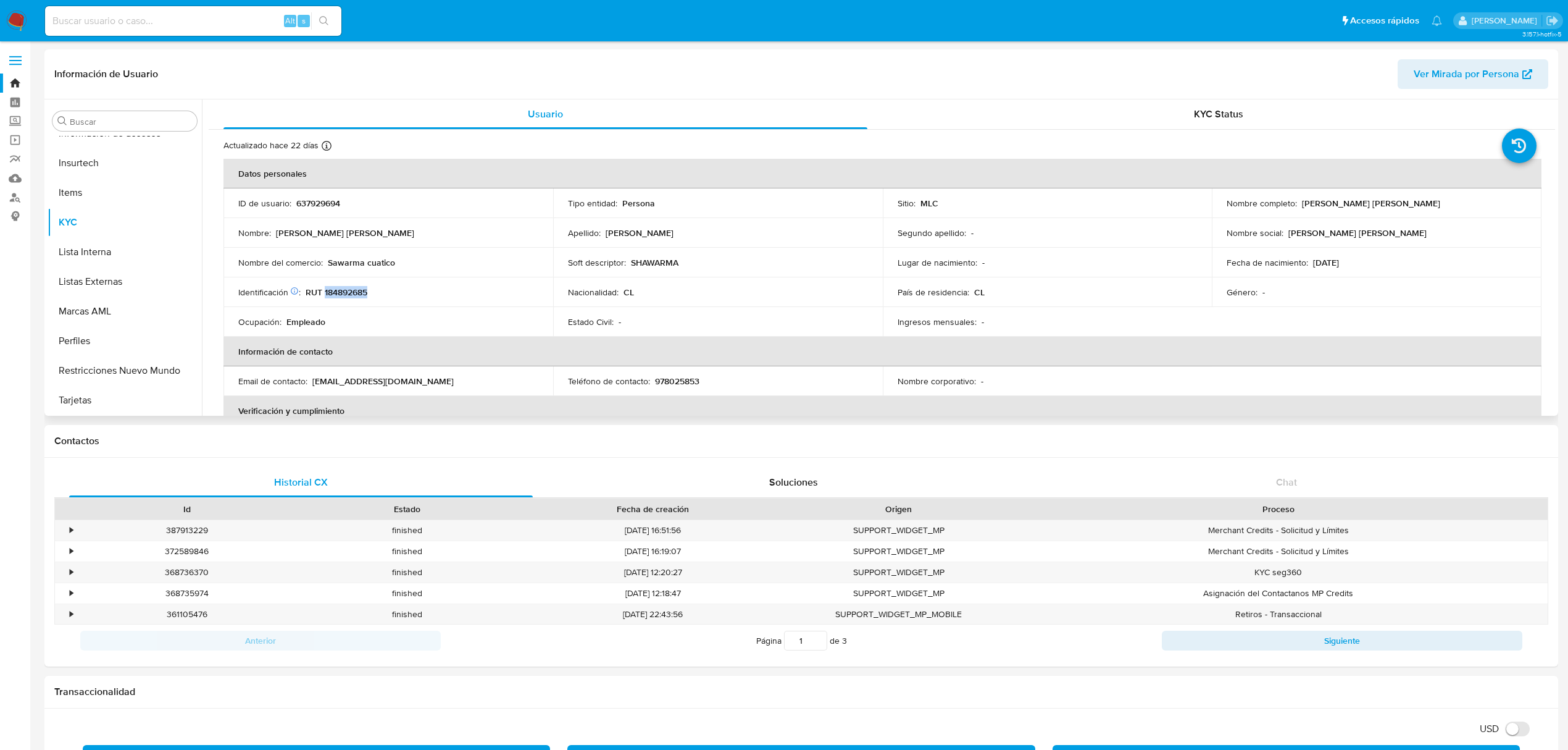
drag, startPoint x: 1293, startPoint y: 203, endPoint x: 1481, endPoint y: 206, distance: 188.0
click at [1481, 206] on div "Nombre completo : Angélica María Rojas Cornejo" at bounding box center [1376, 203] width 300 height 11
copy div "Angélica María Rojas Cornejo"
drag, startPoint x: 371, startPoint y: 289, endPoint x: 308, endPoint y: 295, distance: 63.3
click at [308, 295] on div "Identificación Nº de serie: 522302240 : RUT 184892685" at bounding box center [388, 292] width 300 height 11
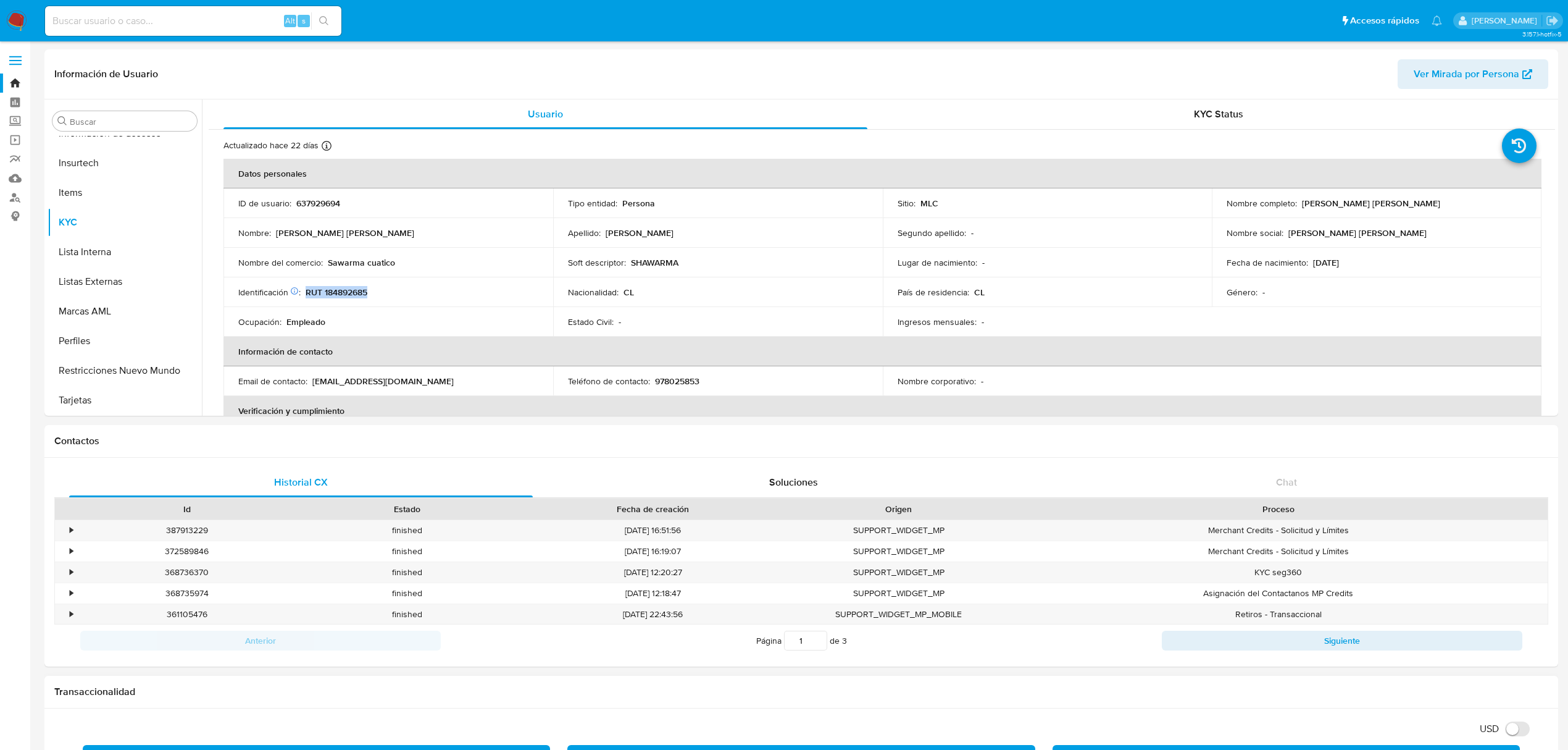
copy p "RUT 184892685"
click at [97, 235] on button "Cruces y Relaciones" at bounding box center [120, 240] width 145 height 29
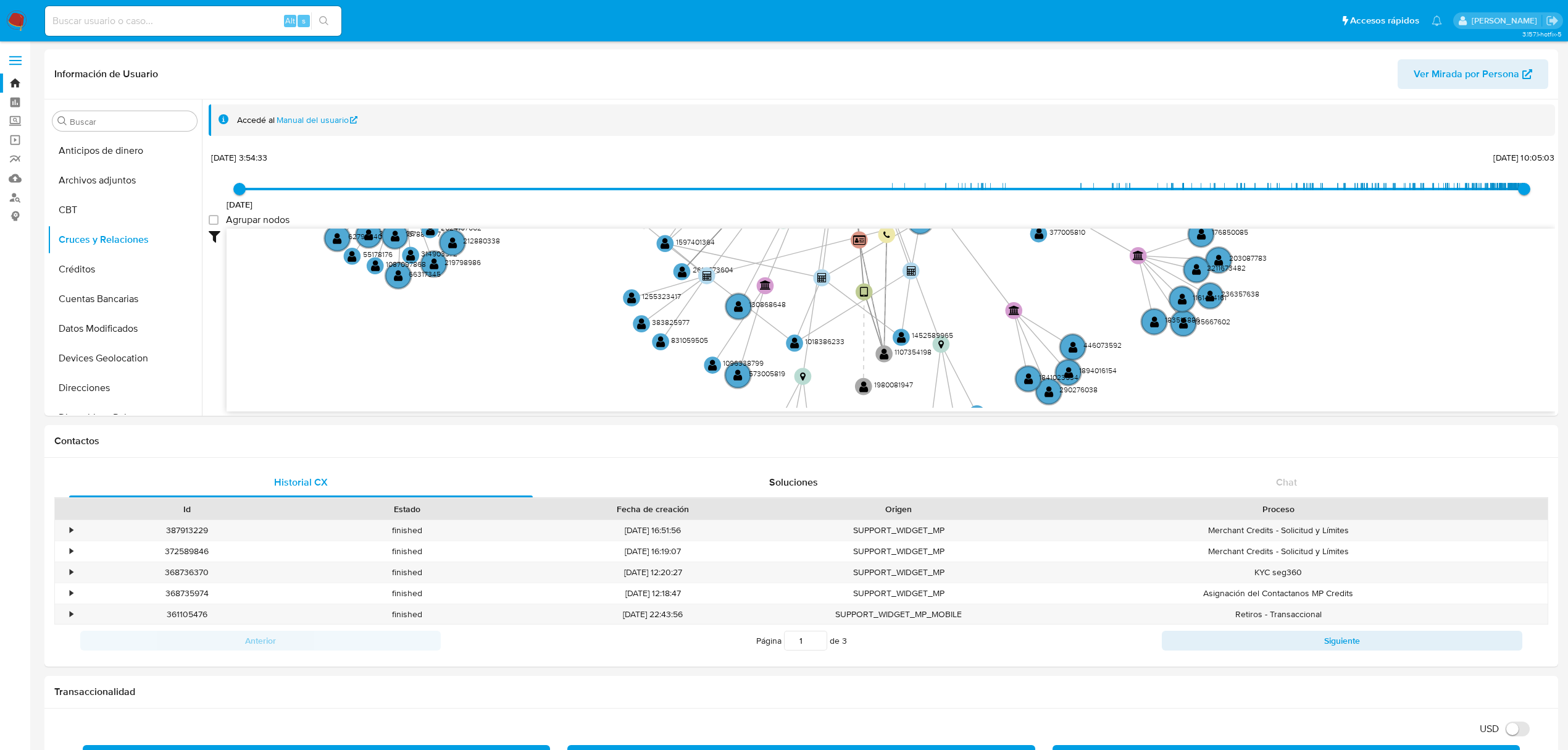
drag, startPoint x: 512, startPoint y: 312, endPoint x: 643, endPoint y: 48, distance: 294.7
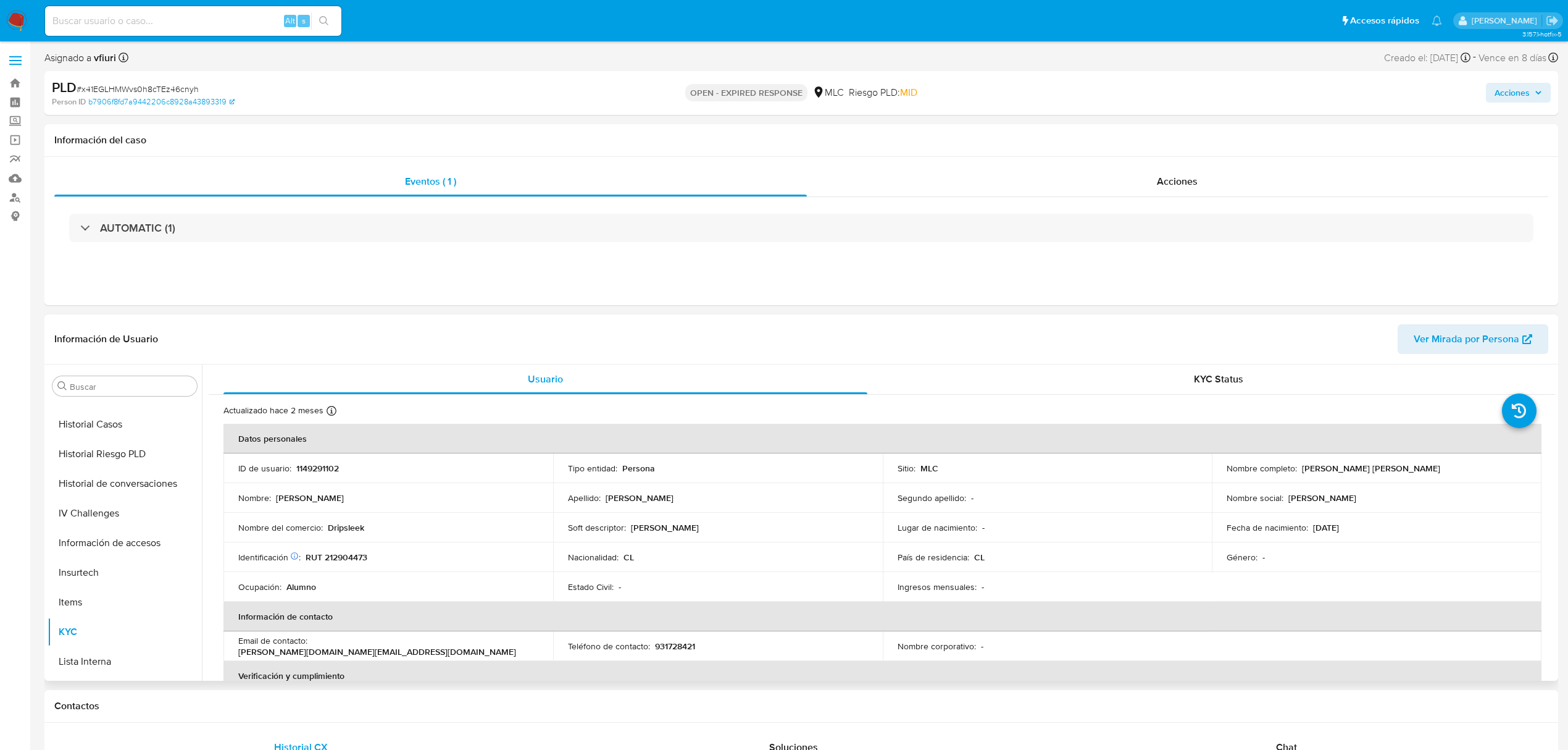
scroll to position [522, 0]
select select "10"
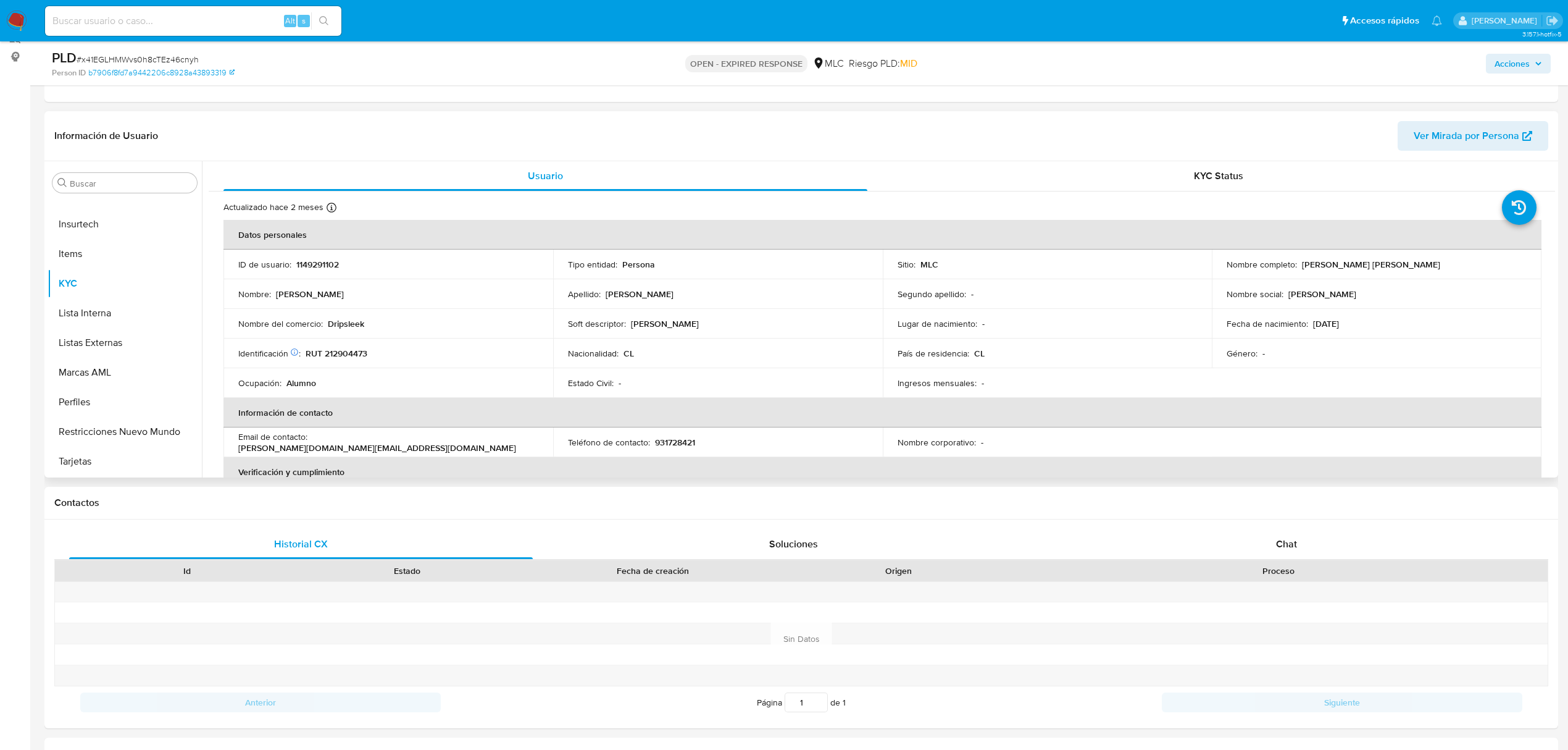
scroll to position [164, 0]
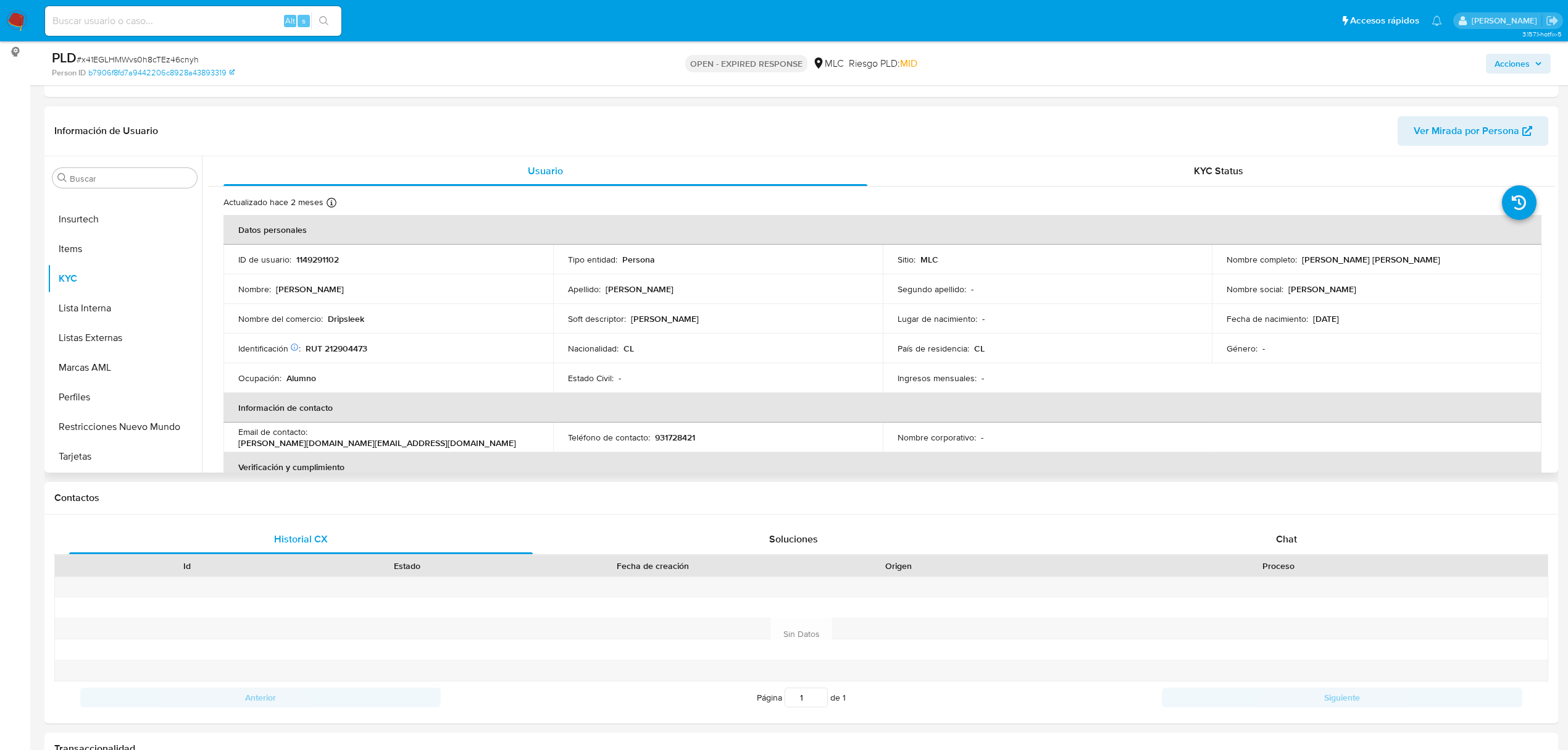
click at [322, 260] on p "1149291102" at bounding box center [317, 259] width 43 height 11
copy p "1149291102"
click at [353, 320] on p "Dripsleek" at bounding box center [345, 319] width 36 height 11
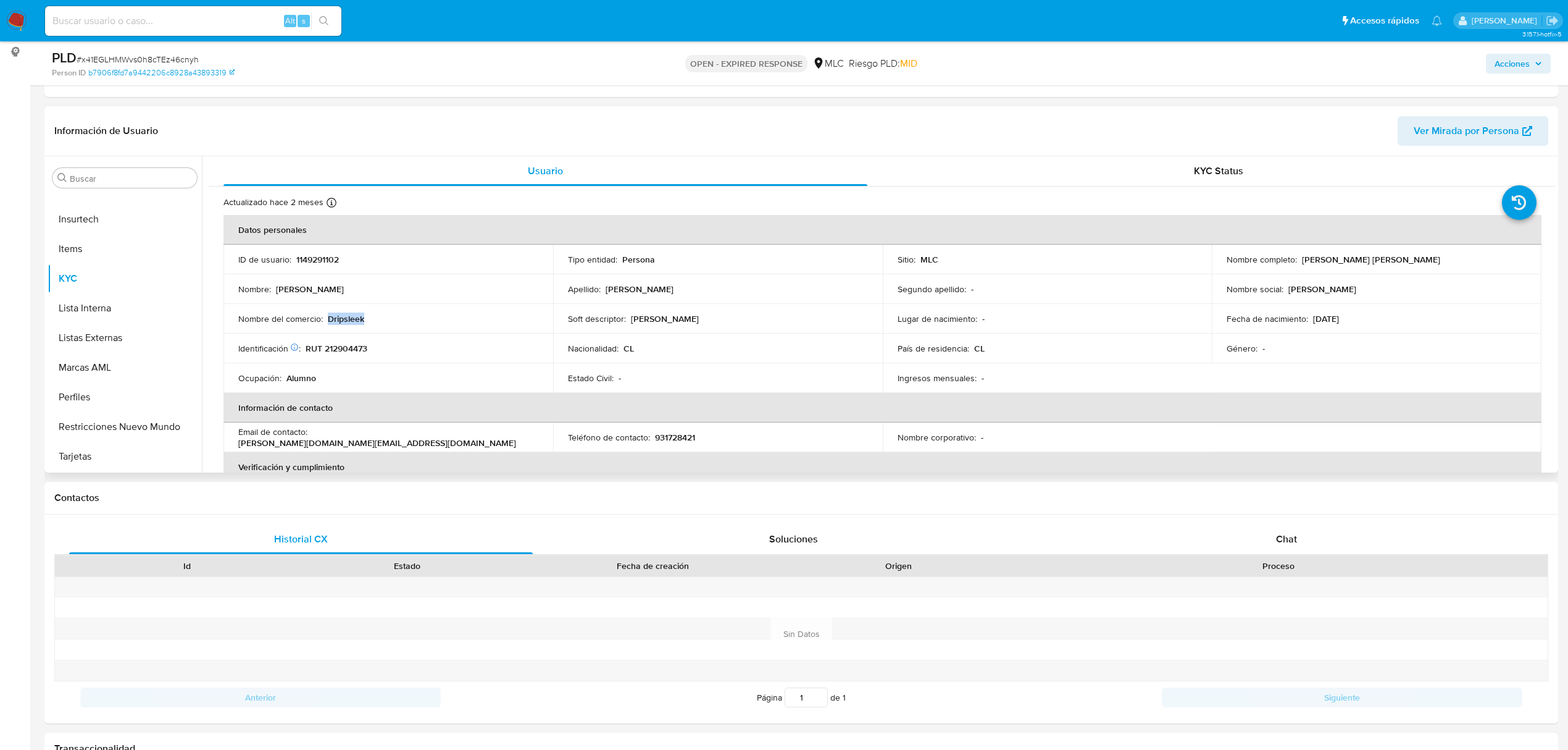
click at [353, 320] on p "Dripsleek" at bounding box center [345, 319] width 36 height 11
click at [102, 247] on button "Direcciones" at bounding box center [120, 252] width 145 height 29
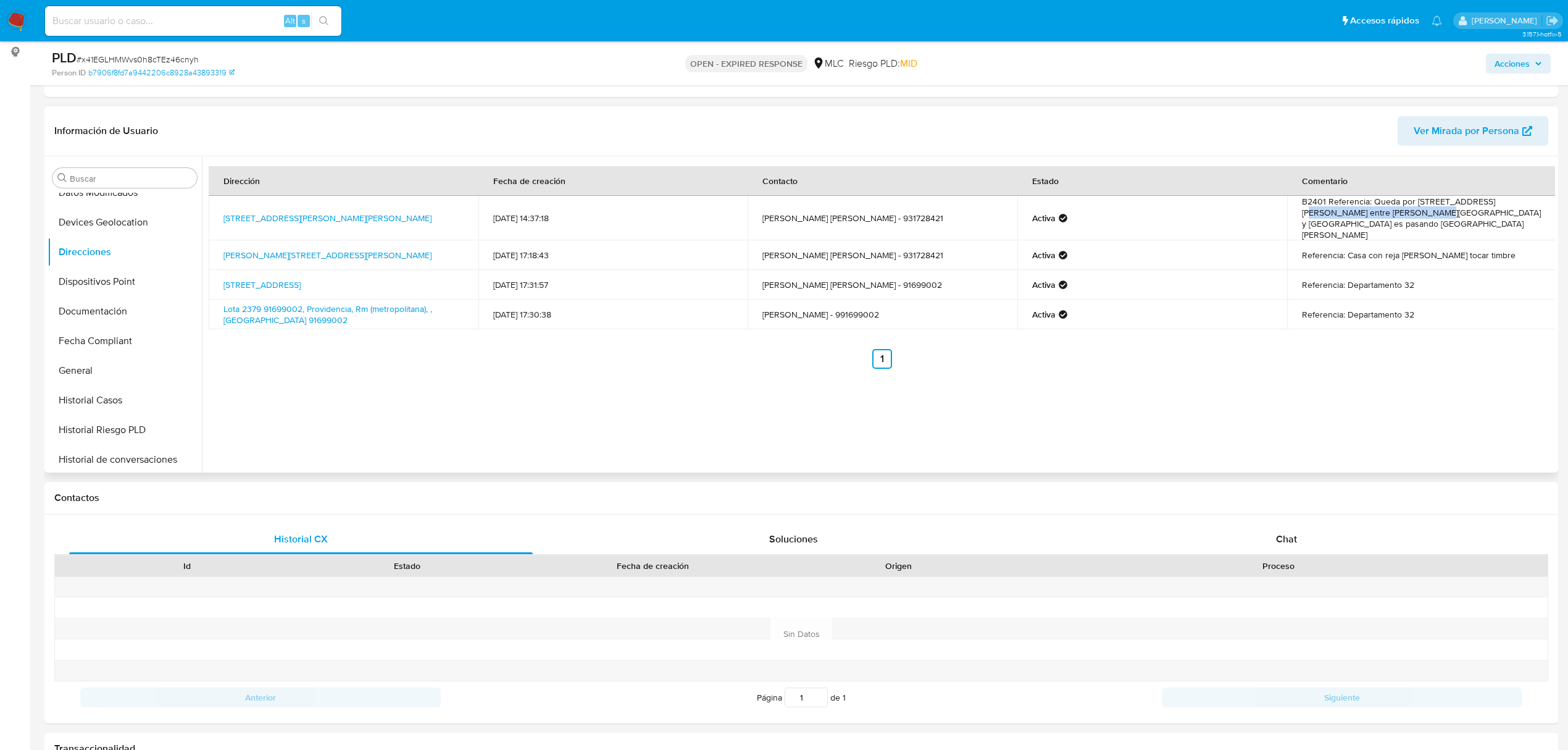
drag, startPoint x: 1374, startPoint y: 211, endPoint x: 1487, endPoint y: 208, distance: 113.0
click at [1487, 208] on td "B2401 Referencia: Queda por [STREET_ADDRESS][PERSON_NAME] entre [PERSON_NAME][G…" at bounding box center [1422, 218] width 270 height 45
click at [1488, 240] on td "Referencia: Casa con reja [PERSON_NAME] tocar timbre" at bounding box center [1422, 255] width 270 height 29
drag, startPoint x: 1490, startPoint y: 236, endPoint x: 1381, endPoint y: 240, distance: 109.1
click at [1381, 240] on td "Referencia: Casa con reja [PERSON_NAME] tocar timbre" at bounding box center [1422, 255] width 270 height 29
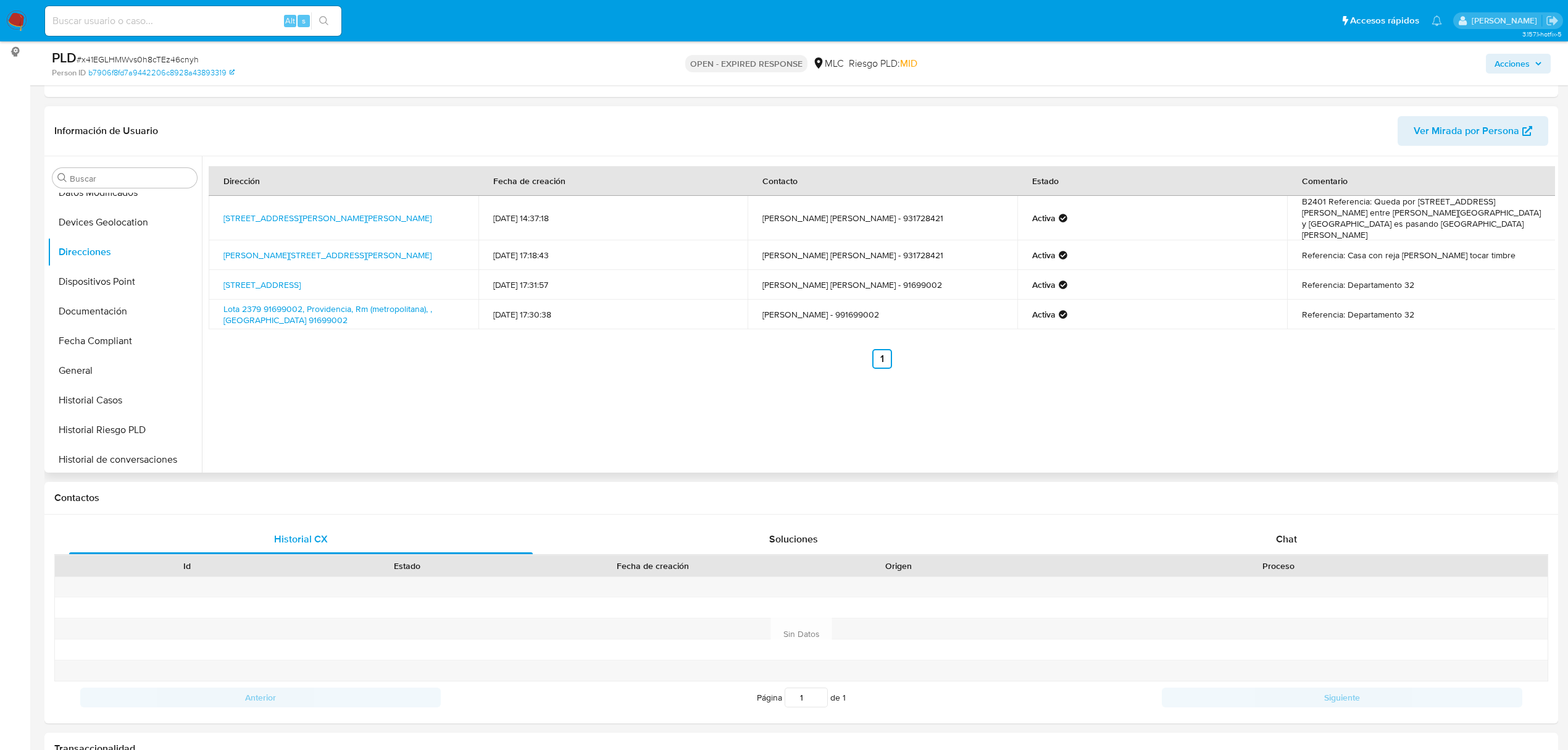
click at [1410, 280] on td "Referencia: Departamento 32" at bounding box center [1422, 285] width 270 height 29
drag, startPoint x: 1392, startPoint y: 200, endPoint x: 1539, endPoint y: 223, distance: 148.8
click at [1539, 223] on td "B2401 Referencia: Queda por [STREET_ADDRESS][PERSON_NAME] entre [PERSON_NAME][G…" at bounding box center [1422, 218] width 270 height 45
click at [1541, 240] on td "Referencia: Casa con reja [PERSON_NAME] tocar timbre" at bounding box center [1422, 255] width 270 height 29
click at [115, 373] on button "General" at bounding box center [120, 370] width 145 height 29
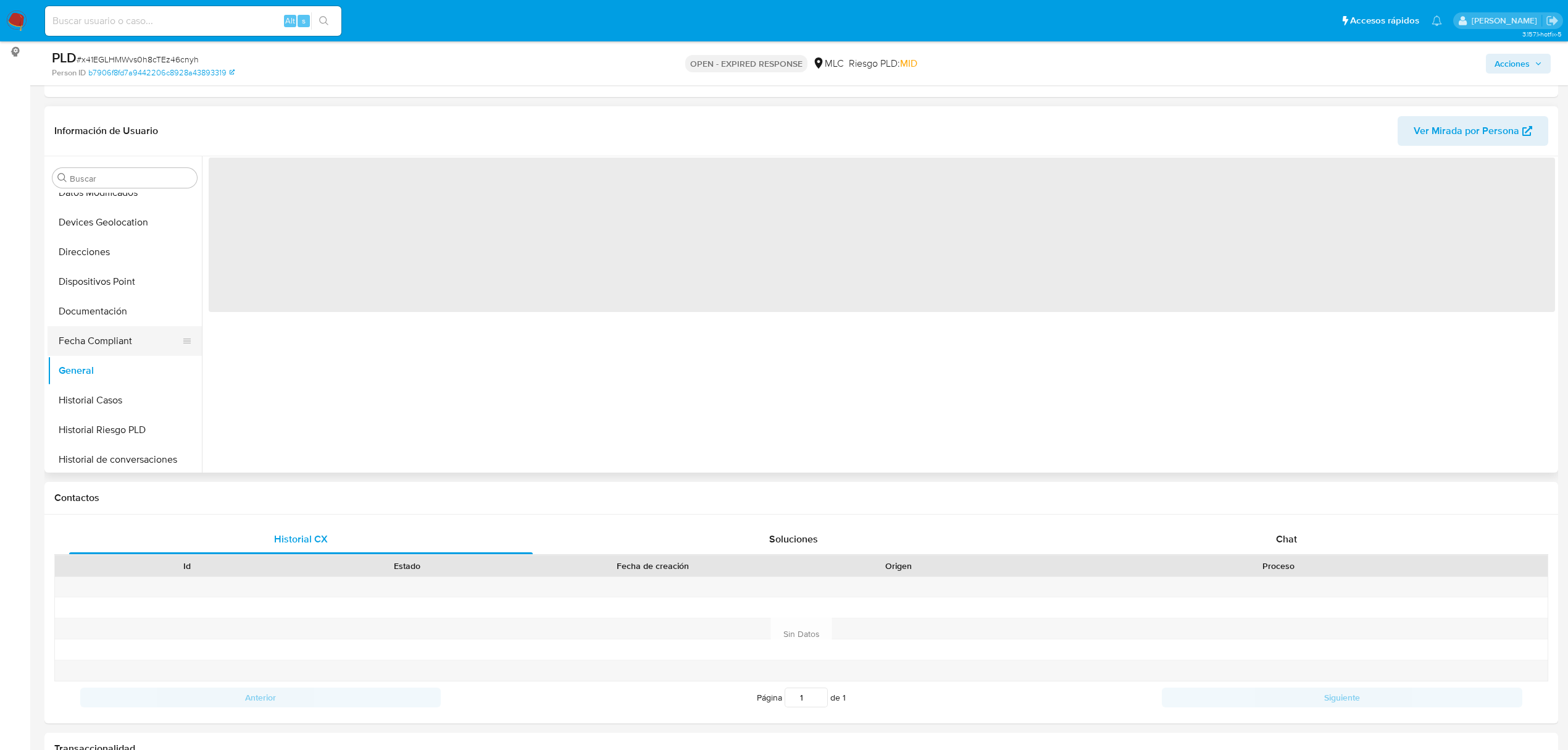
scroll to position [522, 0]
click at [94, 284] on button "KYC" at bounding box center [120, 278] width 145 height 29
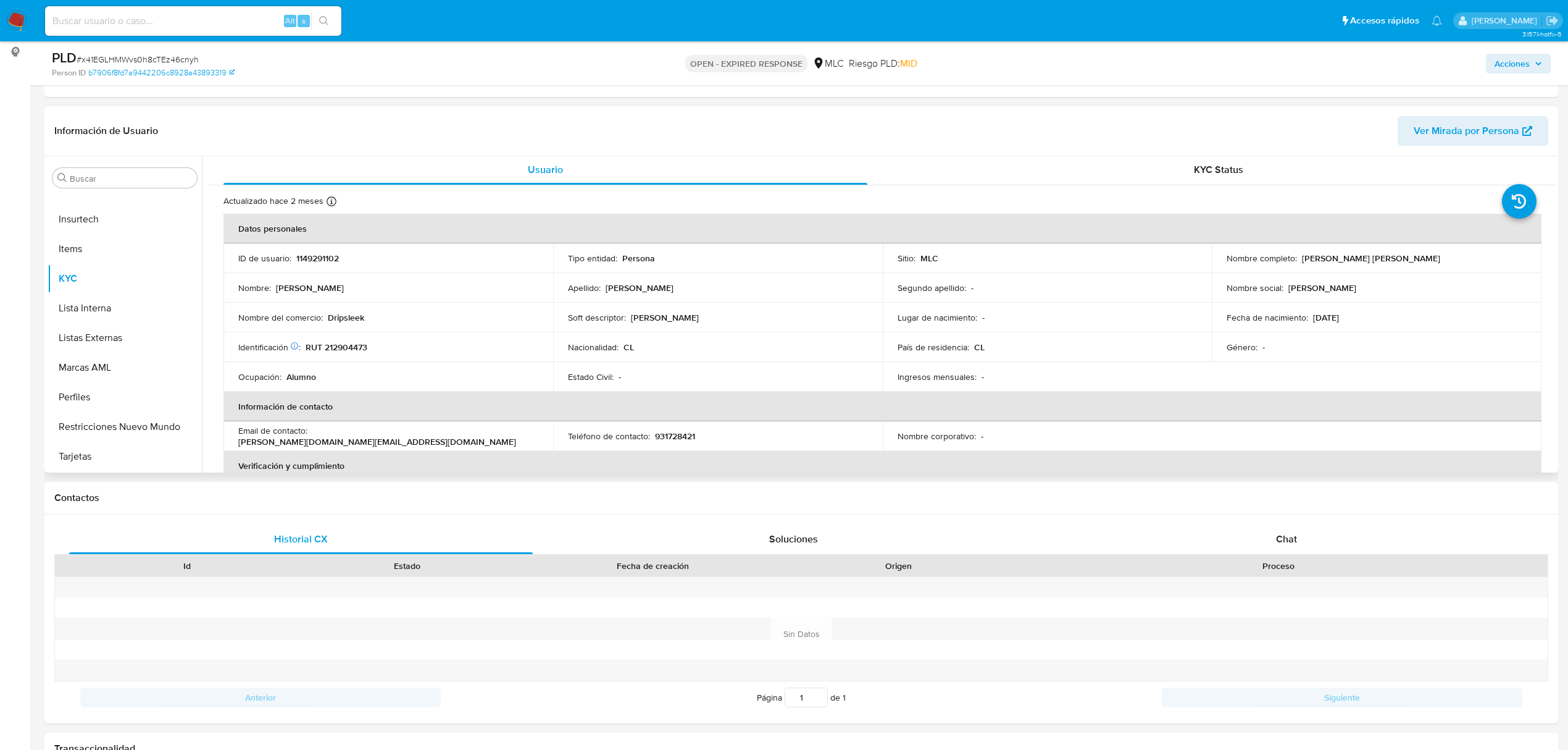
scroll to position [0, 0]
click at [339, 321] on p "Dripsleek" at bounding box center [345, 319] width 36 height 11
copy p "Dripsleek"
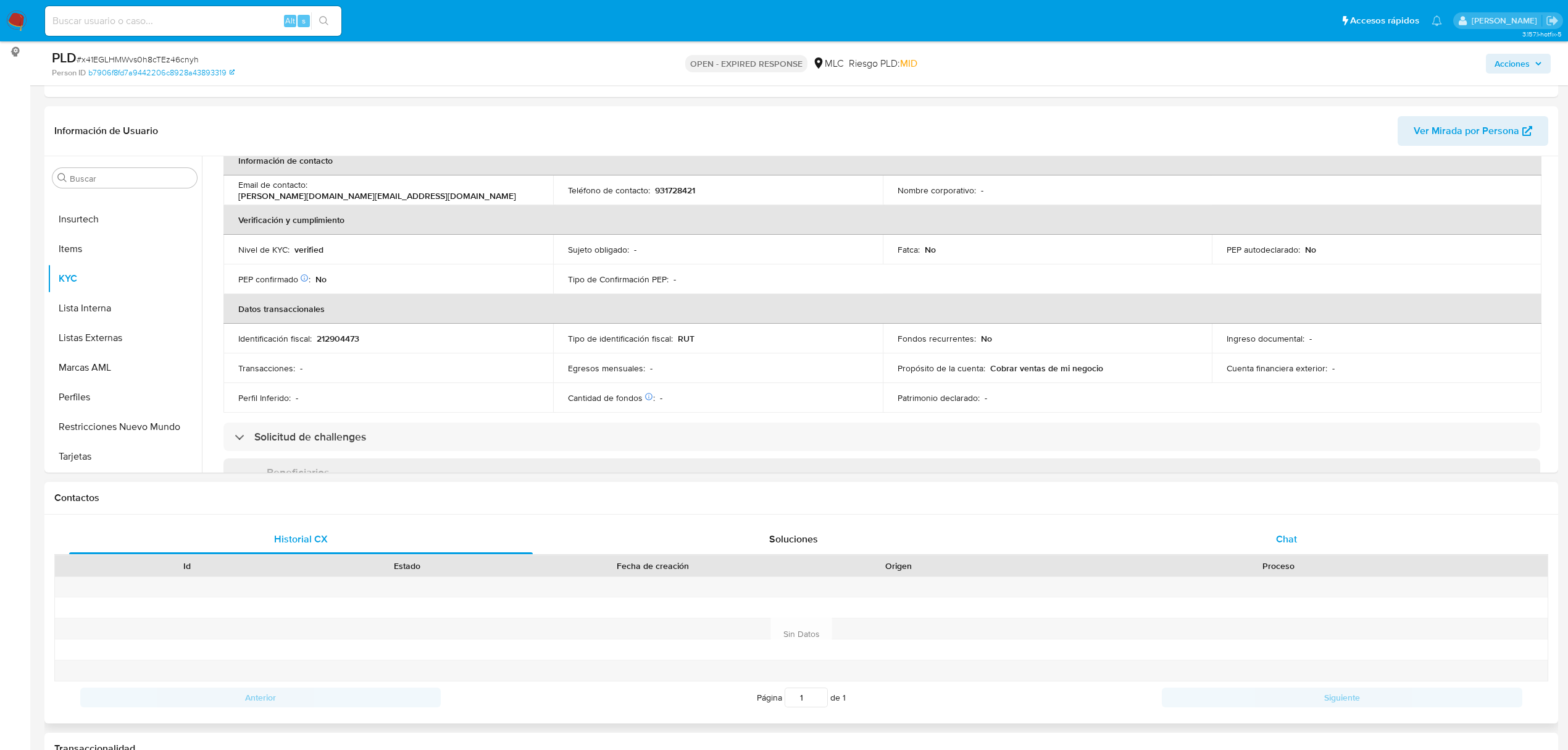
click at [1299, 524] on div "Chat" at bounding box center [1287, 539] width 464 height 29
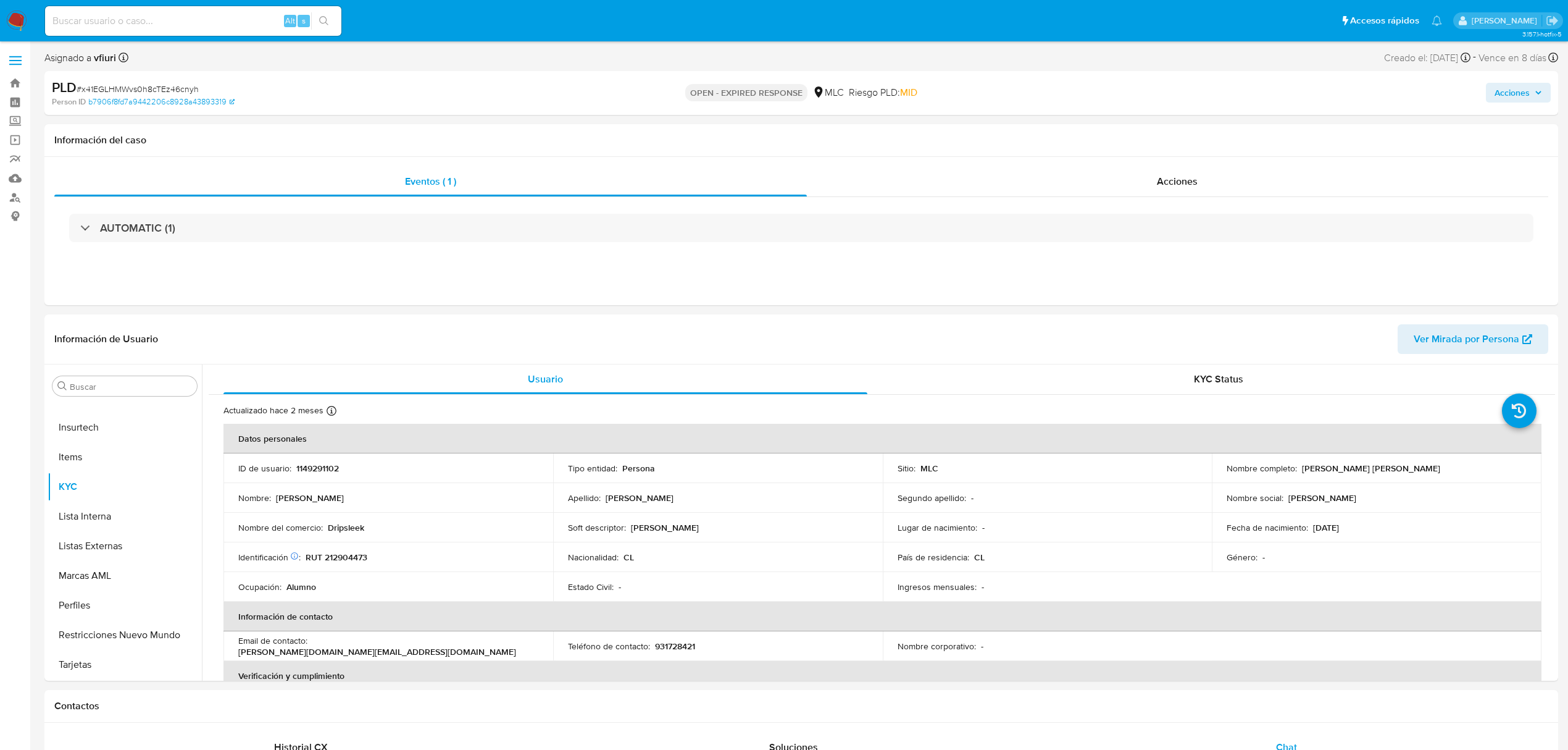
click at [141, 87] on span "# x41EGLHMWvs0h8cTEz46cnyh" at bounding box center [138, 89] width 122 height 12
copy span "x41EGLHMWvs0h8cTEz46cnyh"
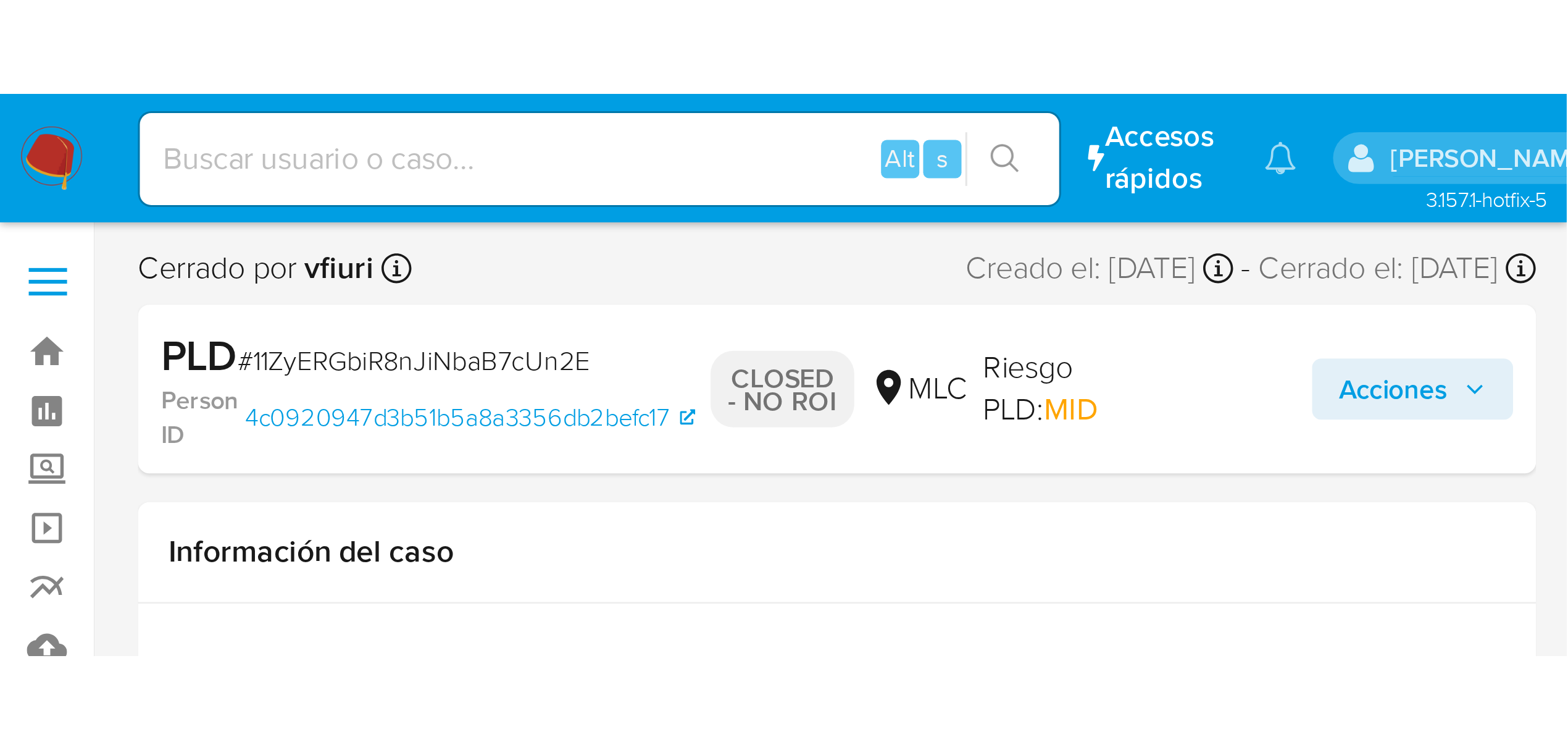
scroll to position [522, 0]
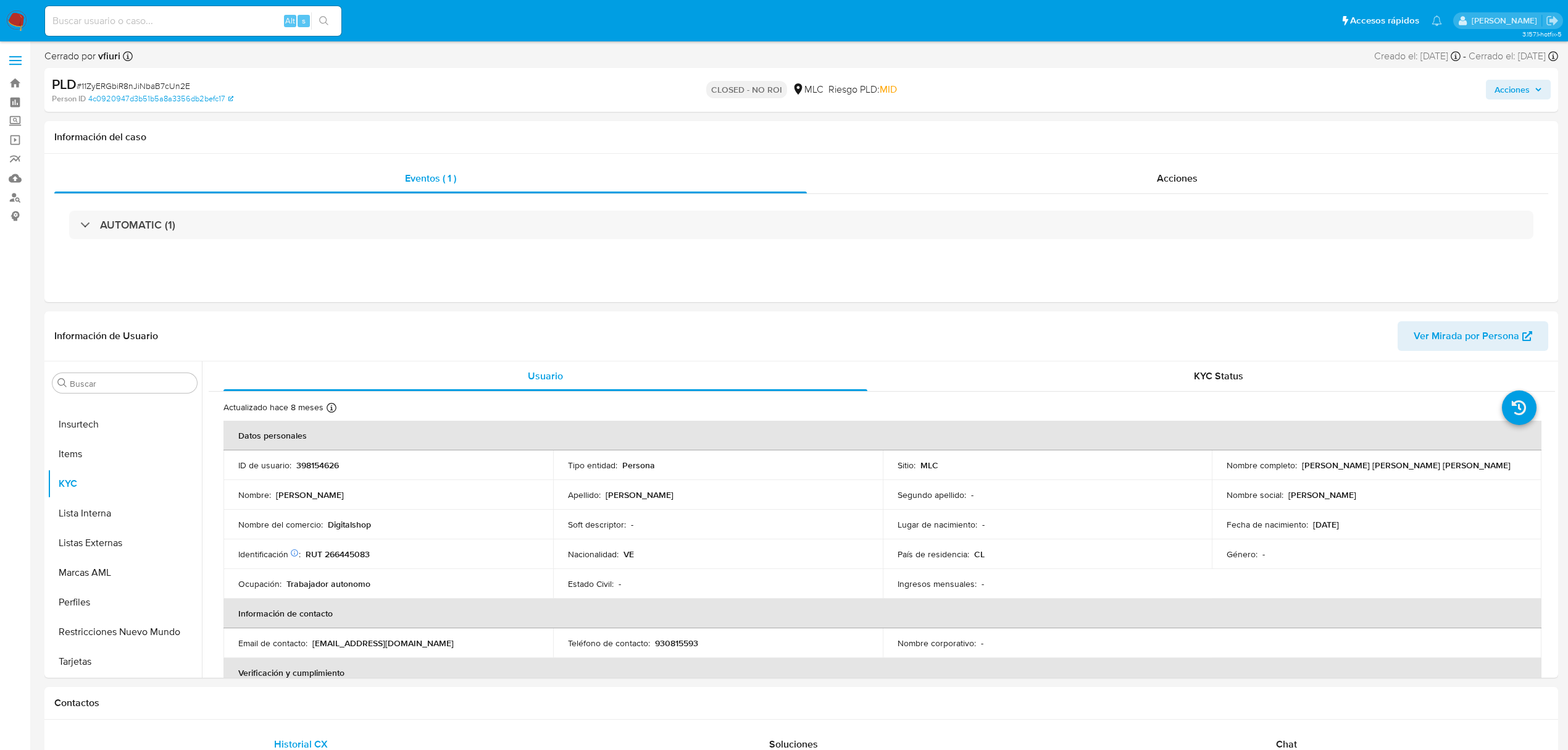
select select "10"
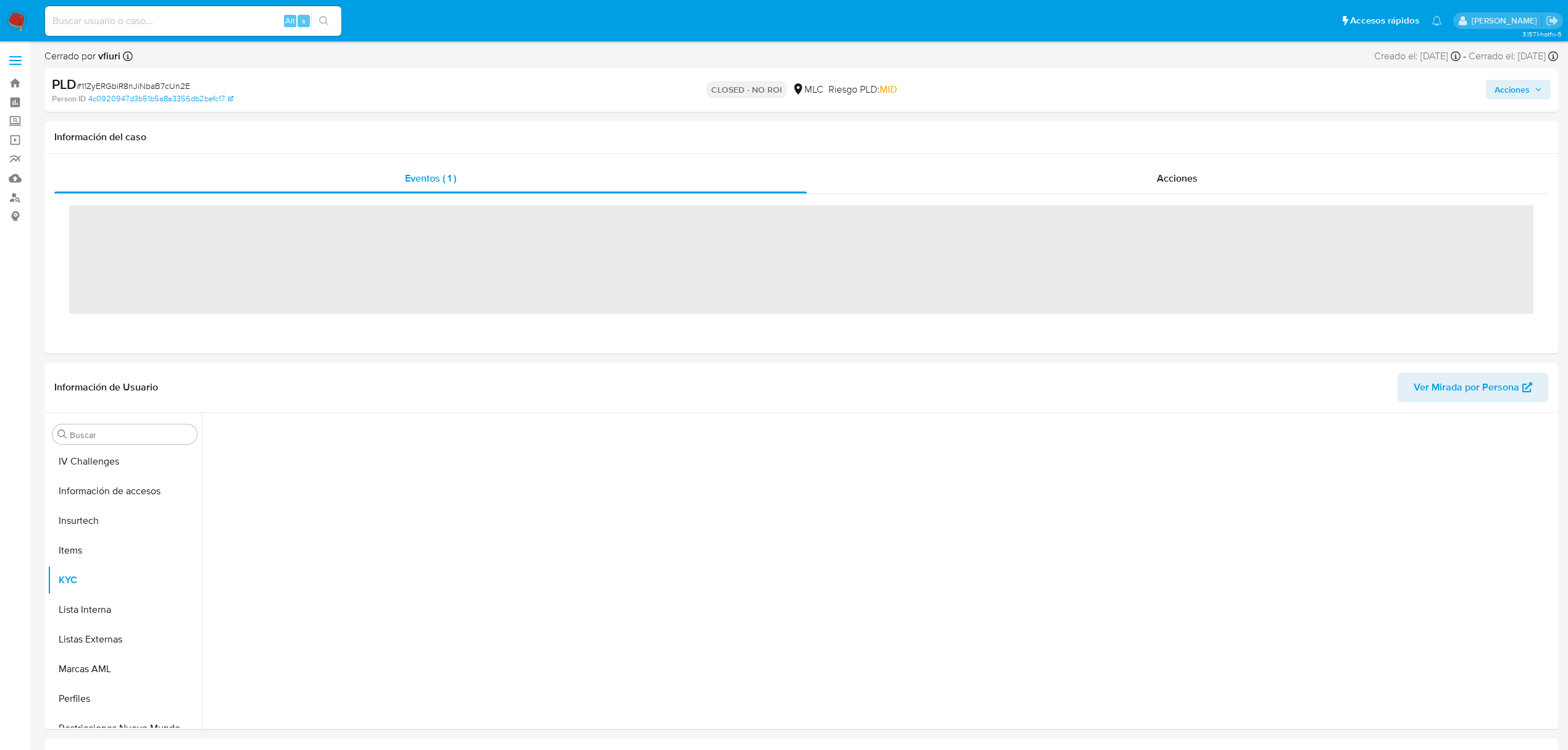
scroll to position [522, 0]
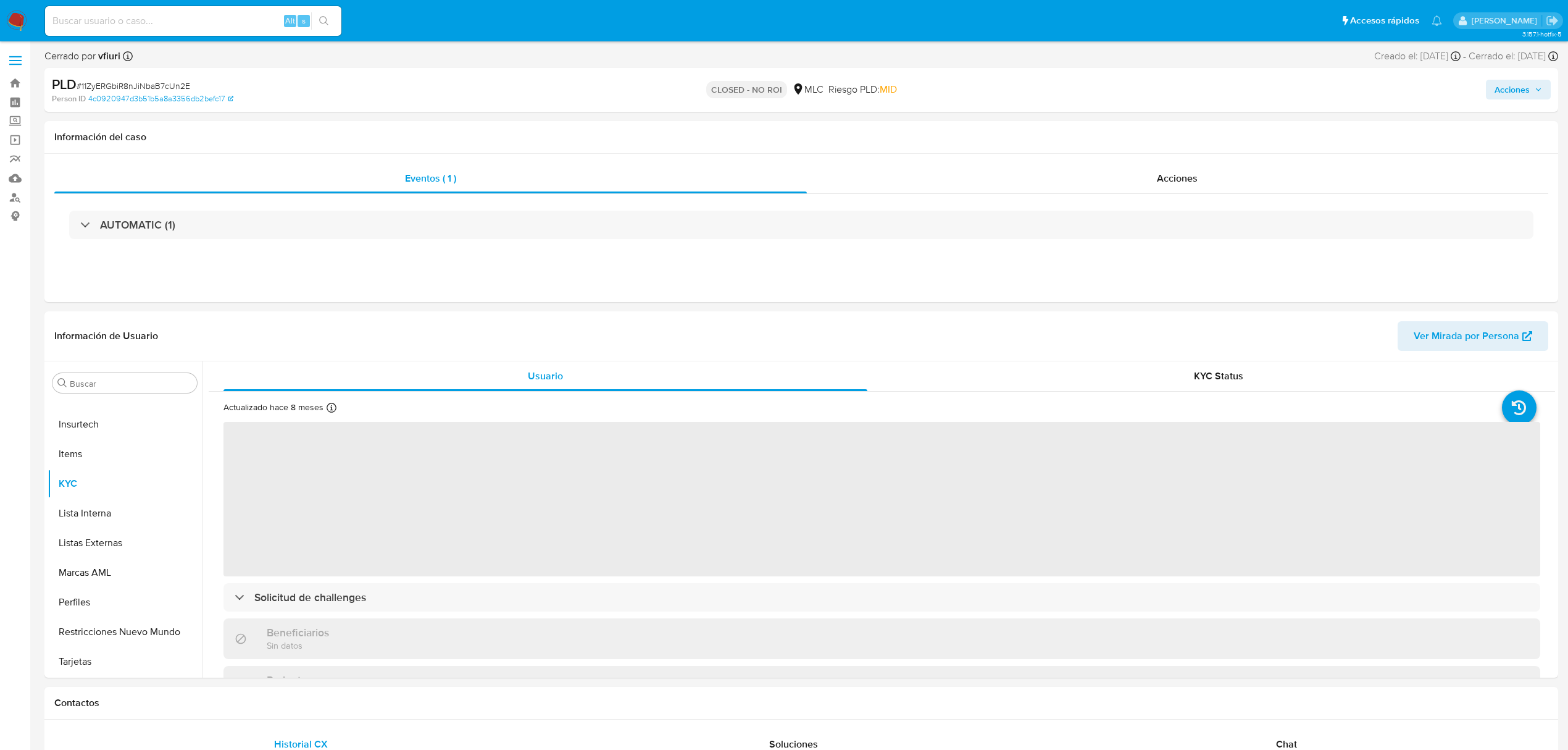
select select "10"
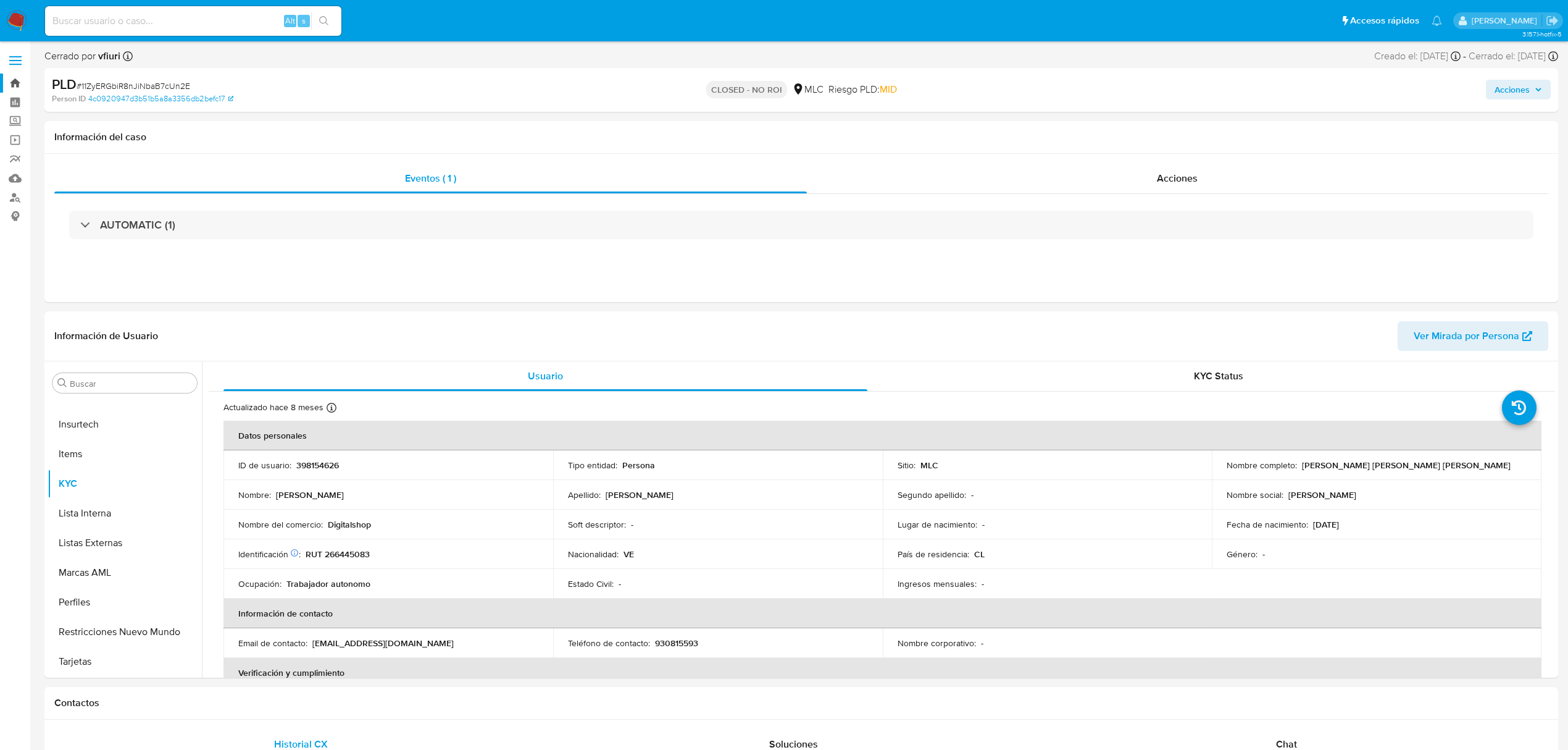
click at [19, 79] on link "Bandeja" at bounding box center [73, 83] width 147 height 19
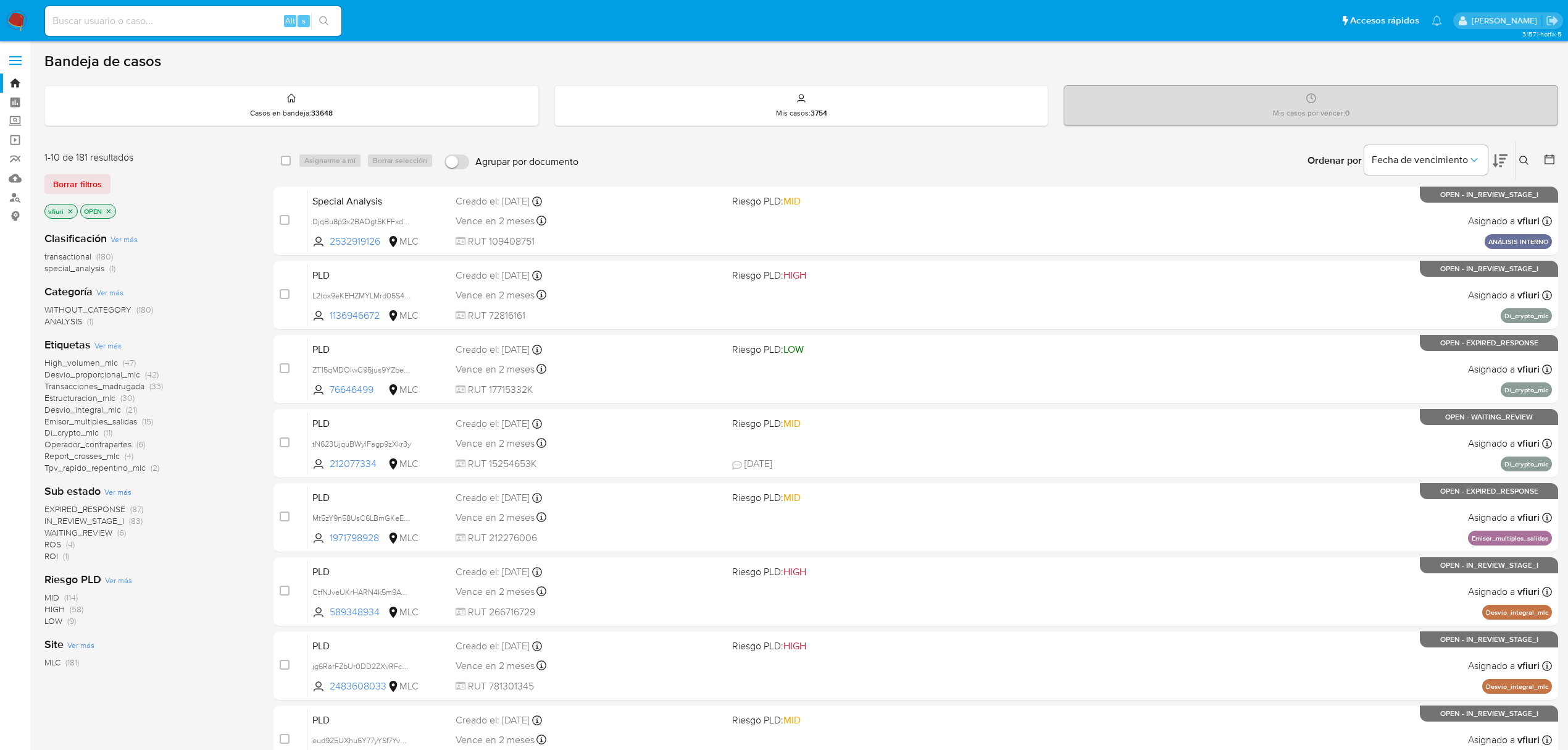
click at [1525, 154] on button at bounding box center [1525, 160] width 20 height 15
click at [1395, 210] on input at bounding box center [1422, 207] width 209 height 16
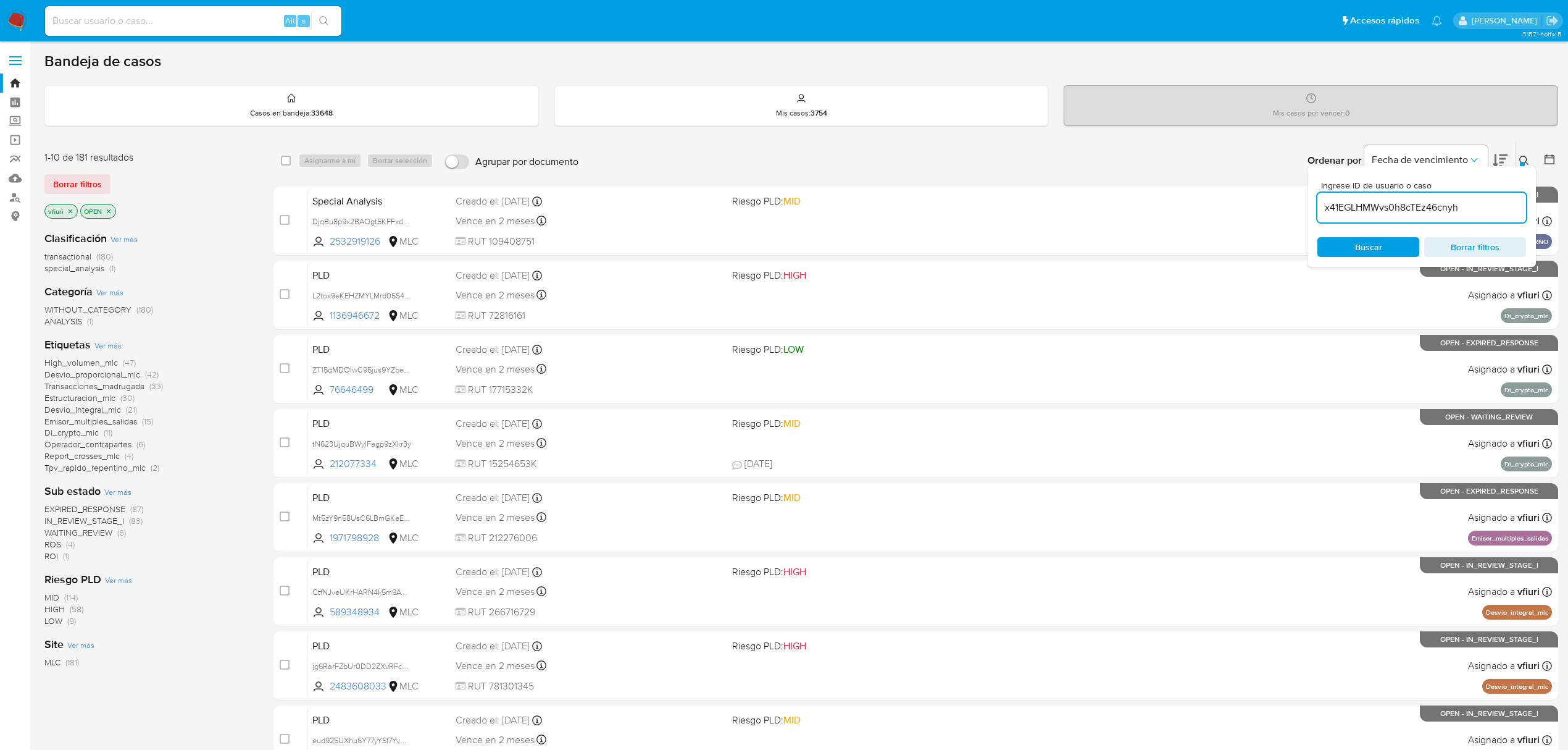
type input "x41EGLHMWvs0h8cTEz46cnyh"
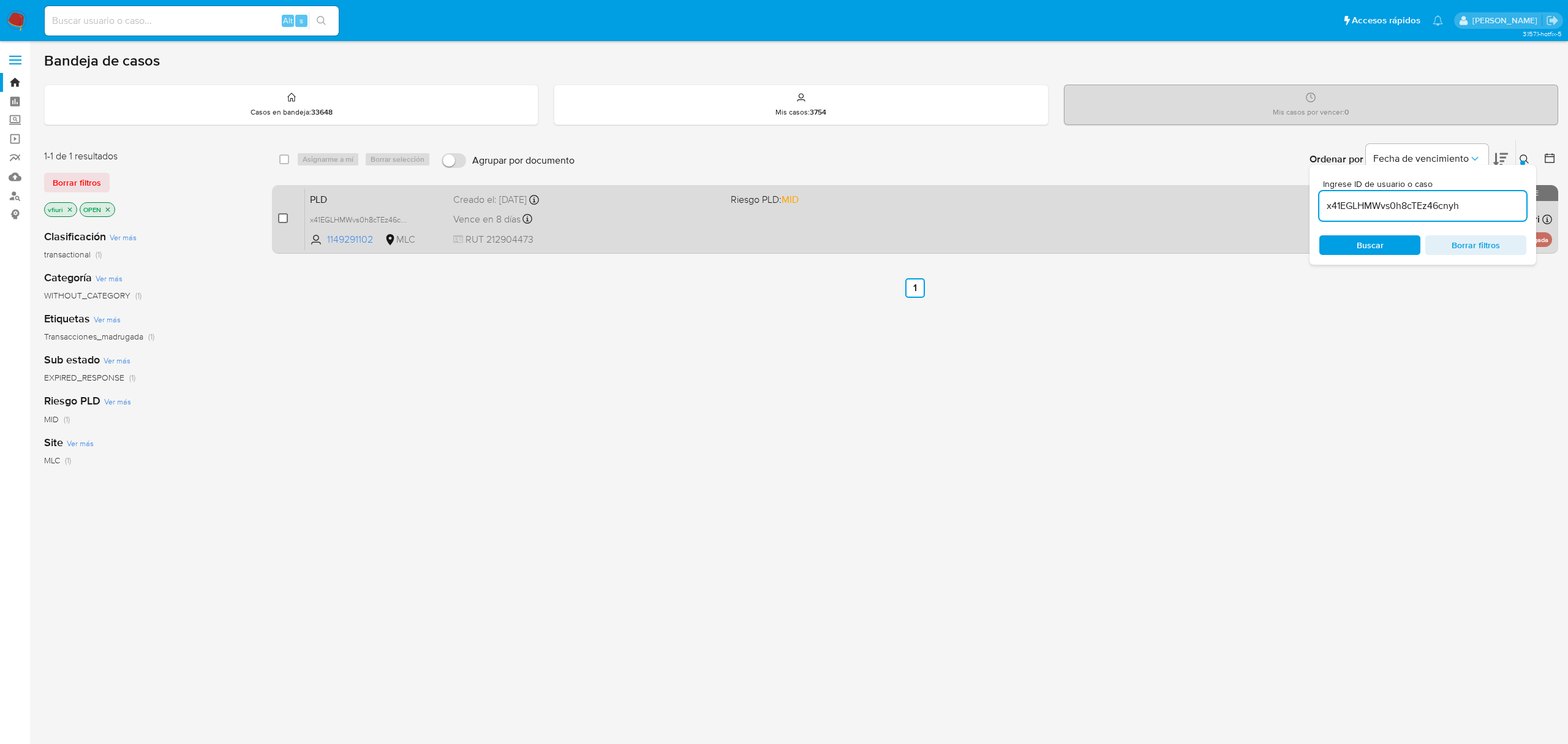
click at [279, 216] on input "checkbox" at bounding box center [283, 218] width 10 height 10
checkbox input "true"
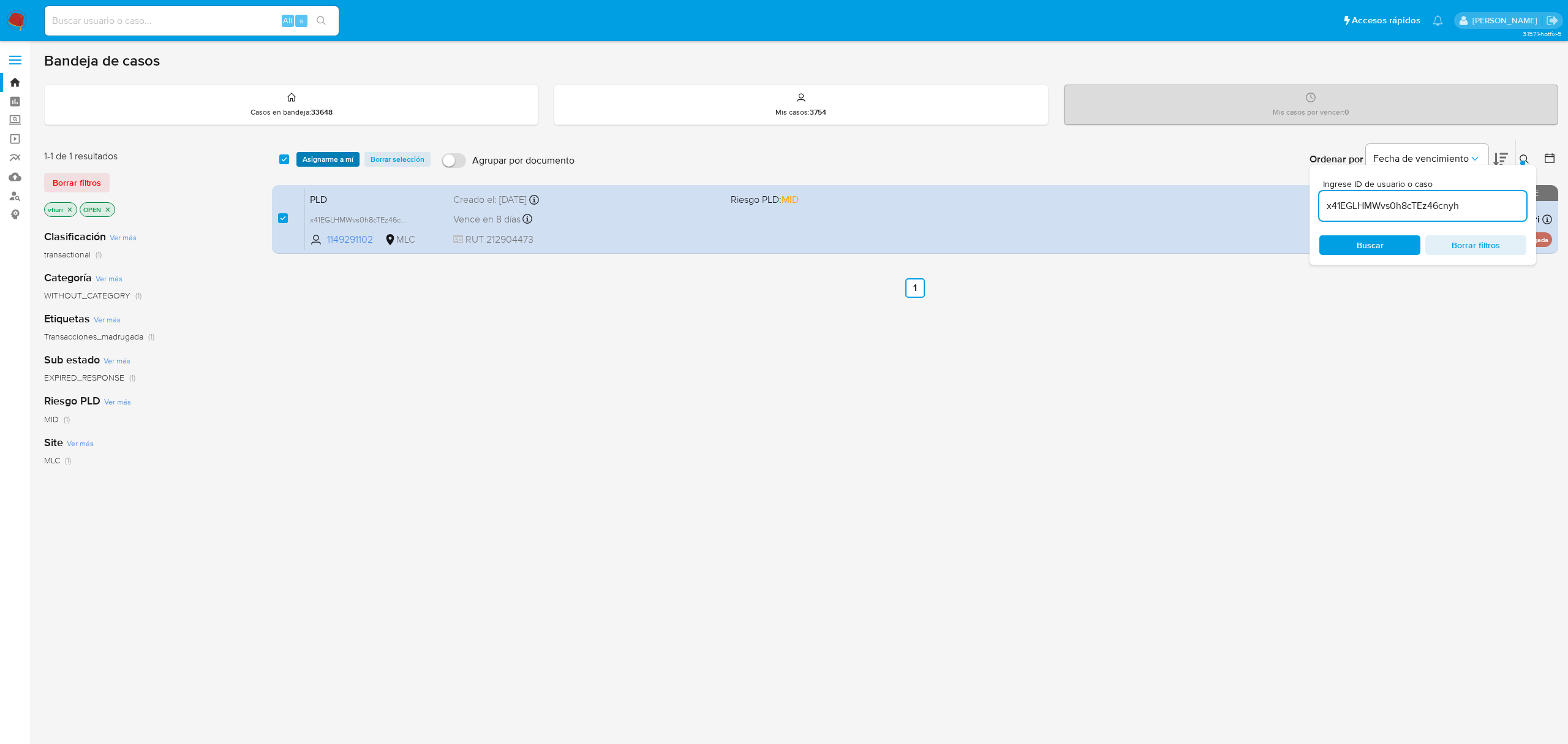
click at [327, 154] on span "Asignarme a mí" at bounding box center [328, 160] width 51 height 12
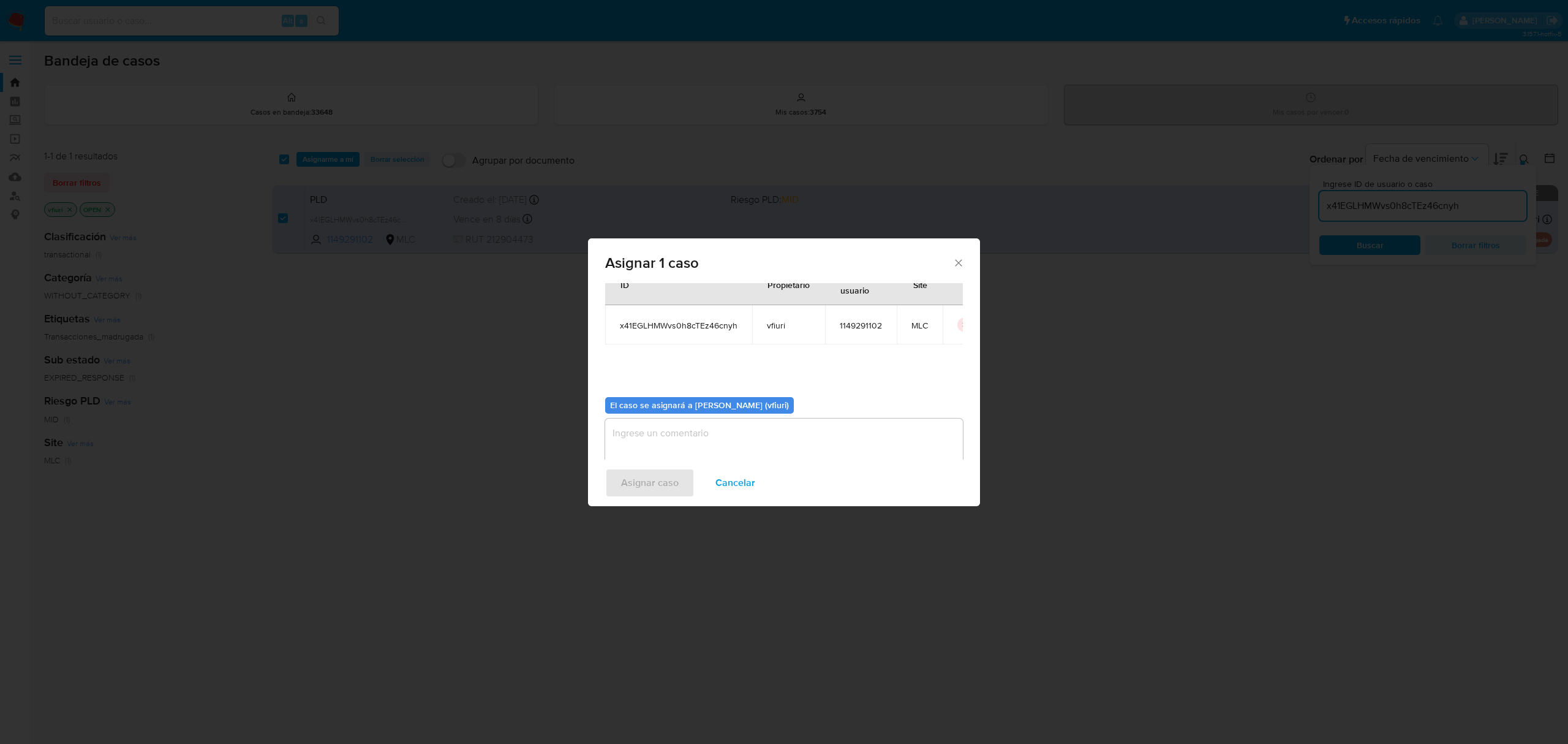
scroll to position [62, 0]
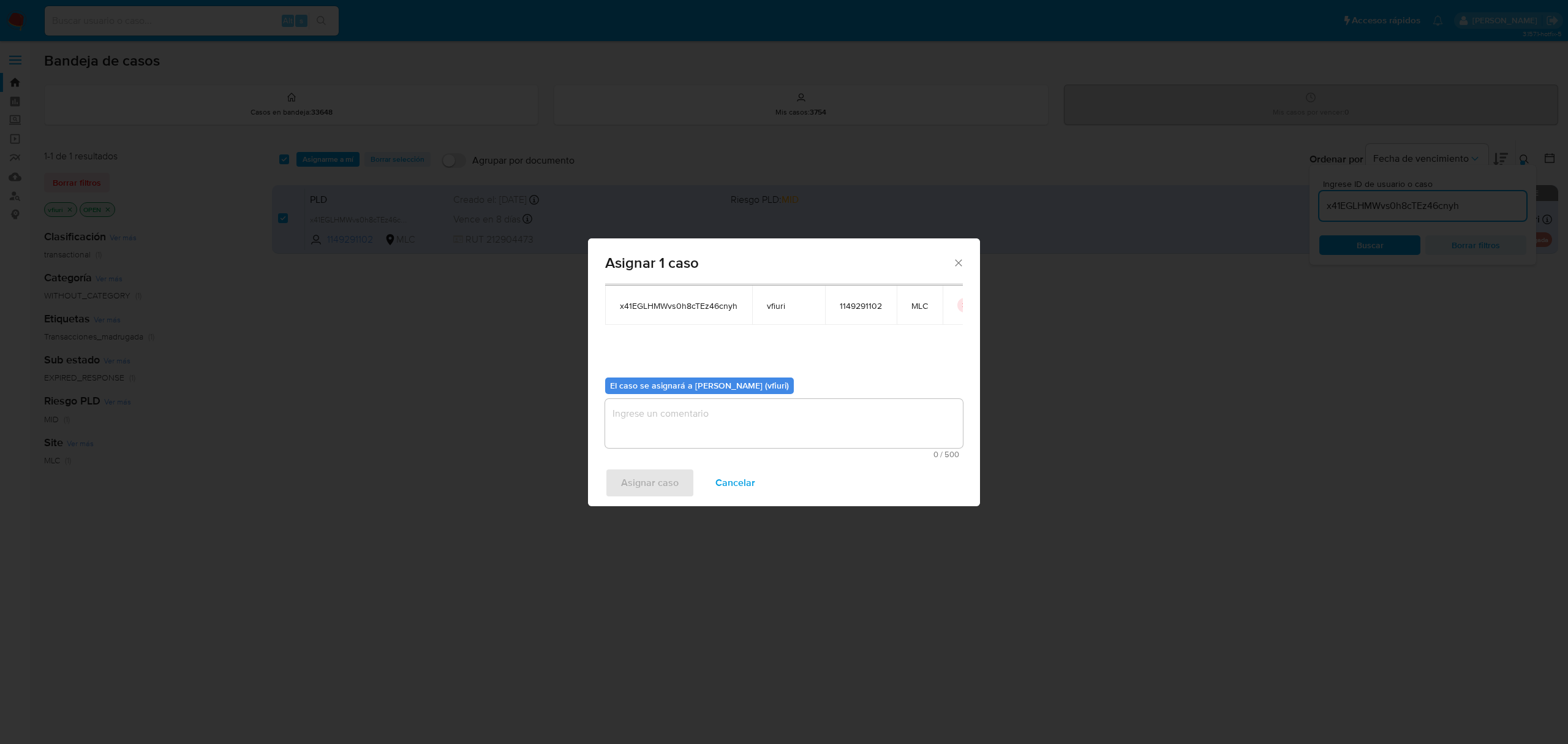
click at [635, 410] on textarea "assign-modal" at bounding box center [784, 423] width 358 height 49
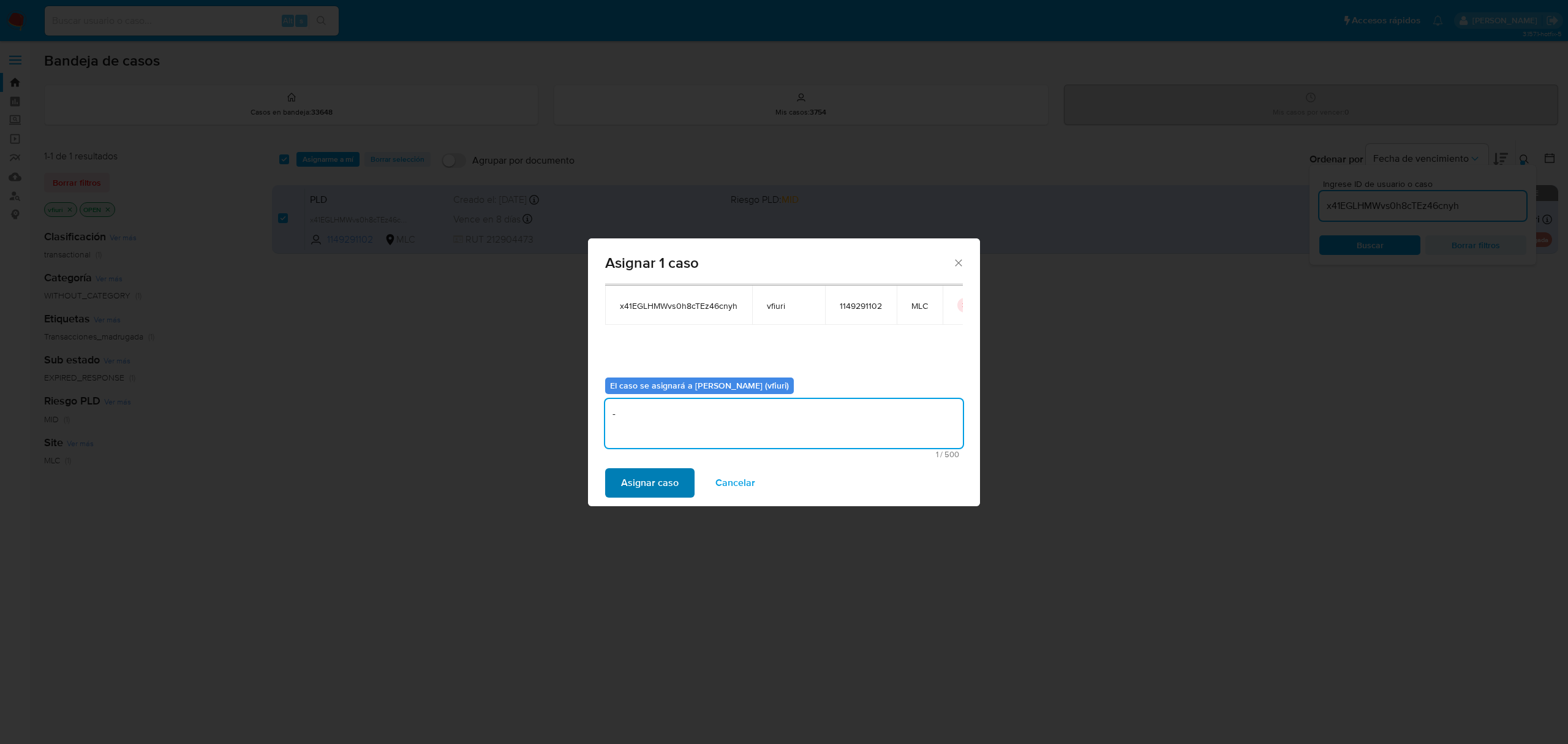
type textarea "-"
click at [619, 491] on button "Asignar caso" at bounding box center [649, 482] width 90 height 29
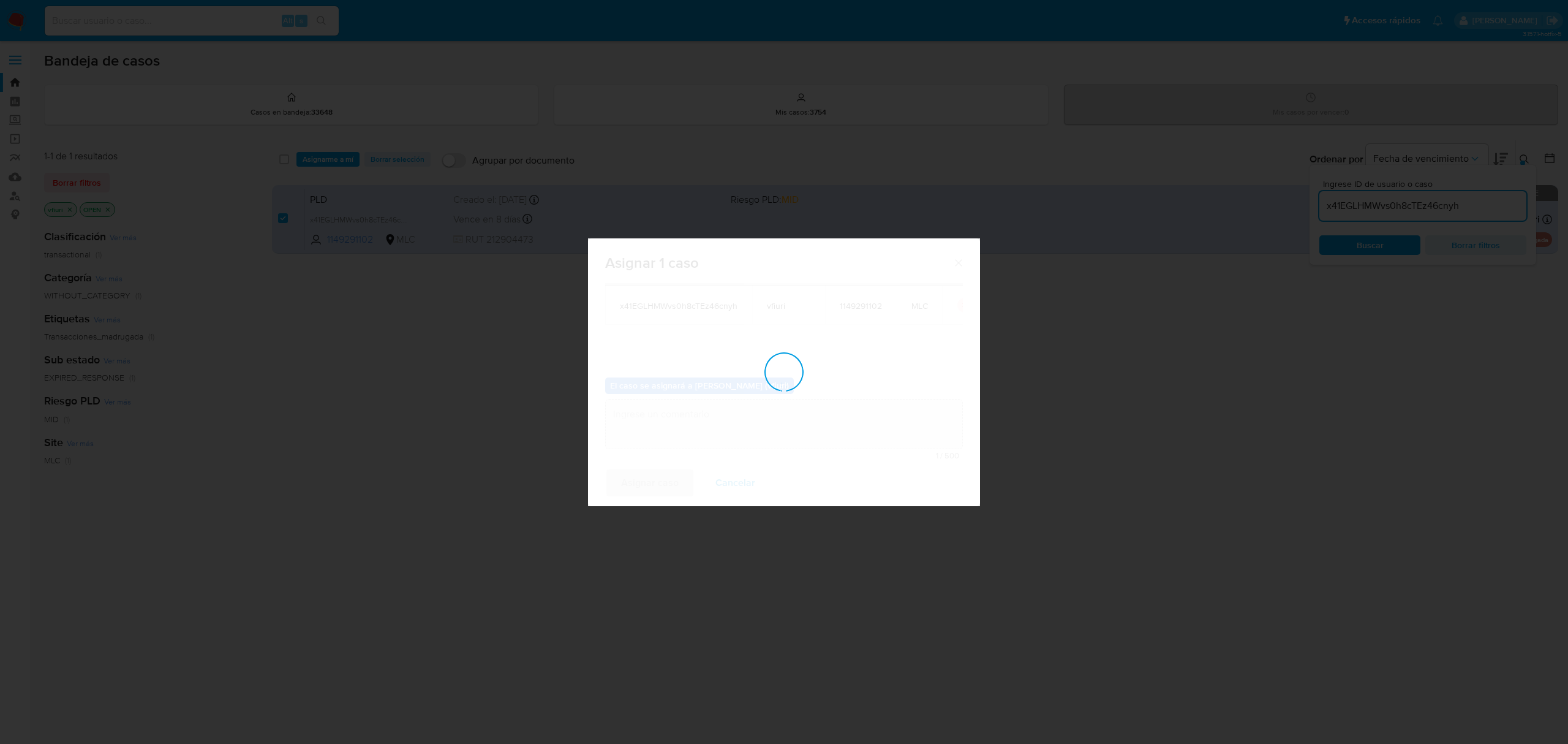
checkbox input "false"
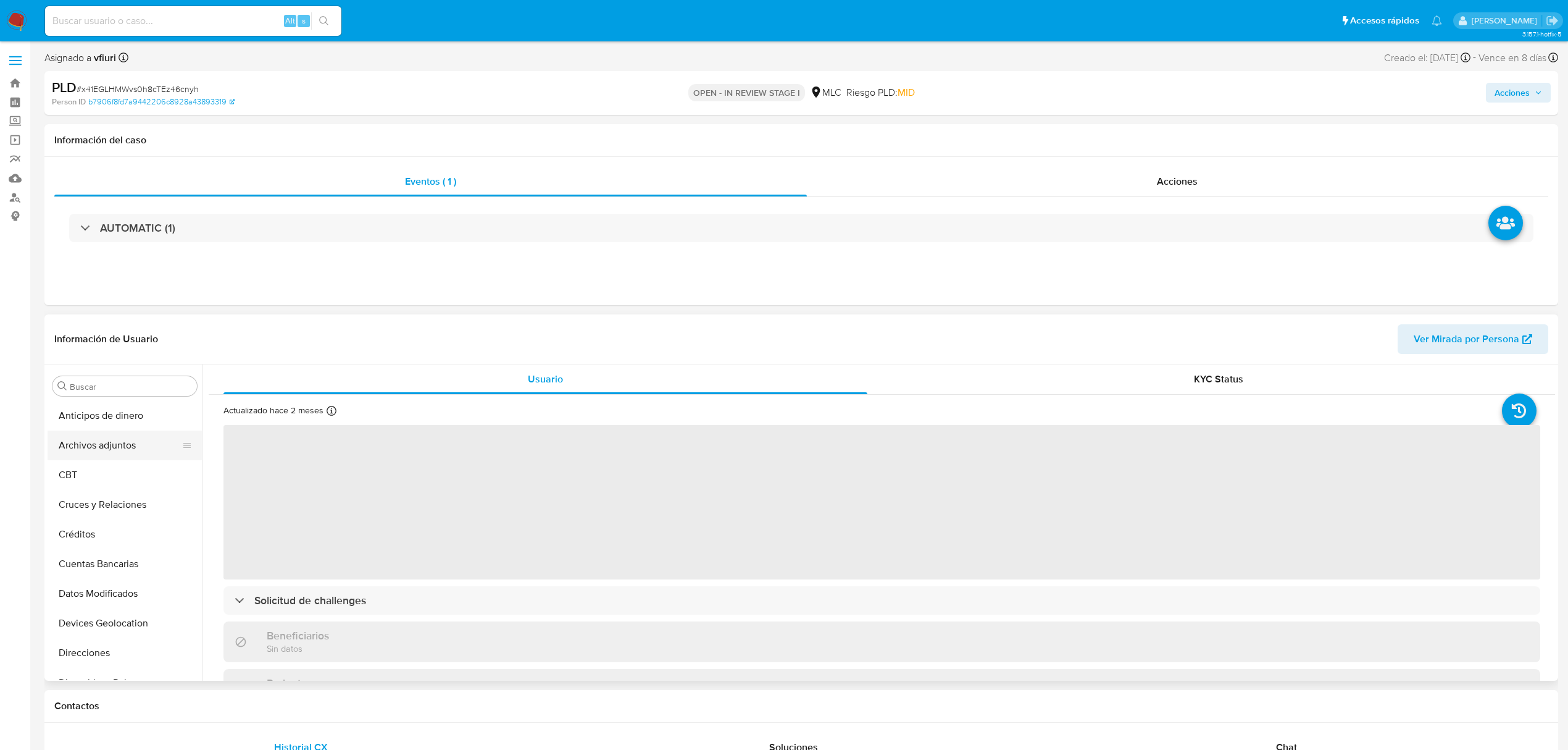
click at [116, 455] on button "Archivos adjuntos" at bounding box center [120, 445] width 145 height 29
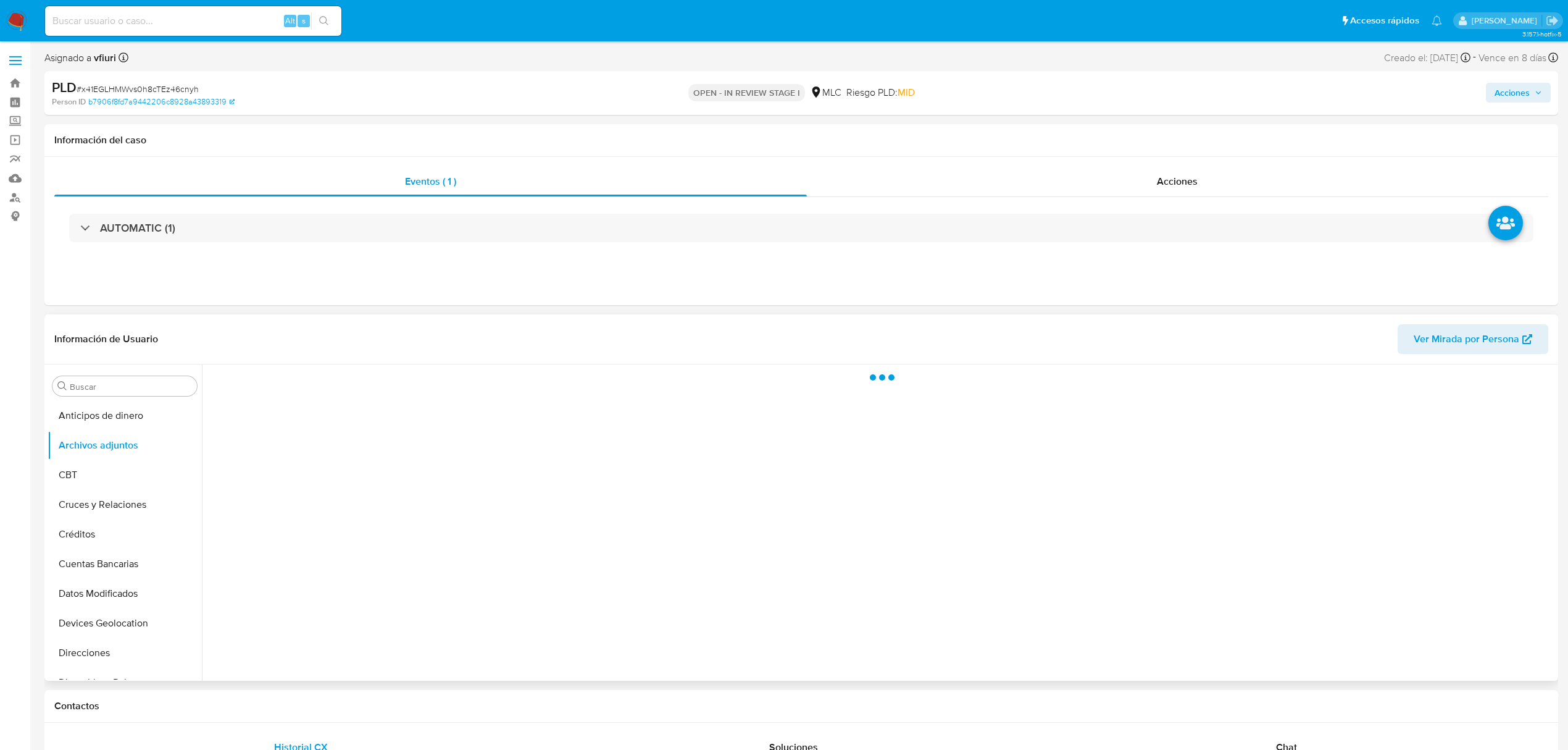
select select "10"
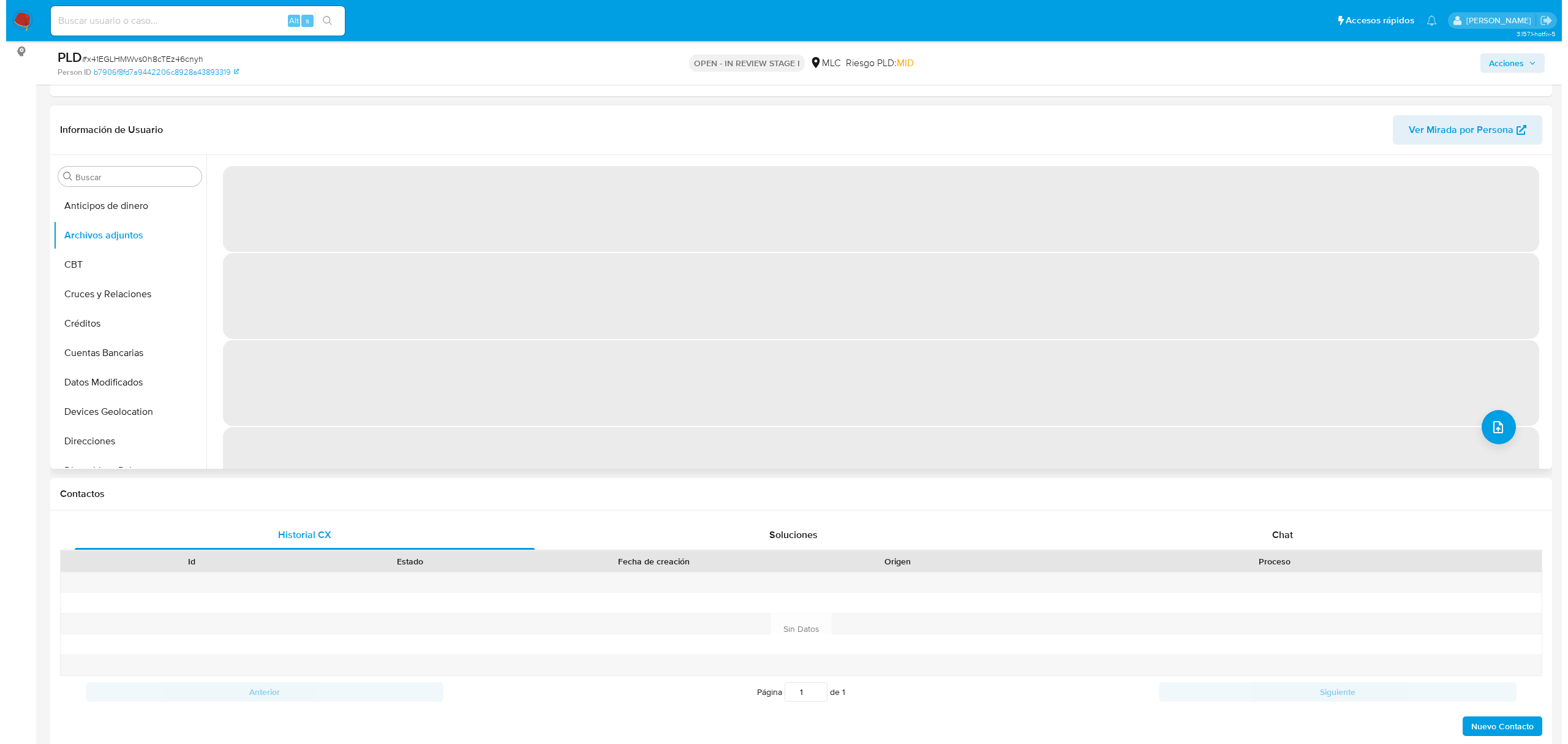
scroll to position [81, 0]
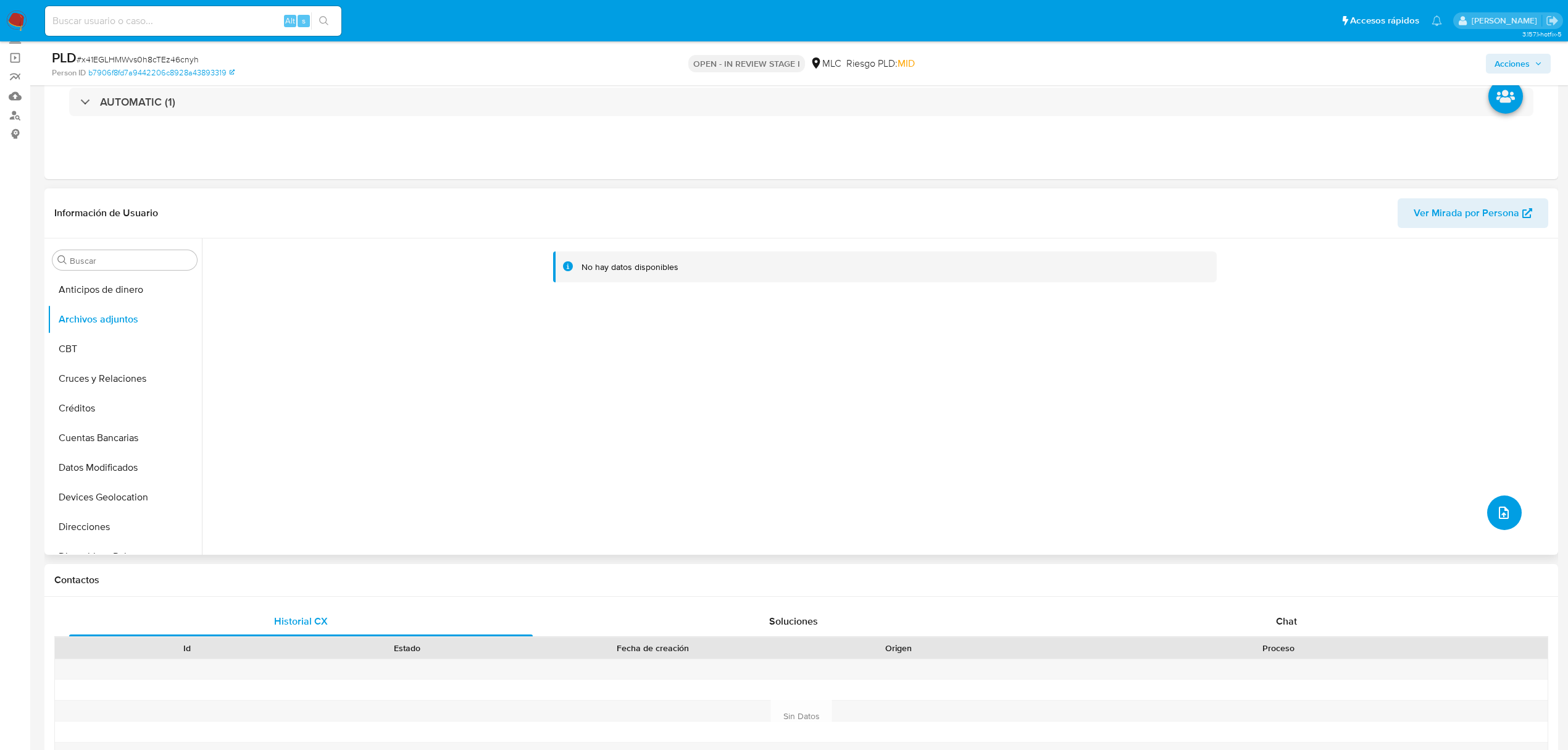
click at [1502, 512] on icon "upload-file" at bounding box center [1503, 512] width 15 height 15
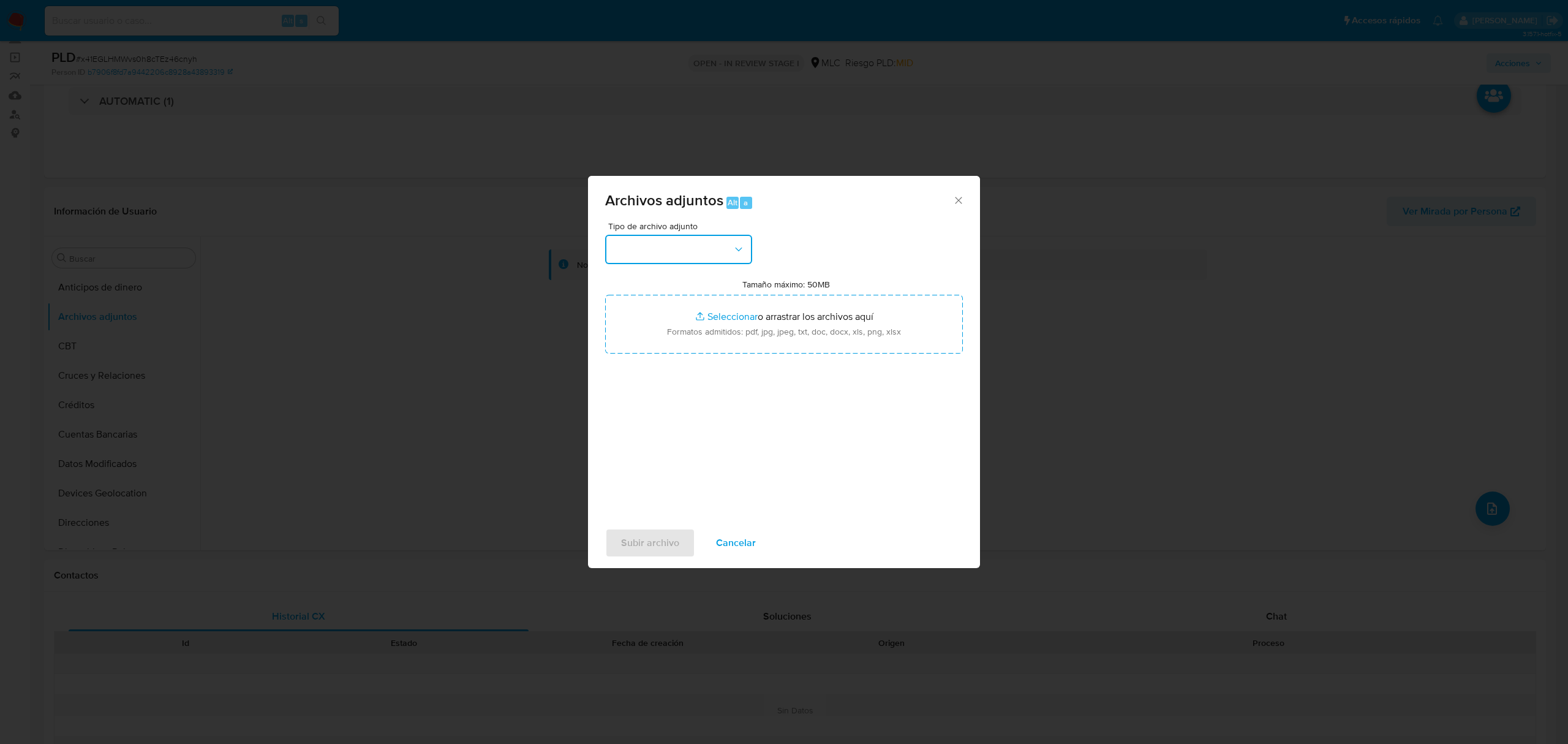
click at [701, 258] on button "button" at bounding box center [679, 249] width 147 height 29
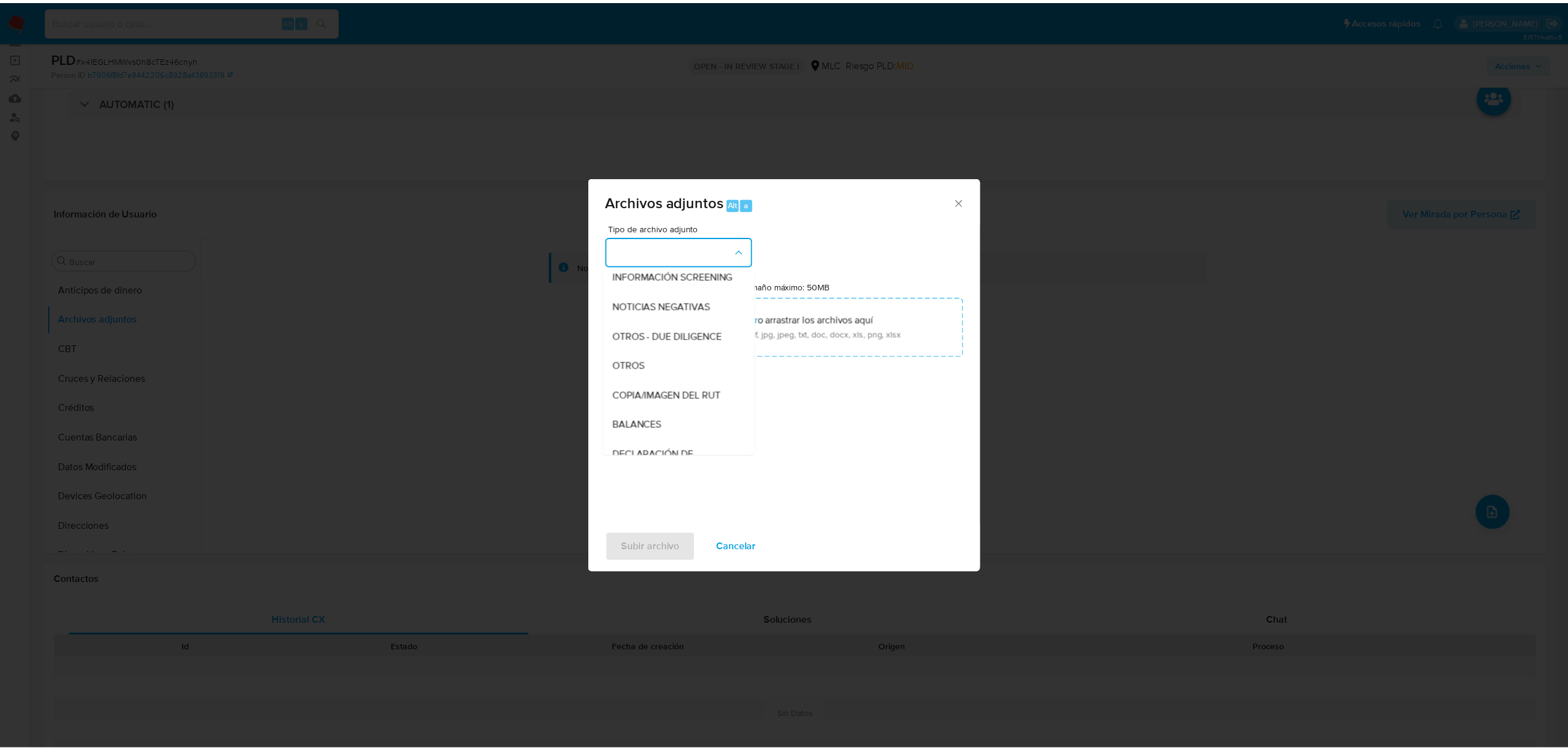
scroll to position [102, 0]
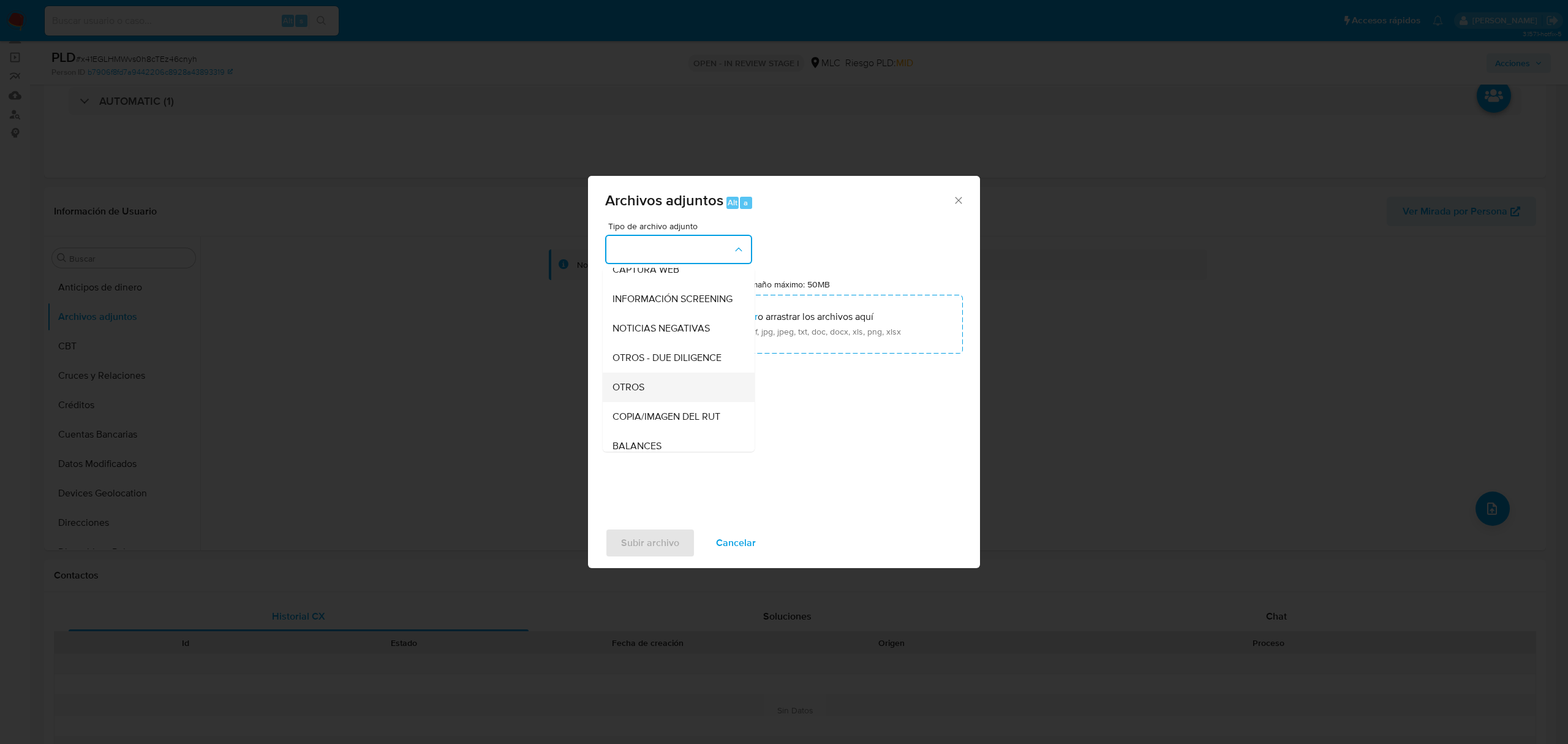
click at [640, 393] on span "OTROS" at bounding box center [629, 387] width 32 height 12
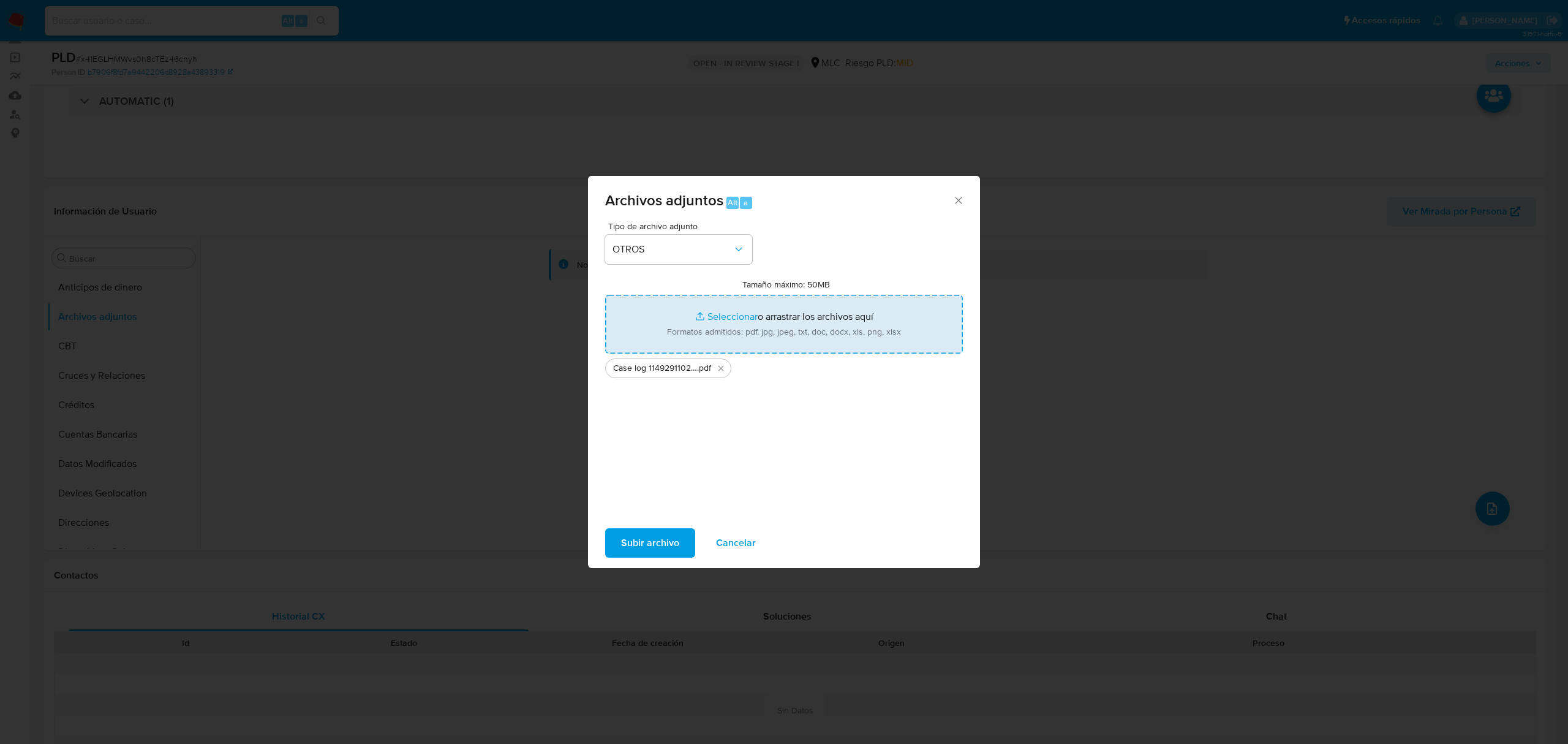
type input "C:\fakepath\Tabla 1149291102.xlsx"
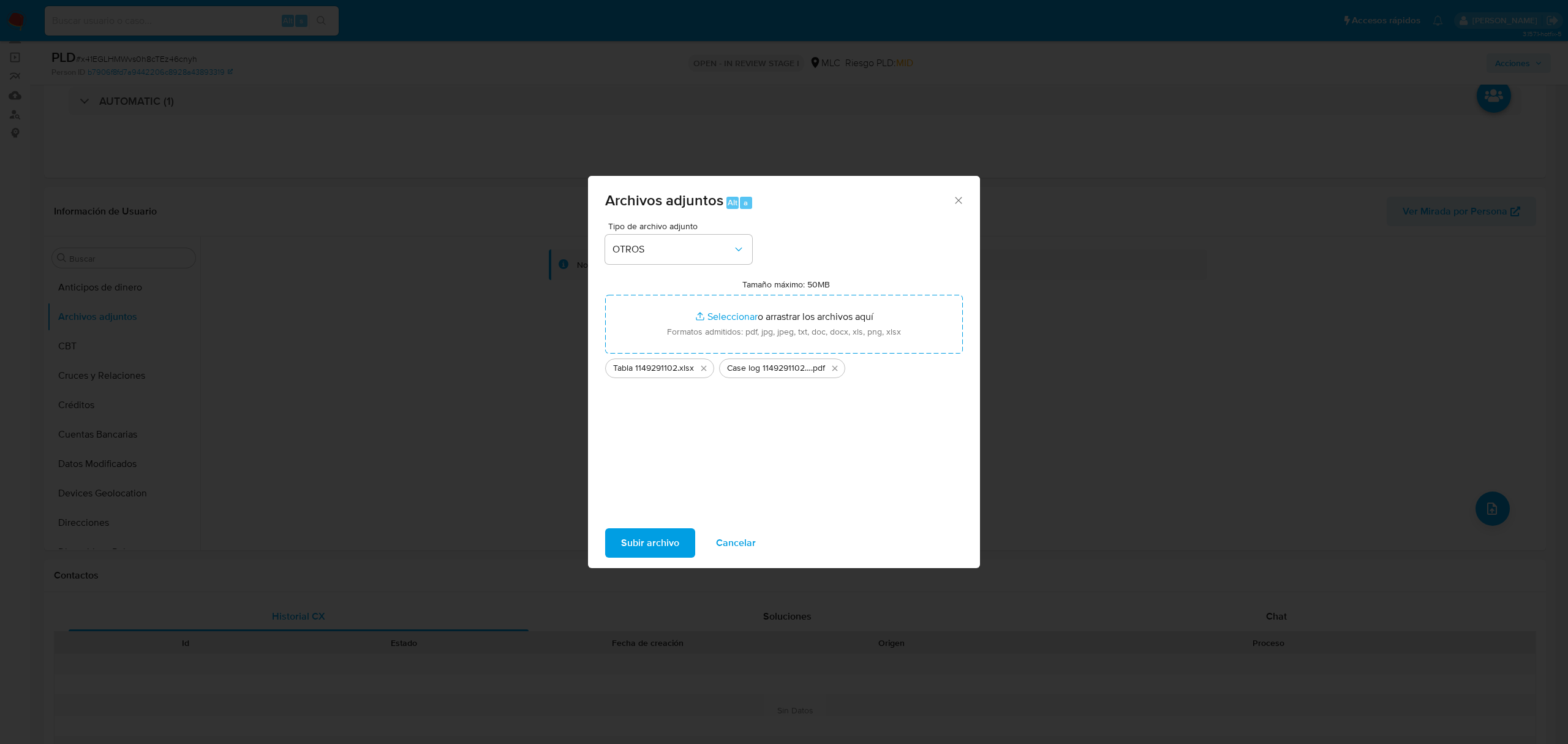
click at [658, 545] on span "Subir archivo" at bounding box center [650, 542] width 58 height 27
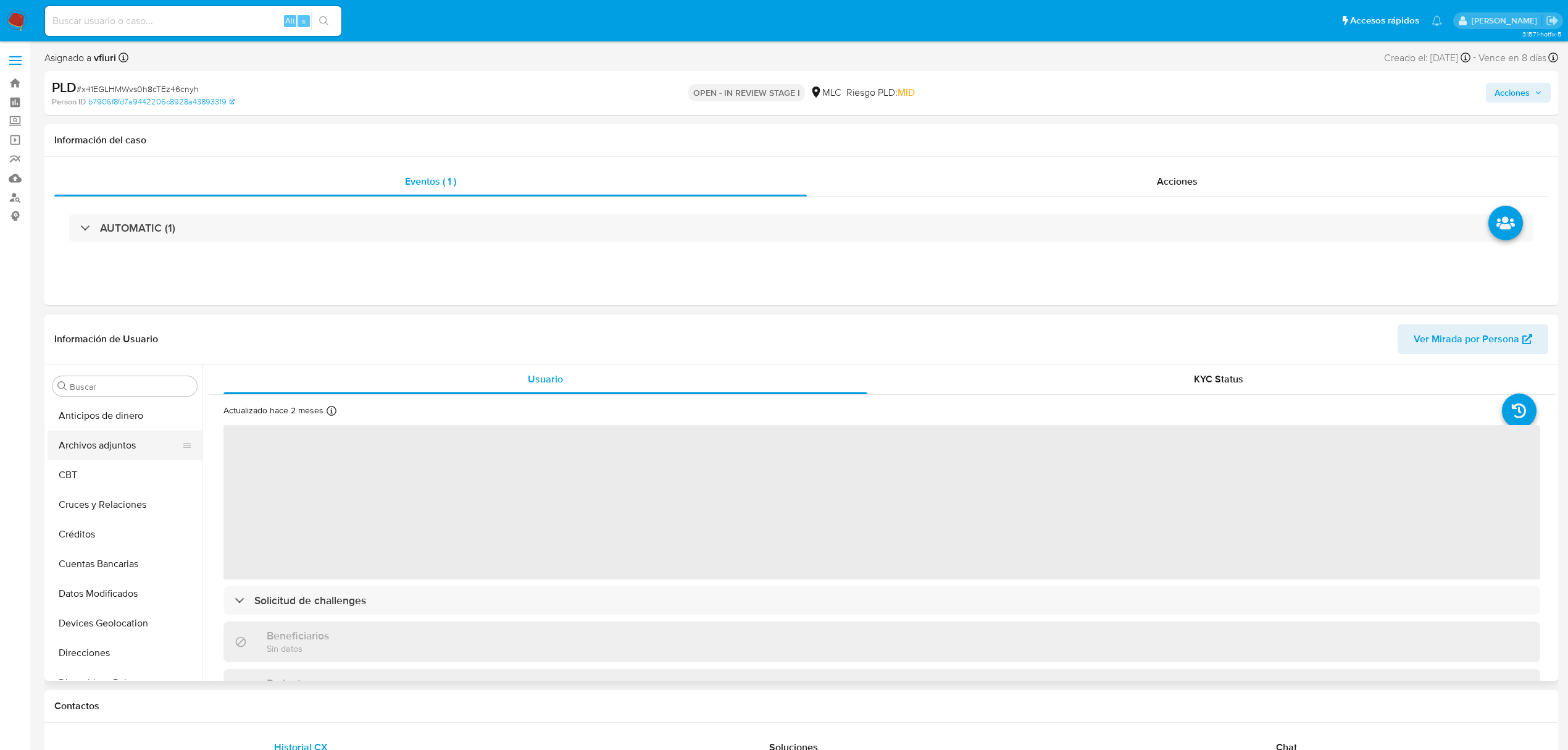
click at [92, 435] on button "Archivos adjuntos" at bounding box center [120, 445] width 145 height 29
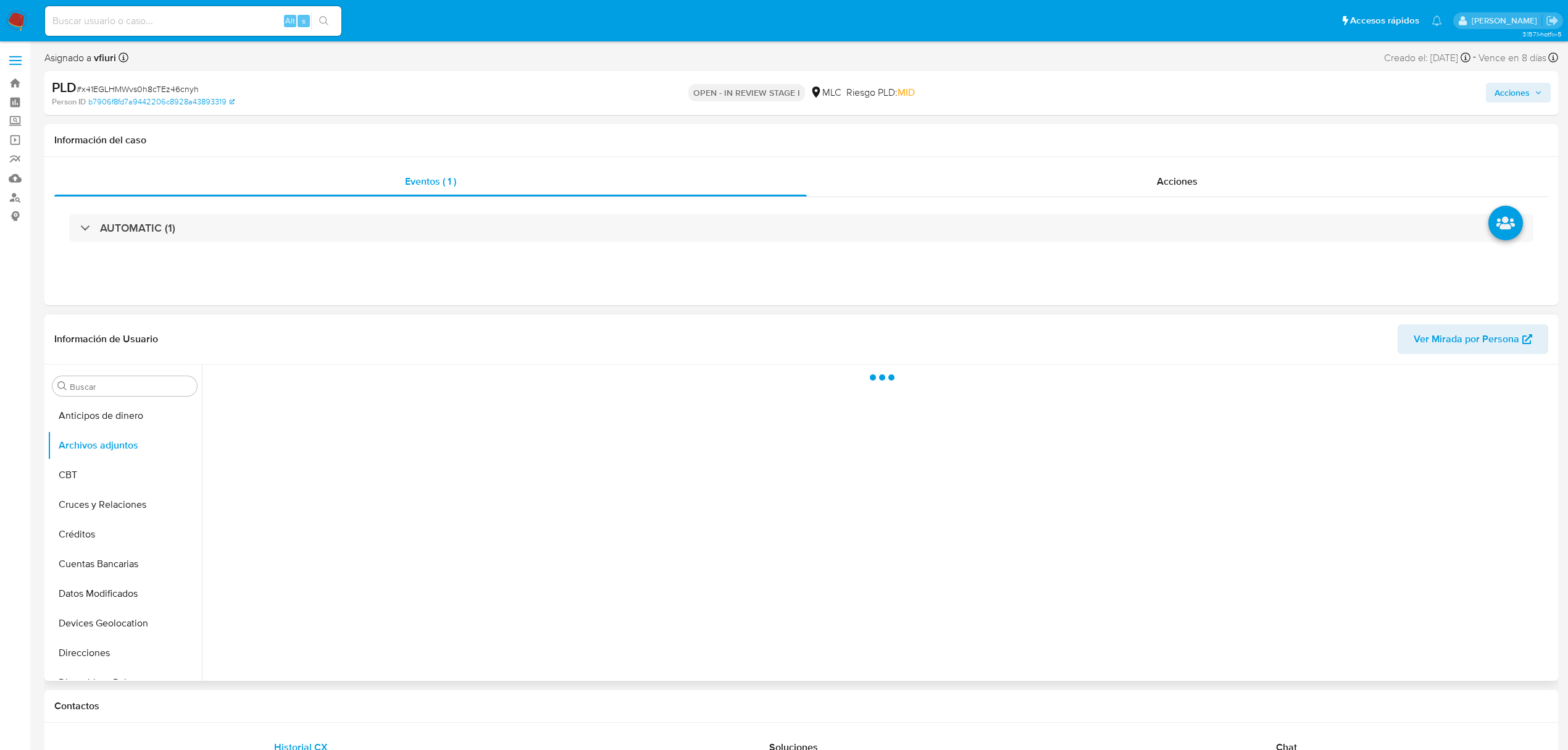
select select "10"
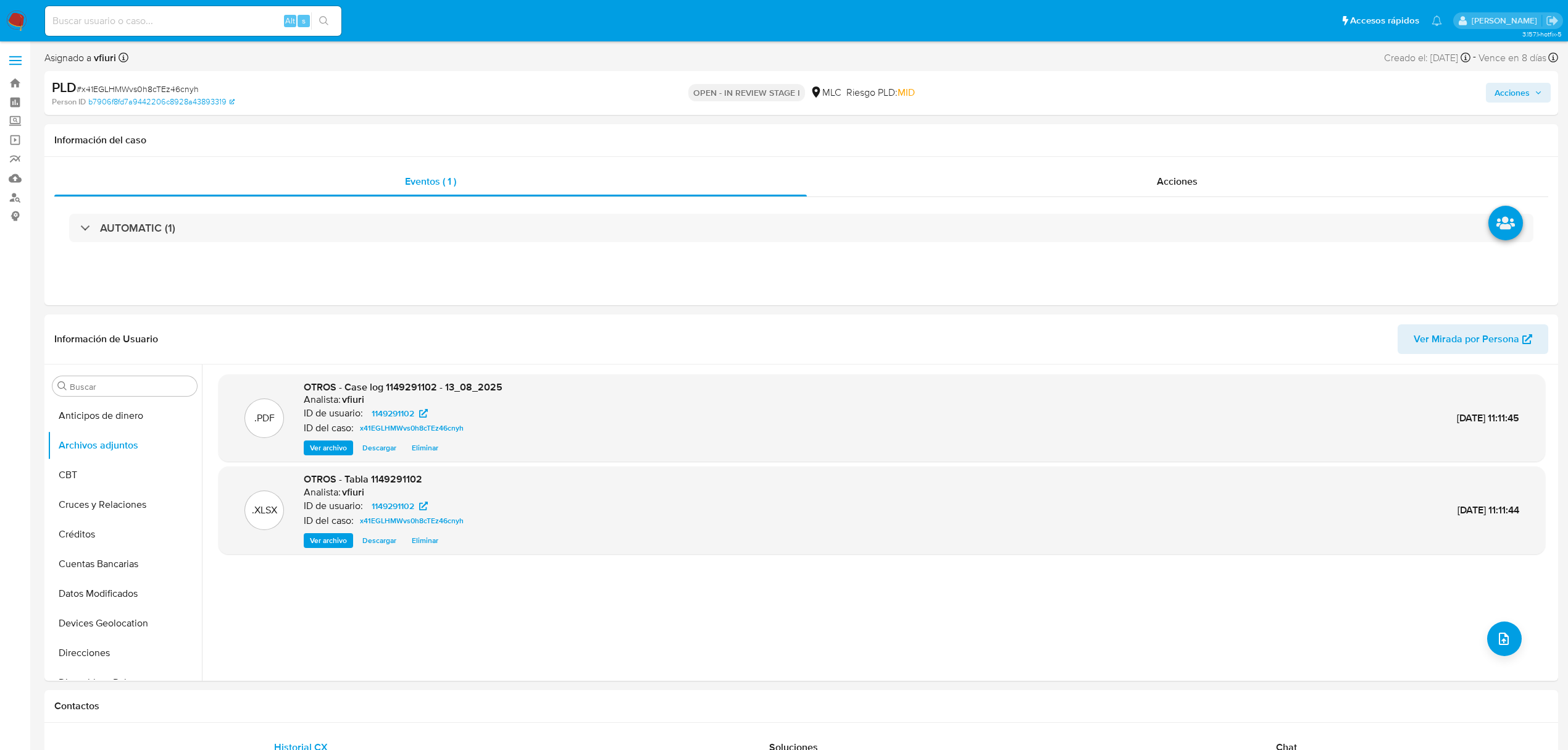
click at [1529, 79] on div "Acciones" at bounding box center [1302, 93] width 496 height 29
click at [1516, 94] on span "Acciones" at bounding box center [1512, 93] width 36 height 20
click at [1177, 139] on div "Resolución del caso Alt r" at bounding box center [1182, 132] width 118 height 32
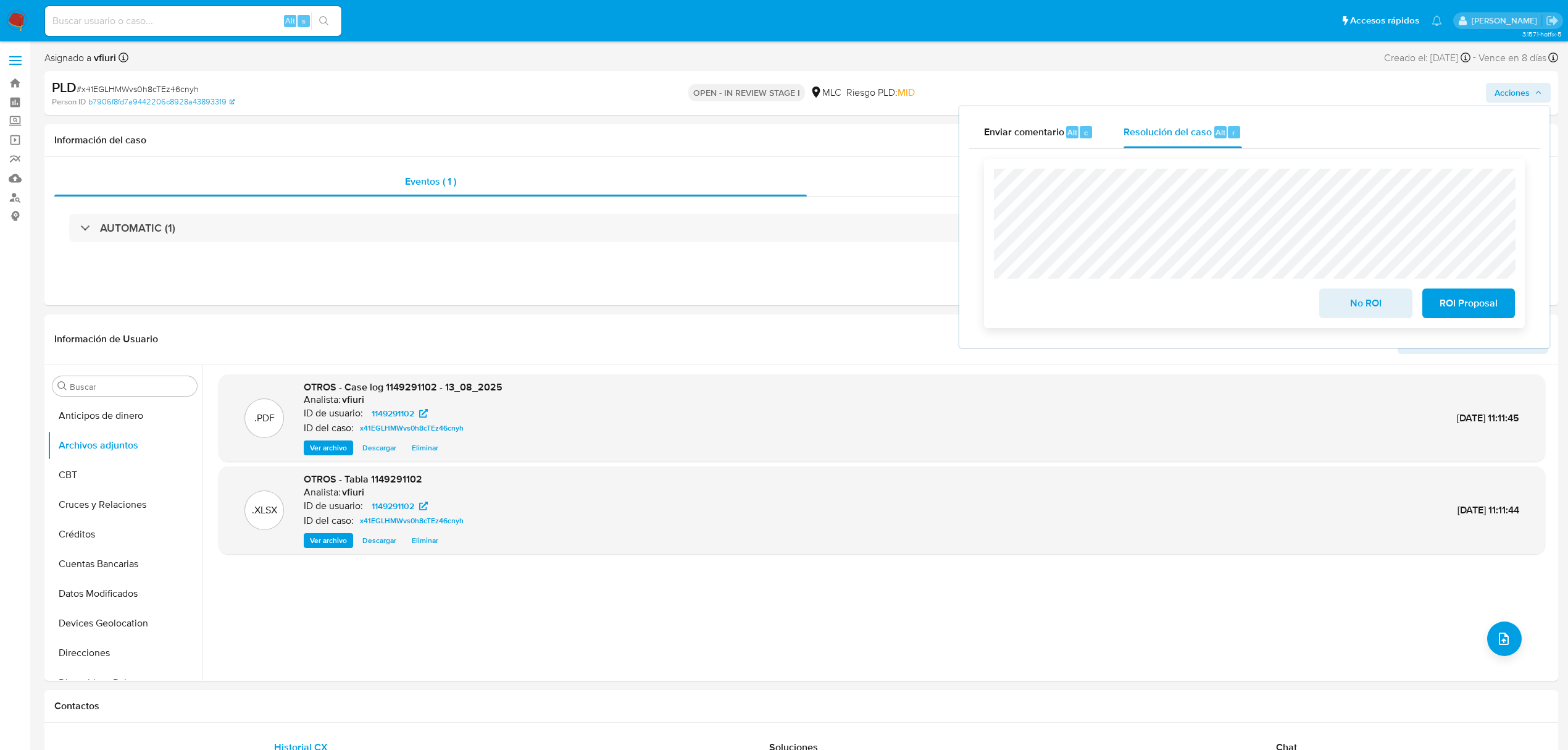
click at [1355, 299] on span "No ROI" at bounding box center [1366, 303] width 60 height 27
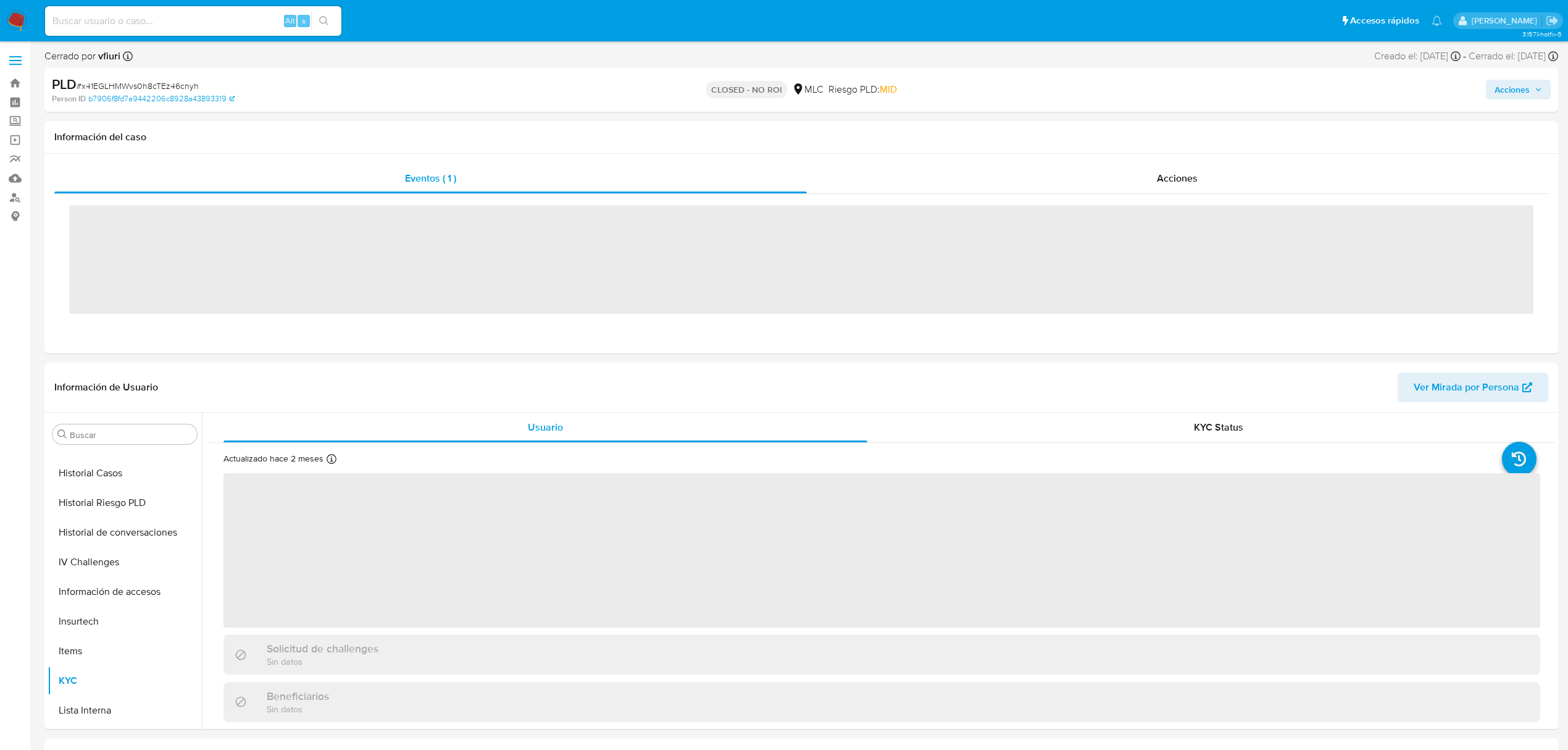
scroll to position [522, 0]
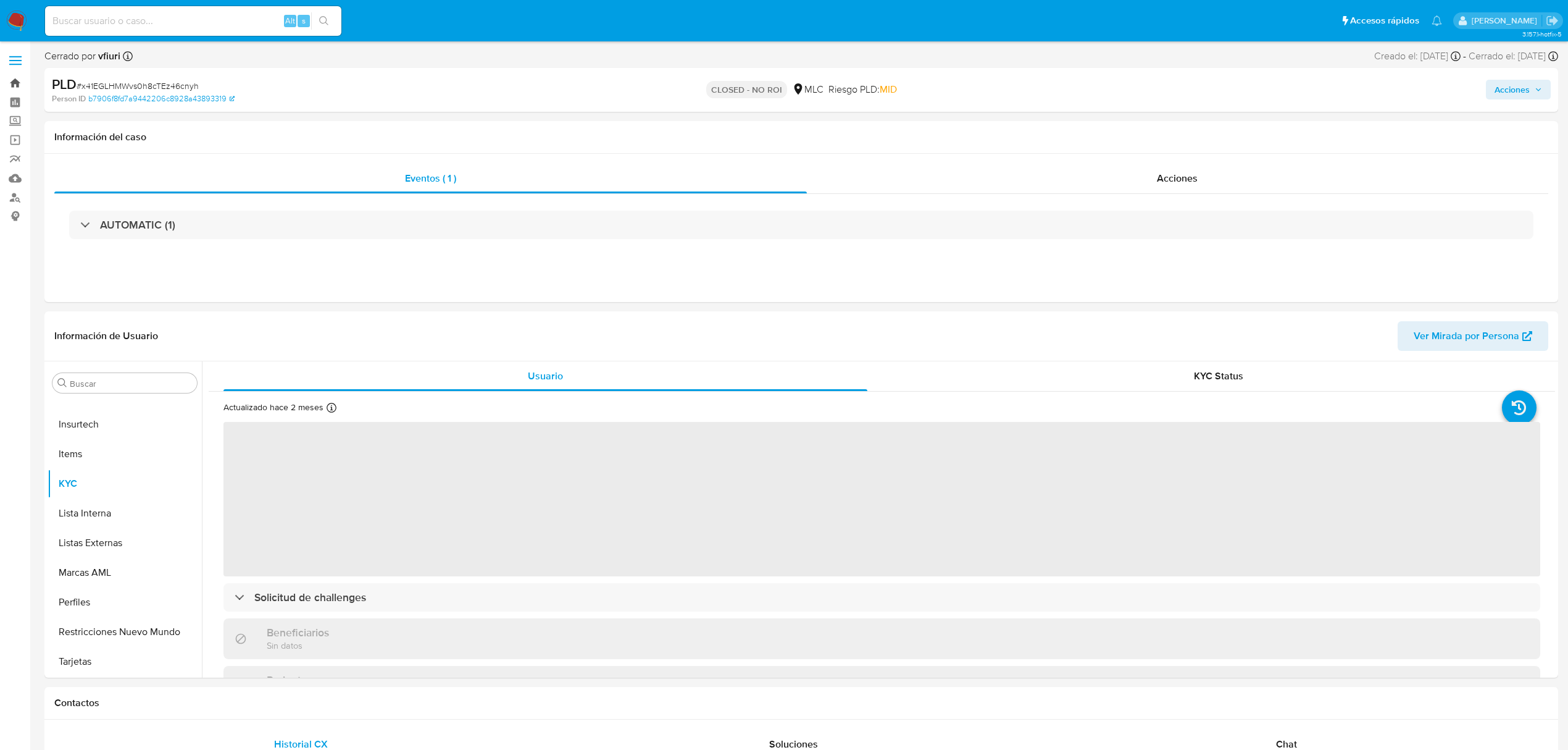
click at [18, 77] on link "Bandeja" at bounding box center [73, 83] width 147 height 19
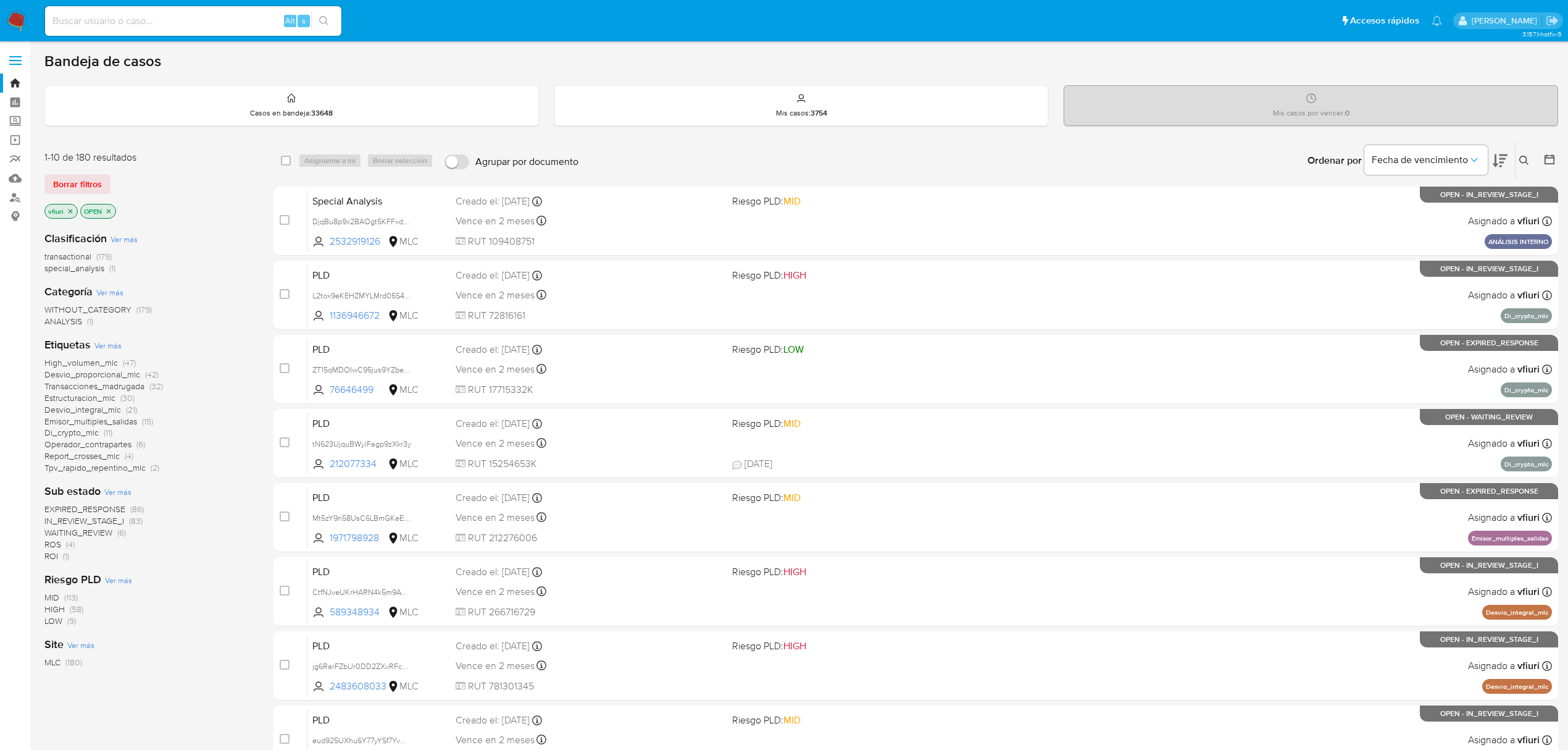
click at [1552, 159] on icon at bounding box center [1549, 159] width 12 height 12
click at [1551, 159] on icon at bounding box center [1549, 159] width 12 height 12
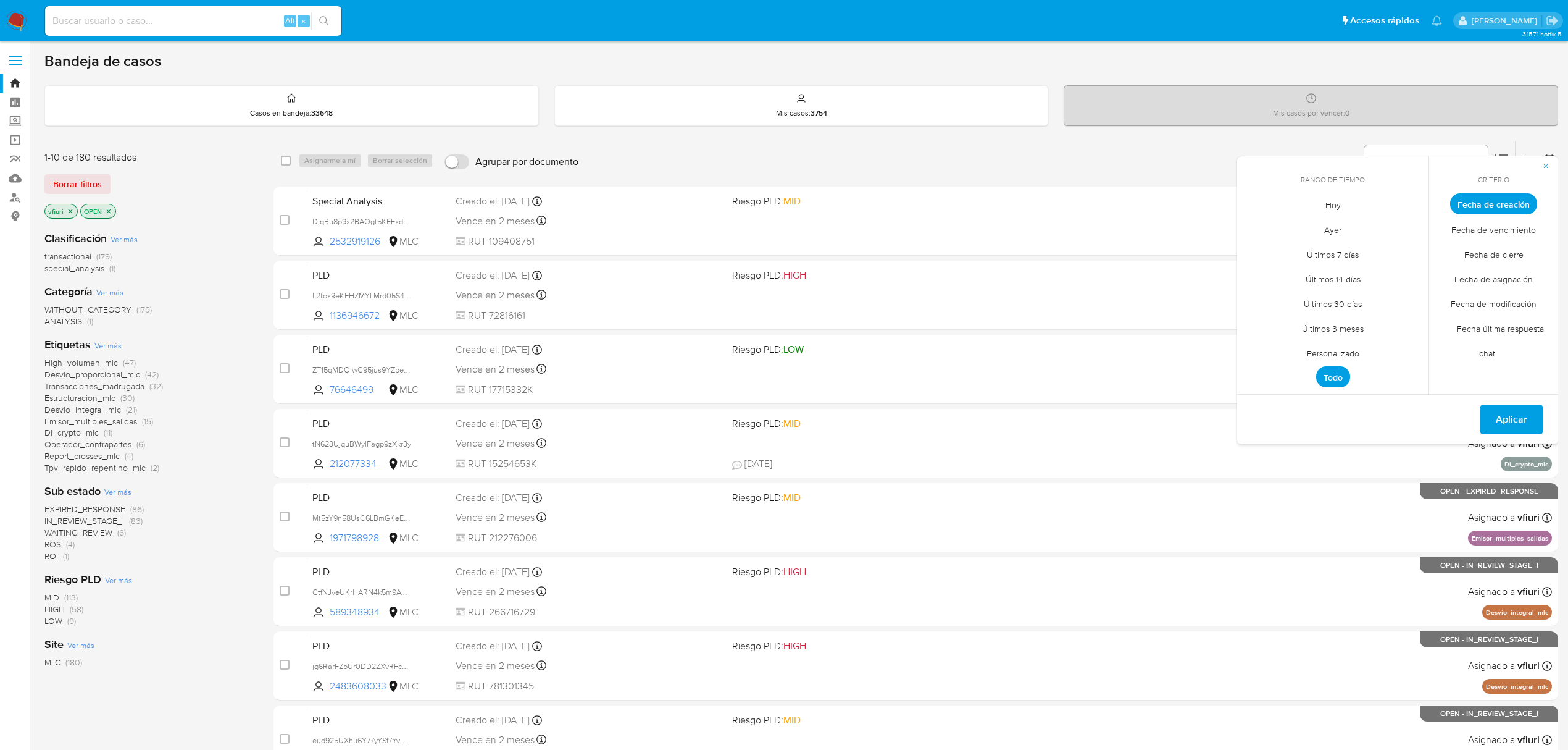
click at [1311, 349] on span "Personalizado" at bounding box center [1332, 353] width 78 height 26
click at [1255, 226] on icon "Mes anterior" at bounding box center [1256, 227] width 5 height 9
click at [1334, 324] on button "12" at bounding box center [1333, 322] width 20 height 20
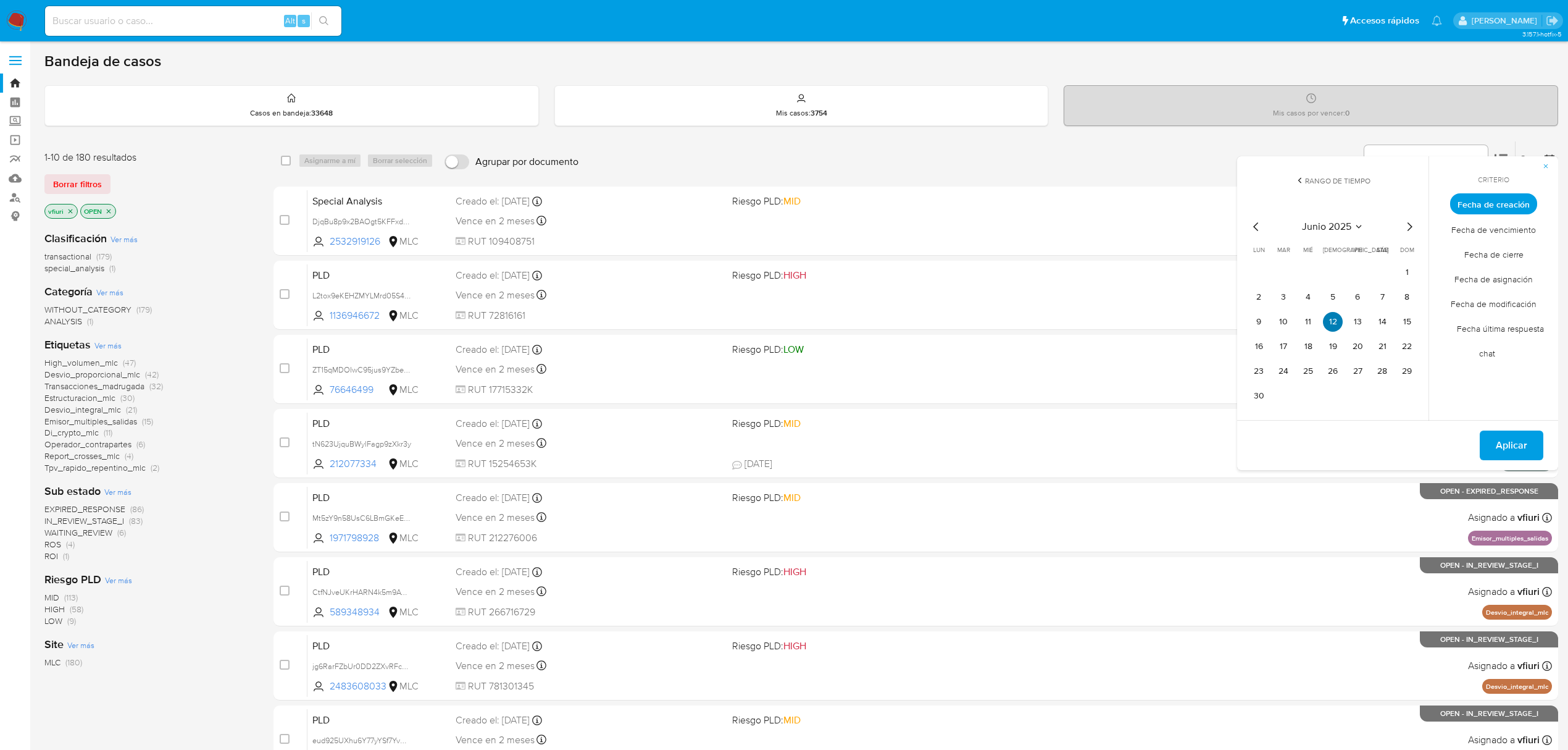
click at [1334, 324] on button "12" at bounding box center [1333, 322] width 20 height 20
click at [1500, 448] on span "Aplicar" at bounding box center [1512, 445] width 32 height 27
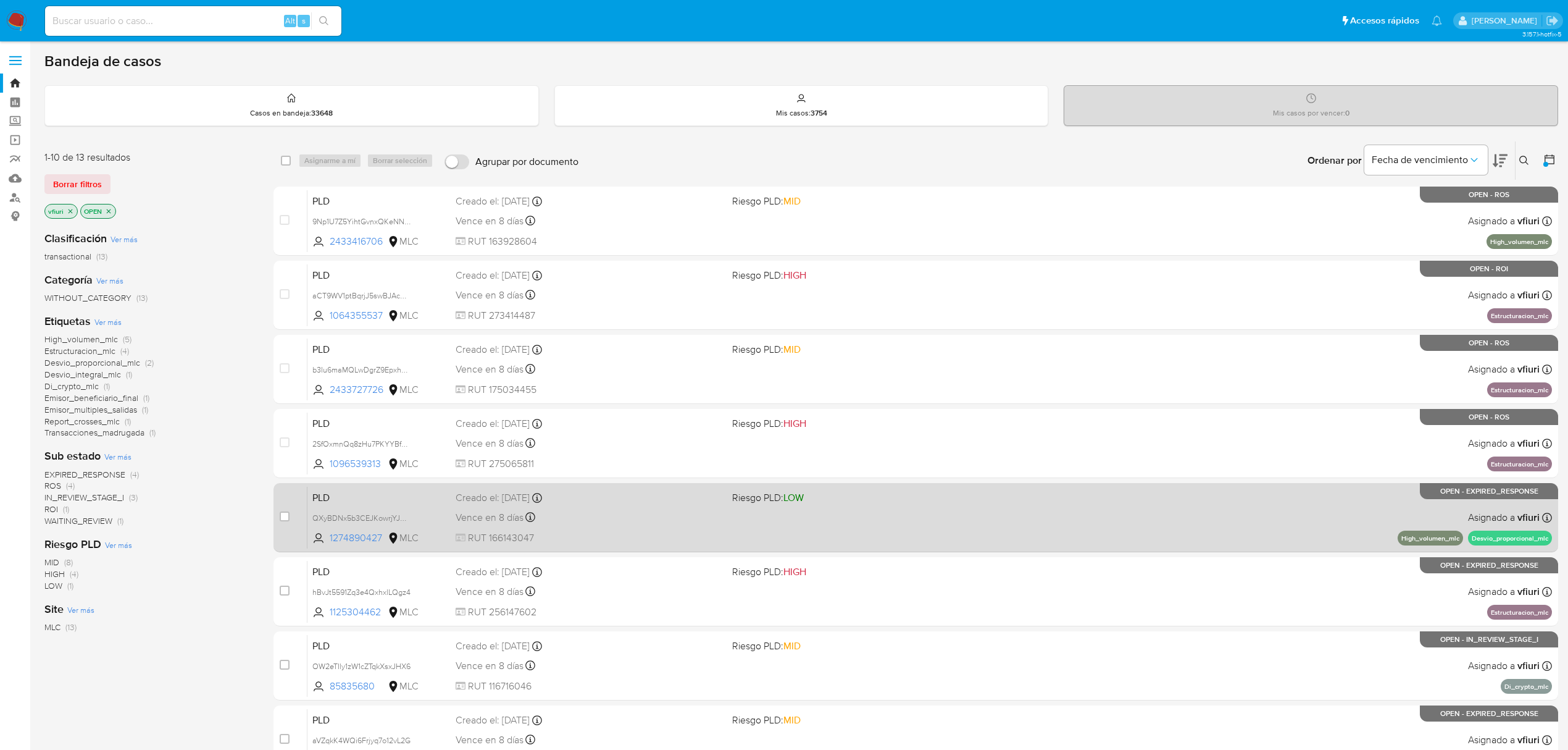
scroll to position [225, 0]
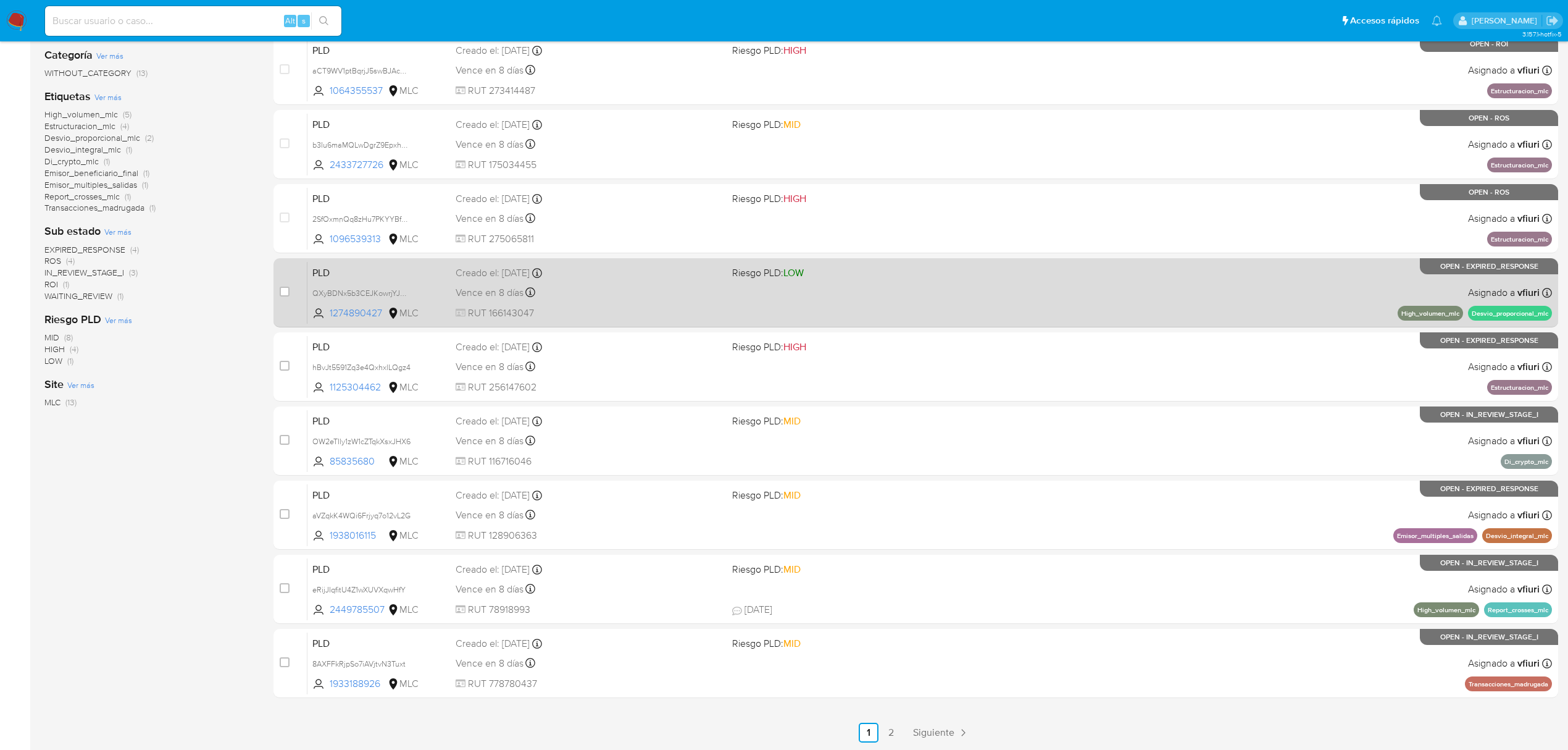
click at [684, 307] on span "RUT 166143047" at bounding box center [589, 313] width 267 height 14
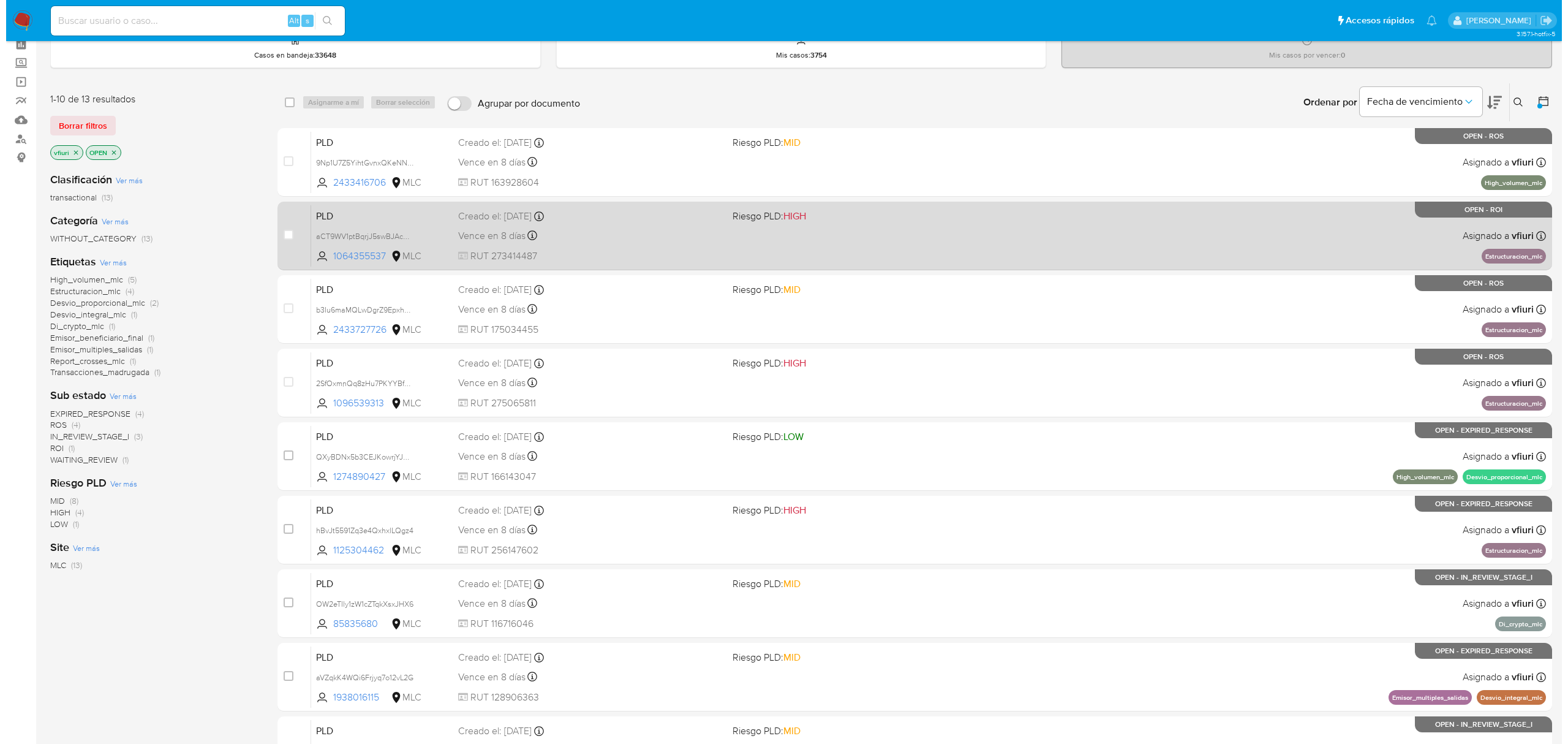
scroll to position [0, 0]
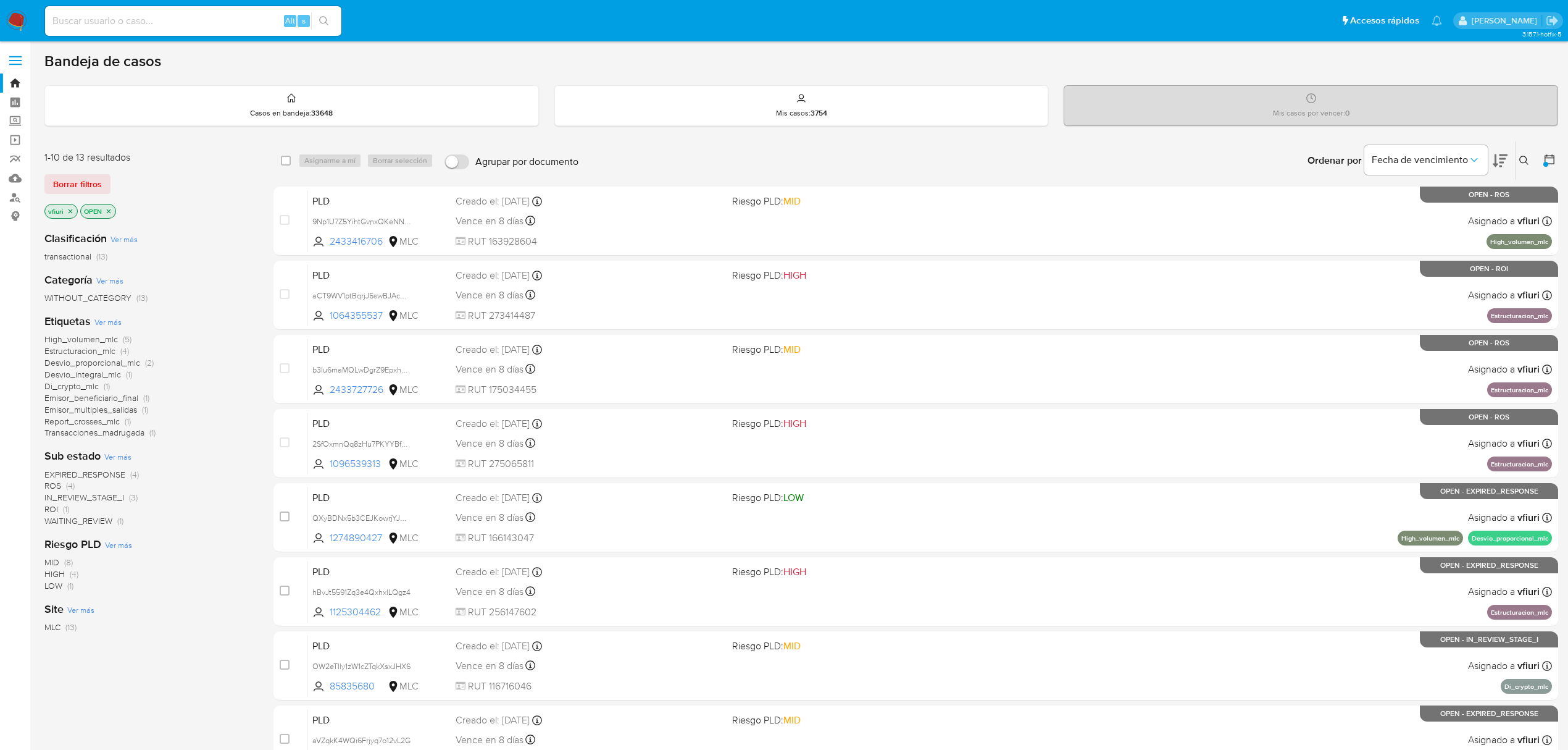
click at [1525, 156] on icon at bounding box center [1524, 160] width 9 height 9
click at [1369, 213] on input at bounding box center [1422, 207] width 209 height 16
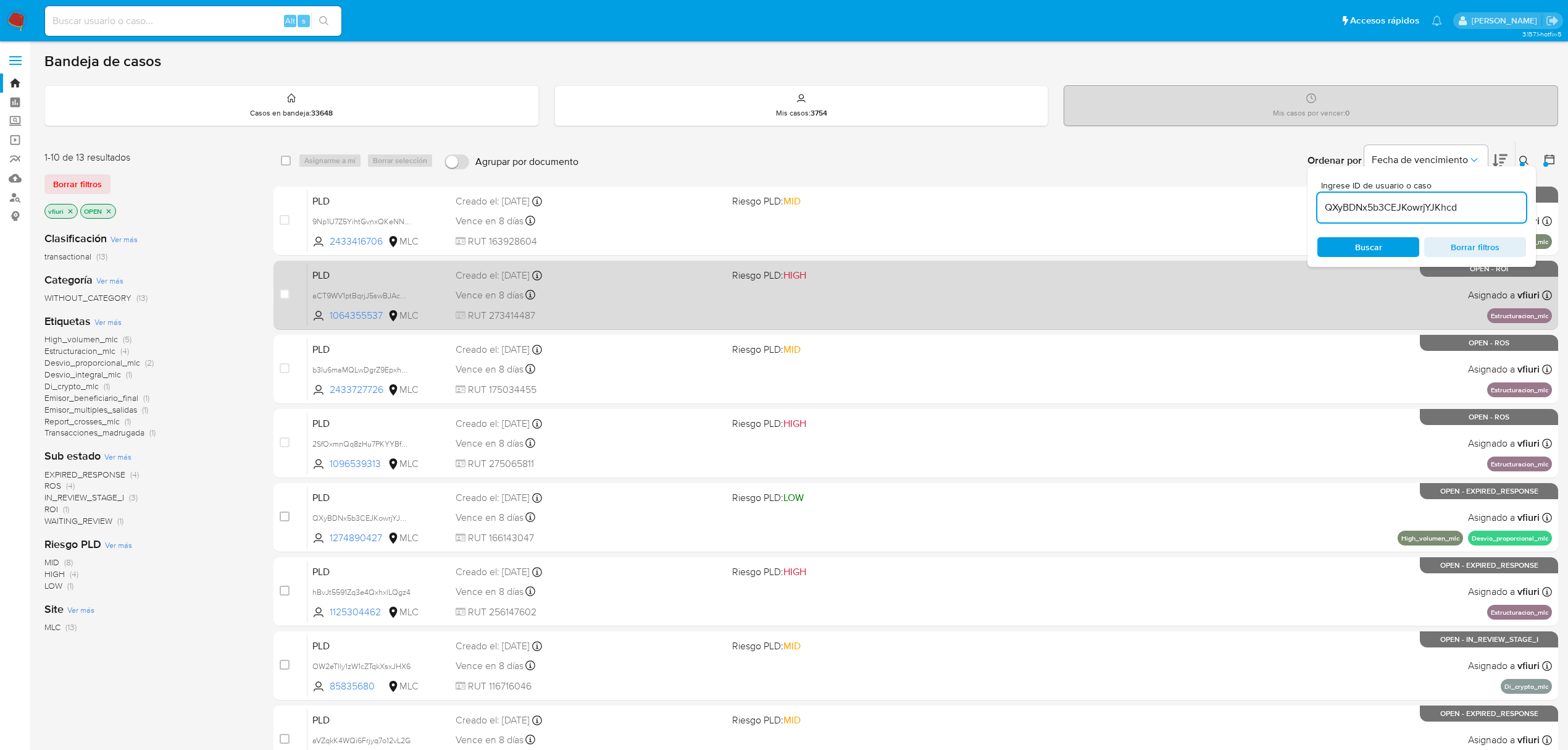
type input "QXyBDNx5b3CEJKowrjYJKhcd"
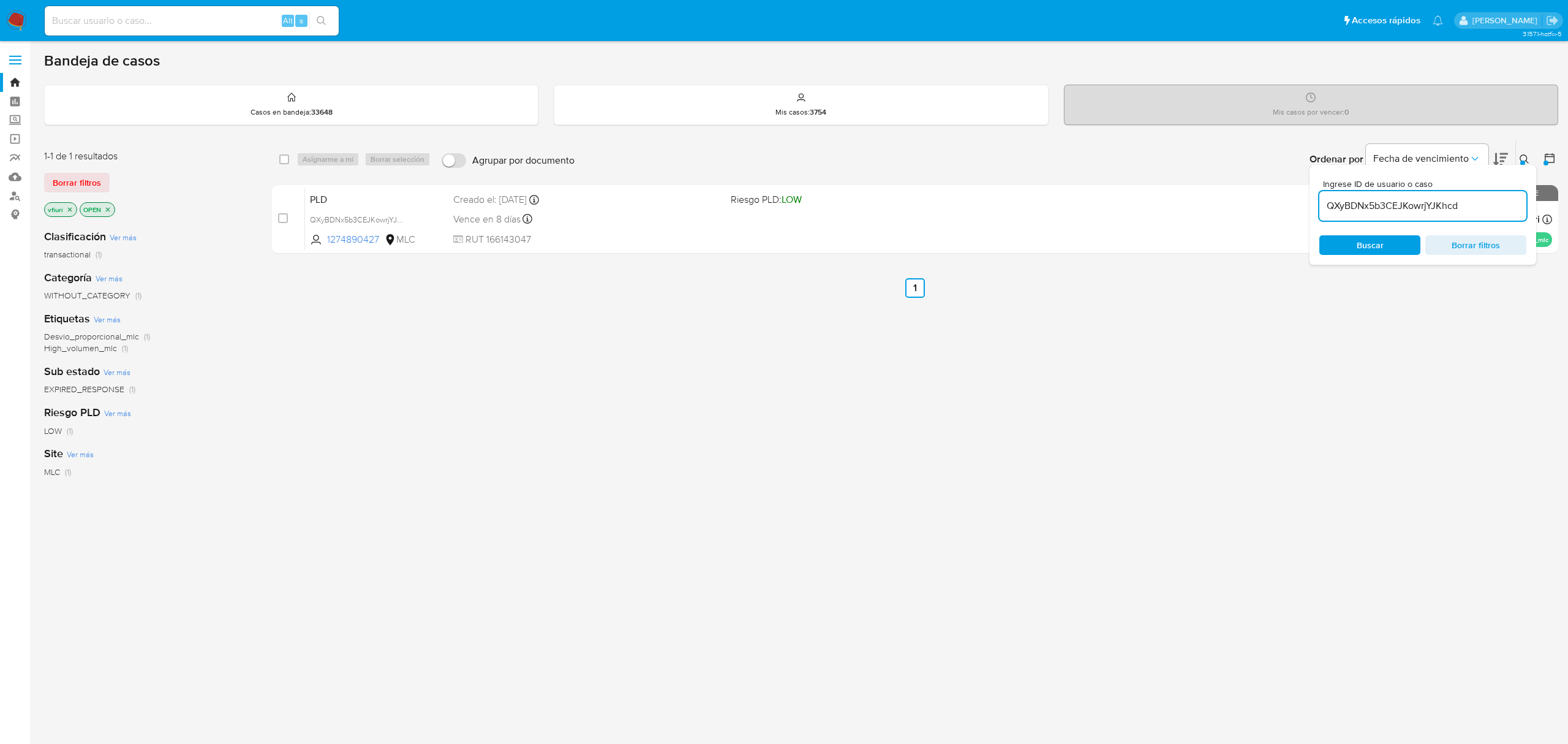
drag, startPoint x: 281, startPoint y: 216, endPoint x: 309, endPoint y: 166, distance: 57.3
click at [282, 218] on input "checkbox" at bounding box center [283, 218] width 10 height 10
checkbox input "true"
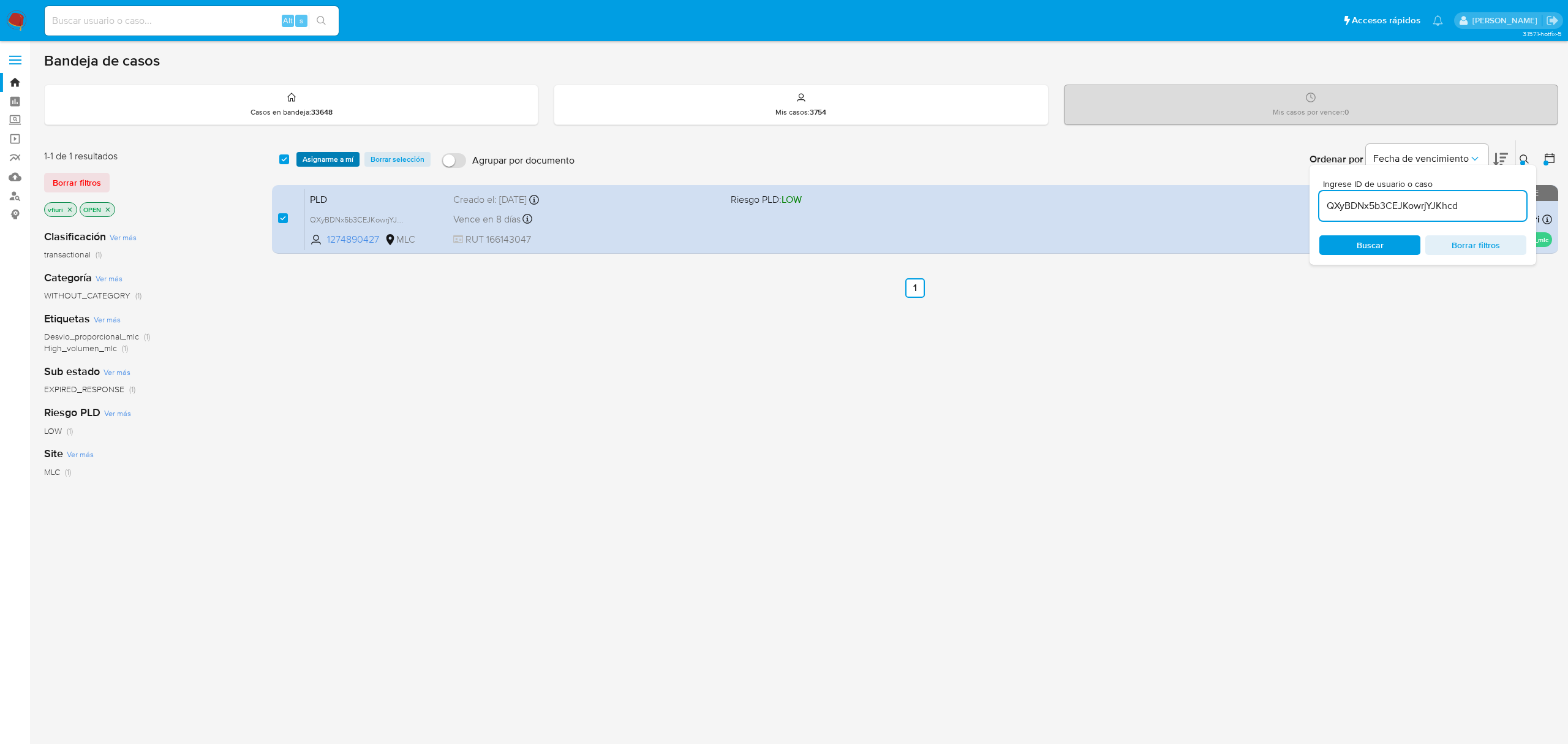
click at [320, 160] on span "Asignarme a mí" at bounding box center [328, 160] width 51 height 12
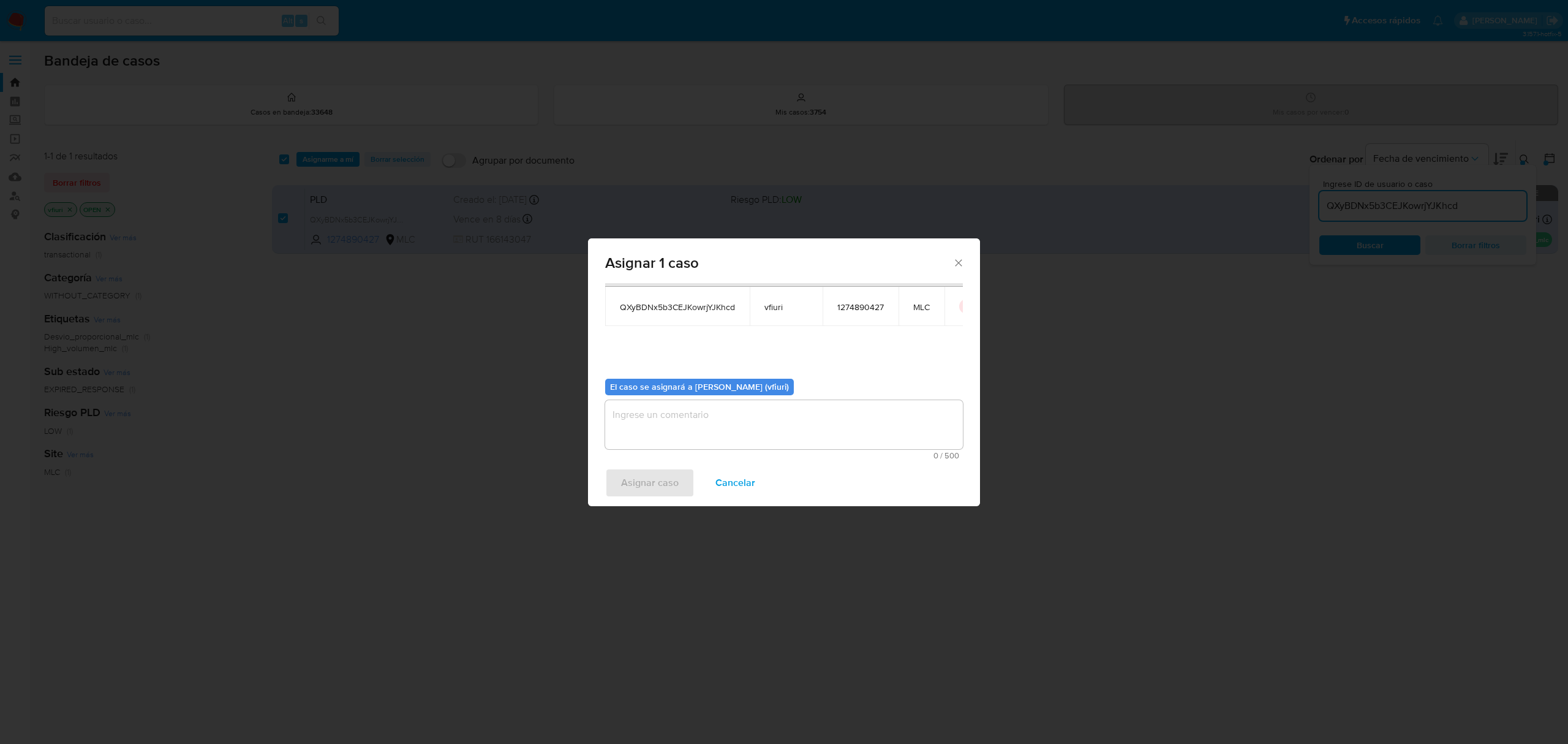
scroll to position [62, 0]
click at [731, 429] on textarea "assign-modal" at bounding box center [784, 423] width 358 height 49
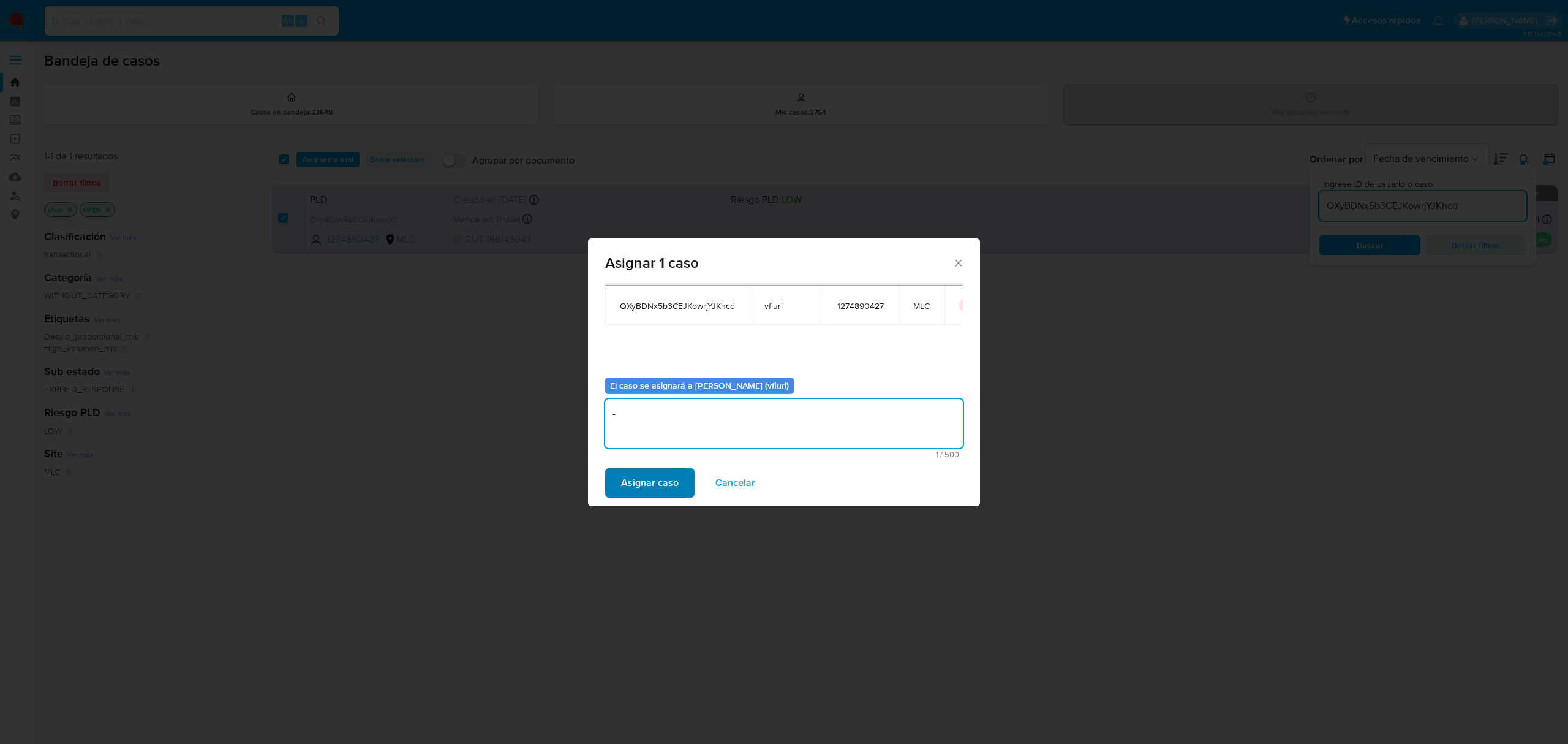
type textarea "-"
click at [625, 483] on span "Asignar caso" at bounding box center [649, 482] width 58 height 27
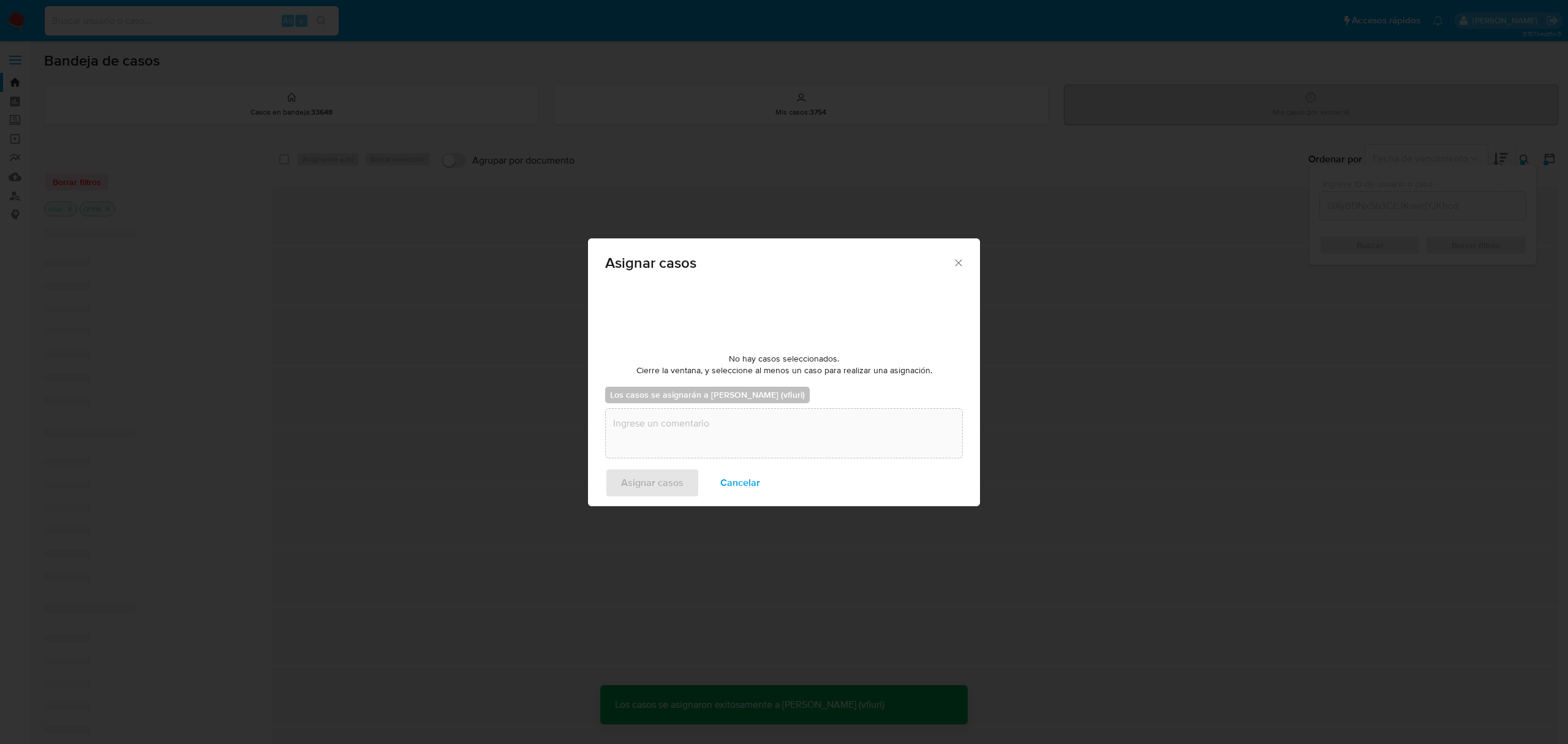
checkbox input "false"
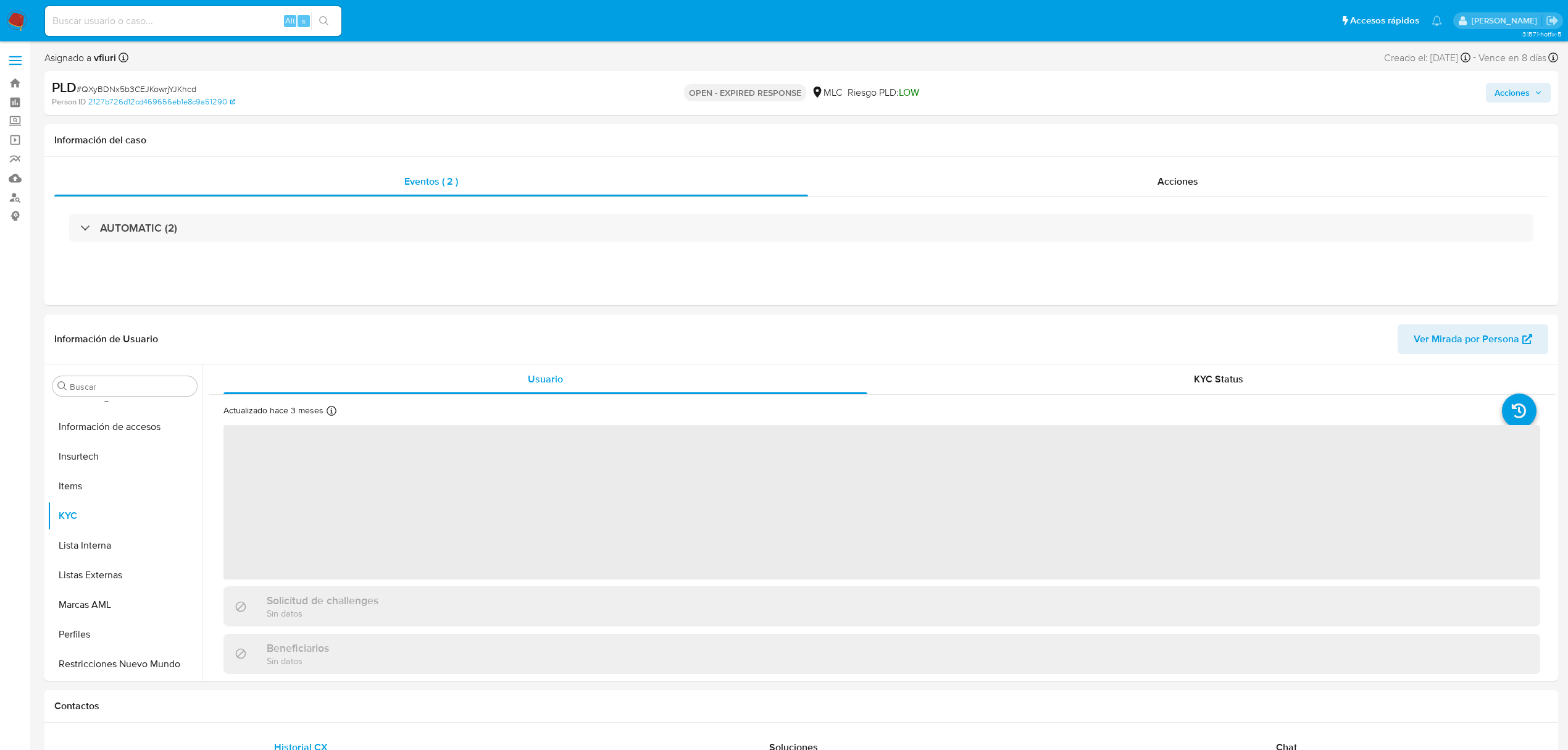
scroll to position [522, 0]
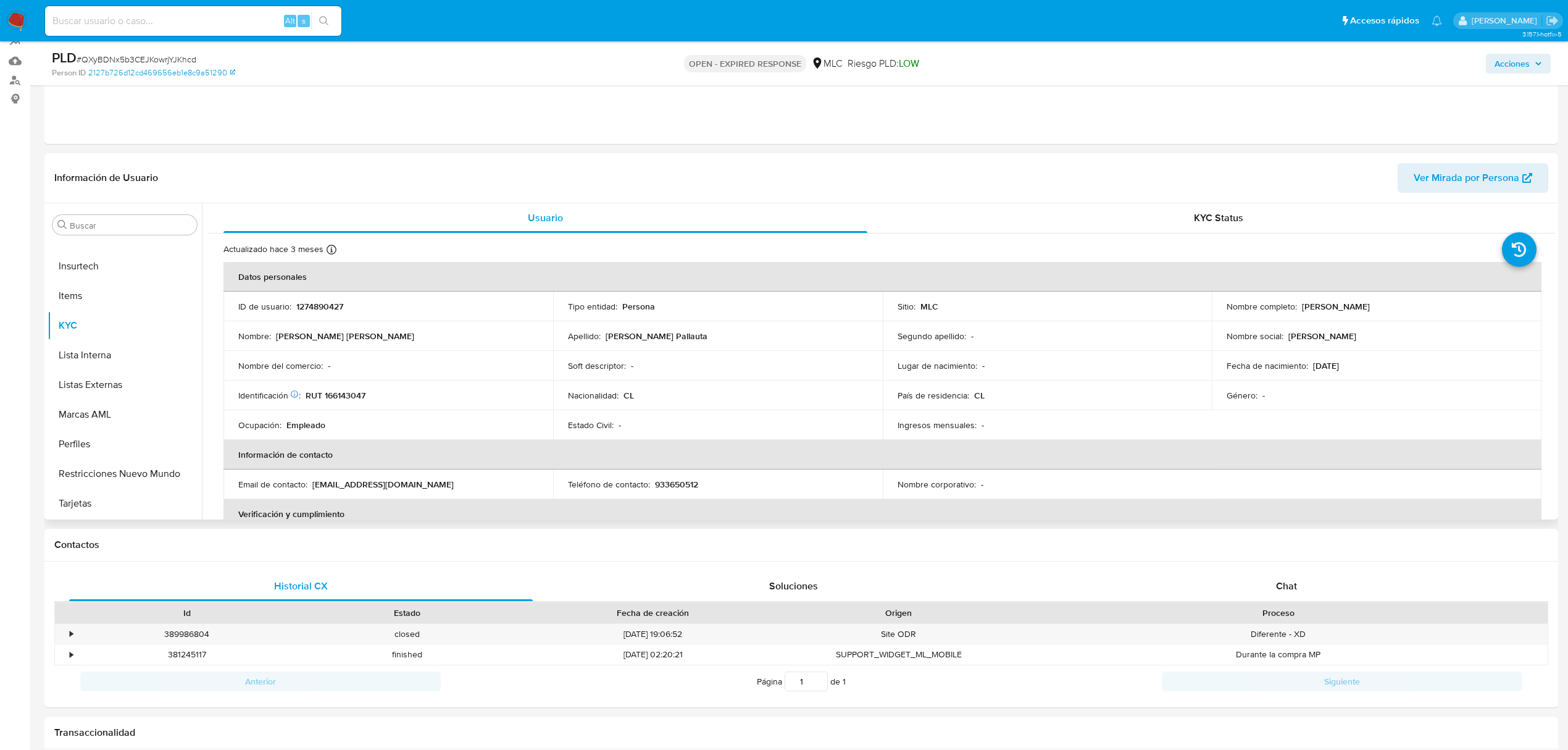
select select "10"
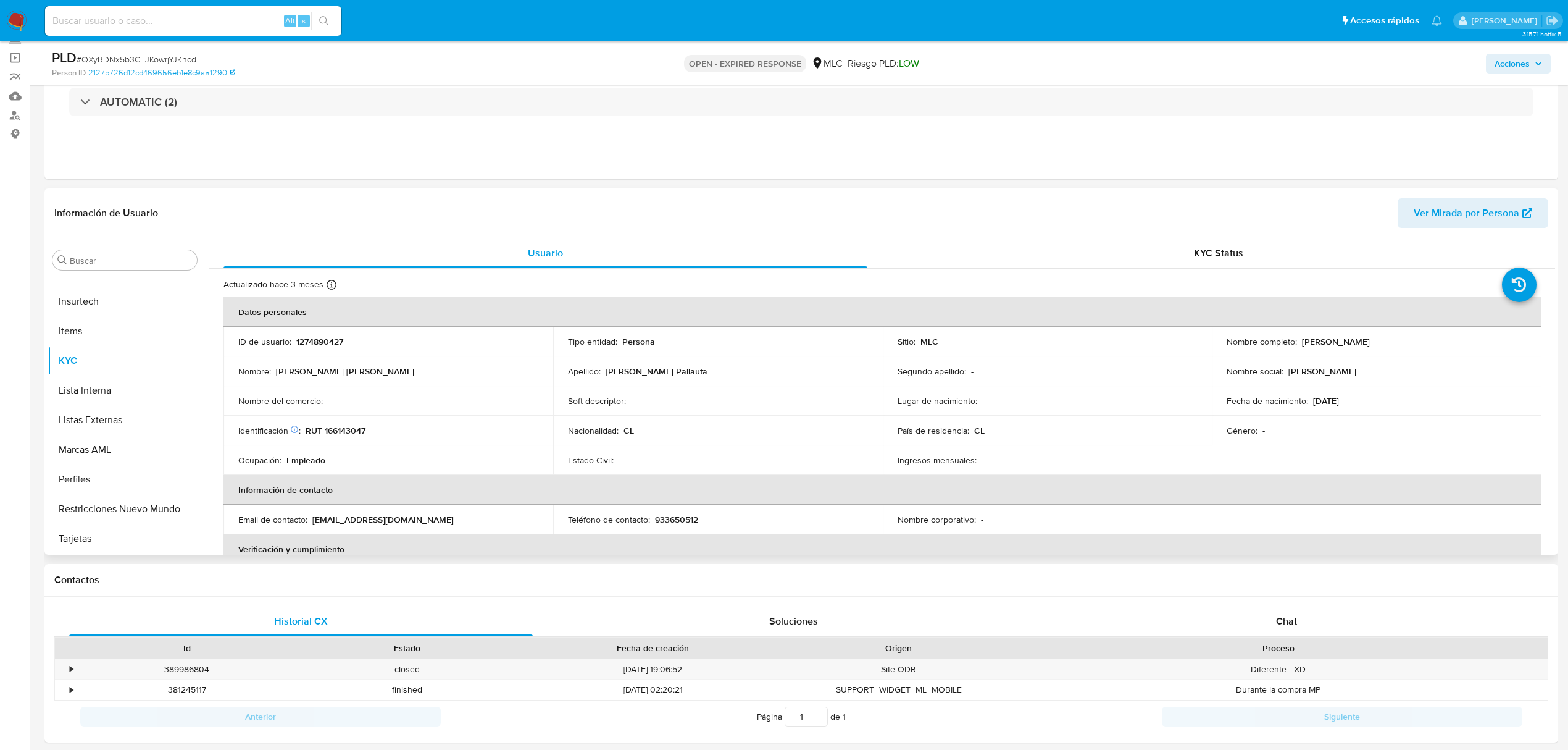
click at [315, 336] on p "1274890427" at bounding box center [319, 342] width 47 height 11
copy p "1274890427"
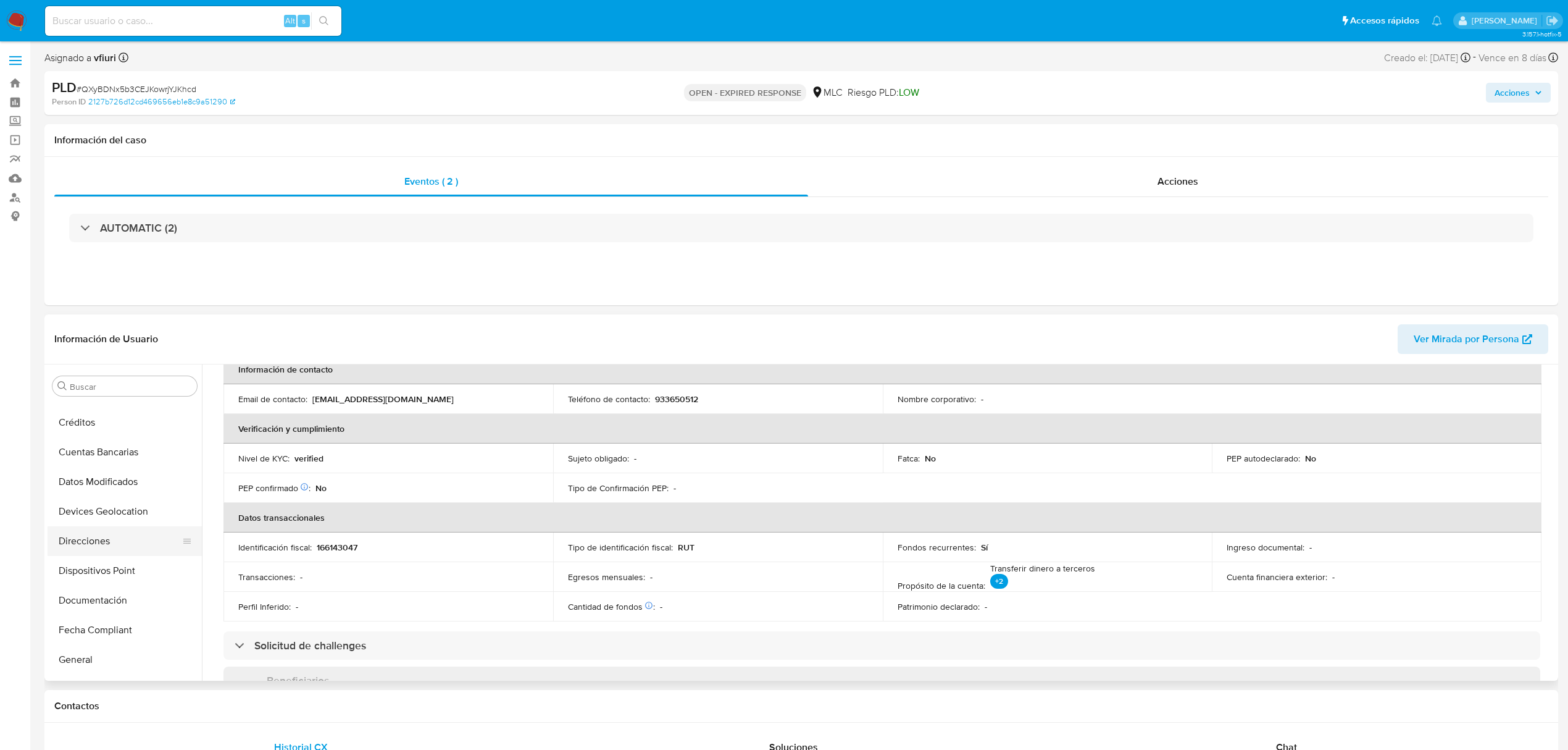
scroll to position [110, 0]
click at [111, 603] on button "Documentación" at bounding box center [120, 602] width 145 height 29
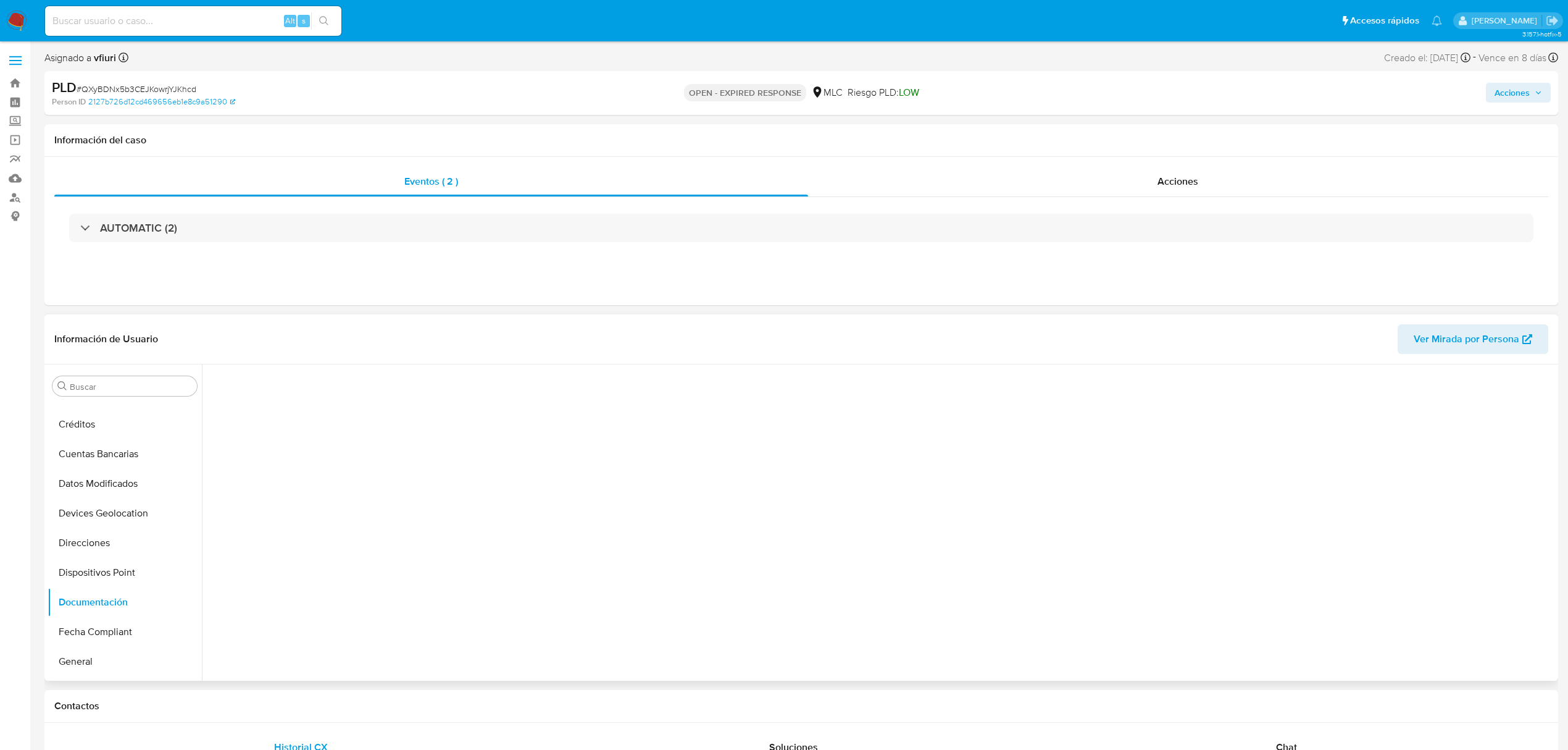
scroll to position [0, 0]
click at [327, 433] on button "Identificación" at bounding box center [367, 425] width 317 height 32
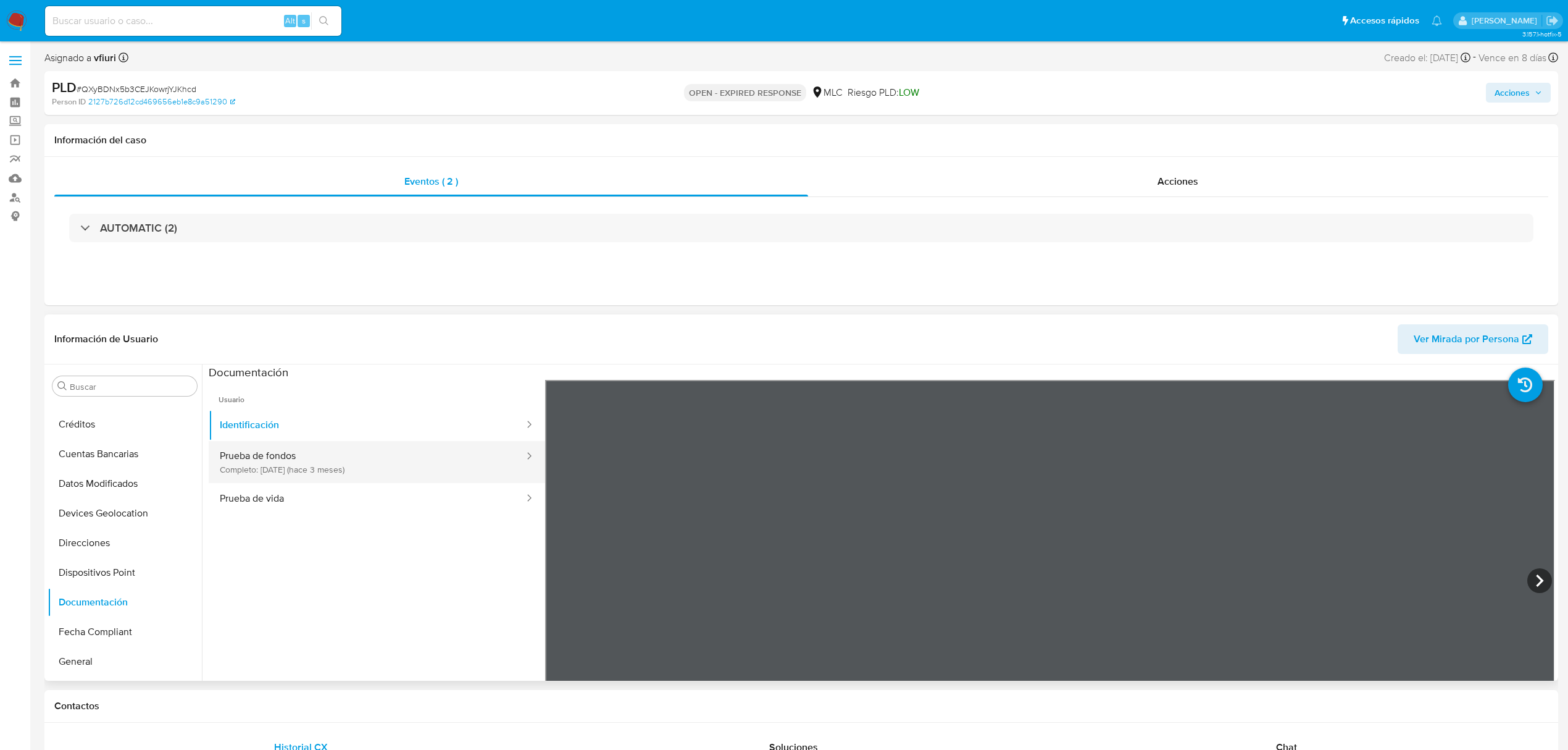
click at [363, 458] on button "Prueba de fondos Completo: 12/06/2025 (hace 3 meses)" at bounding box center [367, 462] width 317 height 42
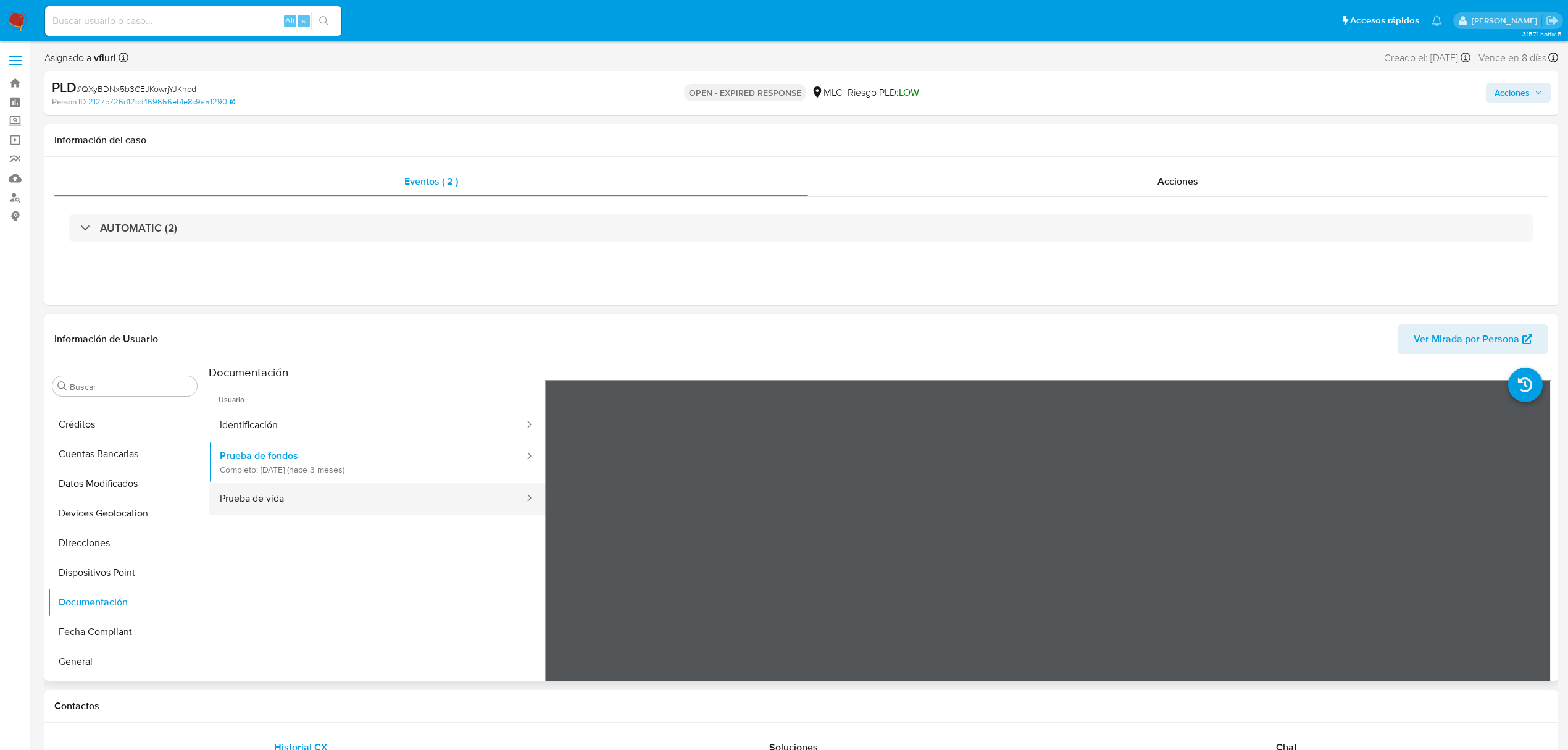
click at [277, 509] on button "Prueba de vida" at bounding box center [367, 499] width 317 height 32
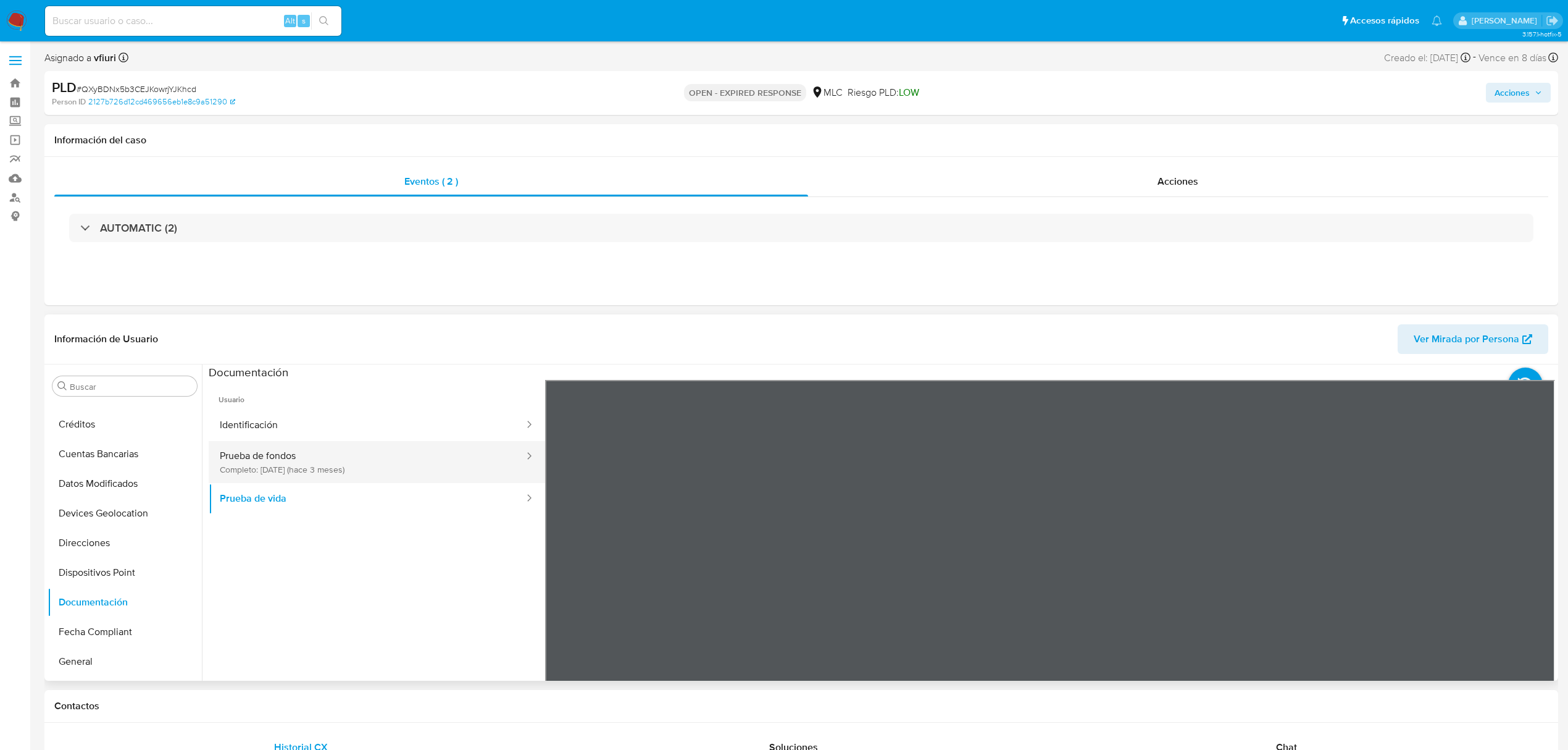
click at [304, 469] on button "Prueba de fondos Completo: 12/06/2025 (hace 3 meses)" at bounding box center [367, 462] width 317 height 42
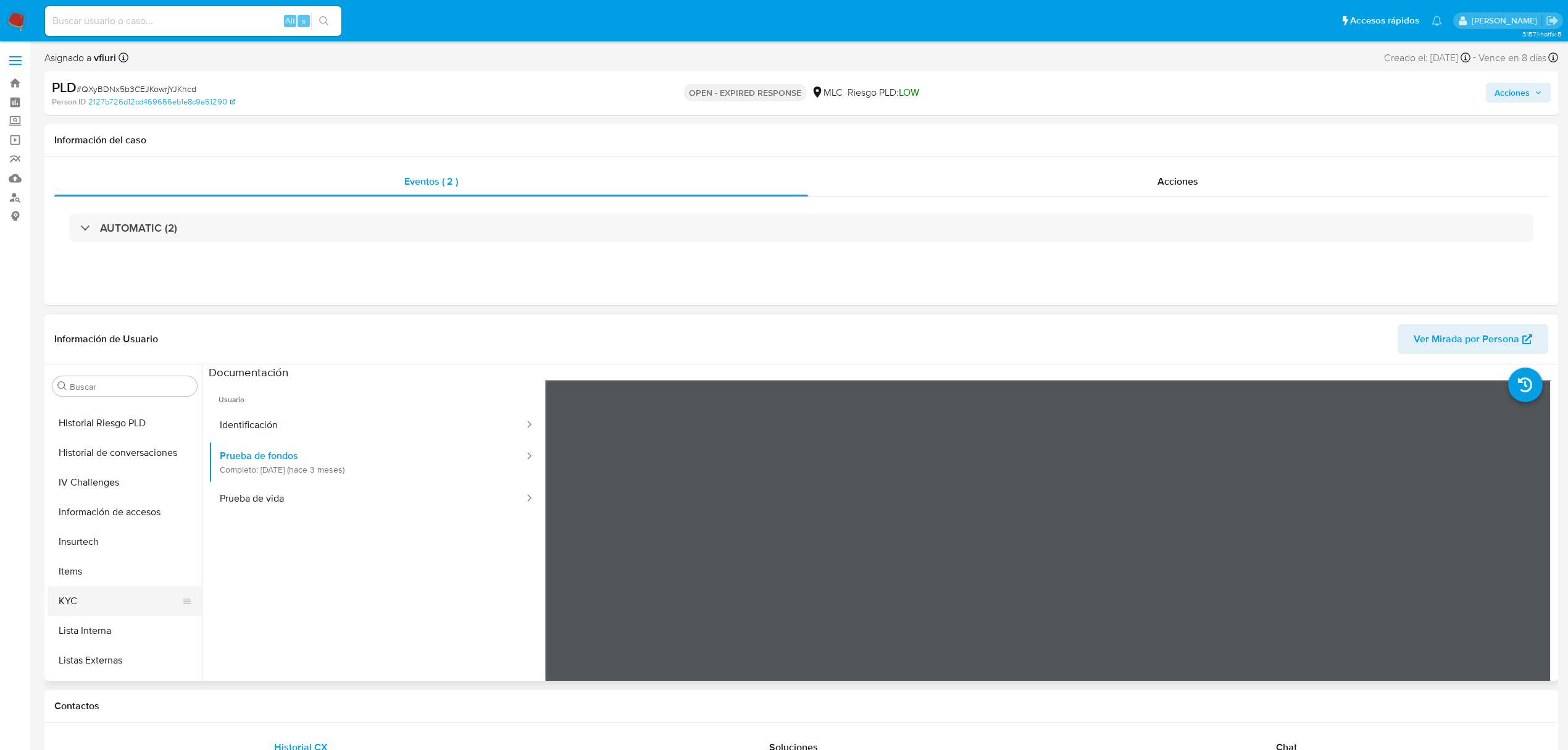
scroll to position [522, 0]
click at [80, 493] on button "KYC" at bounding box center [120, 486] width 145 height 29
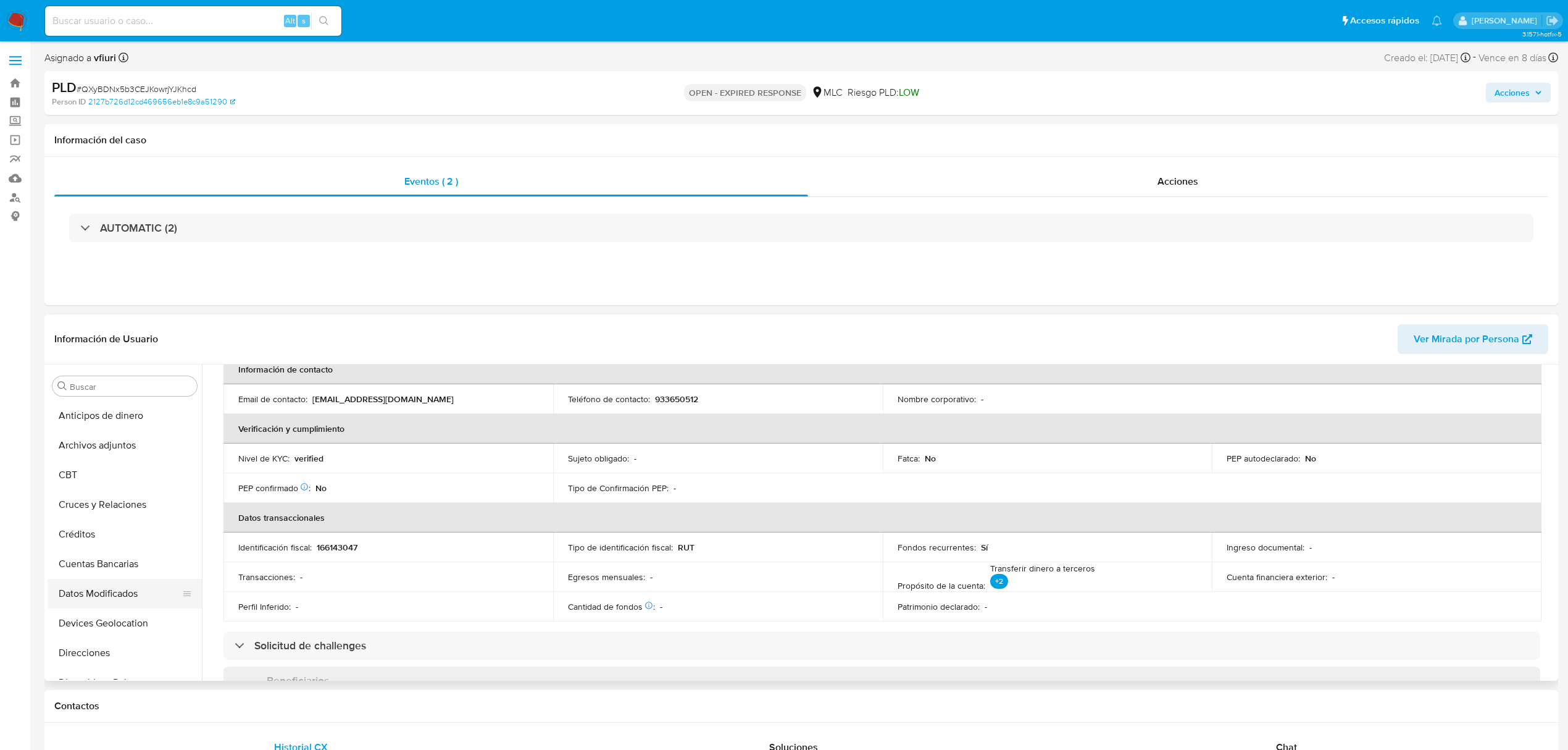
scroll to position [82, 0]
click at [91, 622] on button "Documentación" at bounding box center [120, 630] width 145 height 29
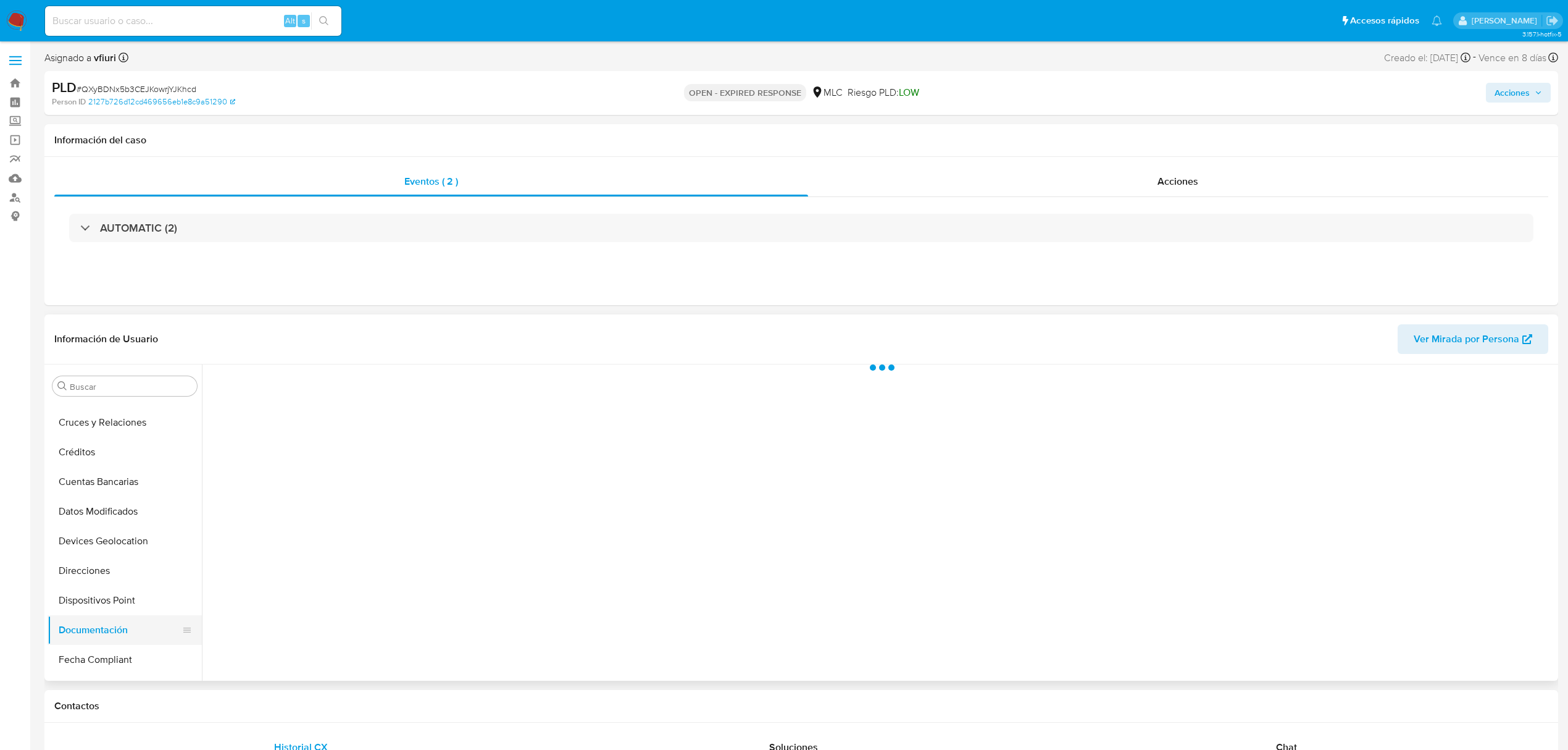
scroll to position [0, 0]
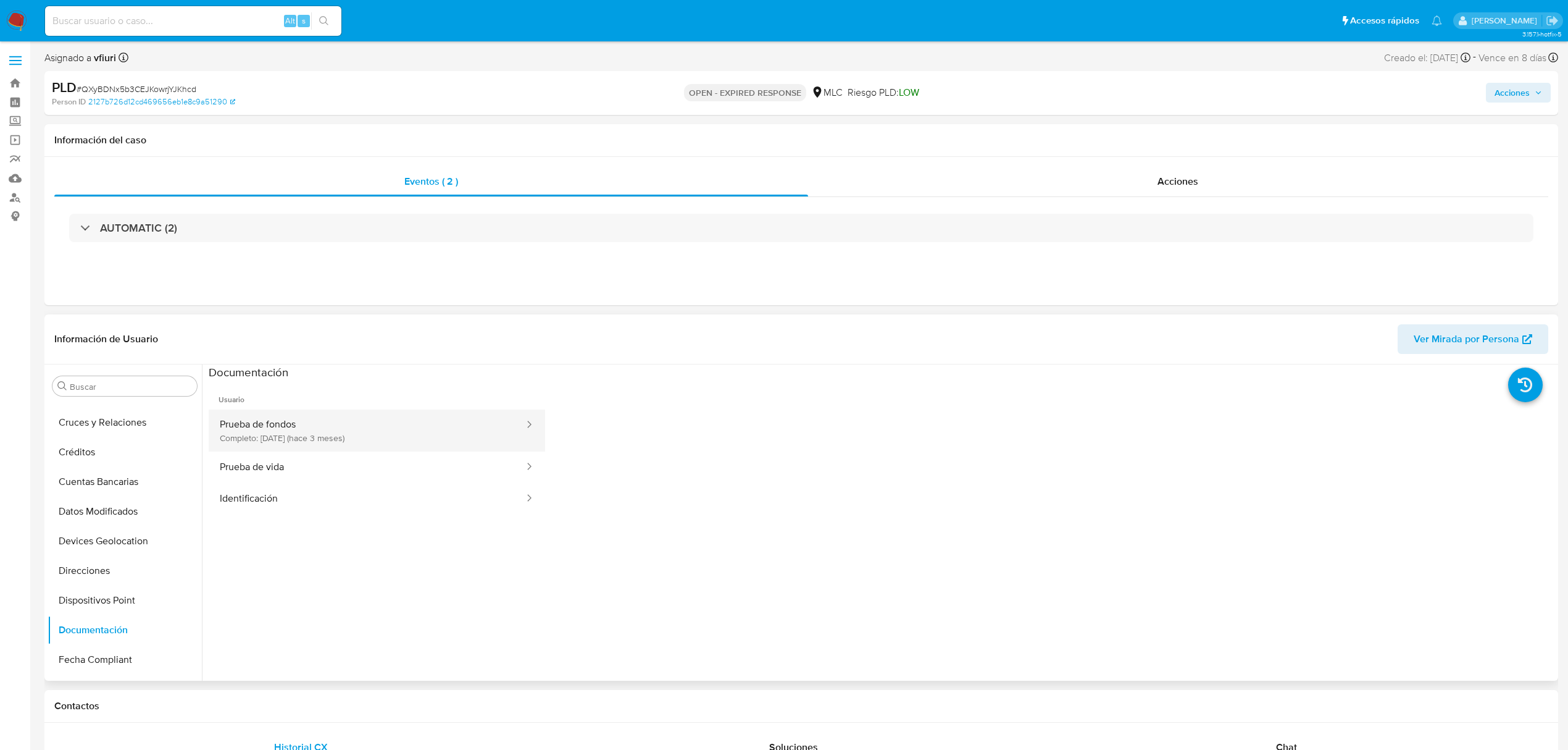
click at [359, 445] on button "Prueba de fondos Completo: 12/06/2025 (hace 3 meses)" at bounding box center [367, 431] width 317 height 42
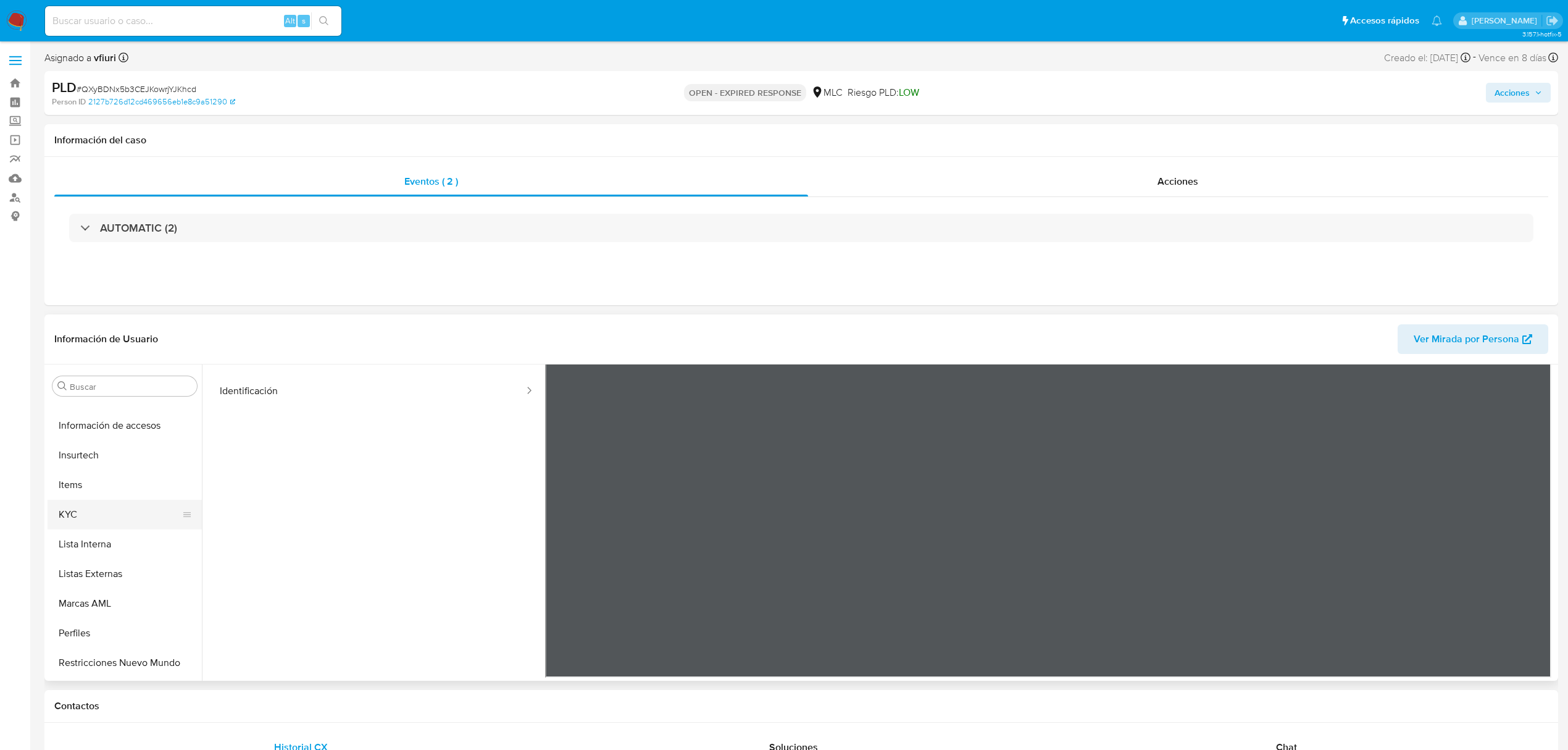
scroll to position [522, 0]
click at [89, 483] on button "KYC" at bounding box center [120, 486] width 145 height 29
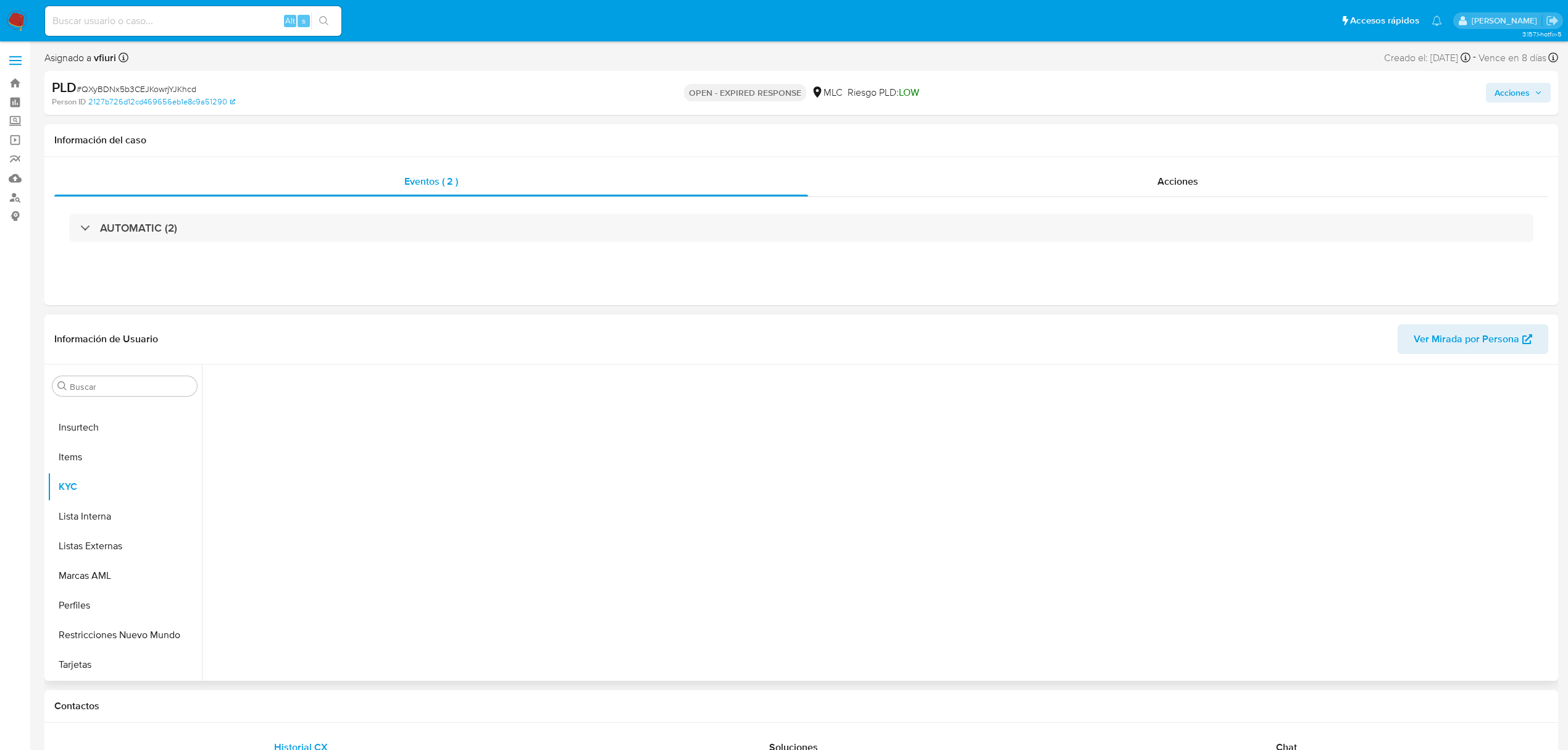
scroll to position [0, 0]
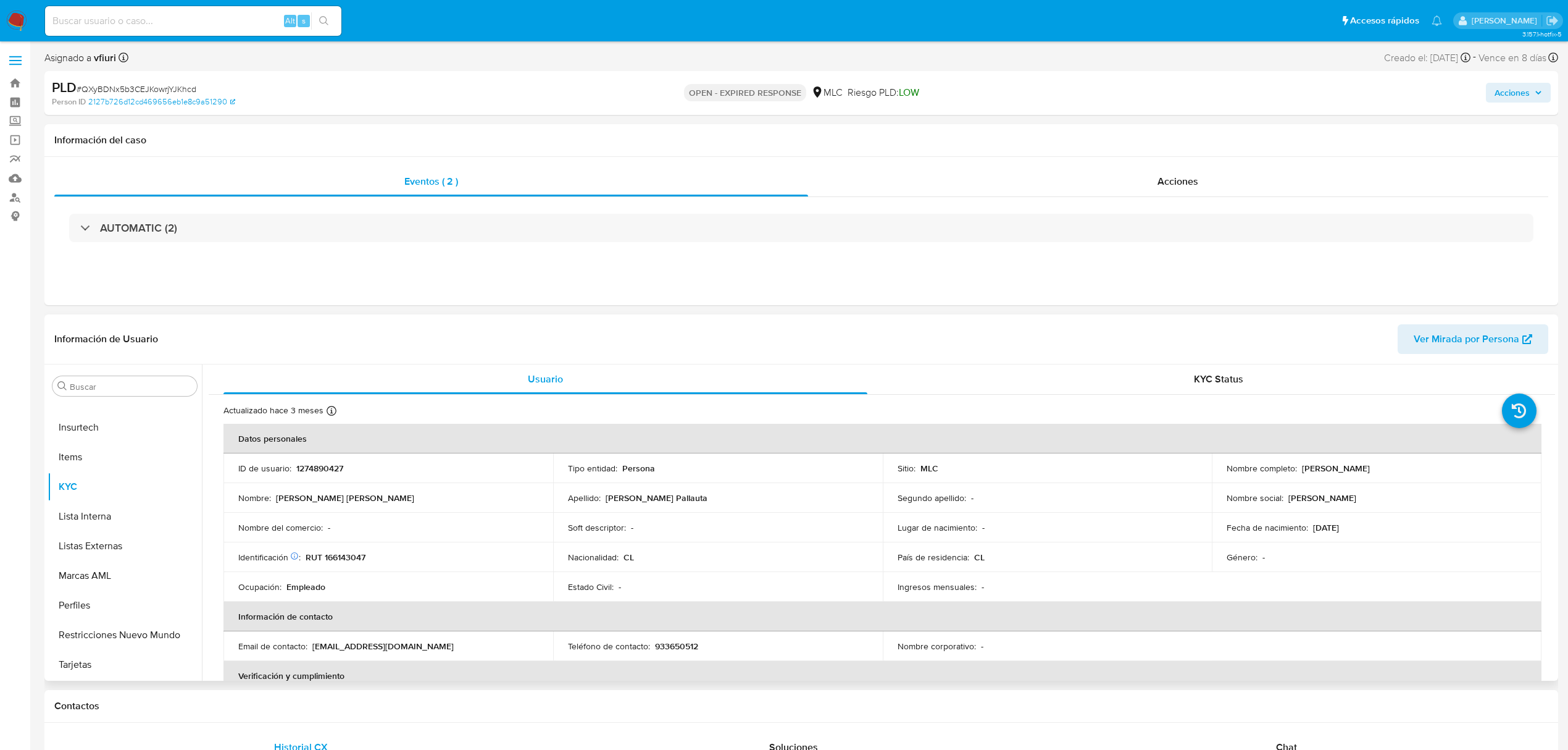
drag, startPoint x: 1295, startPoint y: 472, endPoint x: 1465, endPoint y: 472, distance: 170.0
click at [1465, 472] on div "Nombre completo : [PERSON_NAME]" at bounding box center [1376, 468] width 300 height 11
copy div "[PERSON_NAME]"
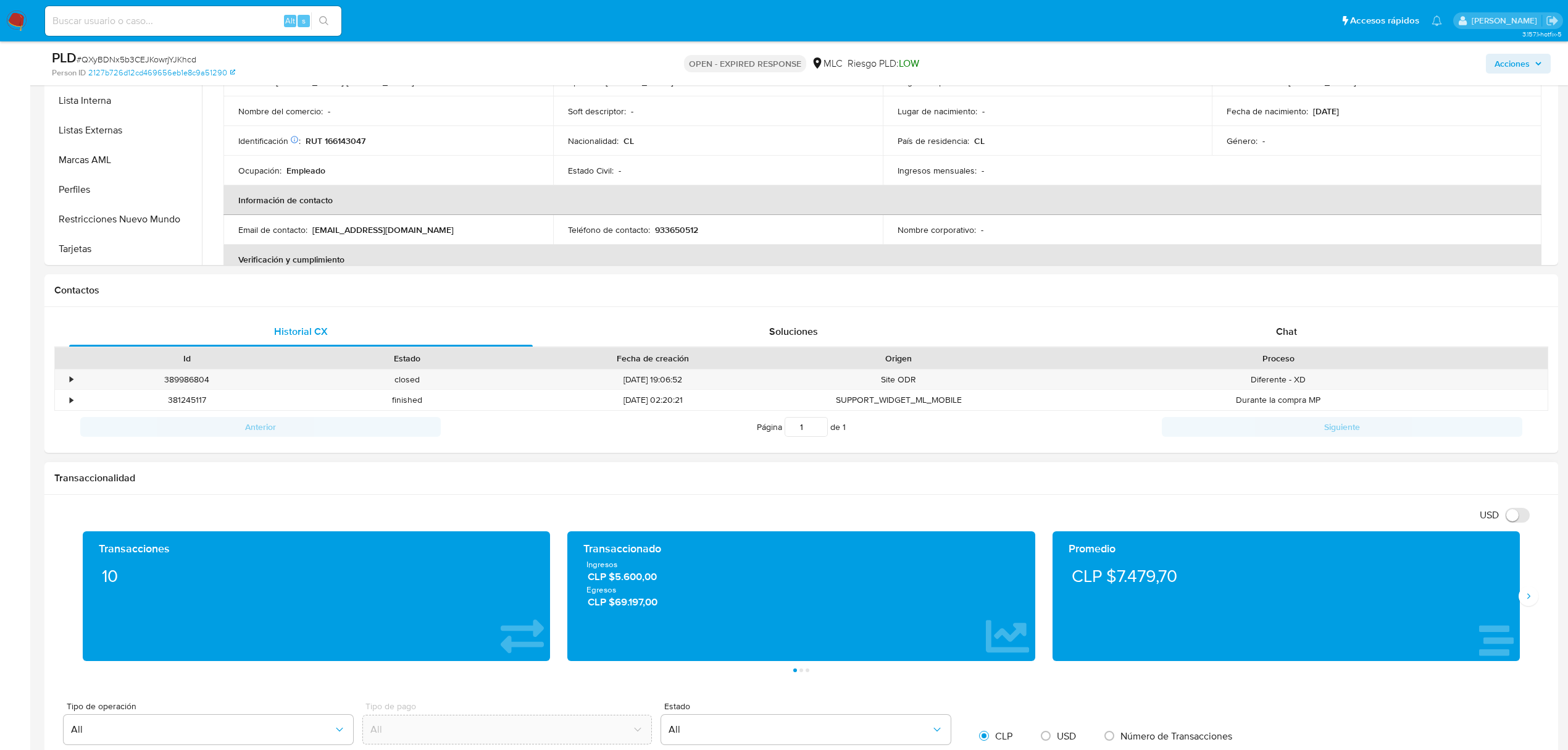
scroll to position [494, 0]
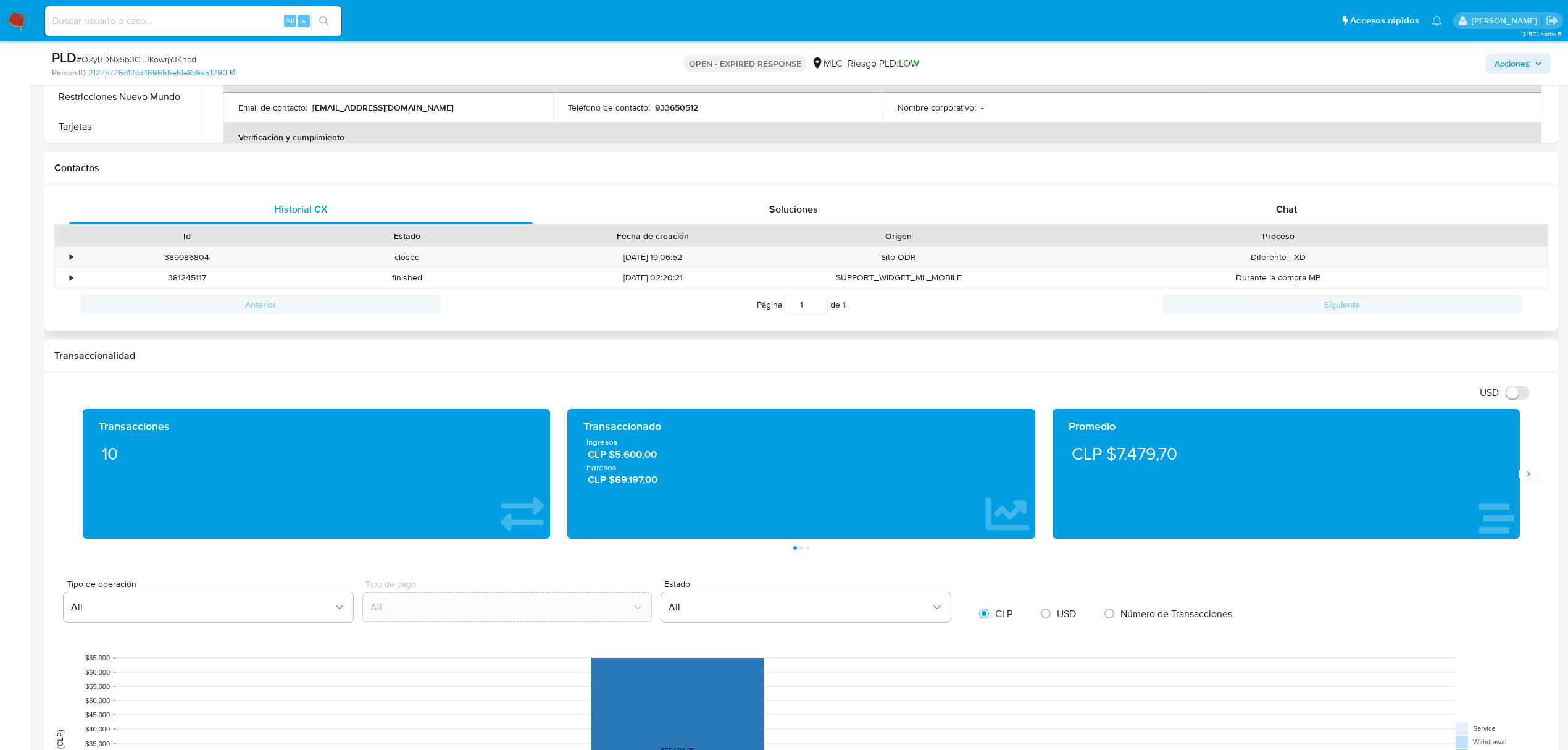
drag, startPoint x: 1263, startPoint y: 203, endPoint x: 1126, endPoint y: 229, distance: 139.4
click at [1260, 201] on div "Chat" at bounding box center [1287, 210] width 464 height 29
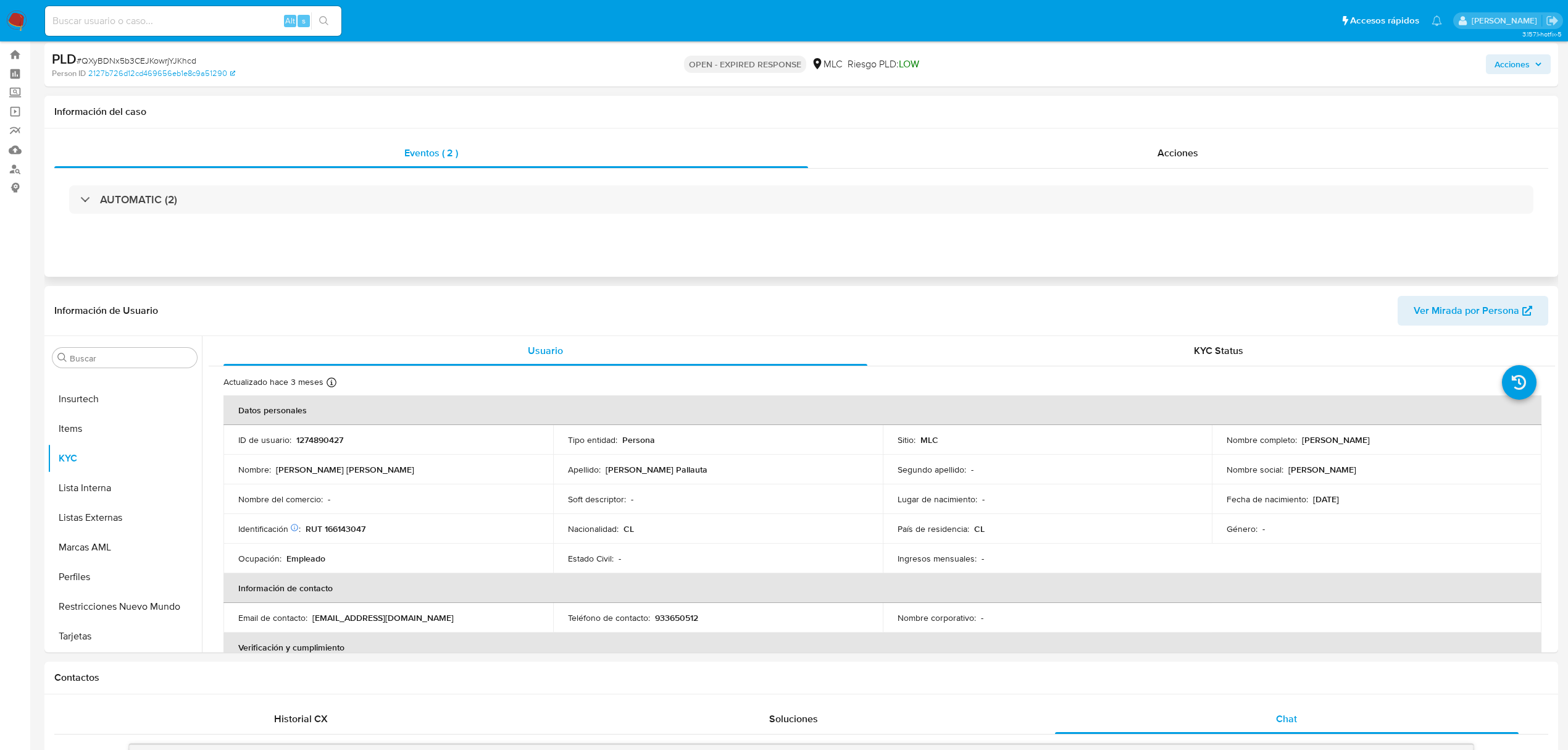
scroll to position [0, 0]
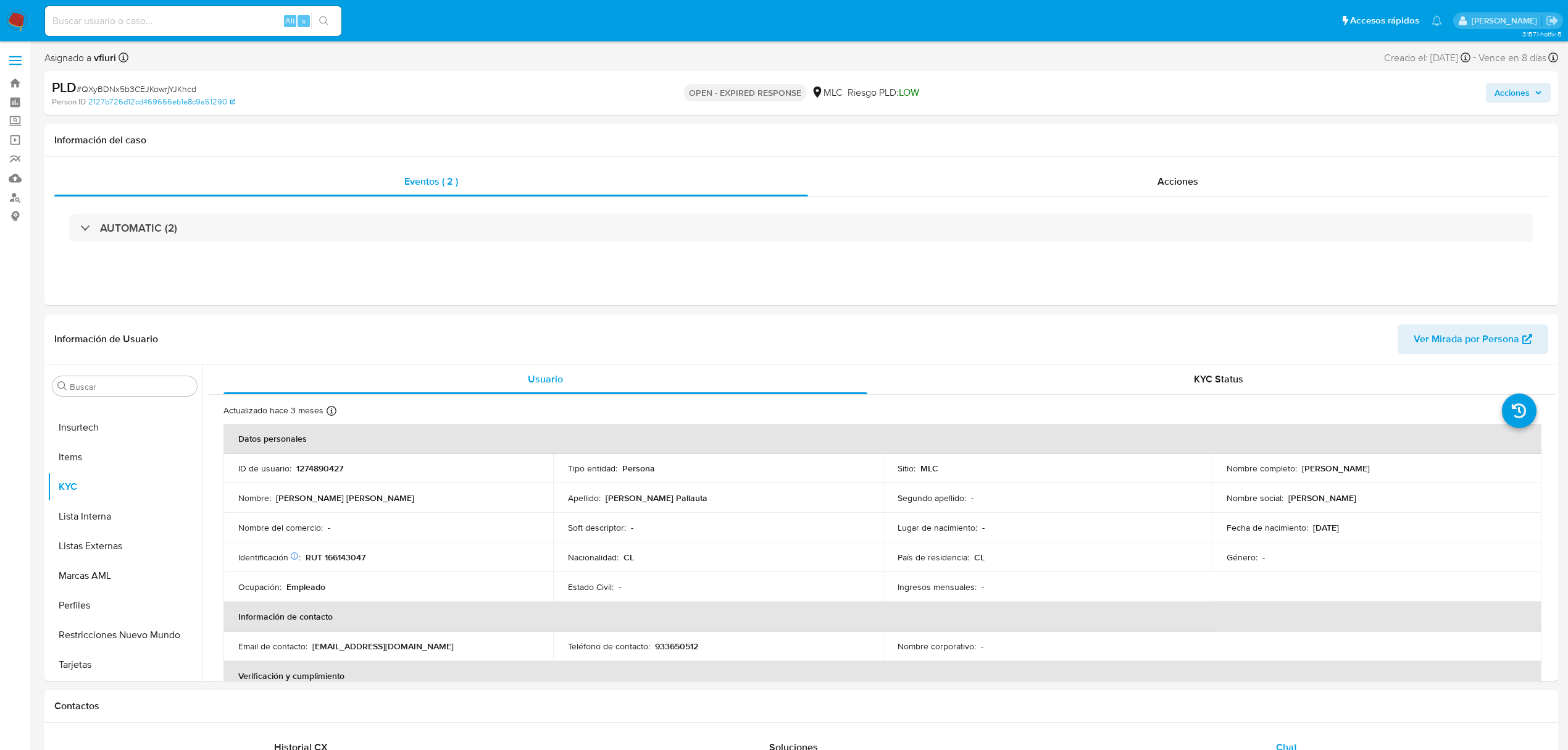
click at [132, 87] on span "# QXyBDNx5b3CEJKowrjYJKhcd" at bounding box center [136, 89] width 120 height 12
copy span "QXyBDNx5b3CEJKowrjYJKhcd"
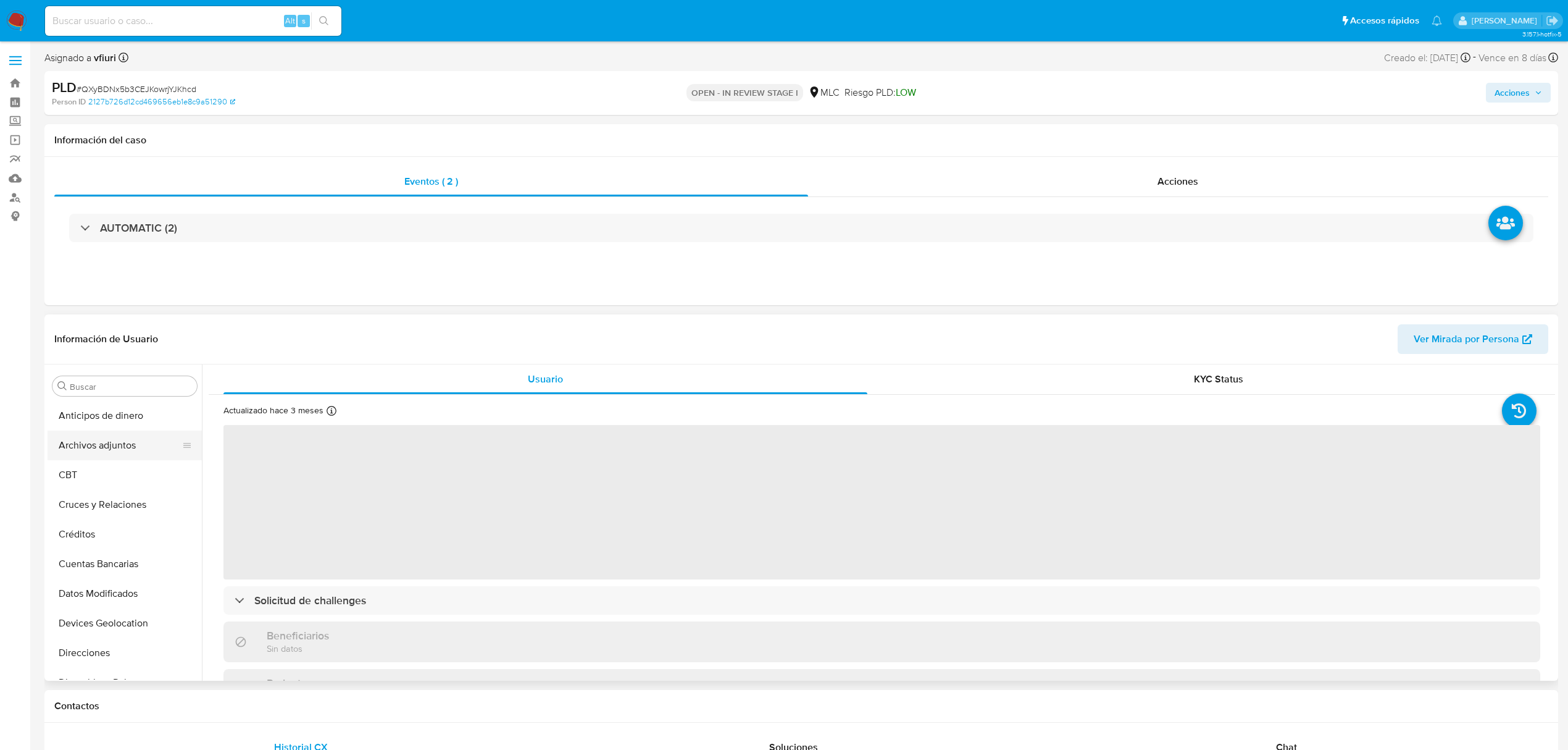
click at [110, 441] on button "Archivos adjuntos" at bounding box center [120, 445] width 145 height 29
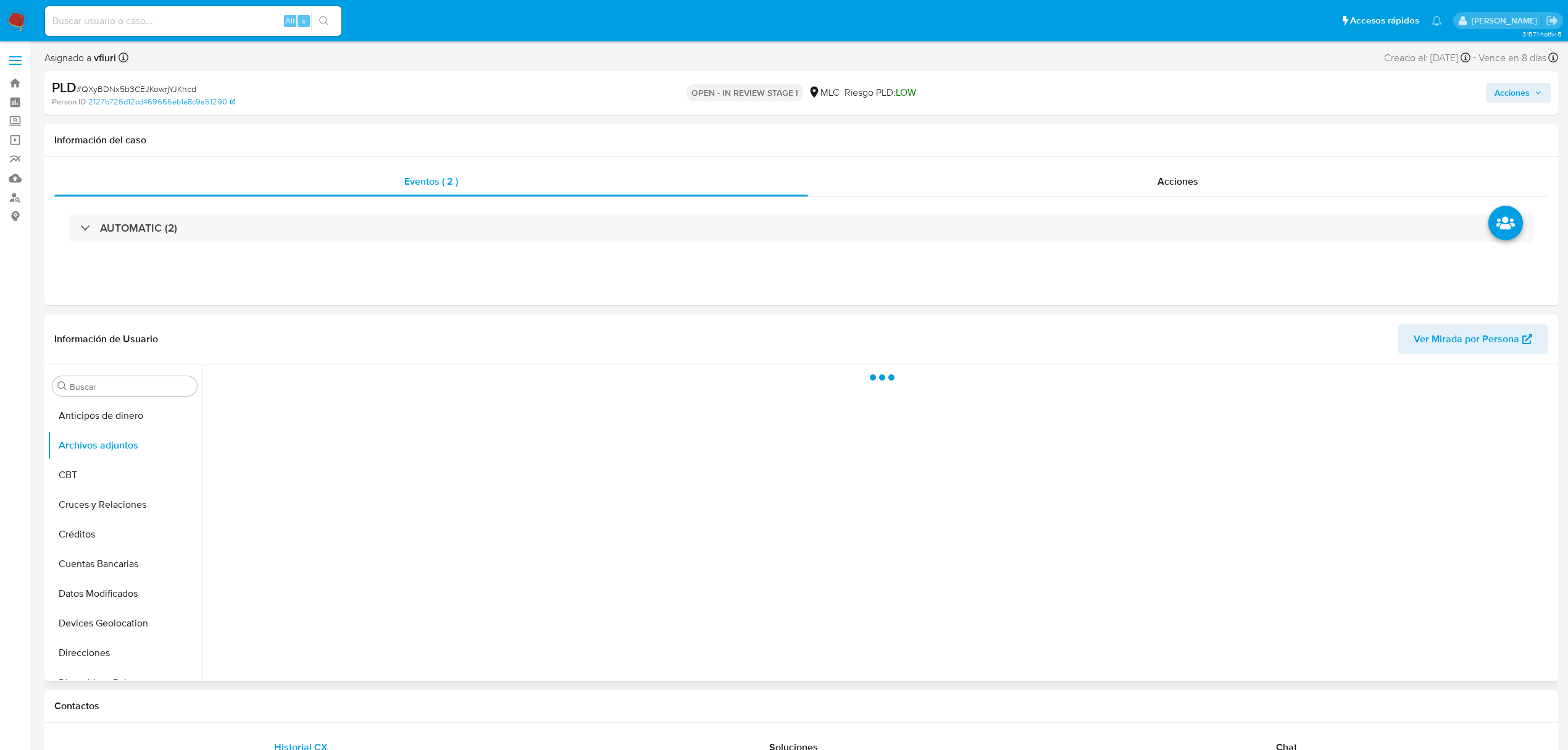
select select "10"
click at [1505, 645] on span "upload-file" at bounding box center [1503, 638] width 15 height 15
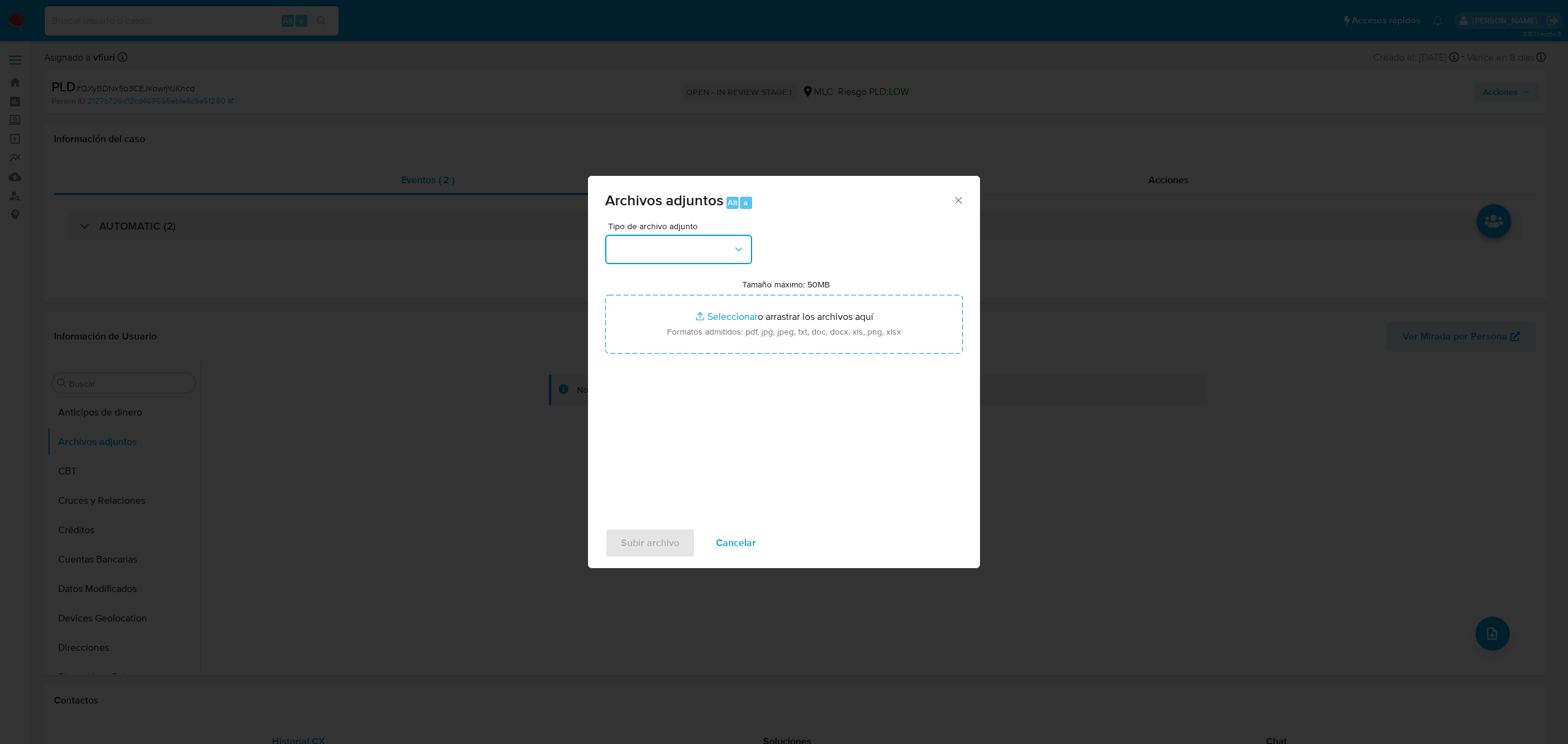
click at [694, 261] on button "button" at bounding box center [679, 249] width 147 height 29
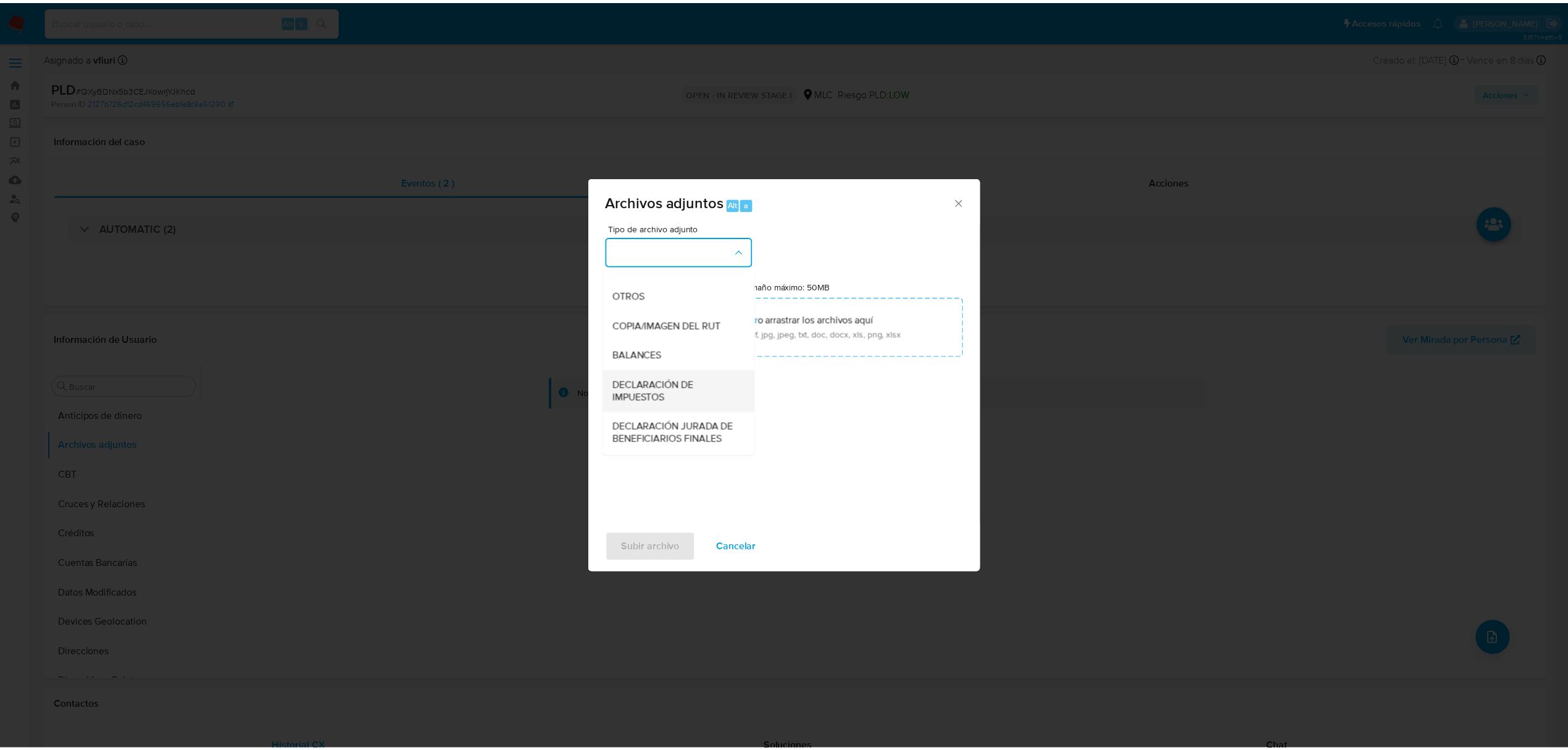
scroll to position [184, 0]
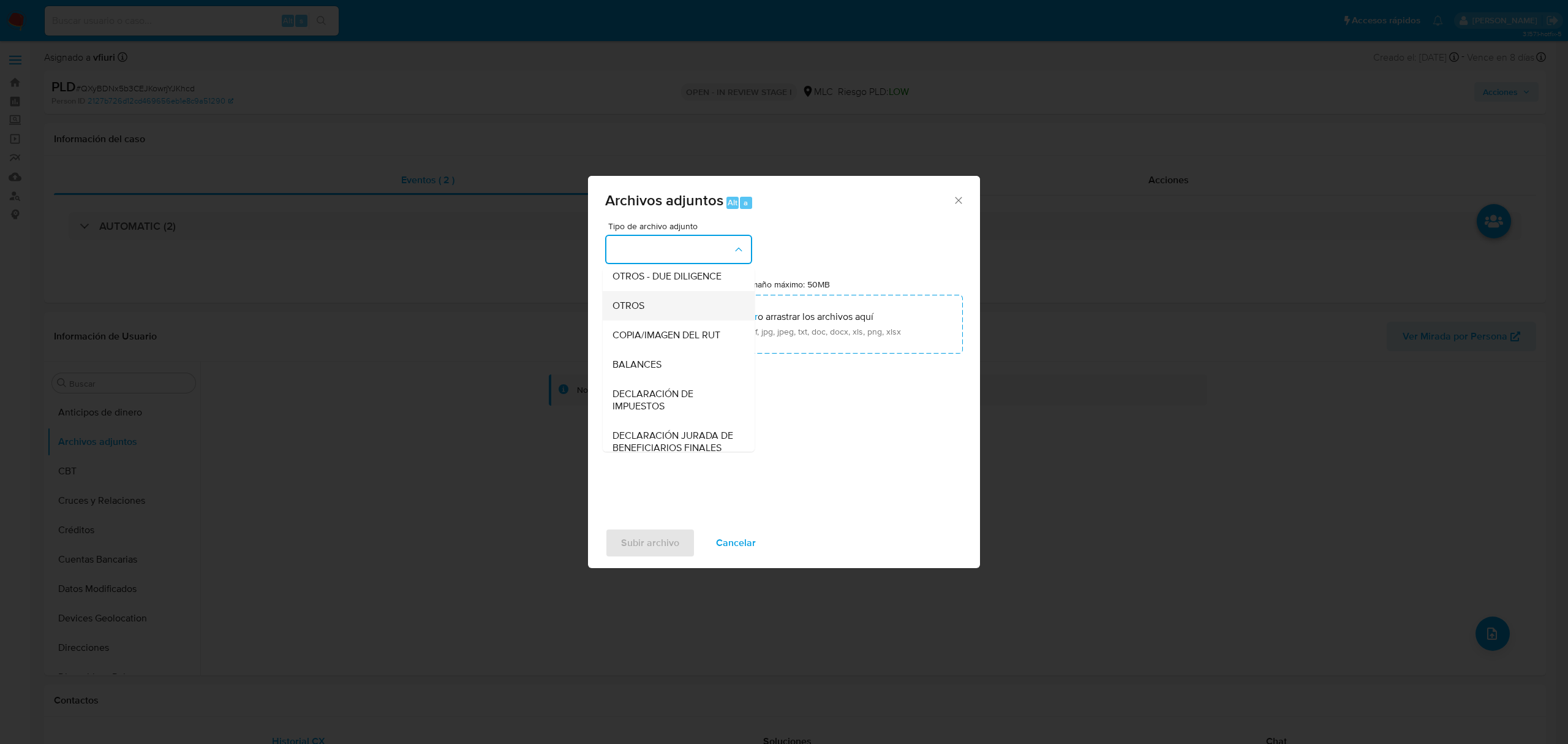
click at [653, 318] on div "OTROS" at bounding box center [675, 305] width 125 height 29
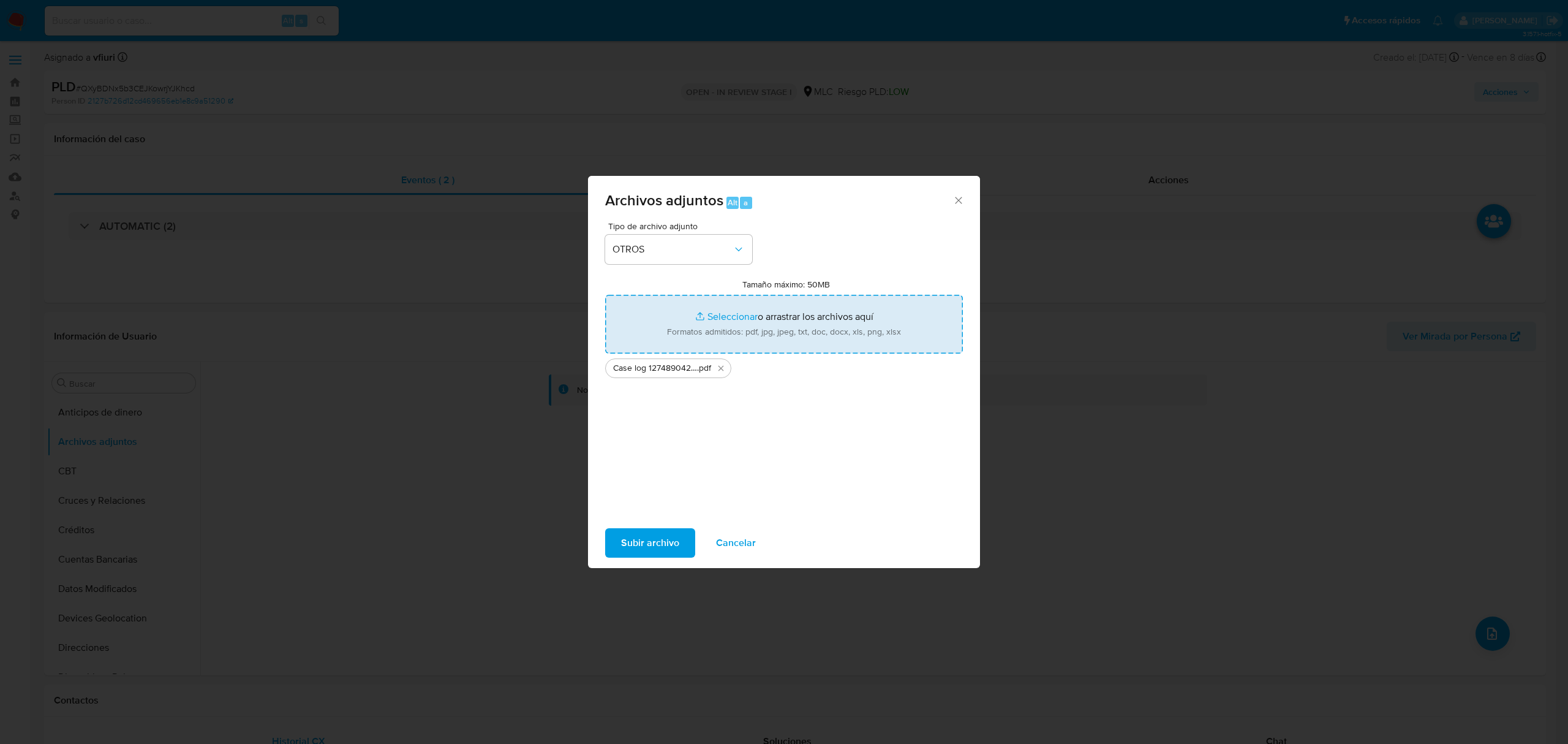
type input "C:\fakepath\Tabla 1274890427.xlsx"
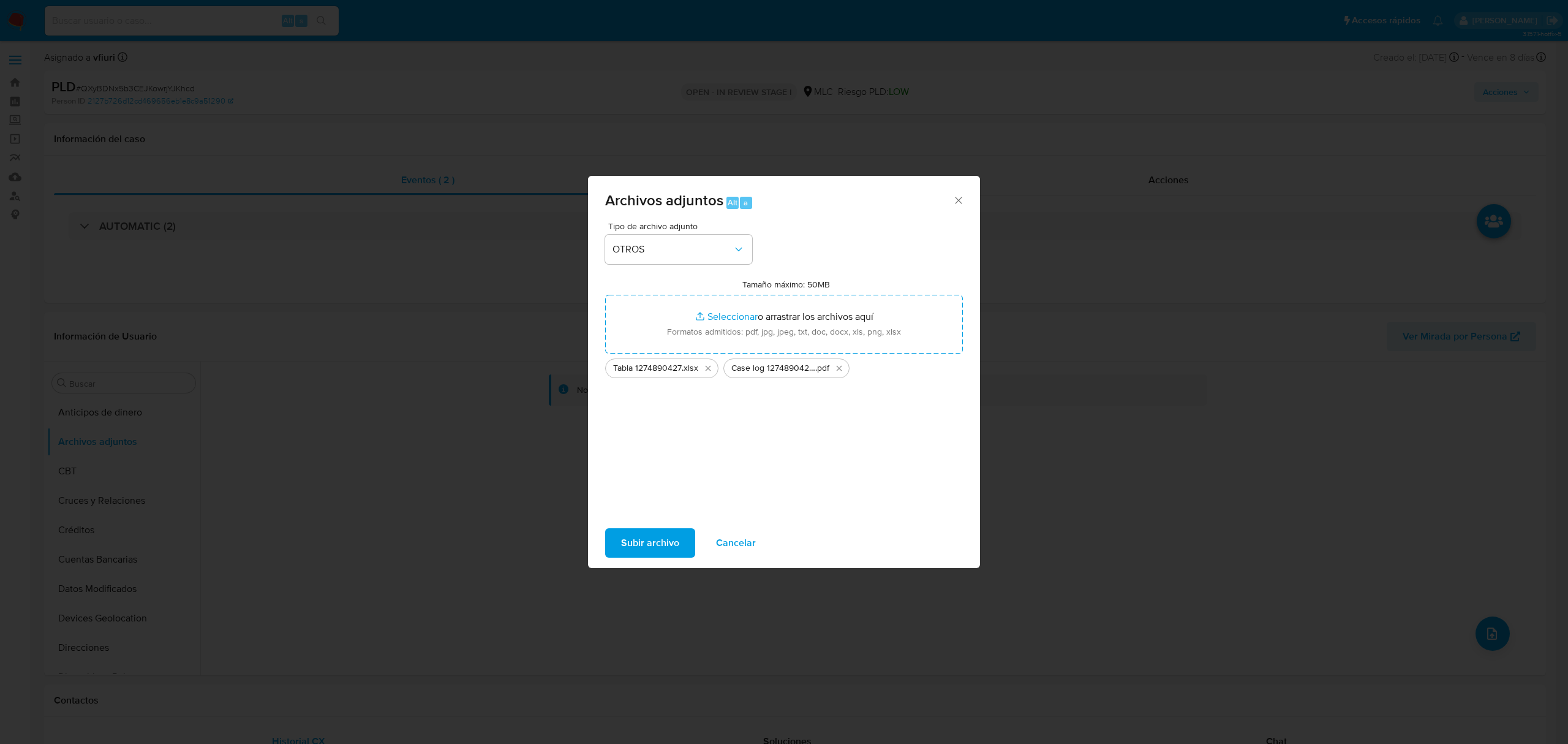
click at [662, 535] on span "Subir archivo" at bounding box center [650, 542] width 58 height 27
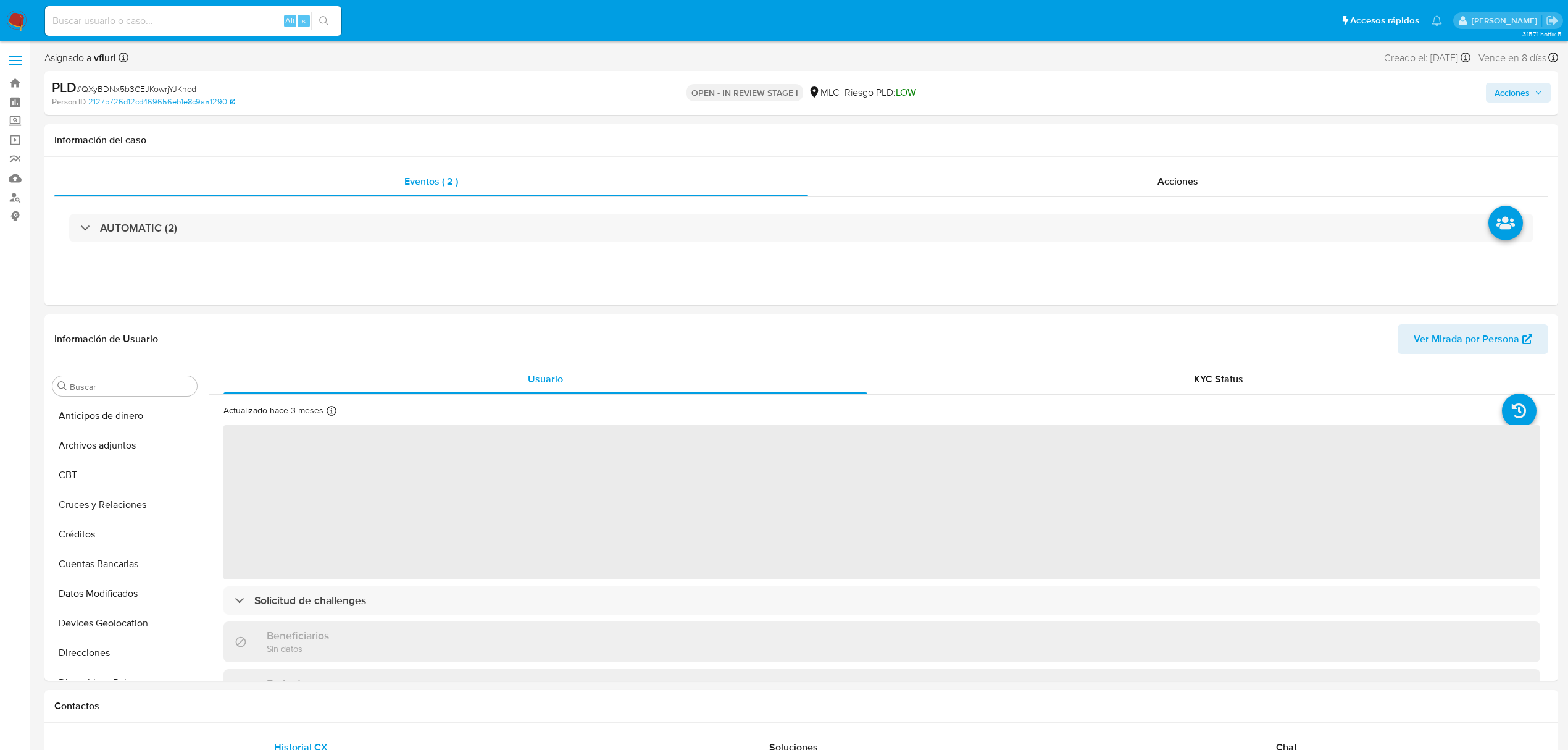
select select "10"
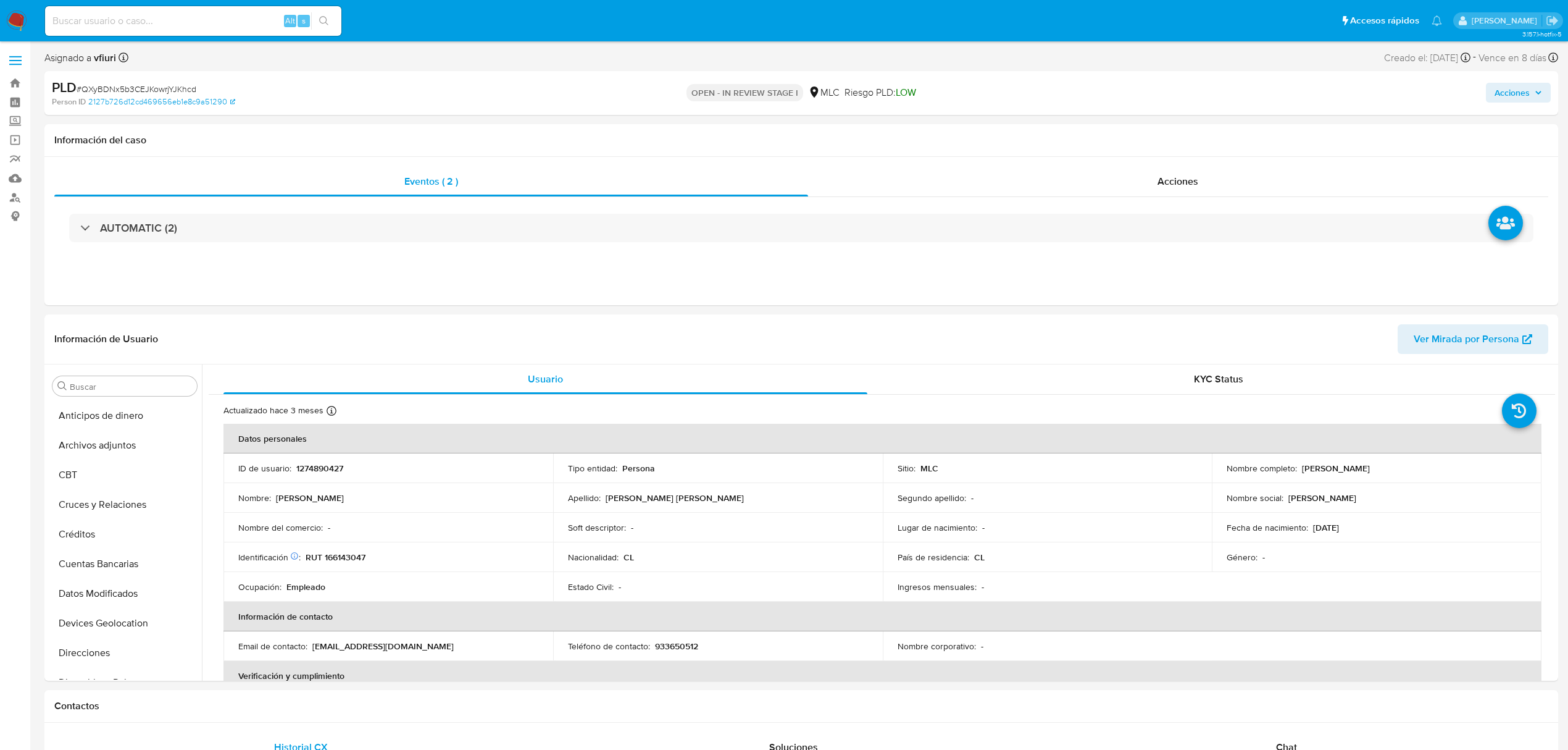
scroll to position [522, 0]
drag, startPoint x: 1298, startPoint y: 465, endPoint x: 1445, endPoint y: 470, distance: 147.1
click at [1445, 470] on div "Nombre completo : [PERSON_NAME]" at bounding box center [1376, 468] width 300 height 11
copy p "[PERSON_NAME]"
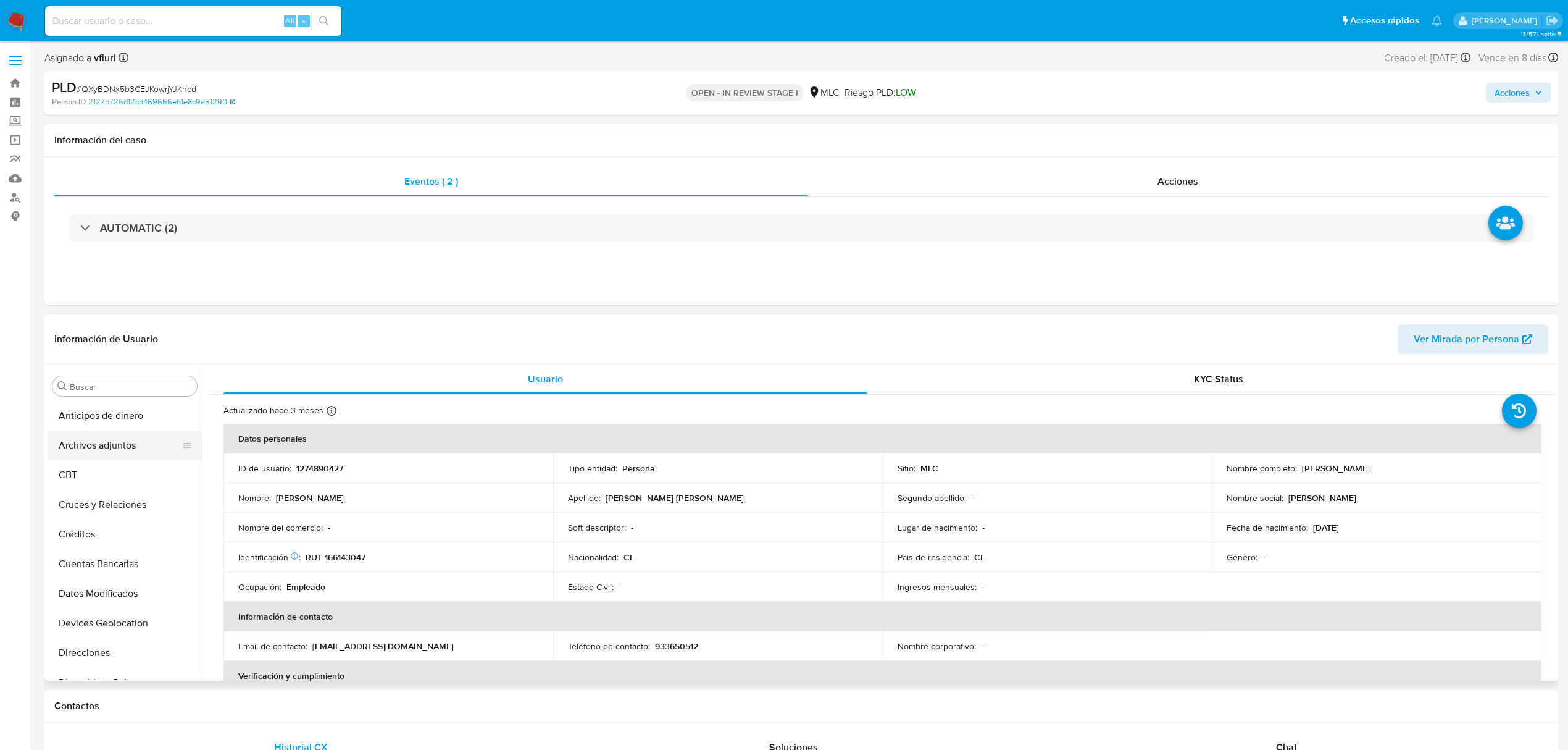
click at [103, 450] on button "Archivos adjuntos" at bounding box center [120, 445] width 145 height 29
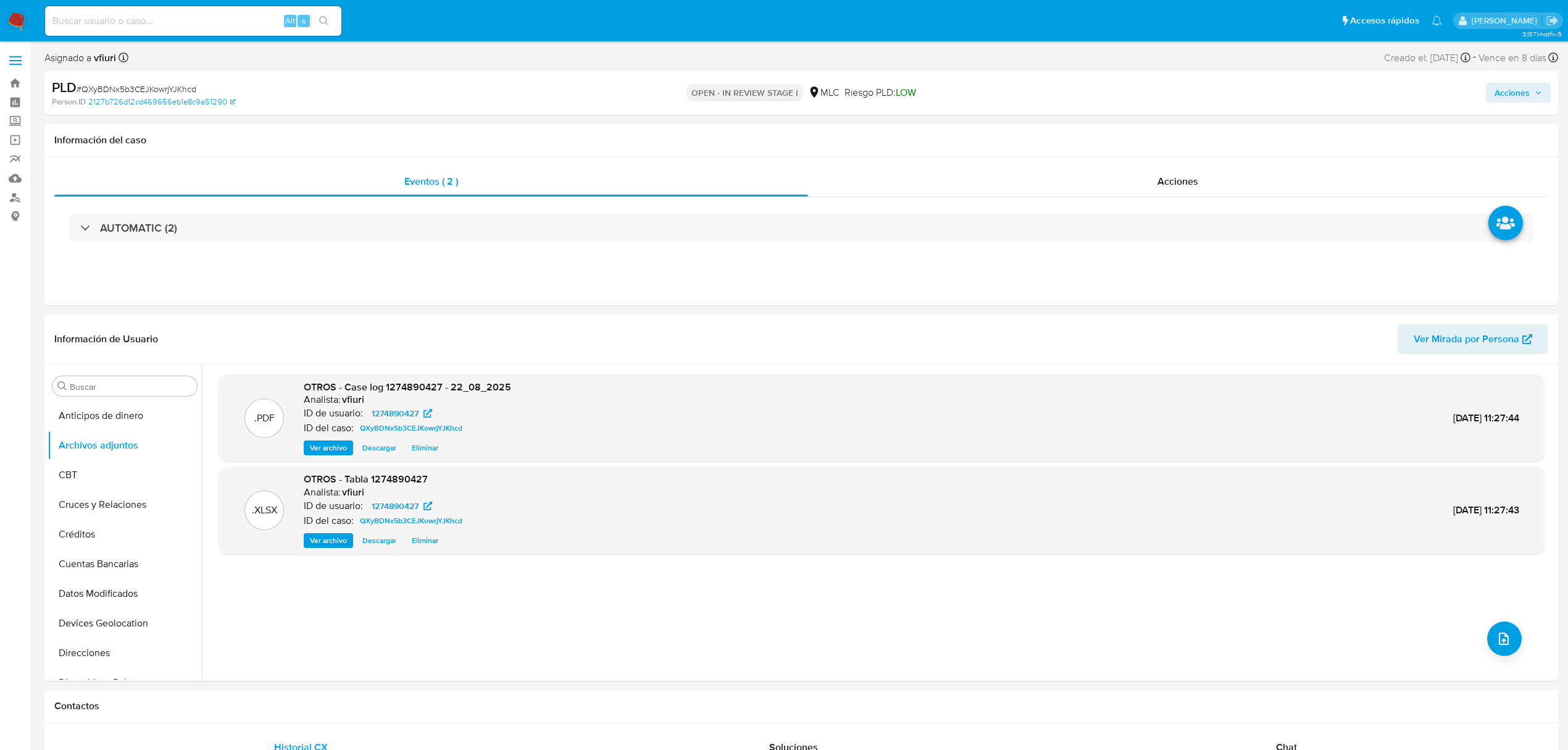
click at [1505, 92] on span "Acciones" at bounding box center [1512, 93] width 36 height 20
click at [1114, 141] on button "Resolución del caso Alt r" at bounding box center [1182, 132] width 148 height 32
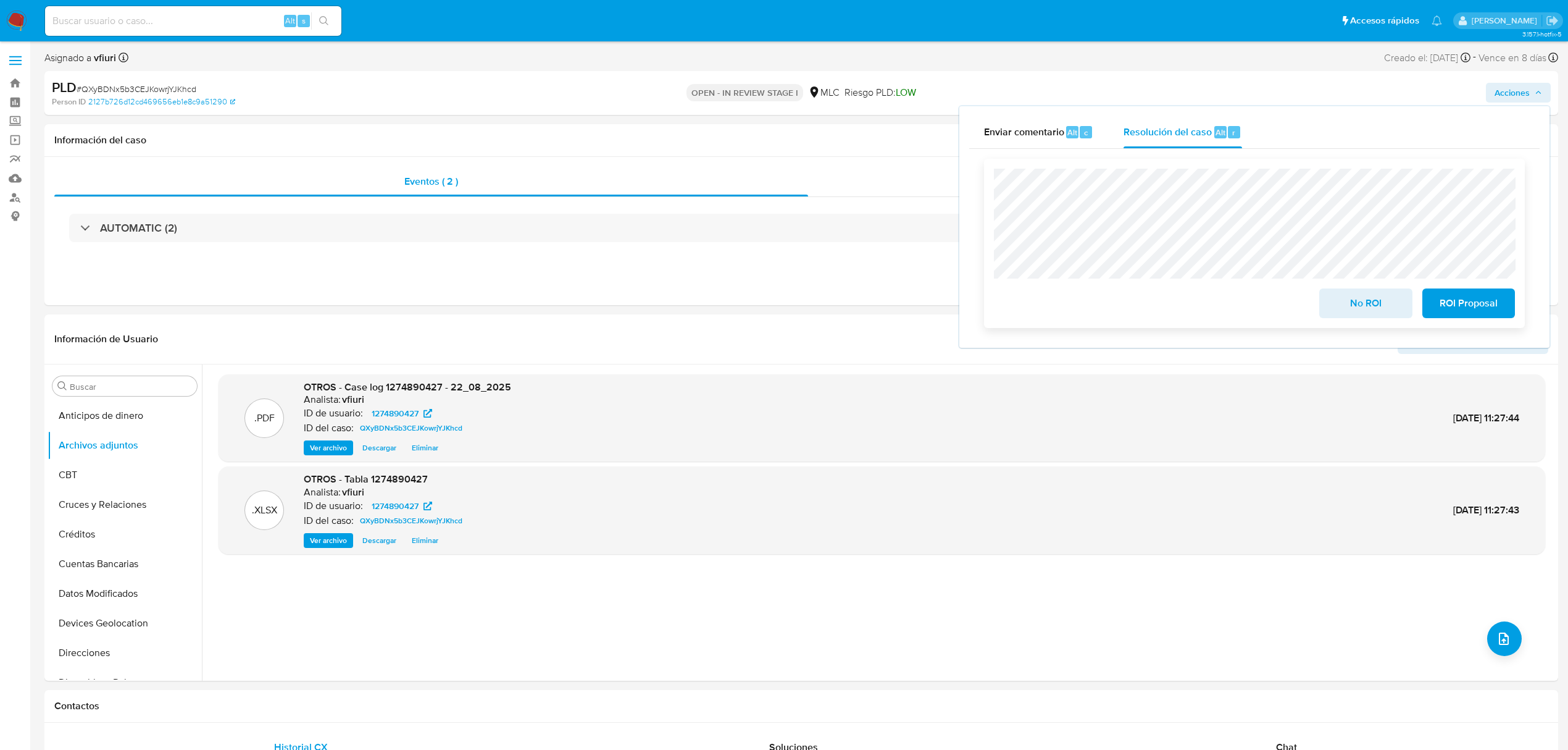
click at [1475, 312] on span "ROI Proposal" at bounding box center [1468, 303] width 60 height 27
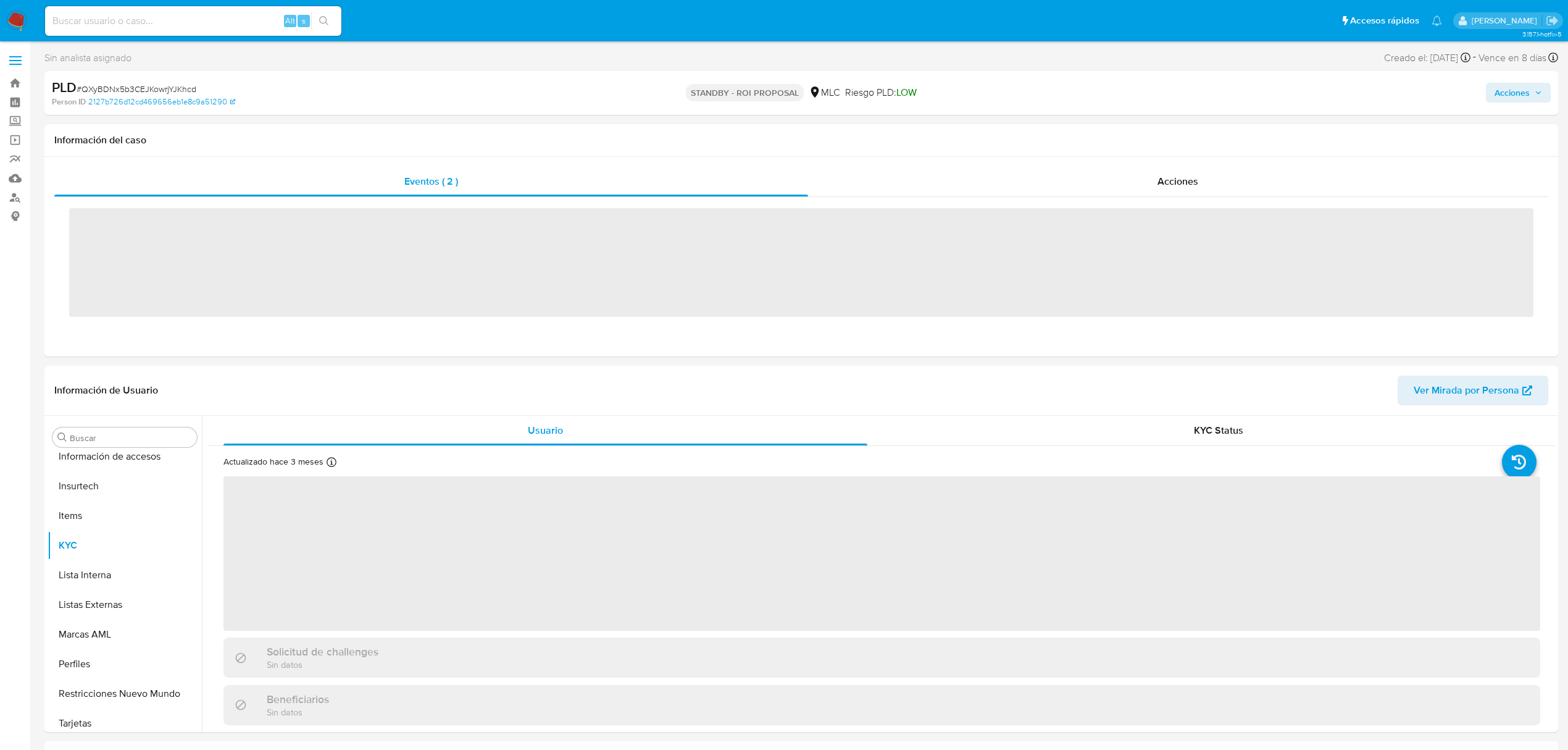
scroll to position [522, 0]
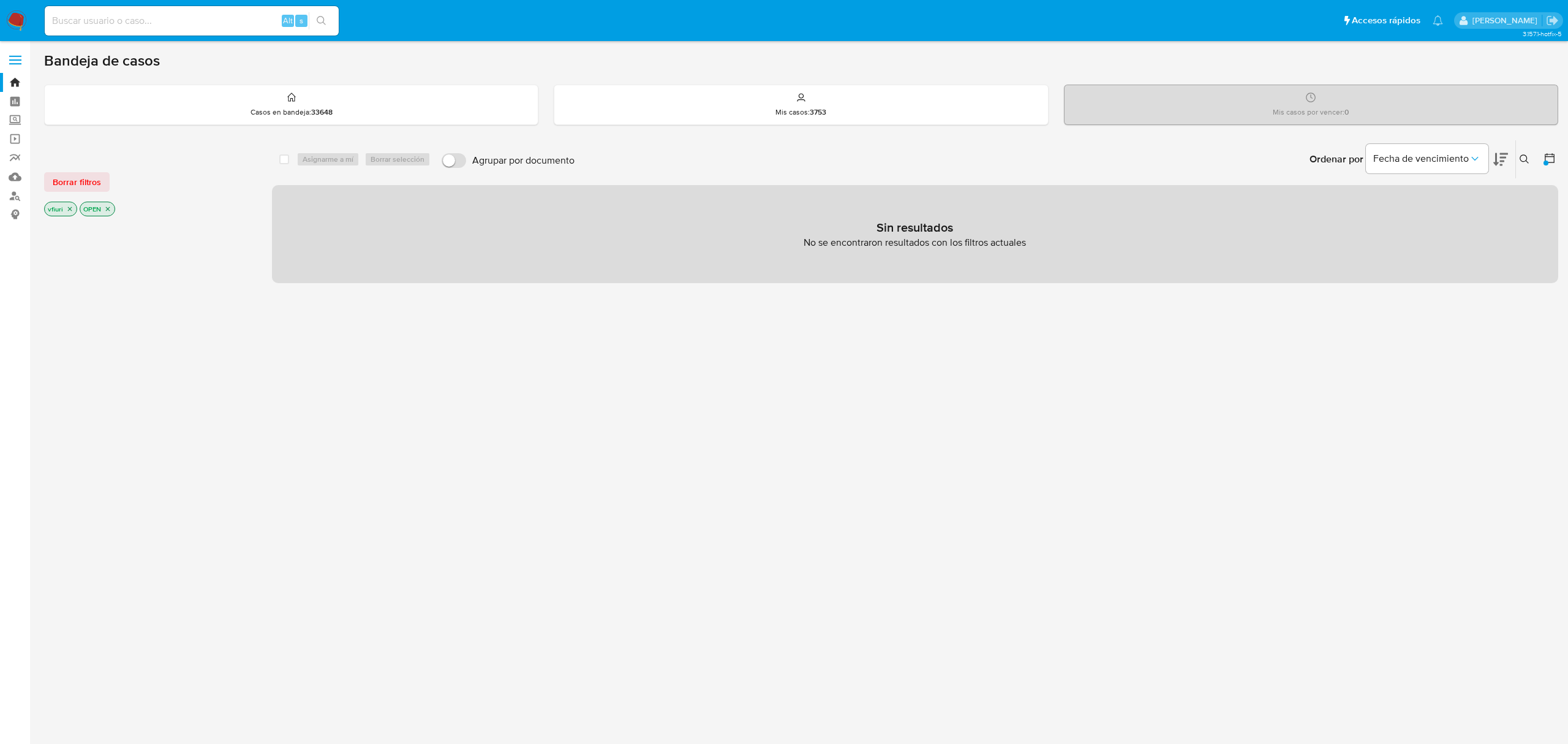
click at [108, 206] on icon "close-filter" at bounding box center [108, 209] width 8 height 8
click at [1521, 160] on icon at bounding box center [1524, 159] width 10 height 10
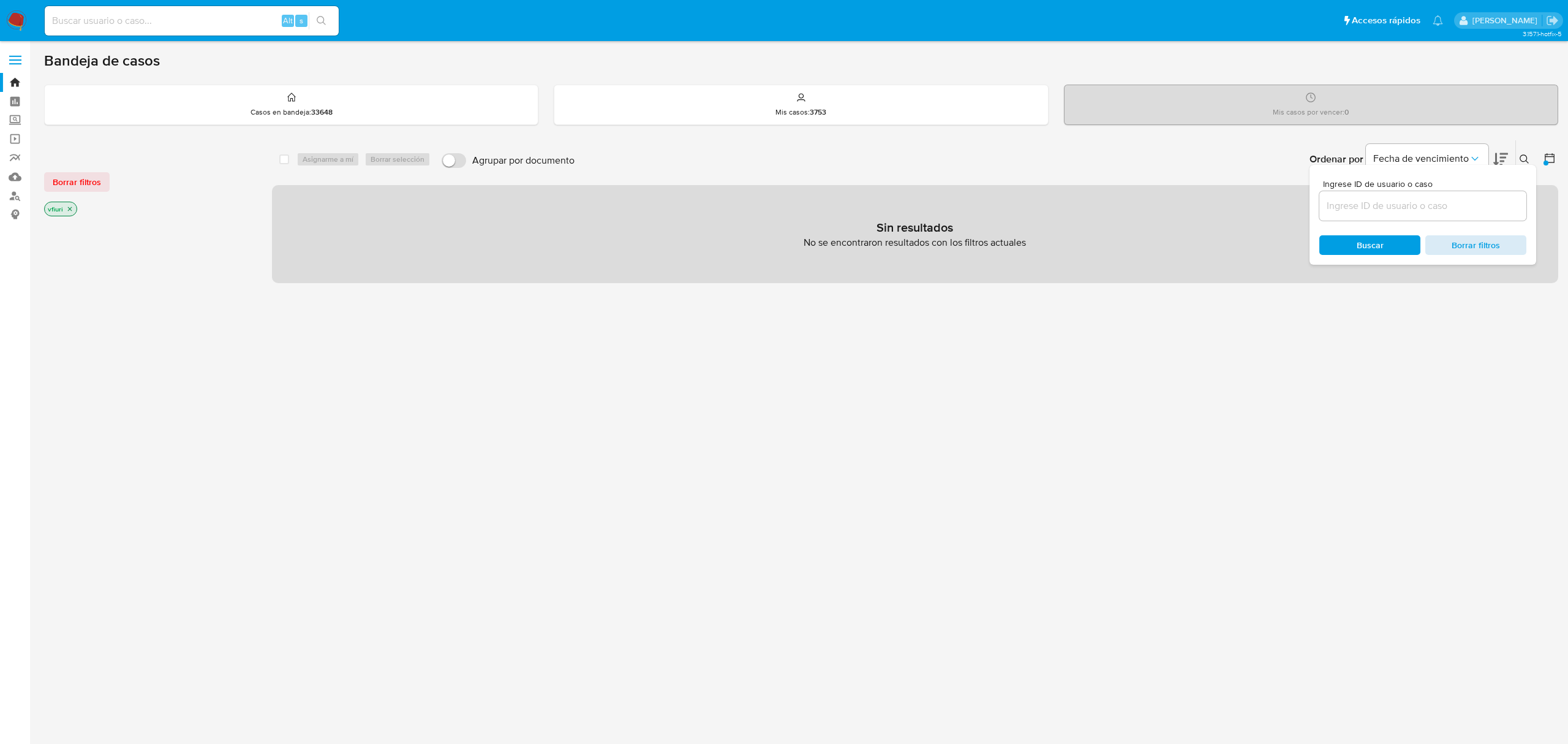
click at [1483, 244] on span "Borrar filtros" at bounding box center [1475, 245] width 84 height 17
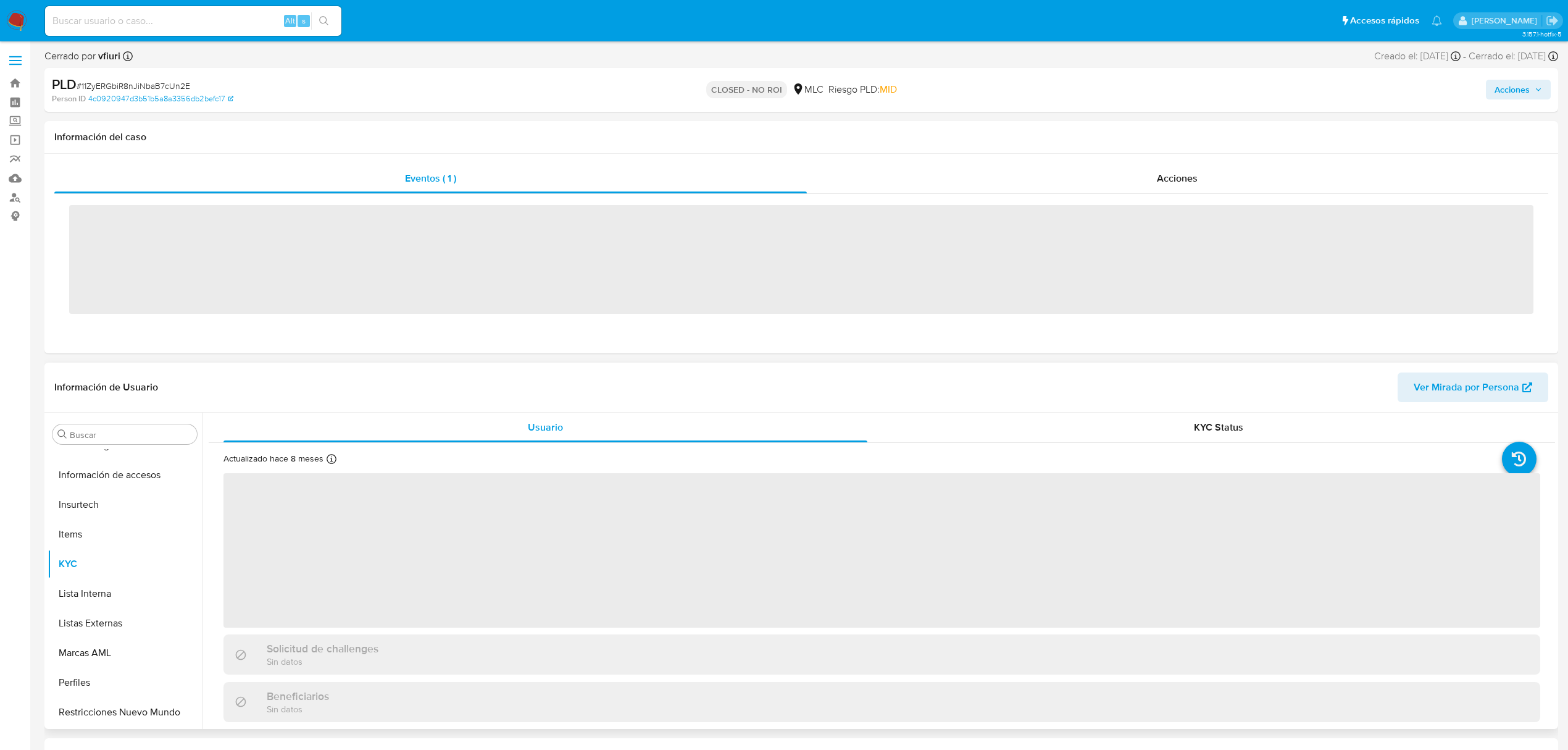
scroll to position [522, 0]
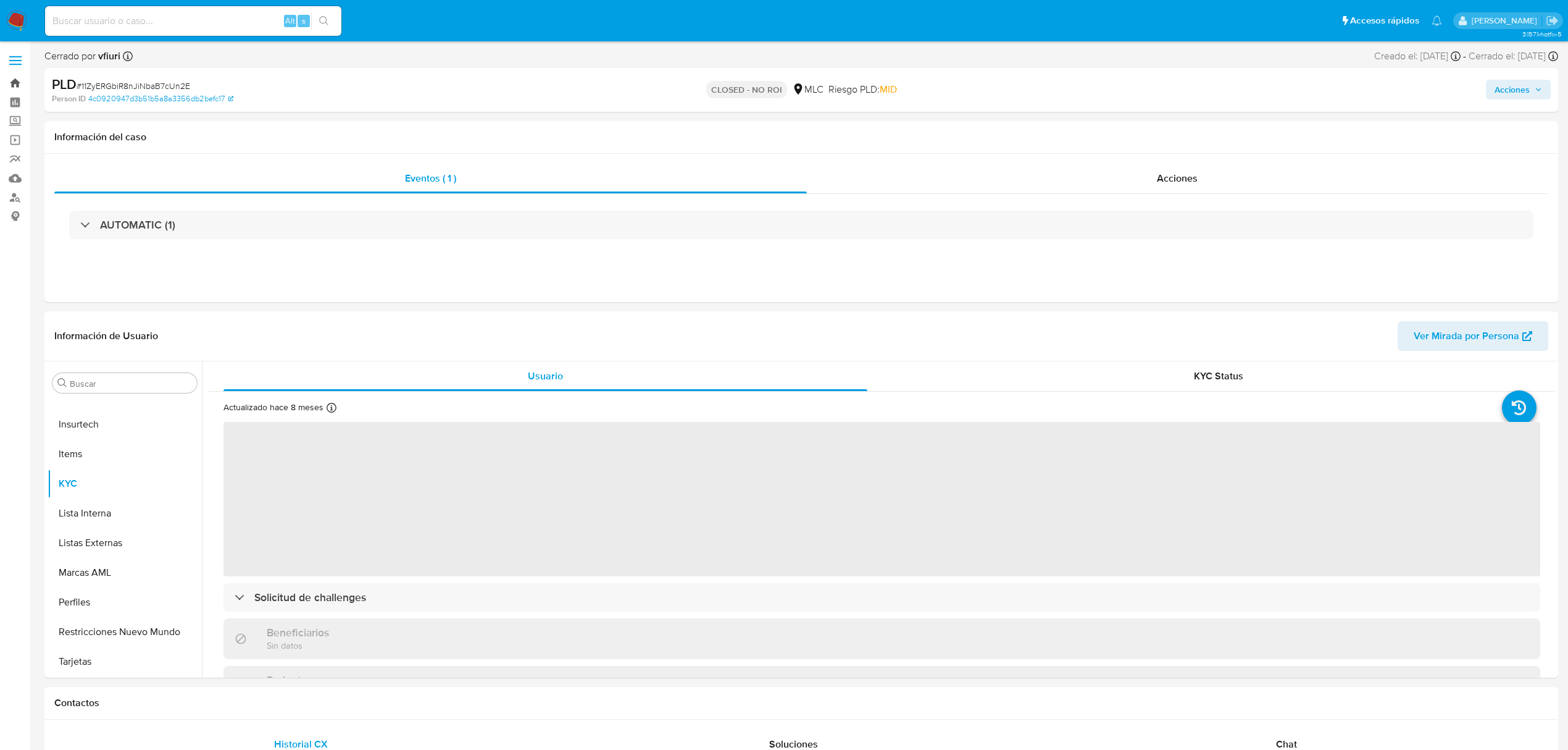
click at [17, 77] on link "Bandeja" at bounding box center [73, 83] width 147 height 19
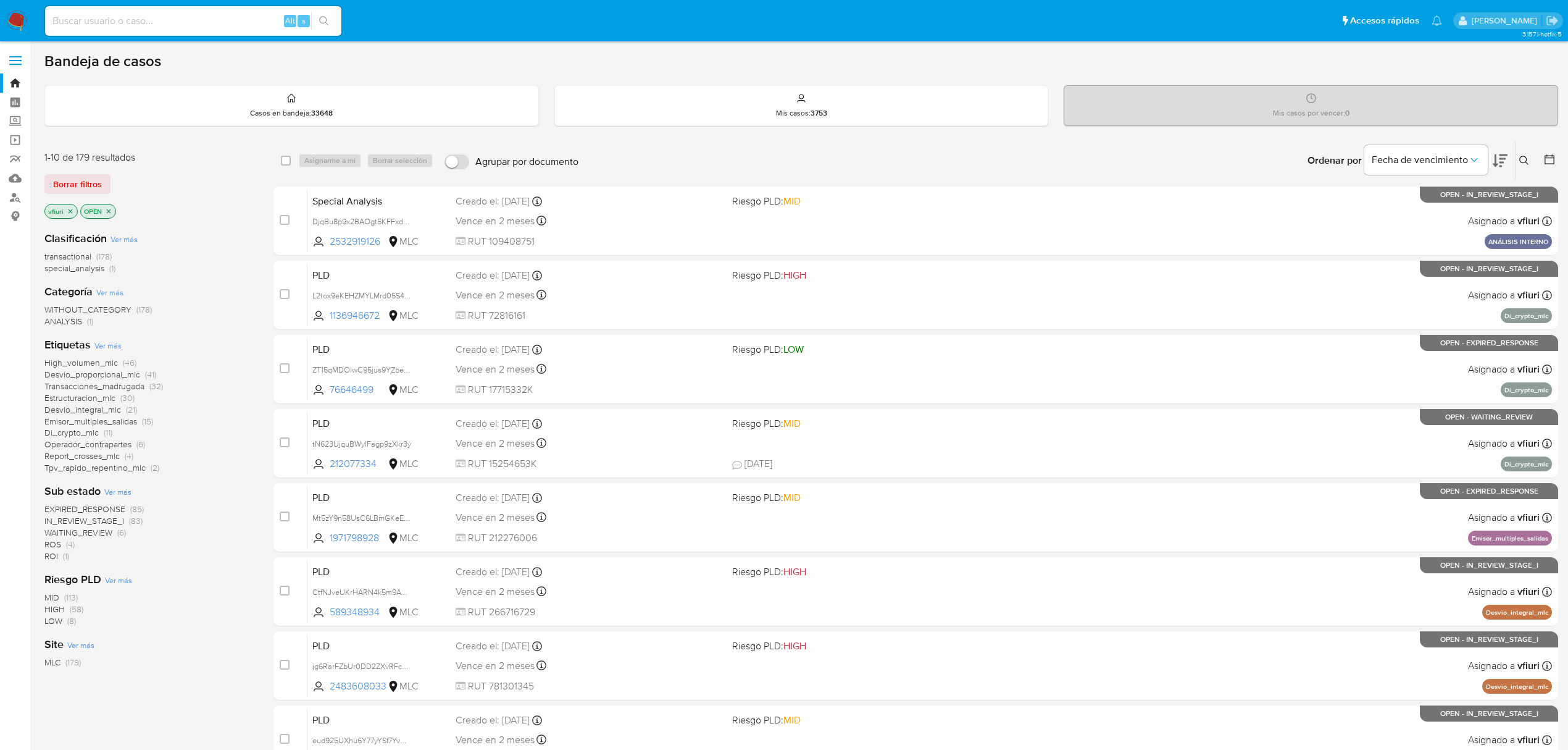
click at [1549, 159] on icon at bounding box center [1549, 159] width 12 height 12
click at [1553, 159] on icon at bounding box center [1549, 159] width 12 height 12
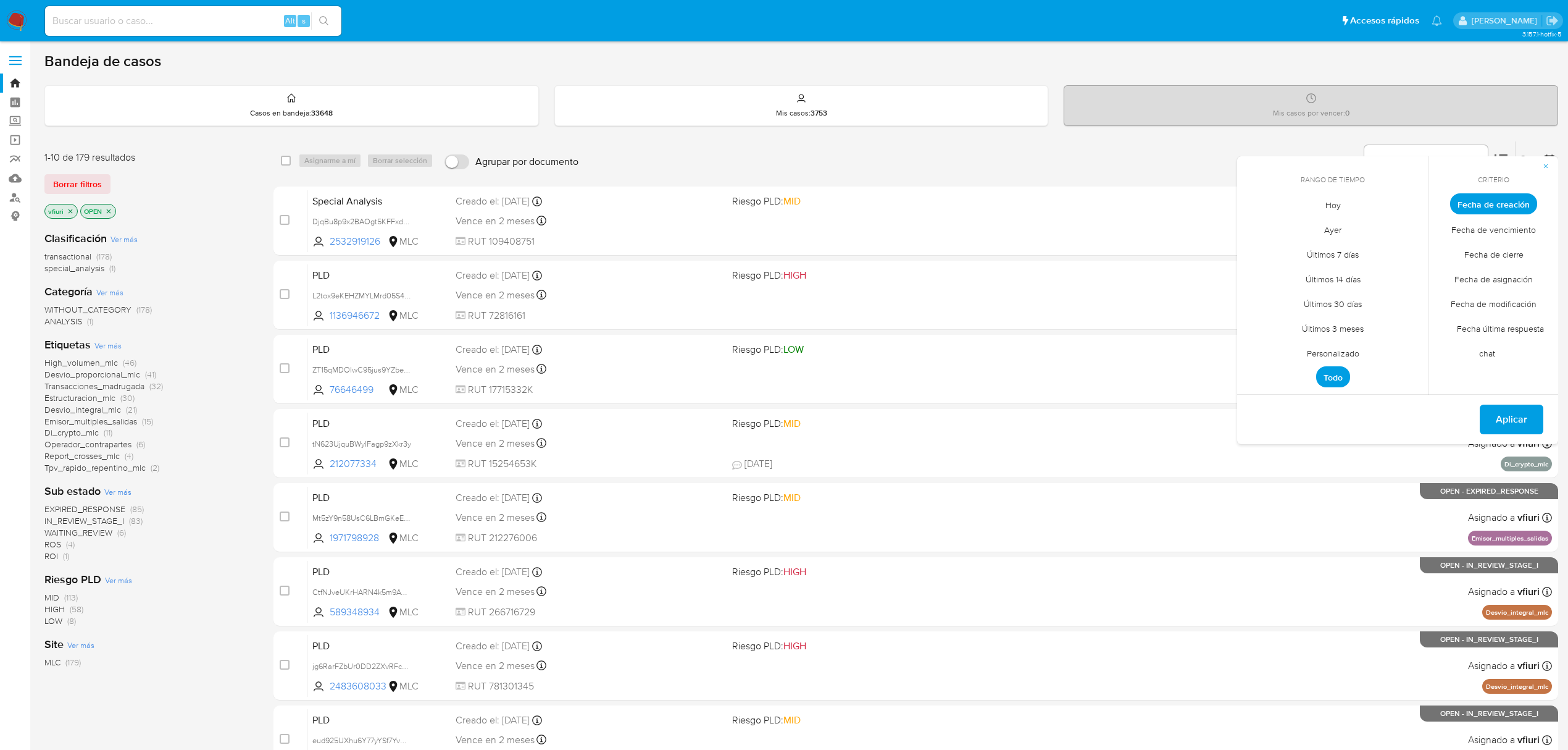
drag, startPoint x: 1307, startPoint y: 352, endPoint x: 1307, endPoint y: 345, distance: 7.0
click at [1308, 352] on span "Personalizado" at bounding box center [1332, 353] width 78 height 26
click at [1257, 223] on icon "Mes anterior" at bounding box center [1256, 227] width 5 height 9
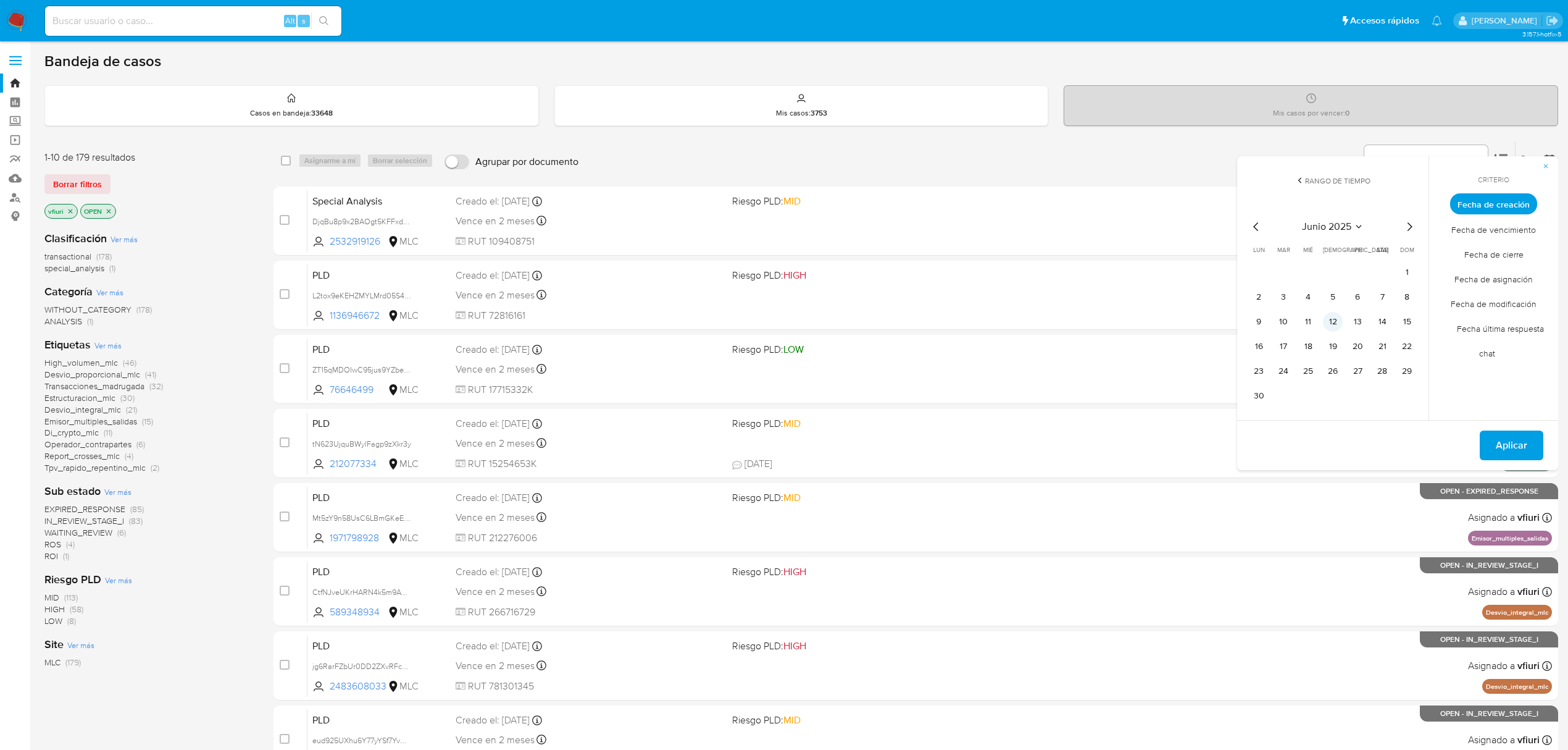
click at [1336, 322] on button "12" at bounding box center [1333, 322] width 20 height 20
click at [1508, 455] on span "Aplicar" at bounding box center [1512, 445] width 32 height 27
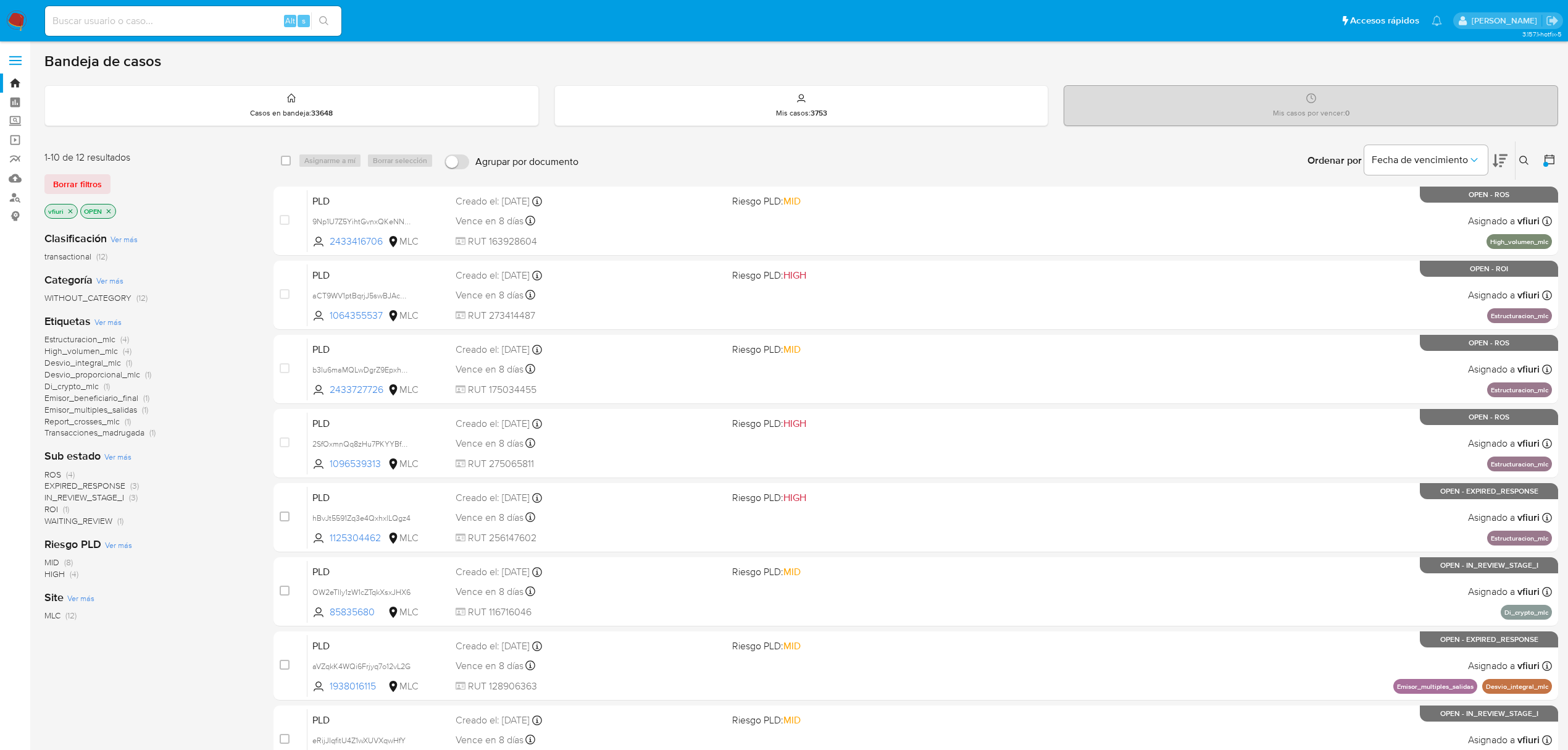
click at [235, 205] on div "vfiuri OPEN" at bounding box center [144, 213] width 198 height 17
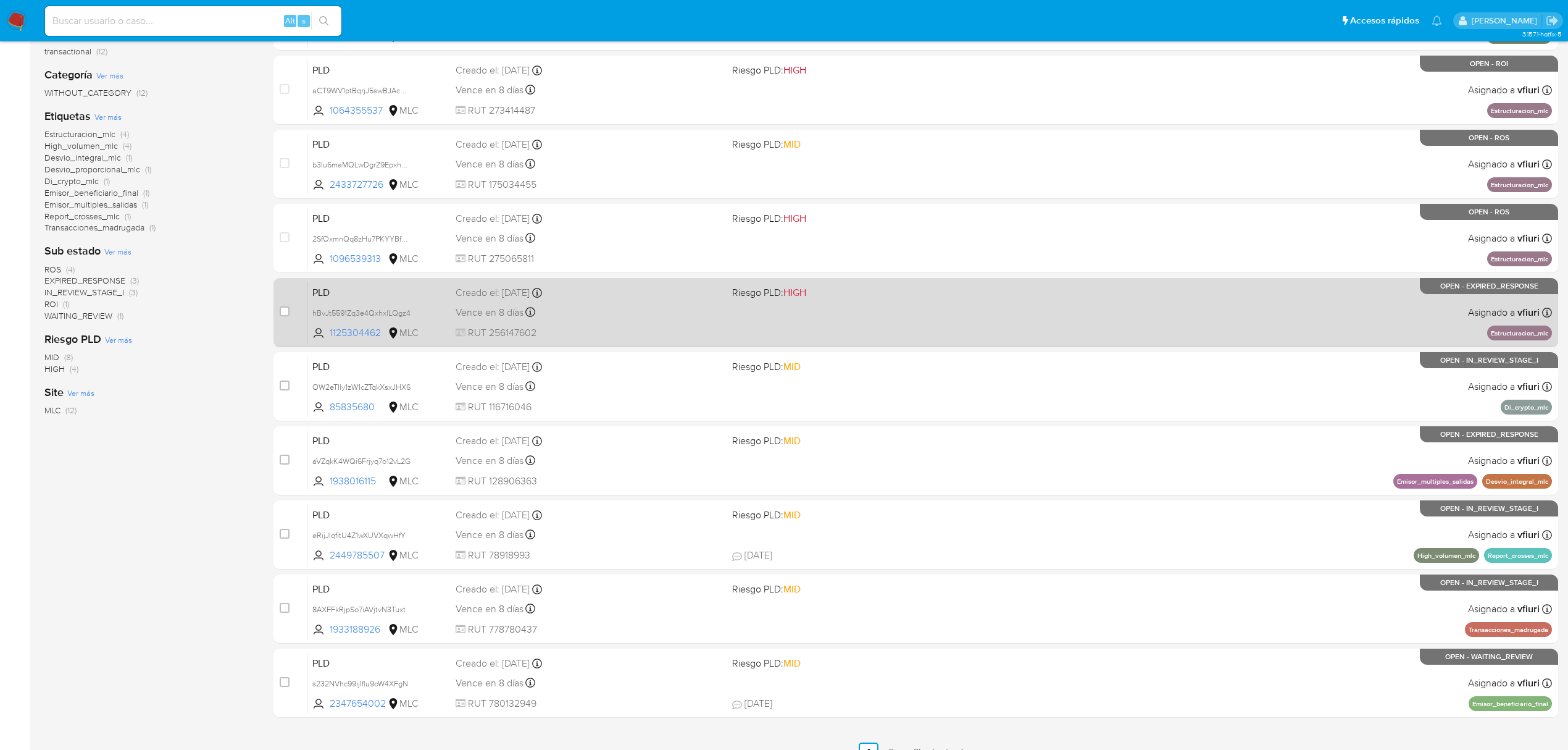
scroll to position [225, 0]
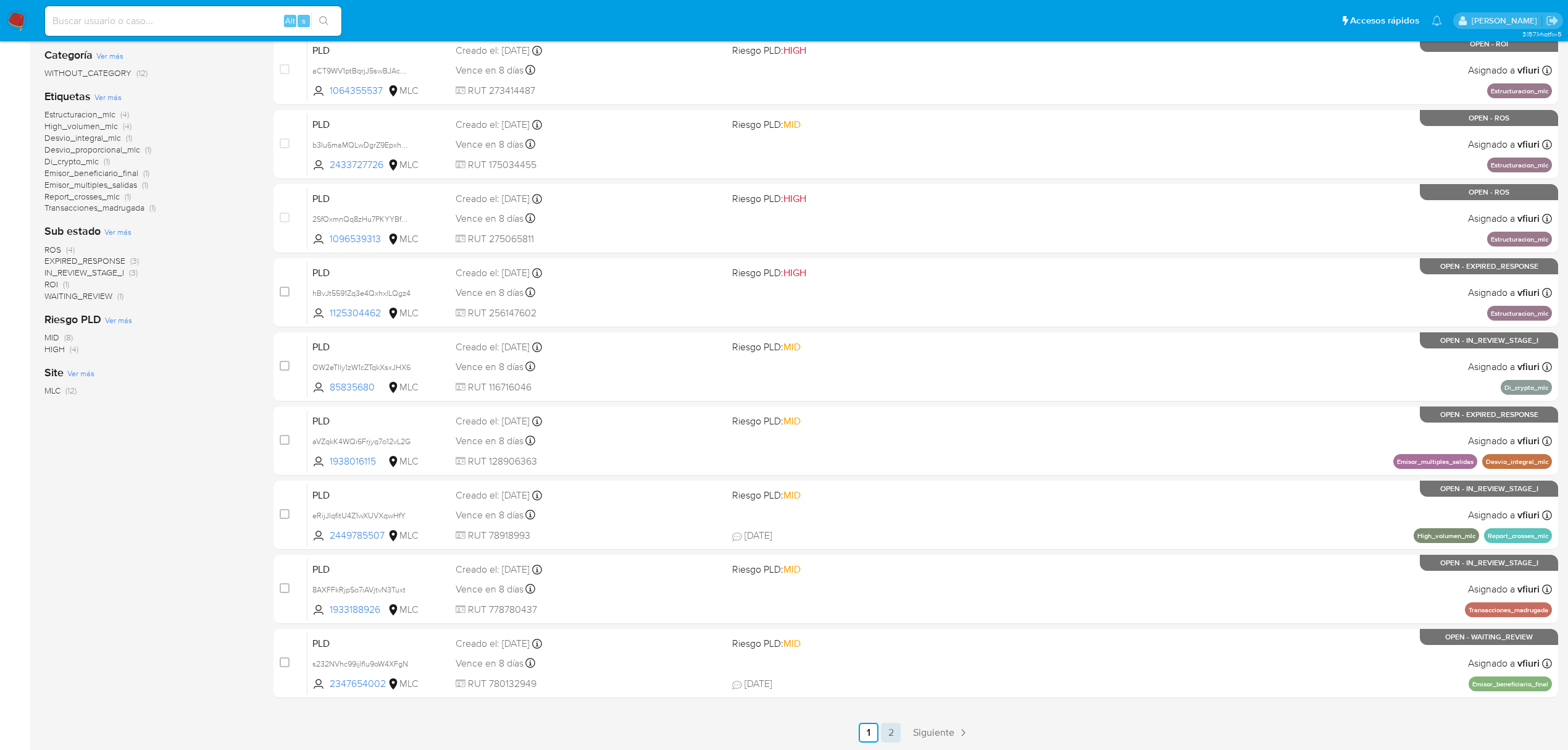
click at [889, 729] on link "2" at bounding box center [891, 733] width 20 height 20
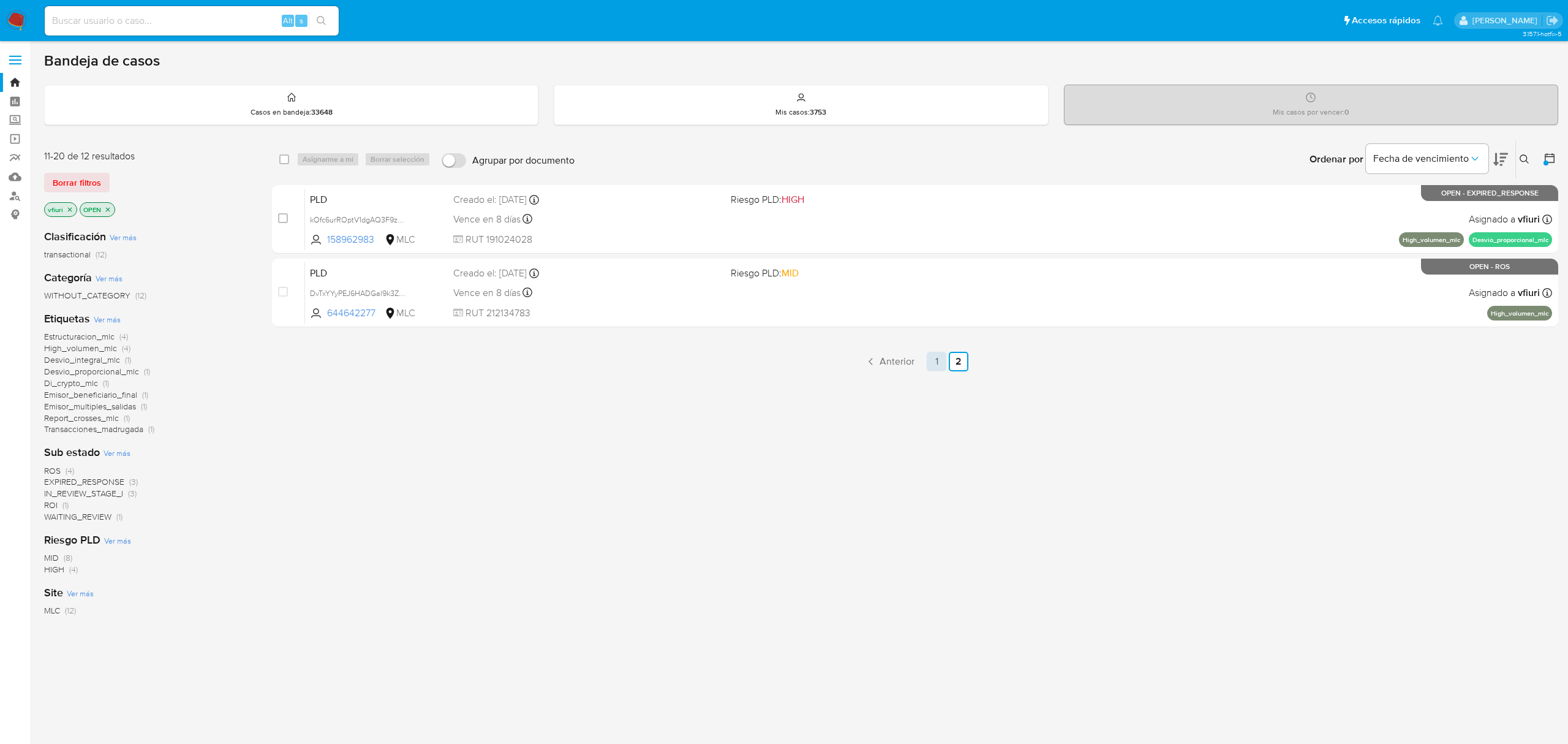
click at [937, 364] on link "1" at bounding box center [937, 362] width 20 height 20
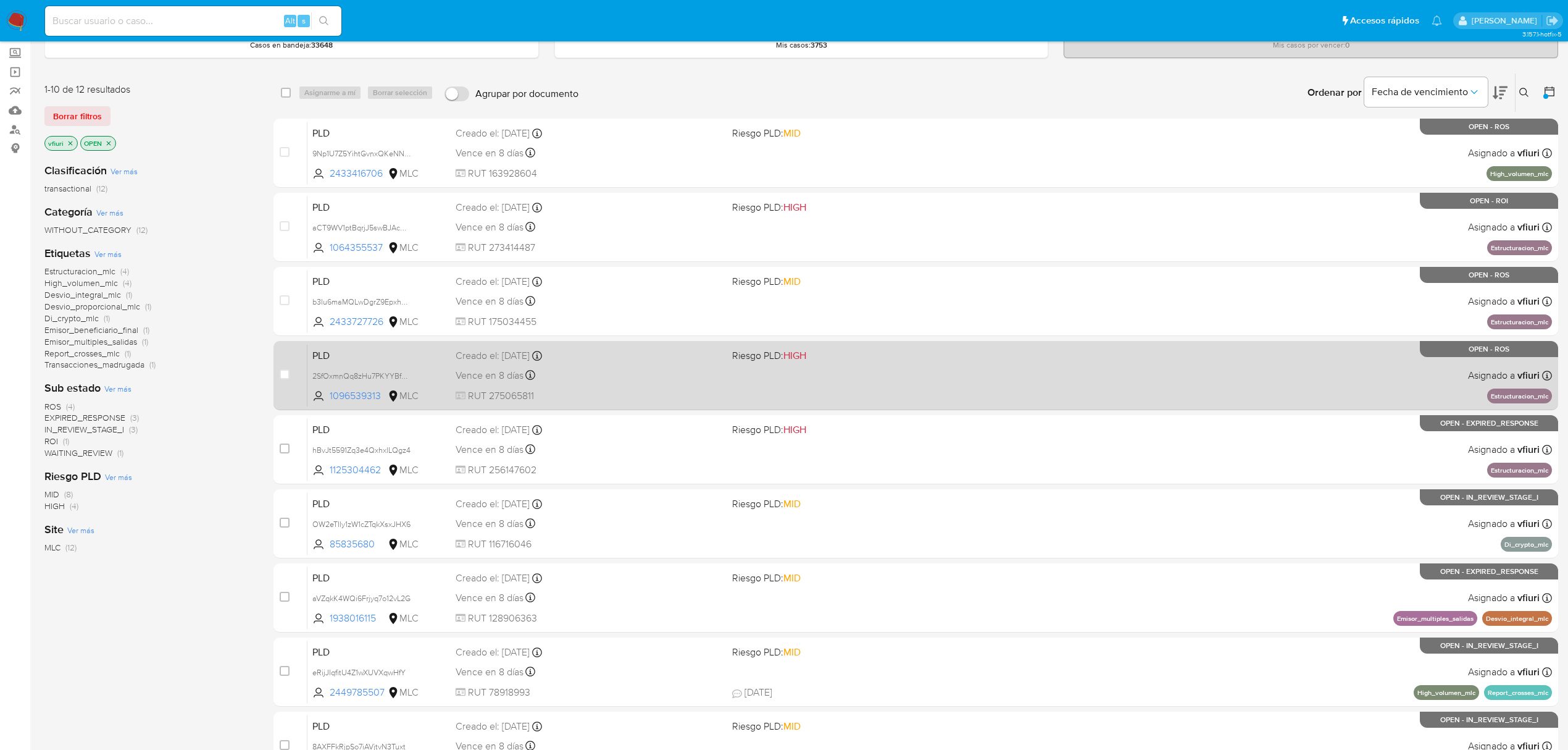
scroll to position [164, 0]
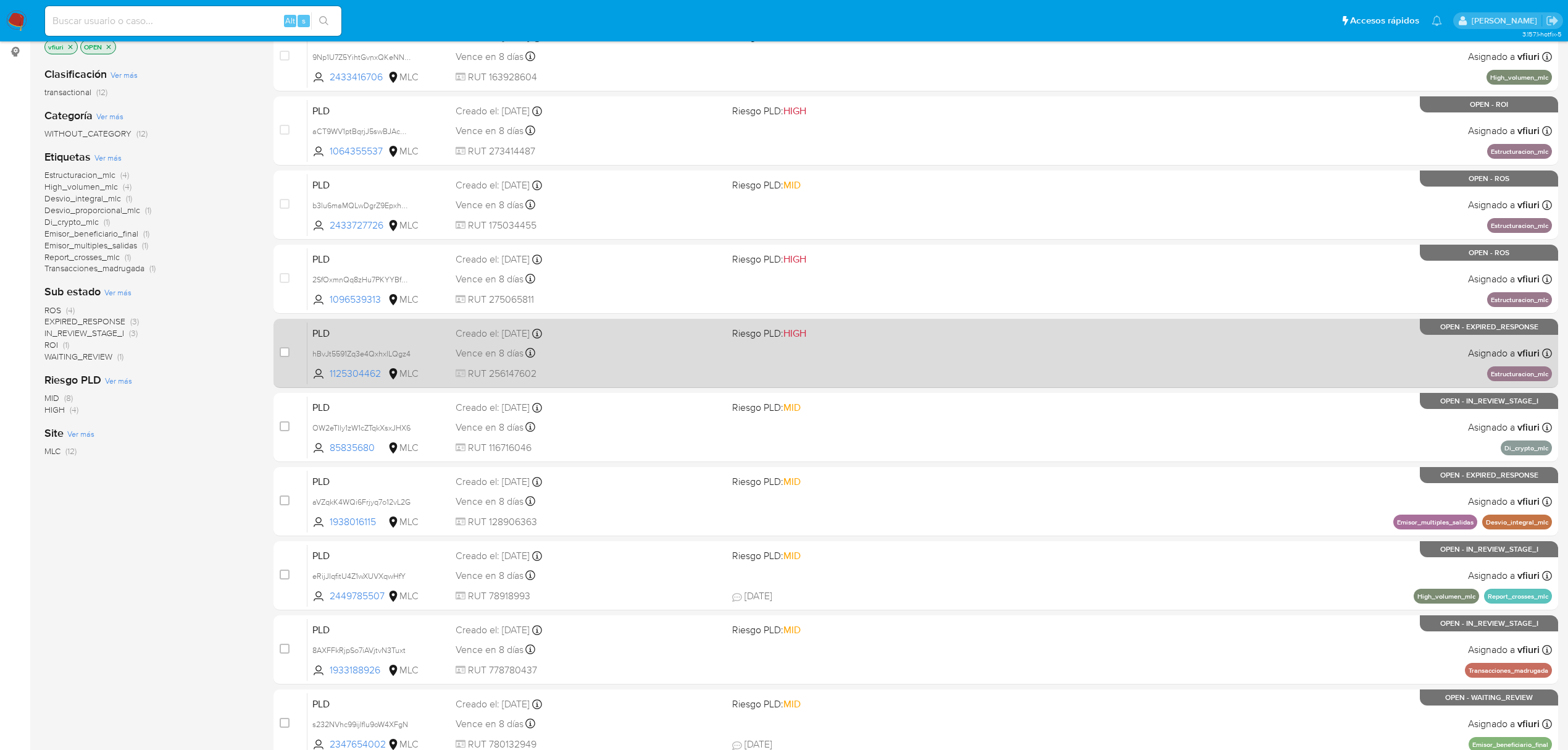
click at [825, 364] on div "PLD hBvJt5591Zq3e4QxhxlLQgz4 1125304462 MLC Riesgo PLD: HIGH Creado el: 12/06/2…" at bounding box center [930, 353] width 1244 height 63
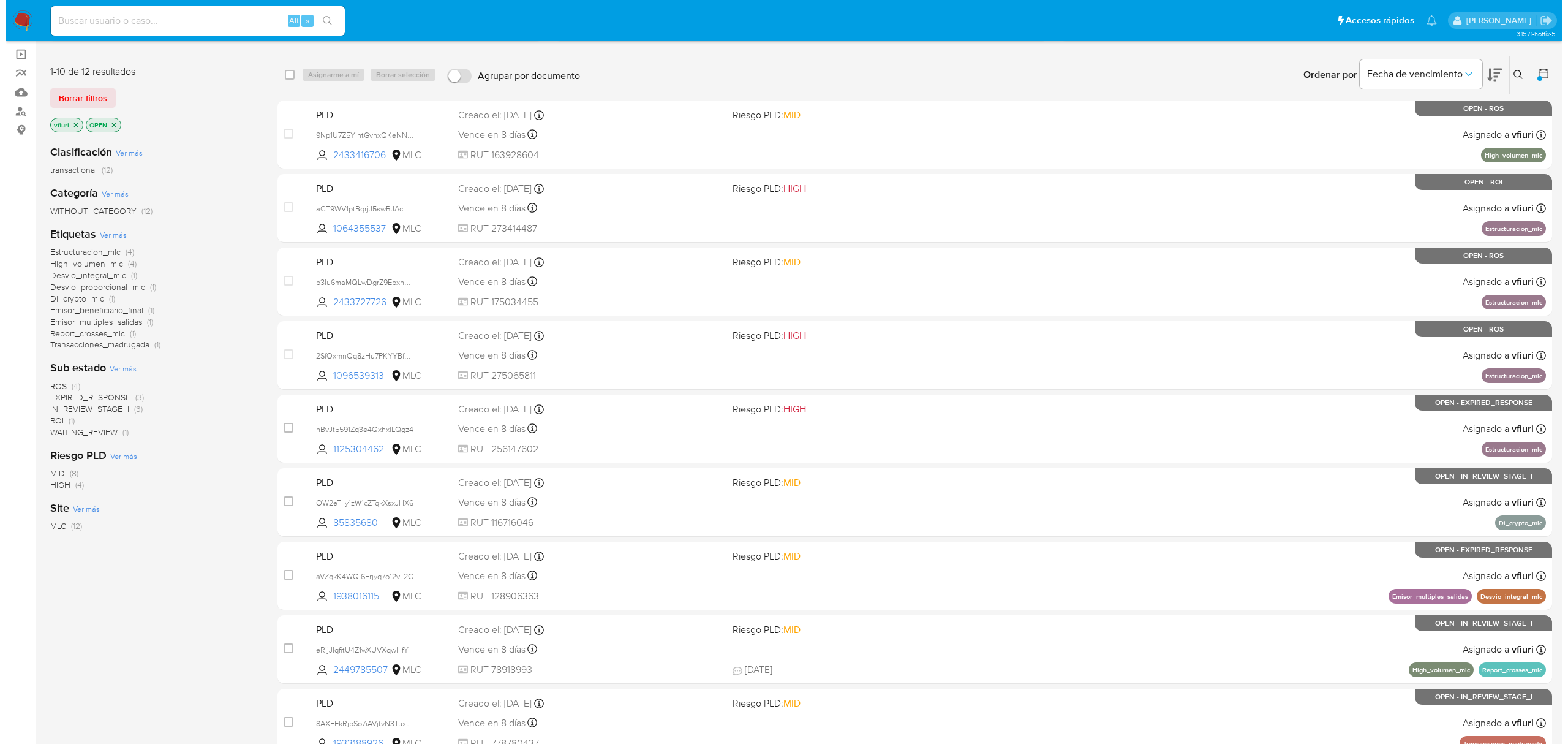
scroll to position [0, 0]
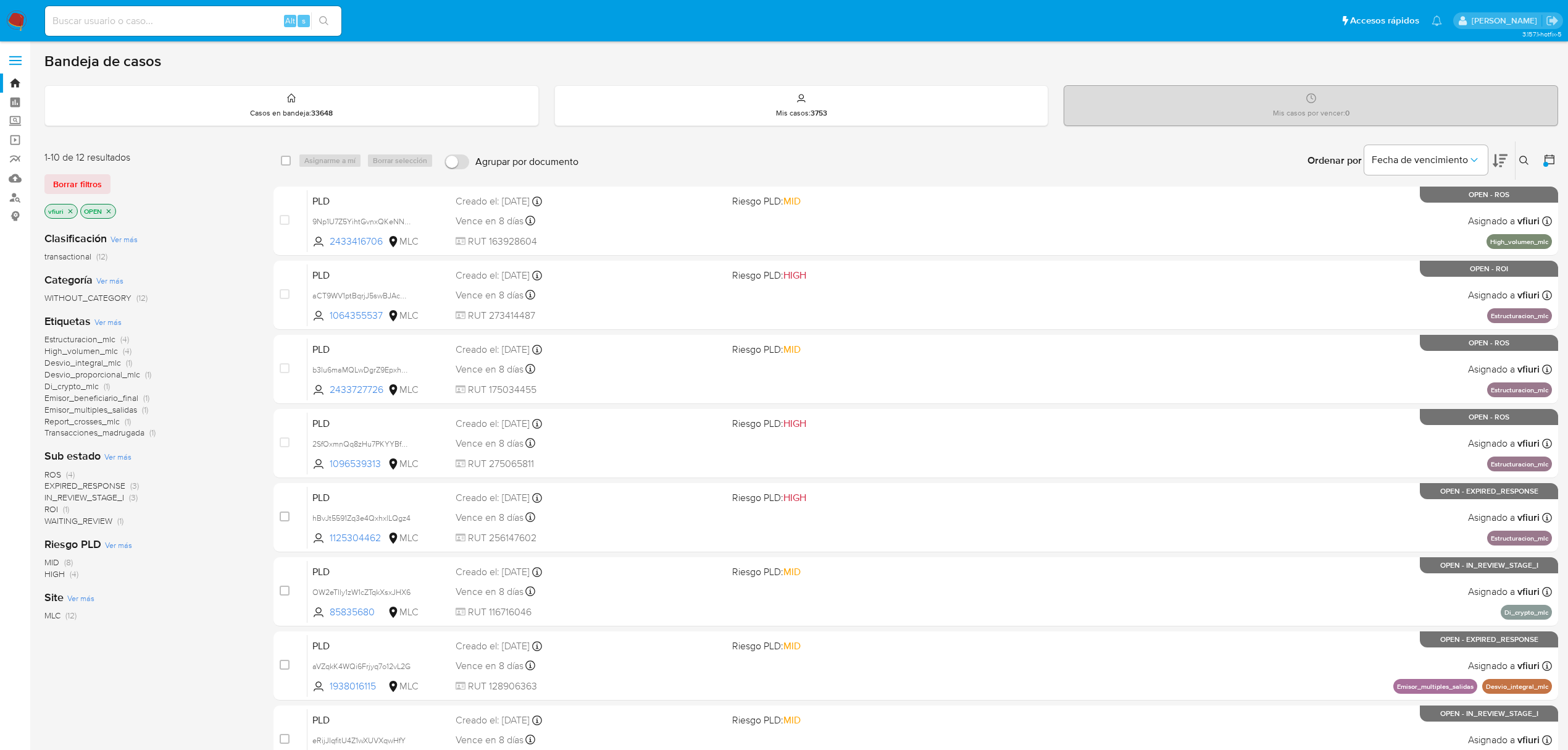
click at [1518, 154] on button at bounding box center [1525, 160] width 20 height 15
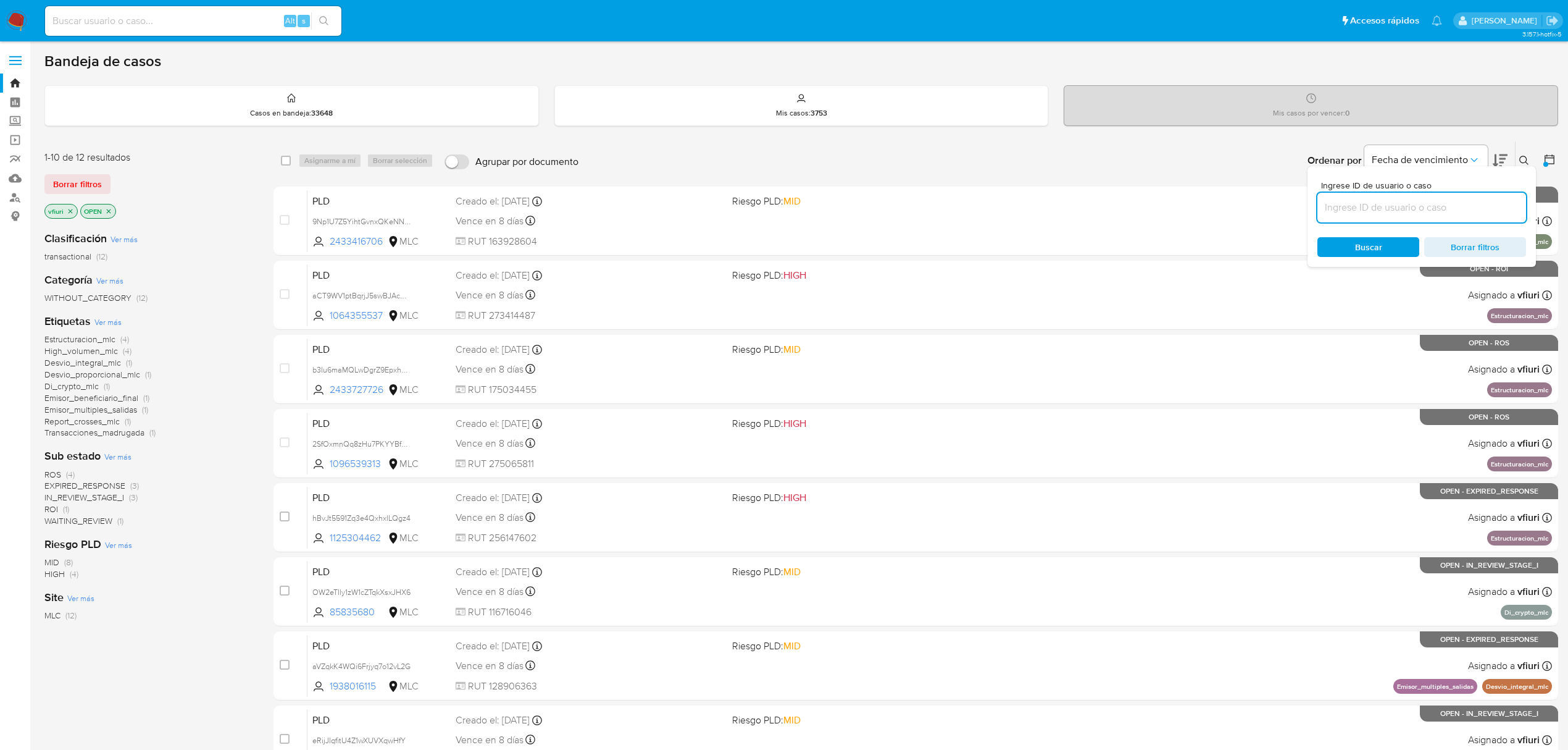
click at [1435, 201] on input at bounding box center [1422, 207] width 209 height 16
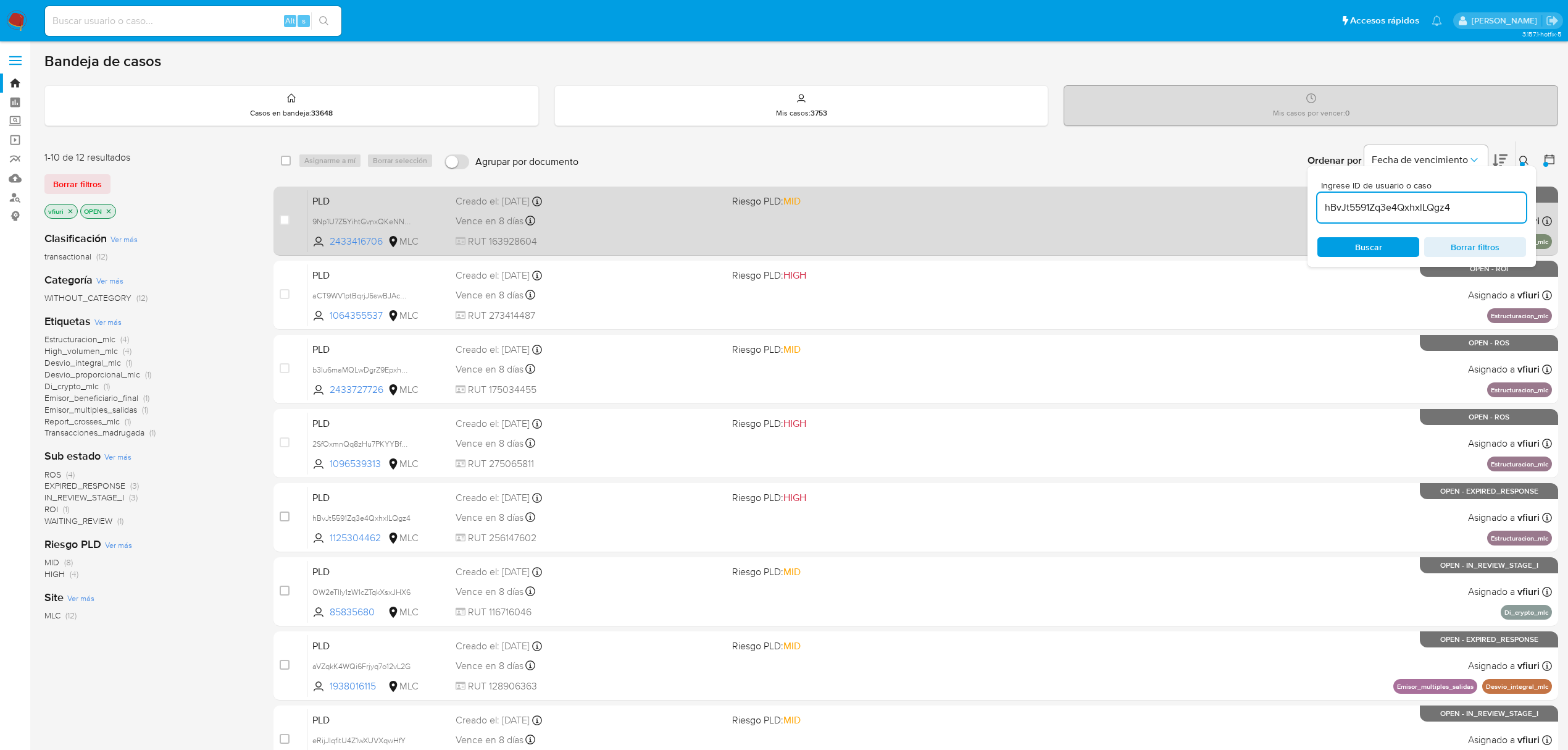
type input "hBvJt5591Zq3e4QxhxlLQgz4"
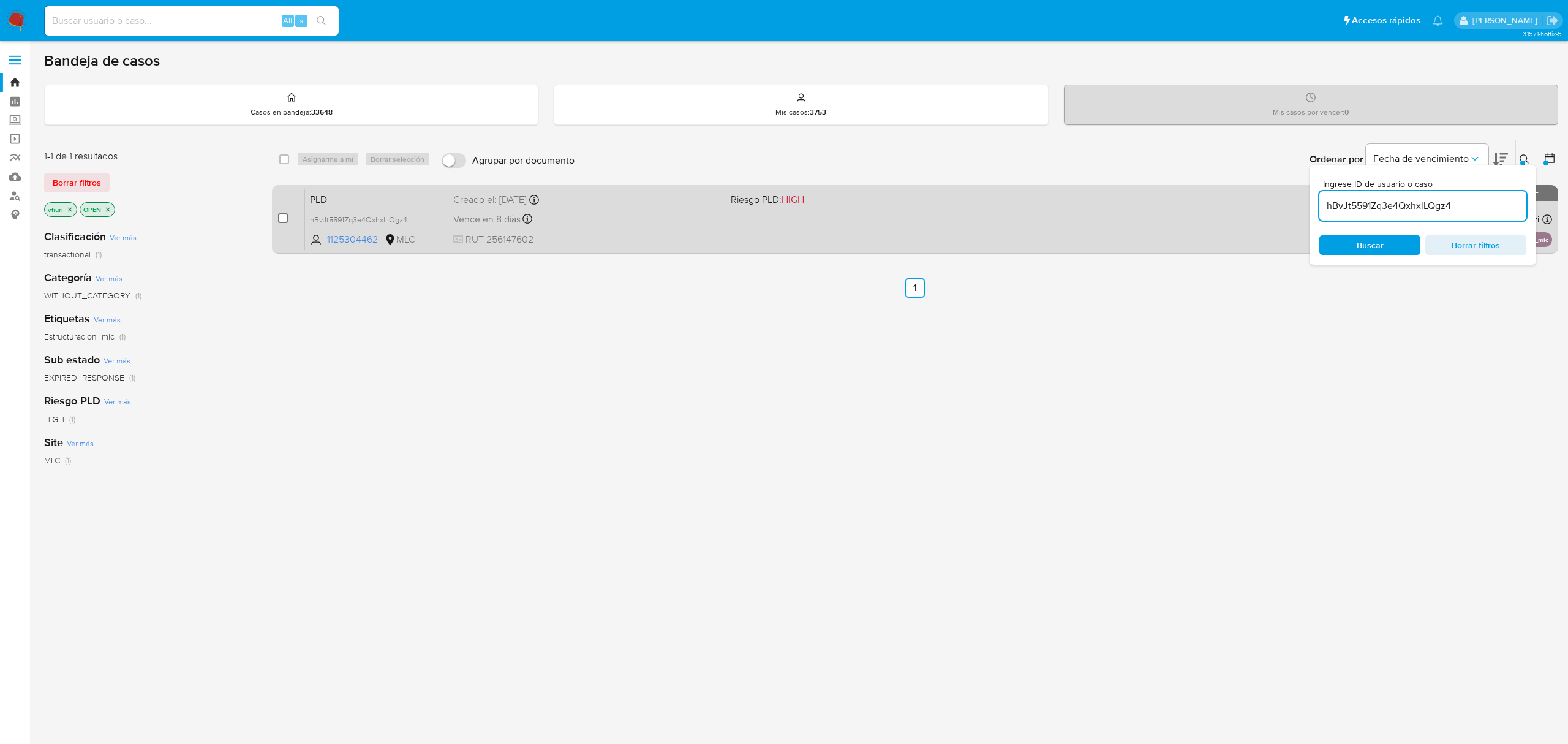
click at [281, 213] on input "checkbox" at bounding box center [283, 218] width 10 height 10
checkbox input "true"
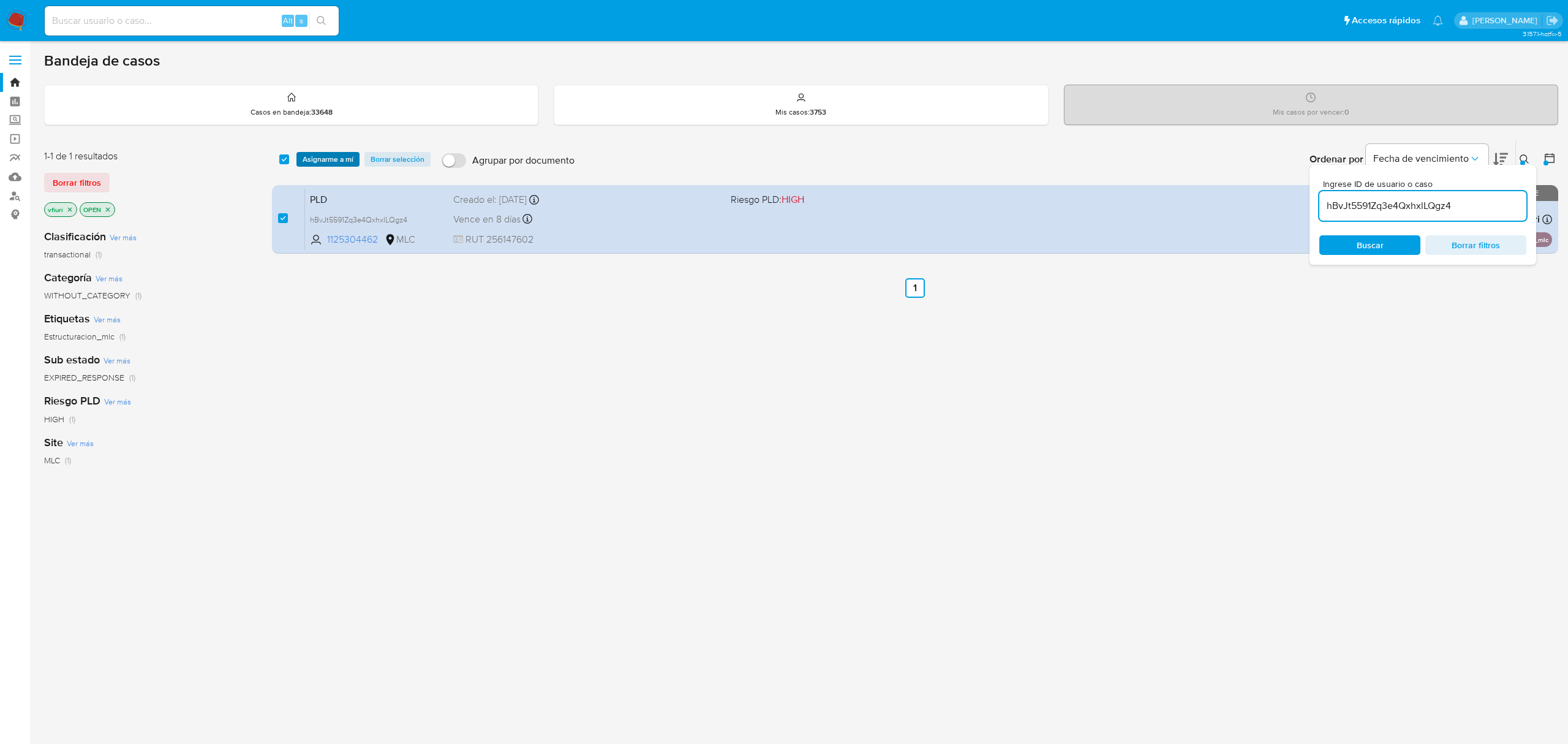
click at [324, 164] on span "Asignarme a mí" at bounding box center [328, 160] width 51 height 12
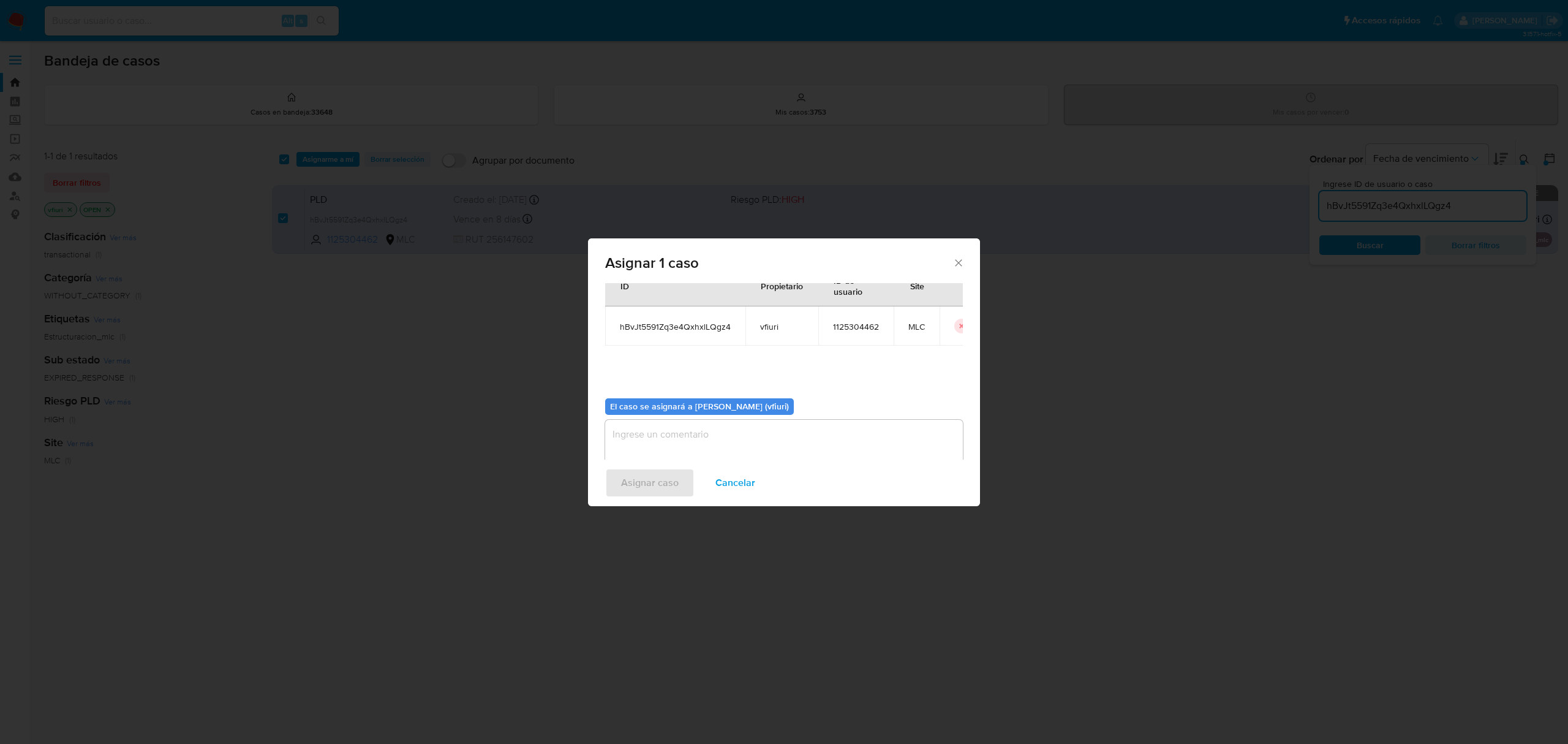
scroll to position [62, 0]
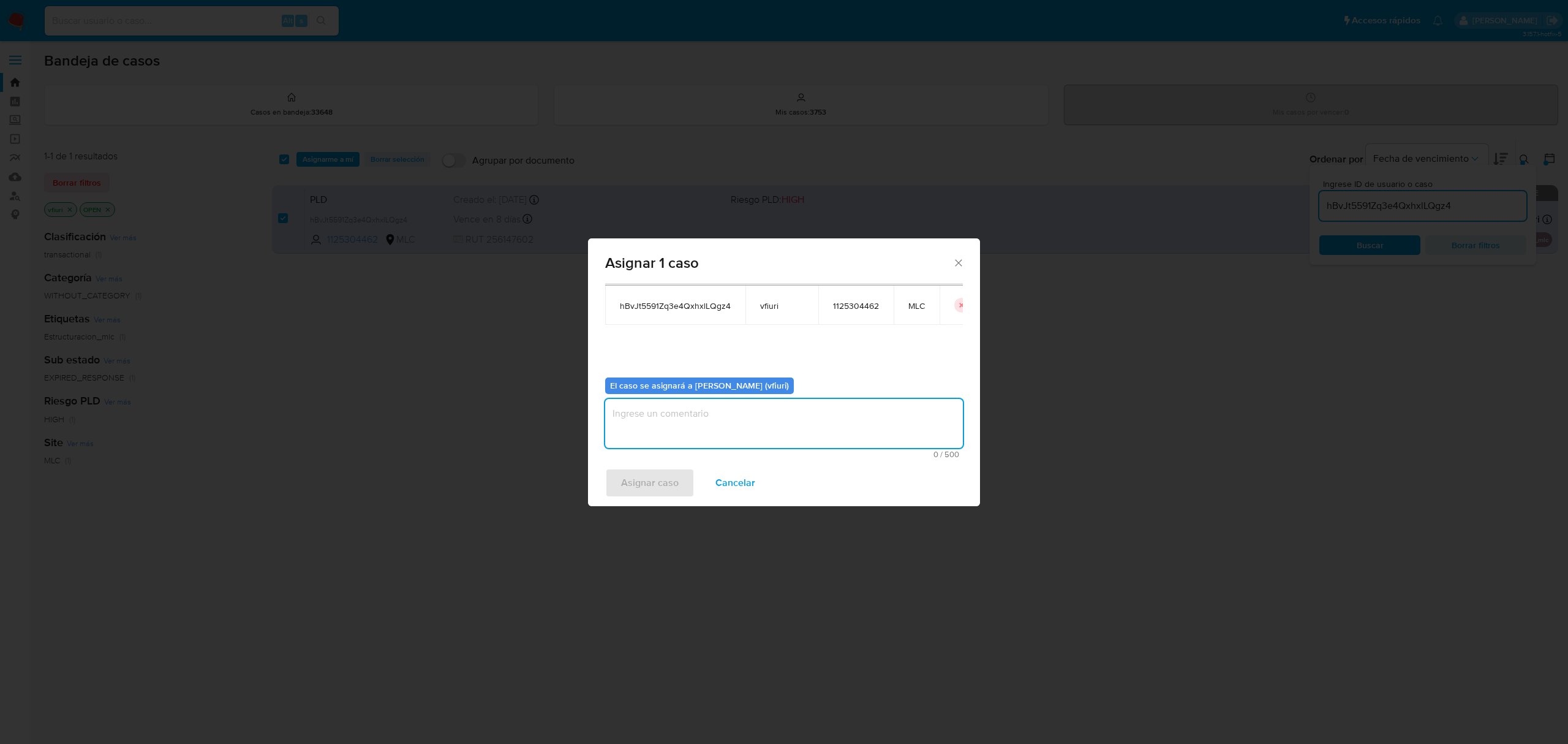
click at [738, 435] on textarea "assign-modal" at bounding box center [784, 423] width 358 height 49
type textarea "-"
click at [672, 474] on span "Asignar caso" at bounding box center [649, 482] width 58 height 27
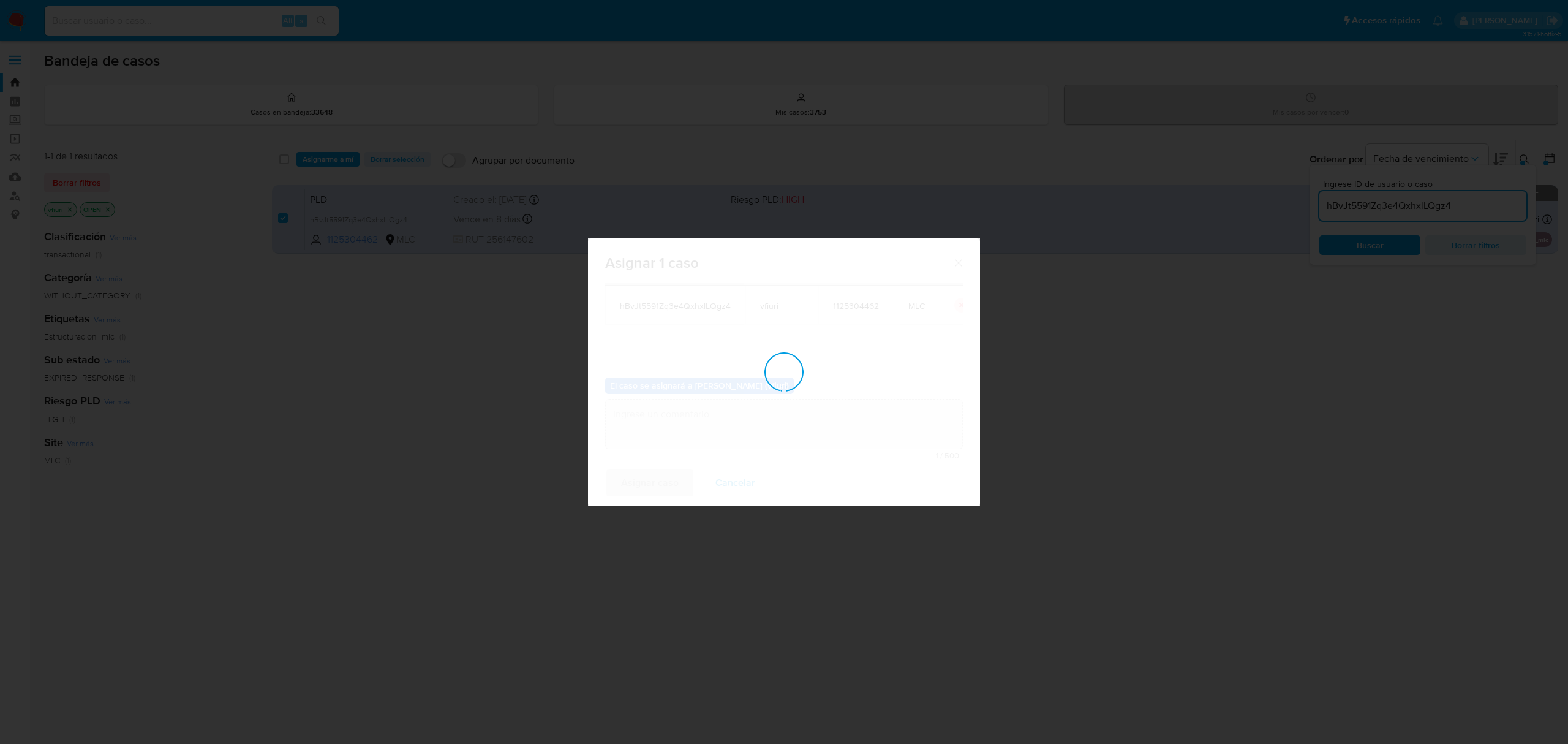
checkbox input "false"
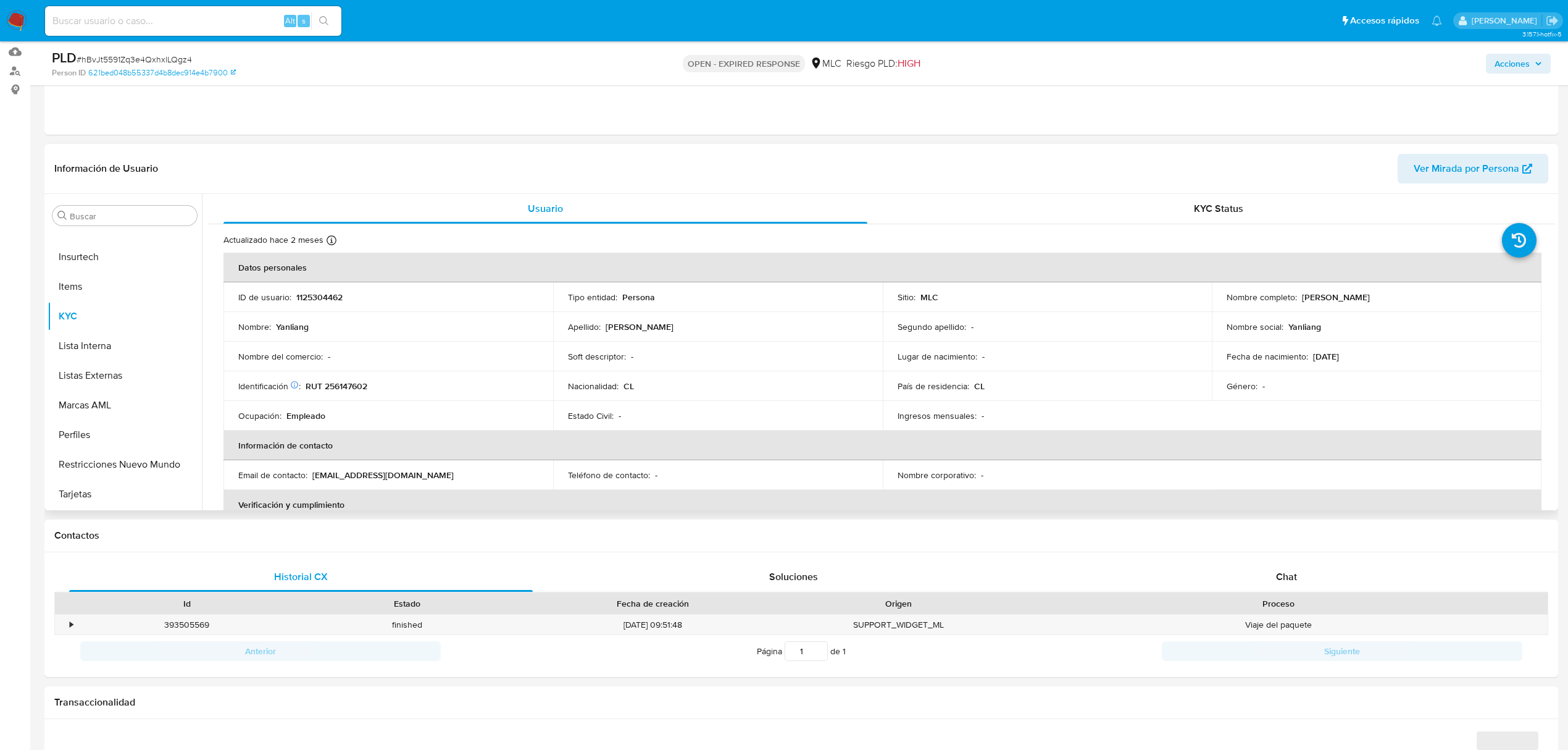
scroll to position [82, 0]
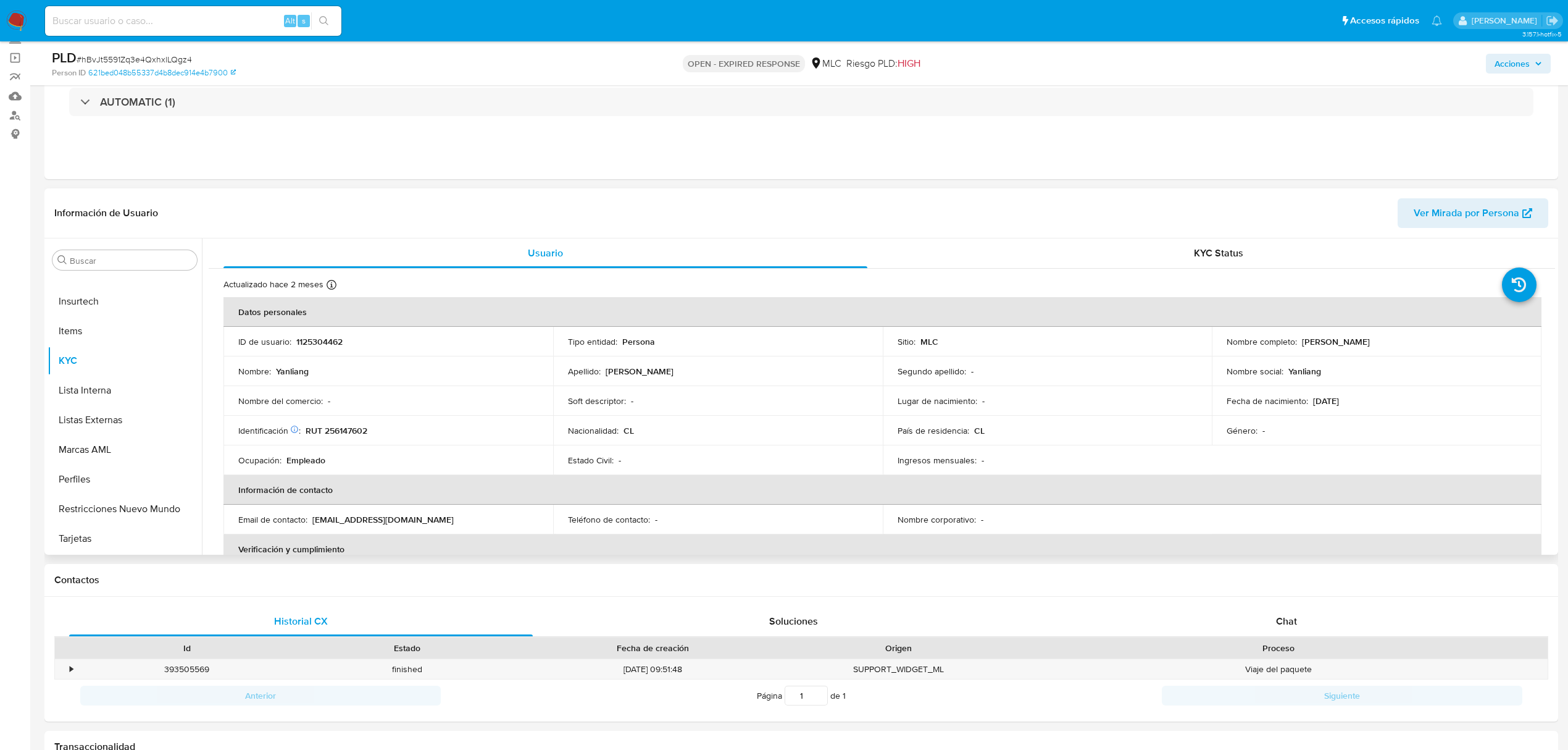
select select "10"
click at [331, 342] on p "1125304462" at bounding box center [319, 342] width 46 height 11
copy p "1125304462"
click at [353, 432] on p "RUT 256147602" at bounding box center [336, 431] width 62 height 11
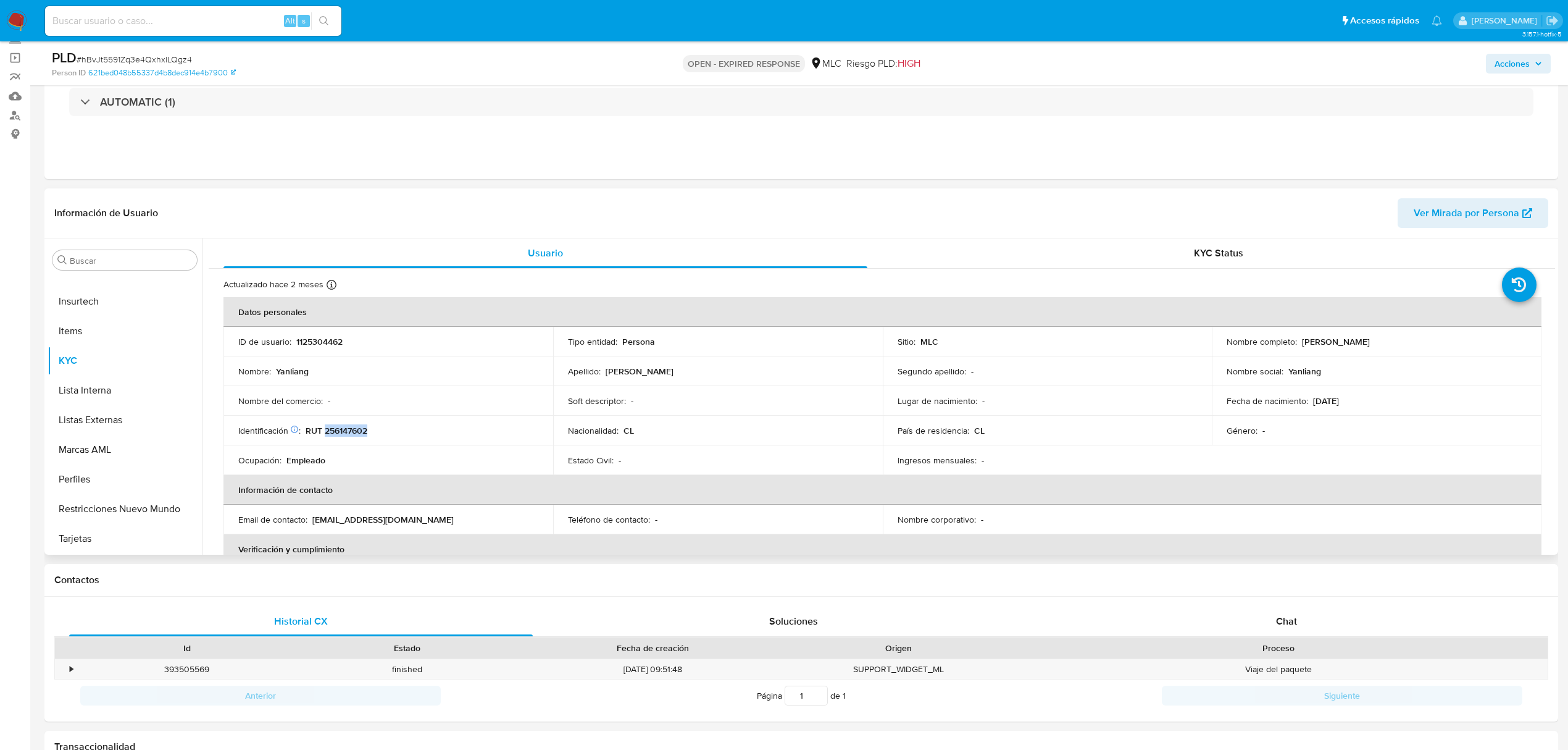
click at [353, 432] on p "RUT 256147602" at bounding box center [336, 431] width 62 height 11
copy p "256147602"
click at [112, 399] on button "Documentación" at bounding box center [120, 394] width 145 height 29
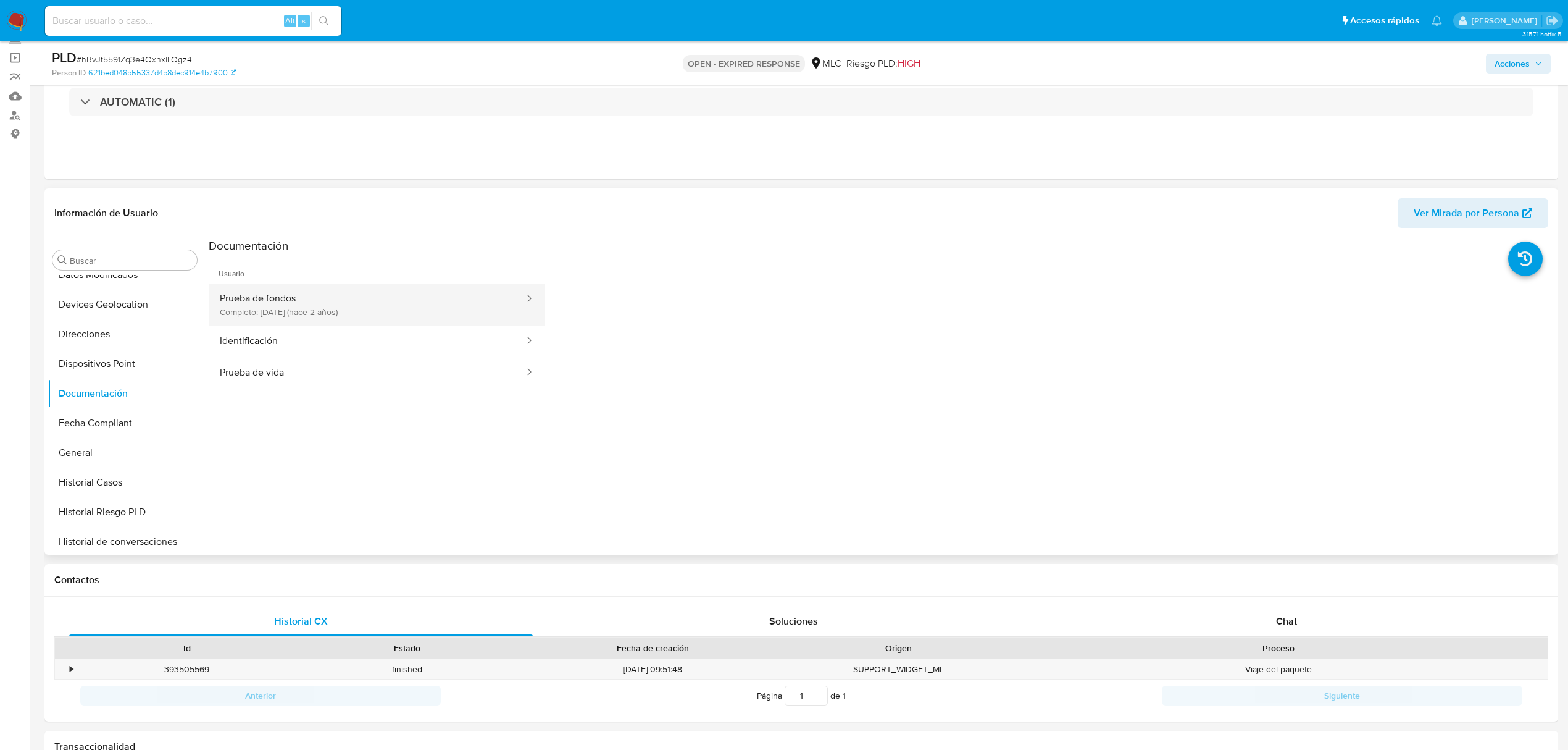
click at [287, 305] on button "Prueba de fondos Completo: 22/05/2023 (hace 2 años)" at bounding box center [367, 305] width 317 height 42
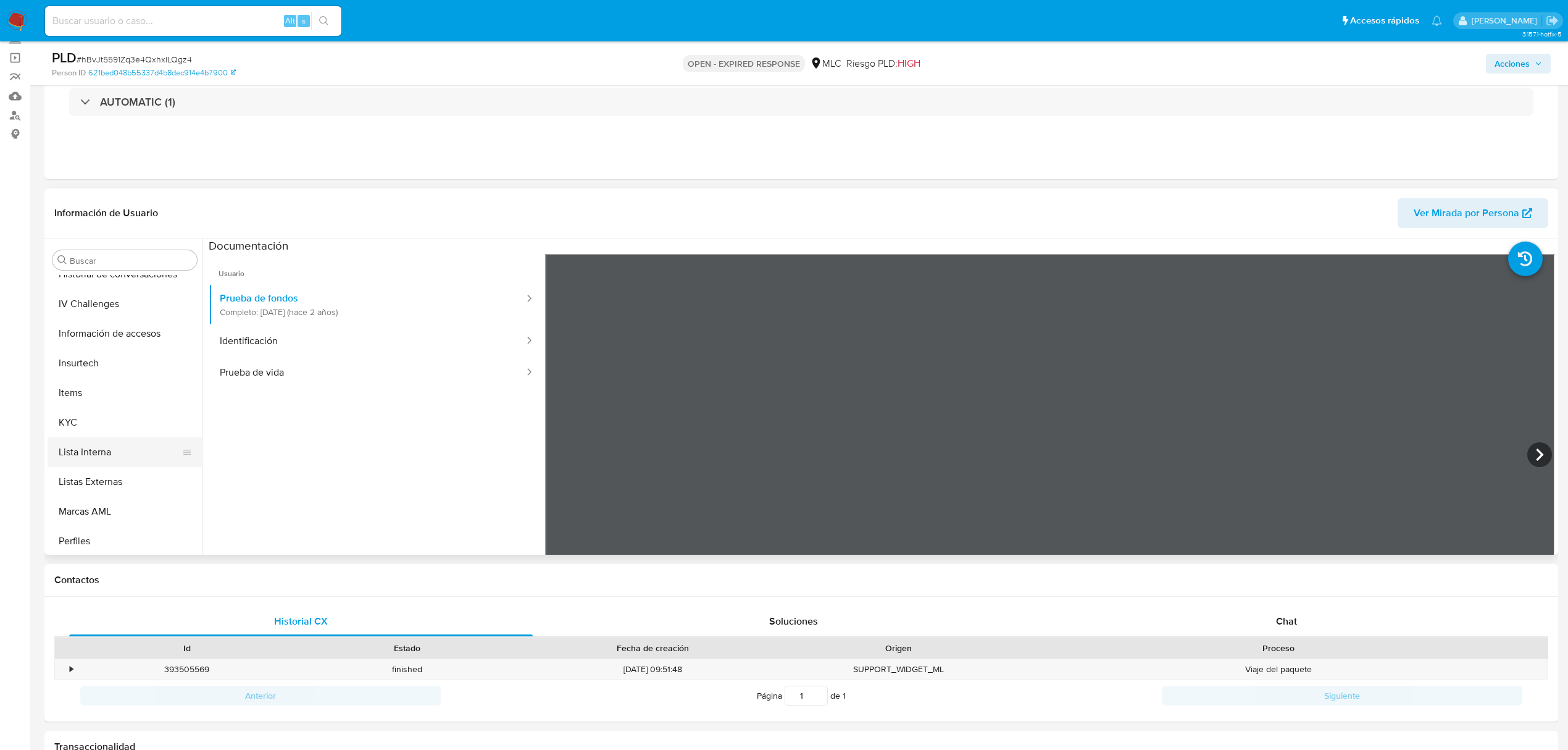
scroll to position [522, 0]
click at [109, 367] on button "KYC" at bounding box center [120, 360] width 145 height 29
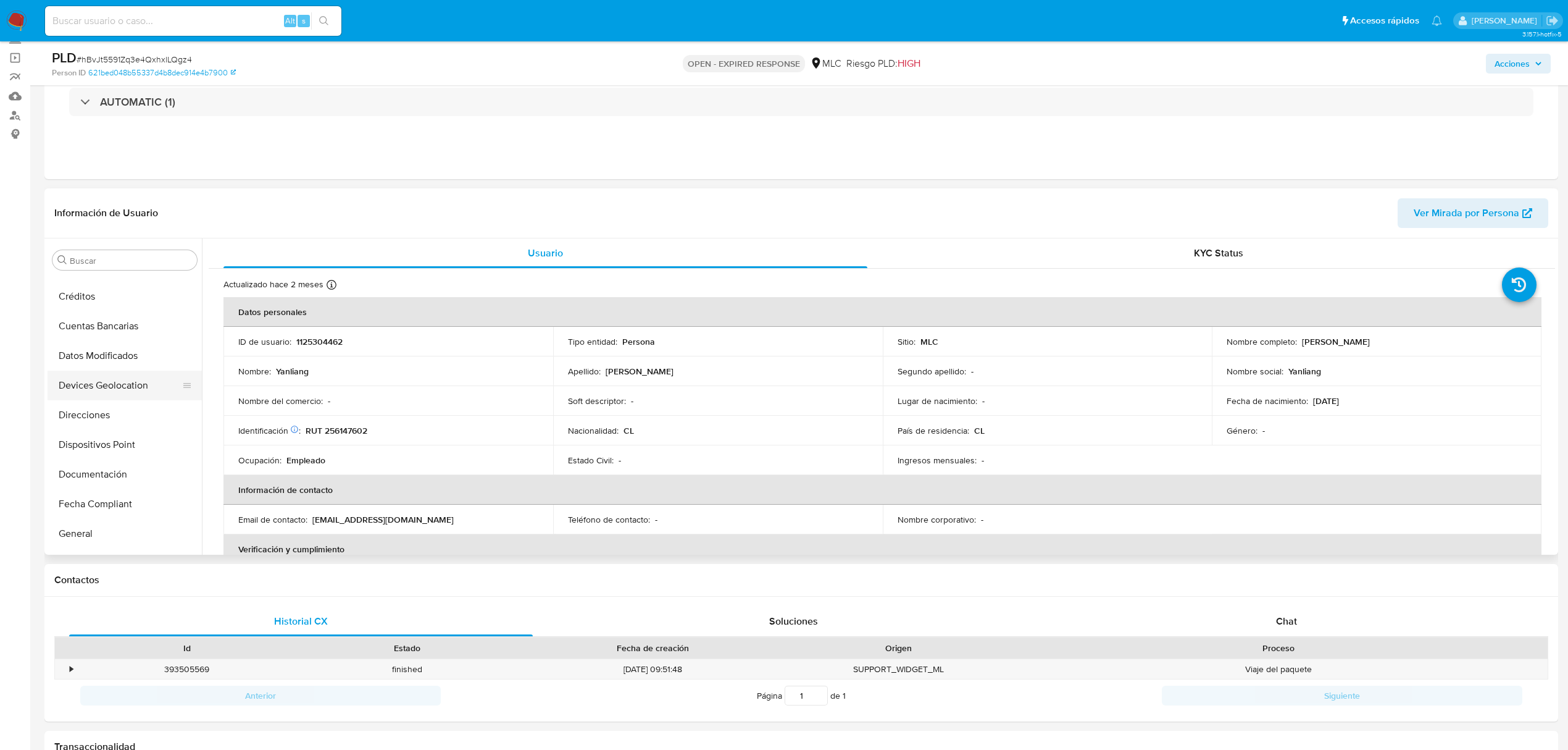
scroll to position [110, 0]
click at [114, 414] on button "Direcciones" at bounding box center [120, 417] width 145 height 29
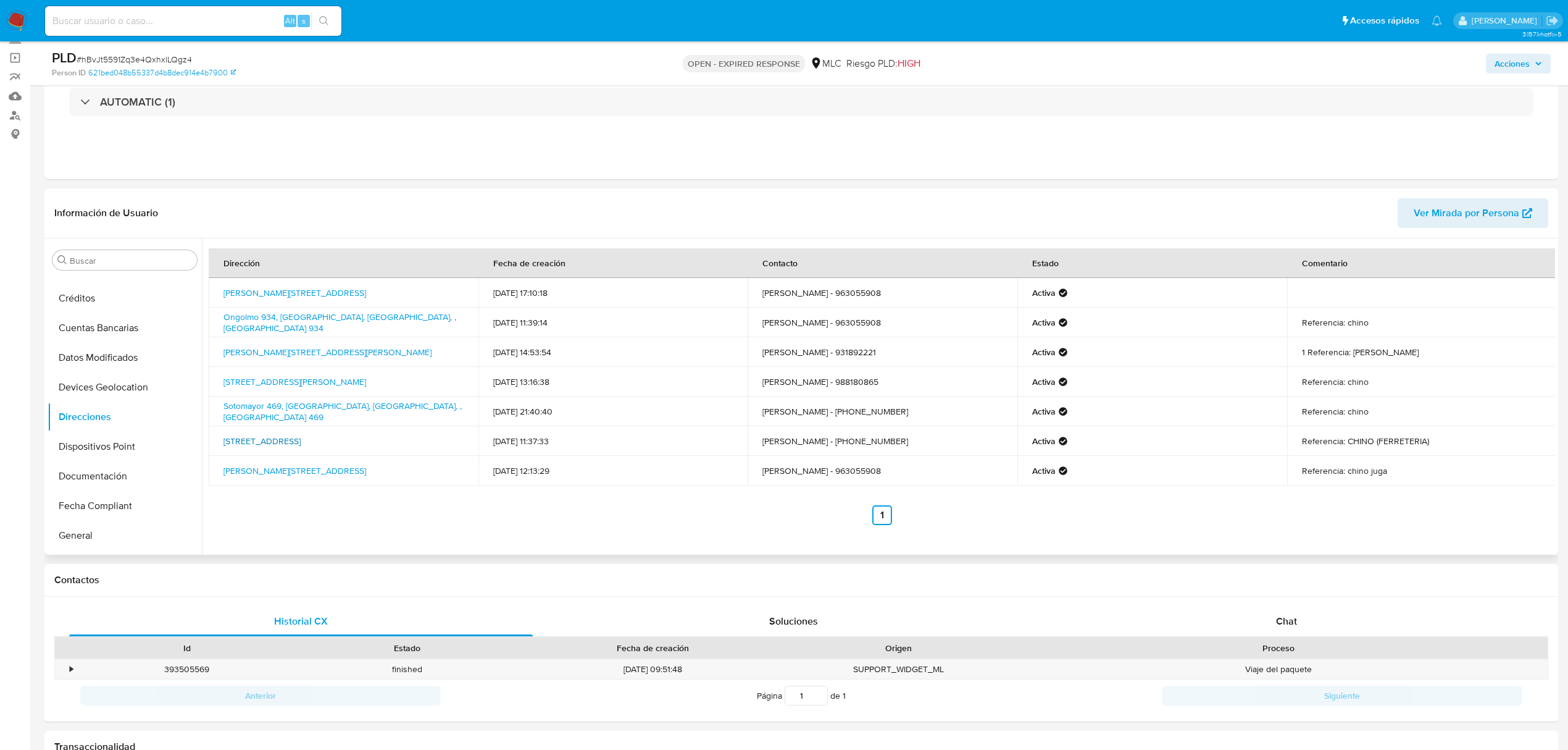
click at [284, 443] on link "Avenida Ercilla 303, Ercilla, La Araucanía, , Chile 303" at bounding box center [262, 441] width 77 height 12
click at [301, 438] on link "Avenida Ercilla 303, Ercilla, La Araucanía, , Chile 303" at bounding box center [262, 441] width 77 height 12
drag, startPoint x: 1349, startPoint y: 315, endPoint x: 1232, endPoint y: 315, distance: 117.0
click at [1232, 315] on tr "Ongolmo 934, Mejillones, Antofagasta, , Chile 934 26/11/2024 11:39:14 wenjuan y…" at bounding box center [883, 322] width 1348 height 29
click at [699, 332] on td "26/11/2024 11:39:14" at bounding box center [613, 322] width 270 height 29
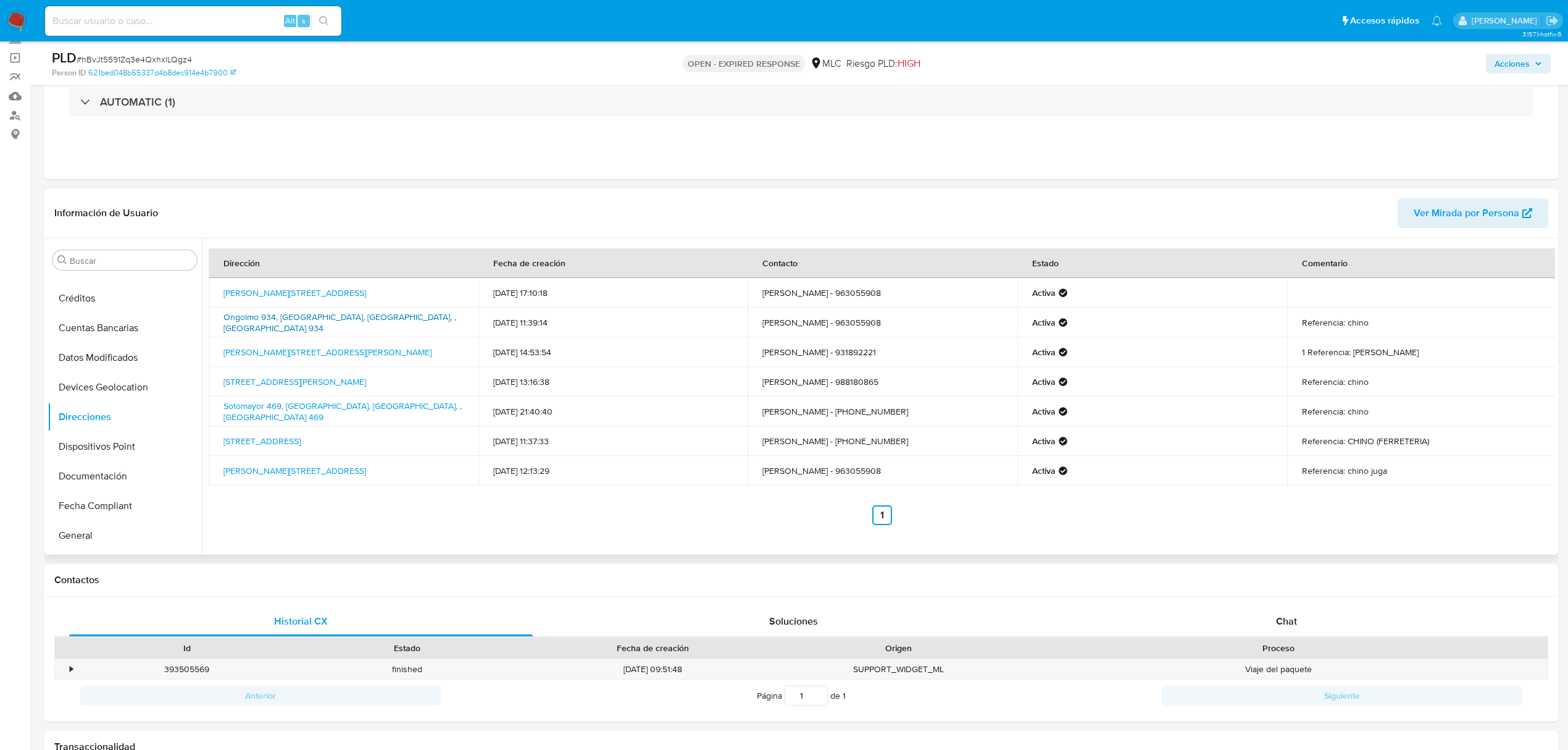
click at [243, 322] on link "Ongolmo 934, Mejillones, Antofagasta, , Chile 934" at bounding box center [339, 322] width 233 height 23
click at [110, 371] on button "KYC" at bounding box center [120, 360] width 145 height 29
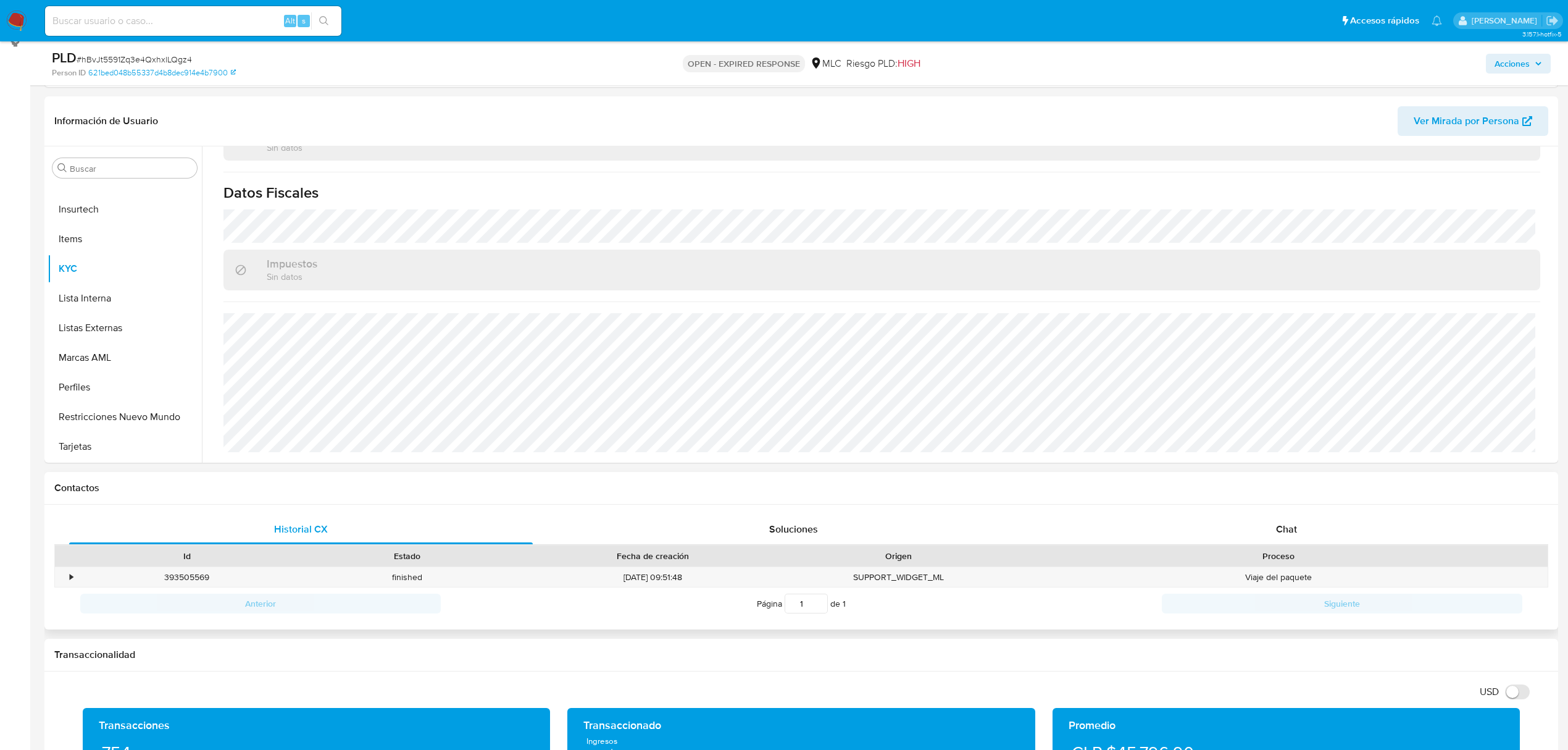
scroll to position [329, 0]
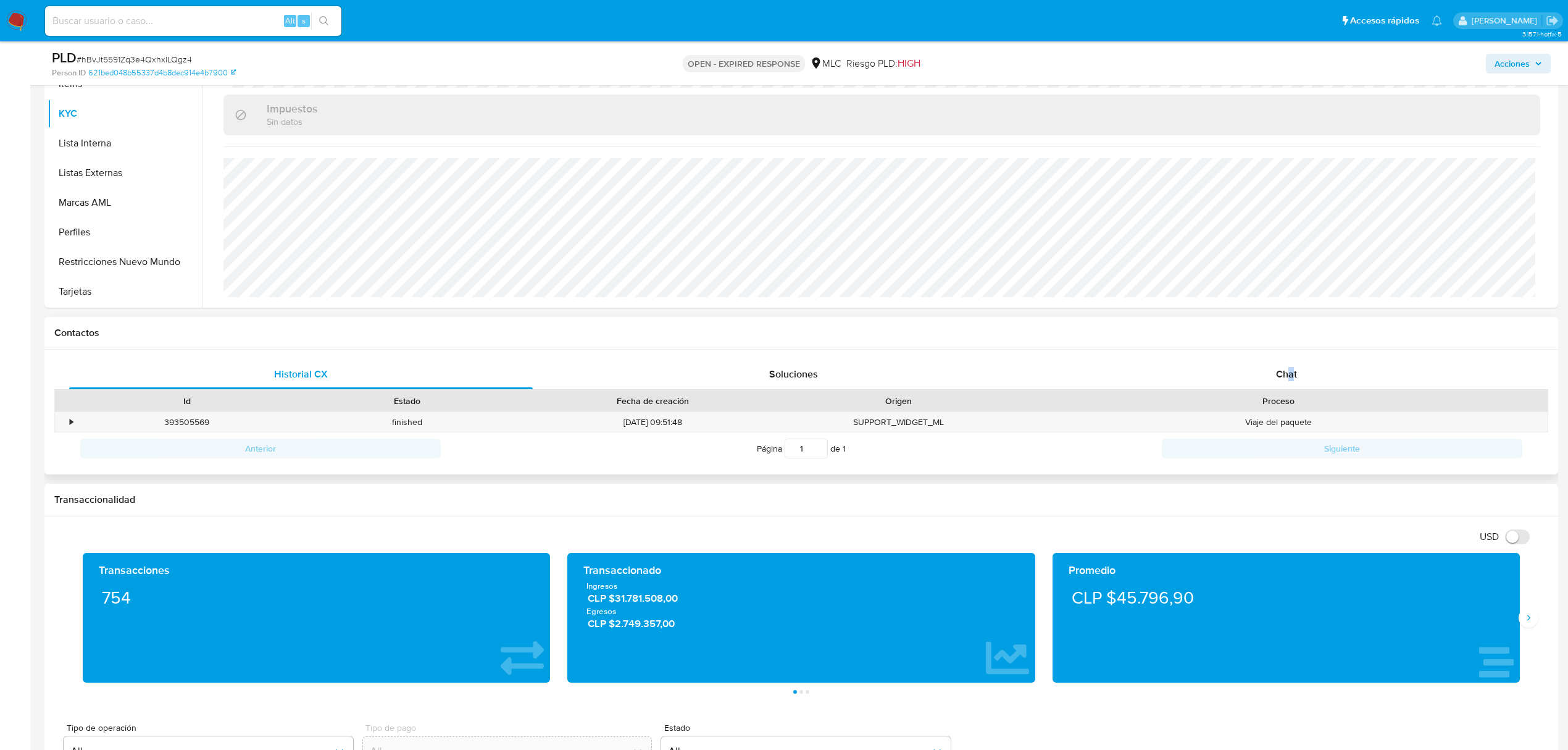
click at [1291, 352] on div "Historial CX Soluciones Chat Id Estado Fecha de creación Origen Proceso • 39350…" at bounding box center [801, 412] width 1514 height 125
click at [1285, 366] on div "Chat" at bounding box center [1287, 374] width 464 height 29
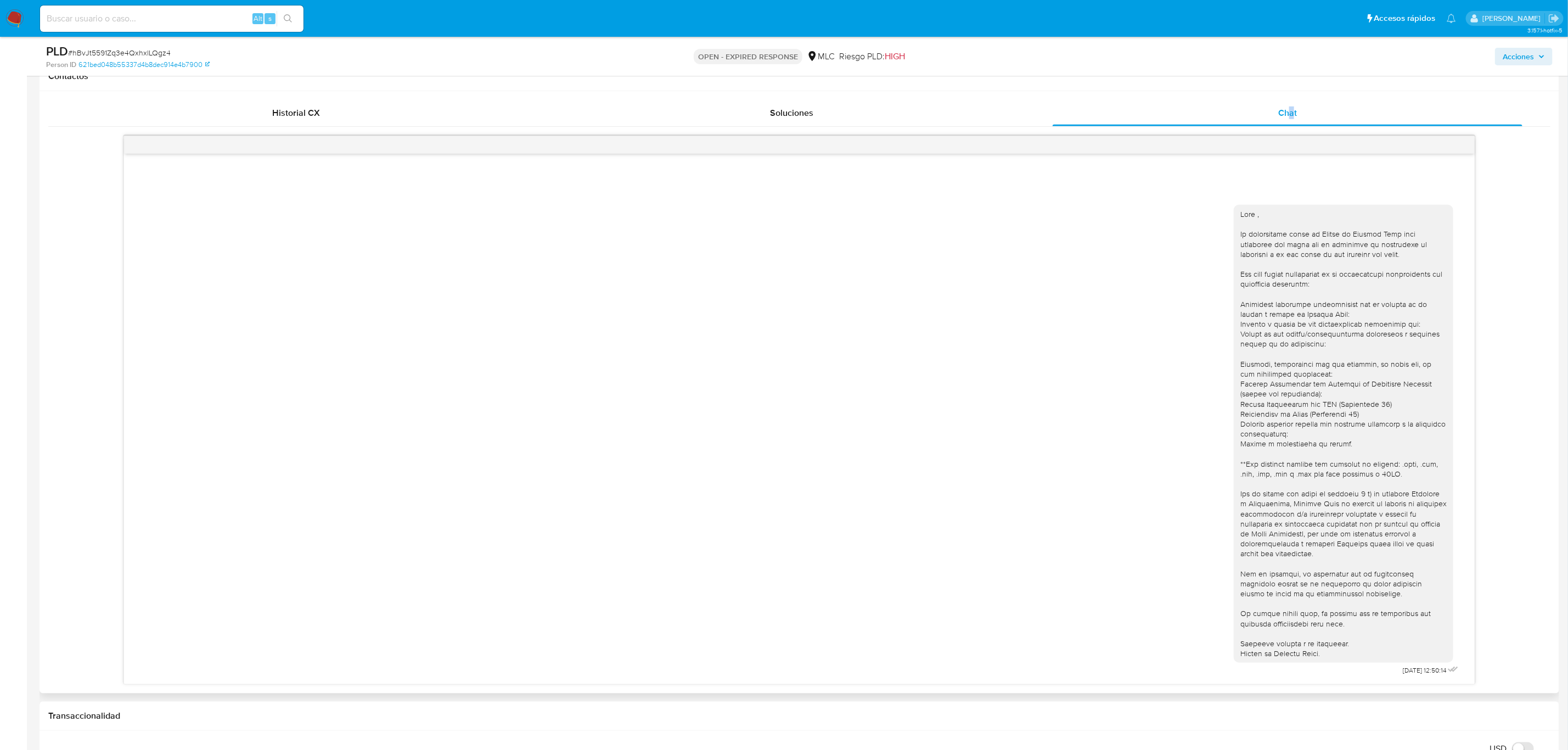
scroll to position [595, 0]
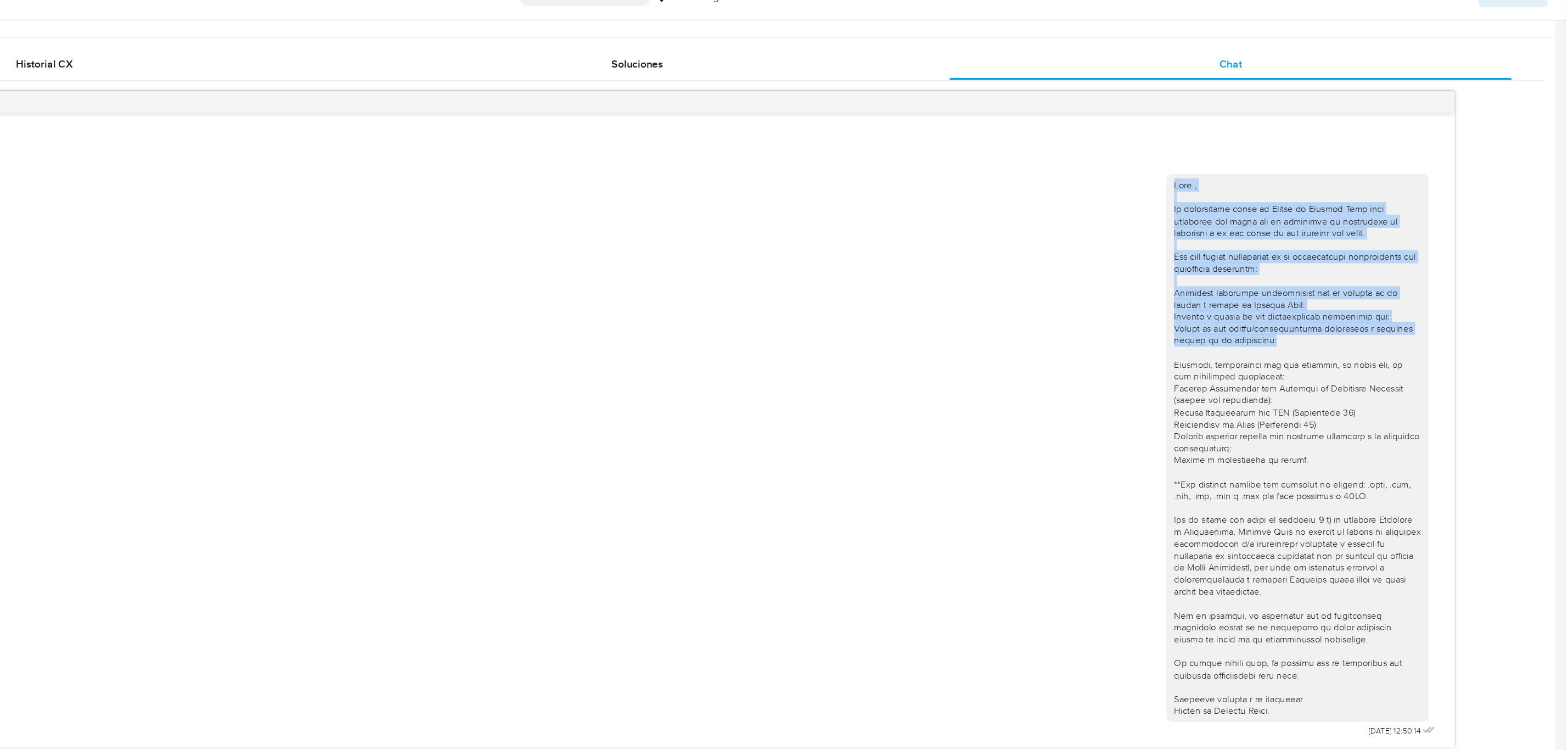
drag, startPoint x: 1527, startPoint y: 345, endPoint x: 1573, endPoint y: 158, distance: 192.6
click at [1404, 158] on html "Pausado Ver notificaciones Alt s Accesos rápidos Presiona las siguientes teclas…" at bounding box center [784, 653] width 1568 height 2330
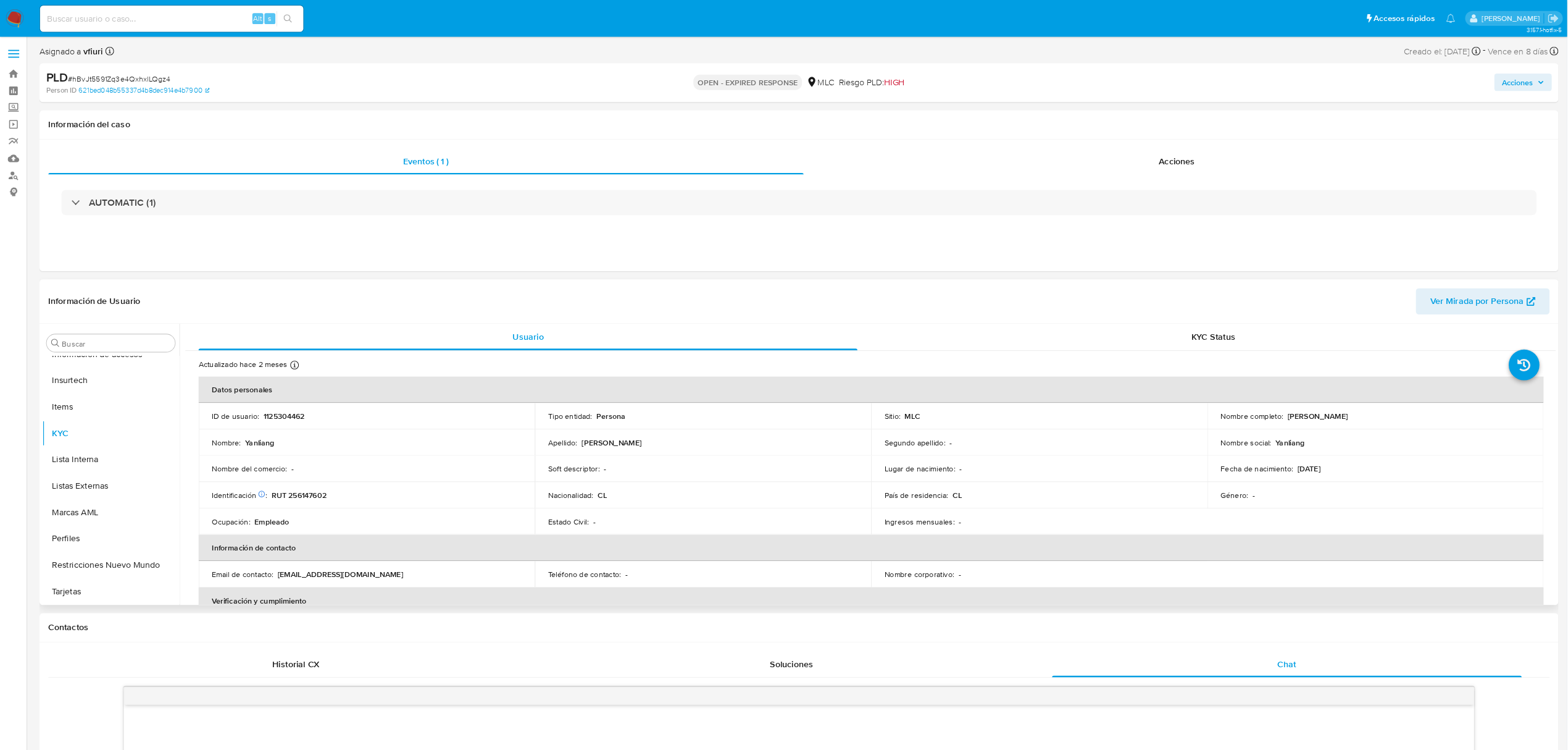
scroll to position [521, 0]
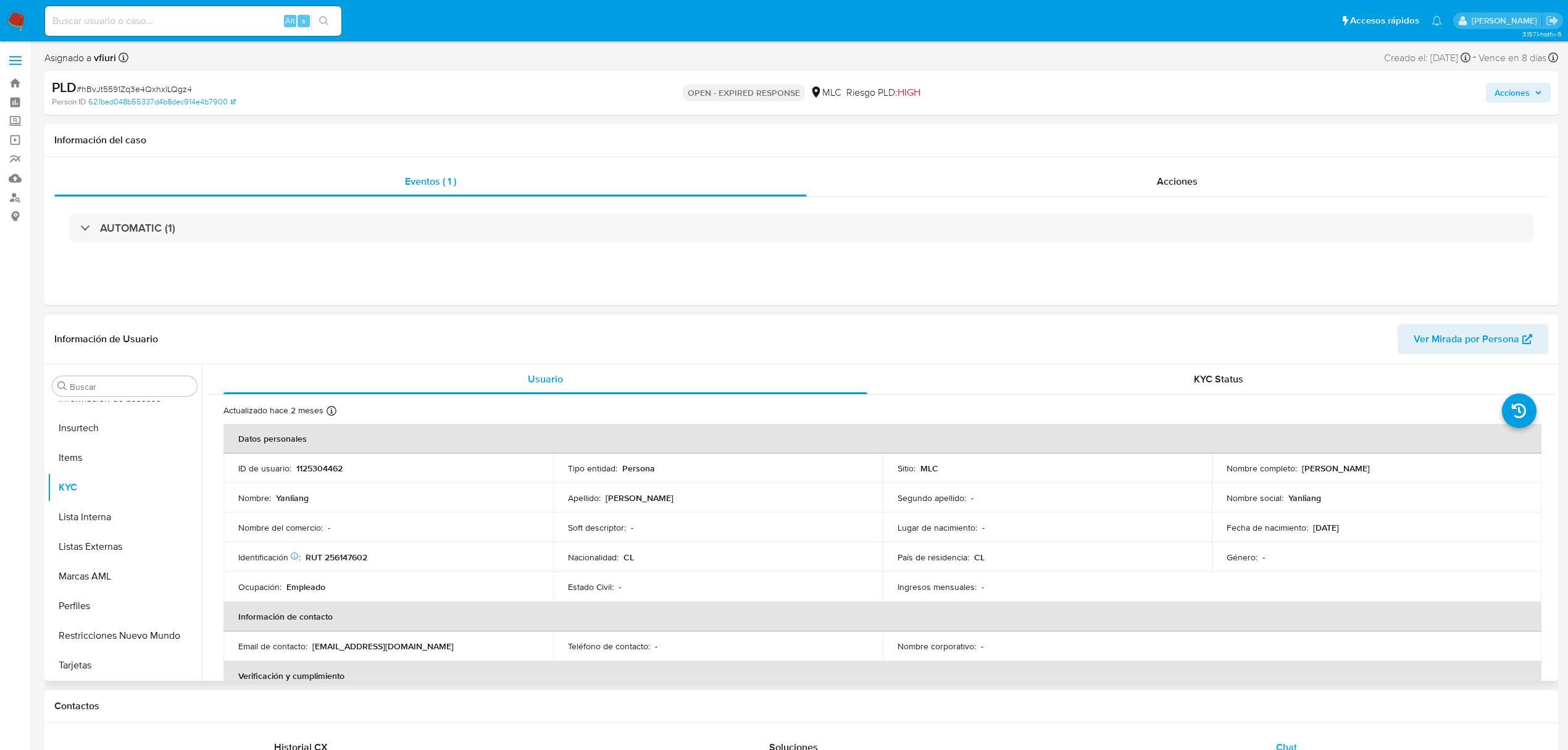
click at [352, 561] on p "RUT 256147602" at bounding box center [336, 557] width 62 height 11
copy p "256147602"
drag, startPoint x: 347, startPoint y: 551, endPoint x: 359, endPoint y: 559, distance: 14.4
click at [359, 559] on p "RUT 256147602" at bounding box center [336, 557] width 62 height 11
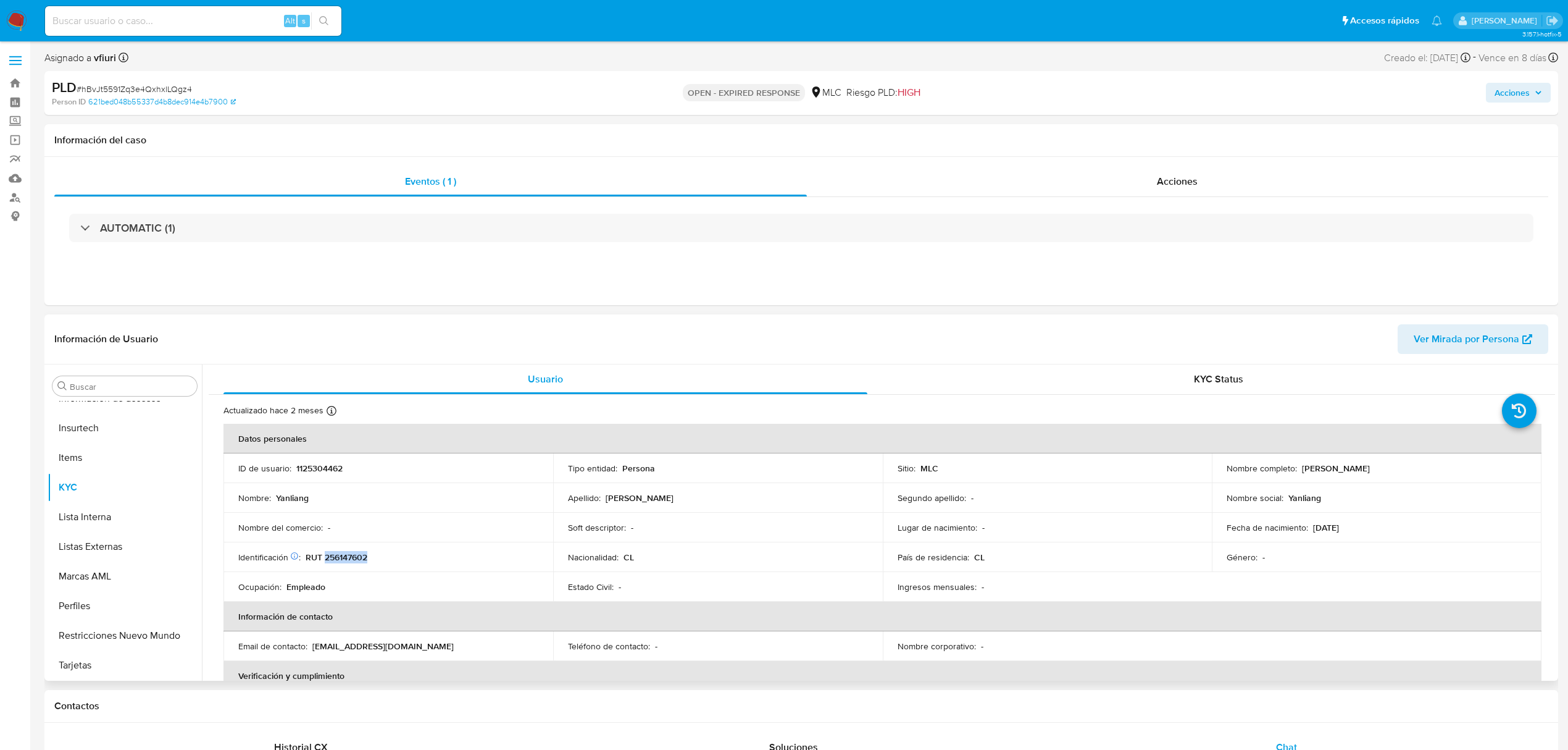
click at [359, 559] on p "RUT 256147602" at bounding box center [336, 557] width 62 height 11
copy p "256147602"
drag, startPoint x: 1300, startPoint y: 469, endPoint x: 1379, endPoint y: 469, distance: 79.0
click at [1379, 469] on div "Nombre completo : Yanliang Huang" at bounding box center [1376, 468] width 300 height 11
copy p "Yanliang Huang"
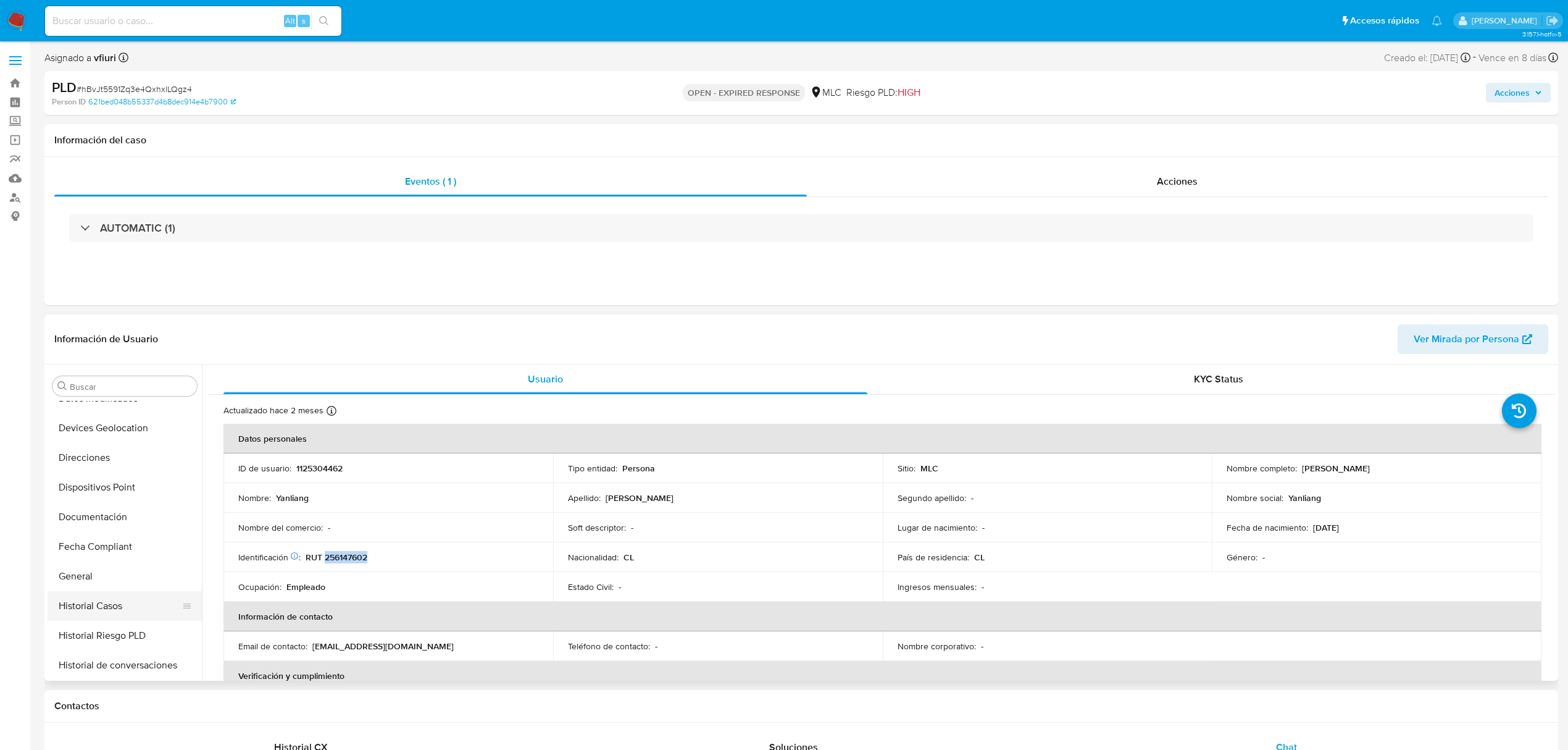
scroll to position [0, 0]
click at [104, 502] on button "Cruces y Relaciones" at bounding box center [120, 504] width 145 height 29
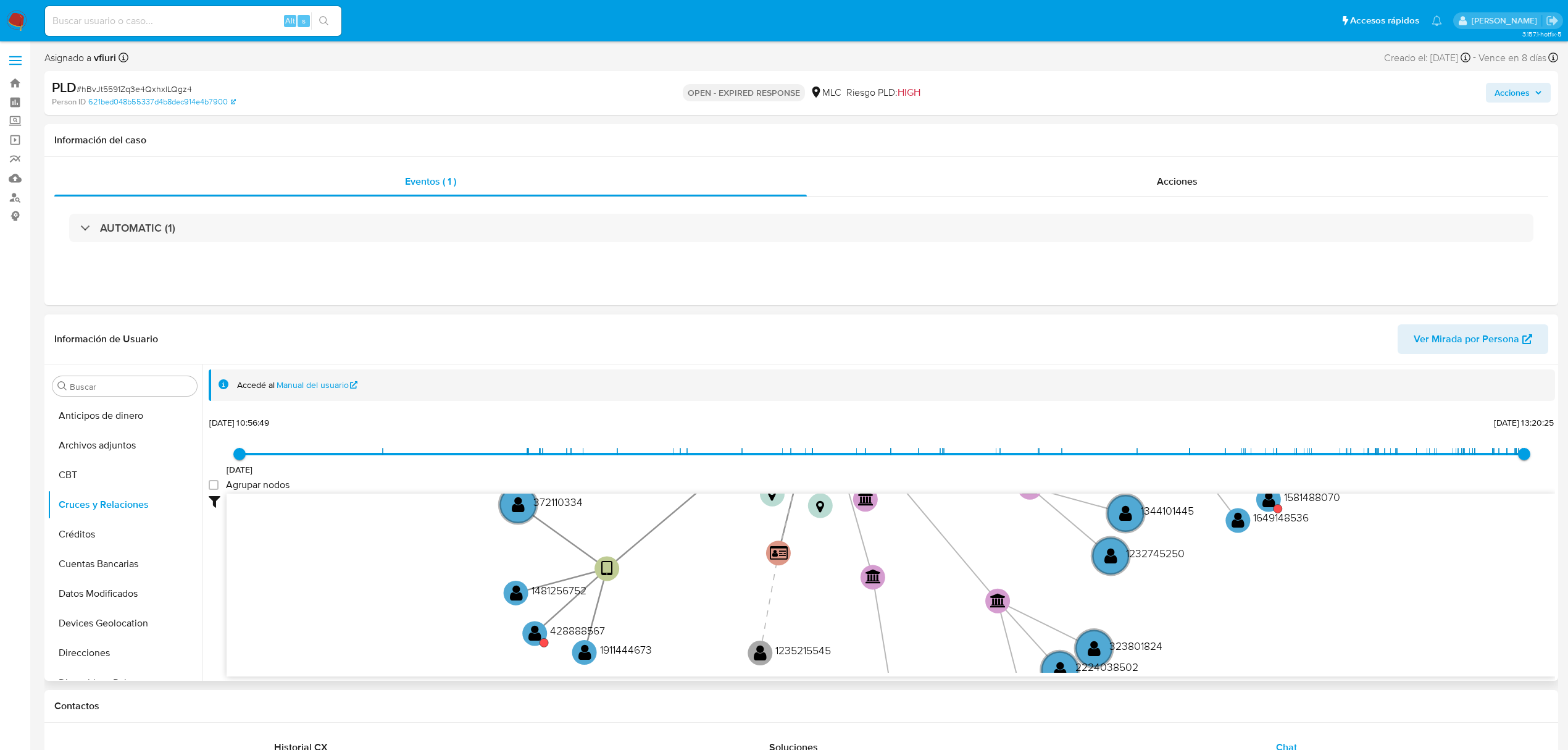
drag, startPoint x: 821, startPoint y: 623, endPoint x: 736, endPoint y: 567, distance: 101.8
click at [804, 653] on icon "device-62c8aec608813b0017d447c5  user-1125304462  1125304462 user-1493159909 …" at bounding box center [890, 583] width 1328 height 179
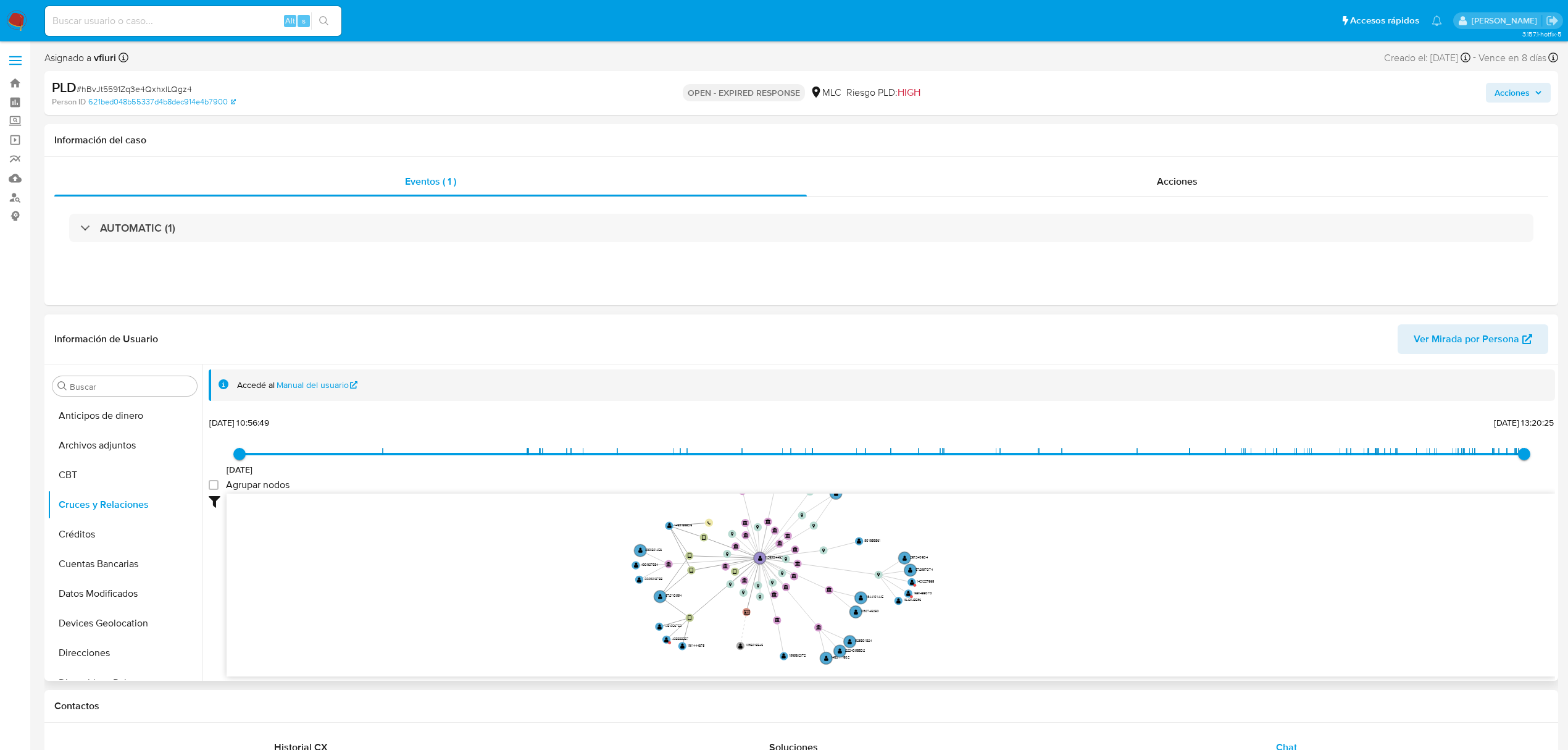
drag, startPoint x: 719, startPoint y: 628, endPoint x: 719, endPoint y: 636, distance: 8.0
click at [719, 636] on icon "device-62c8aec608813b0017d447c5  user-1125304462  1125304462 user-1493159909 …" at bounding box center [890, 583] width 1328 height 179
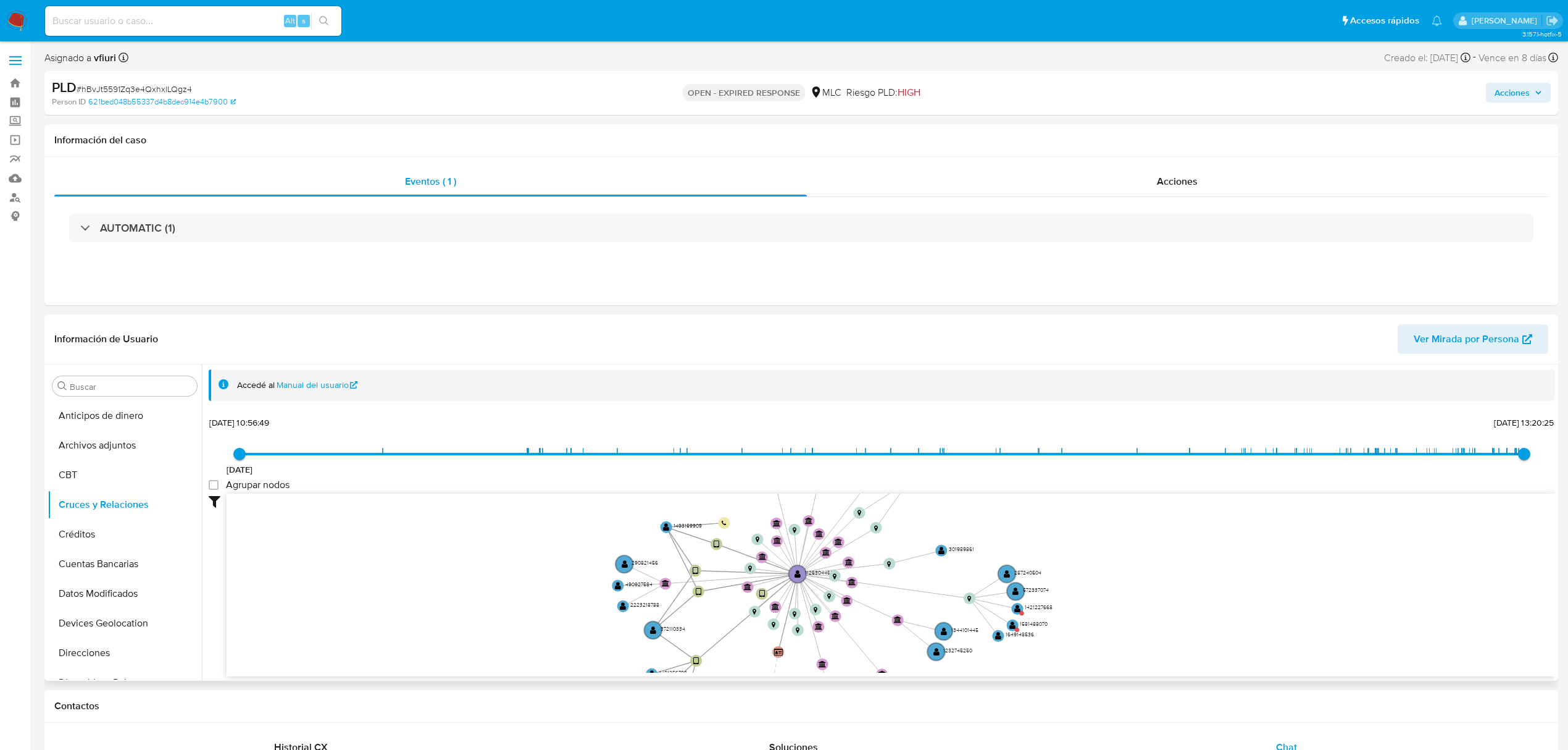
drag, startPoint x: 732, startPoint y: 546, endPoint x: 753, endPoint y: 581, distance: 40.8
click at [753, 581] on icon "device-62c8aec608813b0017d447c5  user-1125304462  1125304462 user-1493159909 …" at bounding box center [890, 583] width 1328 height 179
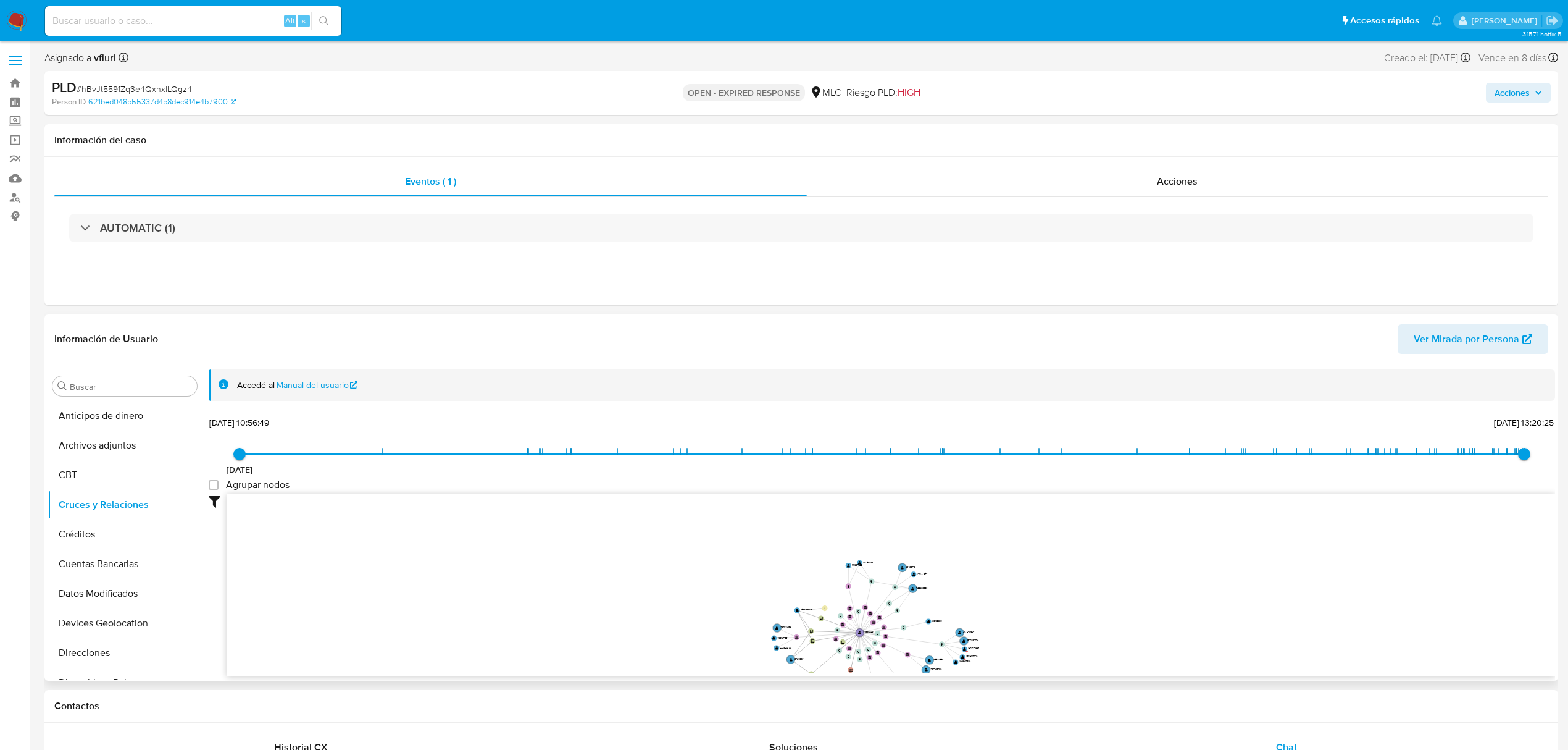
drag, startPoint x: 939, startPoint y: 584, endPoint x: 944, endPoint y: 602, distance: 18.7
click at [944, 602] on icon "device-62c8aec608813b0017d447c5  user-1125304462  1125304462 user-1493159909 …" at bounding box center [890, 583] width 1328 height 179
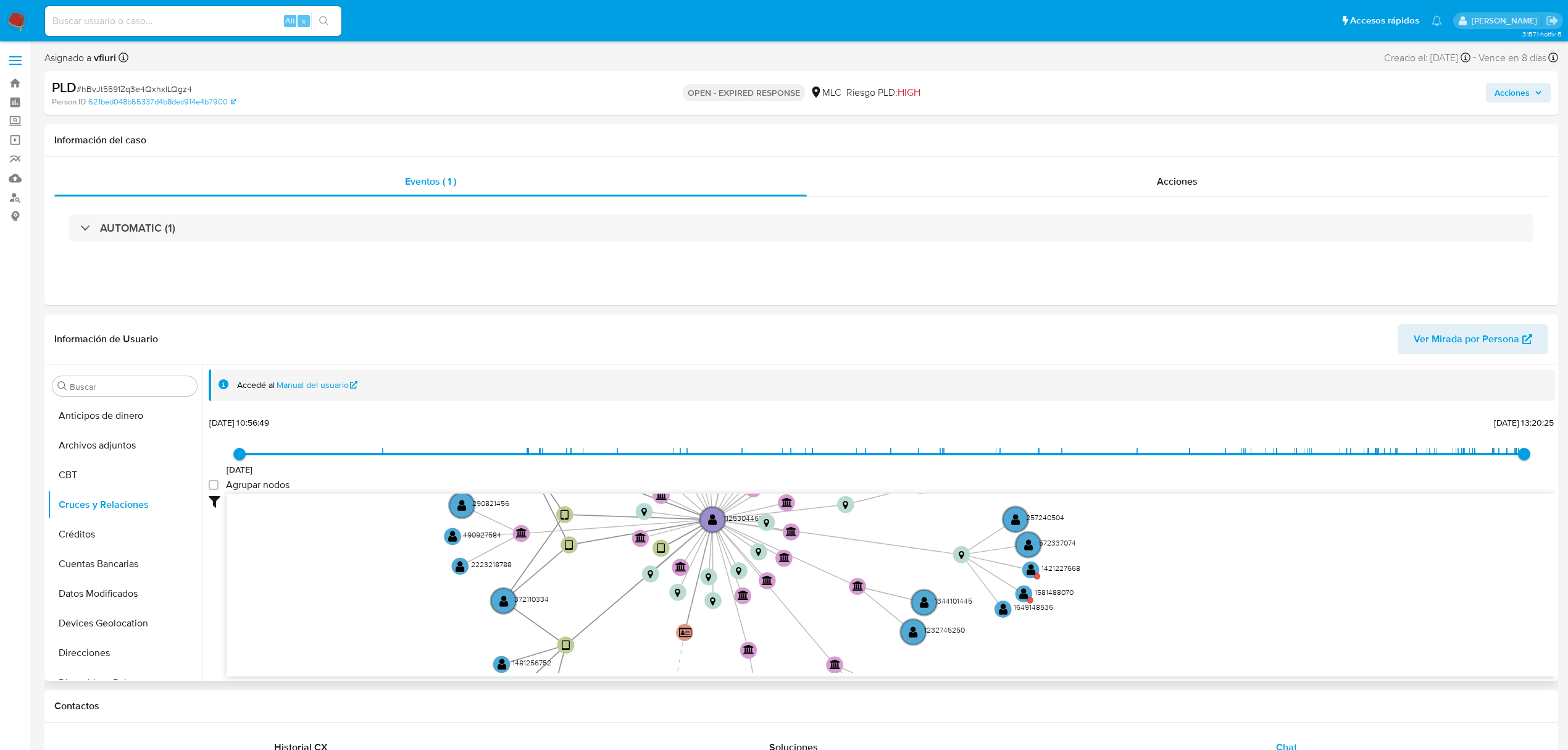
drag, startPoint x: 917, startPoint y: 623, endPoint x: 938, endPoint y: 404, distance: 220.0
click at [938, 404] on div "Accedé al Manual del usuario 4/6/2021 4/6/2021, 10:56:49 29/8/2025, 13:20:25 Ag…" at bounding box center [882, 523] width 1346 height 307
drag, startPoint x: 954, startPoint y: 561, endPoint x: 1038, endPoint y: 473, distance: 121.7
click at [1038, 473] on div "4/6/2021 4/6/2021, 10:56:49 29/8/2025, 13:20:25 Agrupar nodos Filtros Confianza…" at bounding box center [882, 545] width 1346 height 263
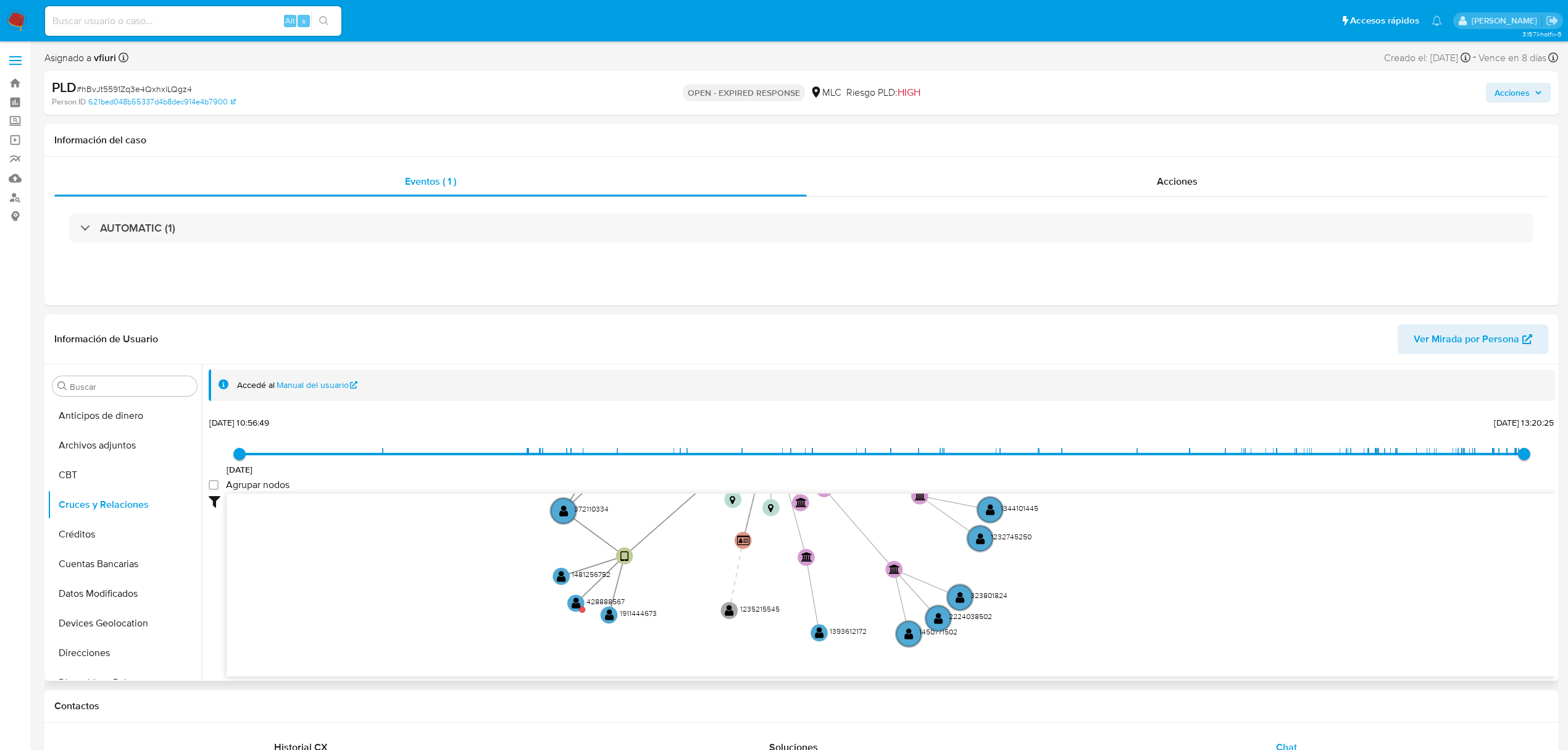
drag, startPoint x: 640, startPoint y: 620, endPoint x: 707, endPoint y: 520, distance: 120.4
click at [707, 520] on icon "device-62c8aec608813b0017d447c5  user-1125304462  1125304462 user-1493159909 …" at bounding box center [890, 583] width 1328 height 179
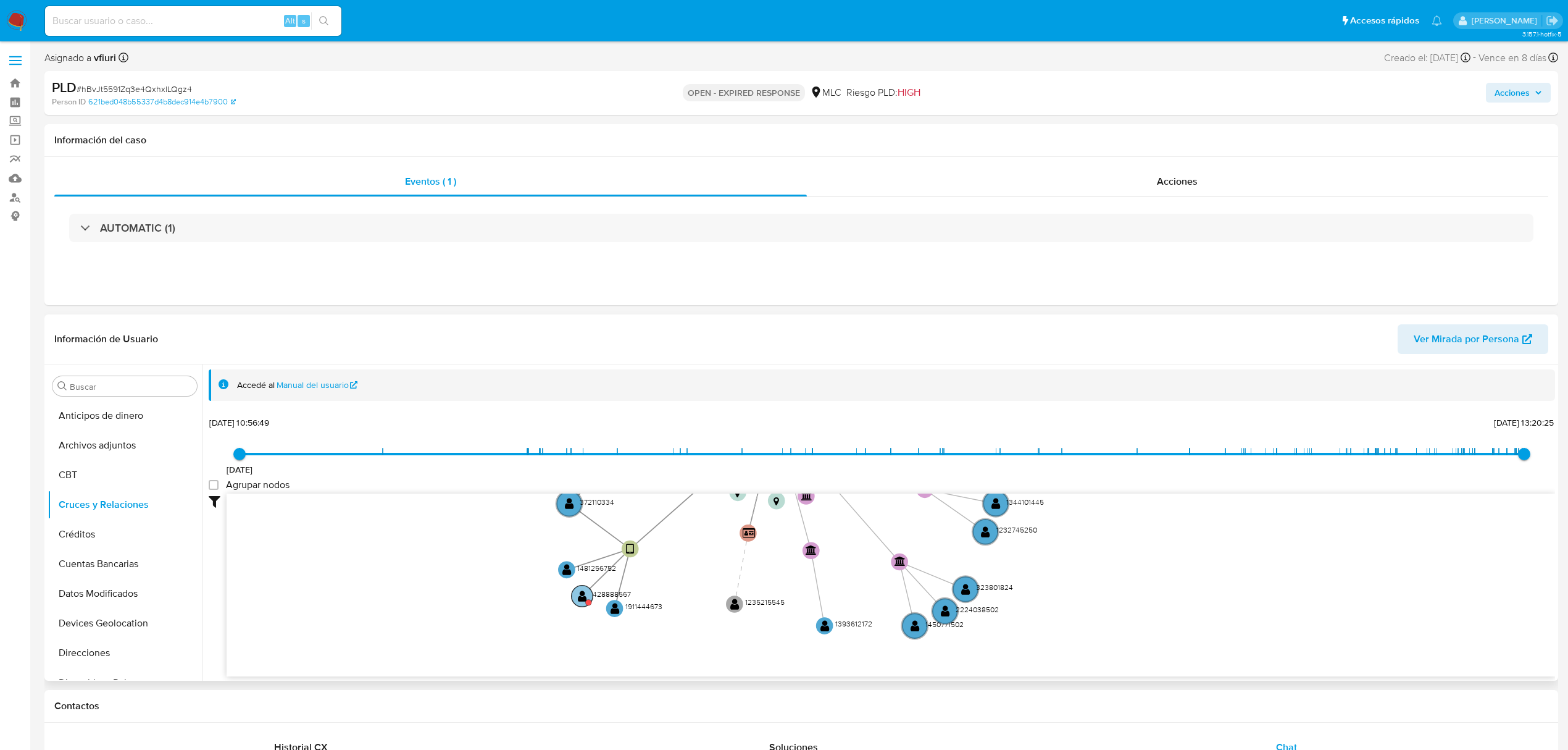
click at [581, 594] on text "" at bounding box center [583, 596] width 9 height 12
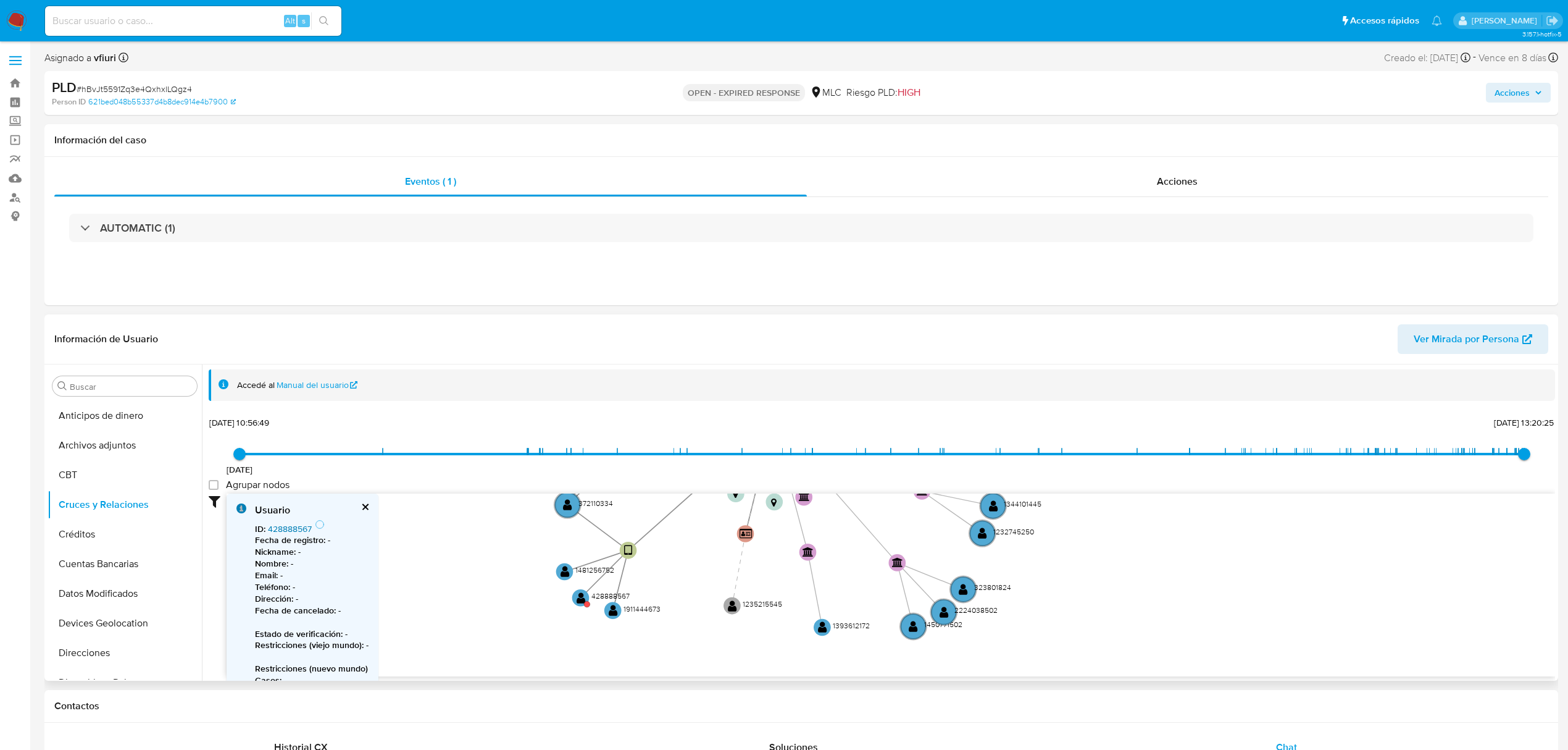
click at [294, 529] on link "428888567" at bounding box center [290, 529] width 44 height 12
click at [109, 539] on button "Devices Geolocation" at bounding box center [120, 541] width 145 height 29
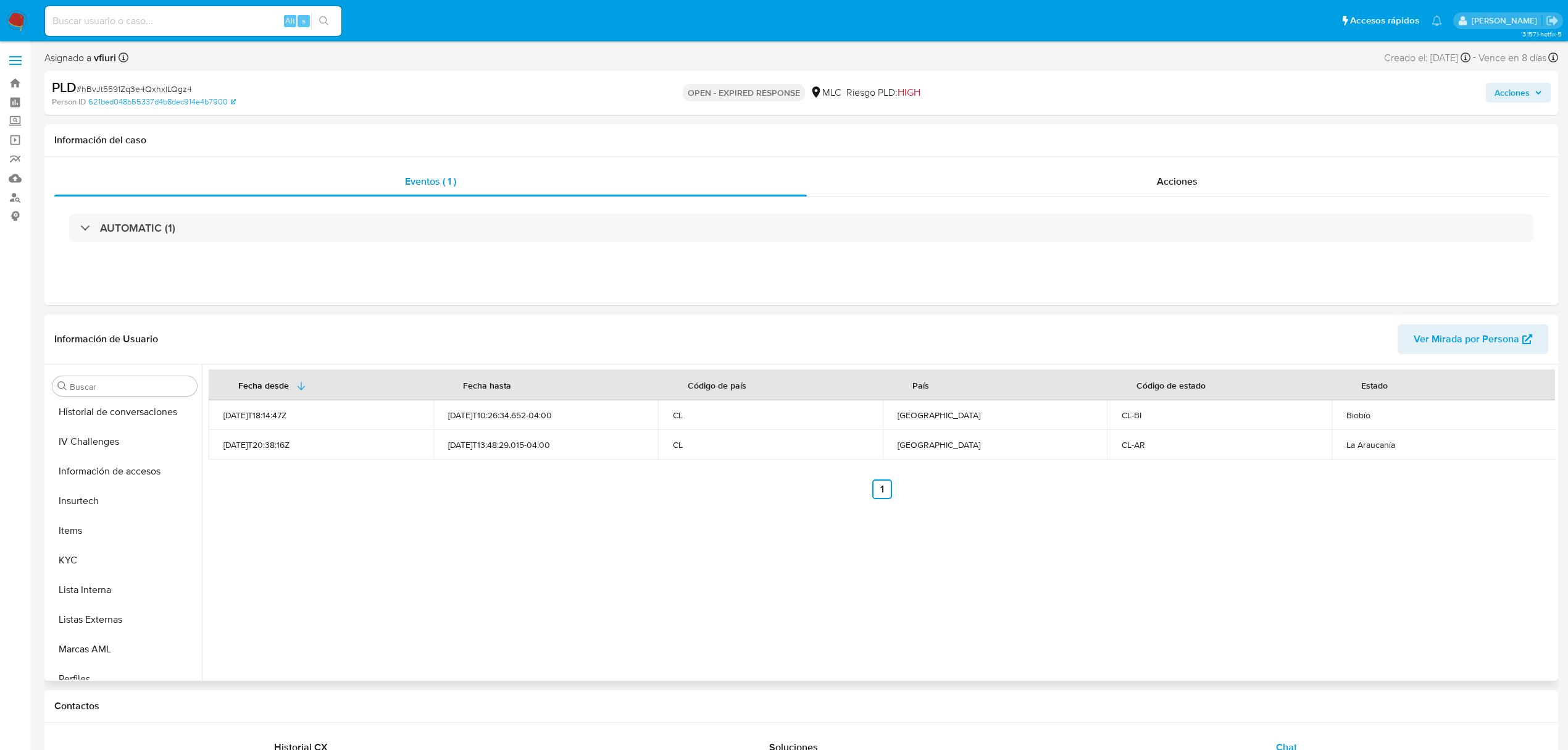
scroll to position [494, 0]
click at [116, 673] on button "Restricciones Nuevo Mundo" at bounding box center [120, 663] width 145 height 29
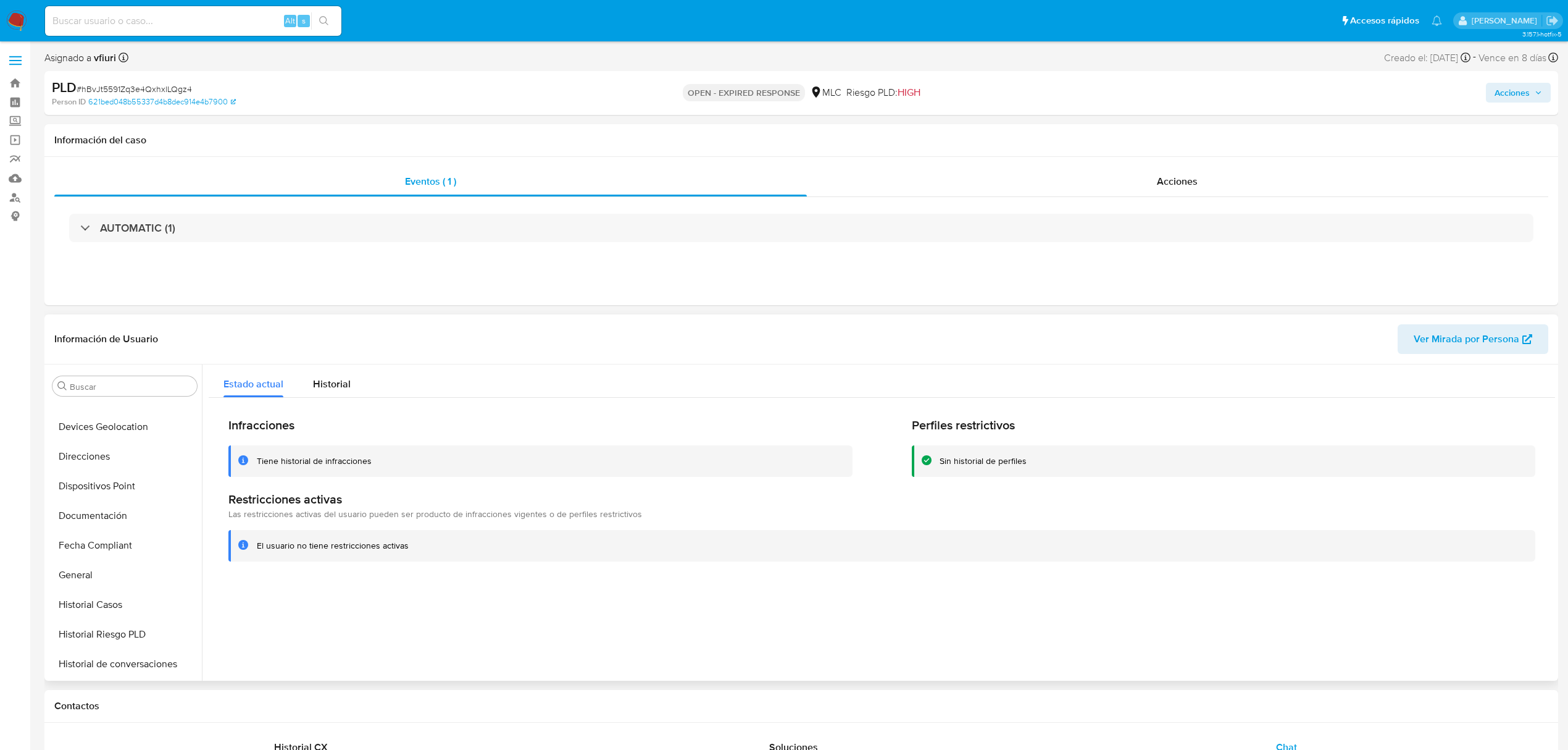
scroll to position [164, 0]
click at [105, 635] on button "Historial Casos" at bounding box center [120, 636] width 145 height 29
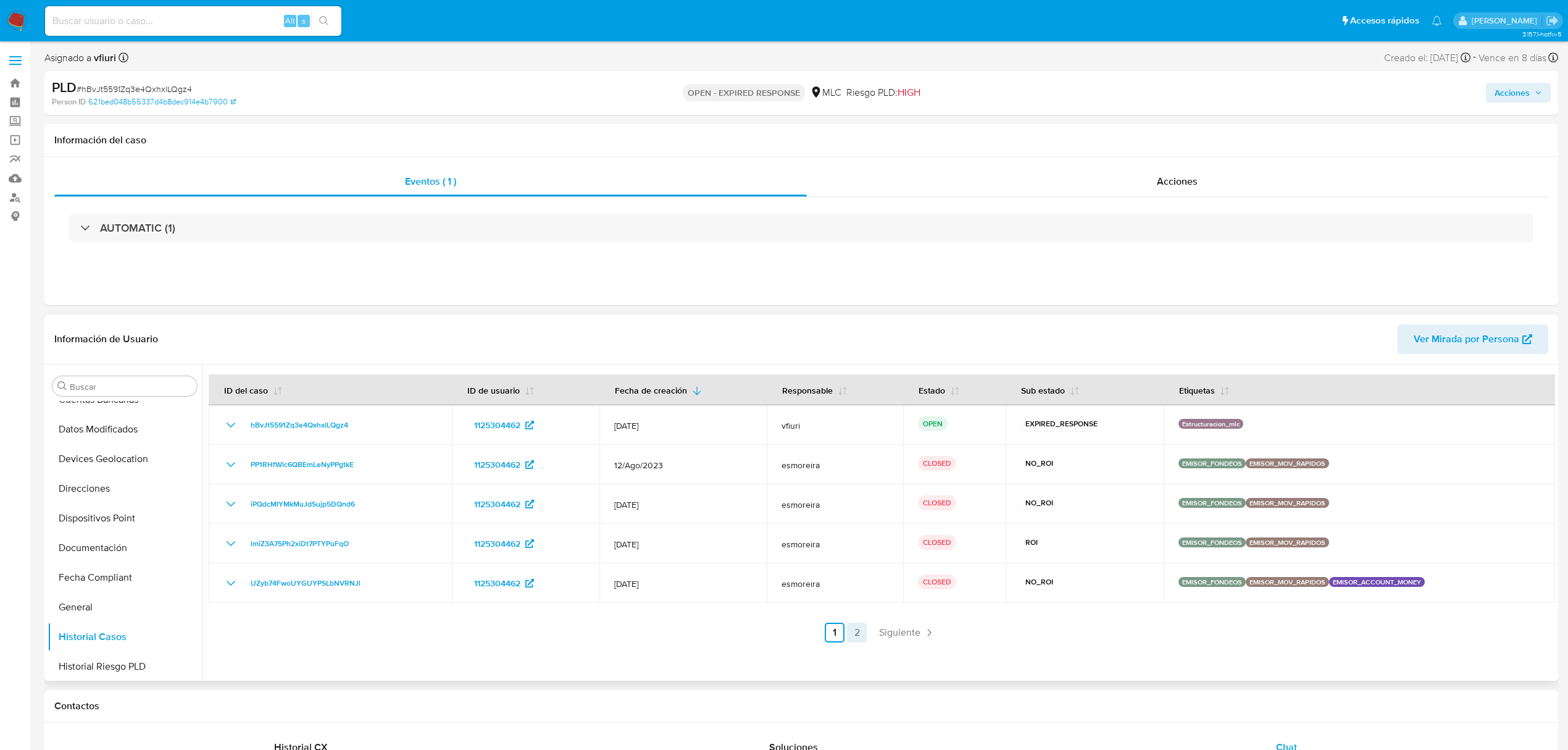
click at [855, 632] on link "2" at bounding box center [857, 632] width 20 height 20
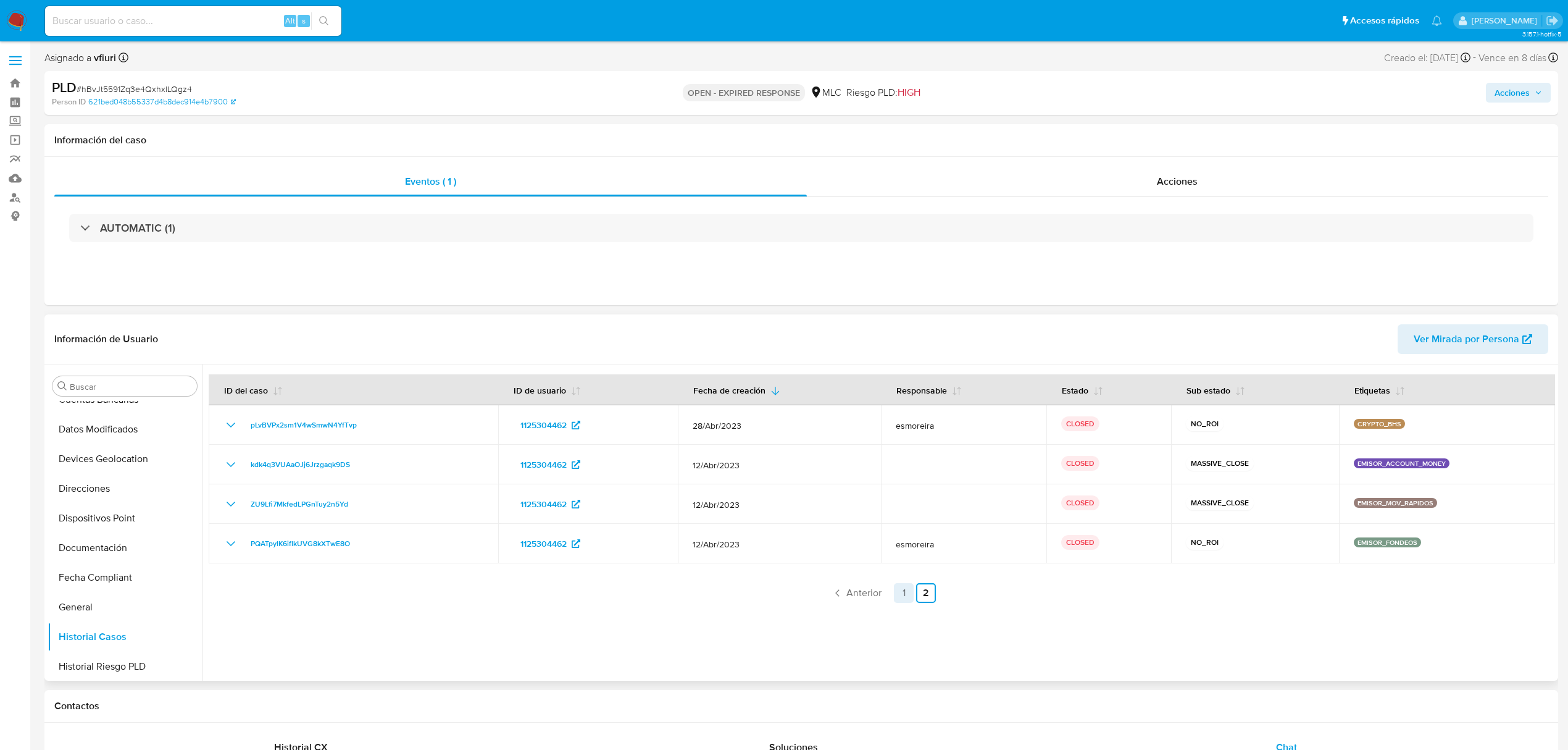
click at [900, 597] on link "1" at bounding box center [904, 593] width 20 height 20
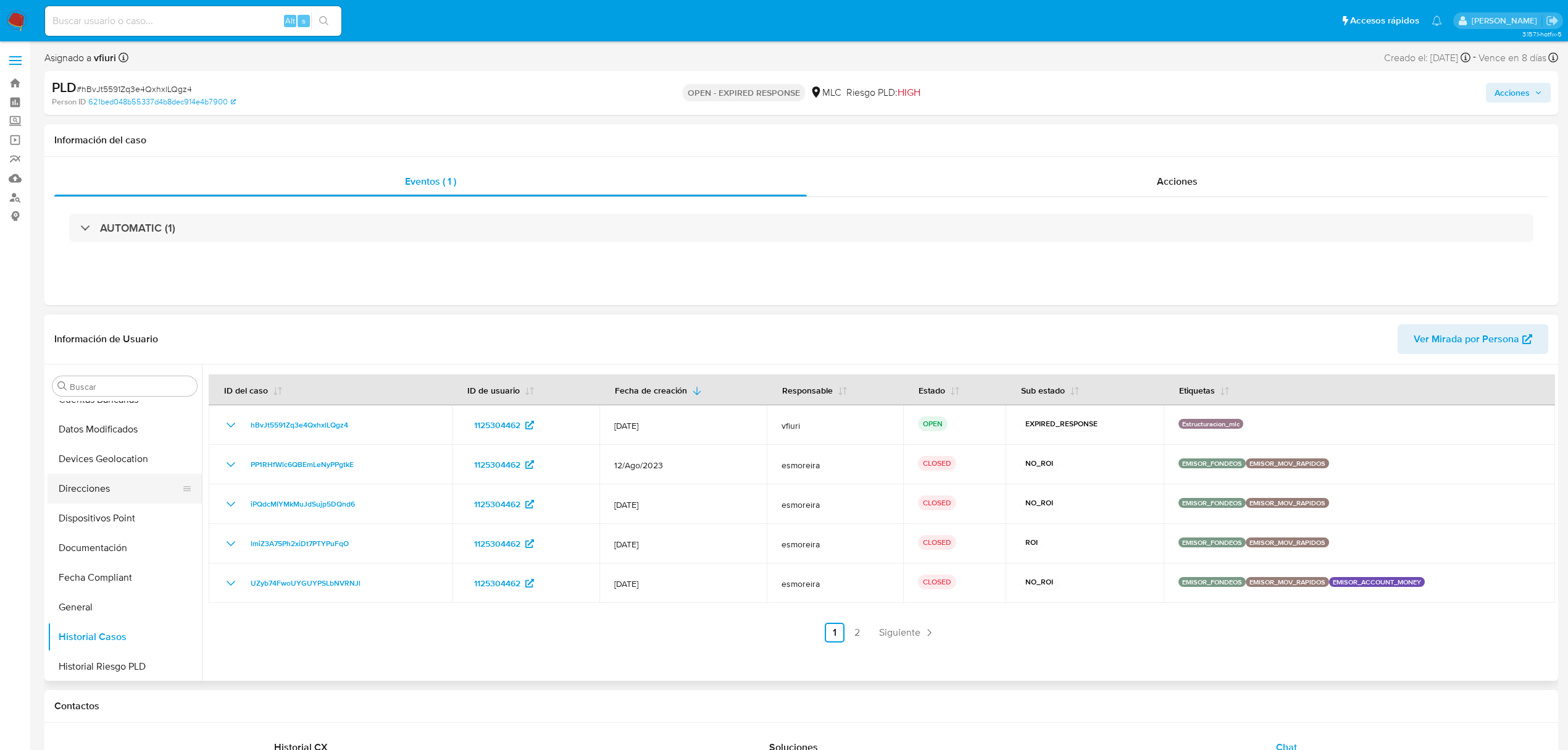
scroll to position [0, 0]
click at [144, 92] on span "# hBvJt5591Zq3e4QxhxlLQgz4" at bounding box center [134, 89] width 115 height 12
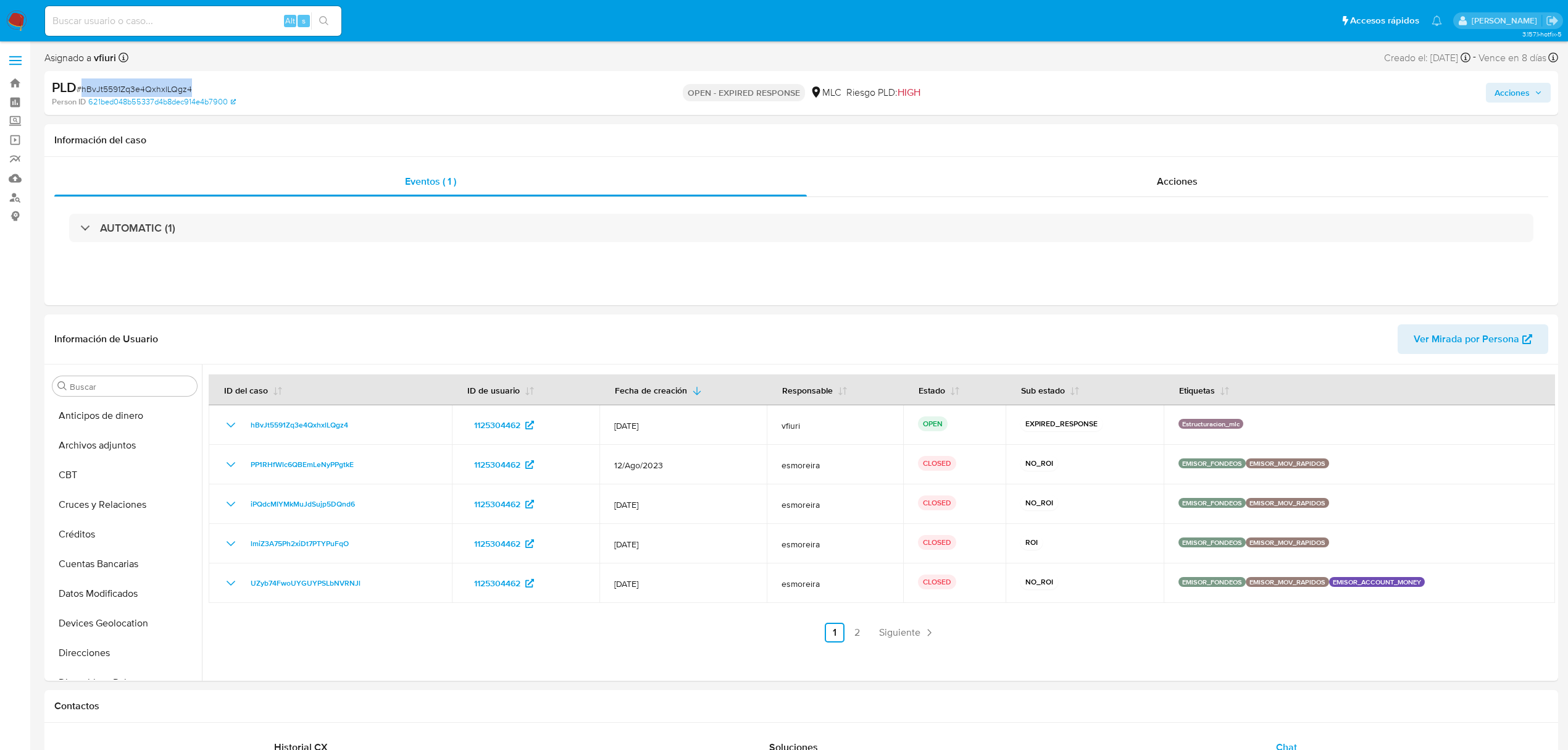
click at [144, 92] on span "# hBvJt5591Zq3e4QxhxlLQgz4" at bounding box center [134, 89] width 115 height 12
copy span "hBvJt5591Zq3e4QxhxlLQgz4"
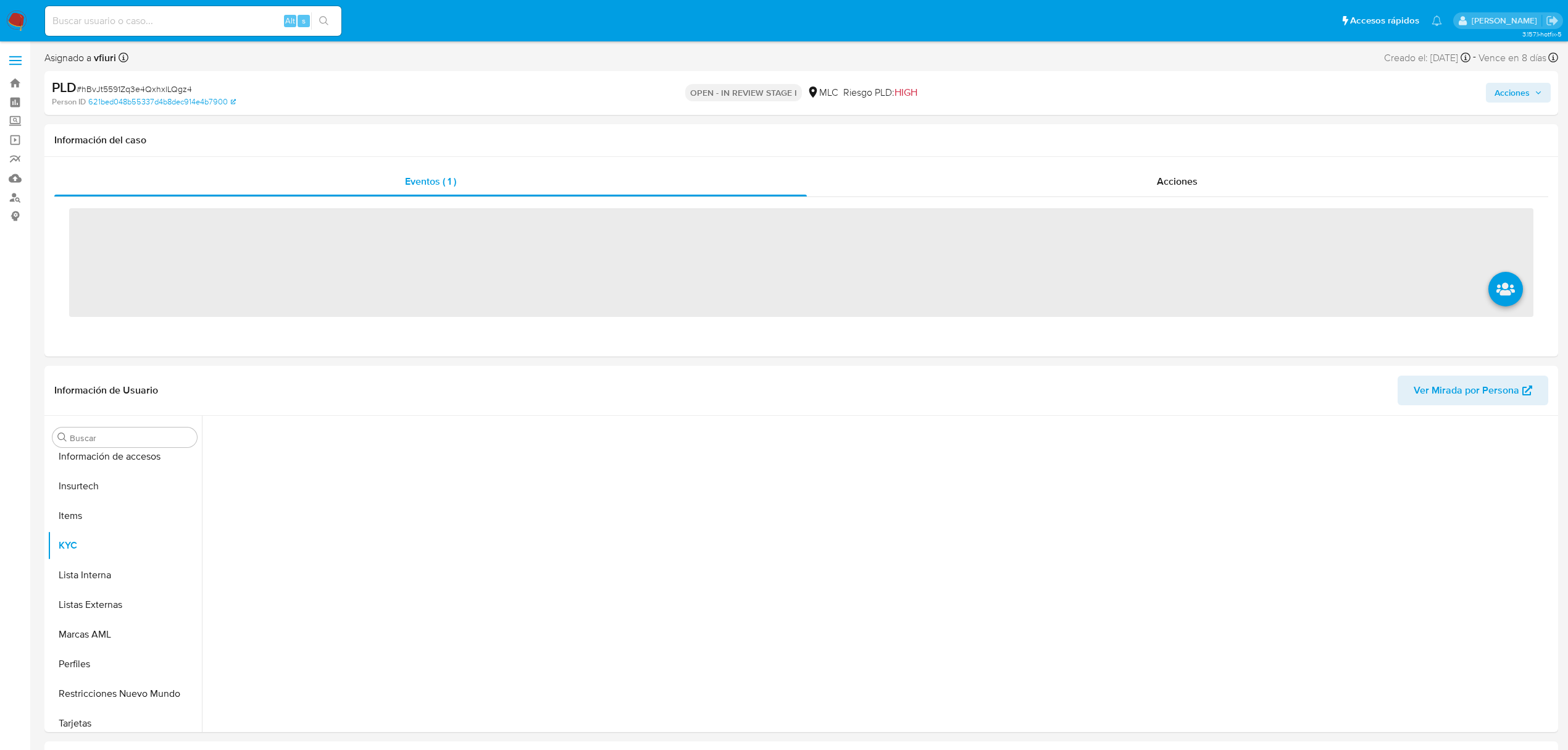
scroll to position [522, 0]
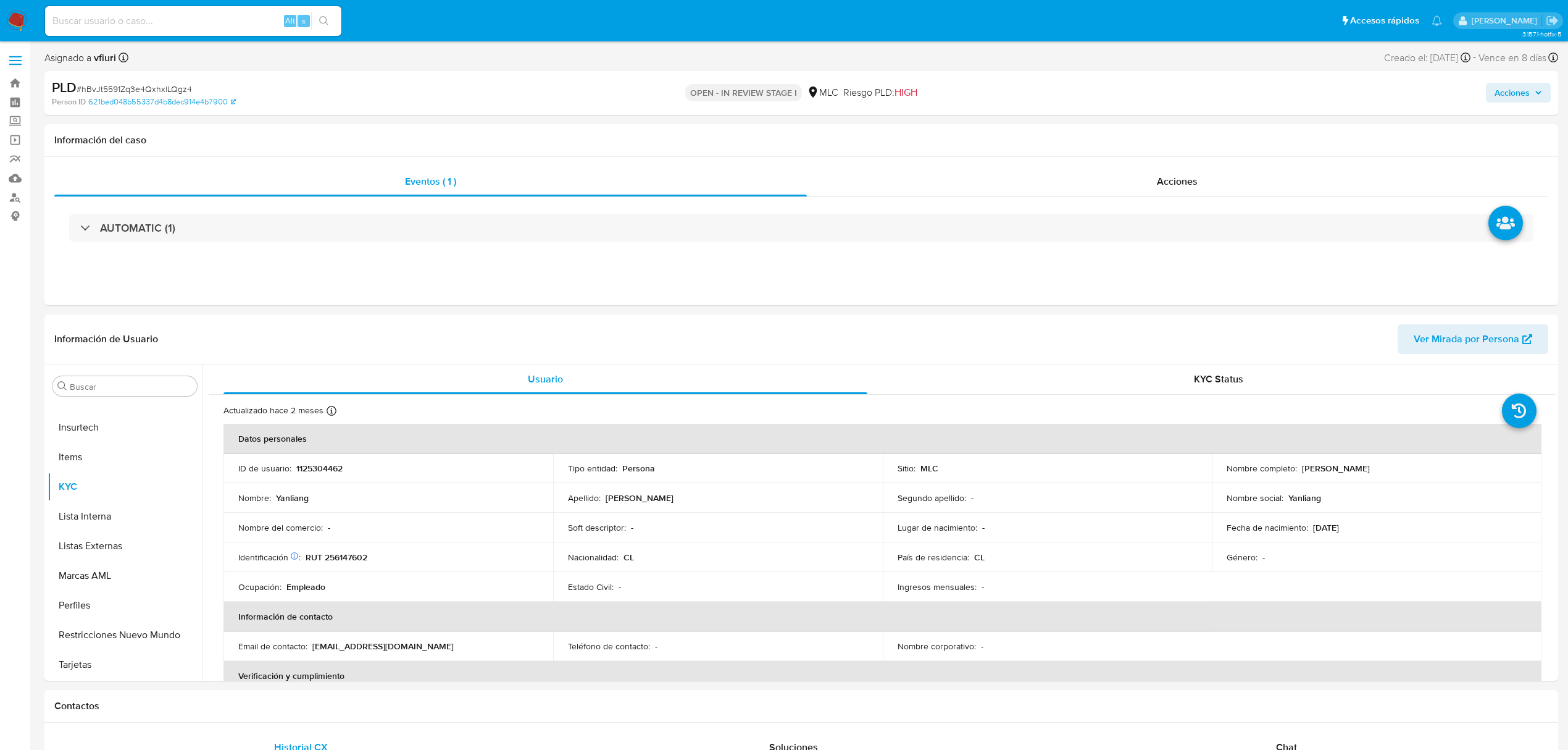
select select "10"
click at [115, 457] on button "Archivos adjuntos" at bounding box center [120, 445] width 145 height 29
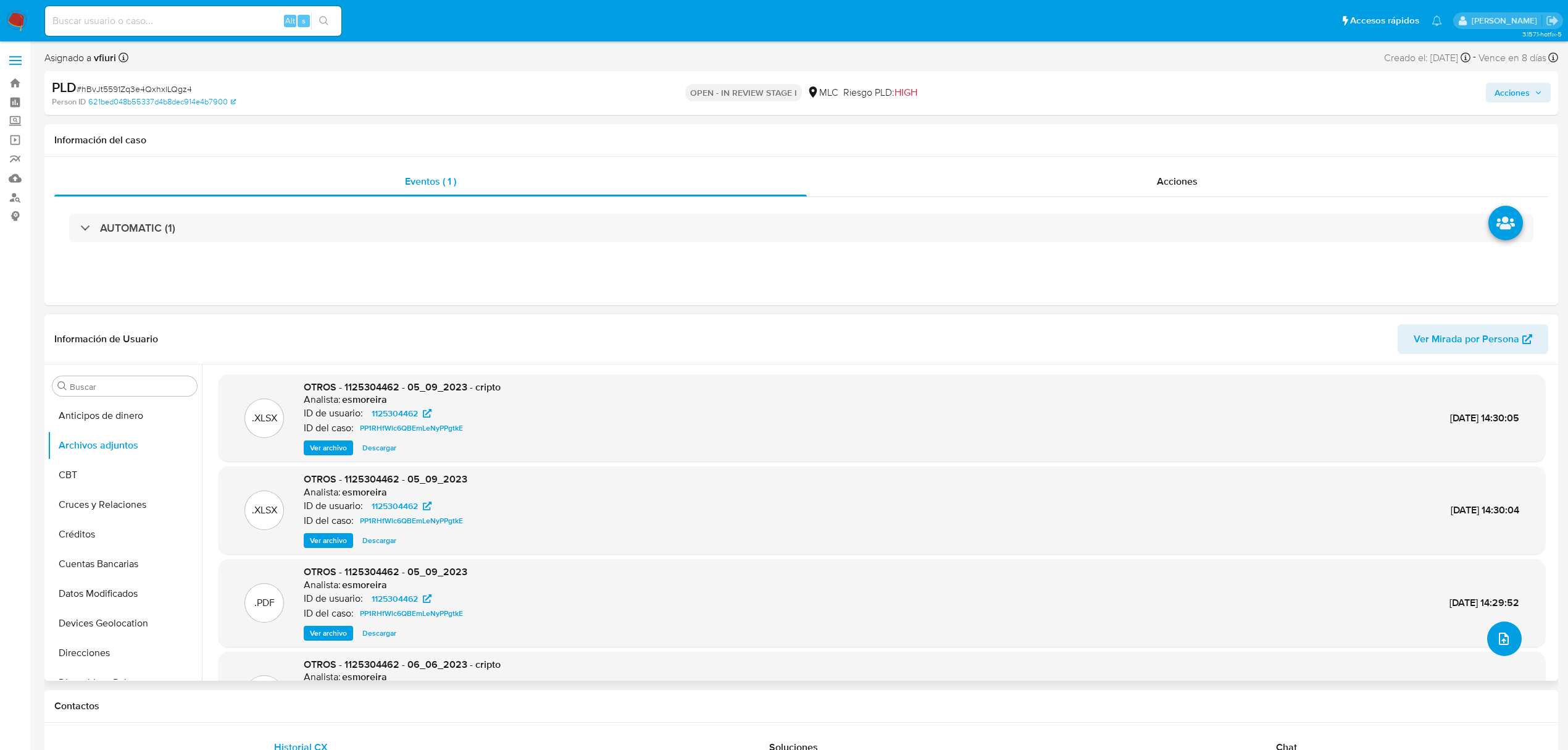
click at [1500, 628] on button "upload-file" at bounding box center [1504, 639] width 35 height 35
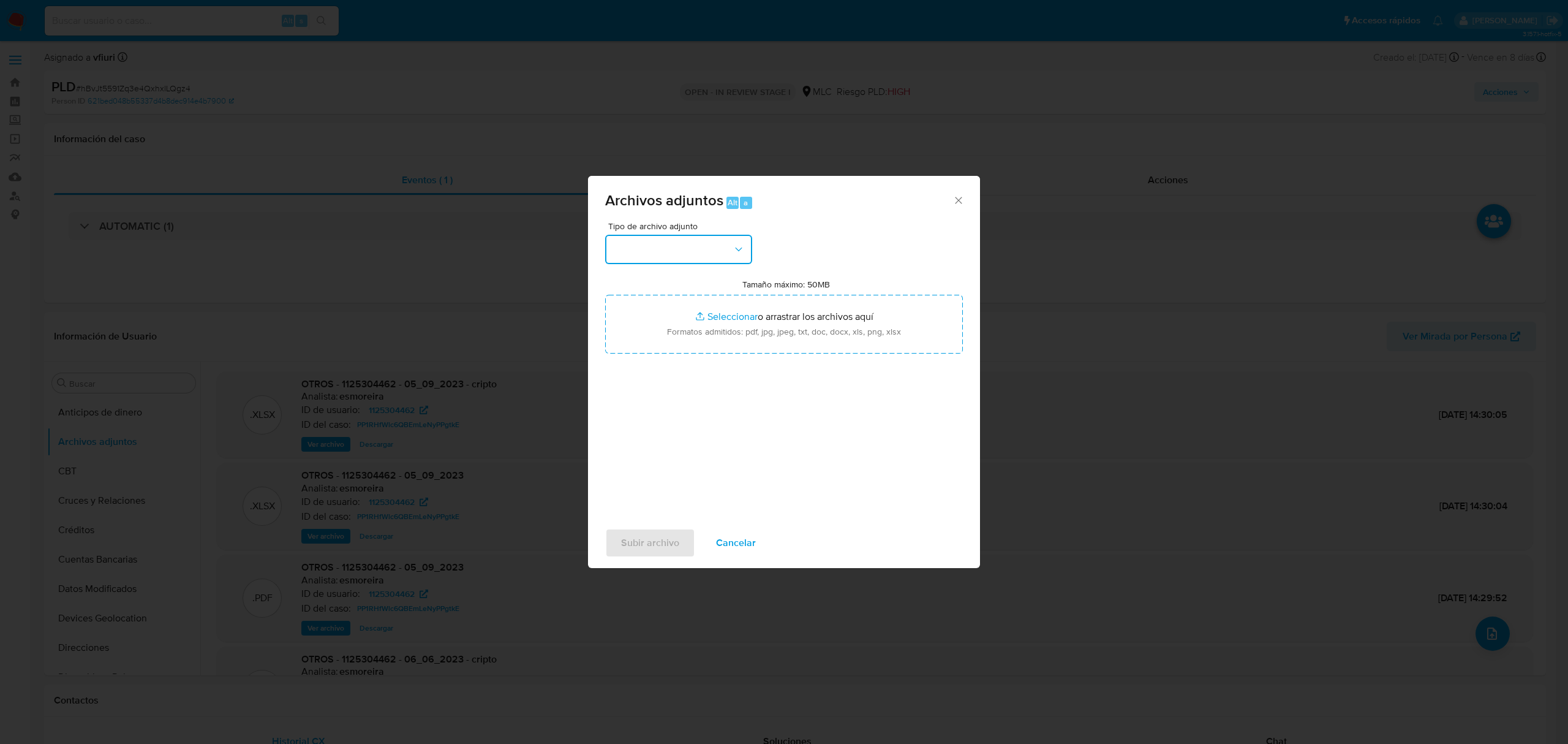
click at [679, 251] on button "button" at bounding box center [679, 249] width 147 height 29
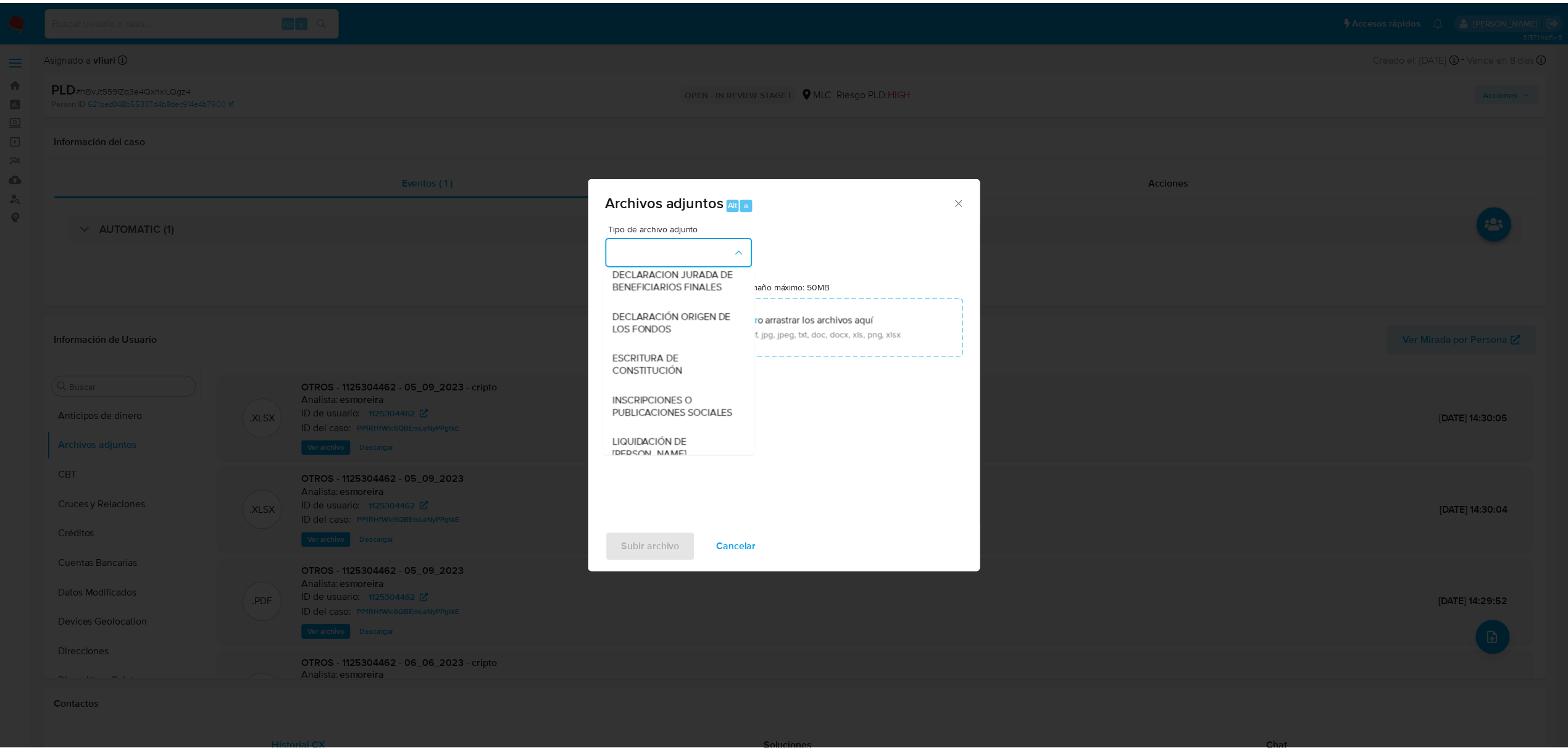
scroll to position [102, 0]
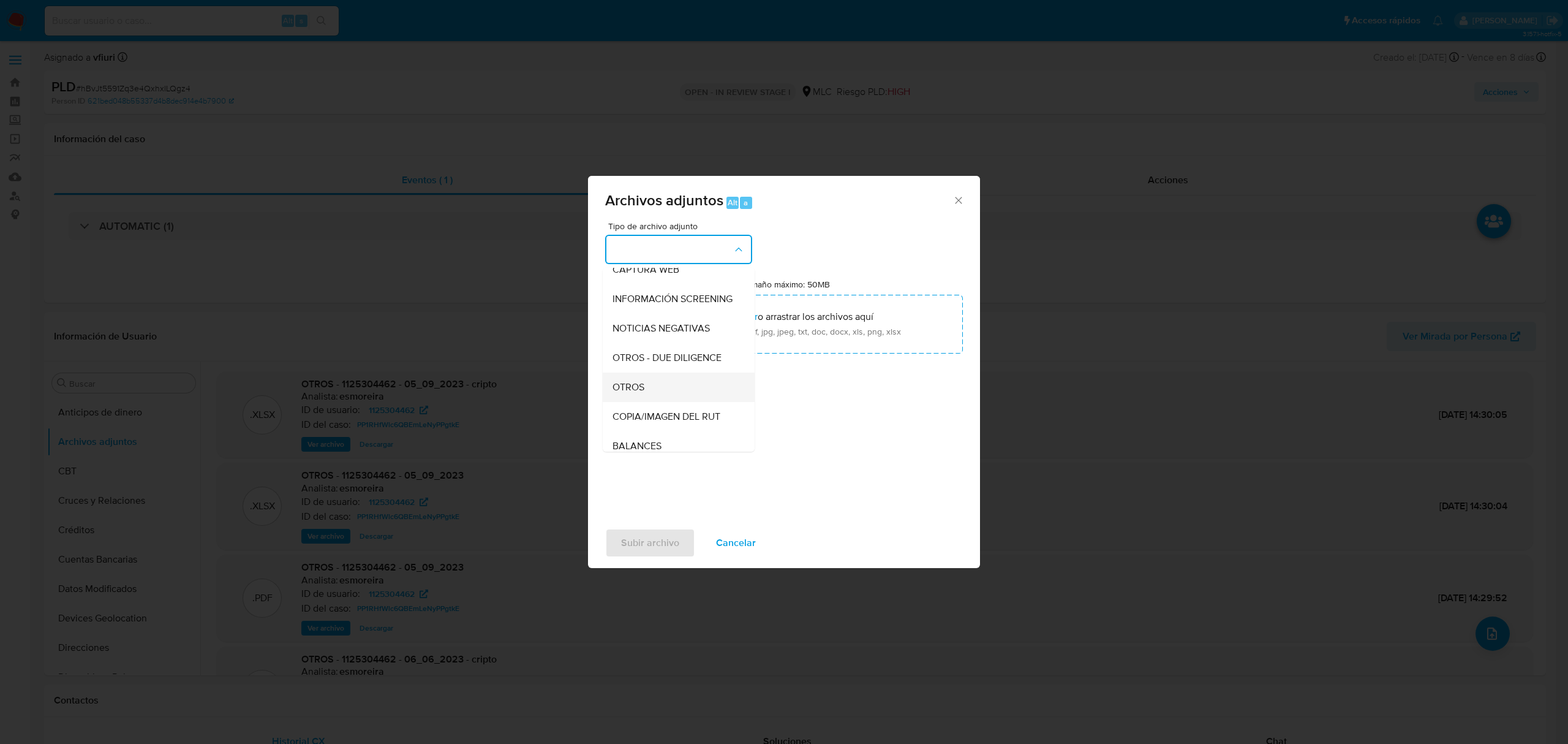
click at [645, 396] on div "OTROS" at bounding box center [675, 387] width 125 height 29
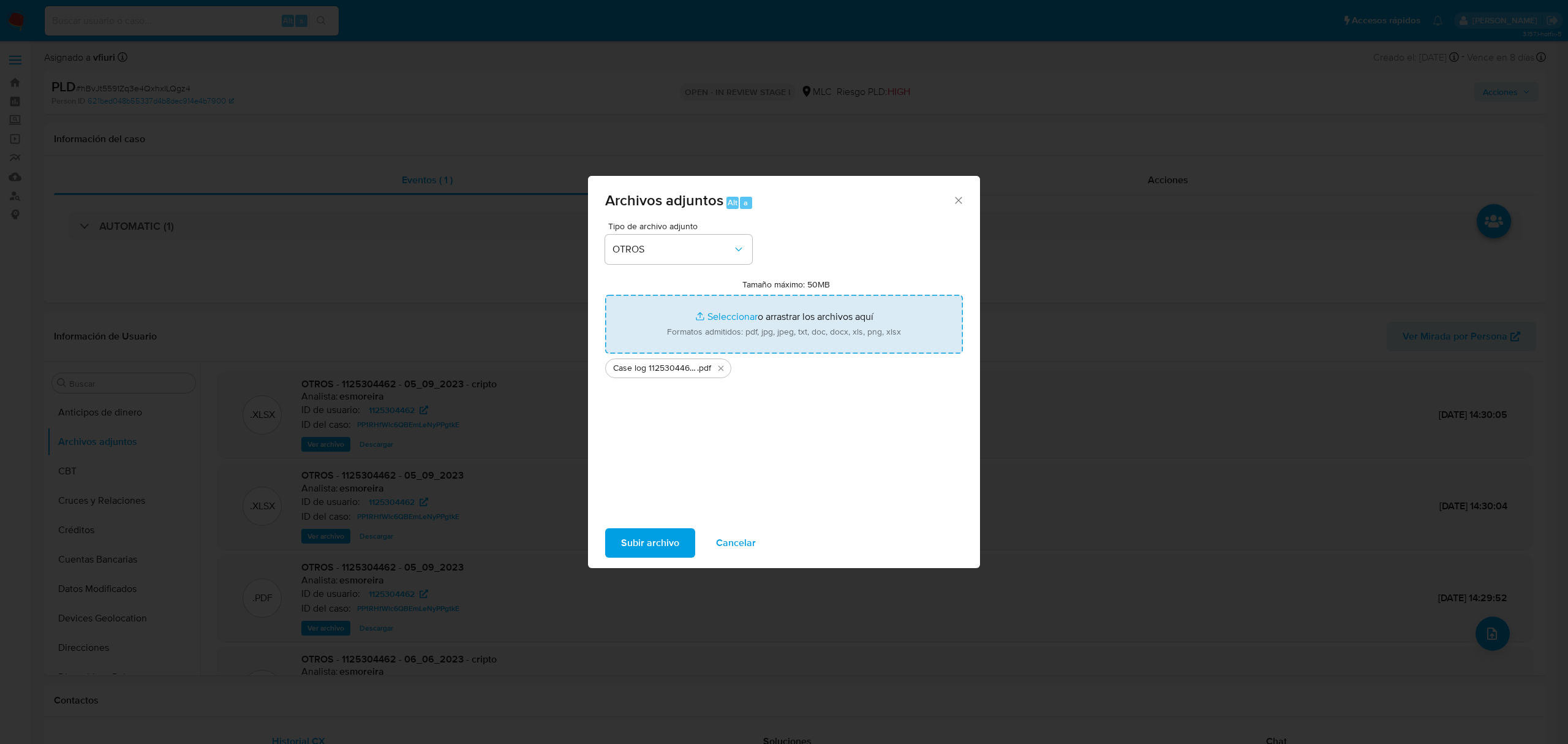
type input "C:\fakepath\Tabla 1125304462.xlsx"
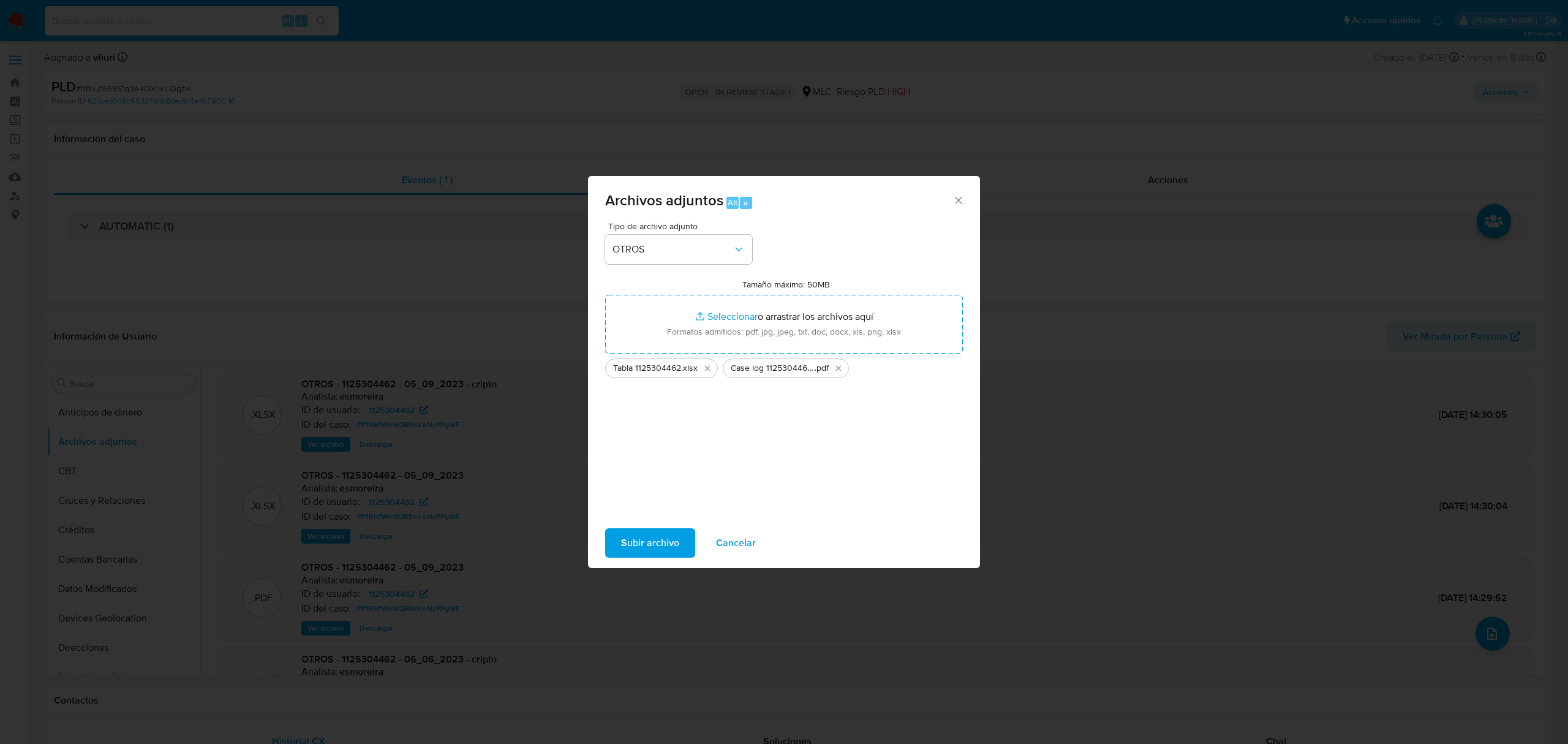
click at [643, 542] on span "Subir archivo" at bounding box center [650, 542] width 58 height 27
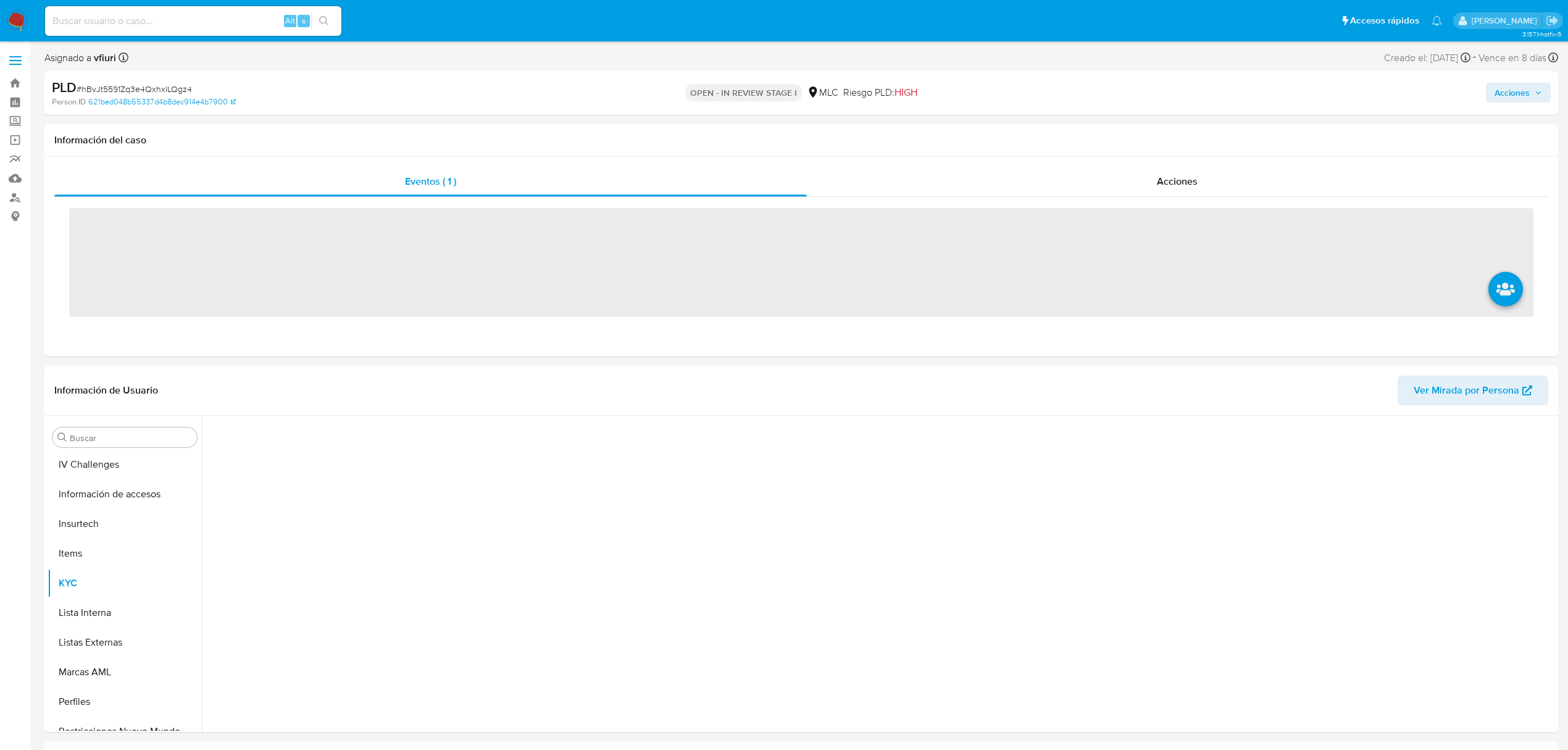
scroll to position [522, 0]
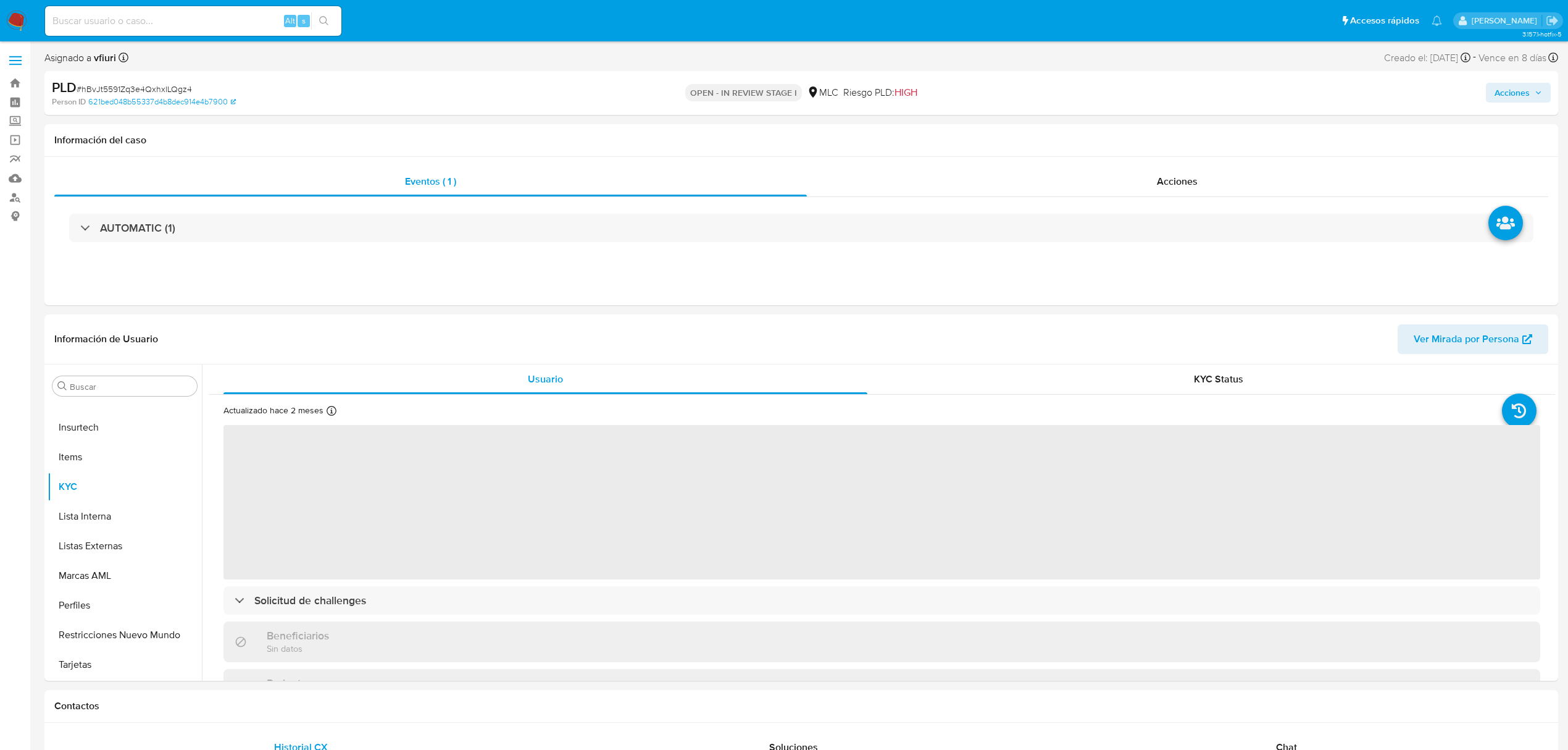
select select "10"
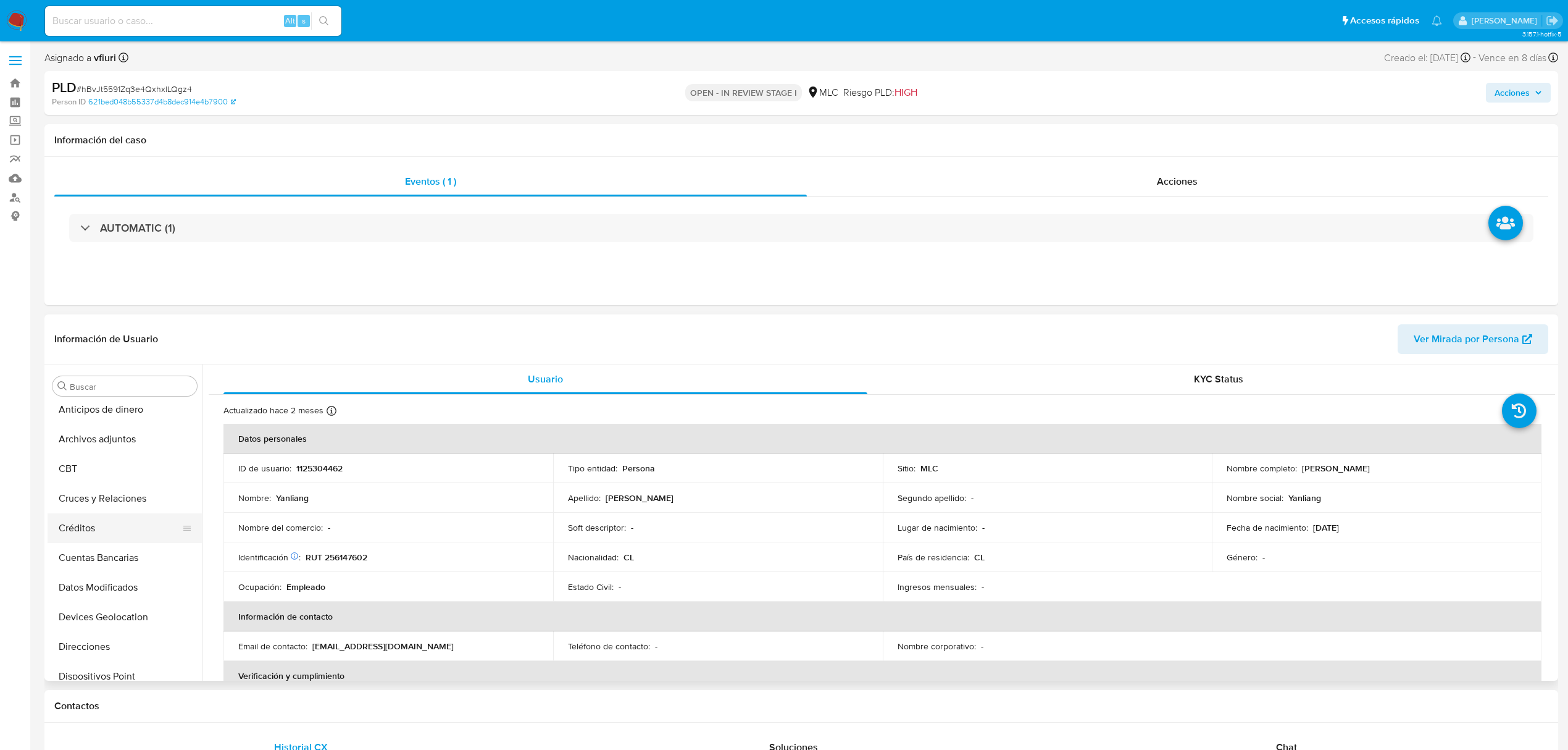
scroll to position [0, 0]
click at [120, 462] on button "CBT" at bounding box center [125, 475] width 155 height 29
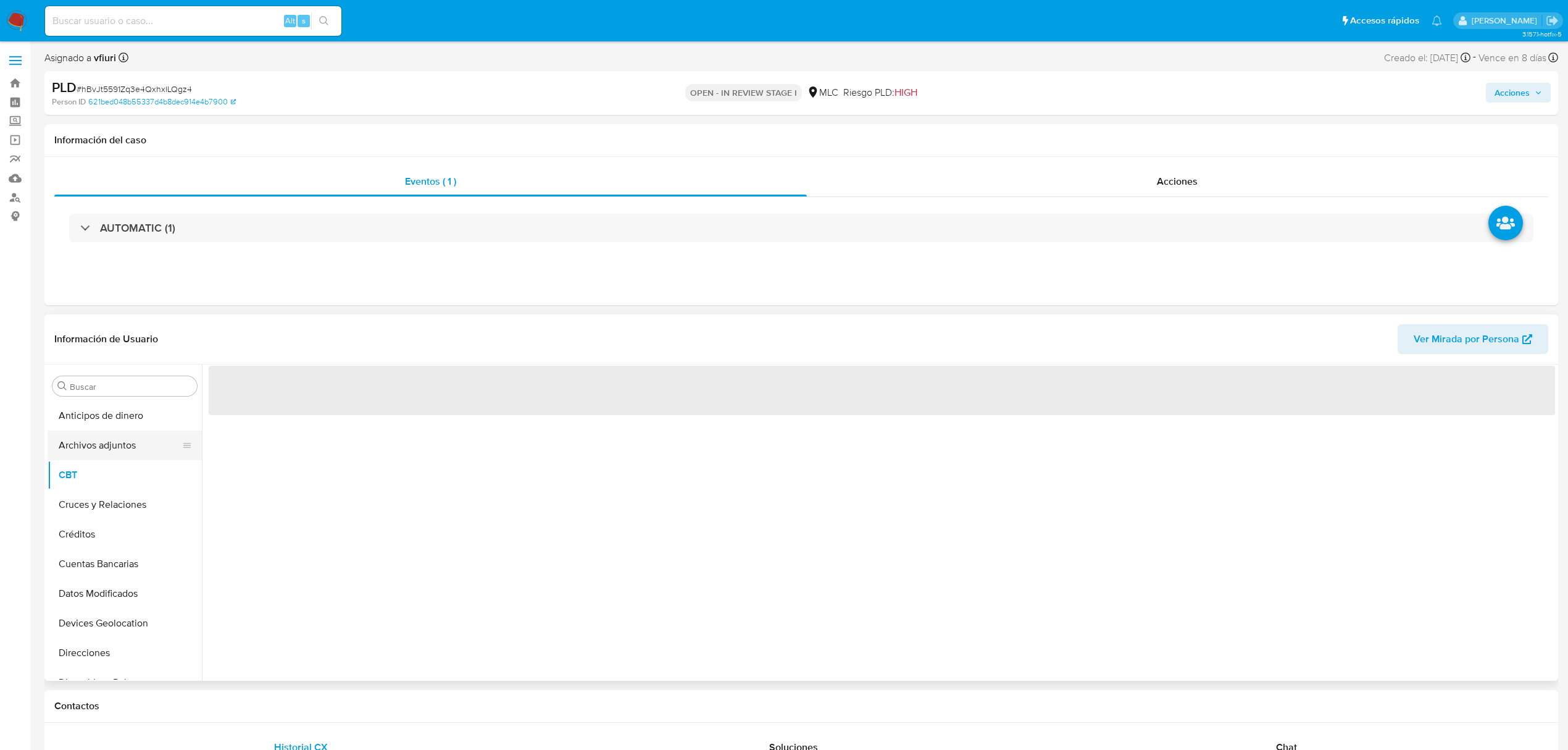
click at [132, 450] on button "Archivos adjuntos" at bounding box center [120, 445] width 145 height 29
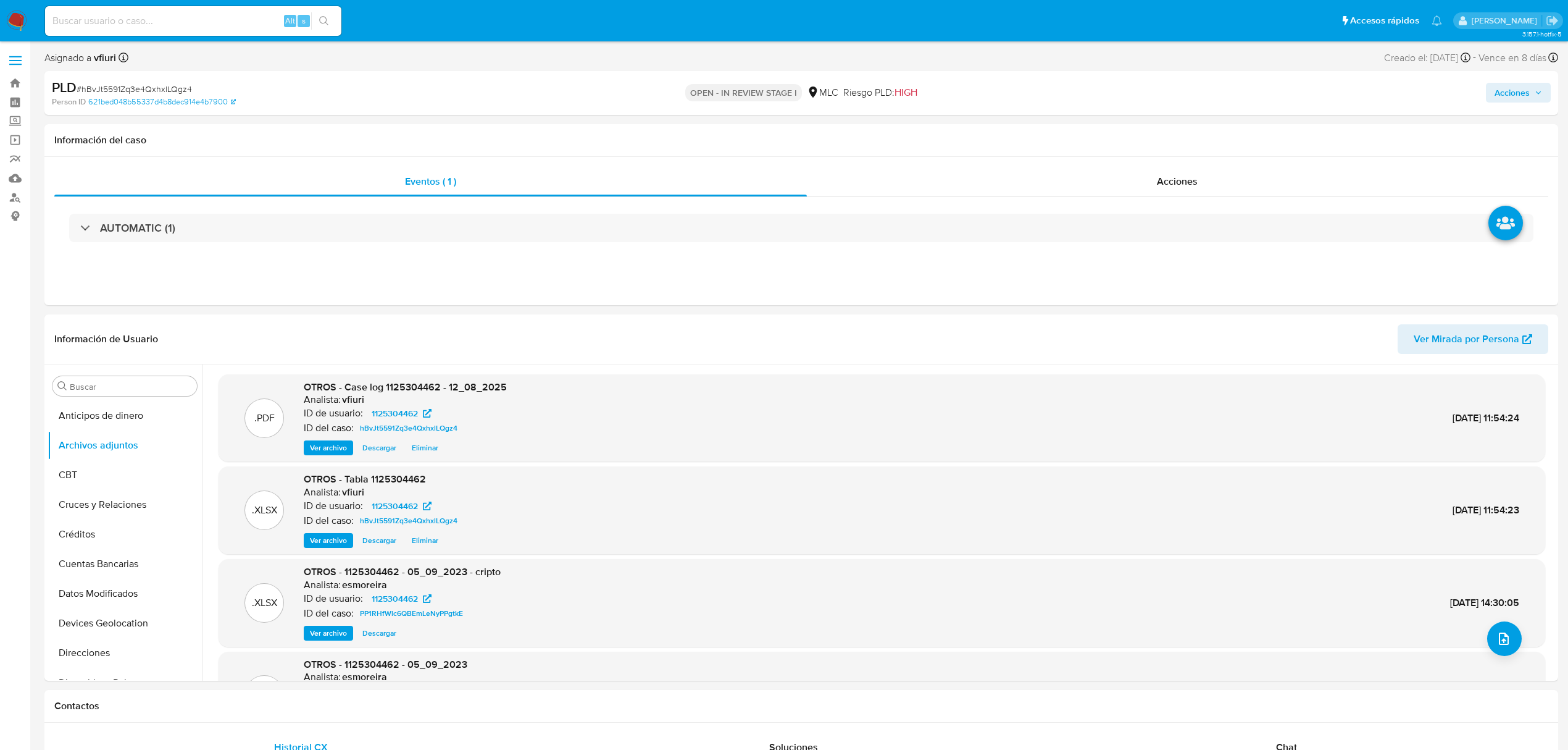
drag, startPoint x: 1493, startPoint y: 66, endPoint x: 1504, endPoint y: 75, distance: 14.2
click at [1494, 66] on div "Asignado a vfiuri Asignado el: [DATE] 10:30:29 Creado el: [DATE] Creado el: [DA…" at bounding box center [801, 60] width 1514 height 22
click at [1504, 75] on div "PLD # hBvJt5591Zq3e4QxhxlLQgz4 Person ID 621bed048b55337d4b8dec914e4b7900 OPEN …" at bounding box center [801, 93] width 1514 height 44
click at [1505, 87] on span "Acciones" at bounding box center [1512, 93] width 36 height 20
click at [1174, 121] on div "Resolución del caso Alt r" at bounding box center [1182, 132] width 118 height 32
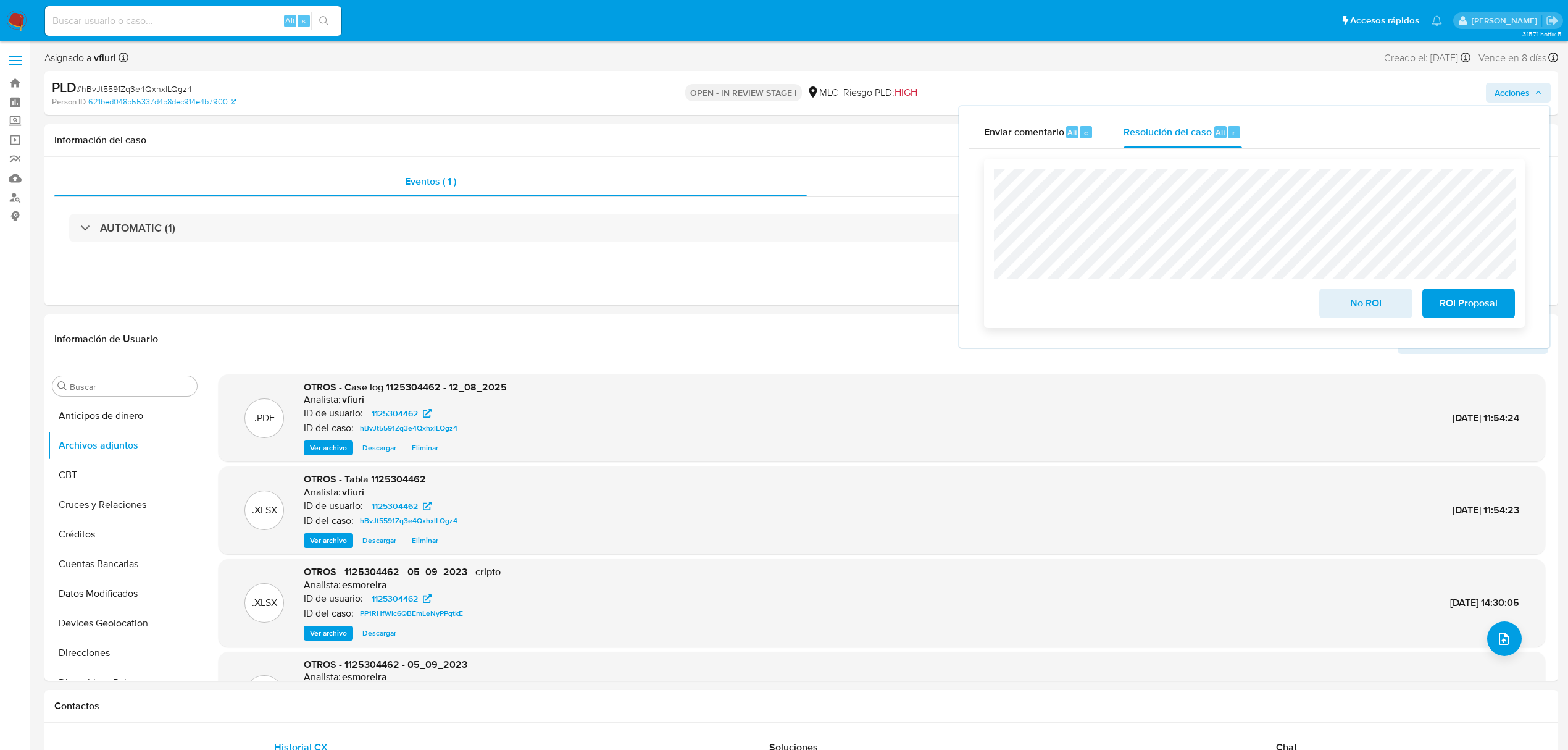
click at [1354, 305] on span "No ROI" at bounding box center [1366, 303] width 60 height 27
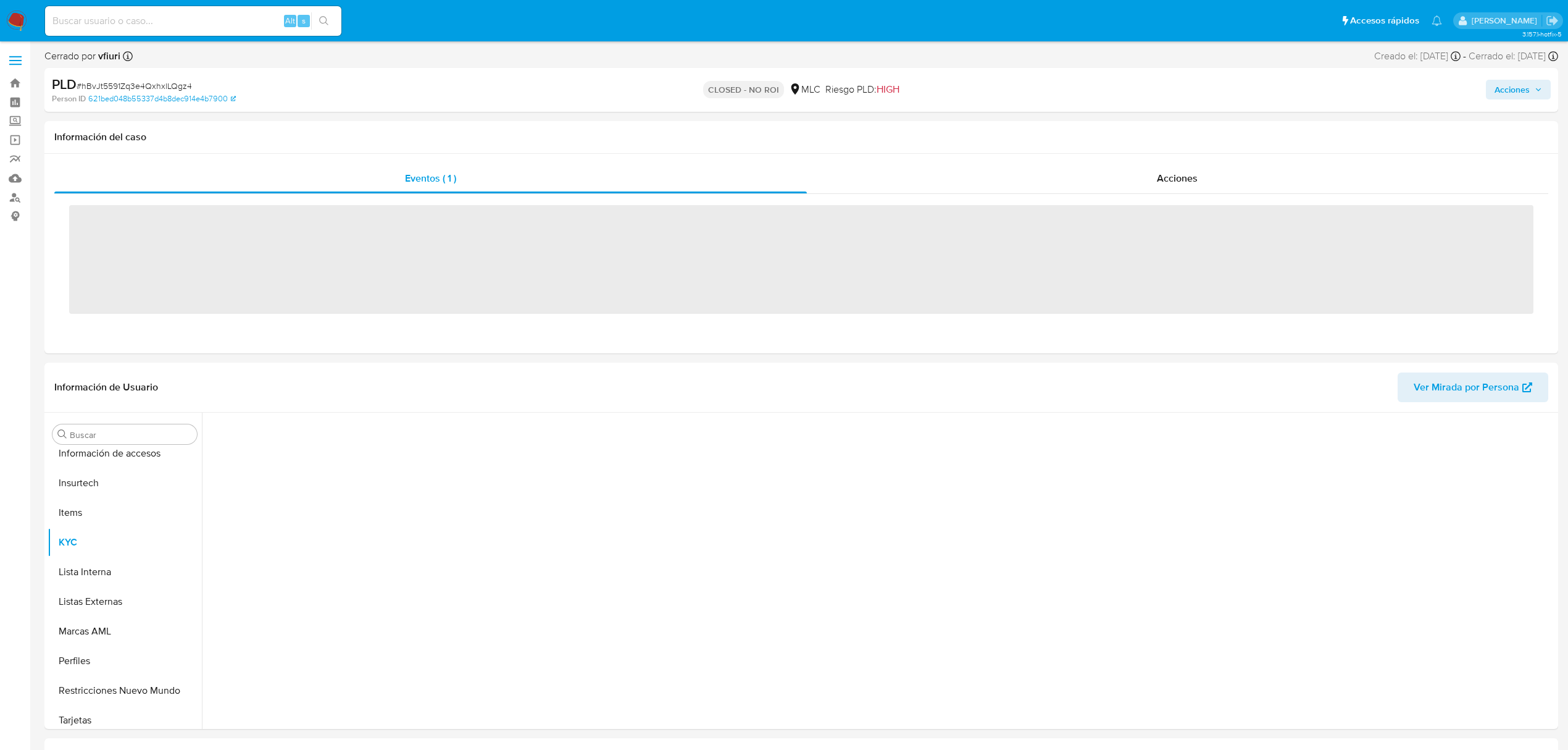
scroll to position [522, 0]
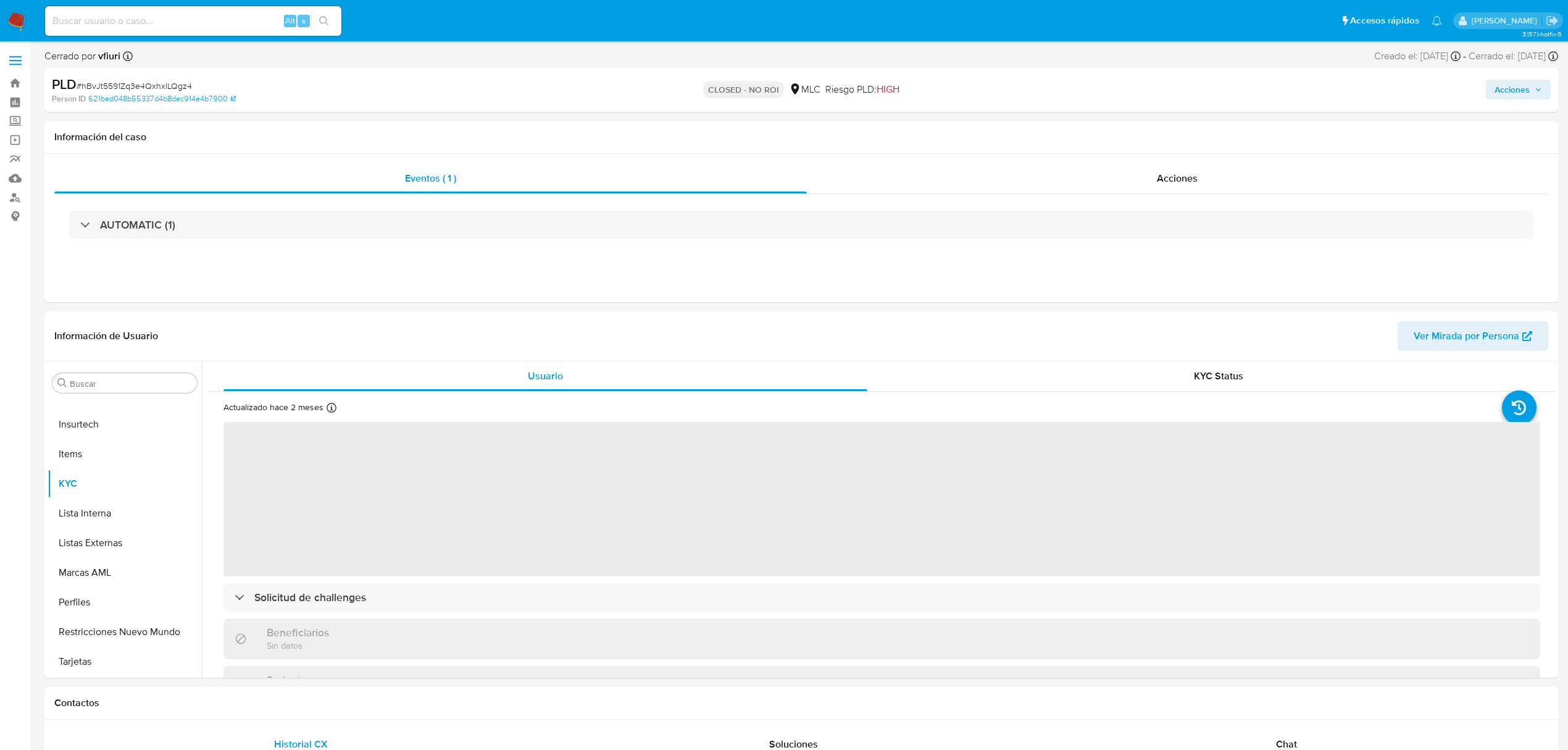
select select "10"
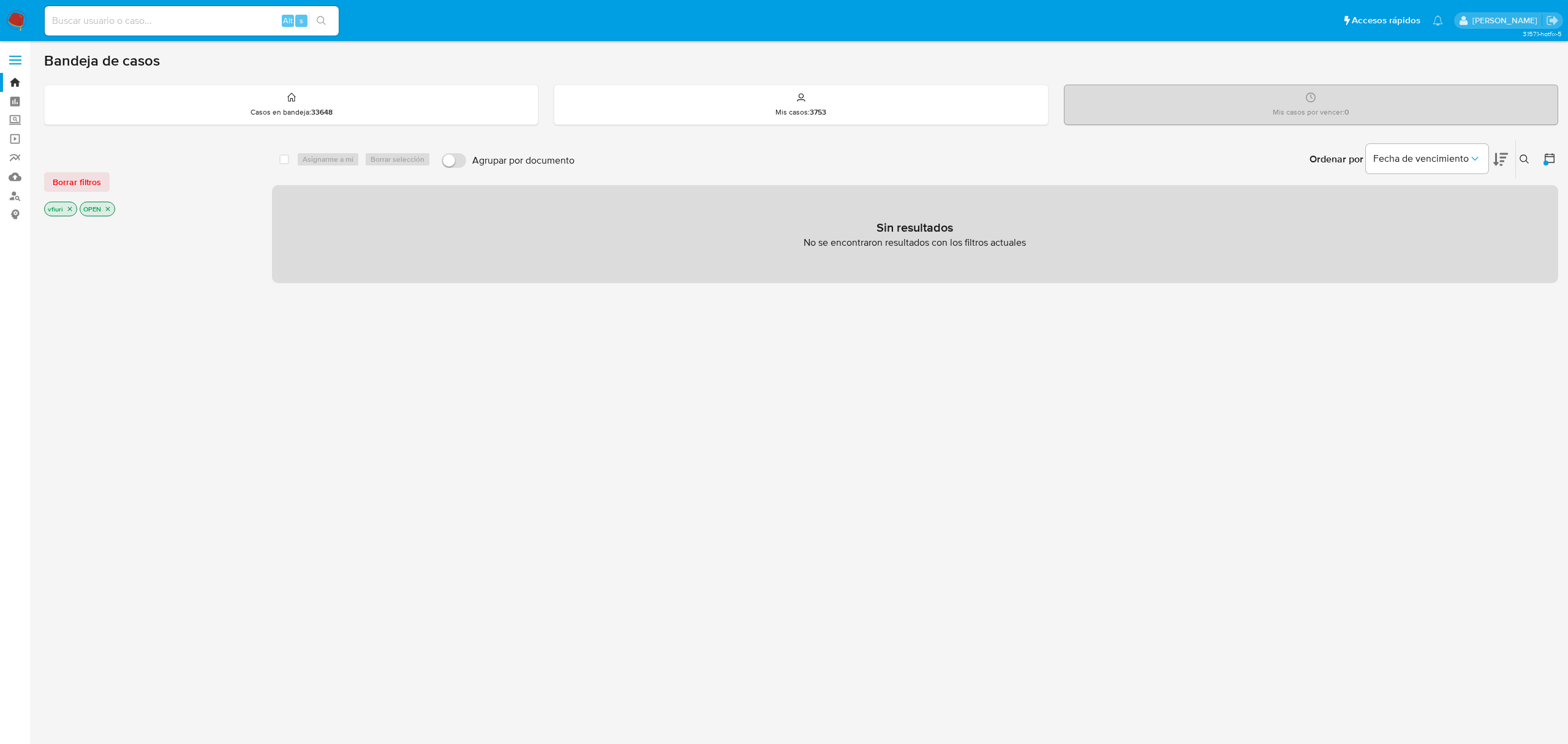
click at [108, 212] on icon "close-filter" at bounding box center [108, 209] width 8 height 8
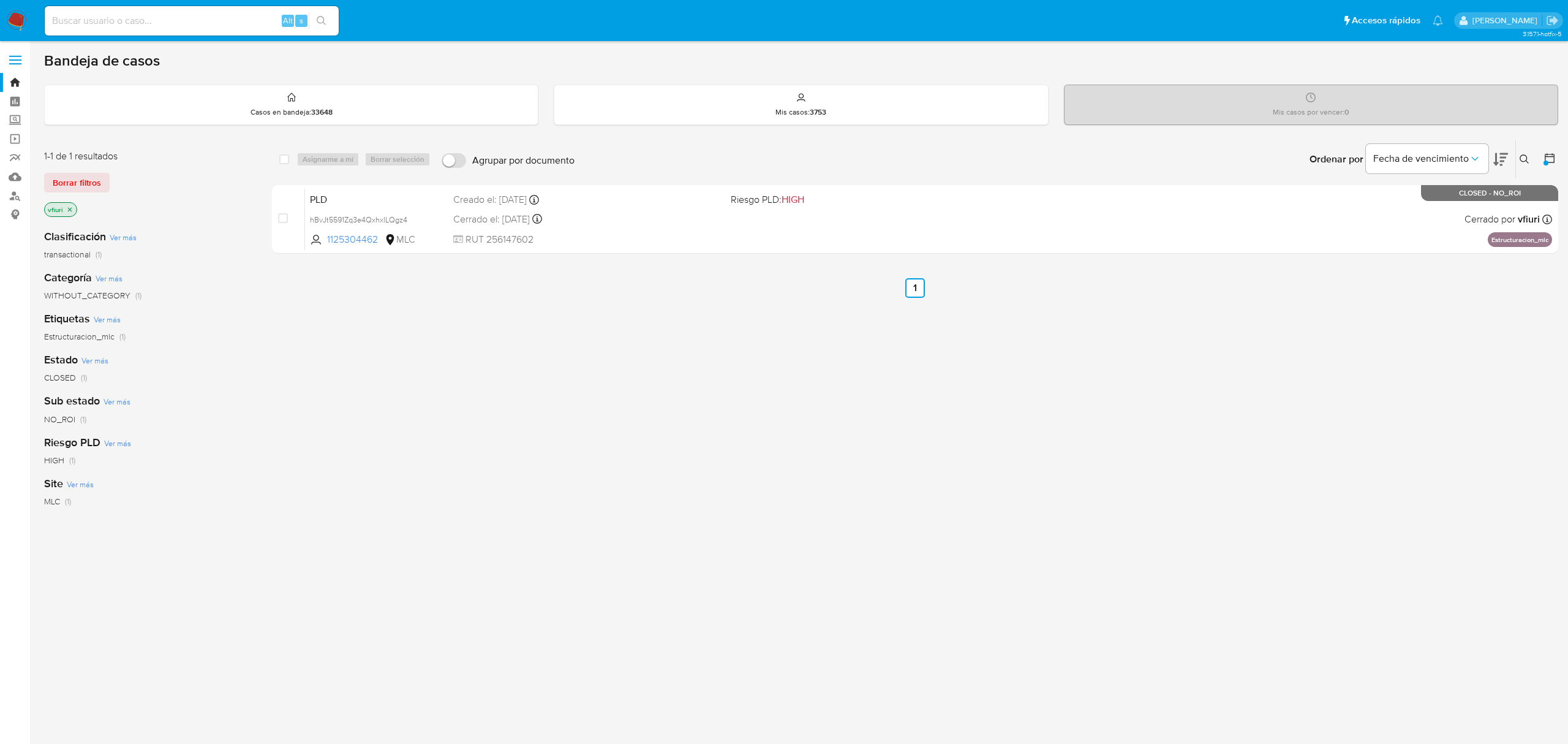
click at [1515, 163] on div "Ingrese ID de usuario o caso Buscar Borrar filtros" at bounding box center [1525, 160] width 21 height 38
click at [1521, 160] on icon at bounding box center [1524, 159] width 10 height 10
click at [1504, 245] on span "Borrar filtros" at bounding box center [1475, 245] width 84 height 17
click at [1478, 241] on span "Borrar filtros" at bounding box center [1475, 245] width 84 height 17
click at [1527, 155] on icon at bounding box center [1524, 159] width 10 height 10
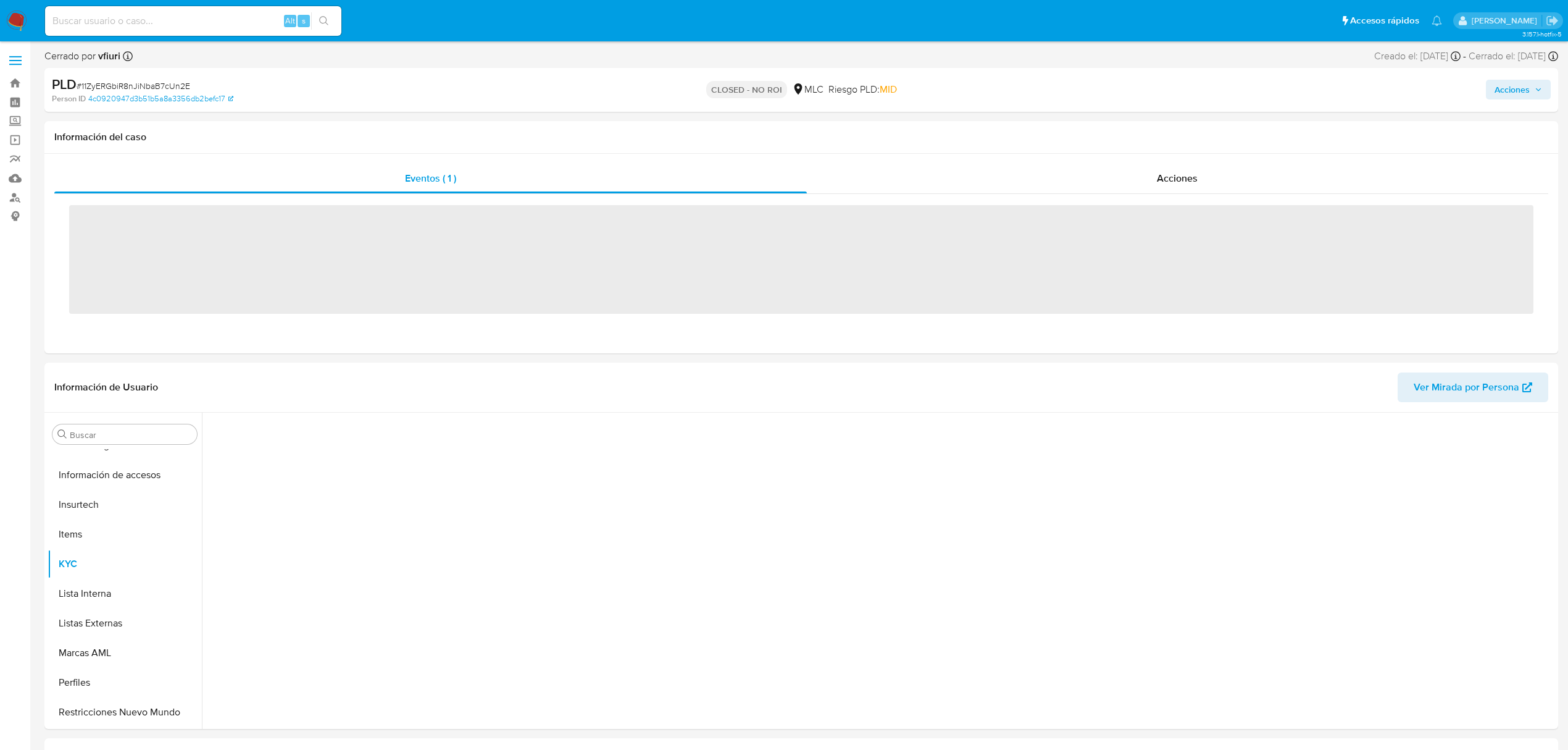
scroll to position [522, 0]
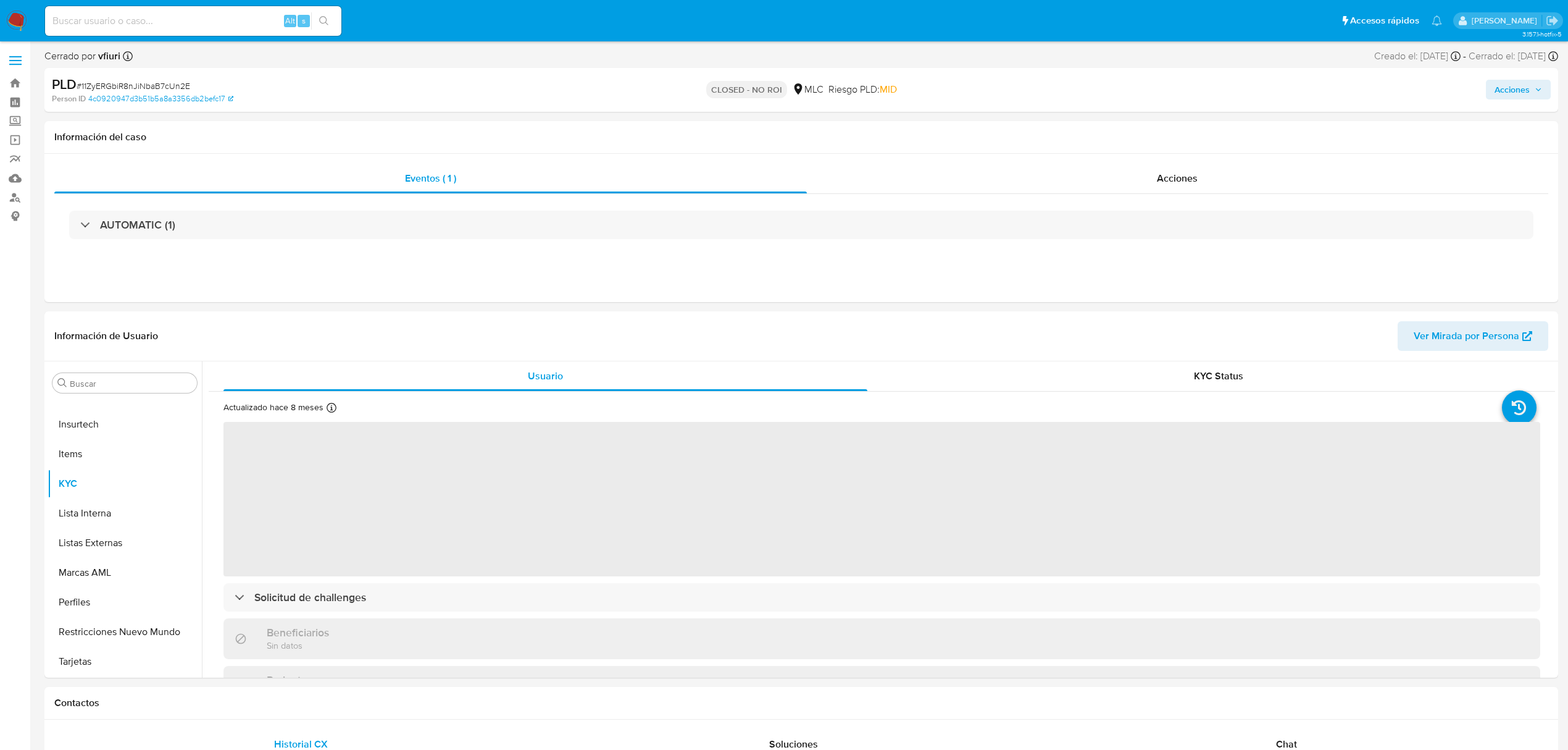
select select "10"
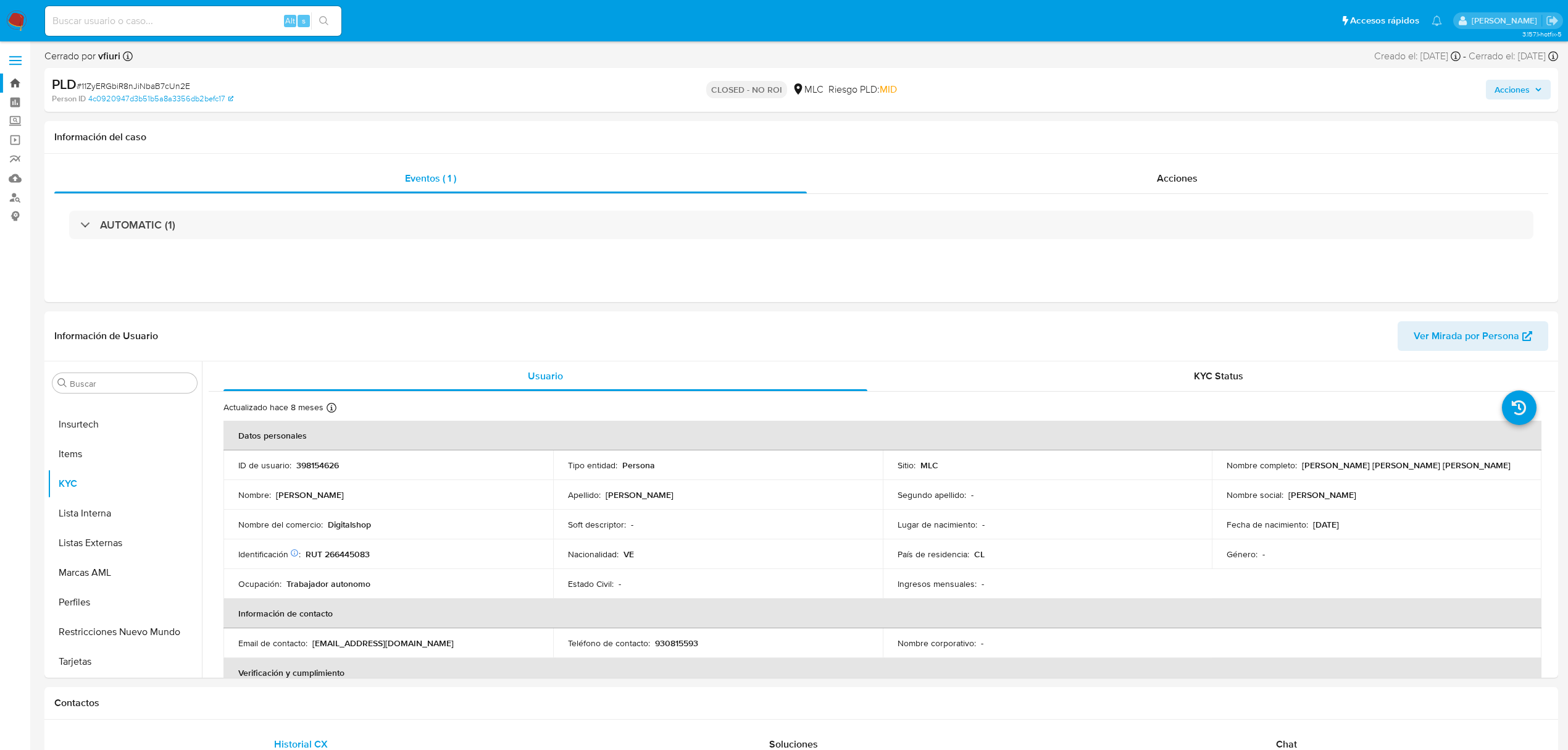
click at [14, 81] on link "Bandeja" at bounding box center [73, 83] width 147 height 19
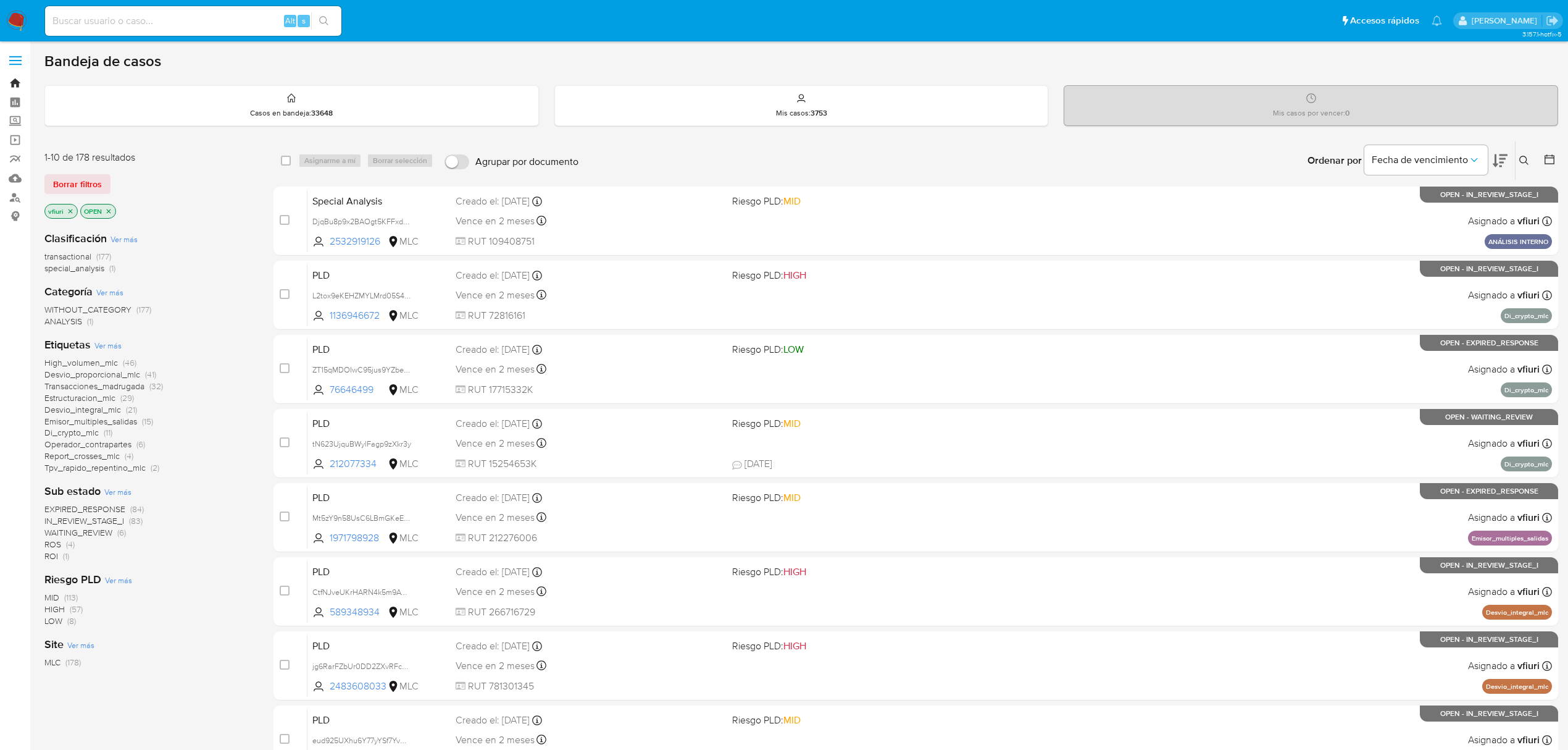
click at [16, 80] on link "Bandeja" at bounding box center [73, 83] width 147 height 19
click at [1554, 159] on icon at bounding box center [1549, 159] width 10 height 10
click at [1546, 159] on icon at bounding box center [1549, 159] width 12 height 12
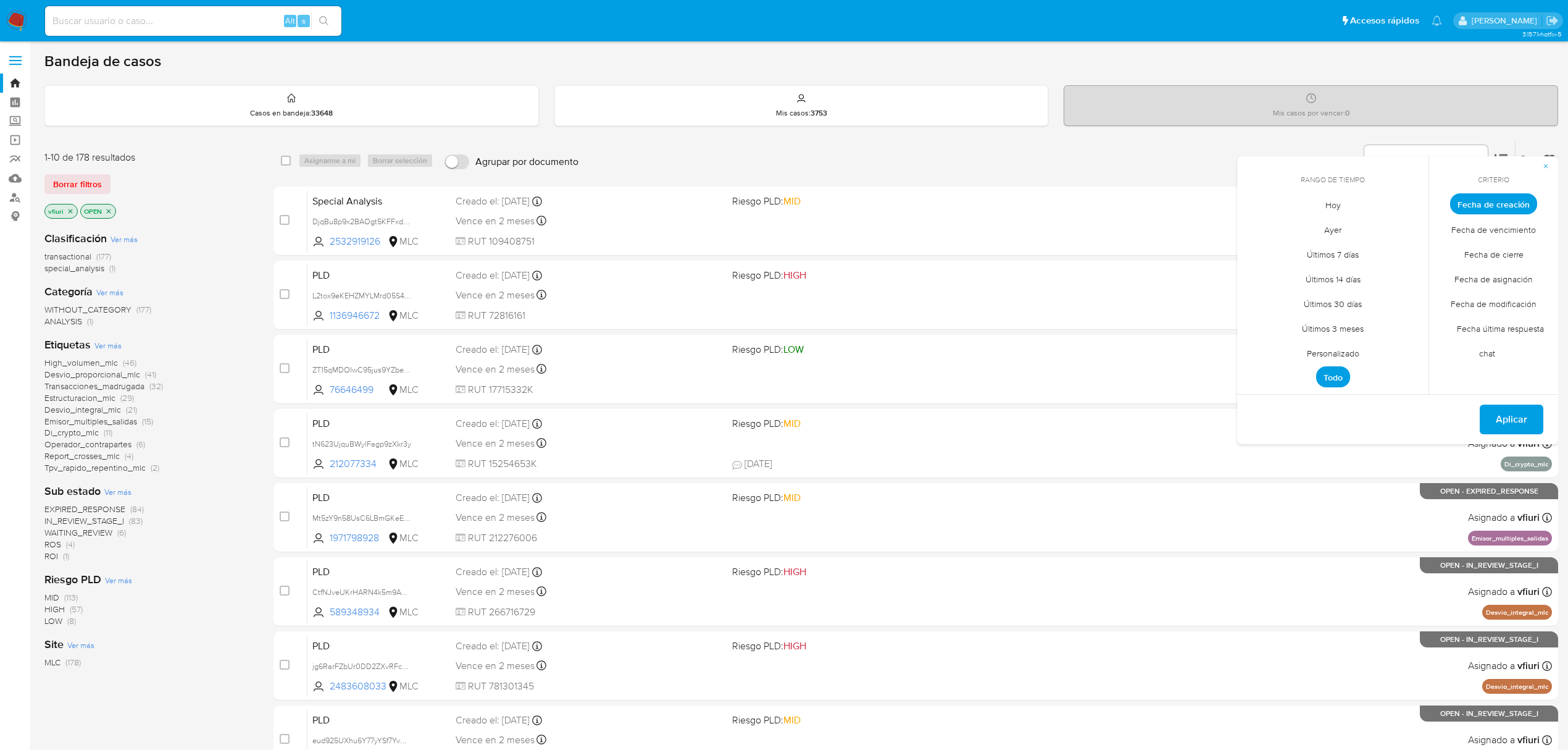
click at [1309, 351] on span "Personalizado" at bounding box center [1332, 353] width 78 height 26
click at [1257, 226] on icon "Mes anterior" at bounding box center [1256, 227] width 15 height 15
click at [1331, 319] on button "12" at bounding box center [1333, 322] width 20 height 20
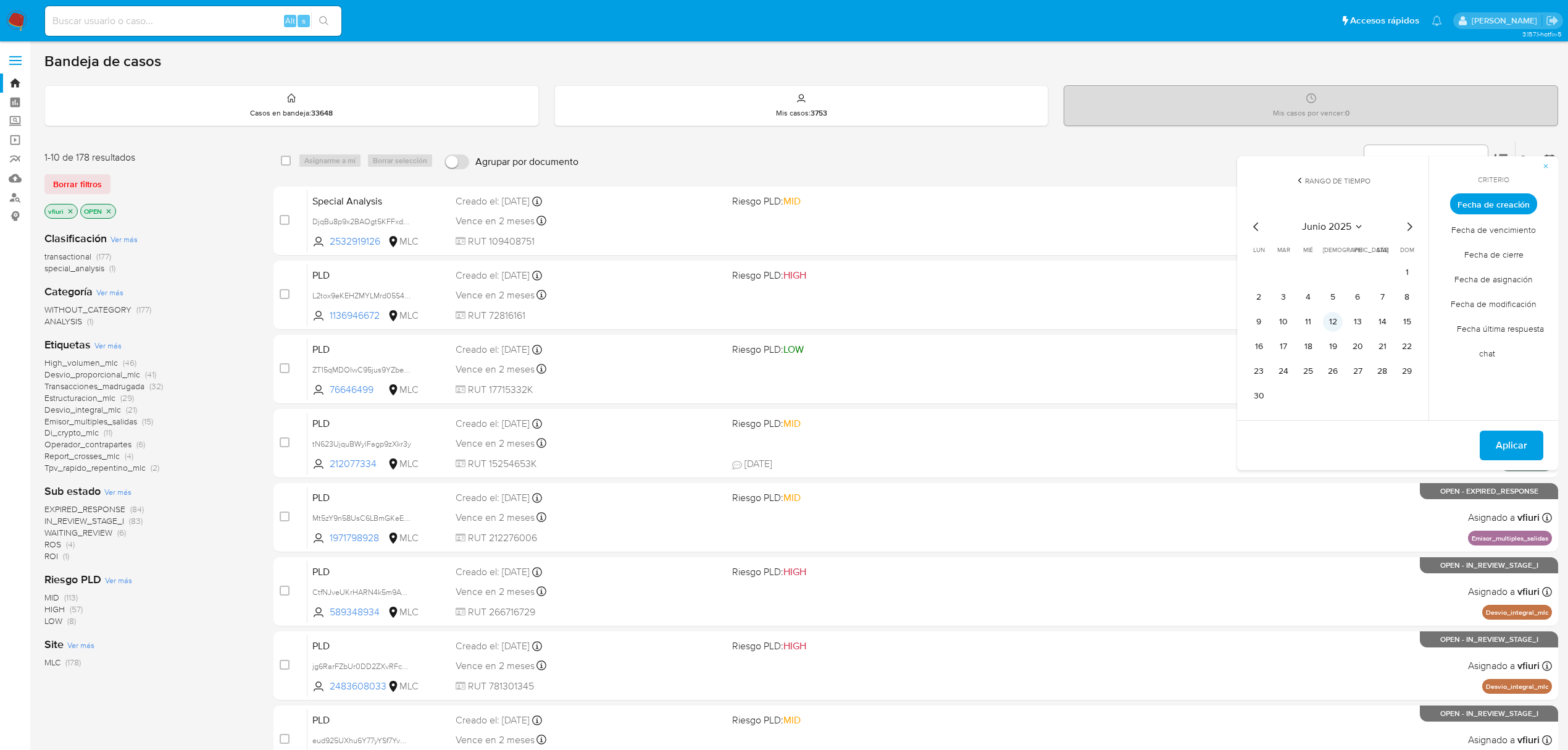
click at [1331, 319] on button "12" at bounding box center [1333, 322] width 20 height 20
click at [1506, 438] on span "Aplicar" at bounding box center [1512, 445] width 32 height 27
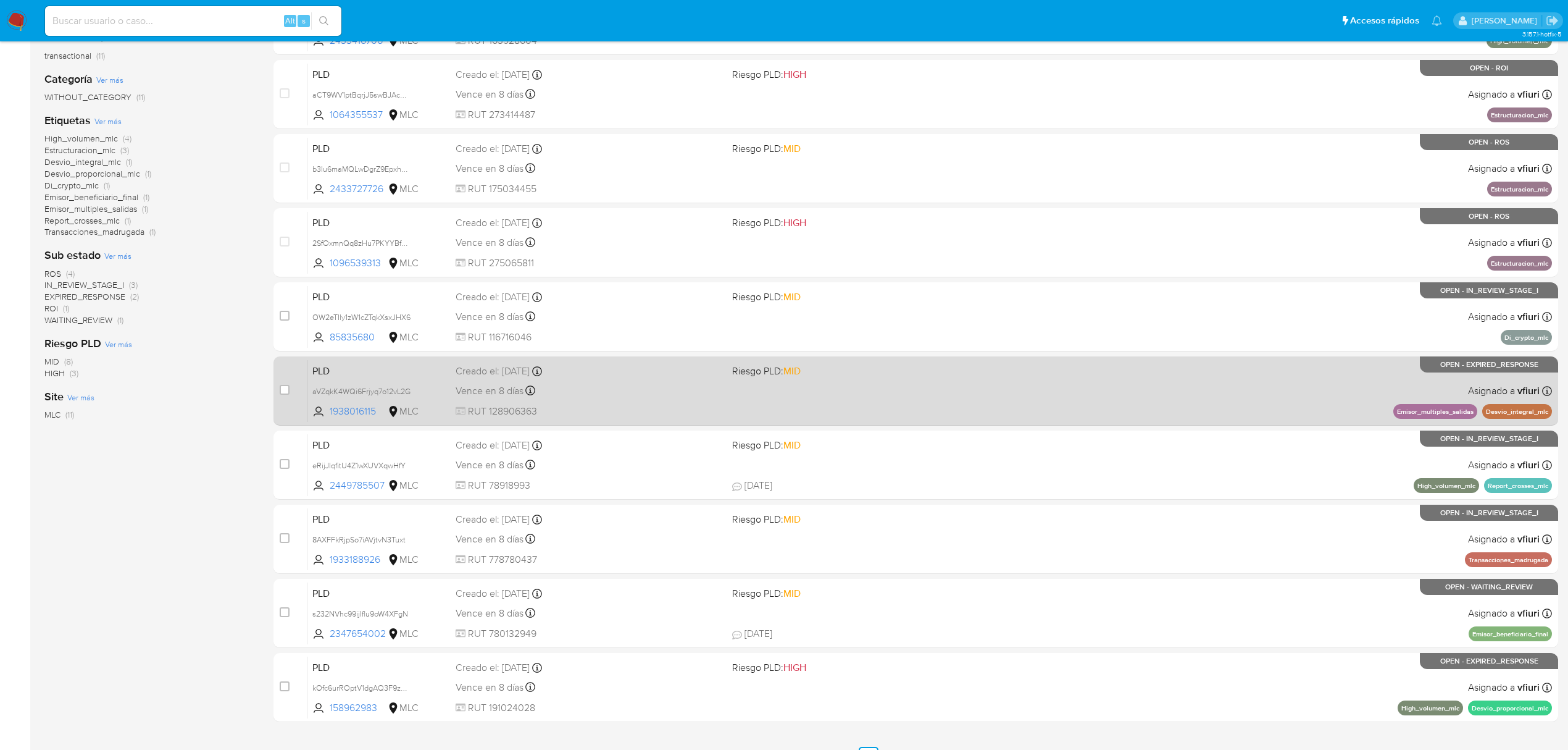
scroll to position [225, 0]
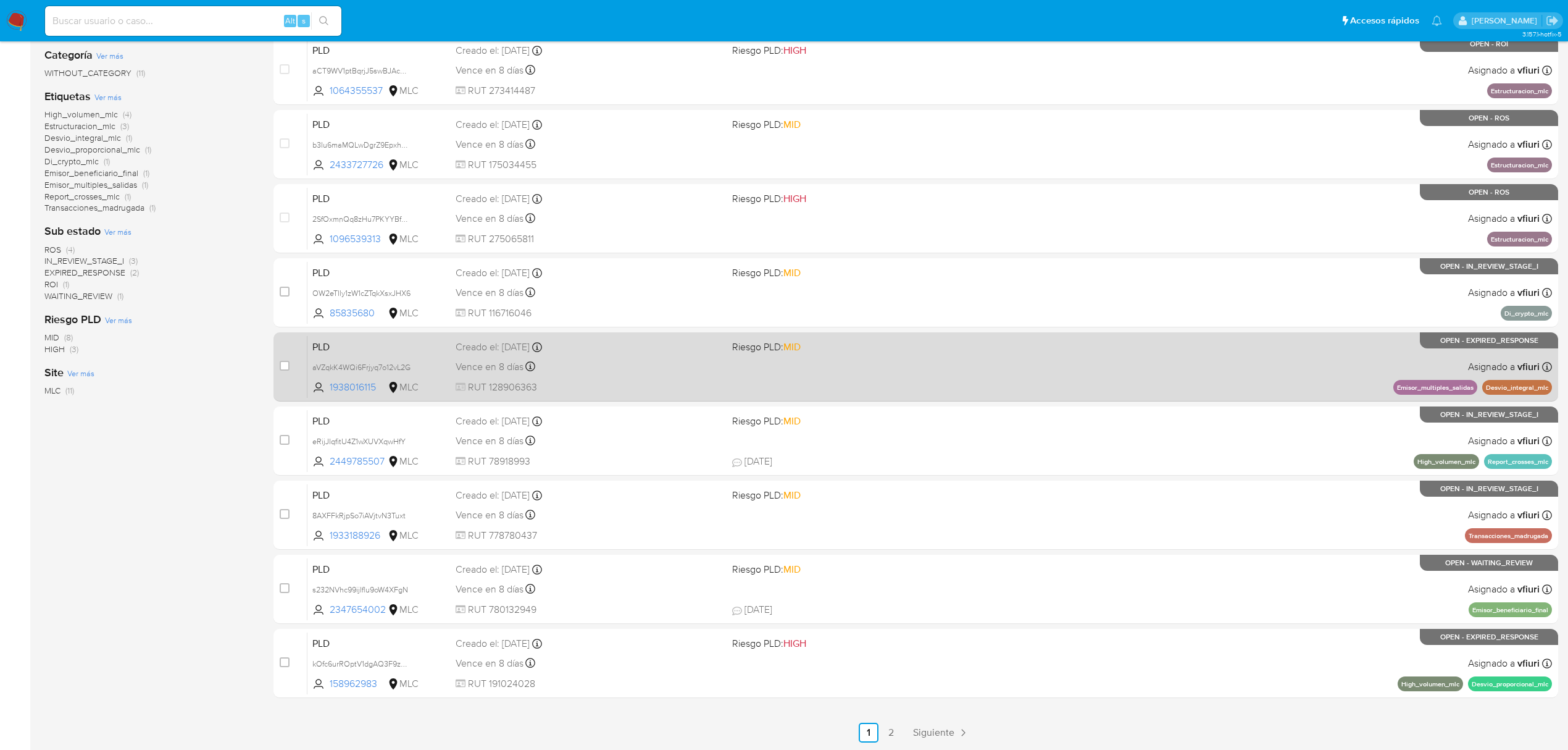
click at [994, 354] on div "PLD aVZqkK4WQi6Frjyq7o12vL2G 1938016115 MLC Riesgo PLD: MID Creado el: 12/06/20…" at bounding box center [930, 366] width 1244 height 63
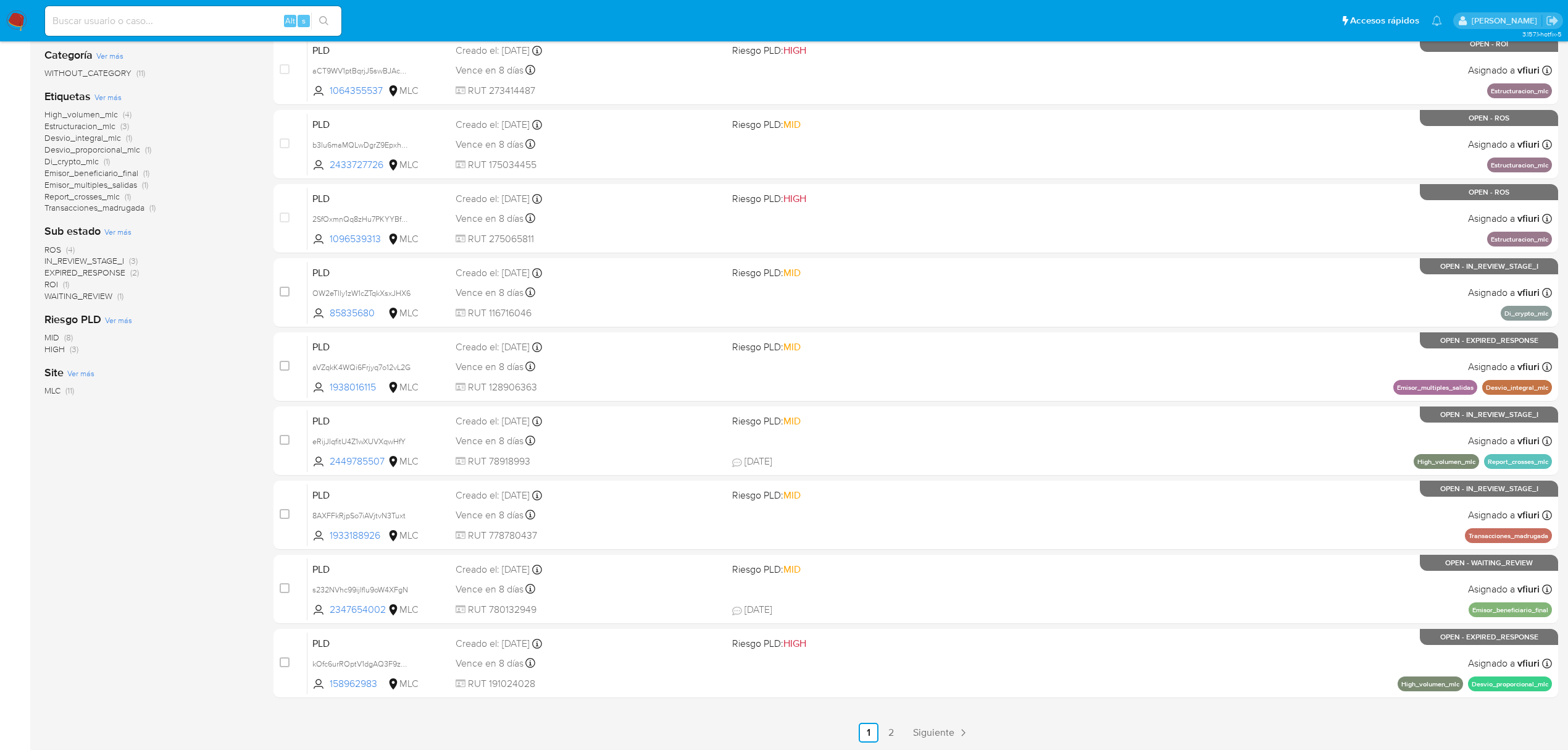
click at [159, 23] on input at bounding box center [192, 21] width 296 height 16
paste input "1148454533"
type input "1148454533"
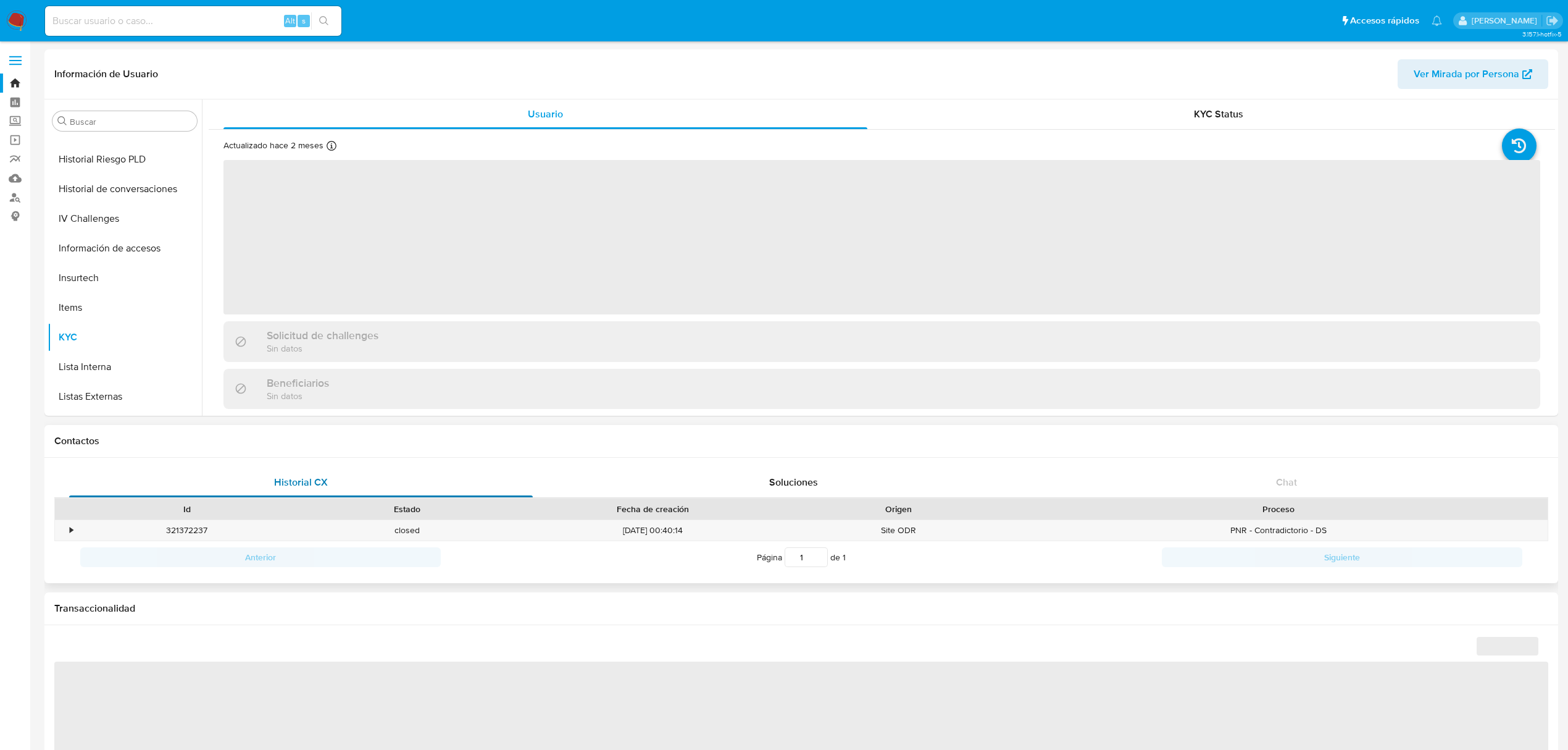
scroll to position [521, 0]
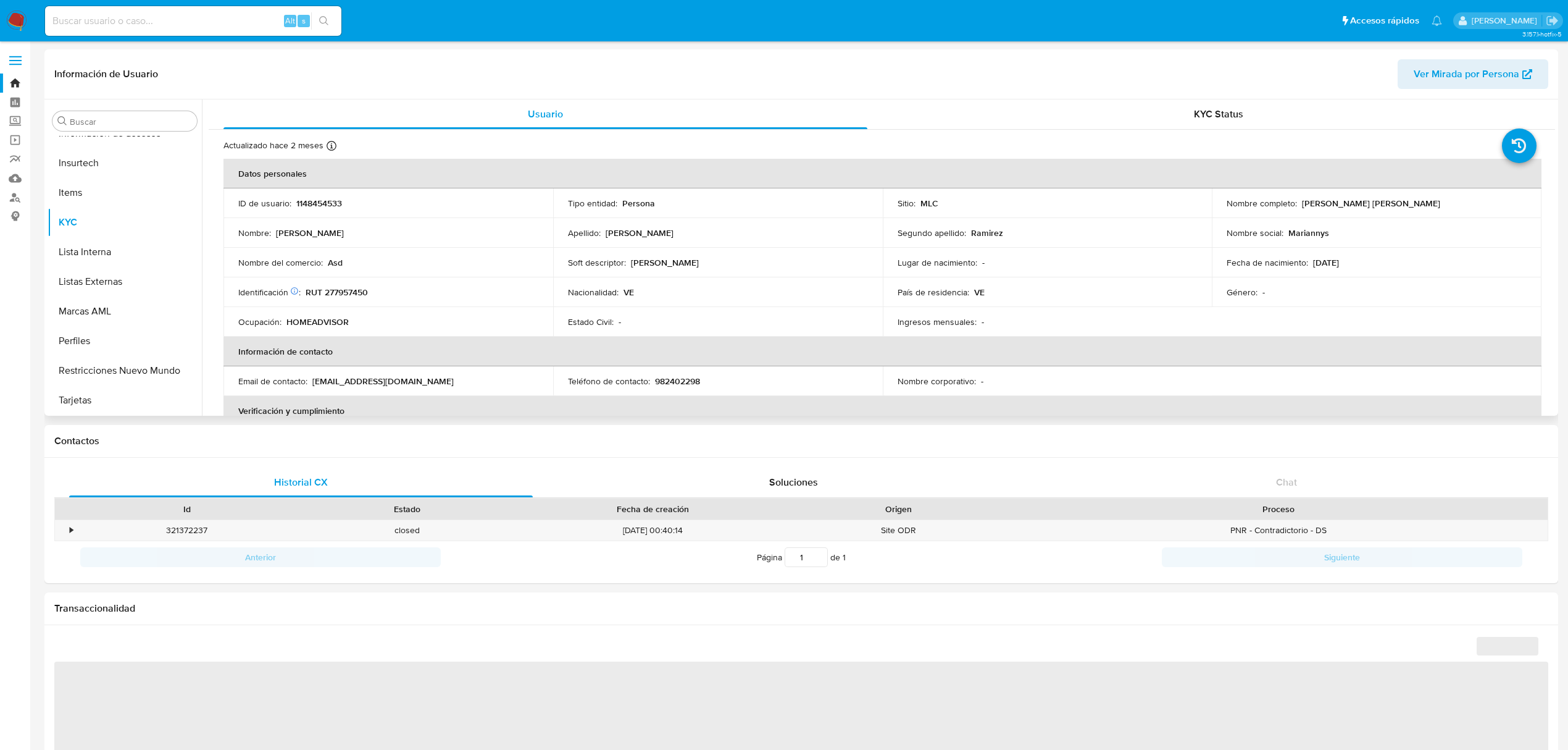
select select "10"
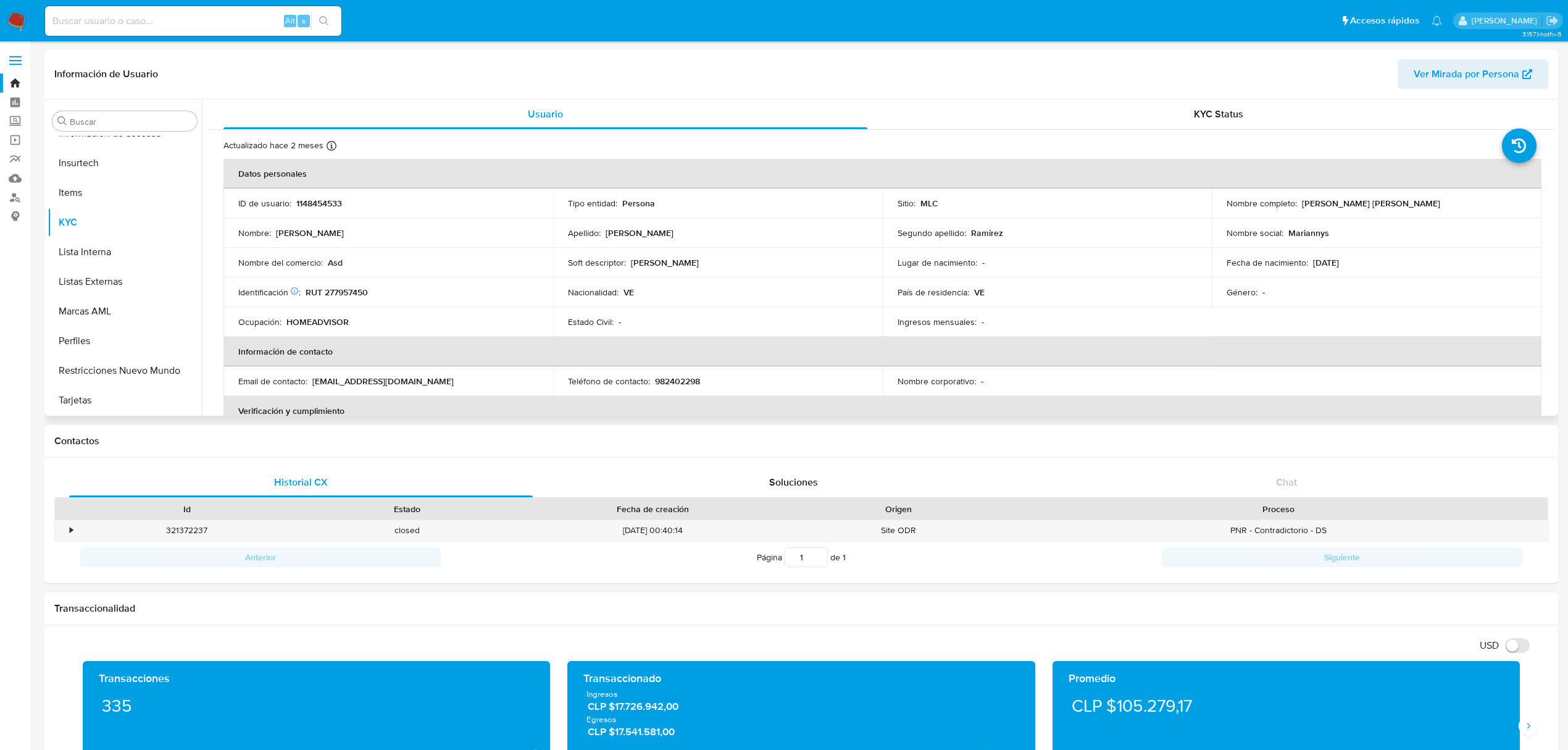
click at [352, 294] on p "RUT 277957450" at bounding box center [336, 292] width 63 height 11
copy p "277957450"
click at [19, 79] on link "Bandeja" at bounding box center [73, 83] width 147 height 19
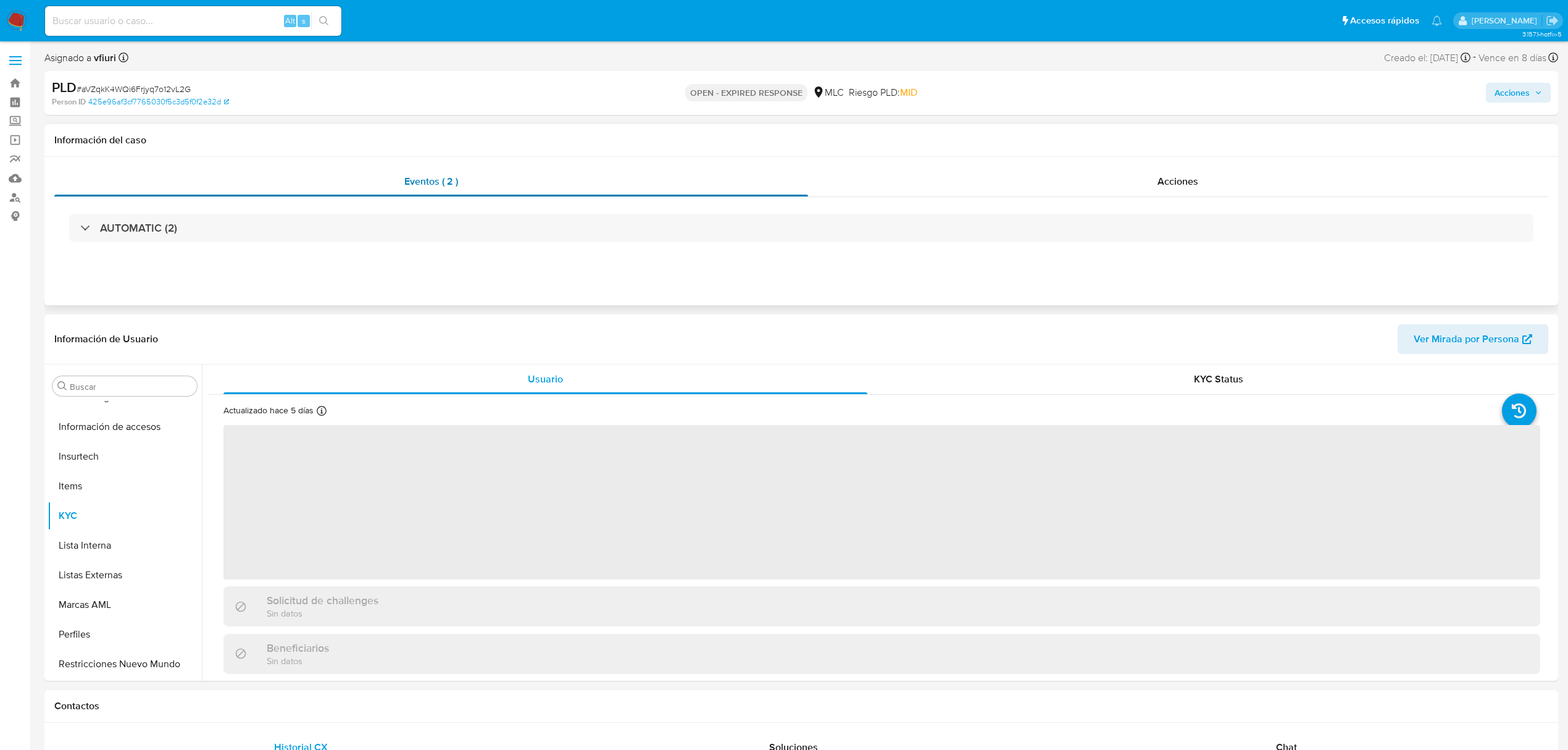
scroll to position [522, 0]
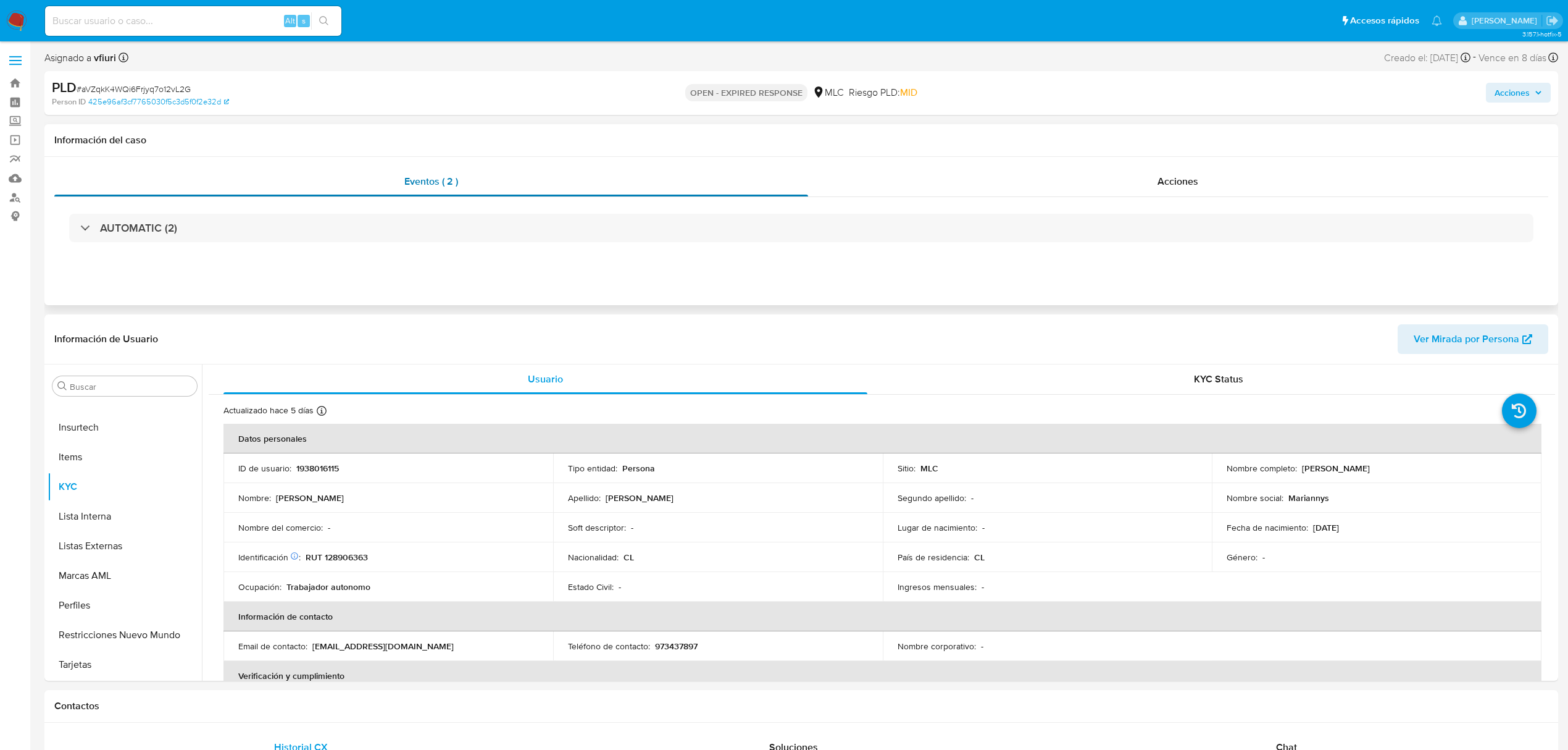
select select "10"
click at [326, 470] on p "1938016115" at bounding box center [317, 468] width 43 height 11
copy p "1938016115"
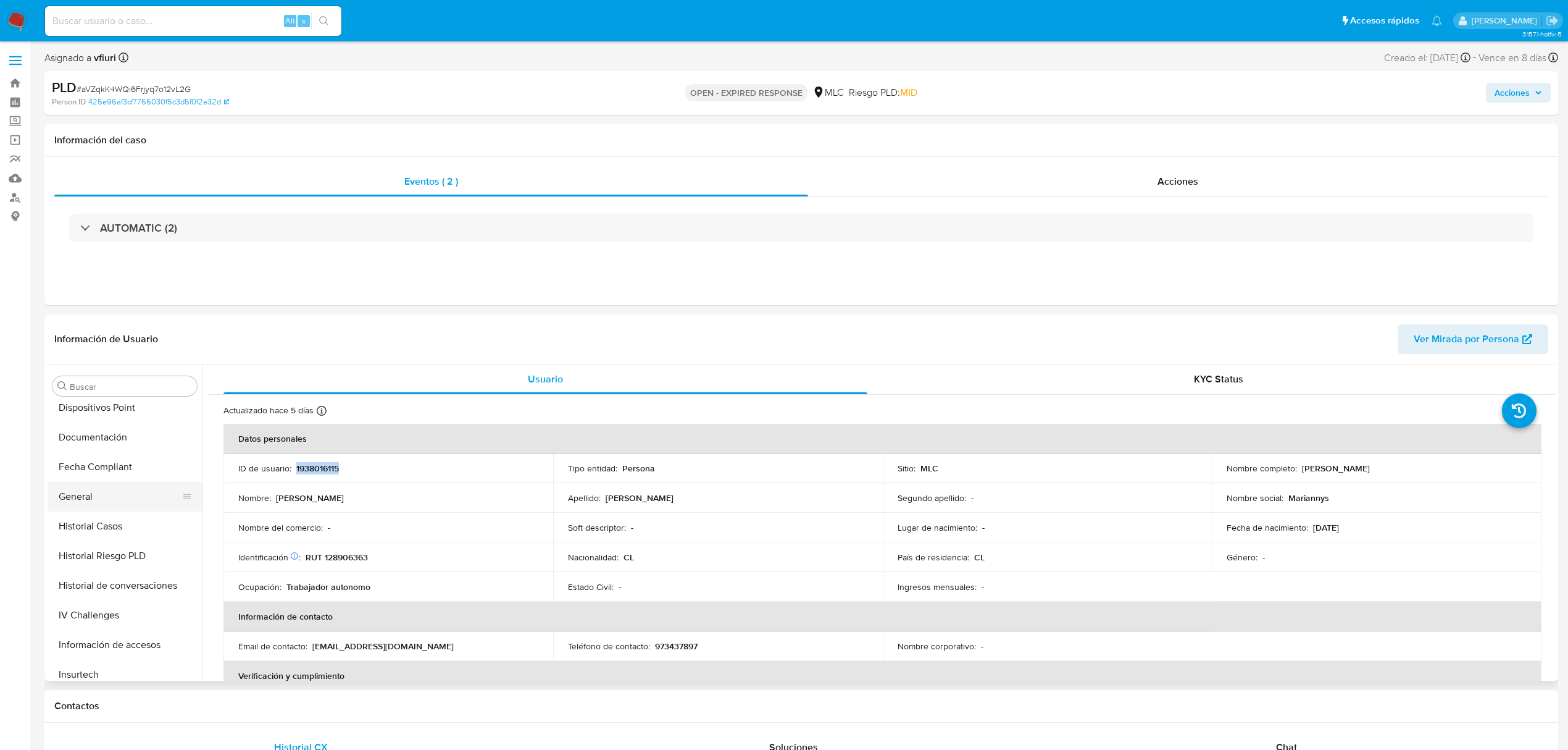
click at [124, 496] on button "General" at bounding box center [120, 496] width 145 height 29
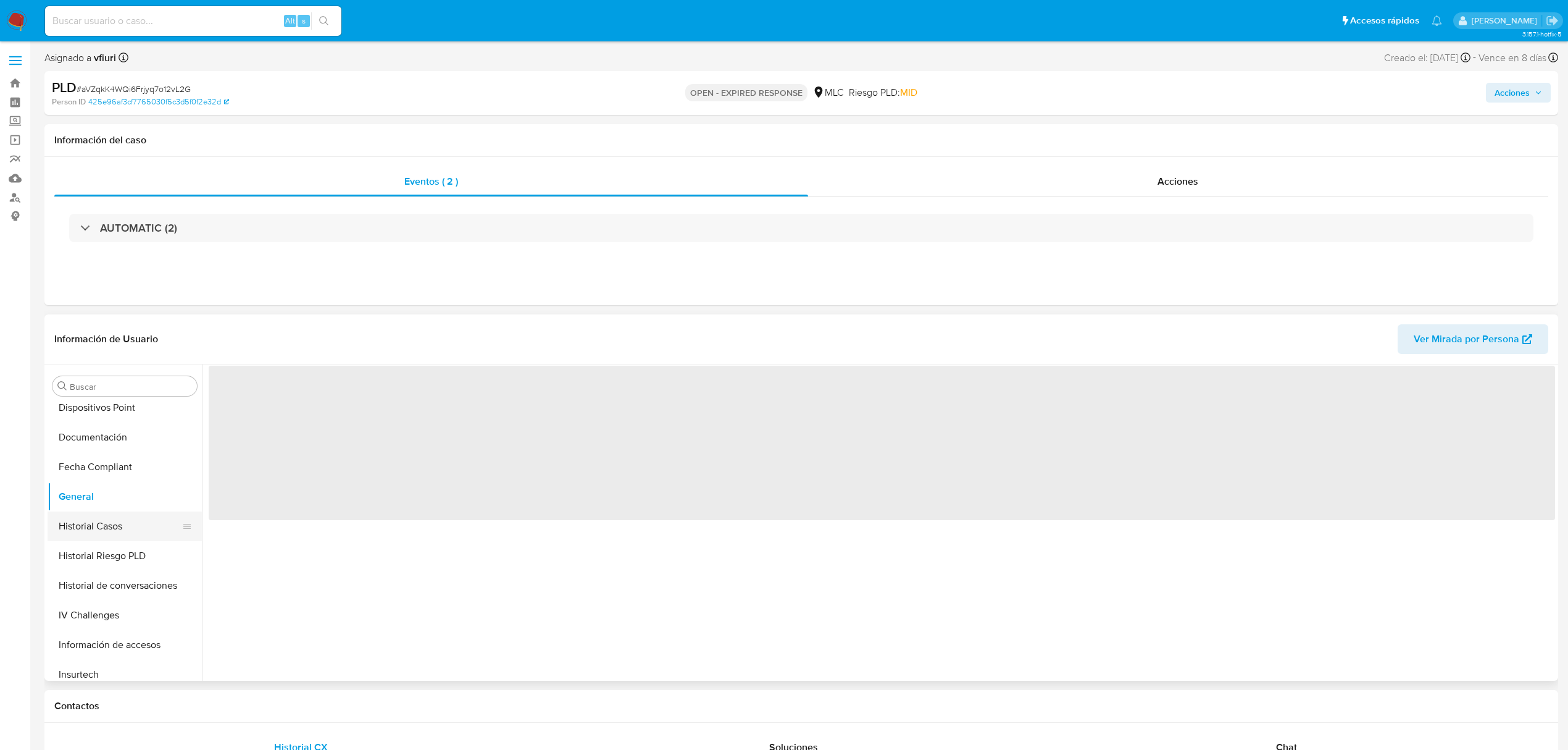
click at [131, 517] on button "Historial Casos" at bounding box center [120, 526] width 145 height 29
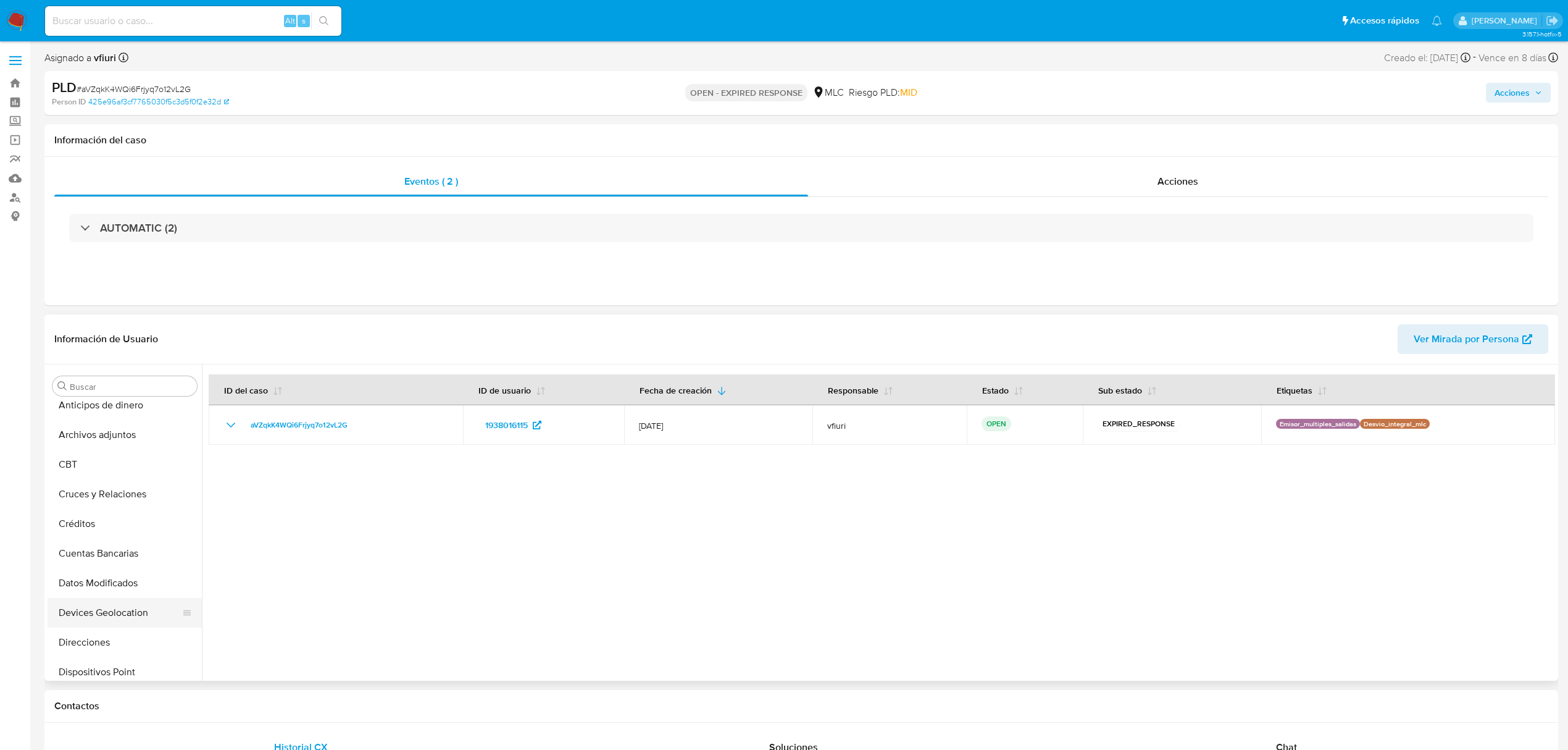
scroll to position [0, 0]
click at [127, 503] on button "Cruces y Relaciones" at bounding box center [120, 504] width 145 height 29
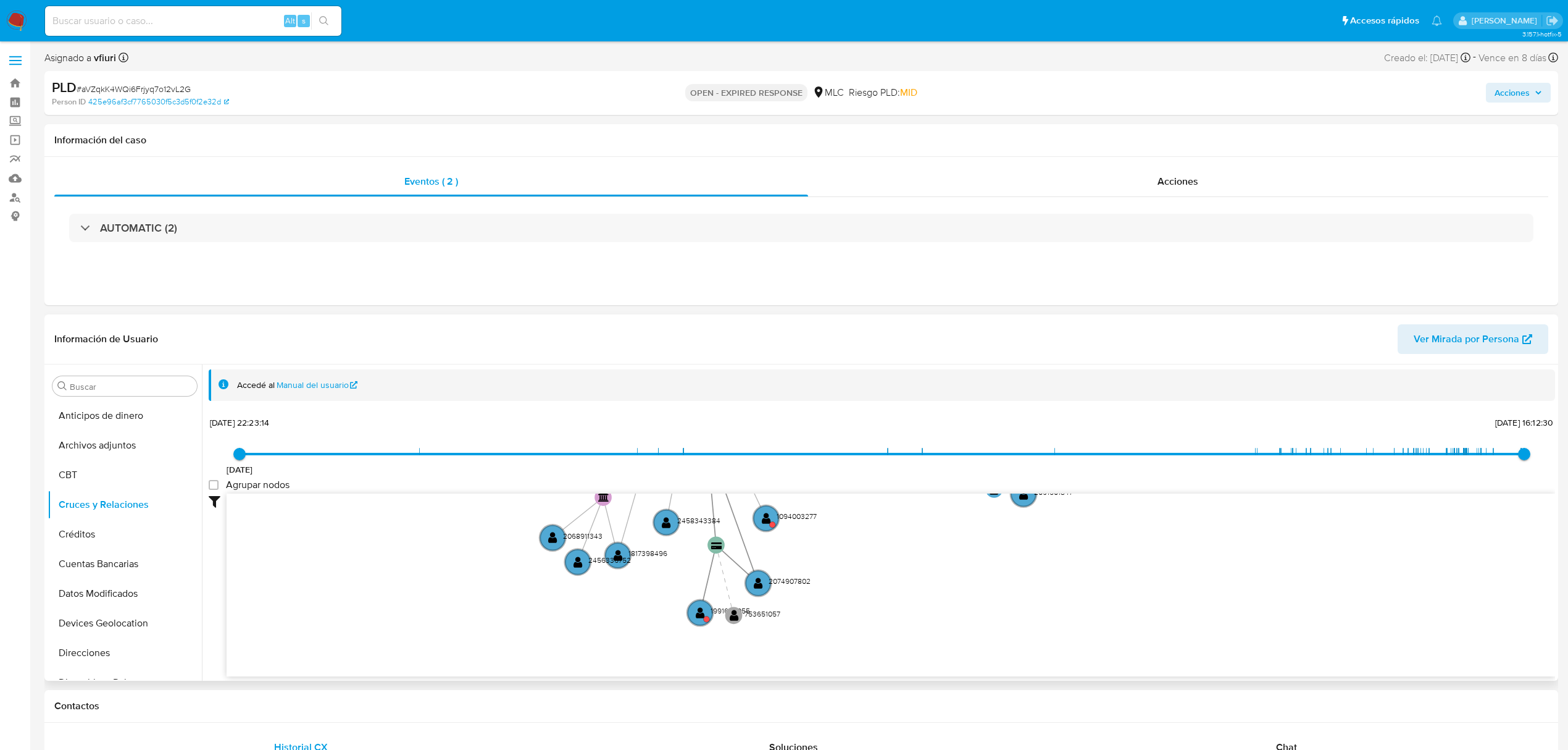
drag, startPoint x: 849, startPoint y: 680, endPoint x: 869, endPoint y: 470, distance: 211.0
click at [869, 471] on div "[DATE] [DATE] 22:23:14 [DATE] 16:12:30 Agrupar nodos Filtros Confianza alta Dev…" at bounding box center [882, 545] width 1346 height 263
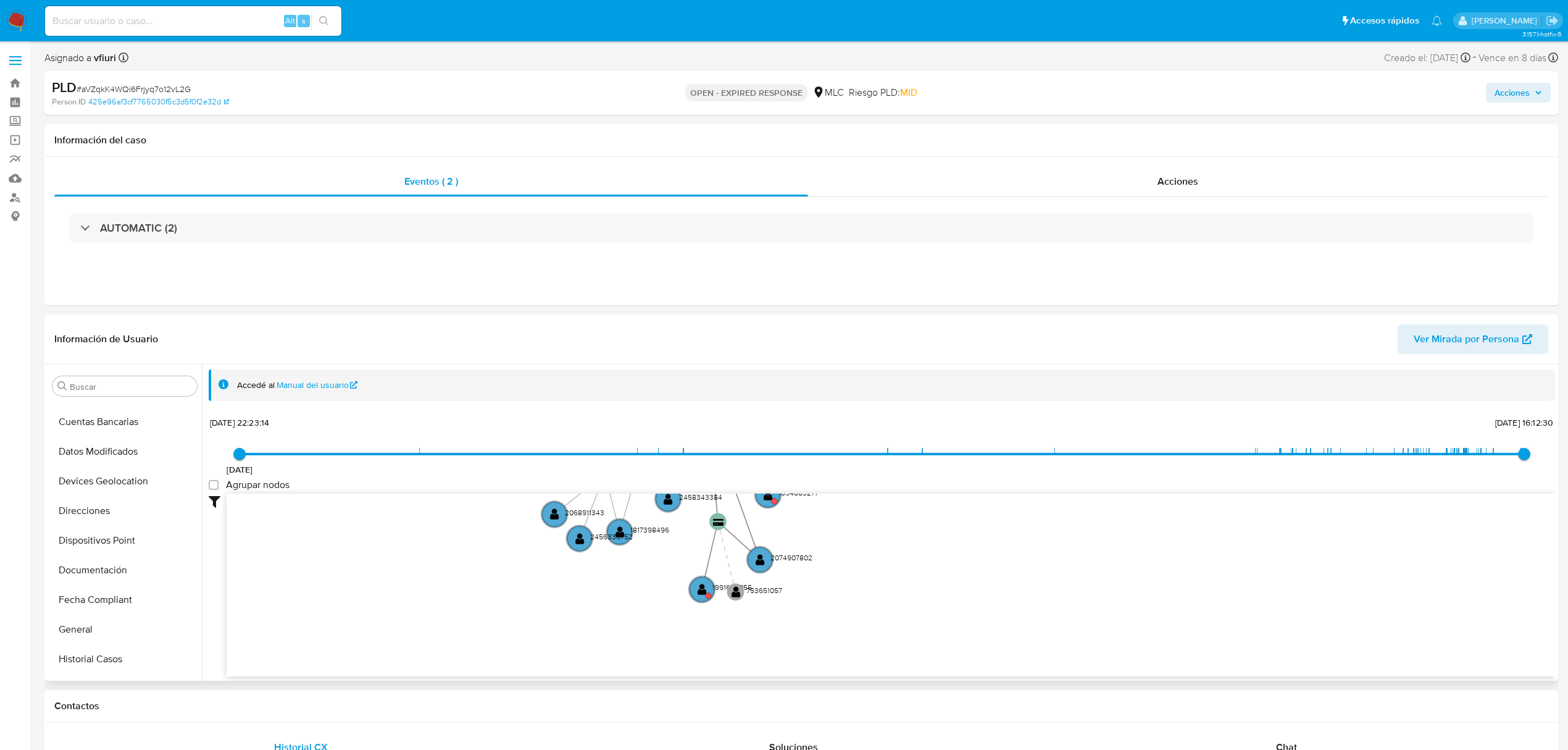
scroll to position [494, 0]
click at [118, 512] on button "KYC" at bounding box center [120, 514] width 145 height 29
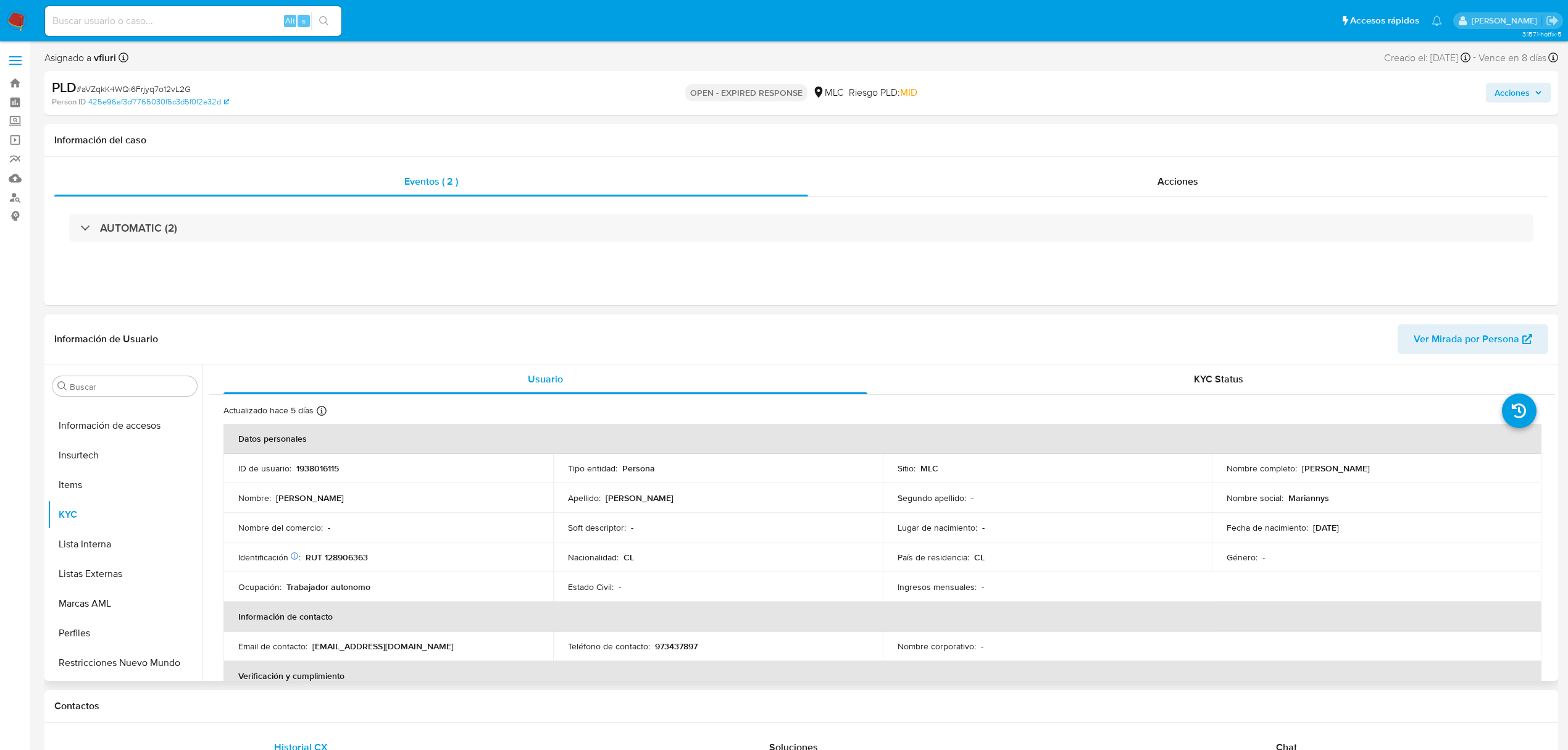
click at [338, 554] on p "RUT 128906363" at bounding box center [336, 557] width 63 height 11
copy p "128906363"
drag, startPoint x: 1297, startPoint y: 467, endPoint x: 1451, endPoint y: 469, distance: 154.0
click at [1451, 469] on div "Nombre completo : [PERSON_NAME]" at bounding box center [1376, 468] width 300 height 11
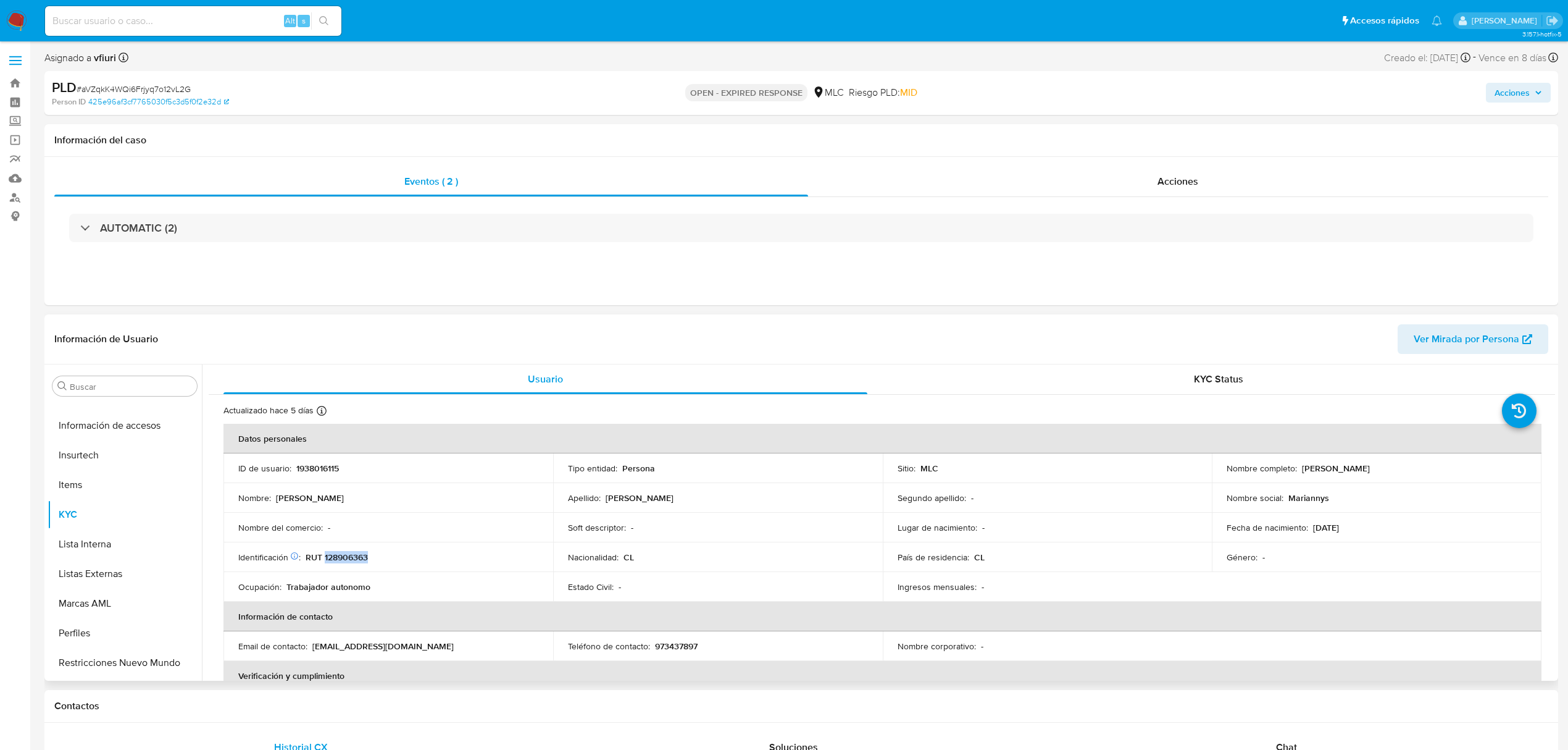
copy div "[PERSON_NAME]"
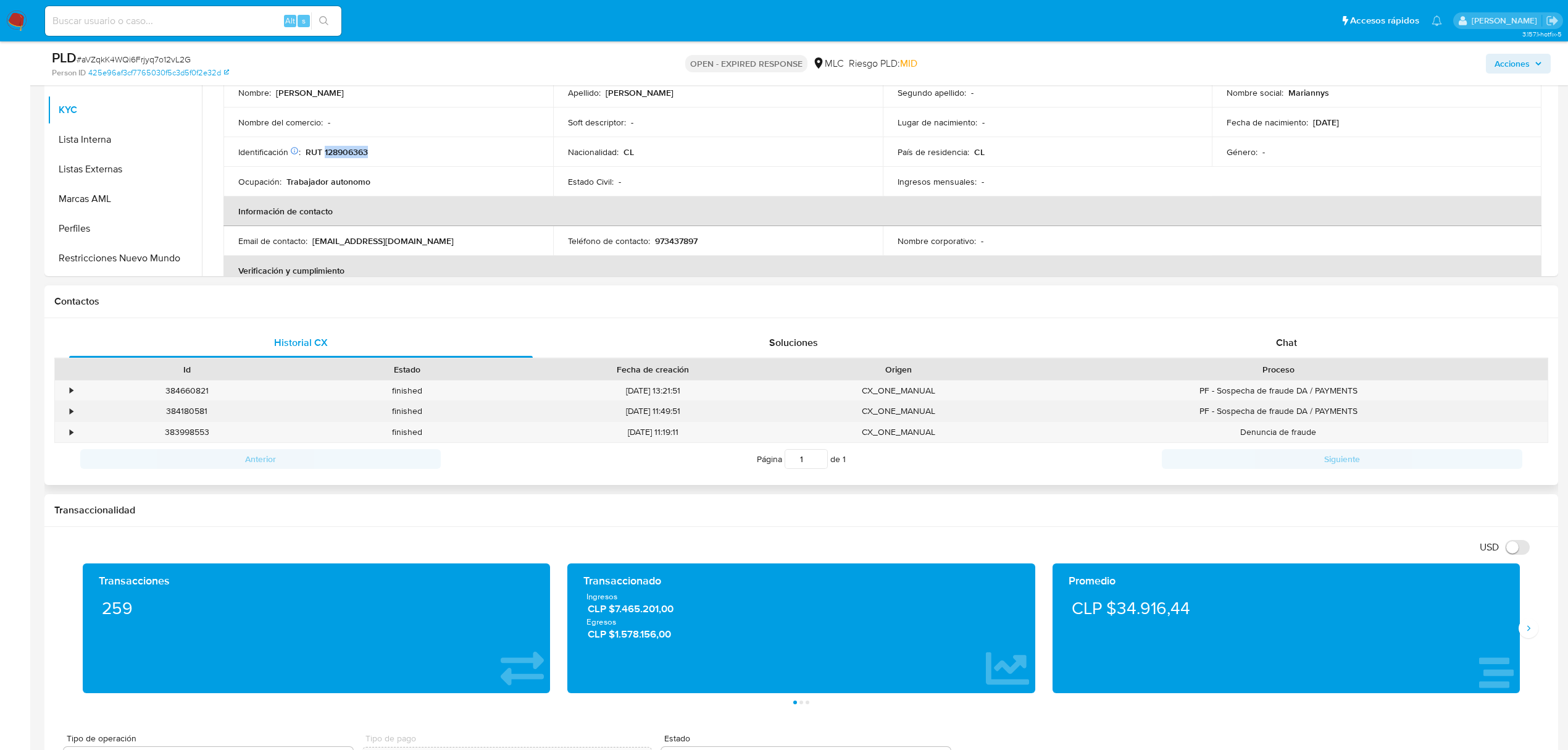
scroll to position [411, 0]
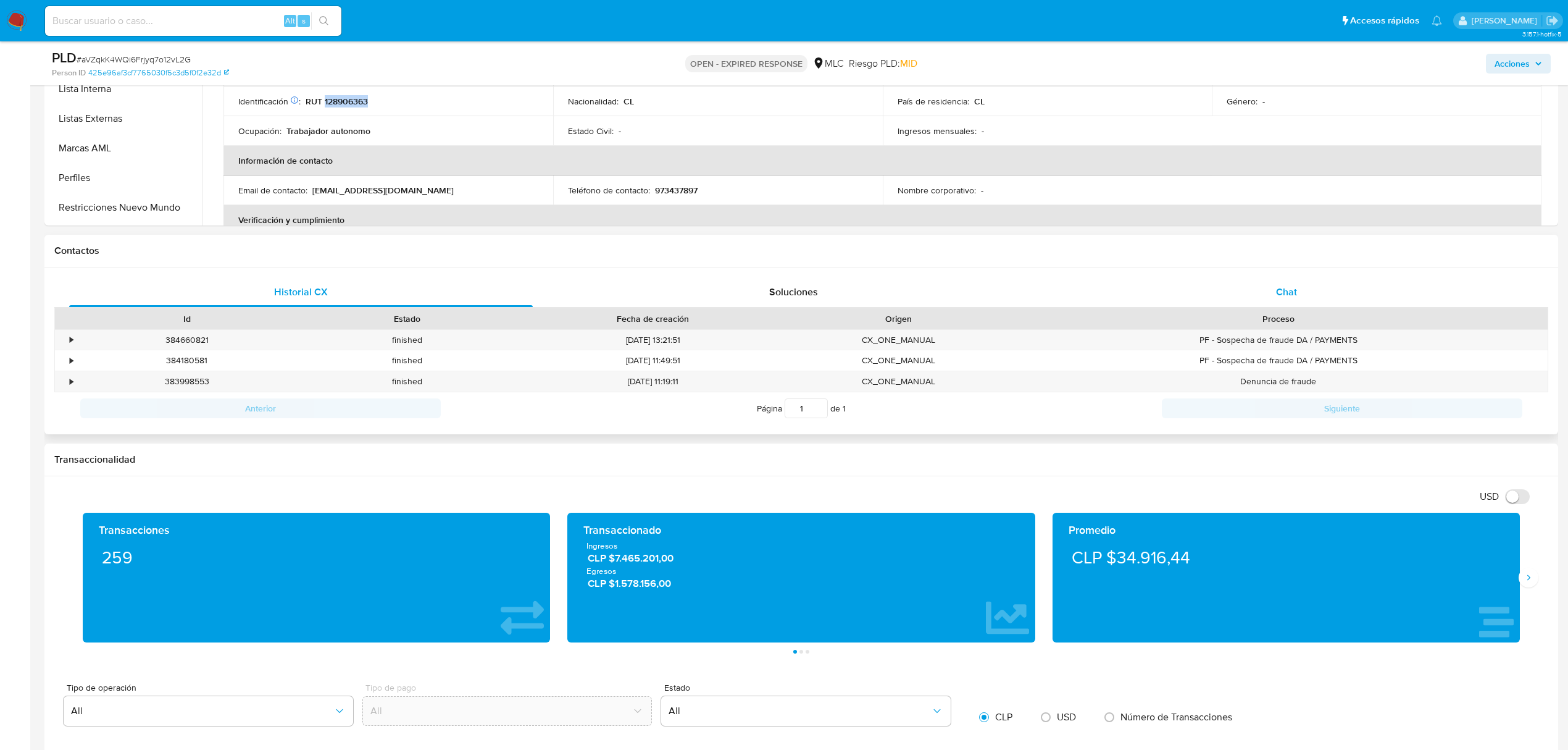
click at [1287, 302] on div "Chat" at bounding box center [1287, 292] width 464 height 29
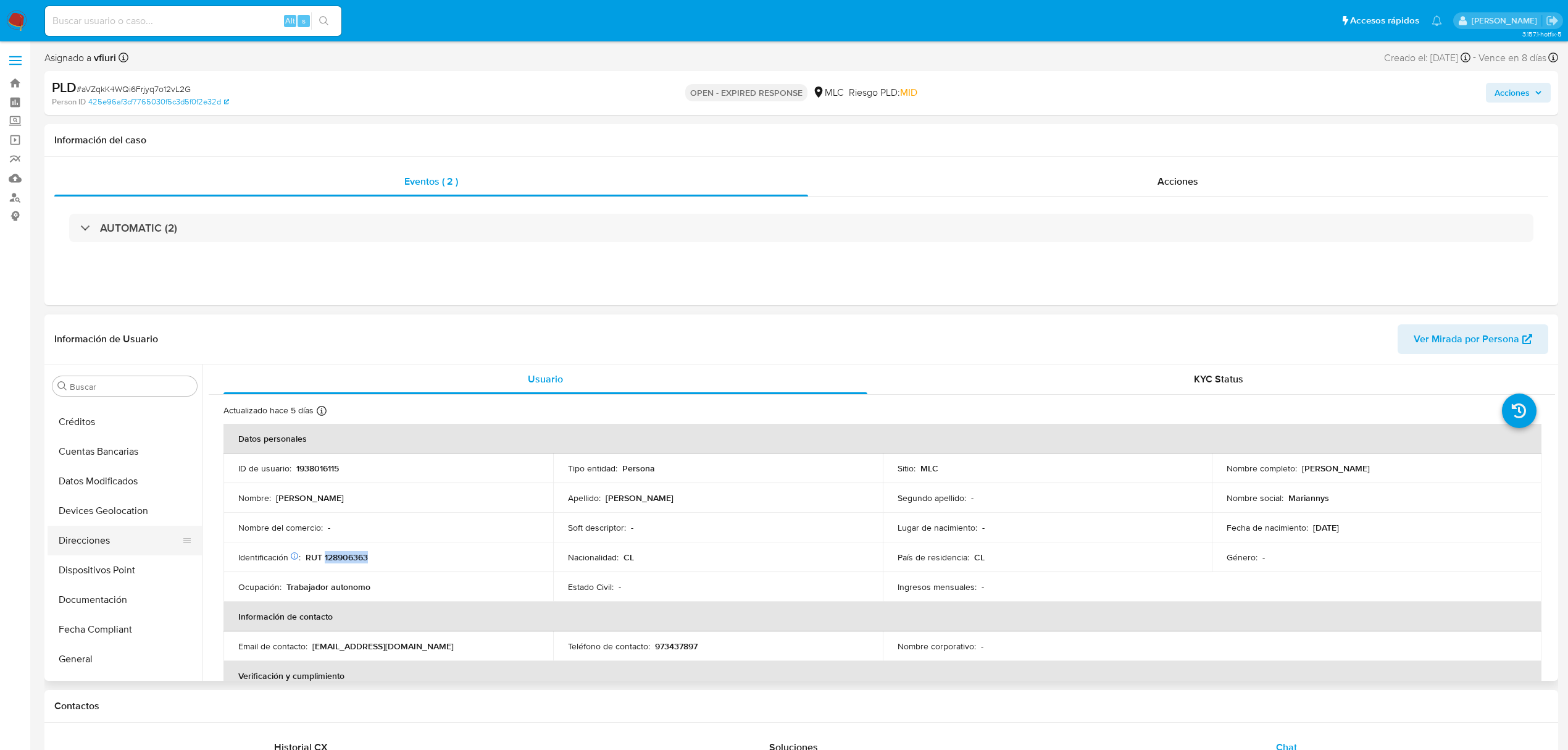
scroll to position [0, 0]
click at [139, 87] on span "# aVZqkK4WQi6Frjyq7o12vL2G" at bounding box center [134, 89] width 114 height 12
copy span "aVZqkK4WQi6Frjyq7o12vL2G"
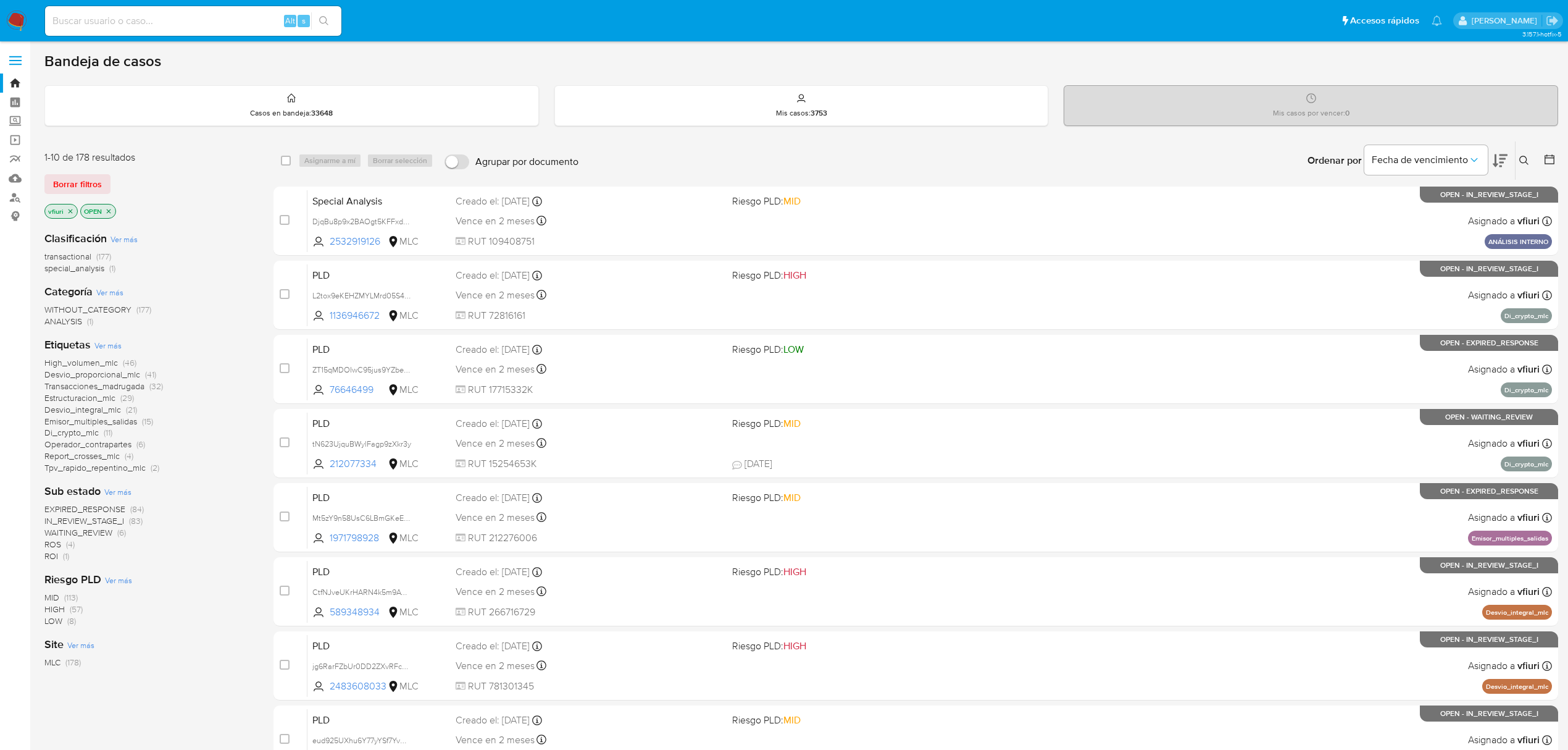
click at [1529, 164] on icon at bounding box center [1524, 160] width 10 height 10
click at [1473, 210] on input at bounding box center [1422, 207] width 209 height 16
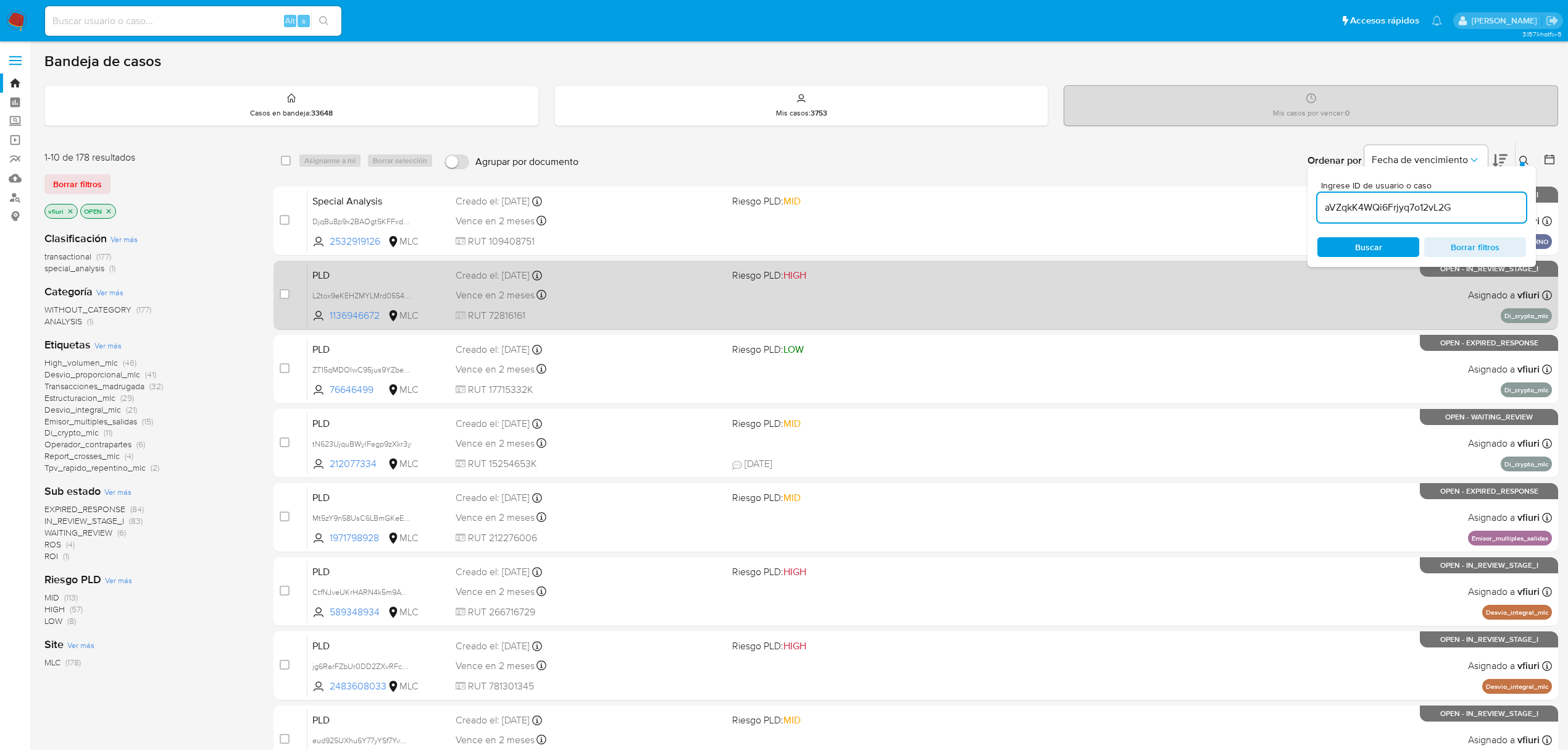
type input "aVZqkK4WQi6Frjyq7o12vL2G"
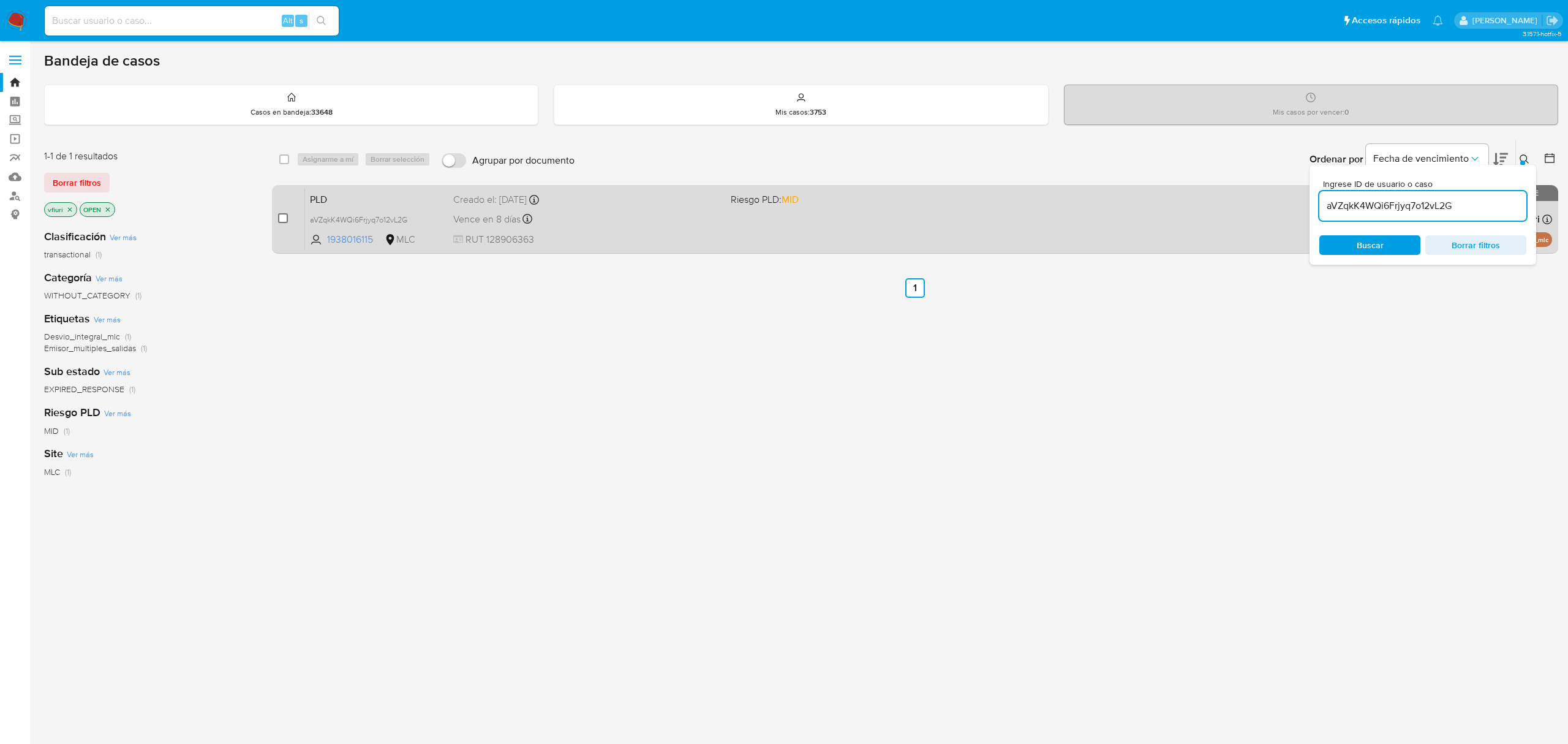
click at [281, 215] on input "checkbox" at bounding box center [283, 218] width 10 height 10
checkbox input "true"
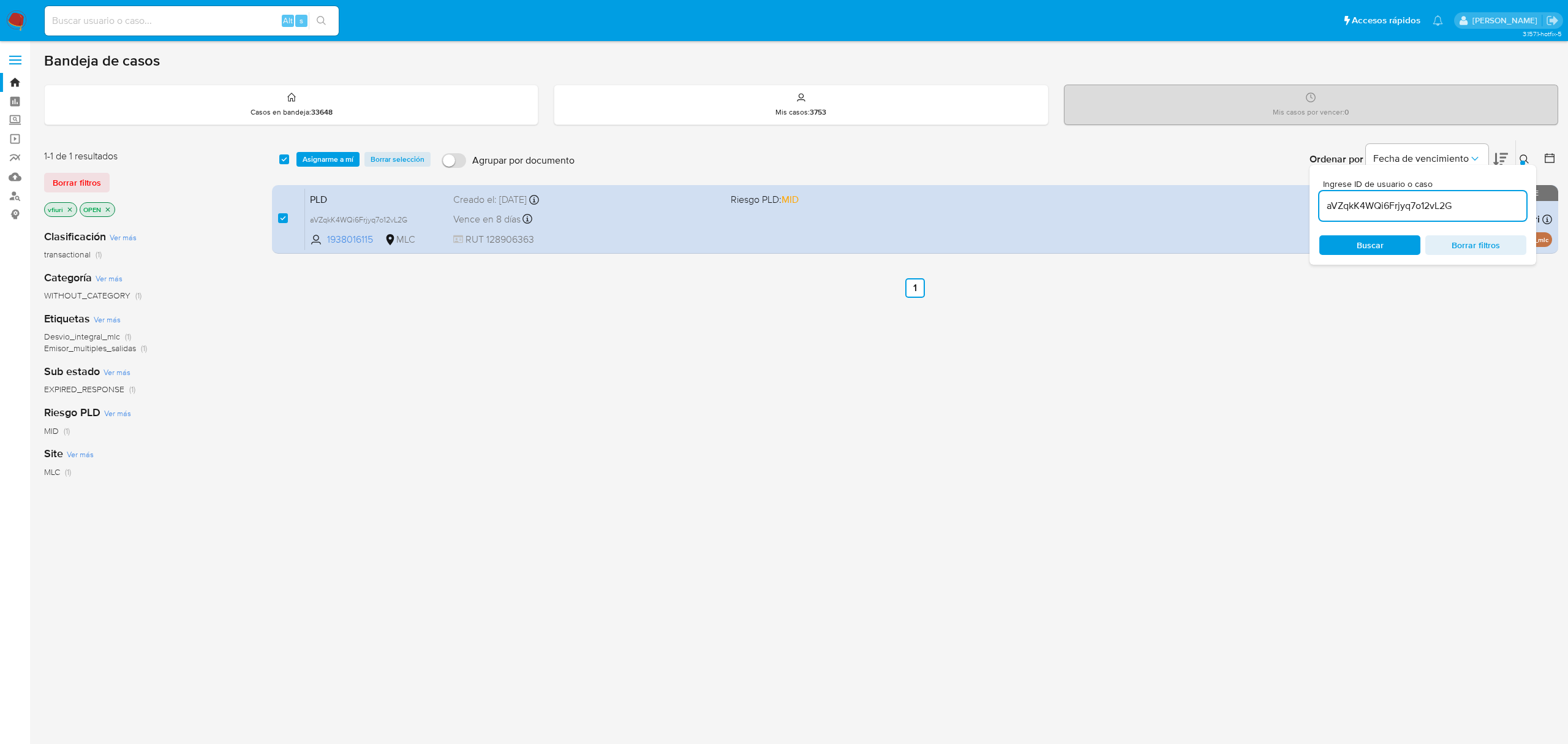
click at [312, 145] on div "select-all-cases-checkbox Asignarme a mí Borrar selección Agrupar por documento…" at bounding box center [915, 160] width 1287 height 38
click at [320, 153] on span "Asignarme a mí" at bounding box center [328, 160] width 51 height 12
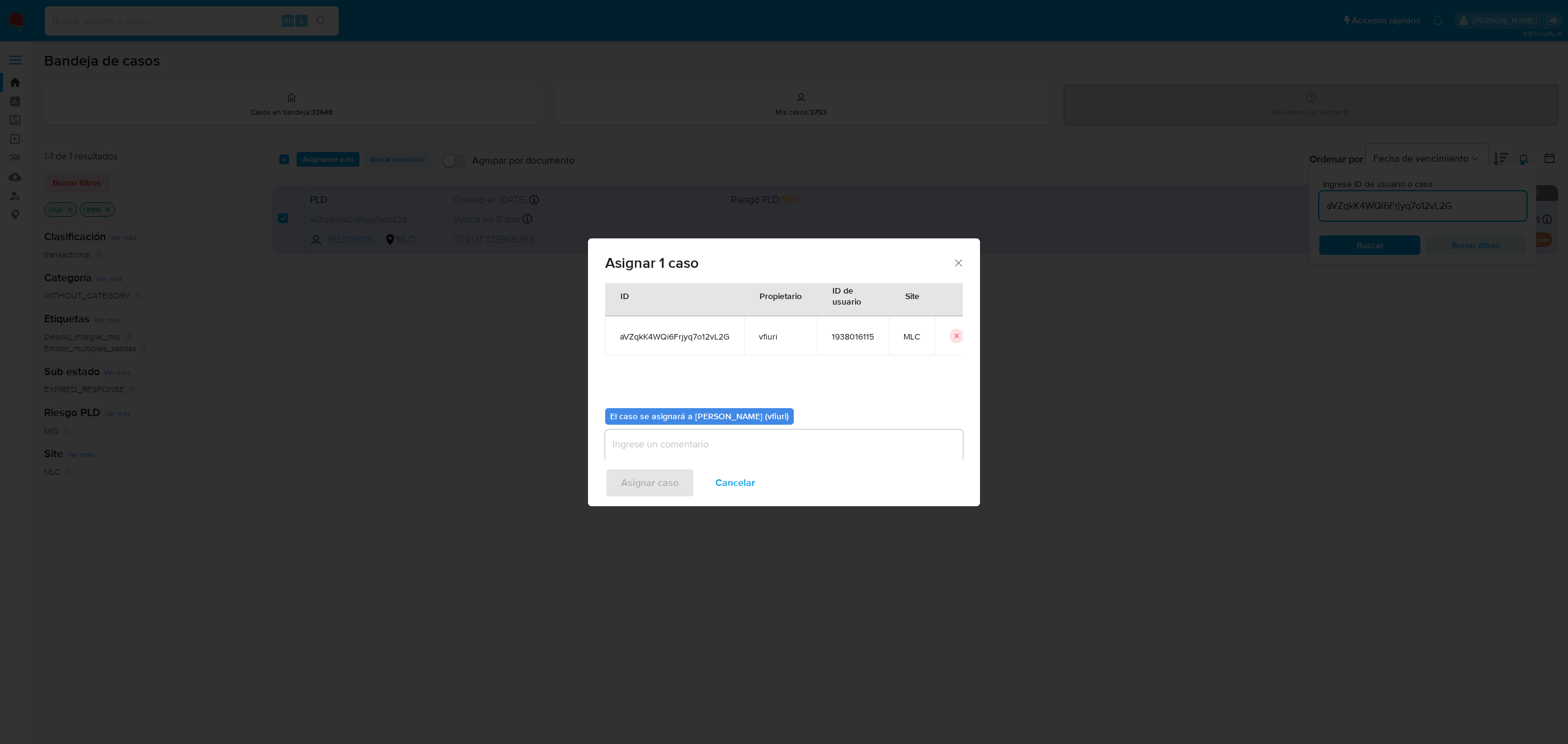
scroll to position [62, 0]
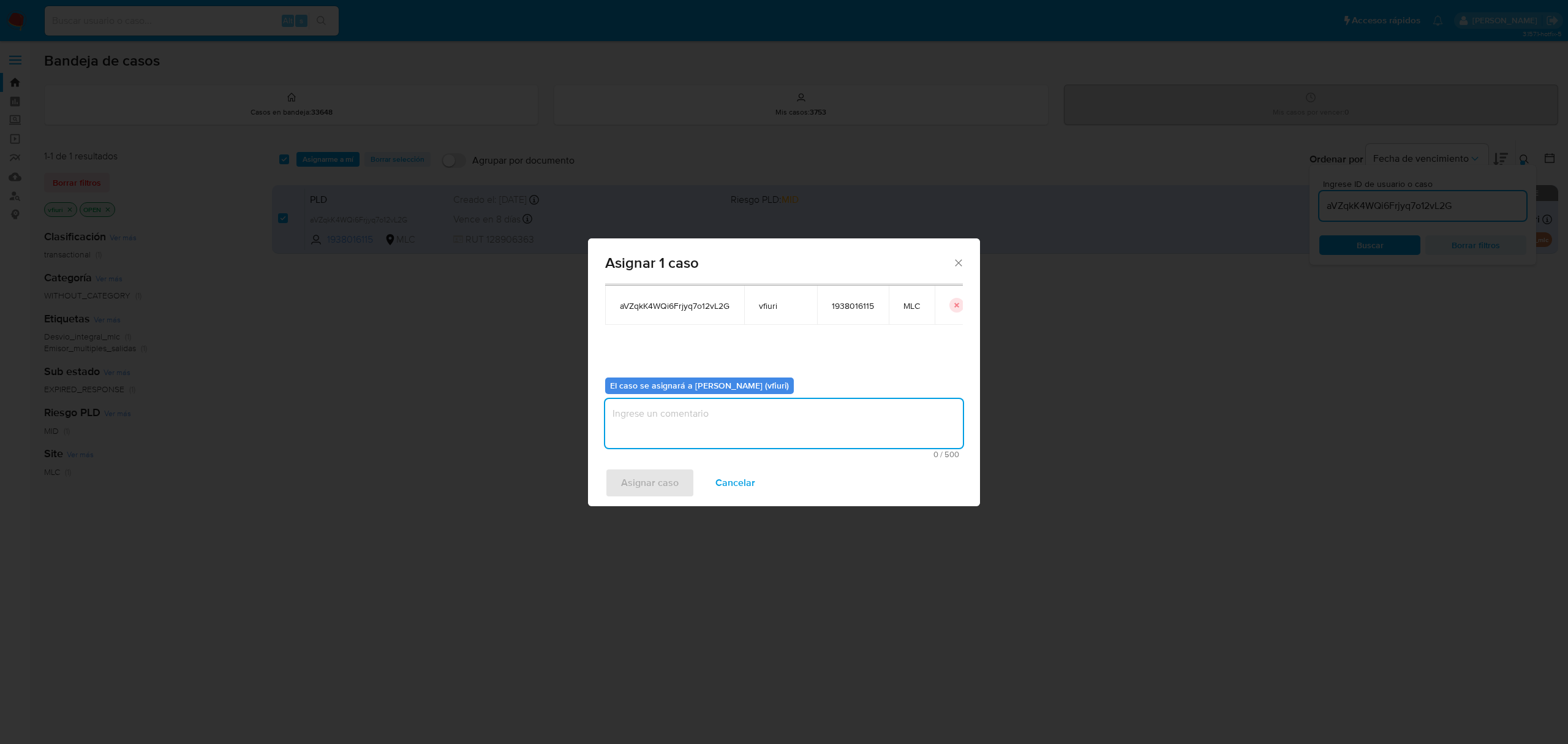
click at [818, 434] on textarea "assign-modal" at bounding box center [784, 423] width 358 height 49
type textarea "-"
click at [664, 495] on span "Asignar caso" at bounding box center [649, 482] width 58 height 27
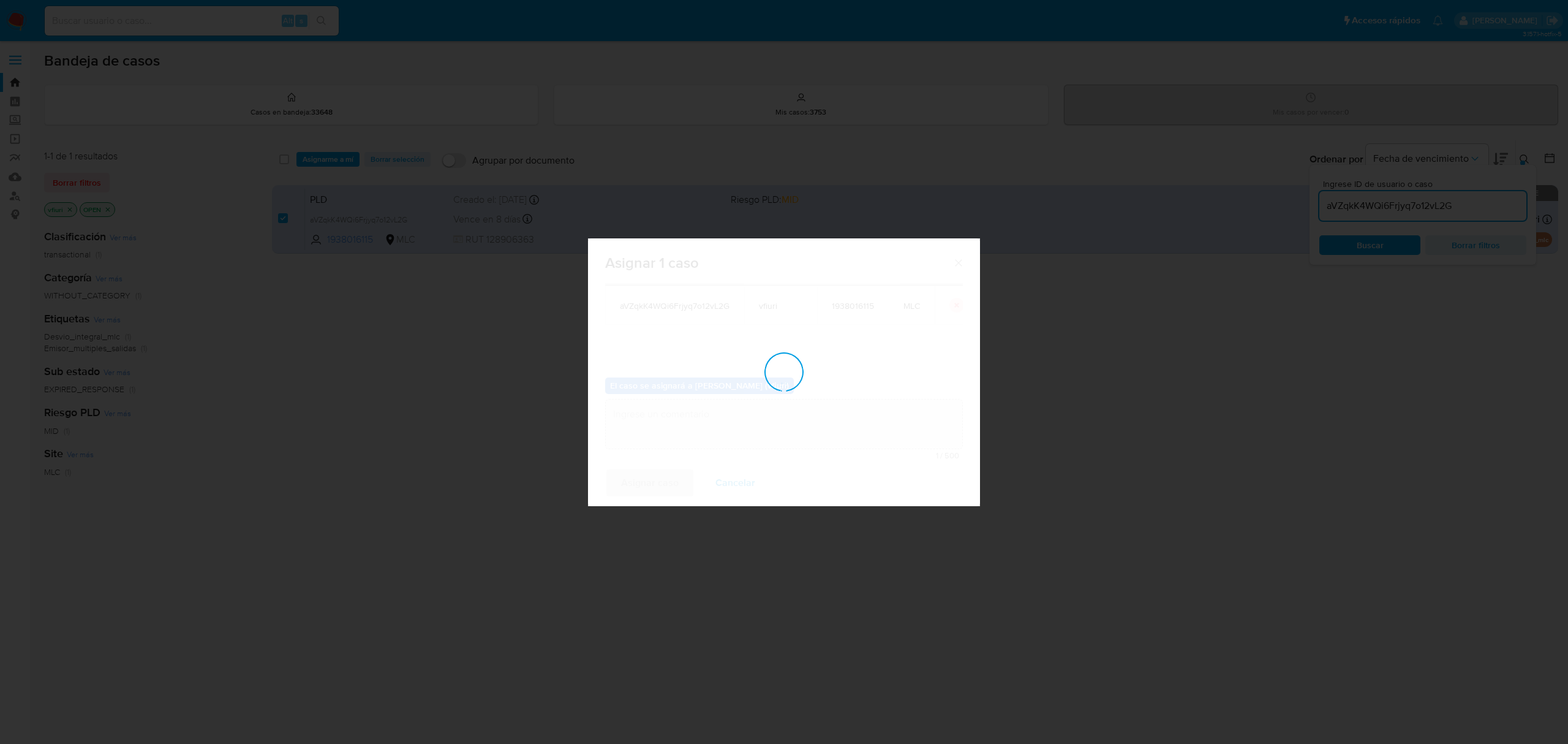
checkbox input "false"
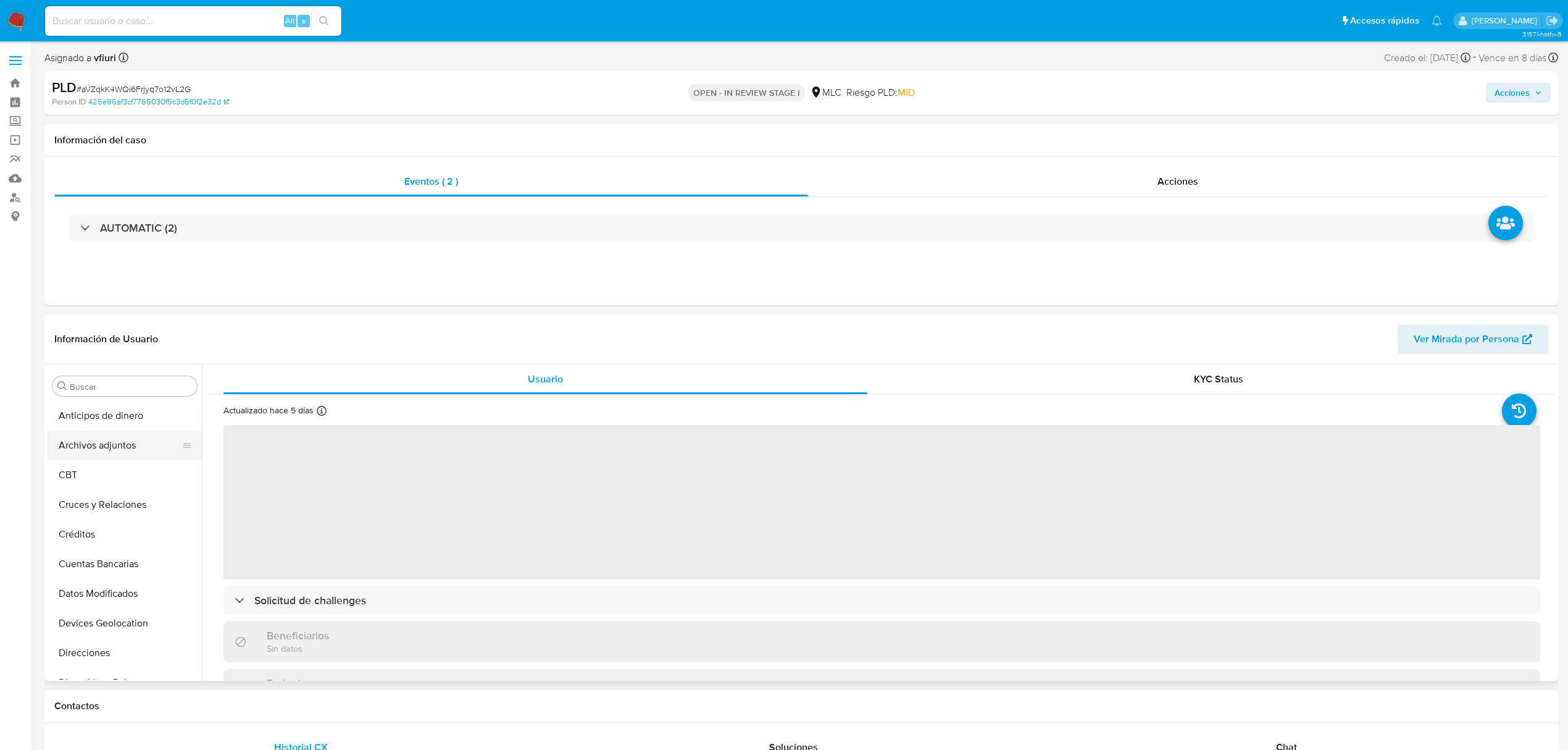
click at [109, 451] on button "Archivos adjuntos" at bounding box center [120, 445] width 145 height 29
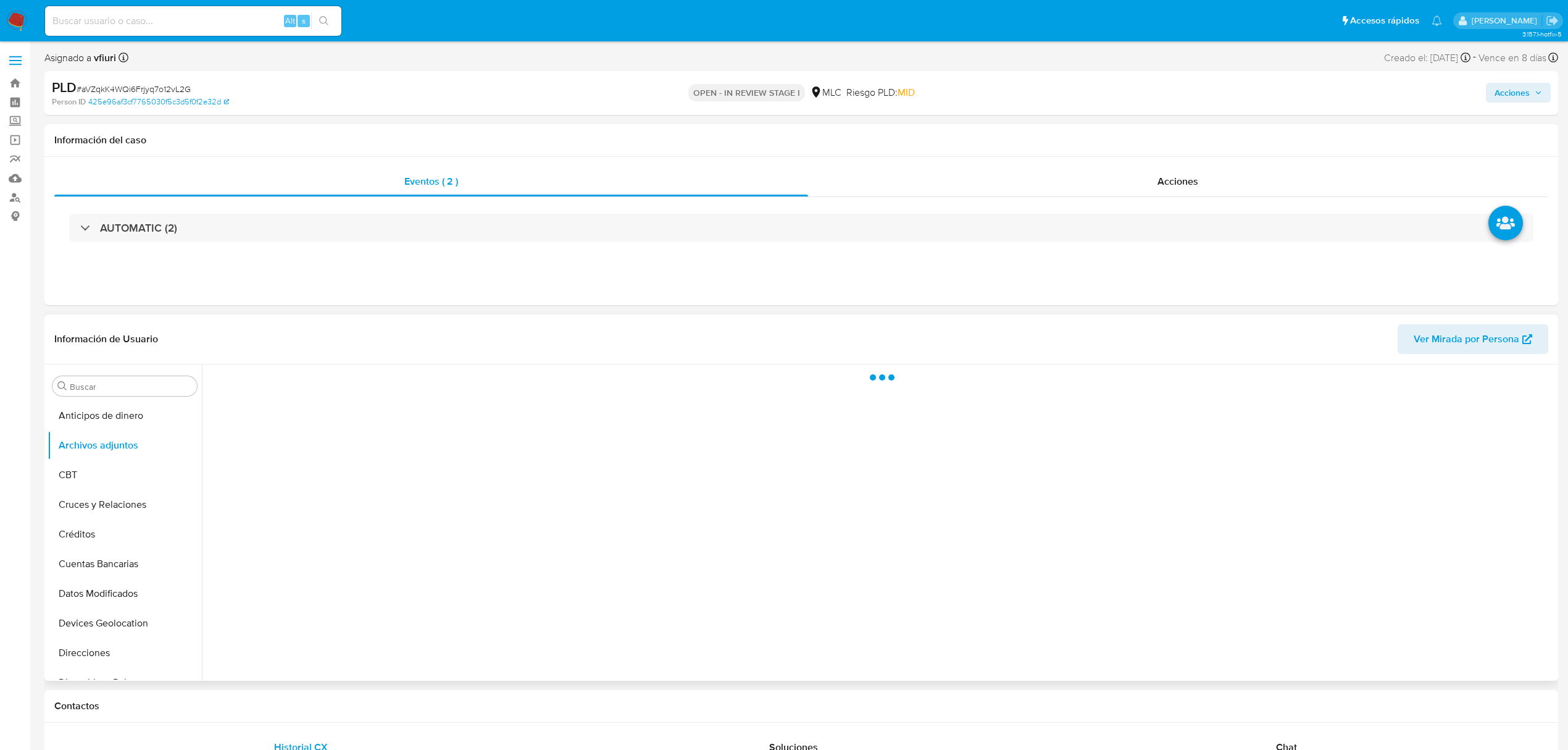
select select "10"
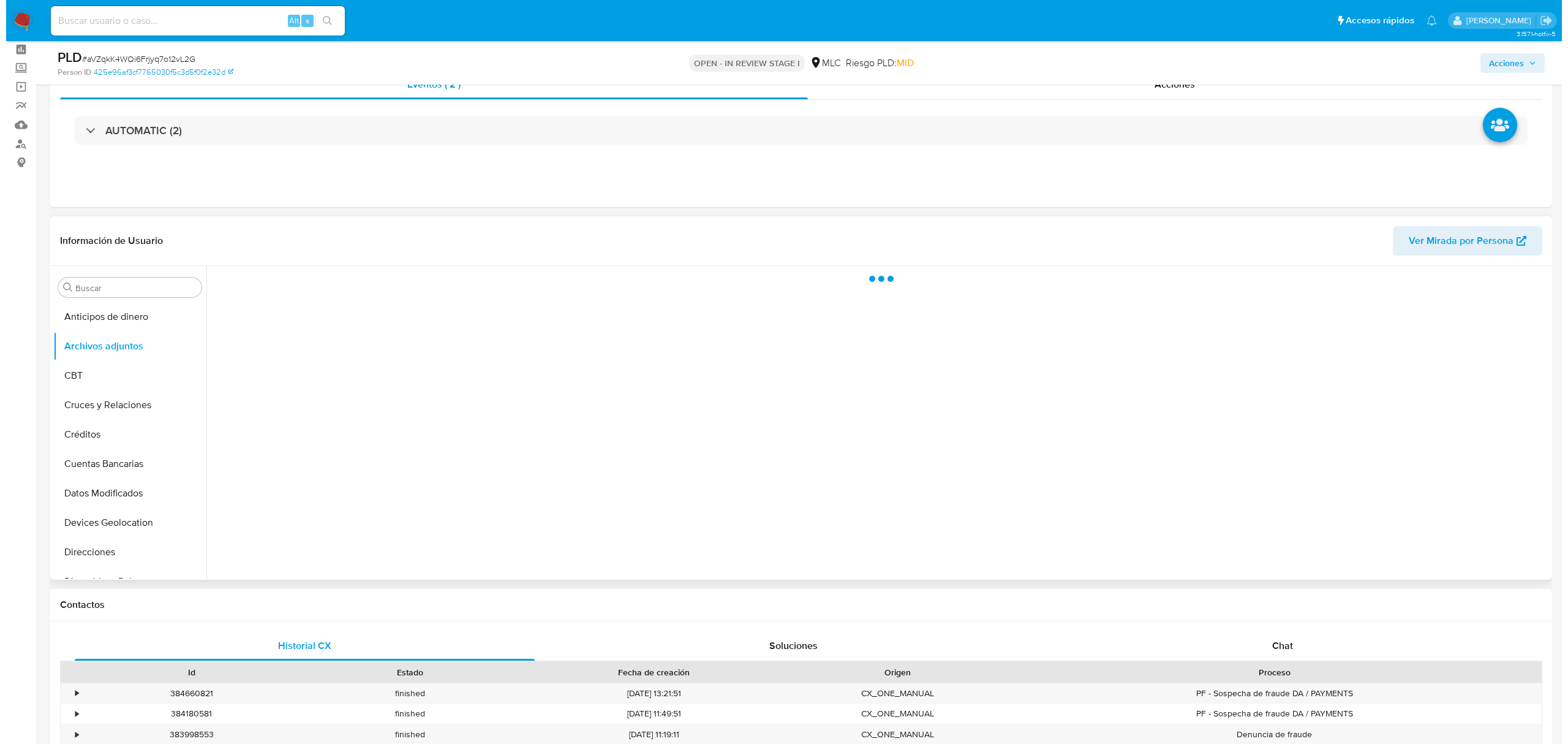
scroll to position [81, 0]
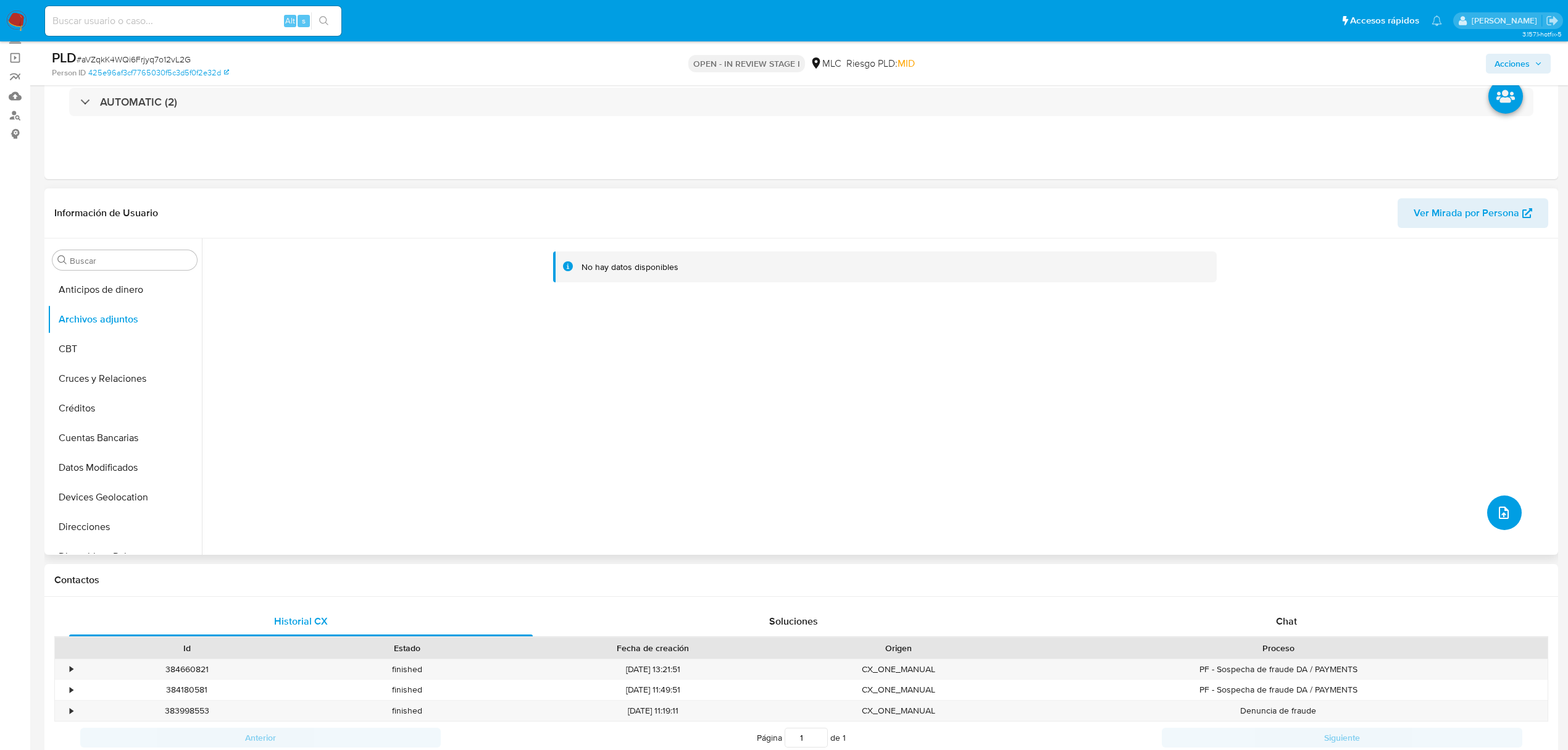
click at [1496, 515] on icon "upload-file" at bounding box center [1503, 512] width 15 height 15
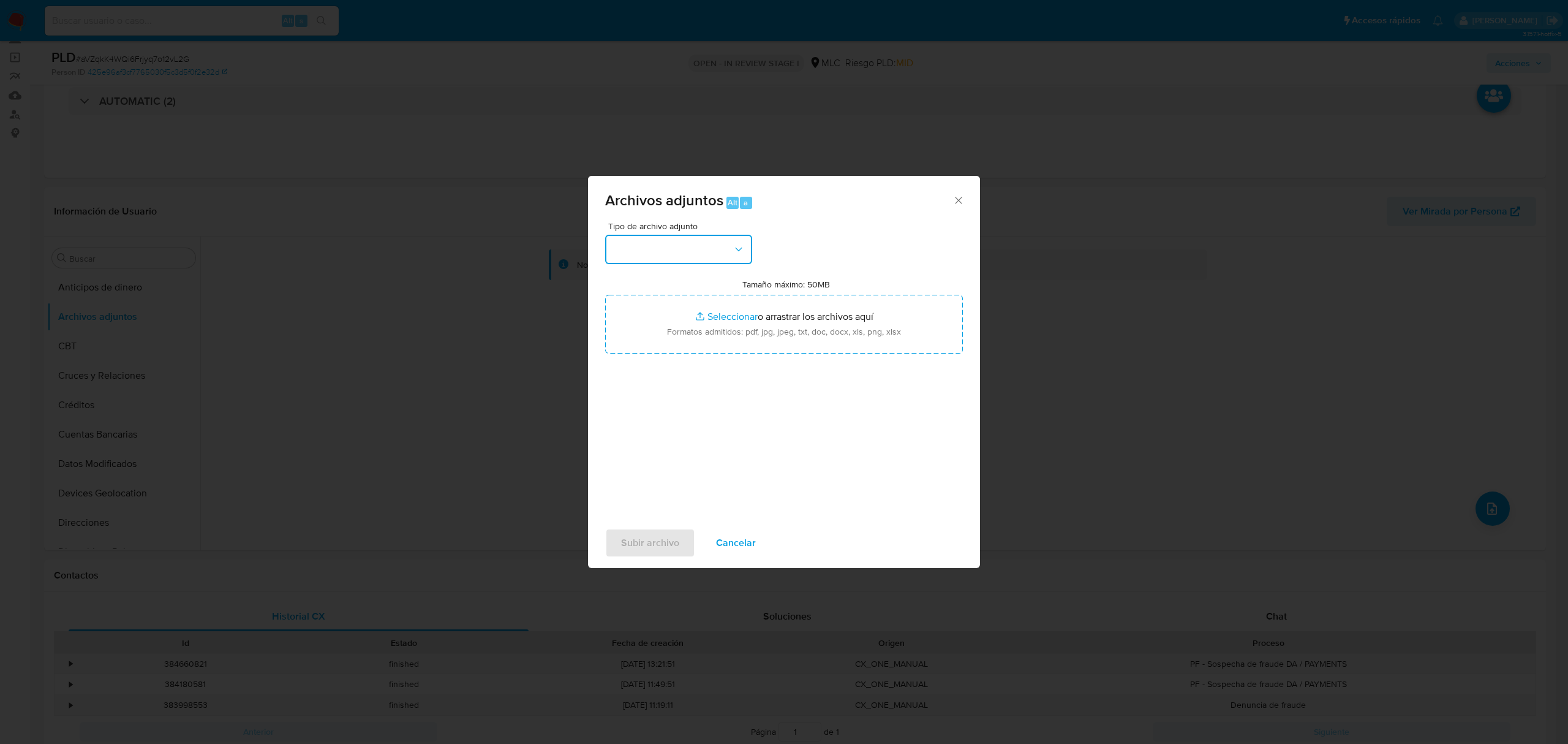
click at [636, 256] on button "button" at bounding box center [679, 249] width 147 height 29
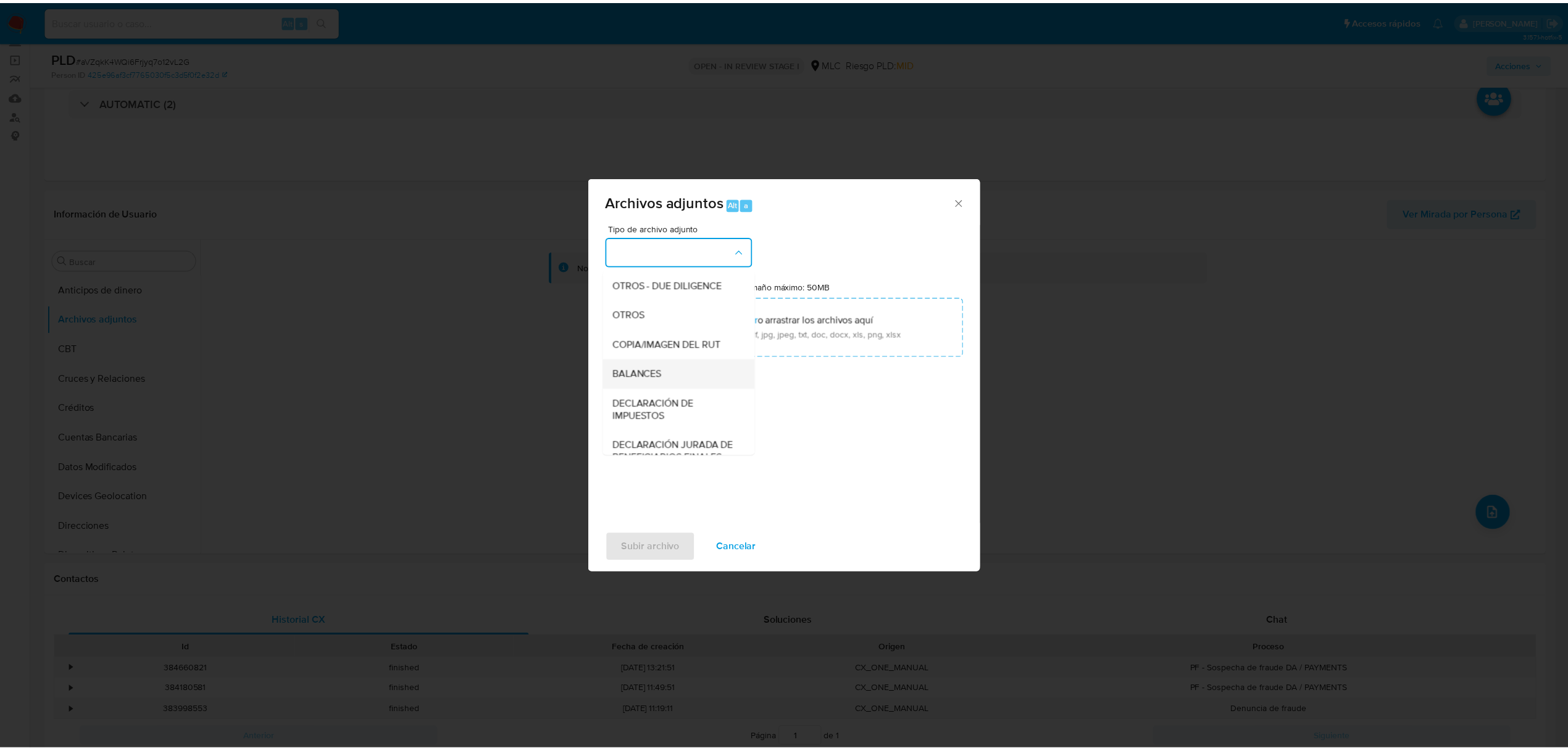
scroll to position [184, 0]
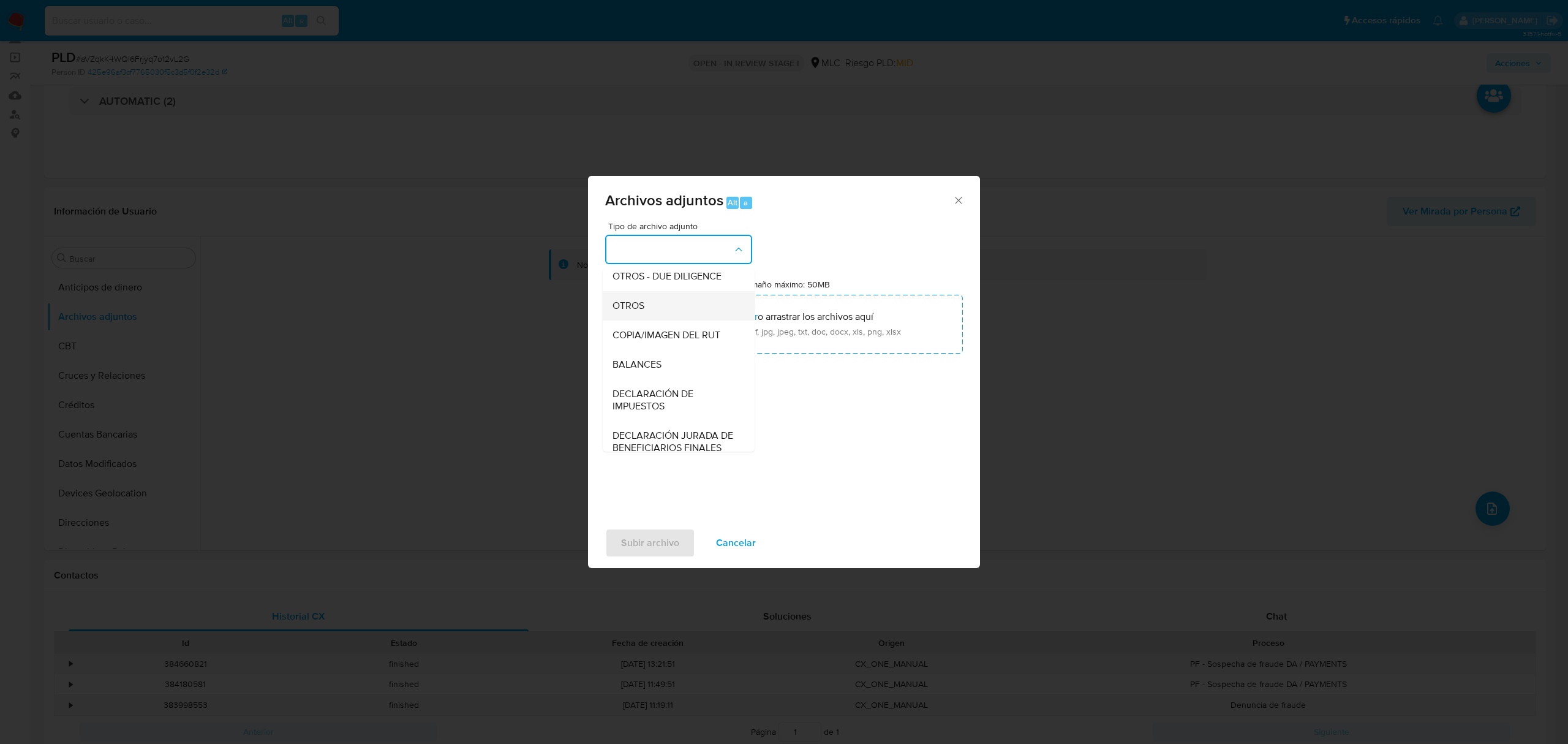
click at [636, 312] on span "OTROS" at bounding box center [629, 306] width 32 height 12
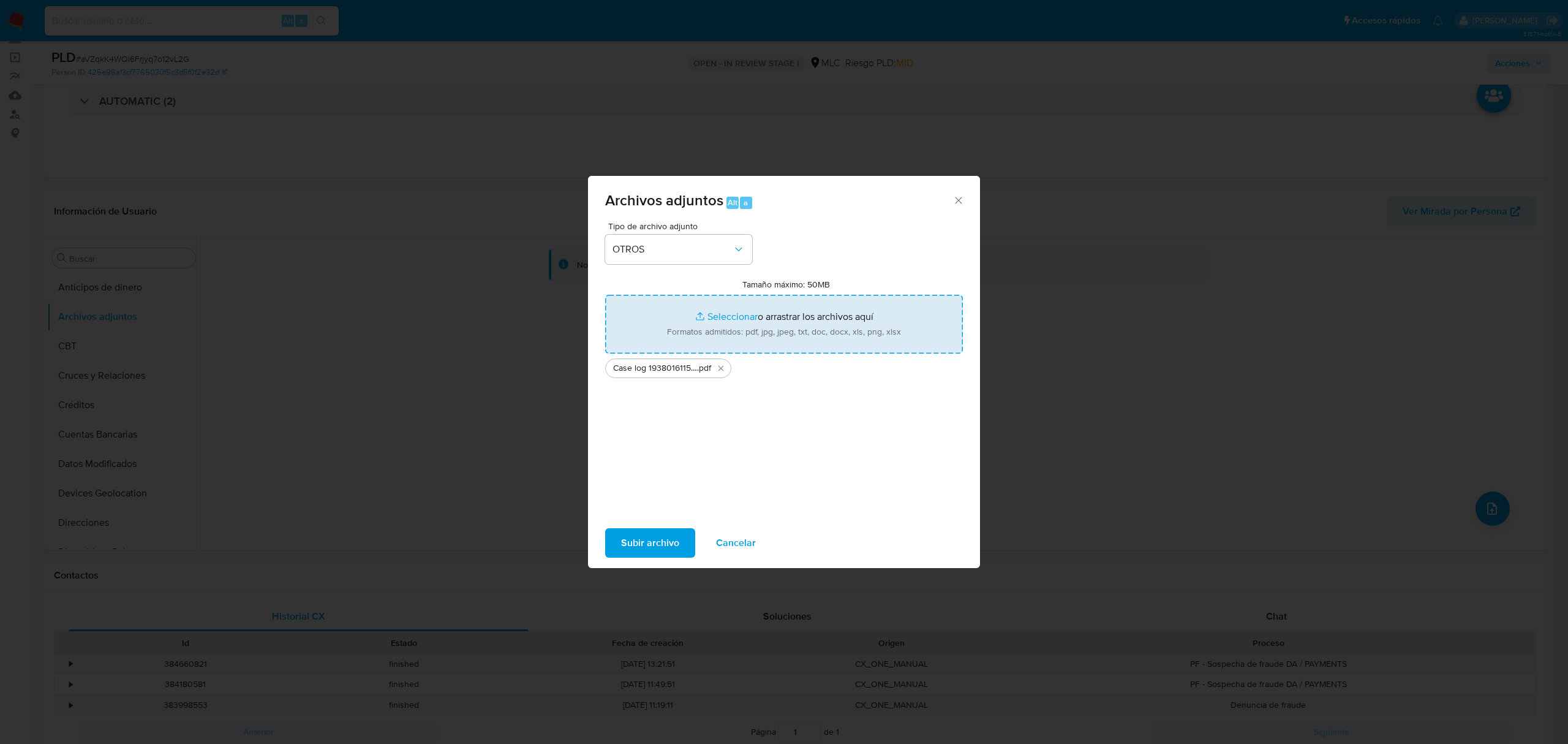
type input "C:\fakepath\Tabla 1938016115.xlsx"
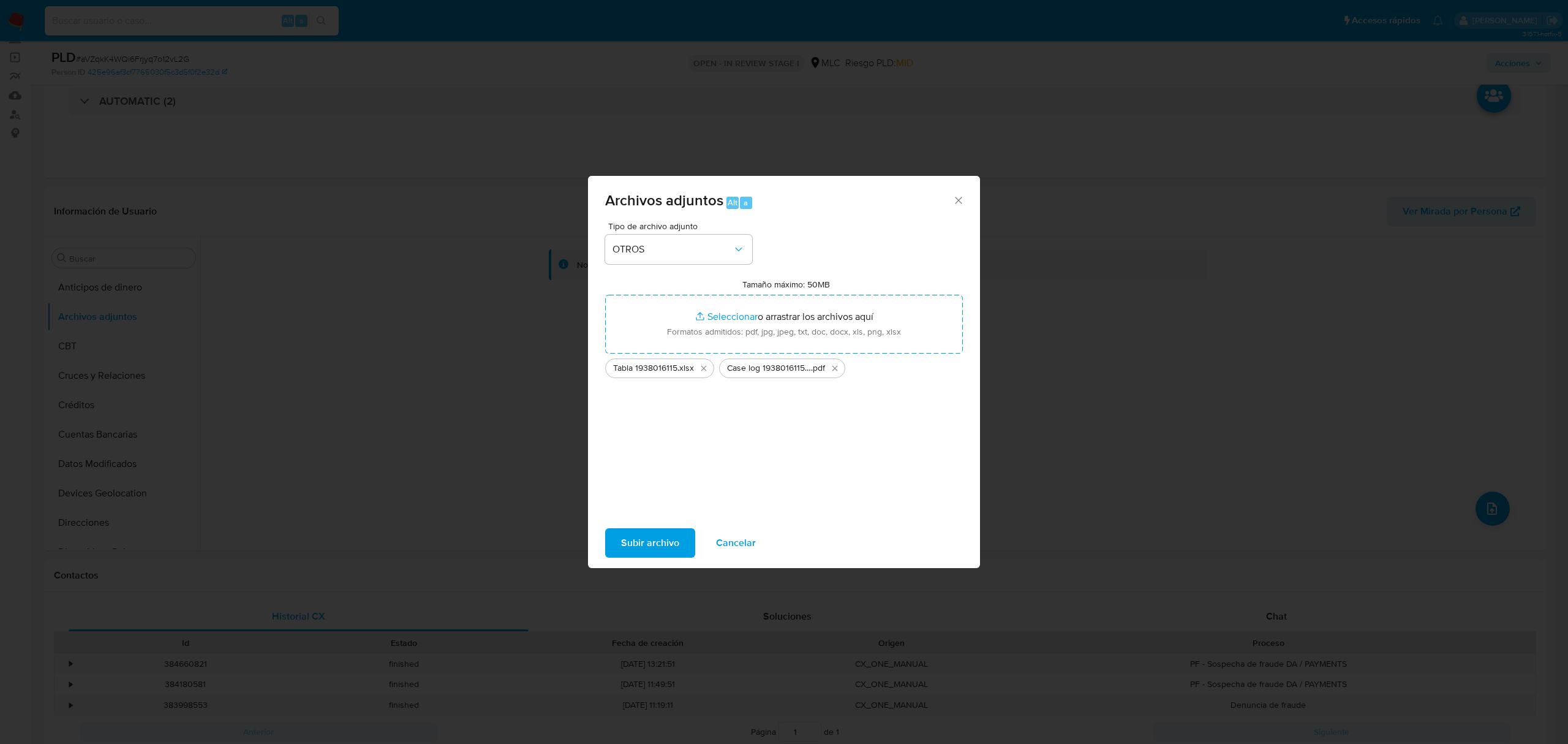
click at [669, 542] on span "Subir archivo" at bounding box center [650, 542] width 58 height 27
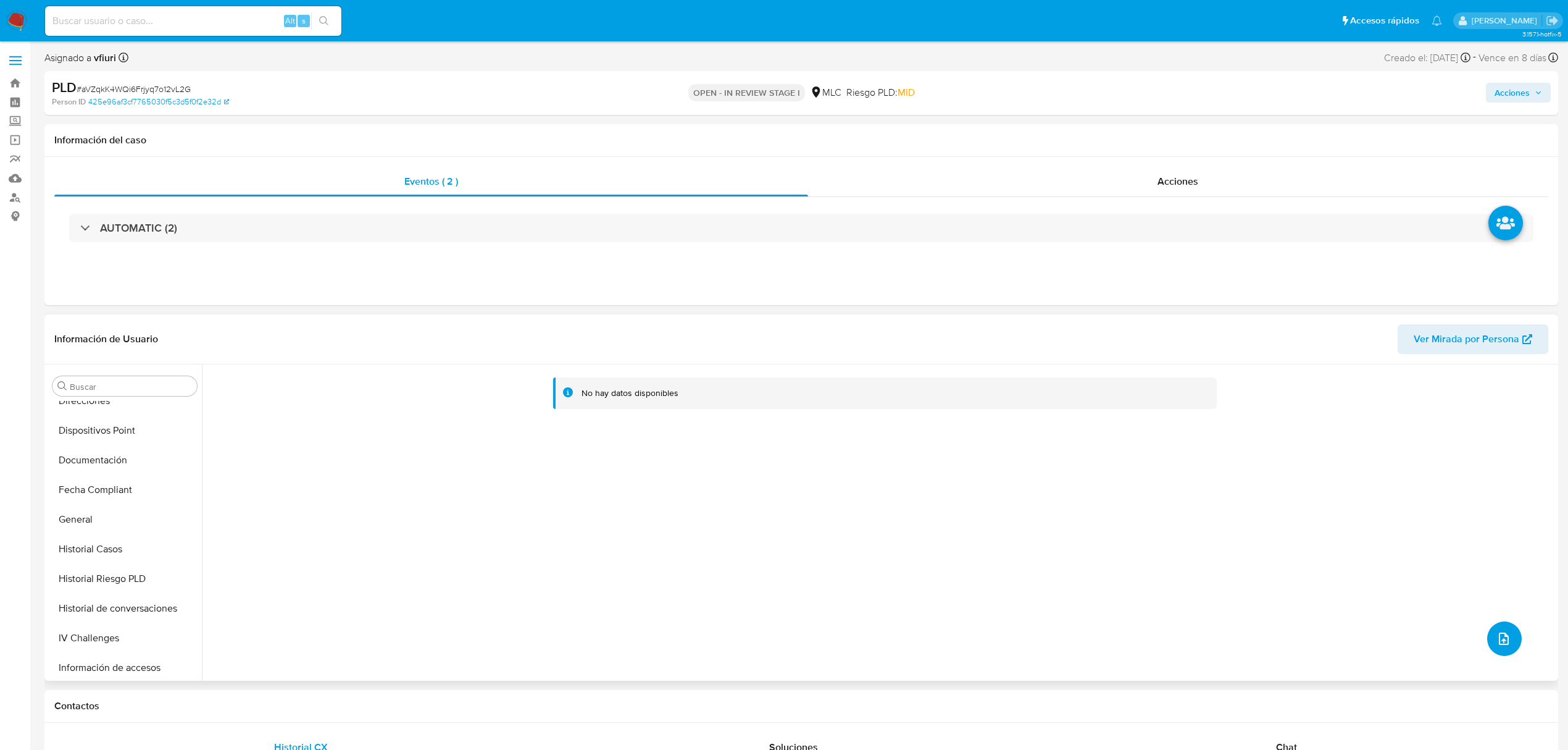
scroll to position [522, 0]
click at [75, 490] on button "KYC" at bounding box center [120, 486] width 145 height 29
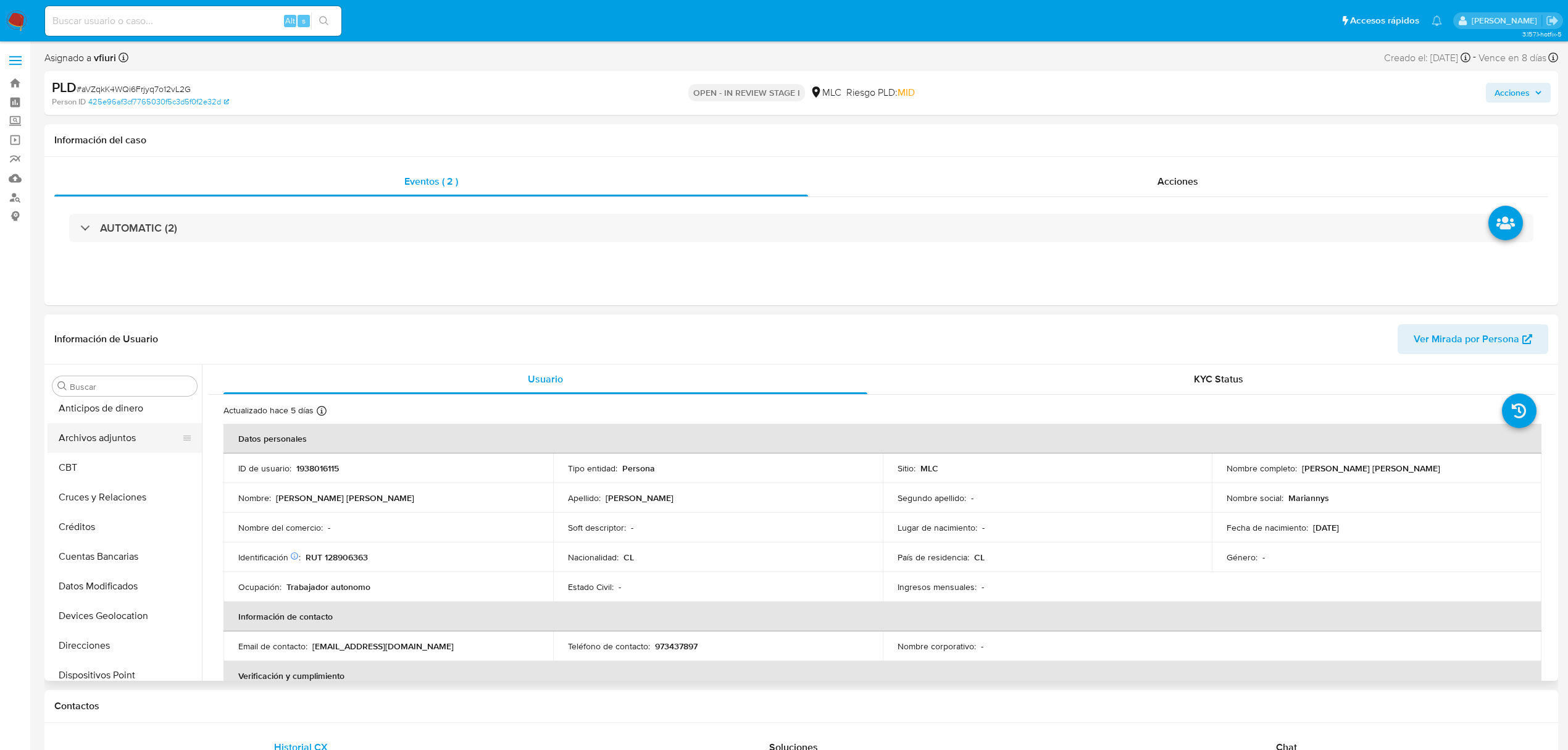
scroll to position [0, 0]
click at [84, 438] on button "Archivos adjuntos" at bounding box center [120, 445] width 145 height 29
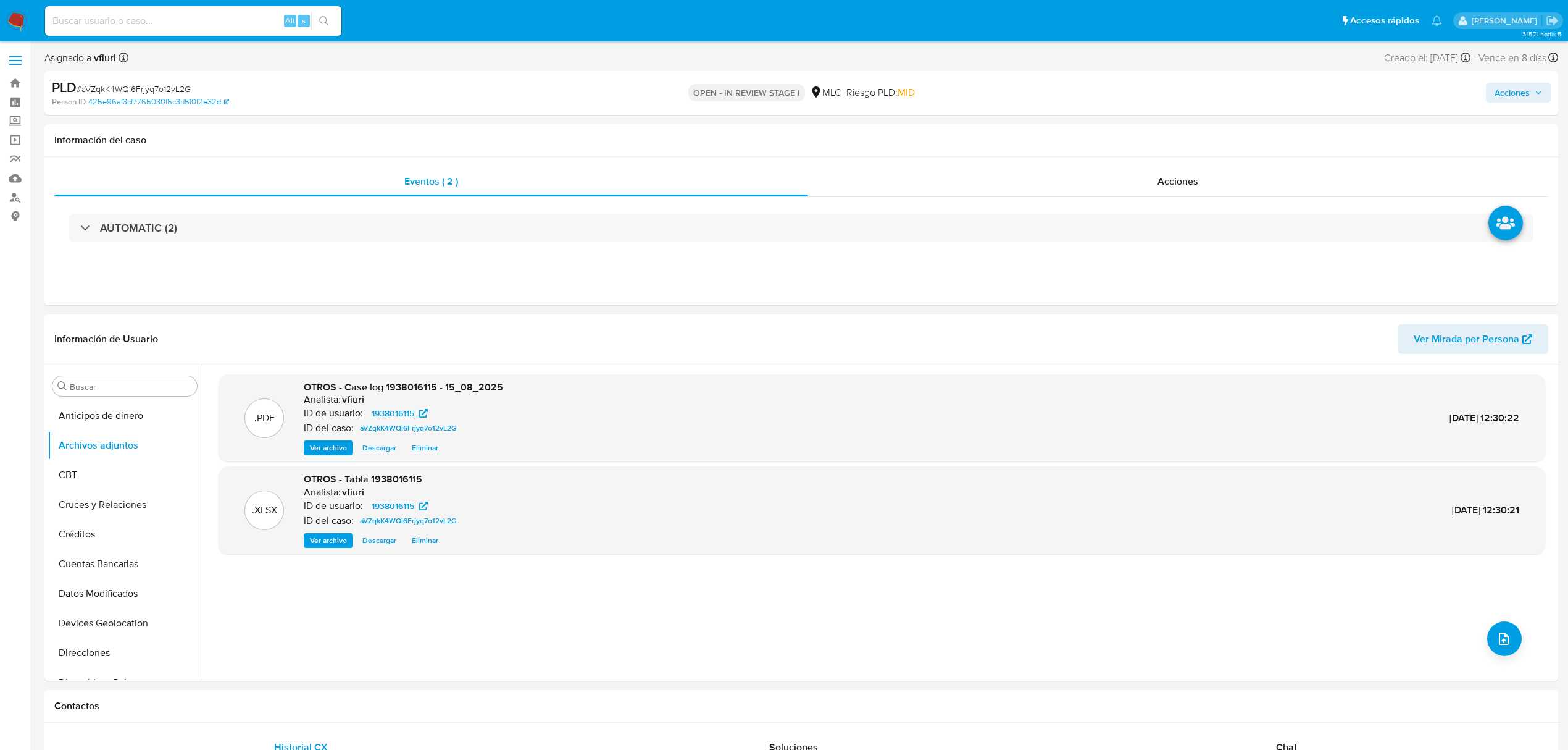
click at [1502, 83] on span "Acciones" at bounding box center [1512, 93] width 36 height 20
click at [1189, 145] on div "Resolución del caso Alt r" at bounding box center [1182, 132] width 118 height 32
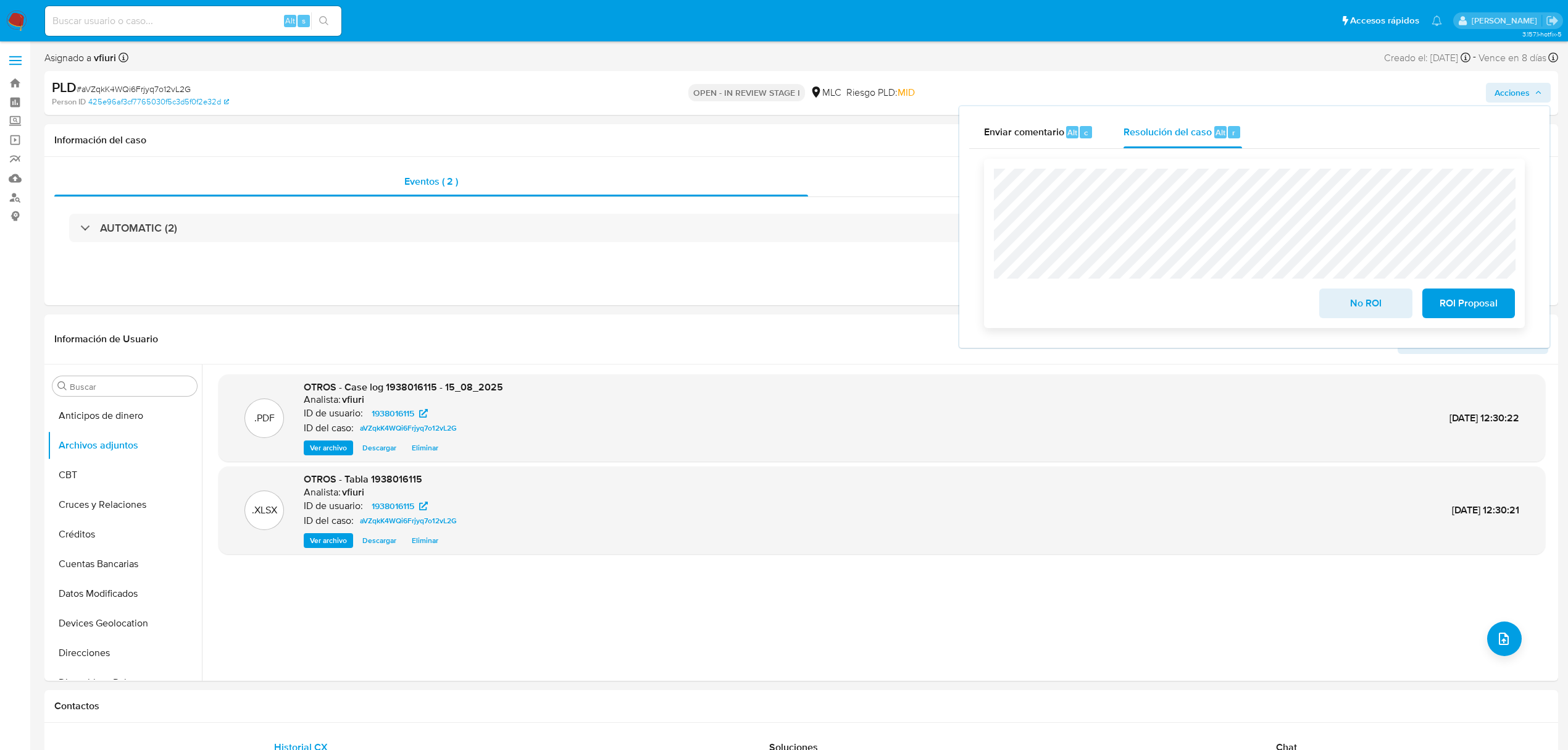
click at [1460, 309] on span "ROI Proposal" at bounding box center [1468, 303] width 60 height 27
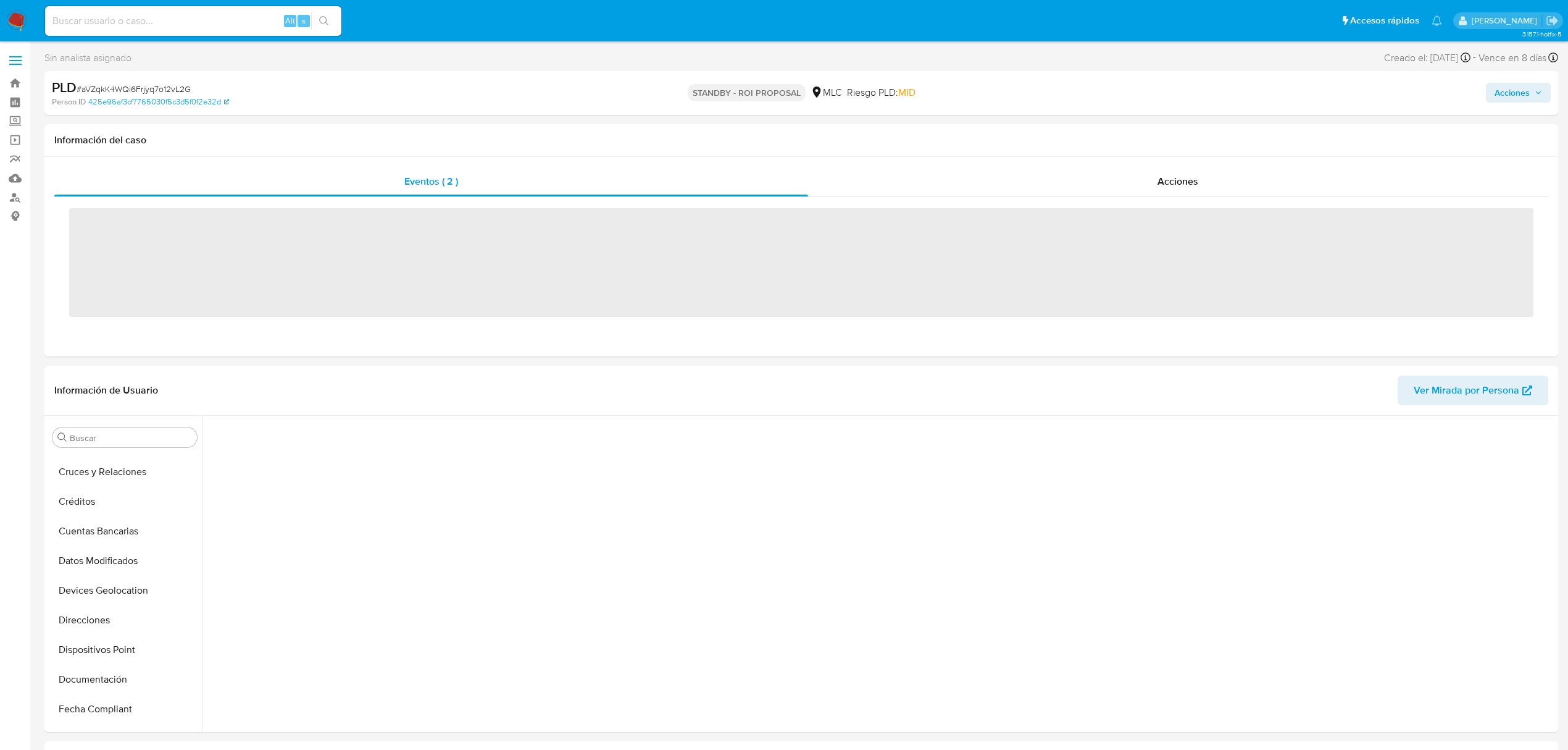
scroll to position [493, 0]
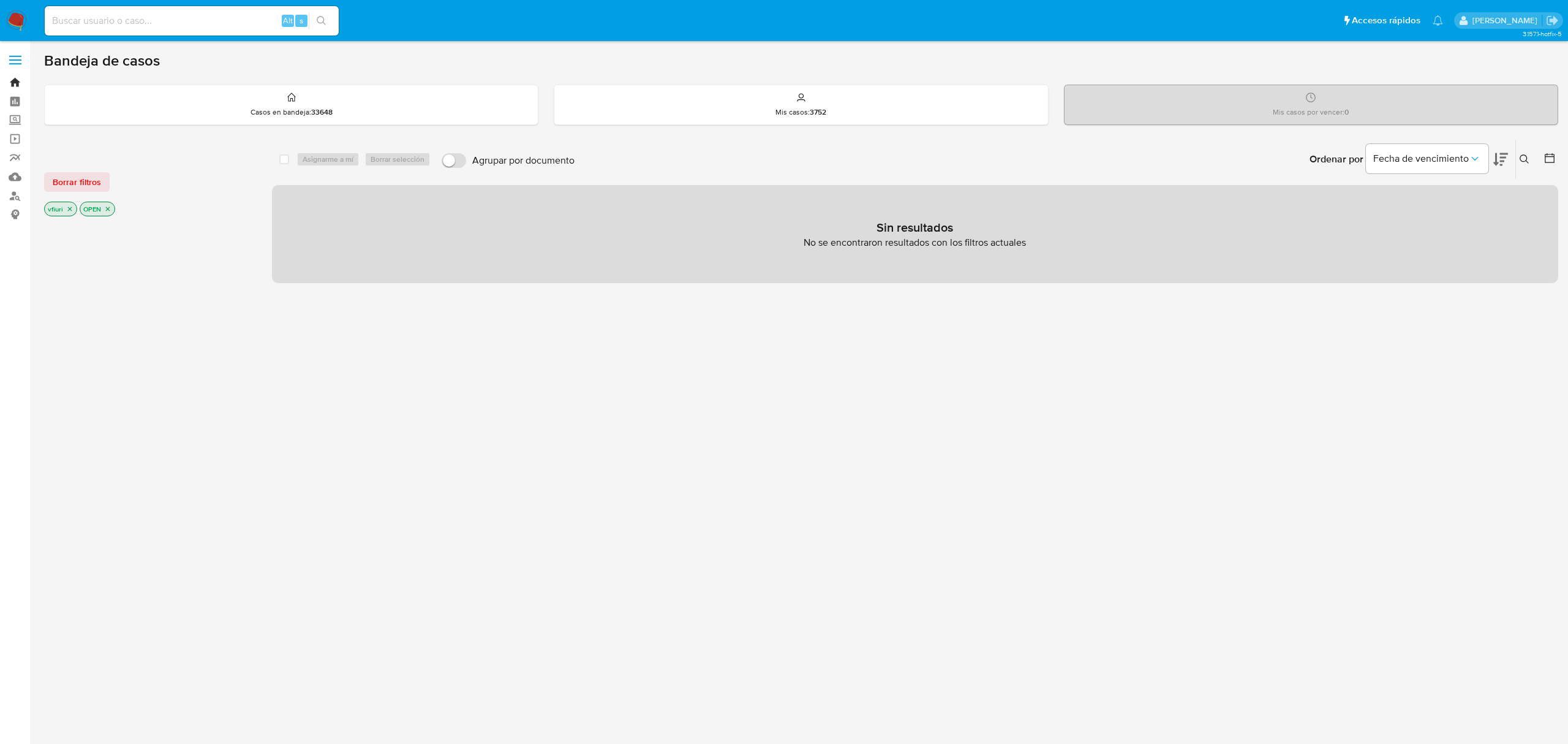
click at [18, 76] on link "Bandeja" at bounding box center [73, 82] width 146 height 19
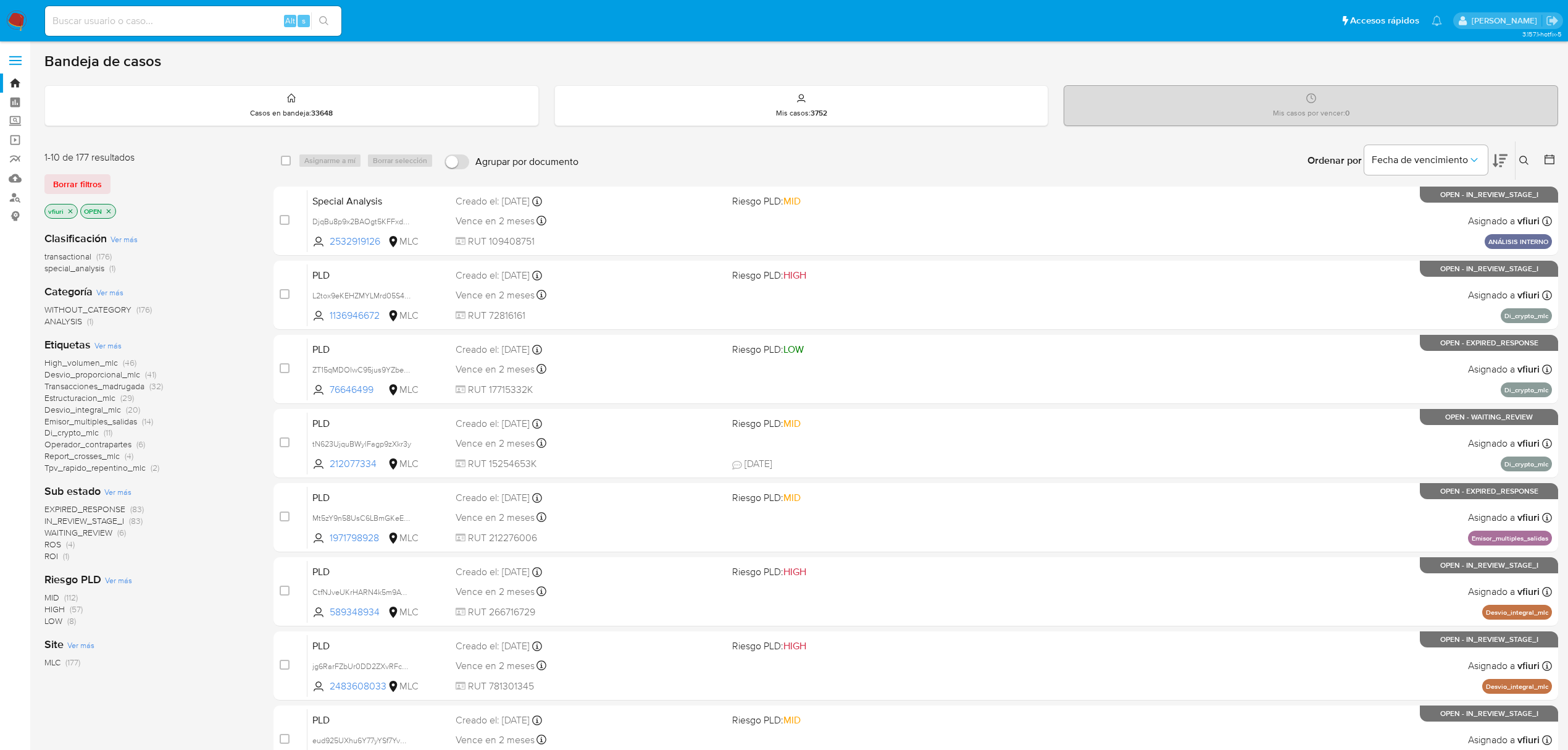
click at [1543, 159] on icon at bounding box center [1549, 159] width 12 height 12
click at [1551, 159] on icon at bounding box center [1549, 159] width 12 height 12
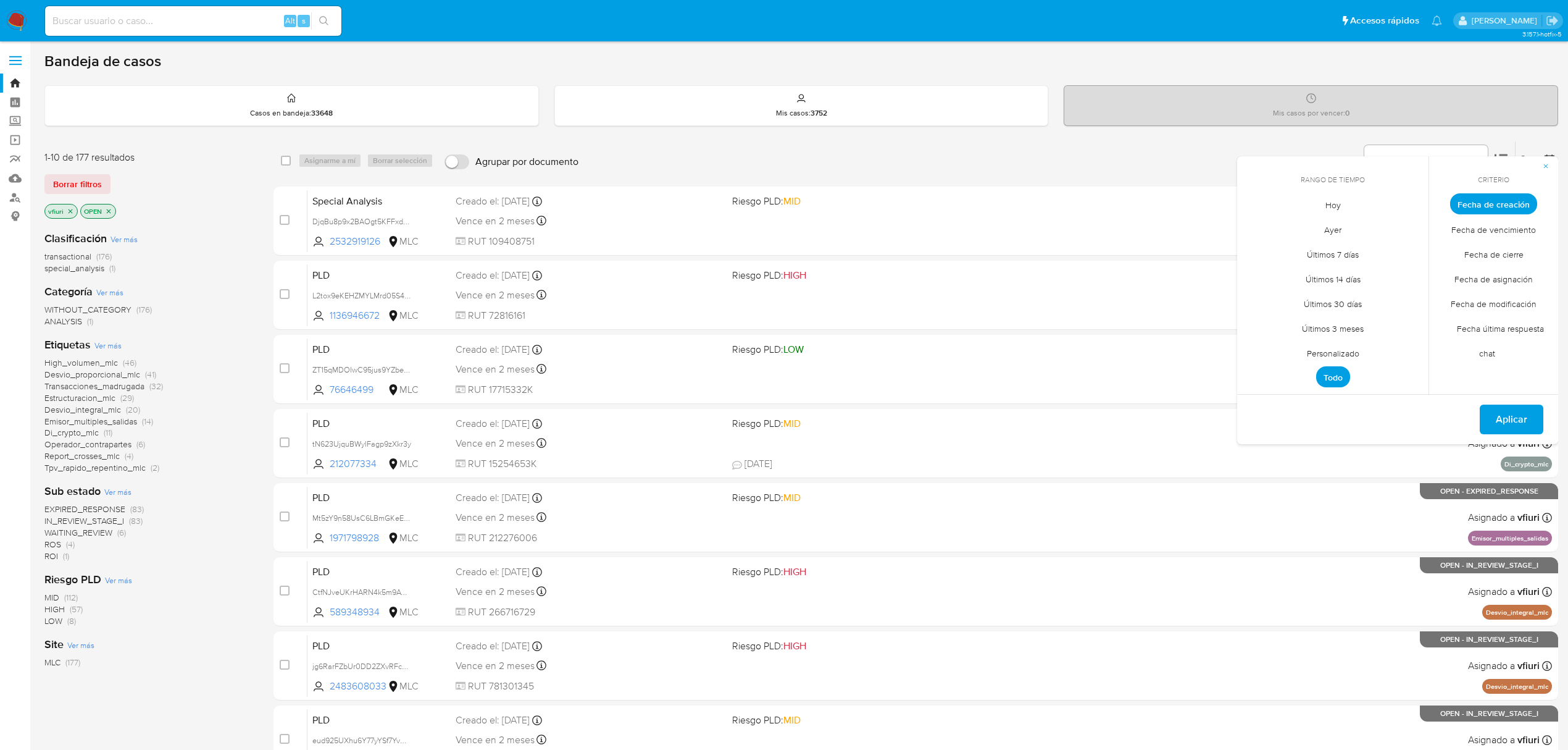
click at [1319, 349] on span "Personalizado" at bounding box center [1332, 353] width 78 height 26
click at [1258, 229] on icon "Mes anterior" at bounding box center [1256, 227] width 15 height 15
click at [1330, 322] on button "12" at bounding box center [1333, 322] width 20 height 20
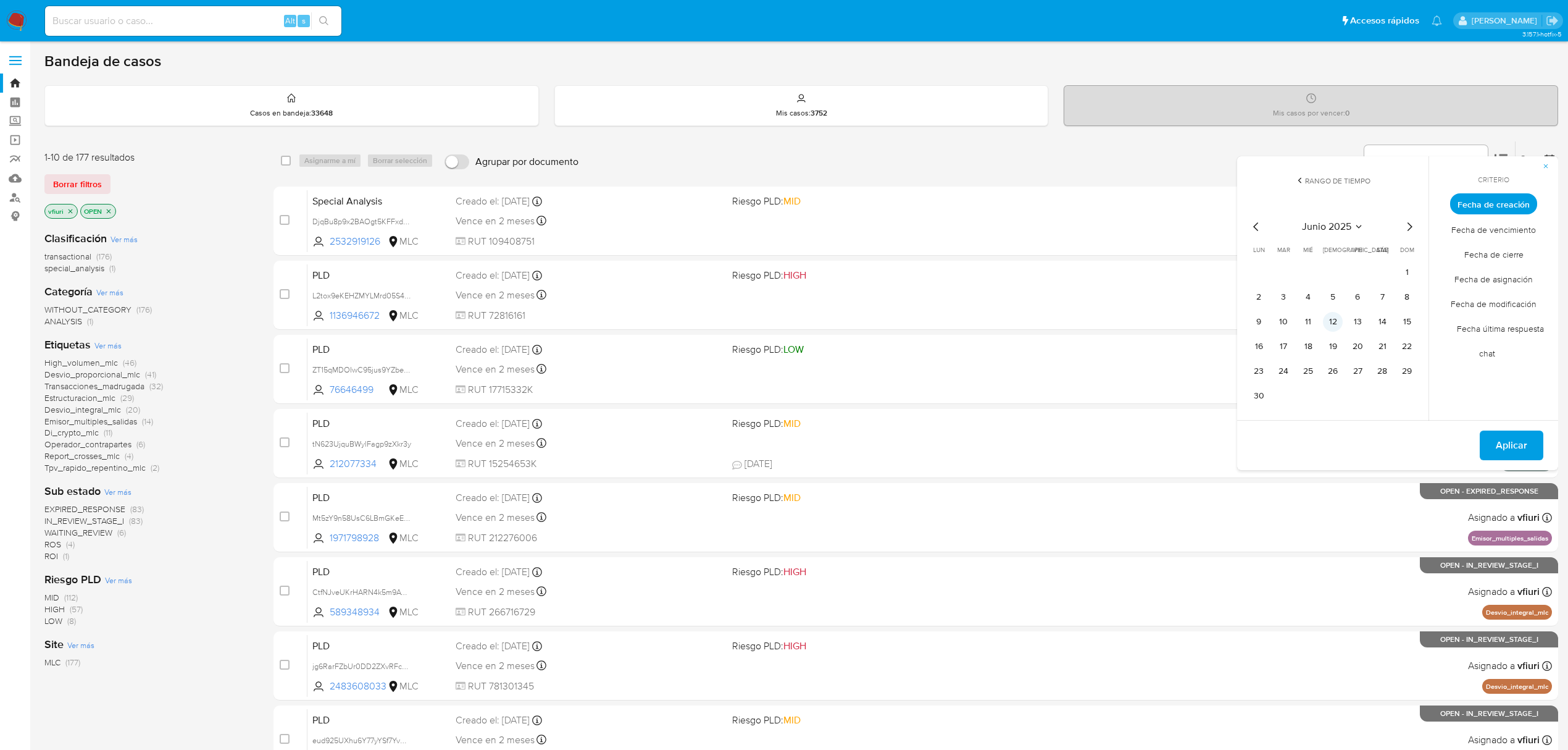
click at [1330, 322] on button "12" at bounding box center [1333, 322] width 20 height 20
click at [1515, 440] on span "Aplicar" at bounding box center [1512, 445] width 32 height 27
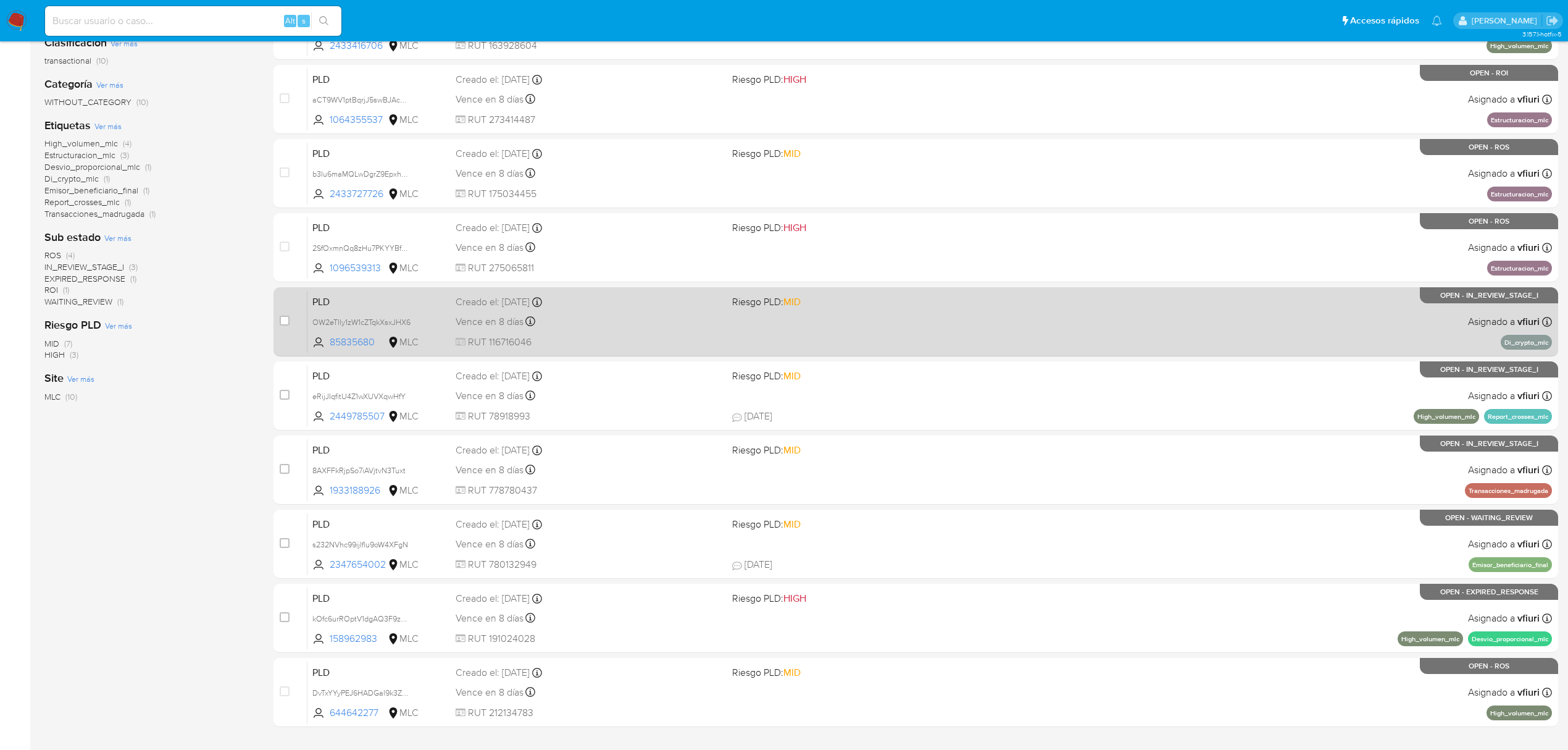
scroll to position [225, 0]
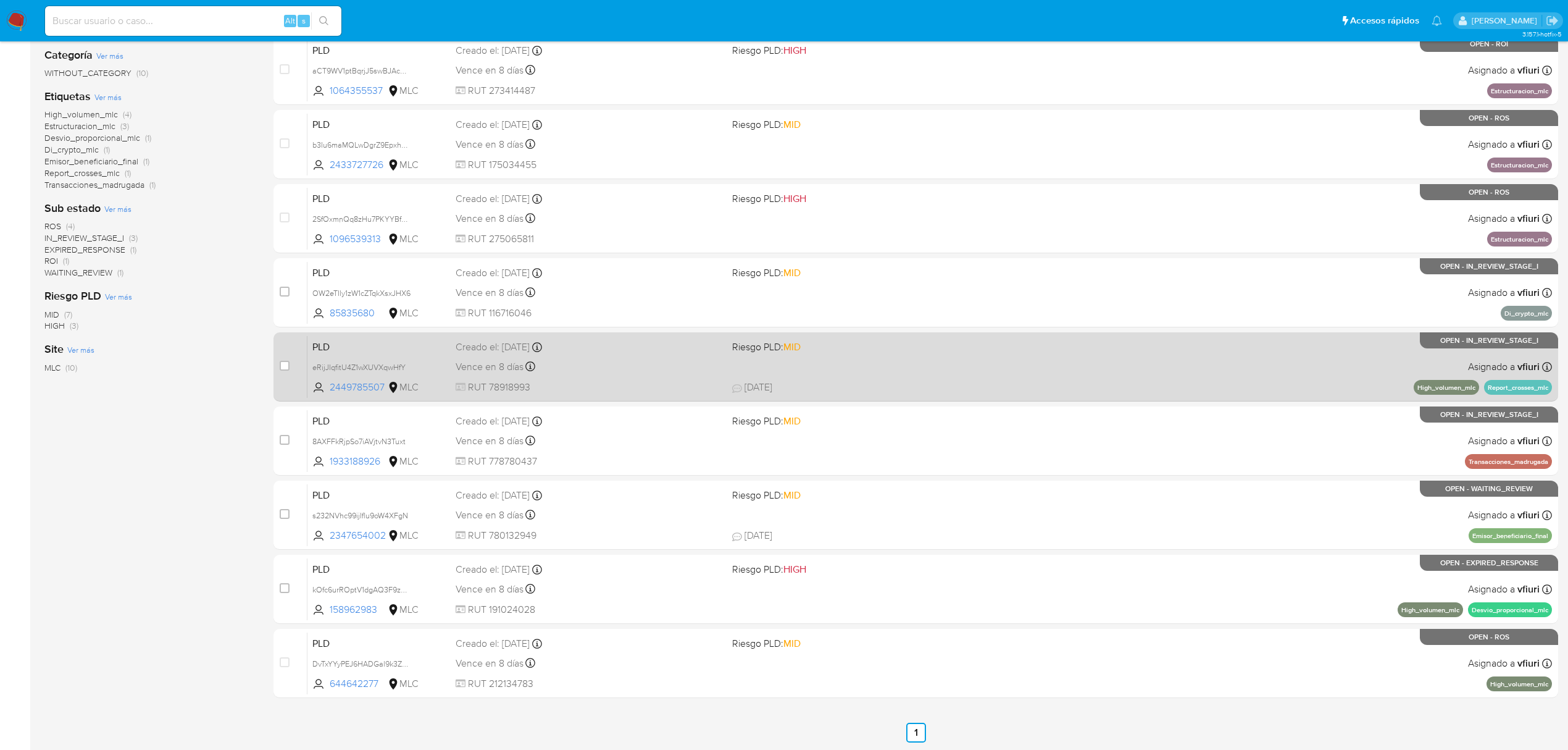
click at [932, 361] on div "PLD eRijJIqfitU4Z1wXUVXqwHfY 2449785507 MLC Riesgo PLD: MID Creado el: 12/06/20…" at bounding box center [930, 366] width 1244 height 63
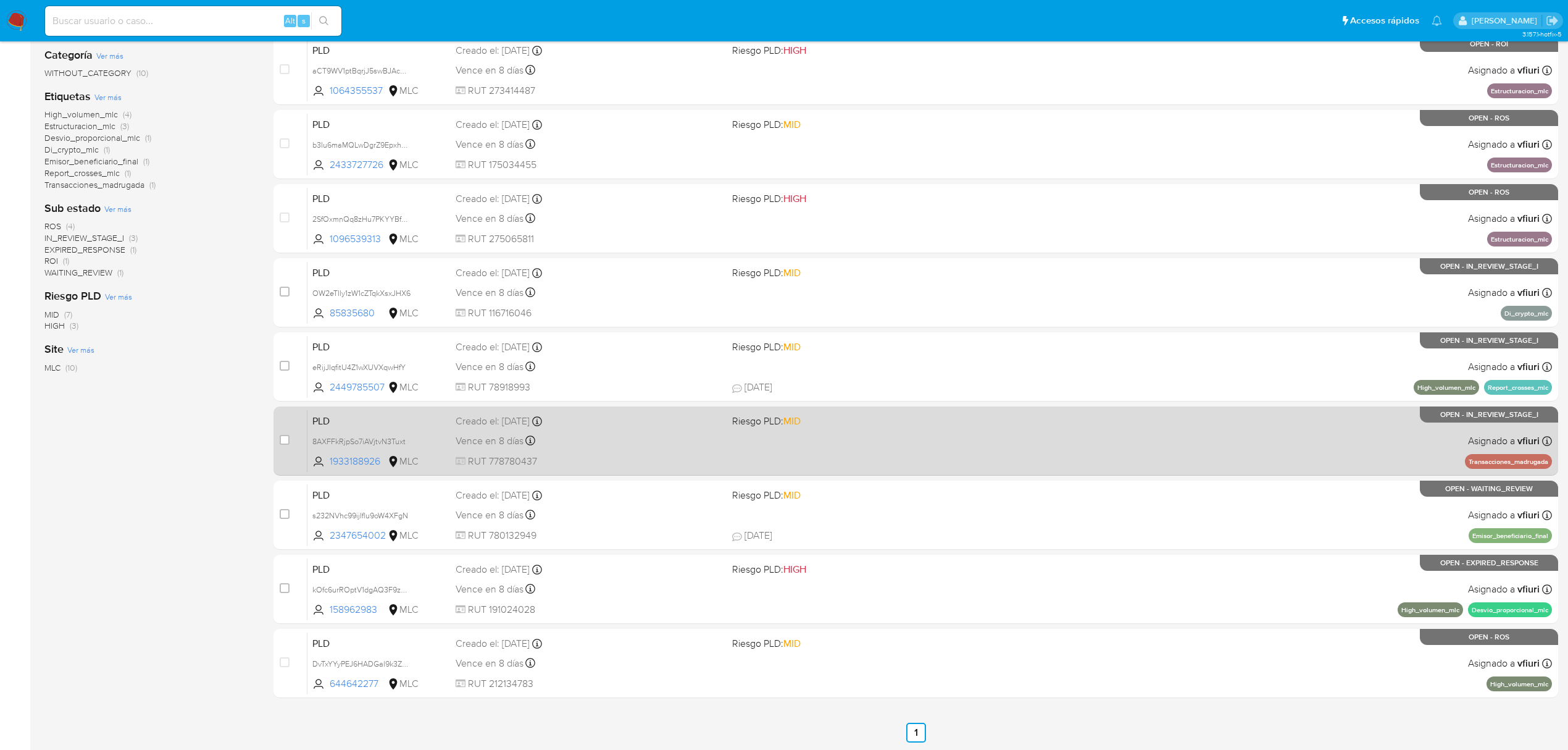
click at [646, 455] on span "RUT 778780437" at bounding box center [589, 462] width 267 height 14
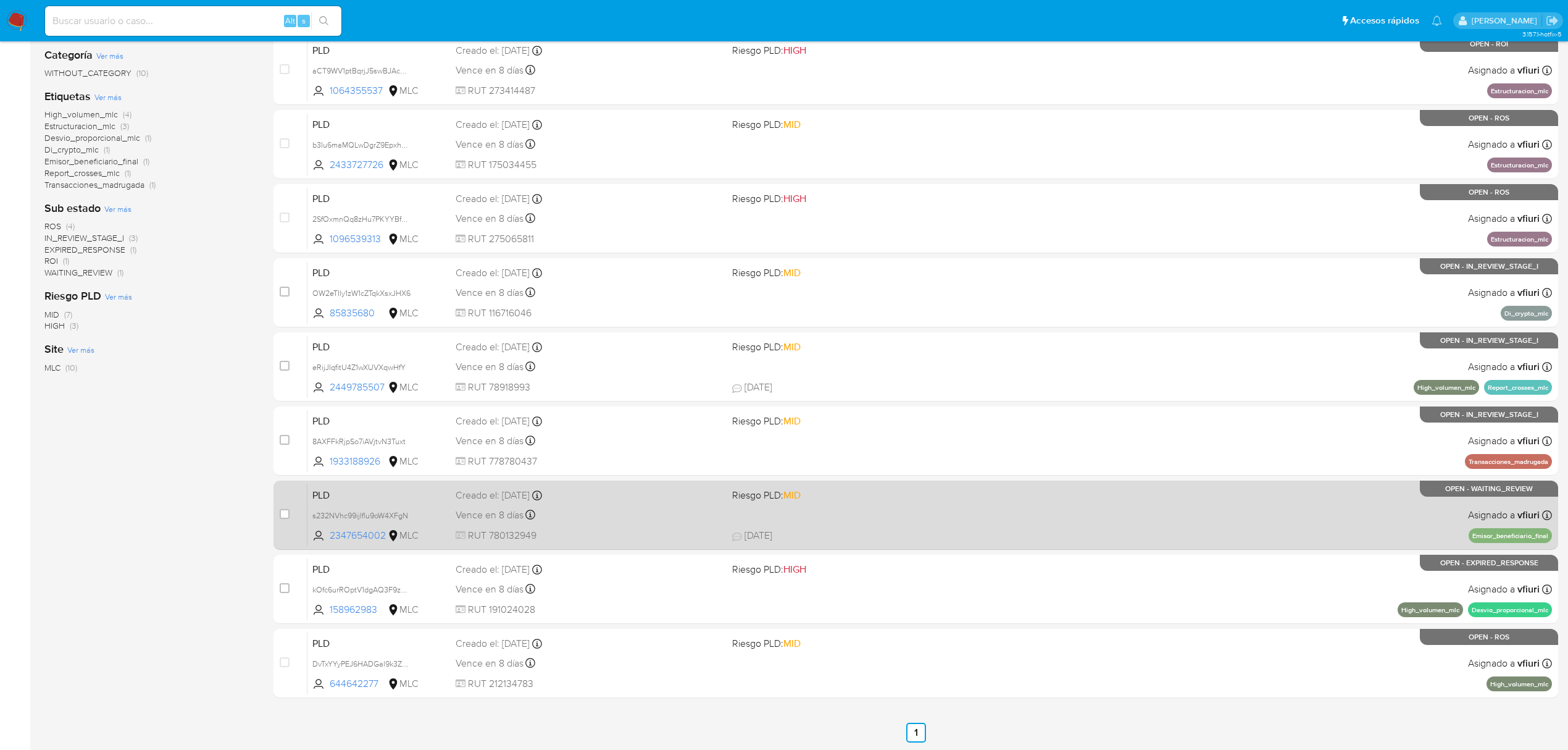
click at [594, 523] on div "PLD s232NVhc99ijIflu9oW4XFgN 2347654002 MLC Riesgo PLD: MID Creado el: 12/06/20…" at bounding box center [930, 514] width 1244 height 63
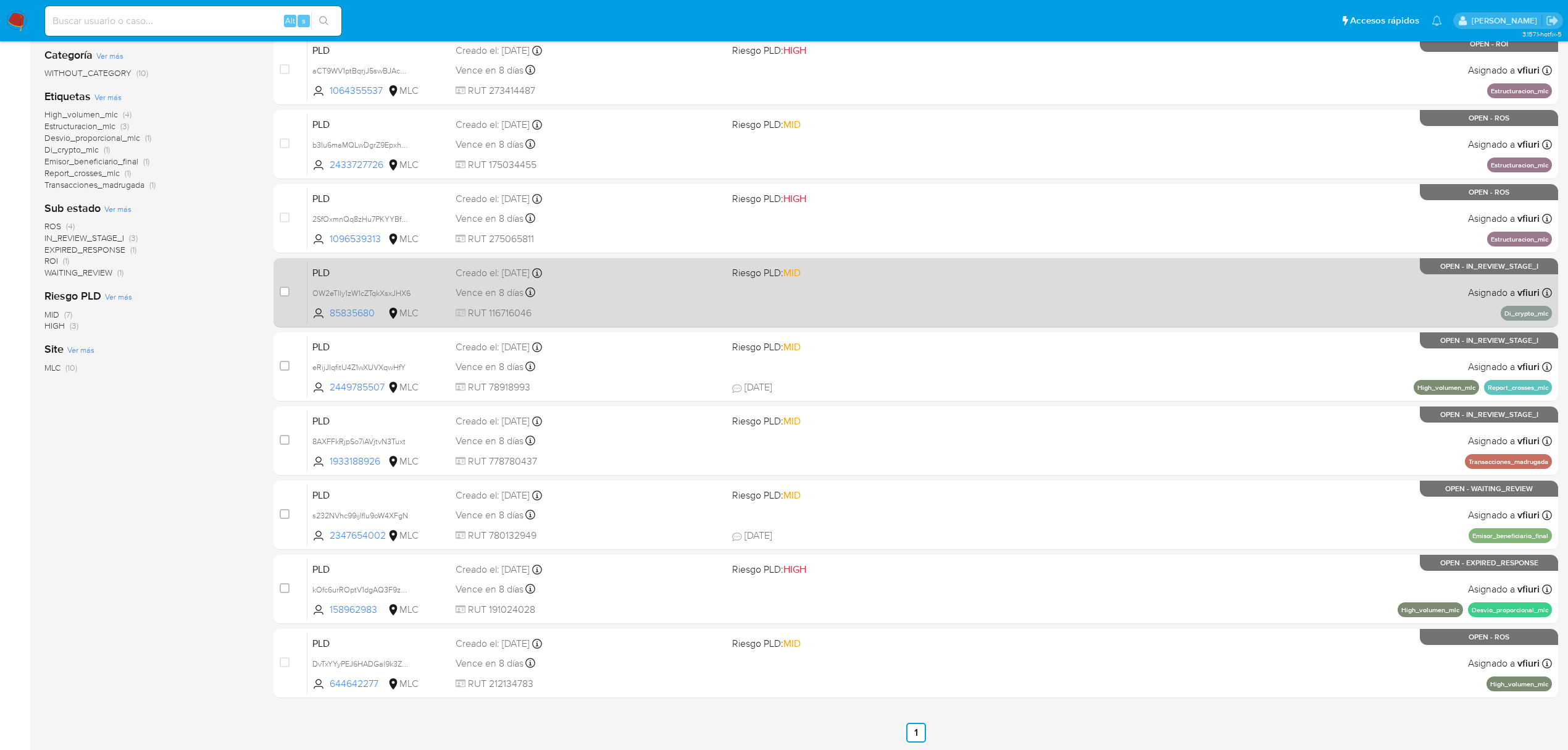
click at [934, 272] on span "Riesgo PLD: MID" at bounding box center [865, 271] width 267 height 16
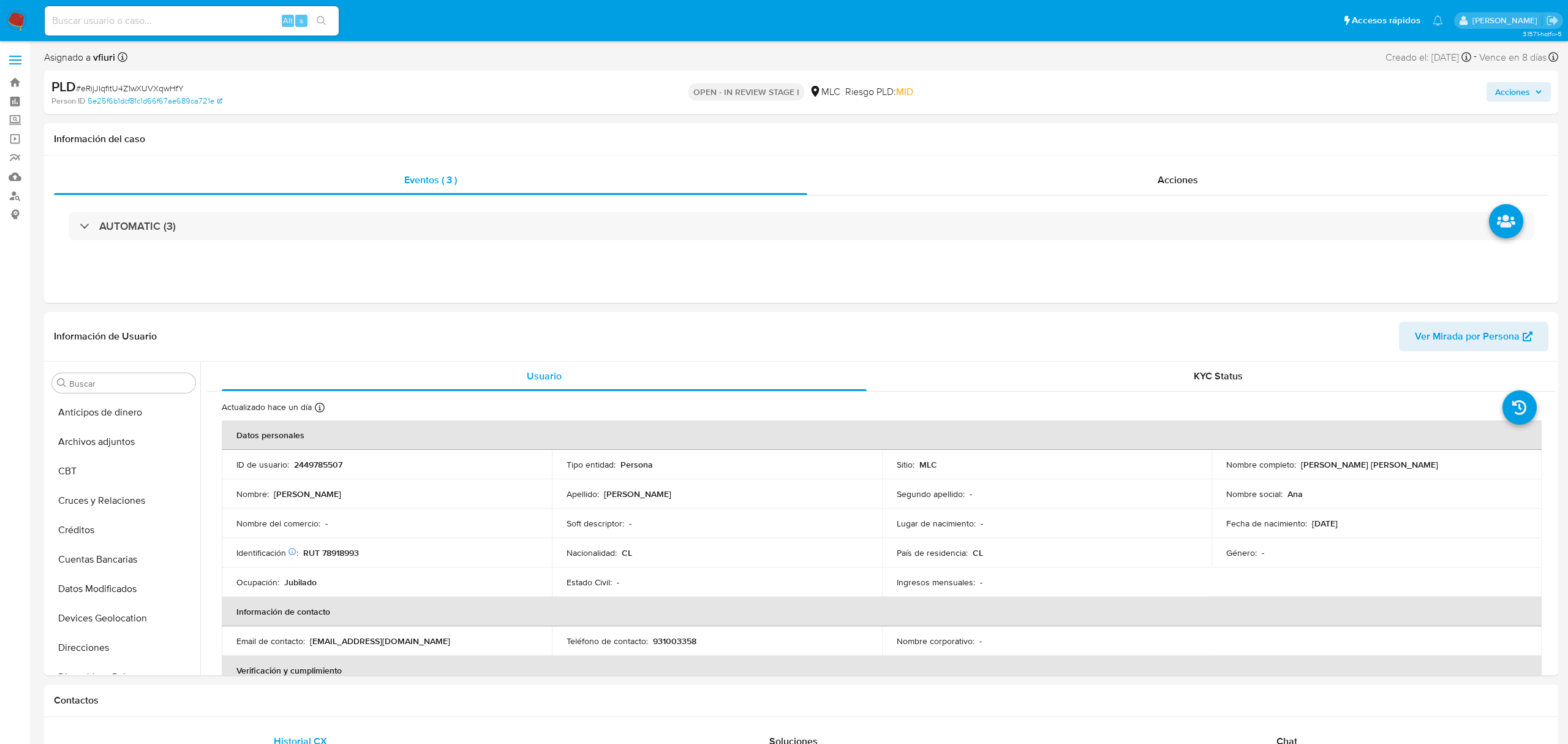
select select "10"
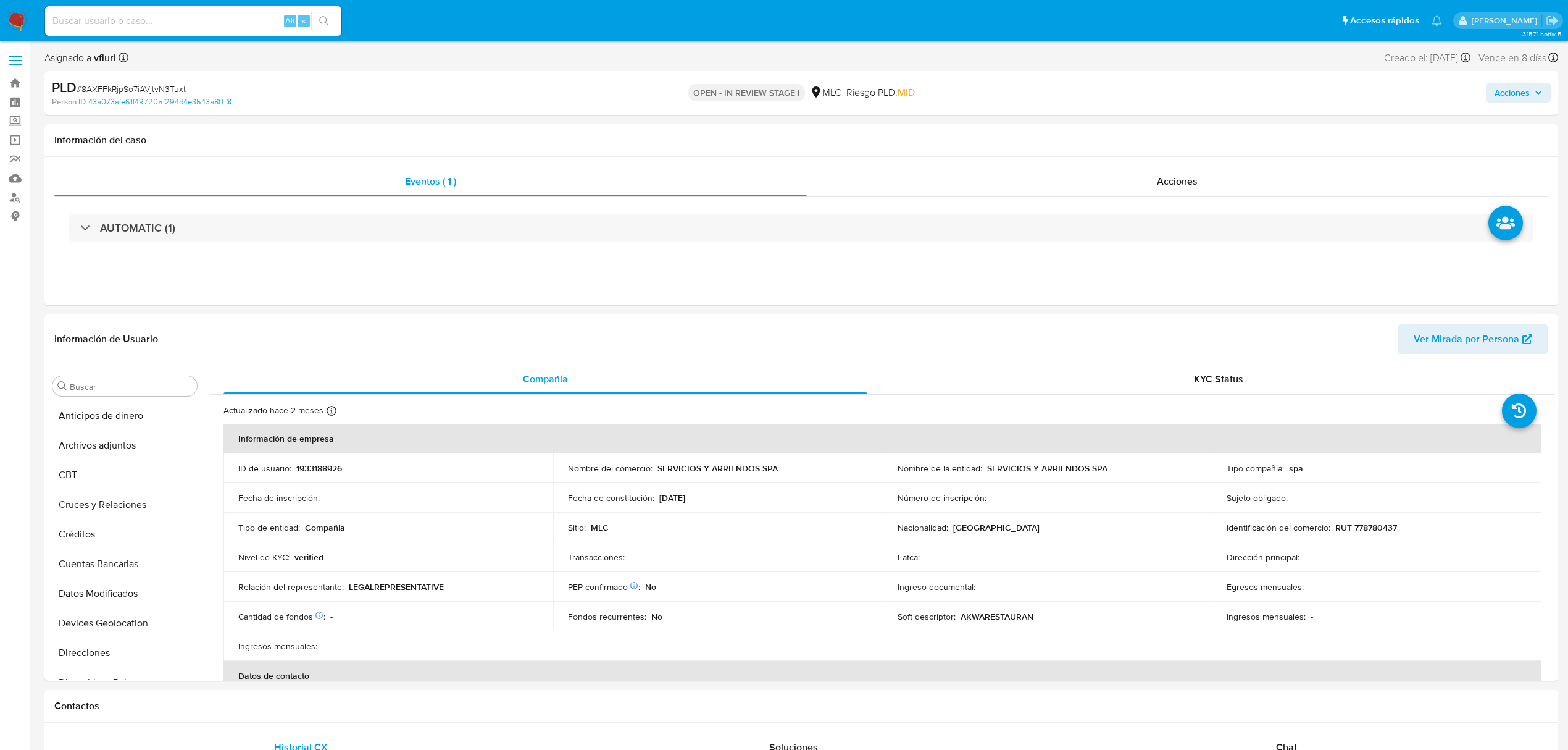
select select "10"
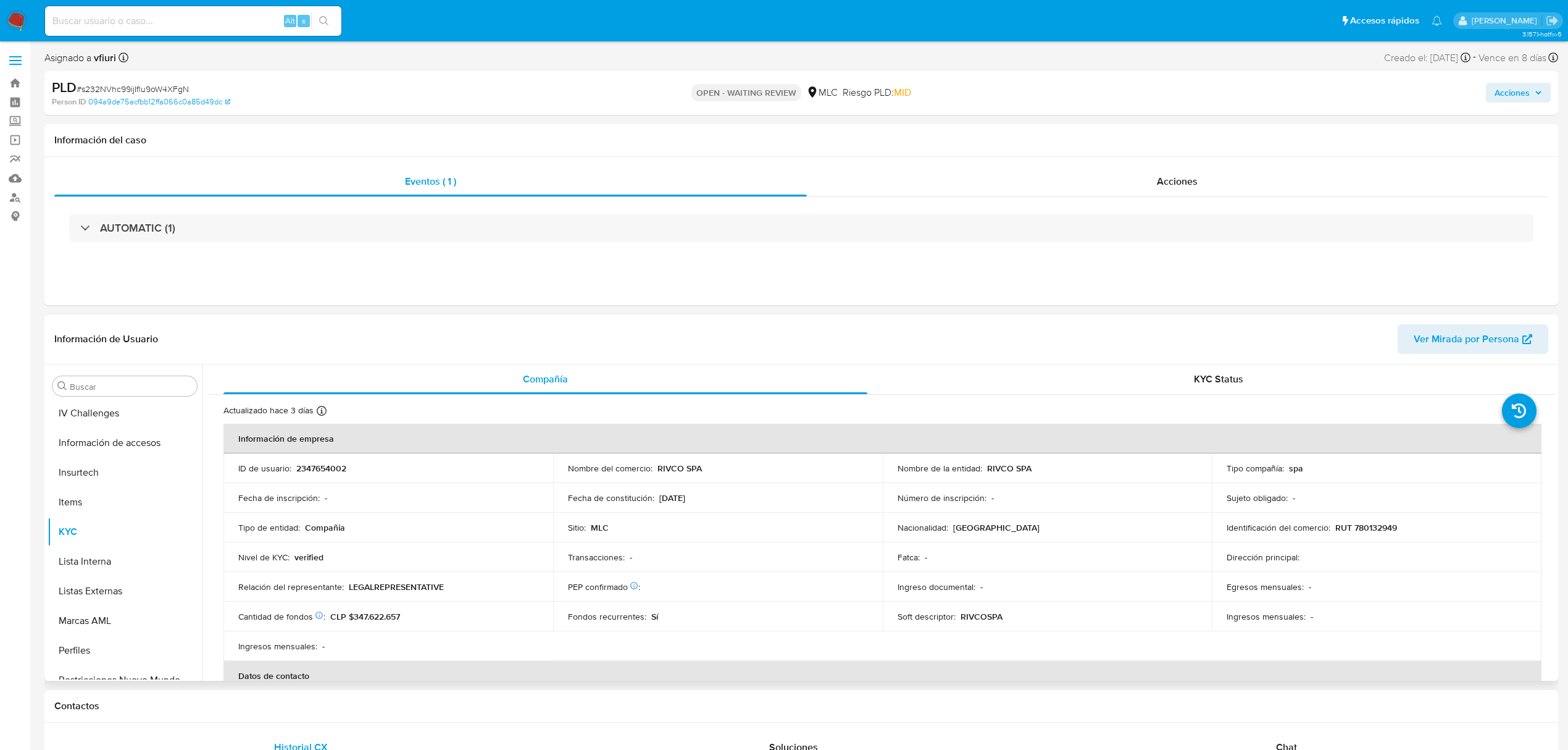
scroll to position [522, 0]
select select "10"
click at [315, 468] on p "2347654002" at bounding box center [321, 468] width 50 height 11
copy p "2347654002"
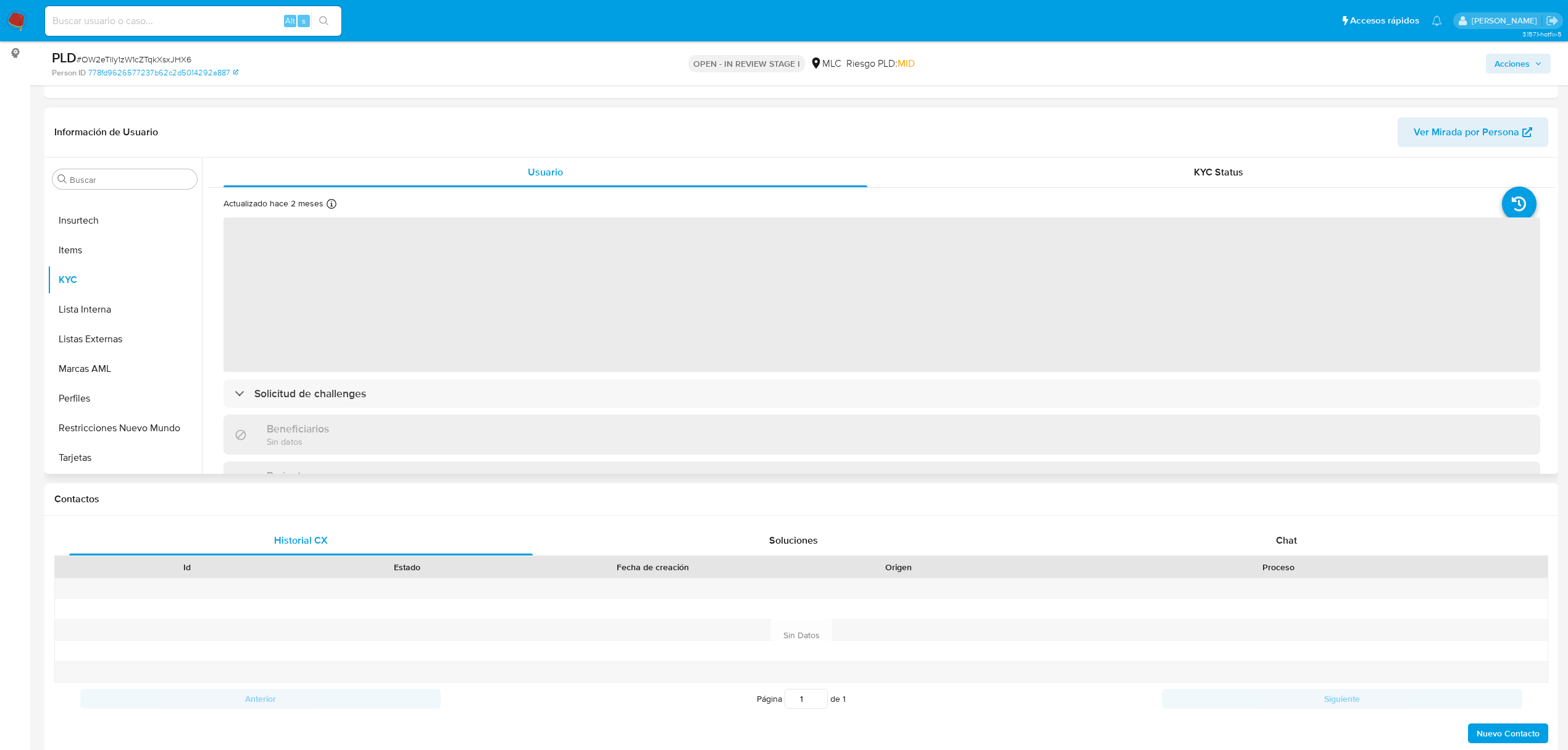
scroll to position [164, 0]
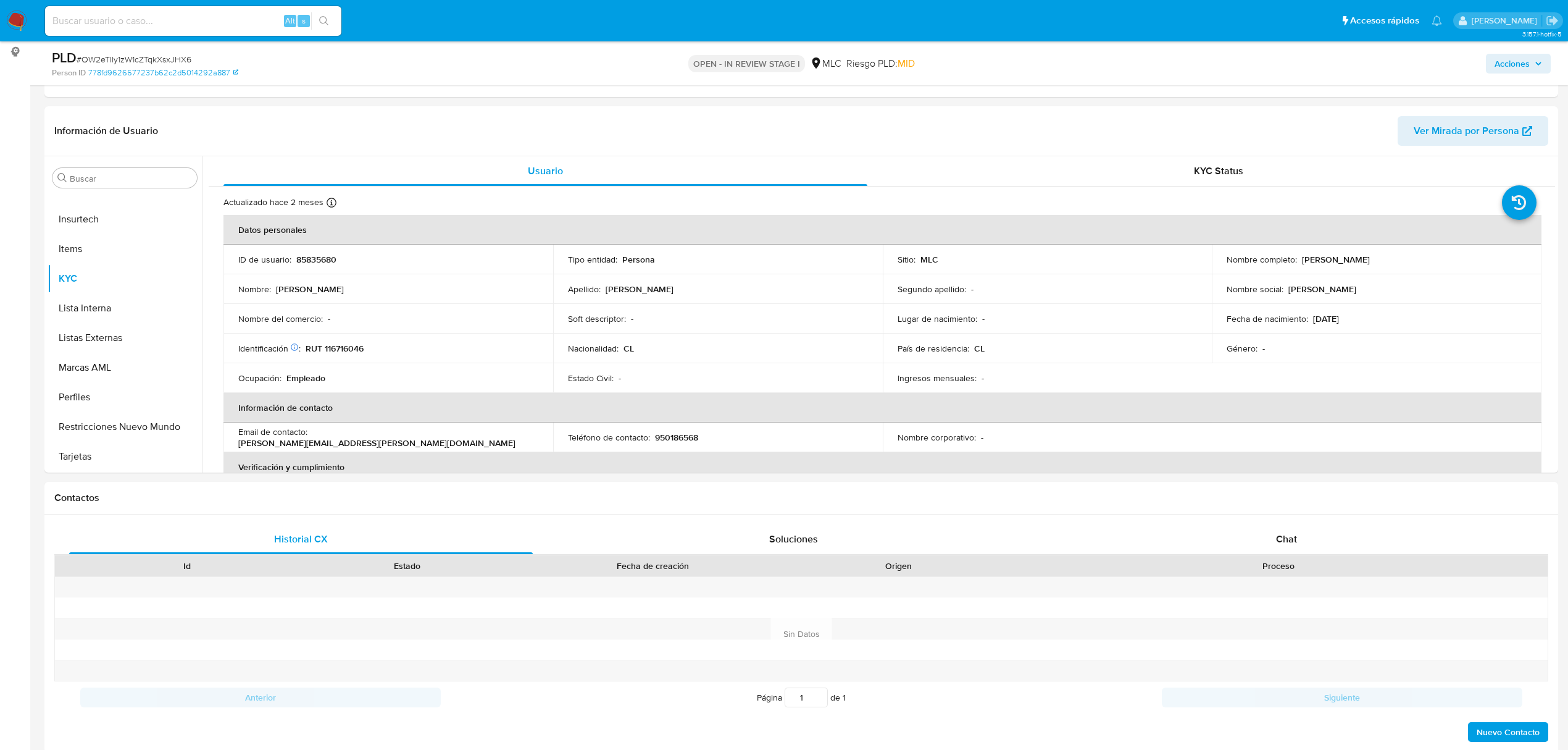
select select "10"
click at [314, 257] on p "85835680" at bounding box center [316, 259] width 40 height 11
copy p "85835680"
drag, startPoint x: 345, startPoint y: 271, endPoint x: 321, endPoint y: 257, distance: 27.8
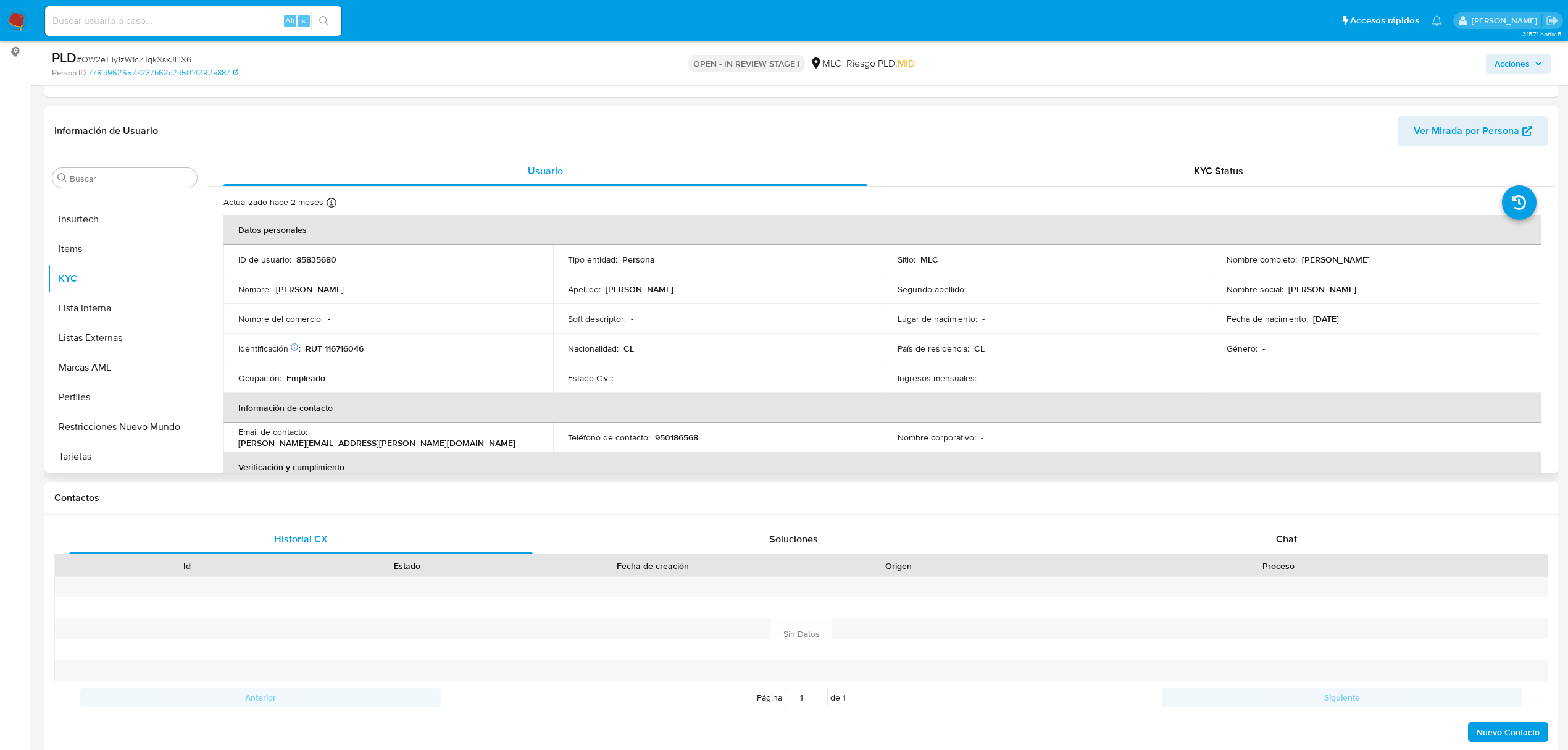
click at [321, 257] on p "85835680" at bounding box center [316, 259] width 40 height 11
copy p "85835680"
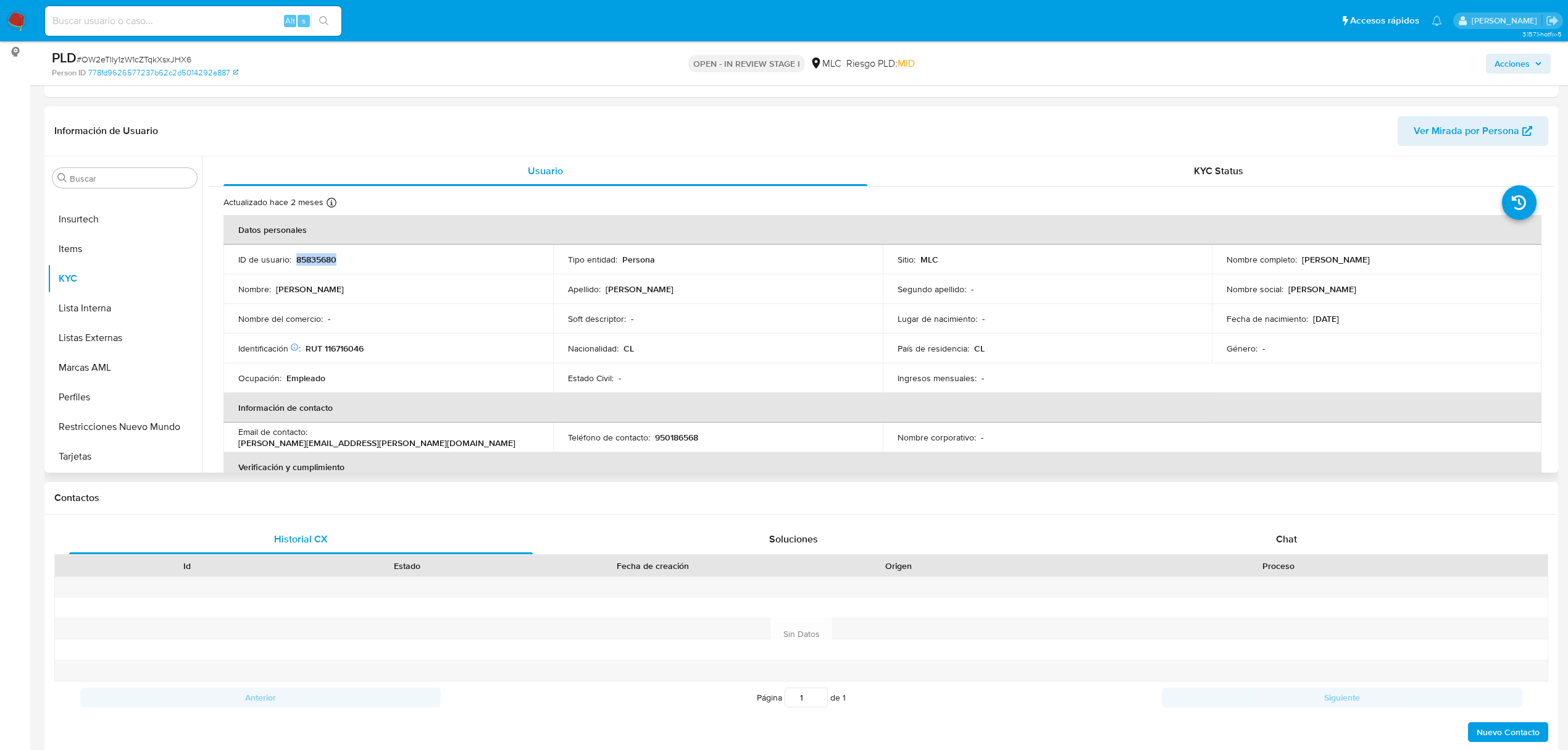
copy p "85835680"
